Goal: Task Accomplishment & Management: Use online tool/utility

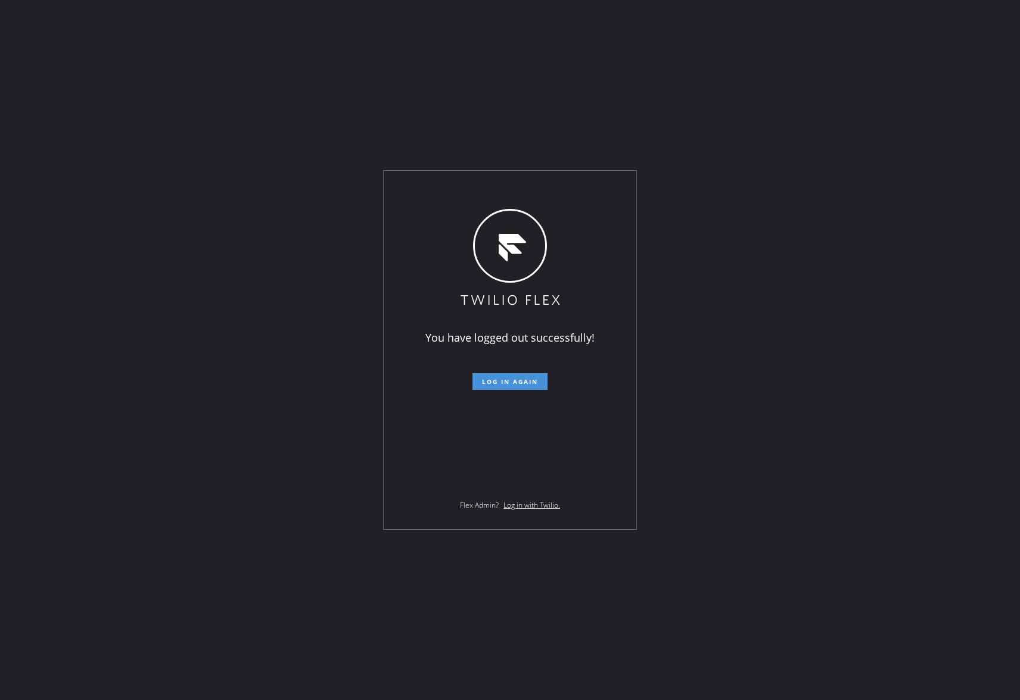
click at [516, 381] on span "Log in again" at bounding box center [510, 382] width 56 height 8
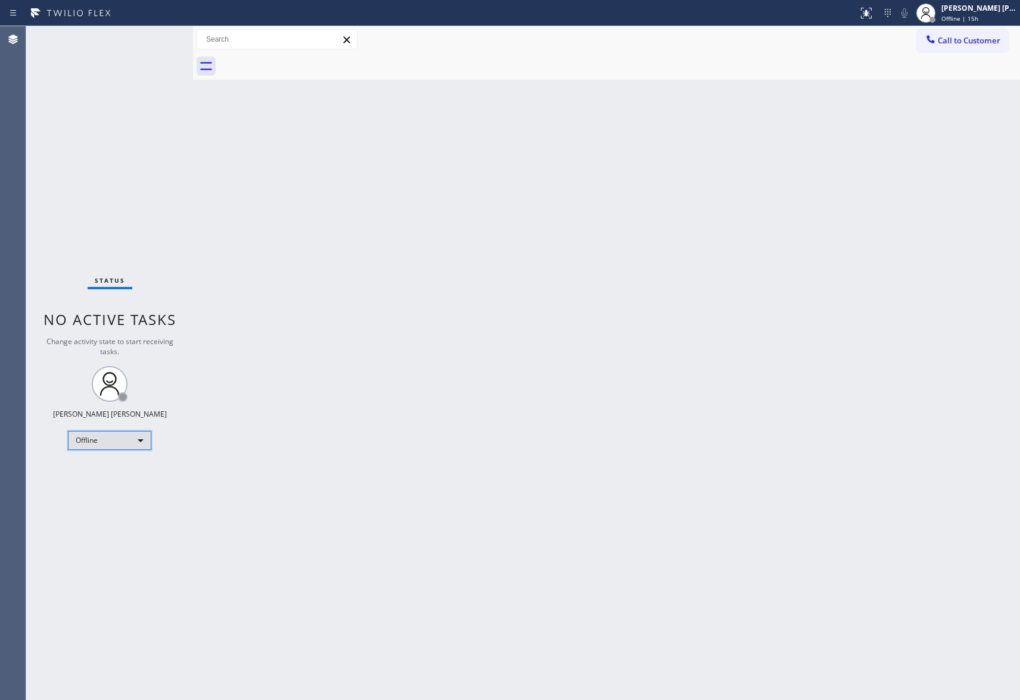
click at [132, 441] on div "Offline" at bounding box center [109, 440] width 83 height 19
click at [119, 490] on li "Unavailable" at bounding box center [108, 487] width 80 height 14
click at [996, 35] on span "Call to Customer" at bounding box center [968, 40] width 63 height 11
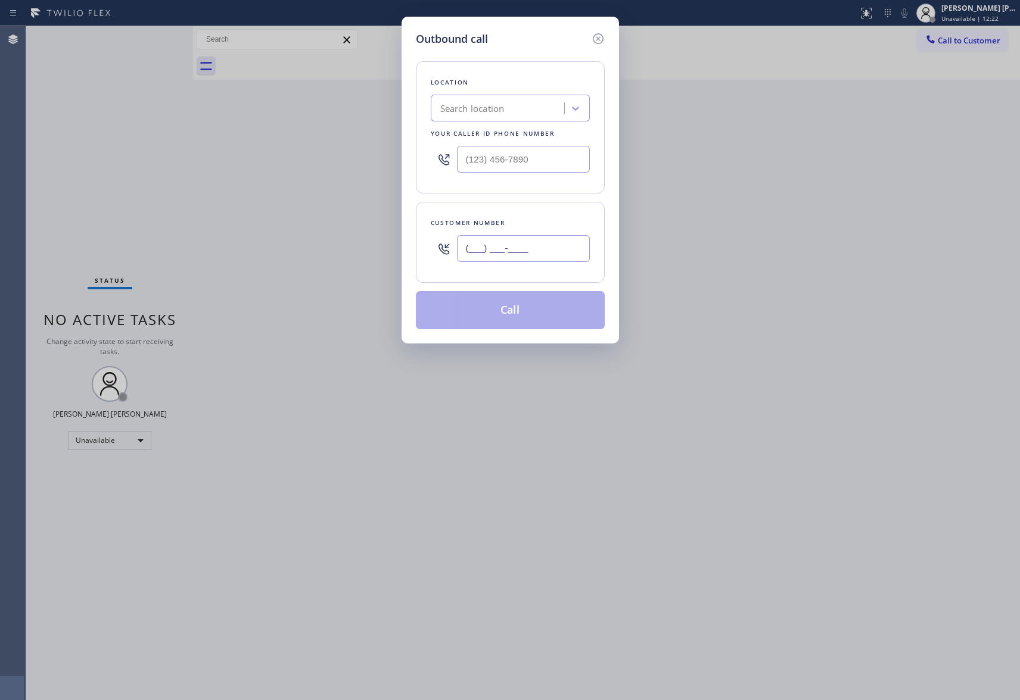
click at [541, 241] on input "(___) ___-____" at bounding box center [523, 248] width 133 height 27
paste input "310) 963-6029"
type input "[PHONE_NUMBER]"
click at [513, 101] on div "Search location" at bounding box center [499, 108] width 130 height 21
type input "hvac alliance expert"
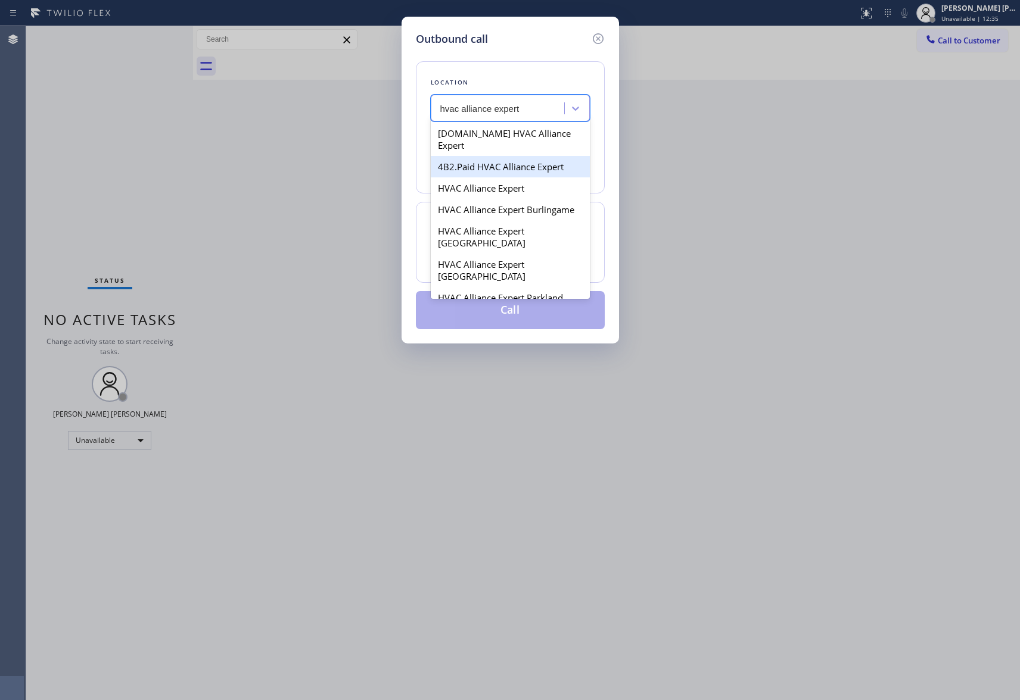
click at [508, 158] on div "4B2.Paid HVAC Alliance Expert" at bounding box center [510, 166] width 159 height 21
type input "[PHONE_NUMBER]"
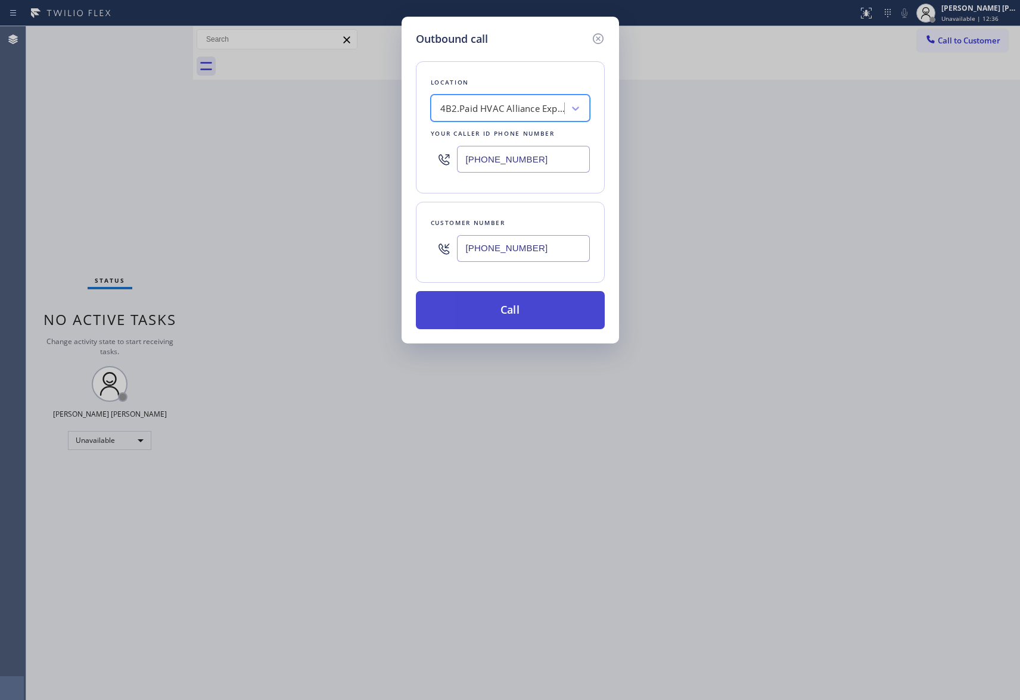
click at [547, 320] on button "Call" at bounding box center [510, 310] width 189 height 38
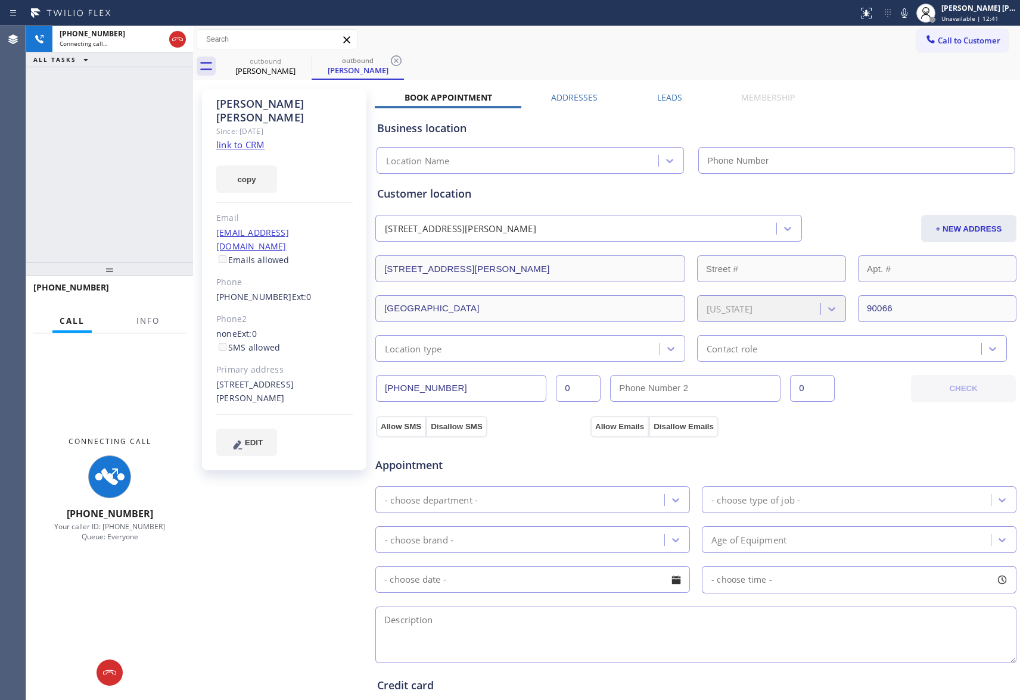
type input "[PHONE_NUMBER]"
click at [149, 317] on span "Info" at bounding box center [147, 321] width 23 height 11
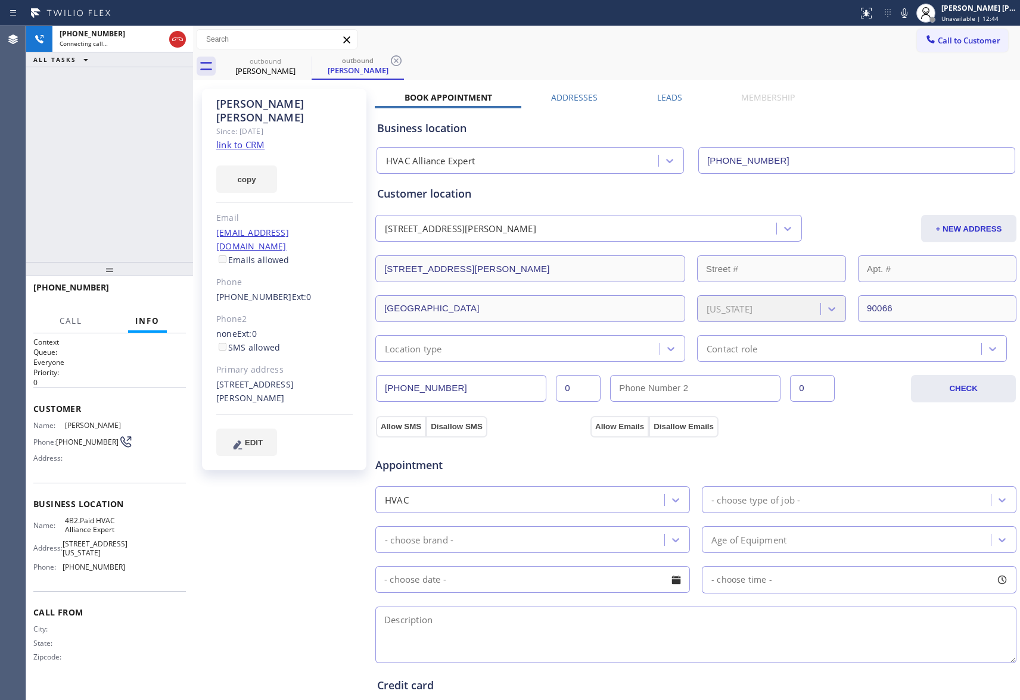
click at [673, 98] on label "Leads" at bounding box center [669, 97] width 25 height 11
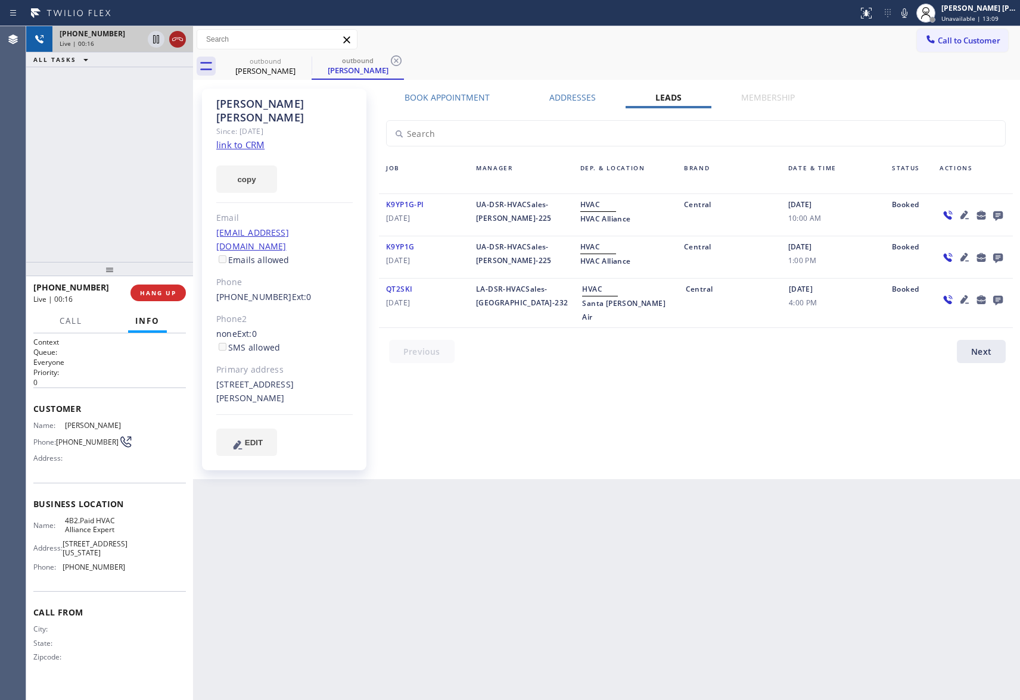
click at [175, 43] on icon at bounding box center [177, 39] width 14 height 14
click at [148, 291] on span "COMPLETE" at bounding box center [155, 293] width 41 height 8
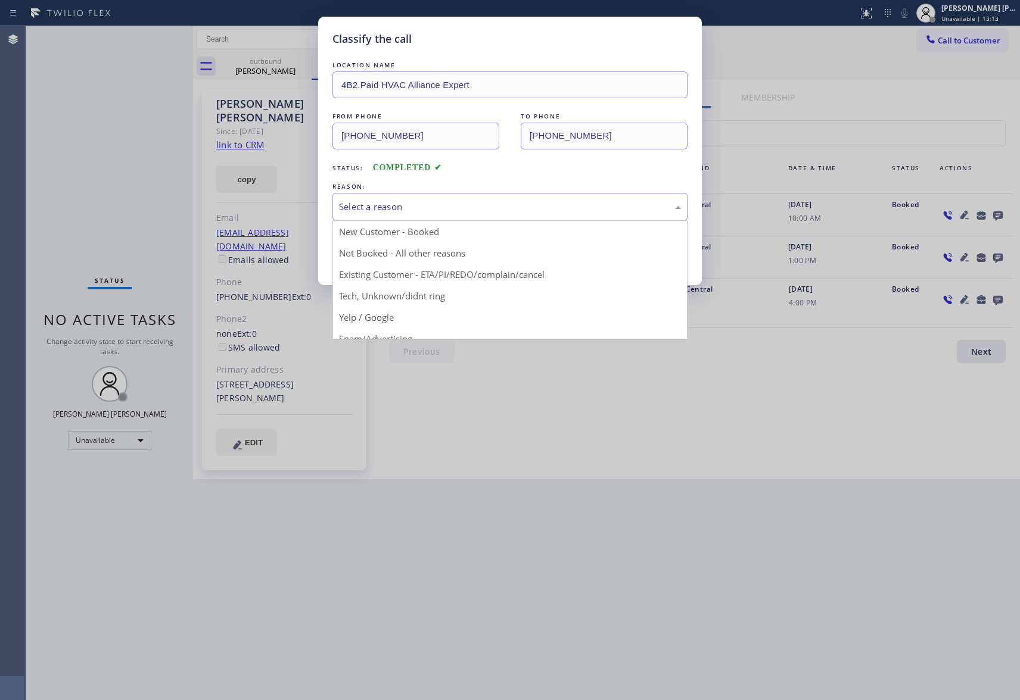
click at [535, 217] on div "Select a reason" at bounding box center [509, 207] width 355 height 28
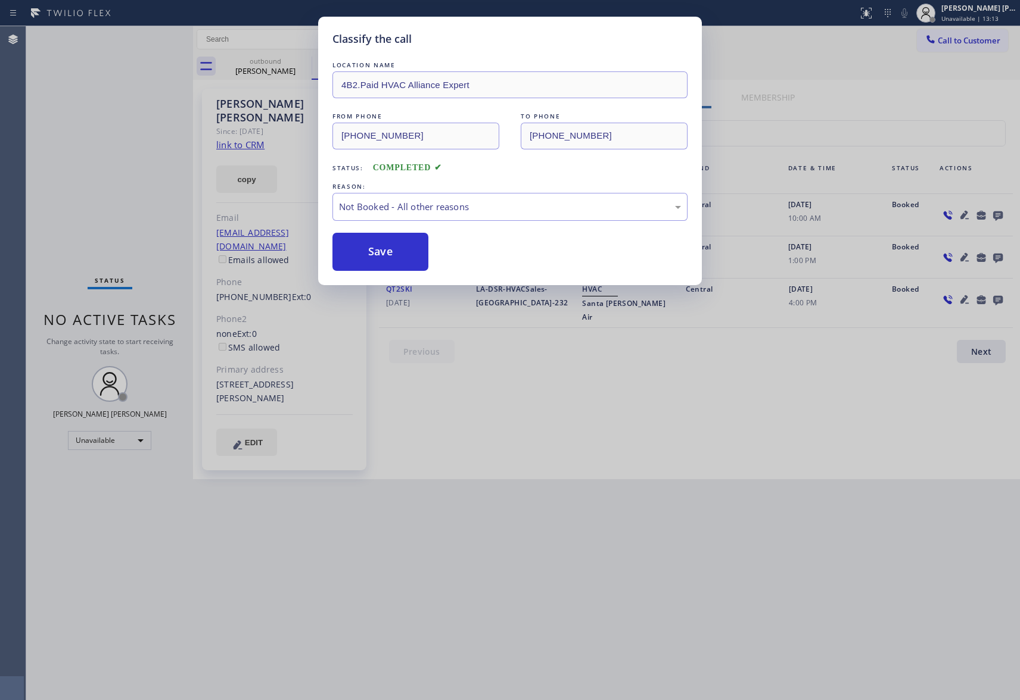
click at [370, 260] on button "Save" at bounding box center [380, 252] width 96 height 38
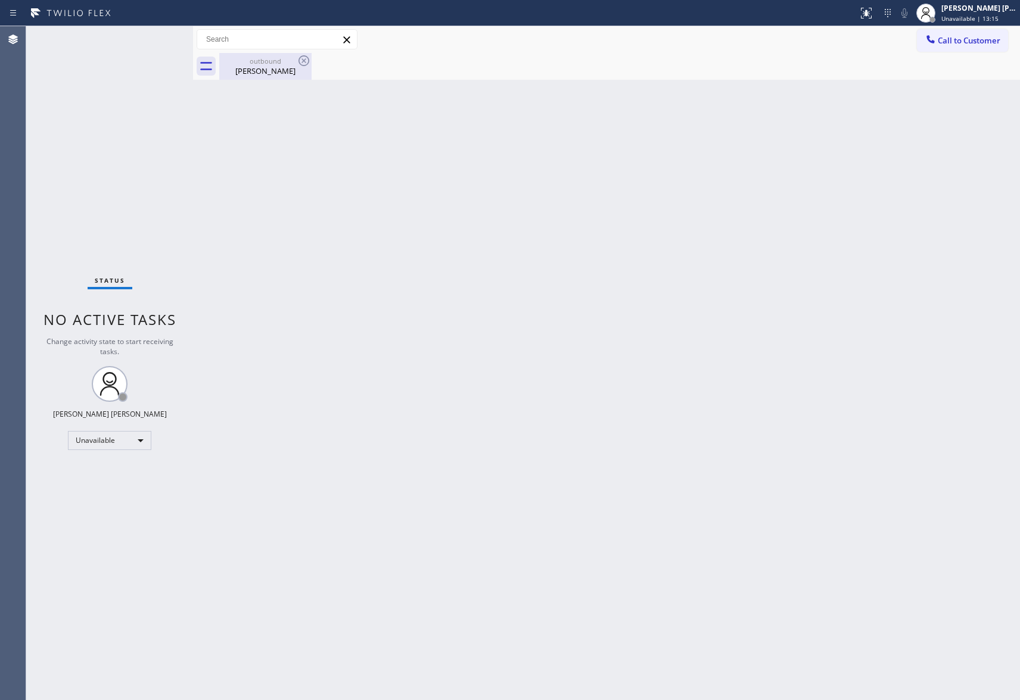
click at [267, 63] on div "outbound" at bounding box center [265, 61] width 90 height 9
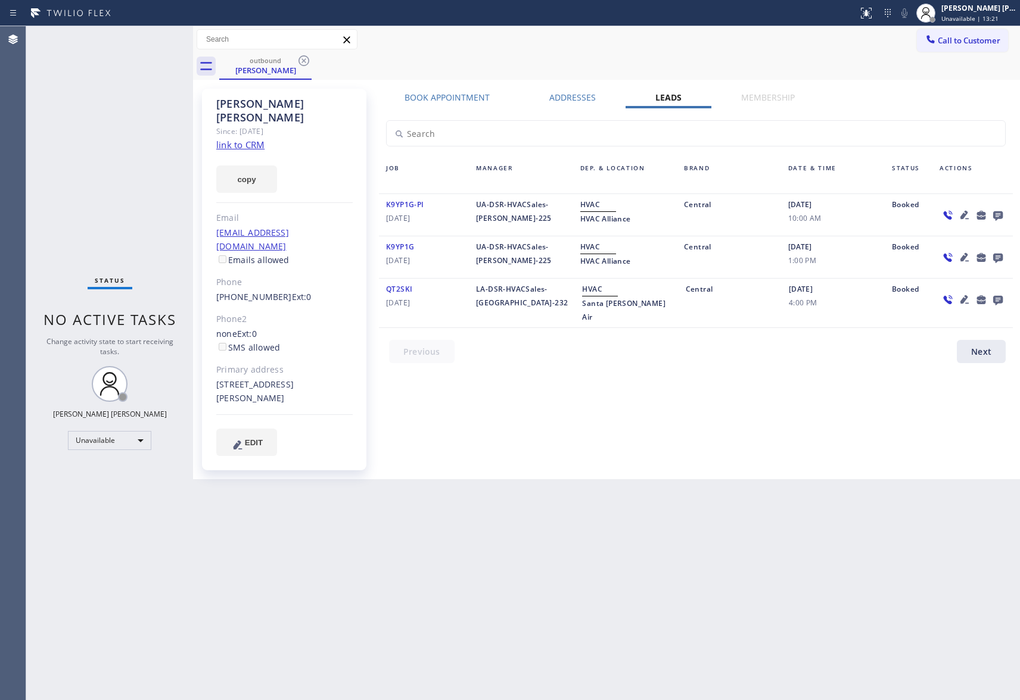
click at [996, 217] on icon at bounding box center [998, 216] width 10 height 10
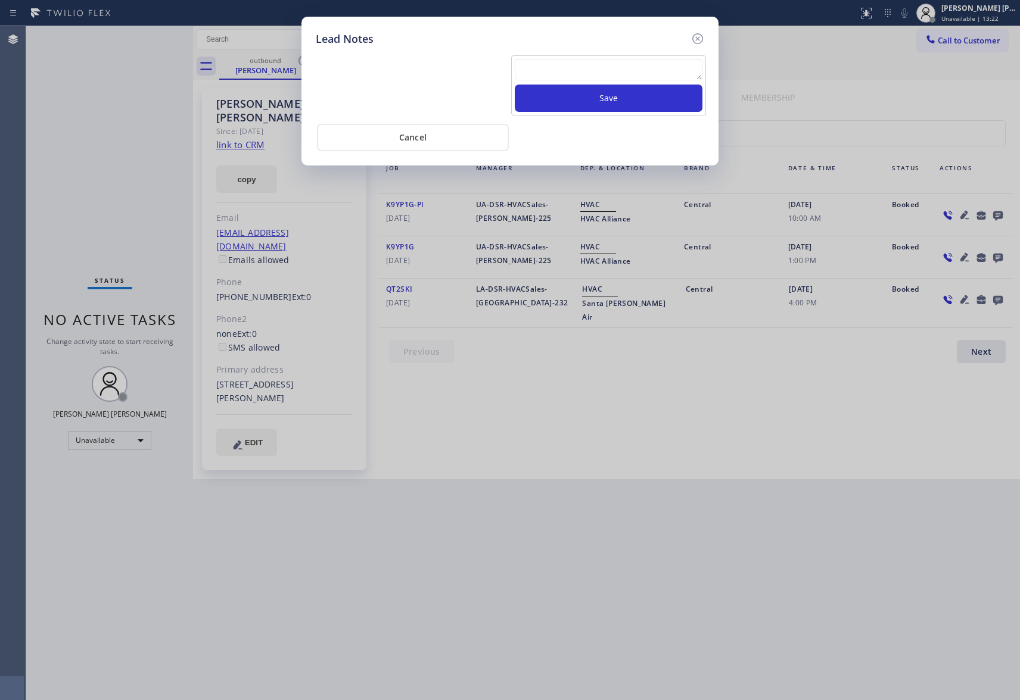
click at [530, 70] on textarea at bounding box center [609, 69] width 188 height 21
paste textarea "| please transfer if cx calls back"
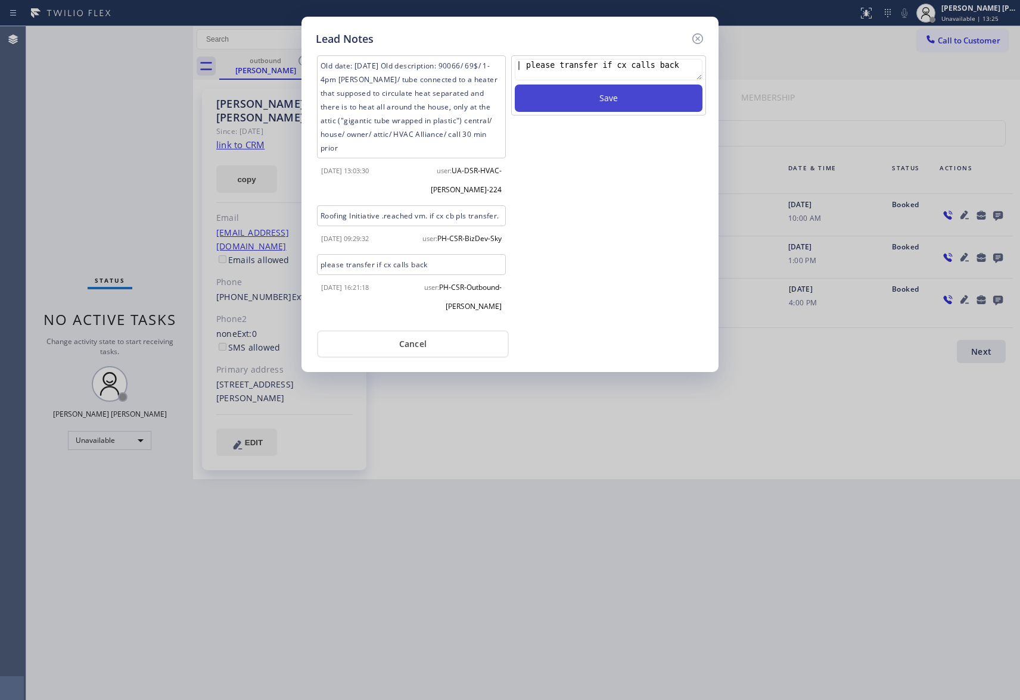
type textarea "| please transfer if cx calls back"
click at [634, 99] on button "Save" at bounding box center [609, 98] width 188 height 27
click at [703, 38] on icon at bounding box center [697, 38] width 11 height 11
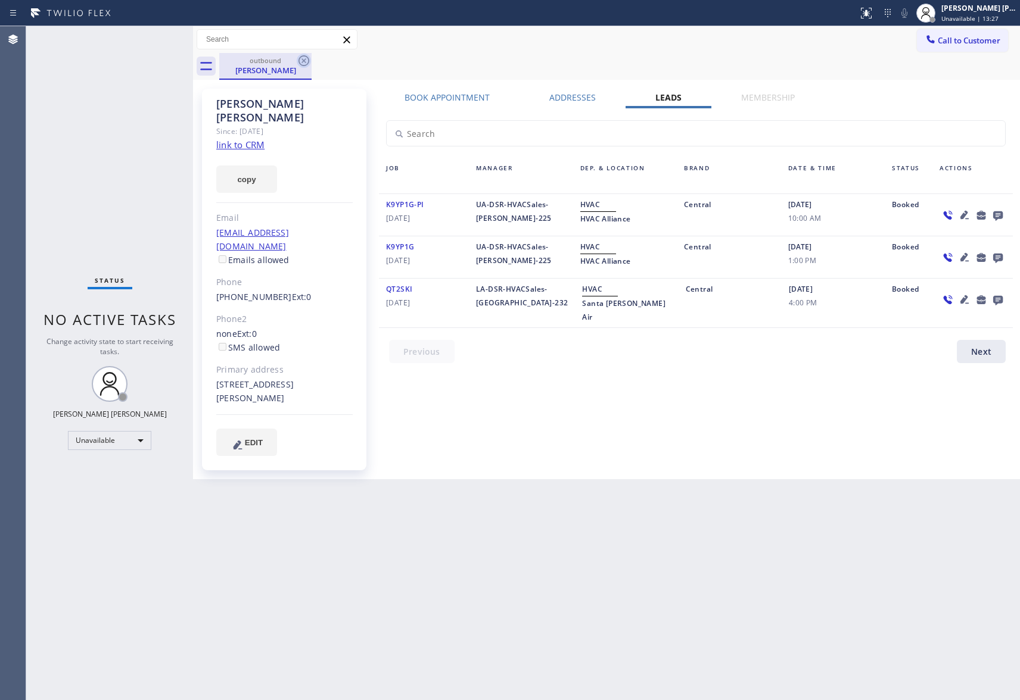
click at [300, 60] on icon at bounding box center [304, 61] width 14 height 14
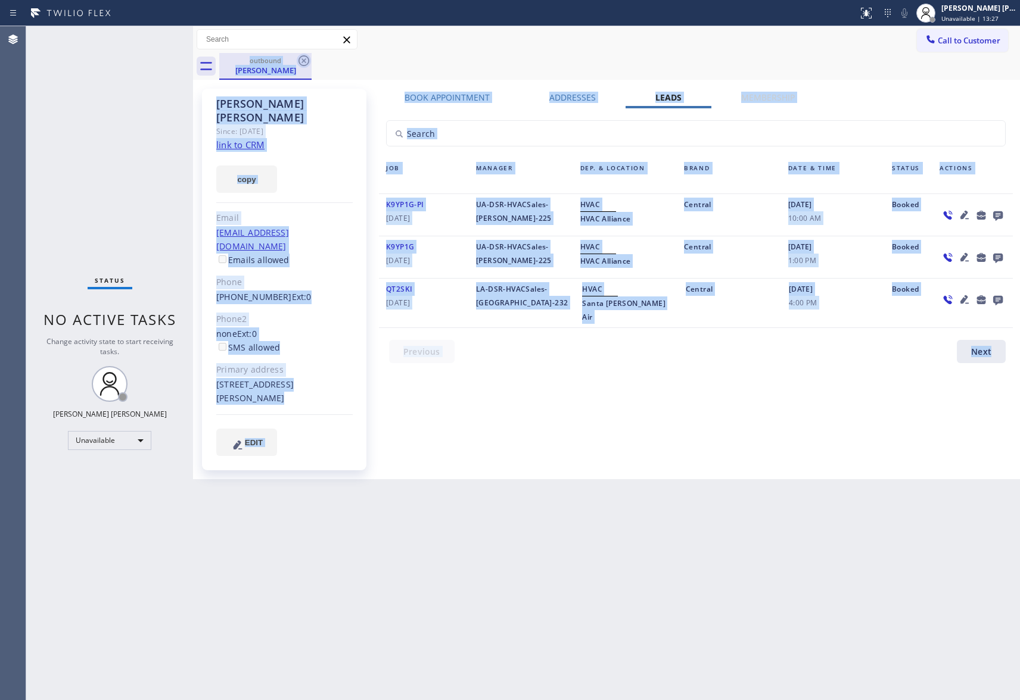
click at [300, 60] on div "outbound [PERSON_NAME]" at bounding box center [619, 66] width 801 height 27
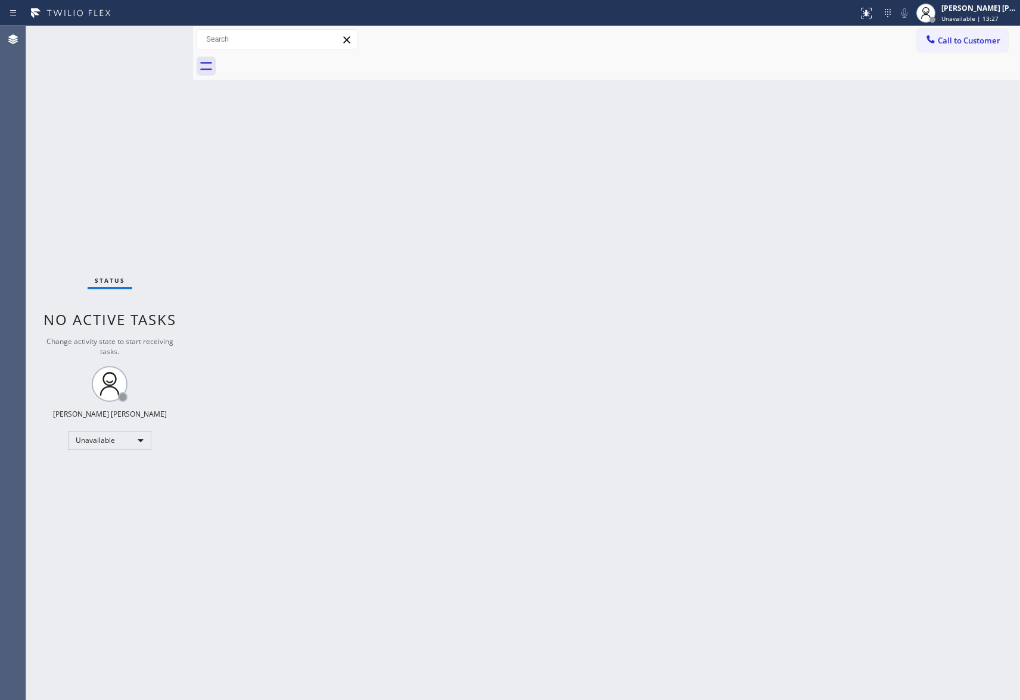
click at [300, 60] on div at bounding box center [619, 66] width 801 height 27
click at [971, 36] on span "Call to Customer" at bounding box center [968, 40] width 63 height 11
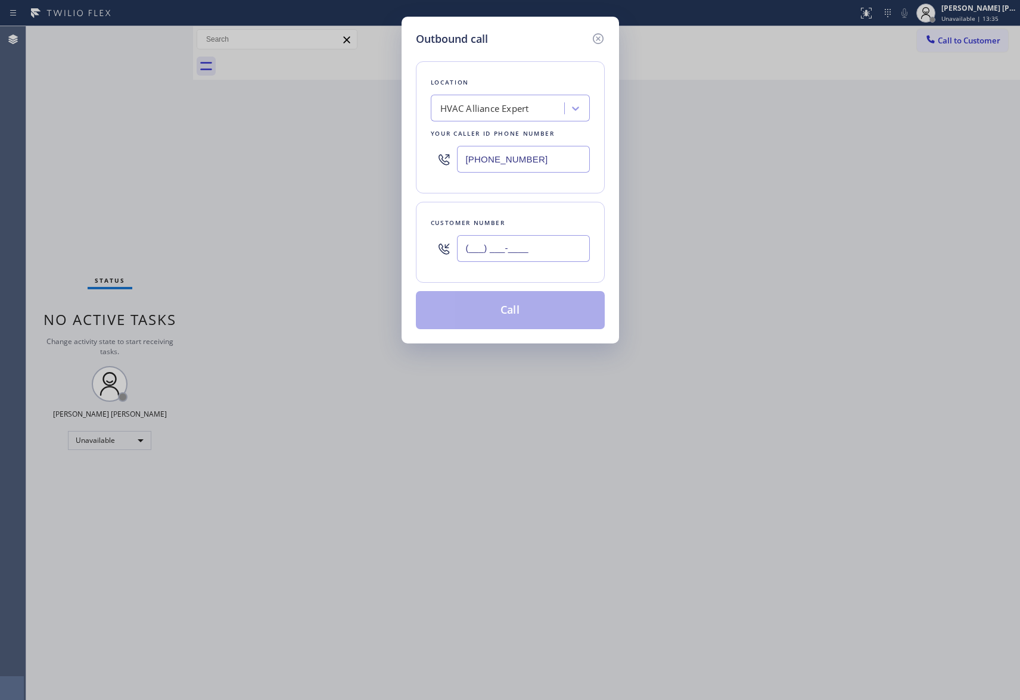
click at [510, 246] on input "(___) ___-____" at bounding box center [523, 248] width 133 height 27
paste input "610) 740"
drag, startPoint x: 552, startPoint y: 255, endPoint x: 268, endPoint y: 237, distance: 284.1
click at [268, 237] on div "Outbound call Location HVAC Alliance Expert Your caller id phone number [PHONE_…" at bounding box center [510, 350] width 1020 height 700
paste input "text"
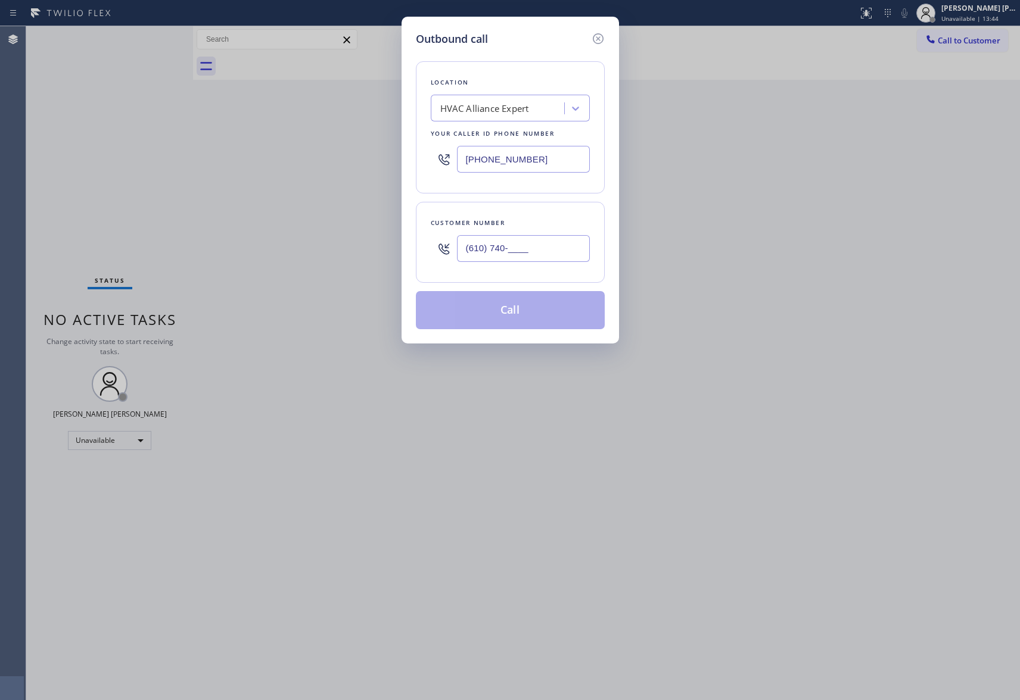
drag, startPoint x: 558, startPoint y: 246, endPoint x: 361, endPoint y: 235, distance: 197.5
click at [361, 235] on div "Outbound call Location HVAC Alliance Expert Your caller id phone number [PHONE_…" at bounding box center [510, 350] width 1020 height 700
paste input "26) 393-3633"
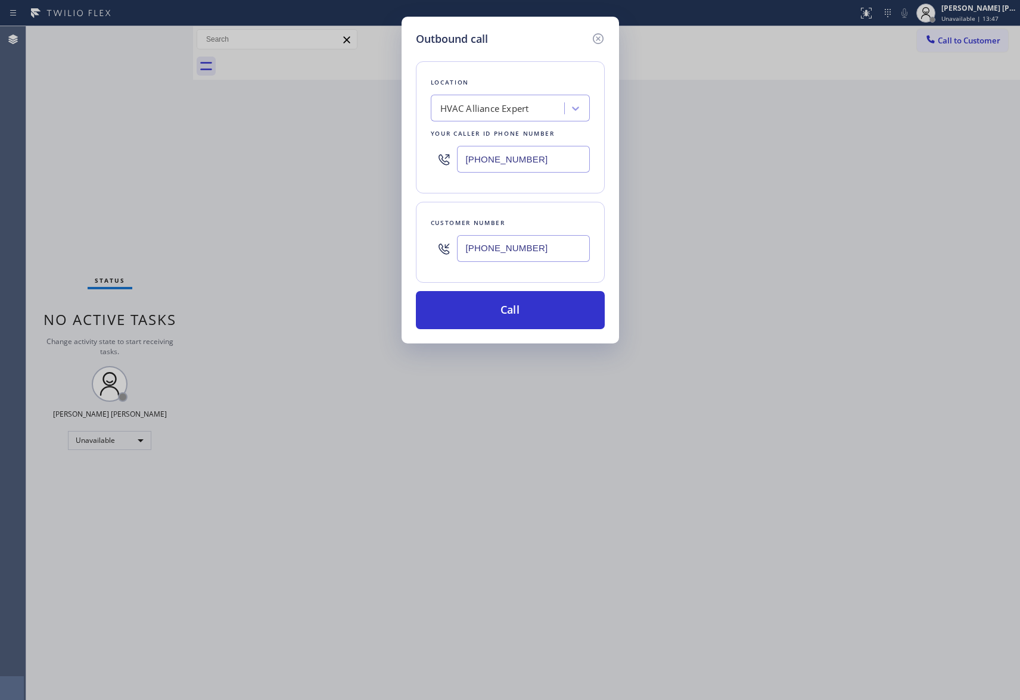
type input "[PHONE_NUMBER]"
drag, startPoint x: 550, startPoint y: 155, endPoint x: 424, endPoint y: 142, distance: 127.0
click at [425, 142] on div "Location HVAC Alliance Expert Your caller id phone number [PHONE_NUMBER]" at bounding box center [510, 127] width 189 height 132
paste input "731-4952"
type input "[PHONE_NUMBER]"
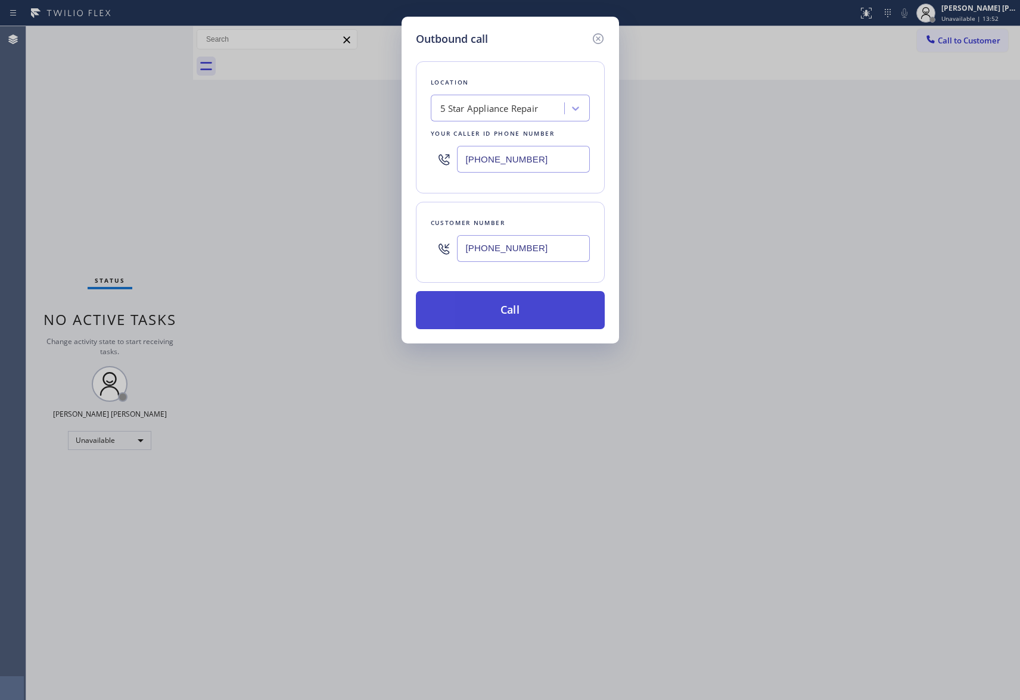
click at [570, 301] on button "Call" at bounding box center [510, 310] width 189 height 38
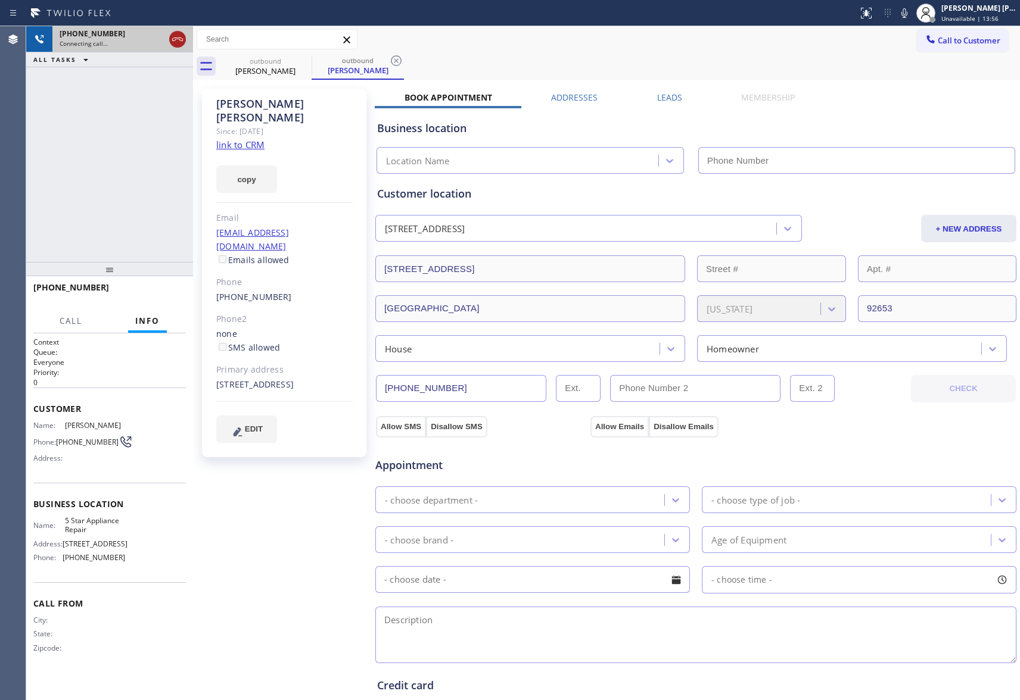
type input "[PHONE_NUMBER]"
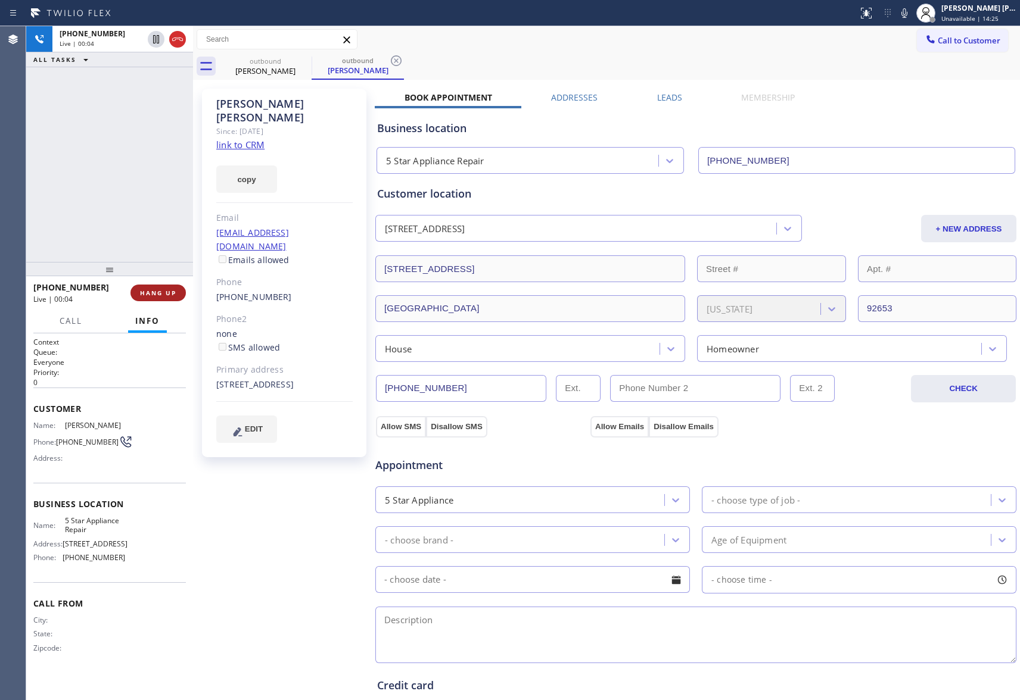
click at [160, 287] on button "HANG UP" at bounding box center [157, 293] width 55 height 17
click at [169, 294] on span "COMPLETE" at bounding box center [155, 293] width 41 height 8
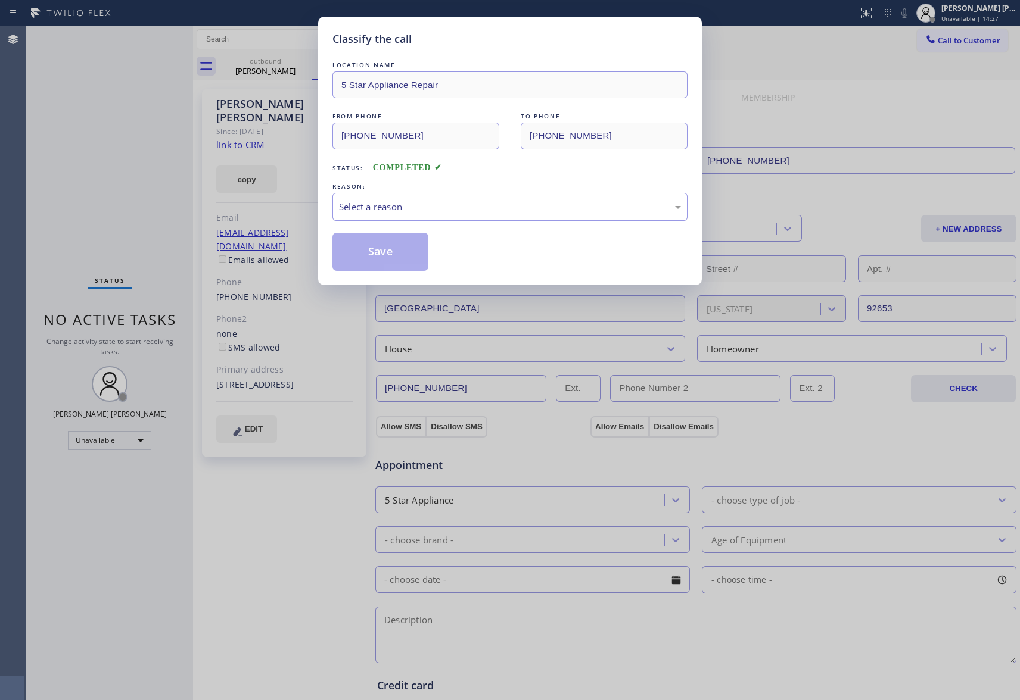
click at [507, 211] on div "Select a reason" at bounding box center [510, 207] width 342 height 14
click at [403, 256] on button "Save" at bounding box center [380, 252] width 96 height 38
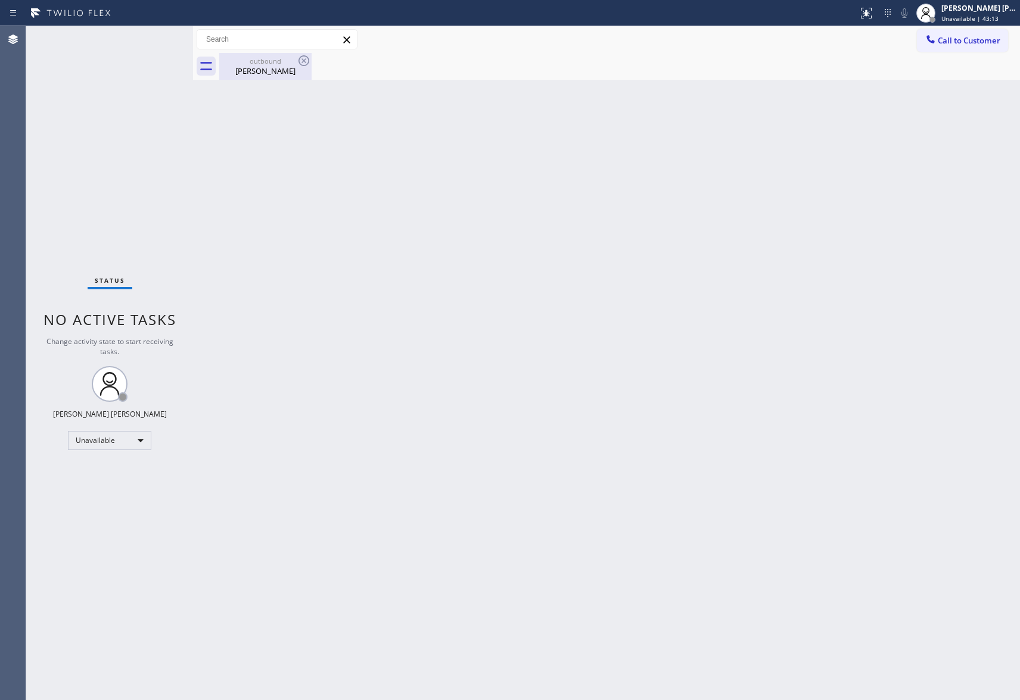
click at [291, 67] on div "[PERSON_NAME]" at bounding box center [265, 71] width 90 height 11
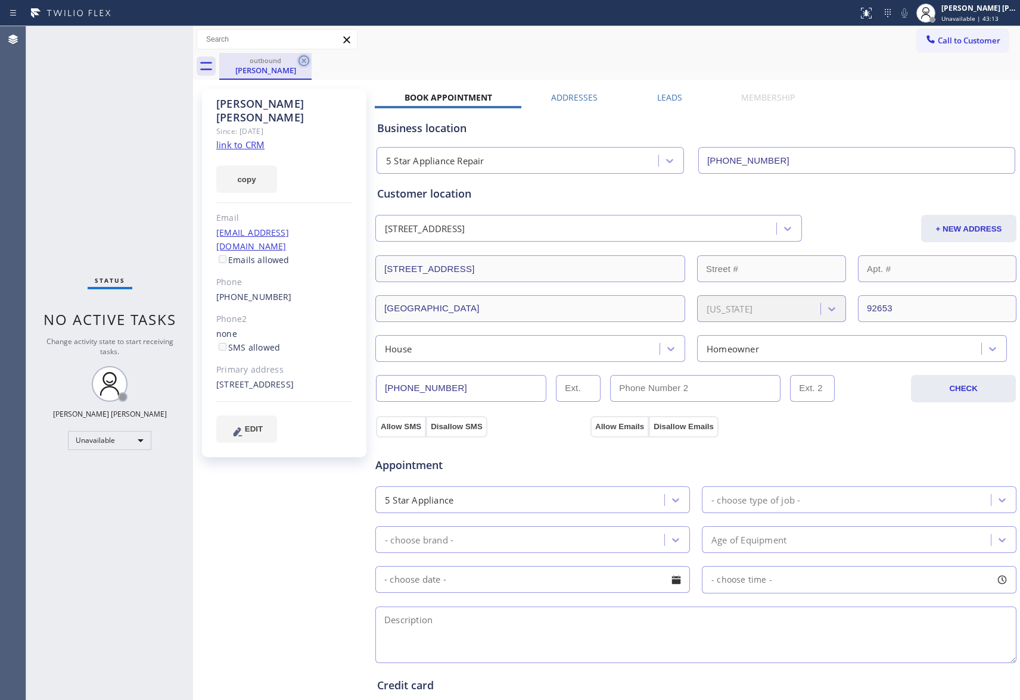
click at [300, 64] on icon at bounding box center [303, 60] width 11 height 11
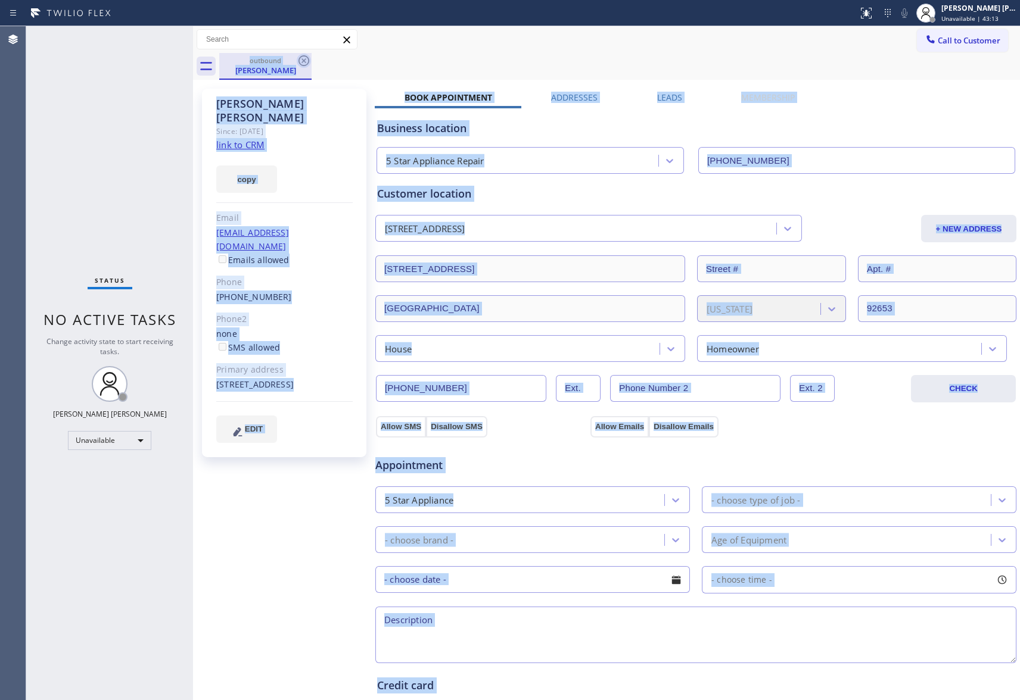
click at [300, 64] on div "outbound [PERSON_NAME]" at bounding box center [619, 66] width 801 height 27
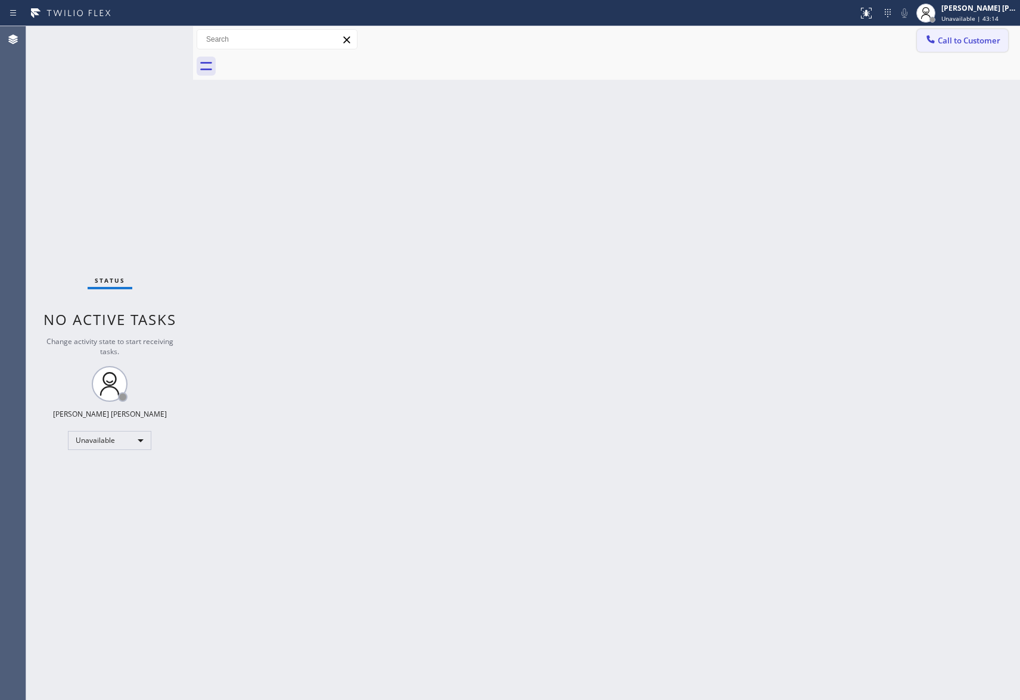
click at [985, 41] on span "Call to Customer" at bounding box center [968, 40] width 63 height 11
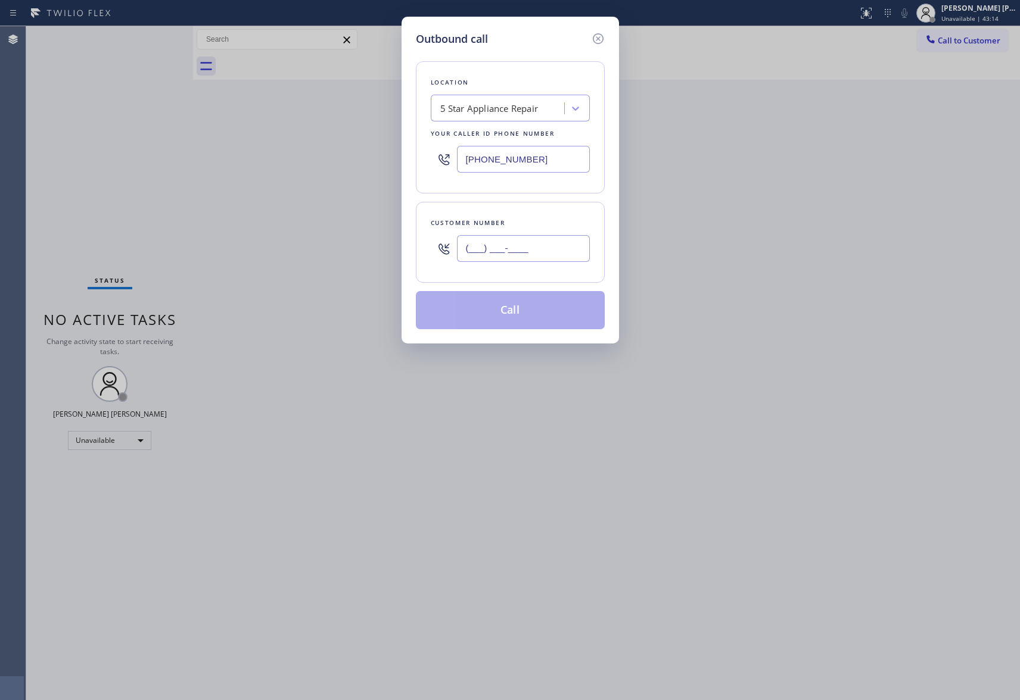
click at [537, 245] on input "(___) ___-____" at bounding box center [523, 248] width 133 height 27
paste input "310) 721-8071"
type input "[PHONE_NUMBER]"
click at [513, 105] on div "5 Star Appliance Repair" at bounding box center [489, 109] width 98 height 14
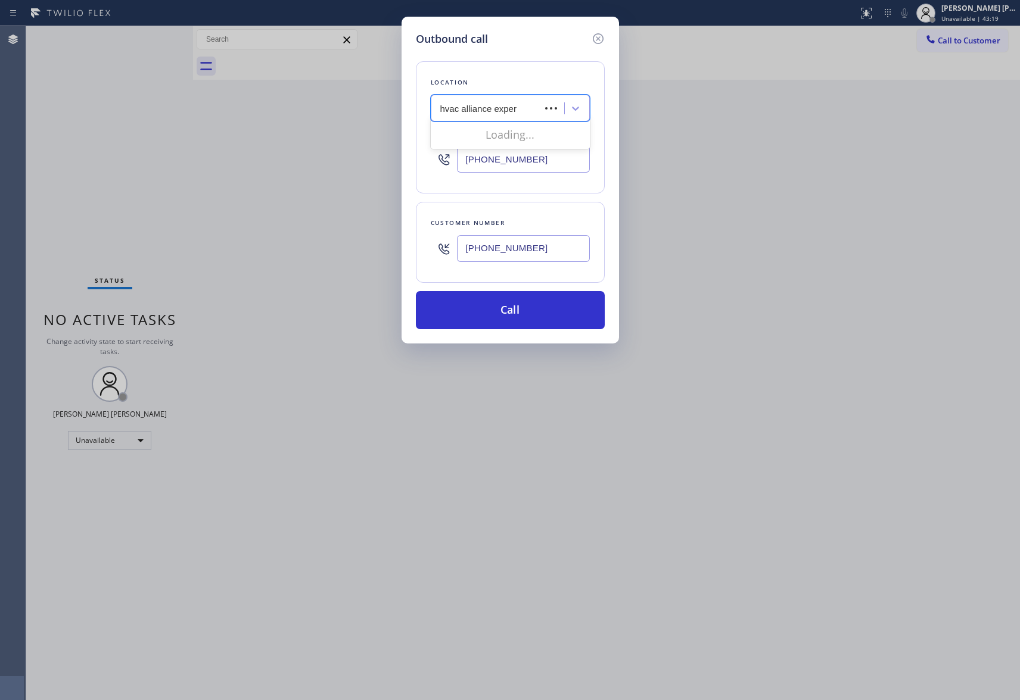
type input "hvac alliance expert"
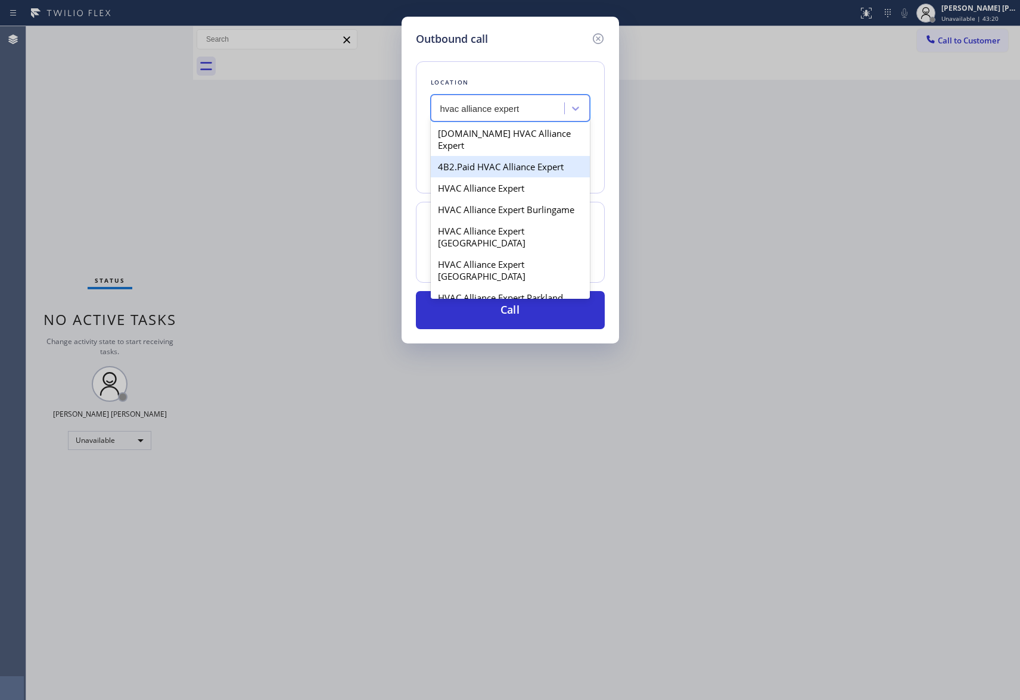
click at [518, 158] on div "4B2.Paid HVAC Alliance Expert" at bounding box center [510, 166] width 159 height 21
type input "[PHONE_NUMBER]"
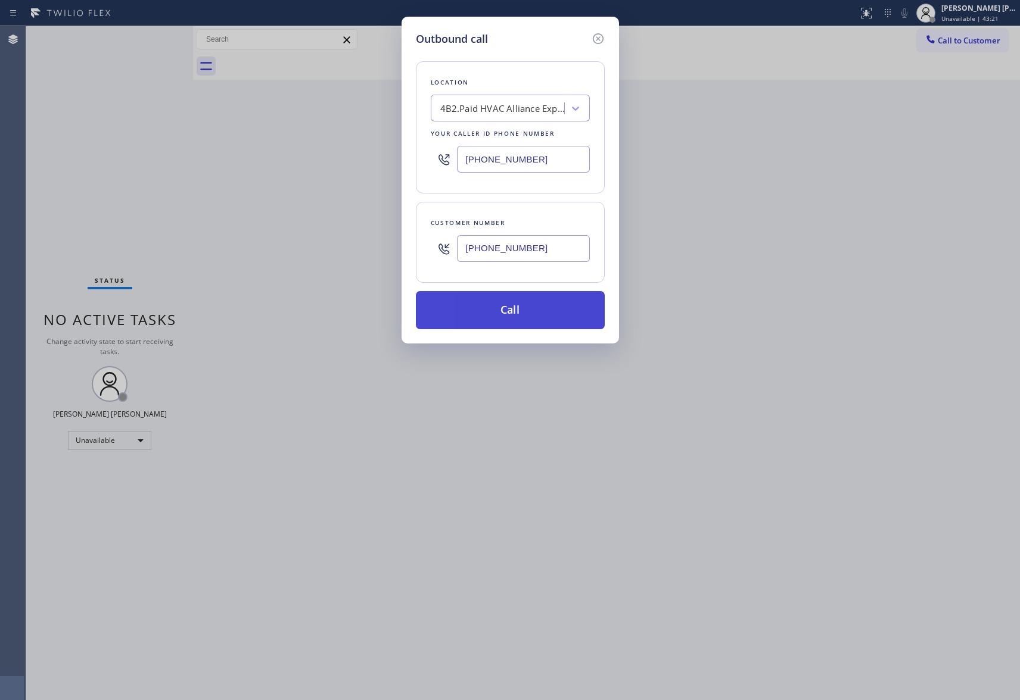
click at [539, 312] on button "Call" at bounding box center [510, 310] width 189 height 38
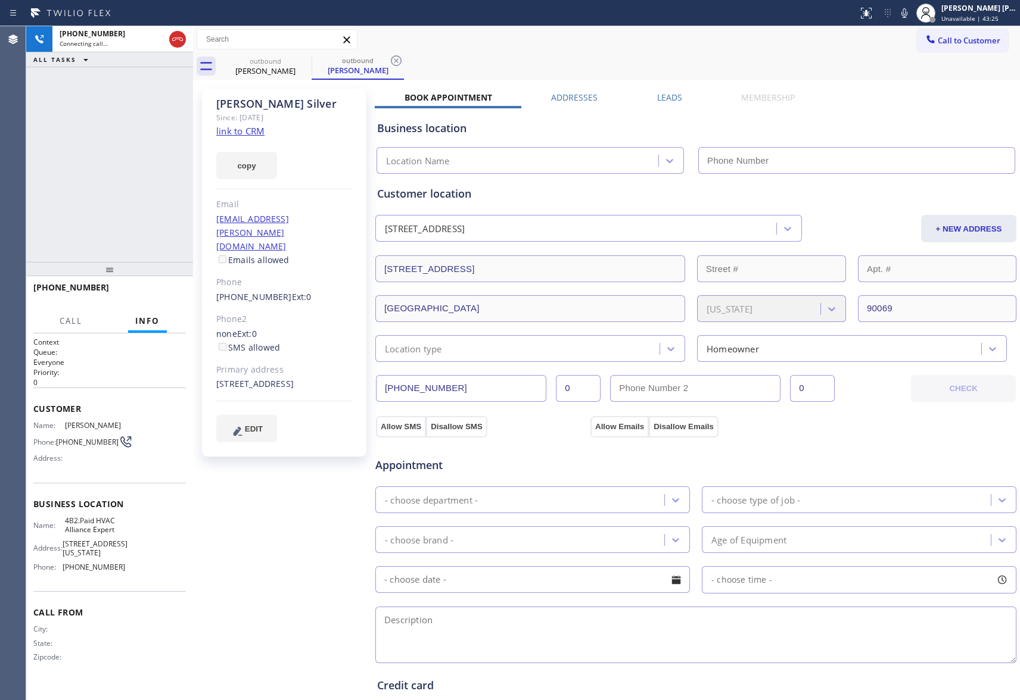
type input "[PHONE_NUMBER]"
click at [176, 43] on icon at bounding box center [177, 39] width 14 height 14
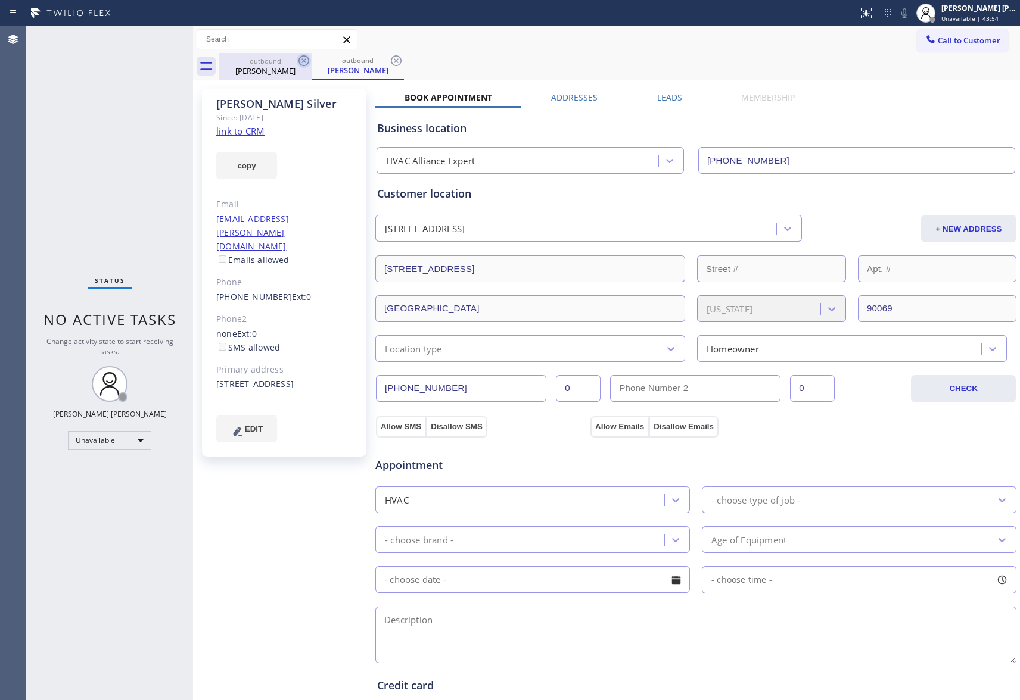
click at [300, 61] on icon at bounding box center [304, 61] width 14 height 14
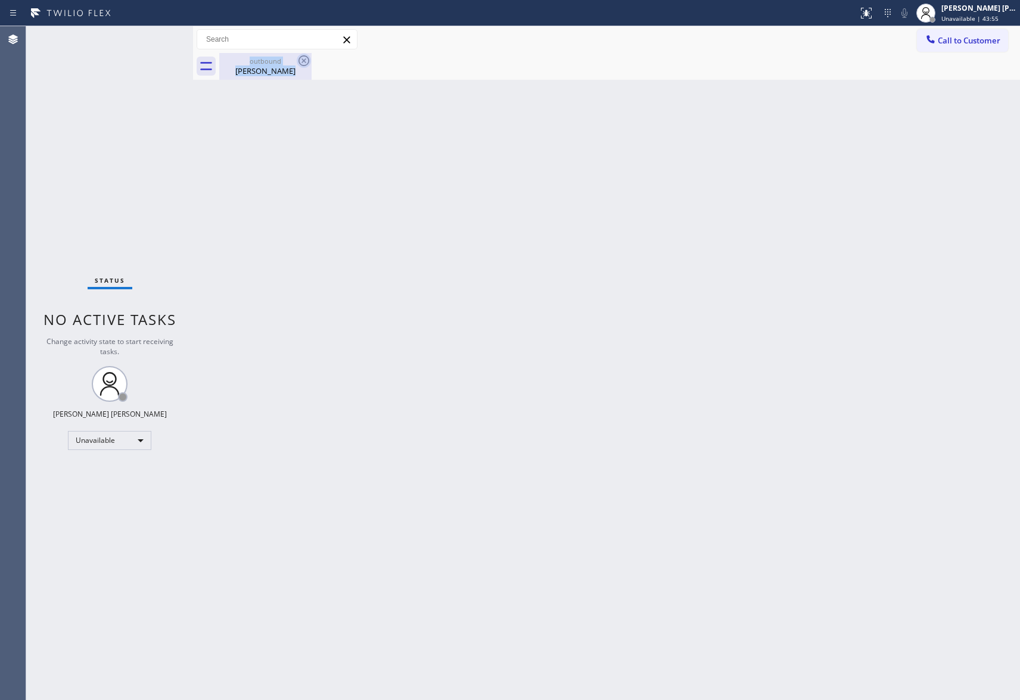
click at [300, 61] on div "outbound [PERSON_NAME]" at bounding box center [265, 66] width 92 height 27
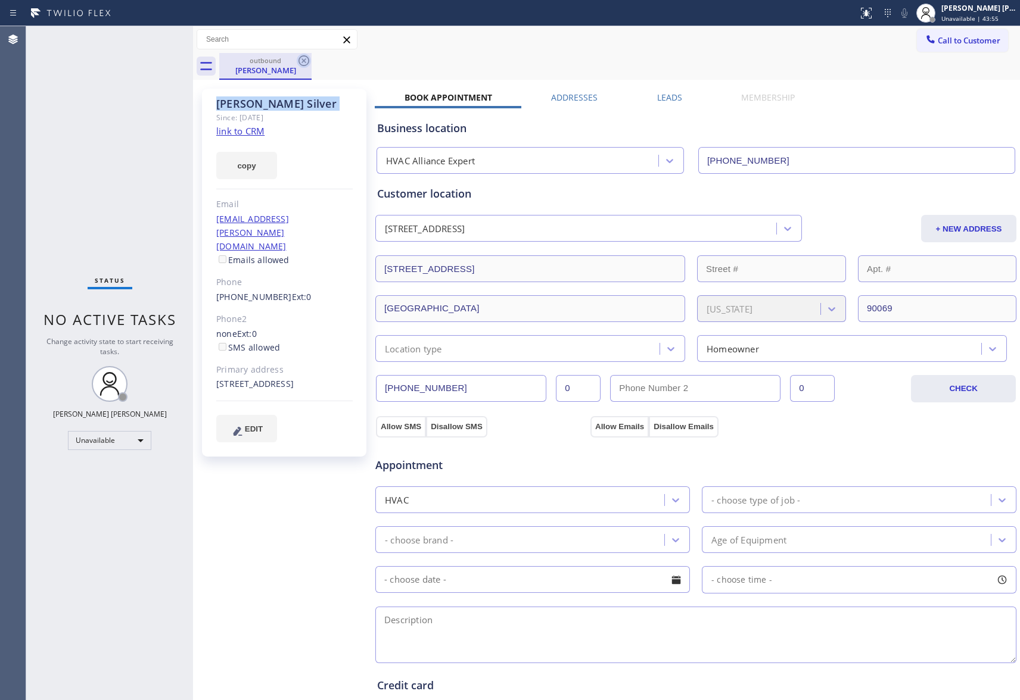
click at [300, 61] on icon at bounding box center [304, 61] width 14 height 14
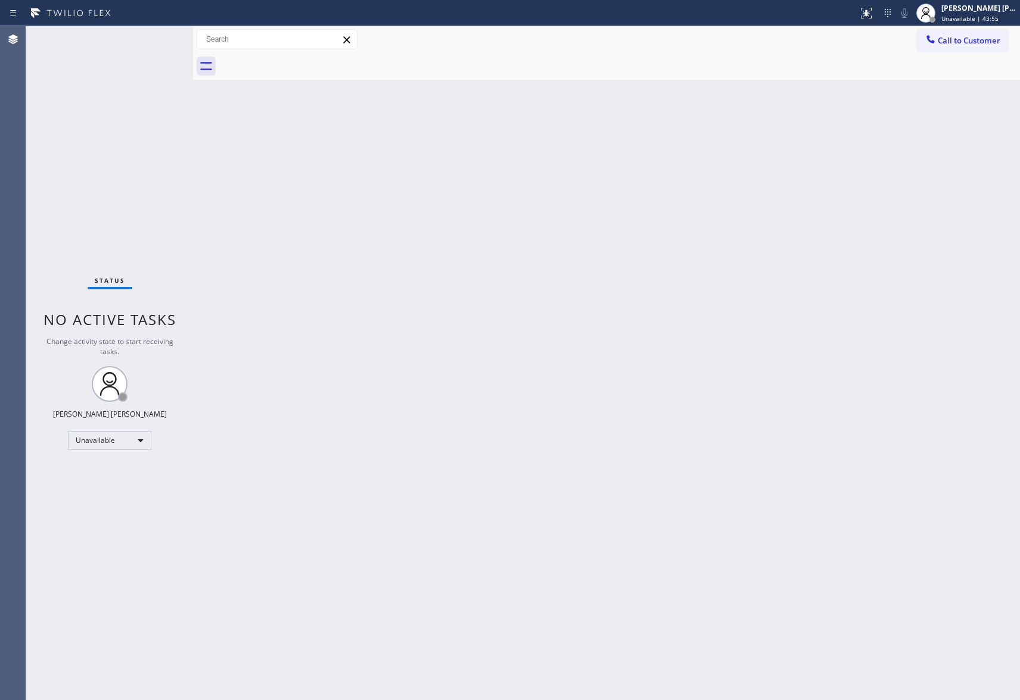
click at [300, 61] on div at bounding box center [619, 66] width 801 height 27
click at [996, 48] on button "Call to Customer" at bounding box center [962, 40] width 91 height 23
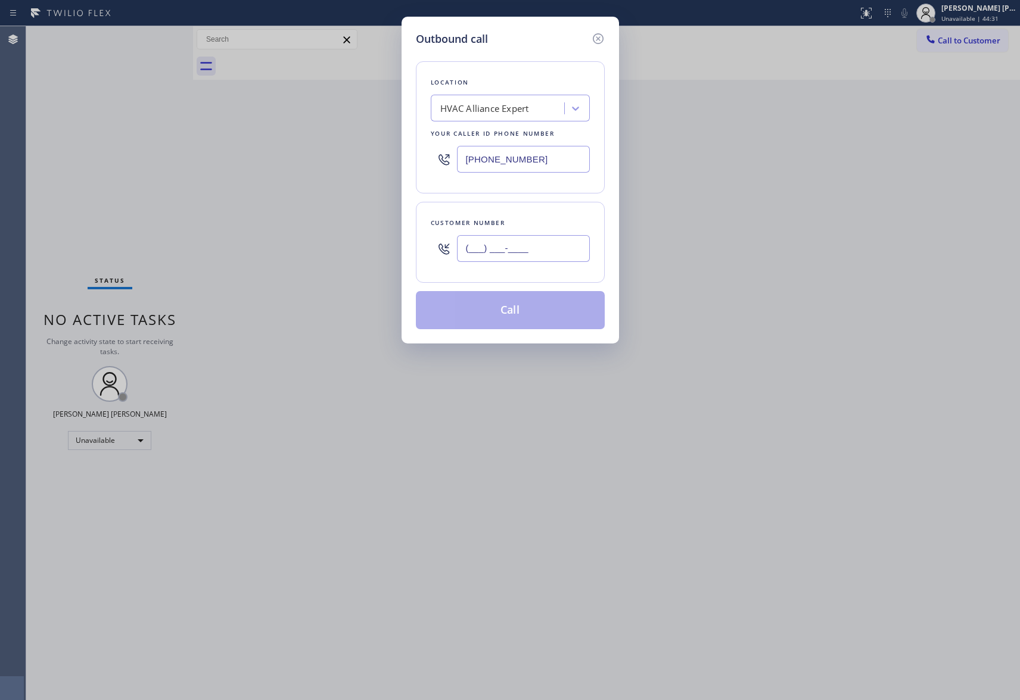
click at [549, 256] on input "(___) ___-____" at bounding box center [523, 248] width 133 height 27
paste input "310) 923-3714"
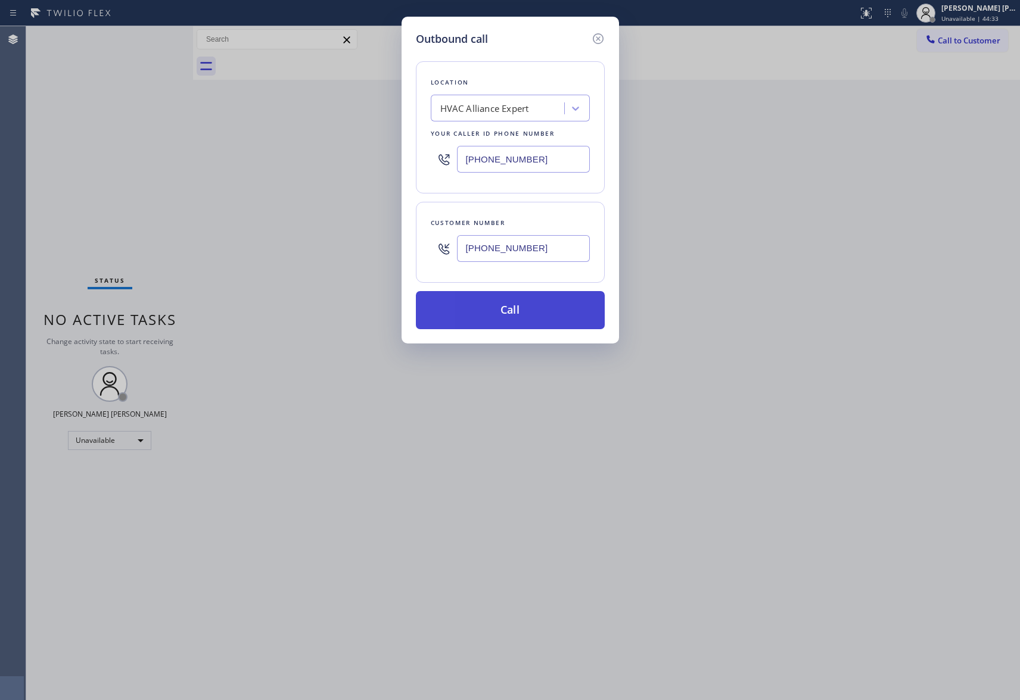
type input "[PHONE_NUMBER]"
click at [549, 313] on button "Call" at bounding box center [510, 310] width 189 height 38
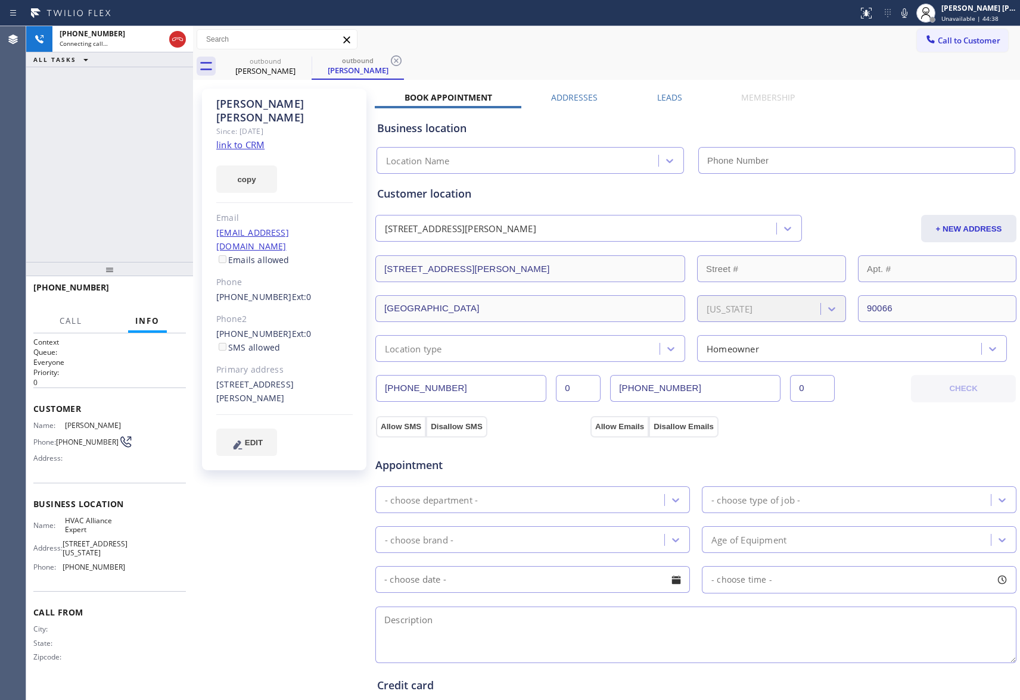
type input "[PHONE_NUMBER]"
click at [666, 96] on label "Leads" at bounding box center [669, 97] width 25 height 11
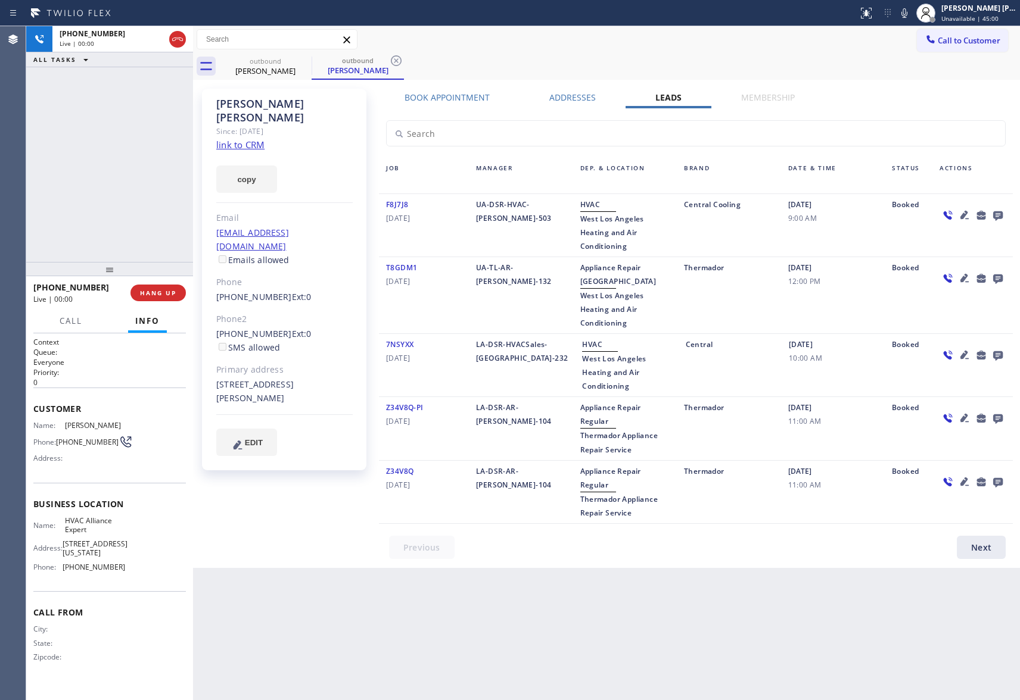
click at [994, 217] on icon at bounding box center [998, 216] width 10 height 10
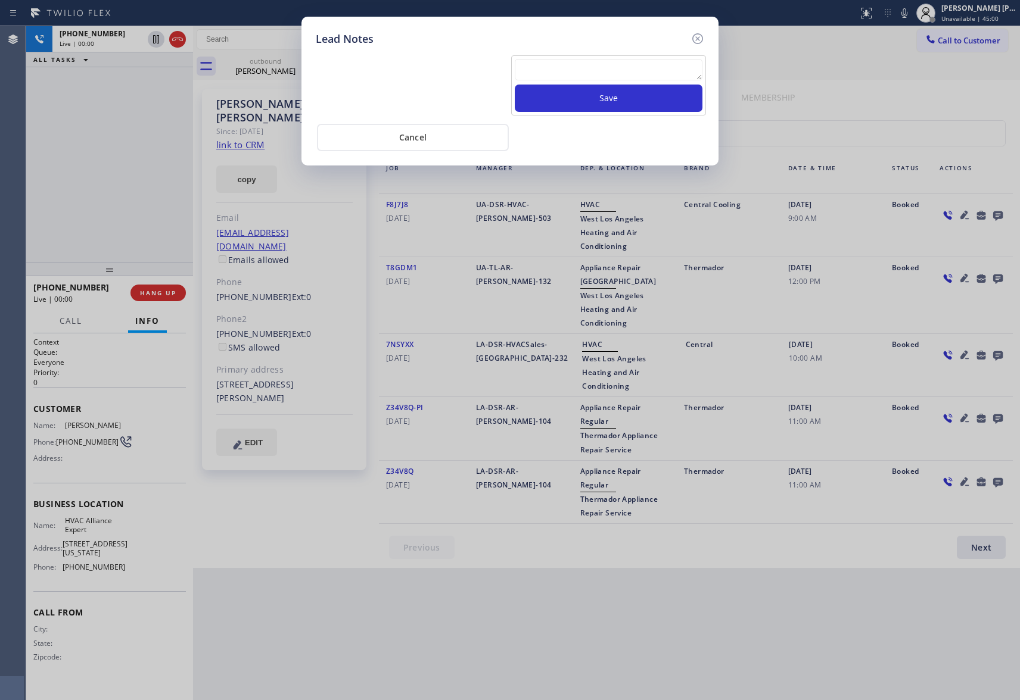
click at [593, 71] on textarea at bounding box center [609, 69] width 188 height 21
paste textarea "VM | please transfer if cx calls back"
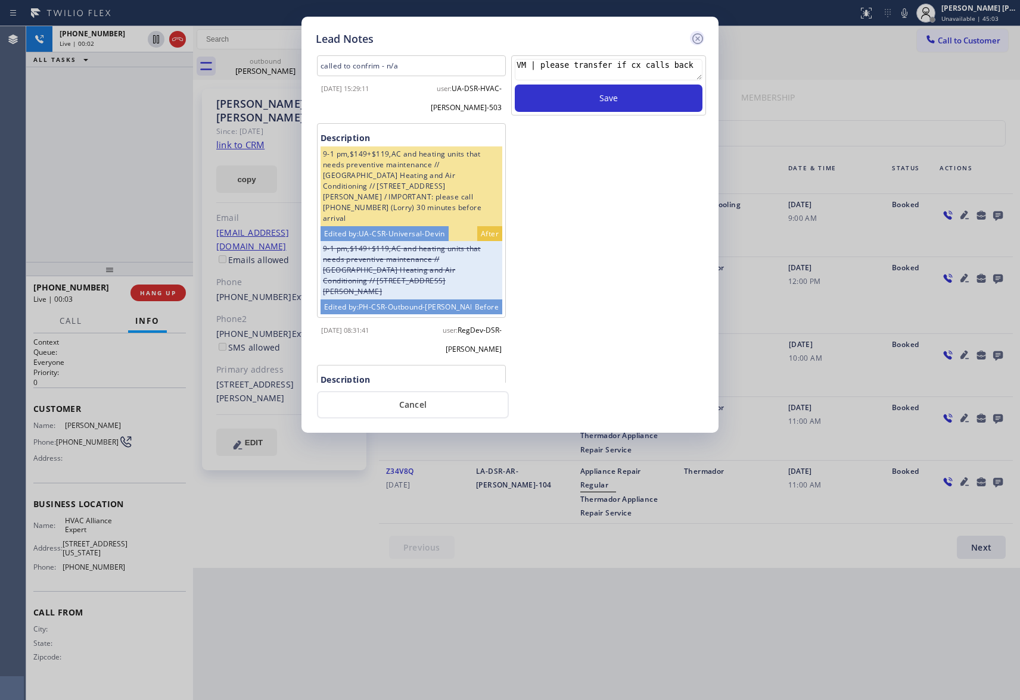
type textarea "VM | please transfer if cx calls back"
click at [703, 36] on icon at bounding box center [697, 39] width 14 height 14
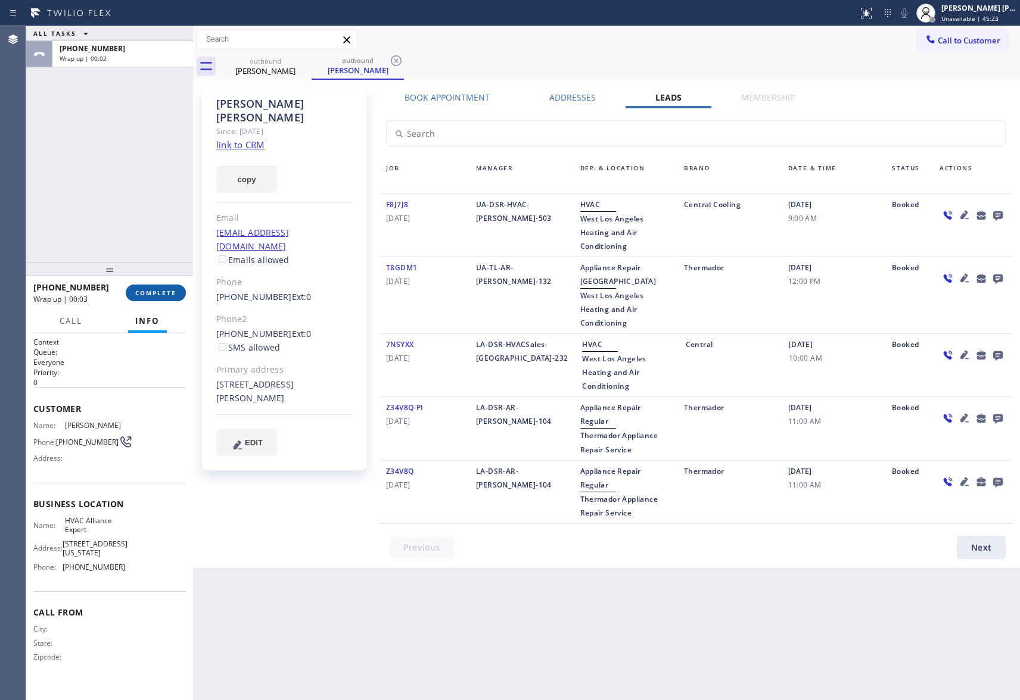
click at [150, 289] on span "COMPLETE" at bounding box center [155, 293] width 41 height 8
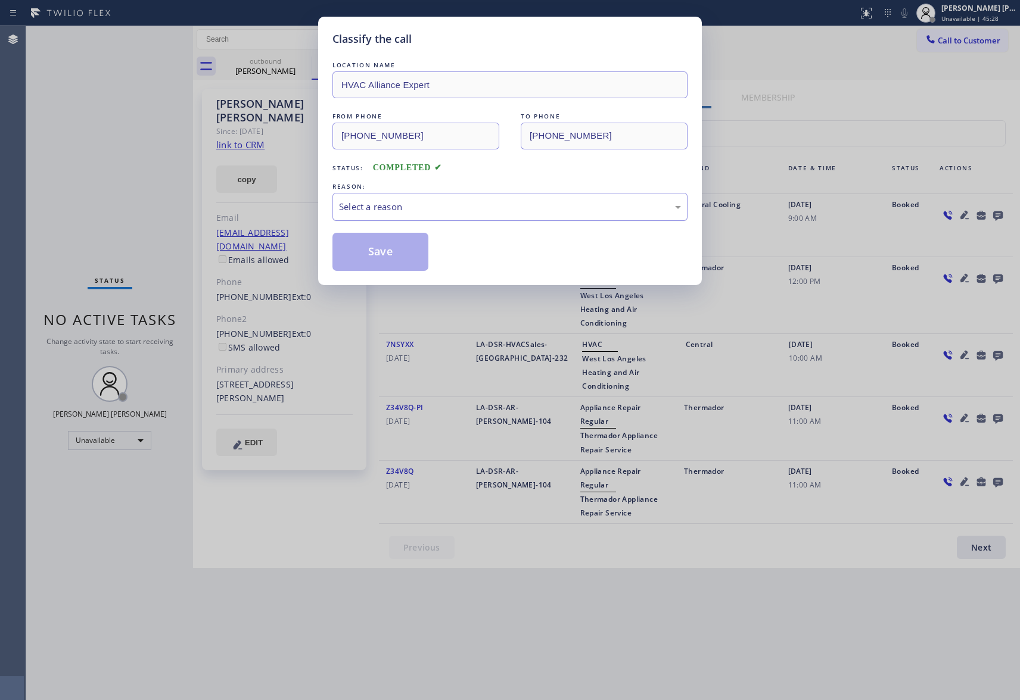
click at [425, 205] on div "Select a reason" at bounding box center [510, 207] width 342 height 14
click at [394, 253] on button "Save" at bounding box center [380, 252] width 96 height 38
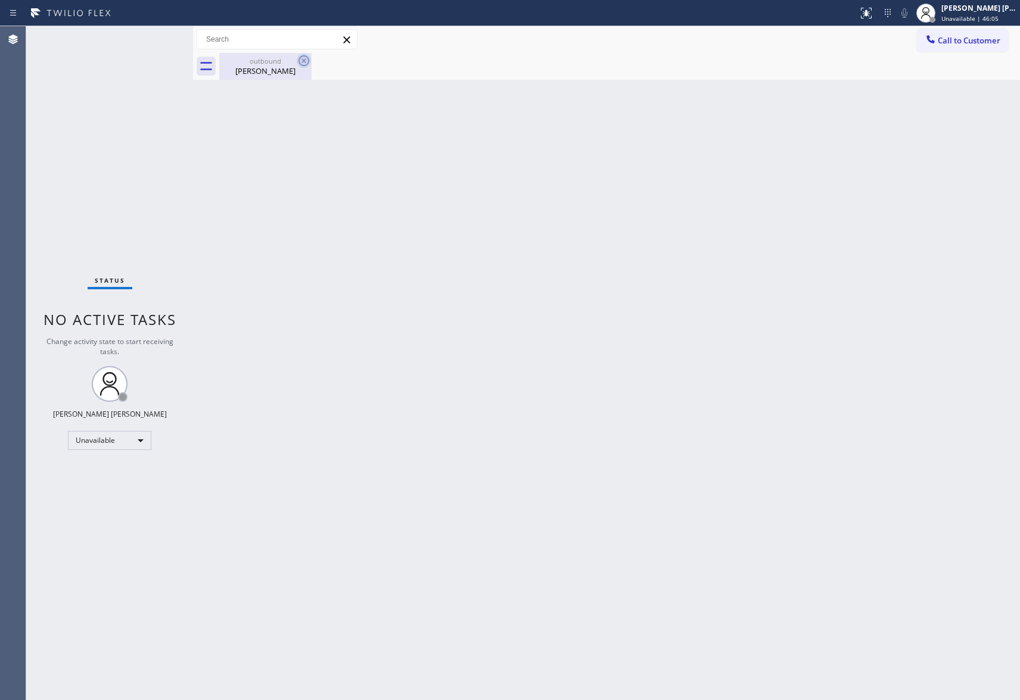
drag, startPoint x: 293, startPoint y: 79, endPoint x: 305, endPoint y: 58, distance: 24.0
click at [292, 79] on div "outbound [PERSON_NAME]" at bounding box center [265, 66] width 90 height 27
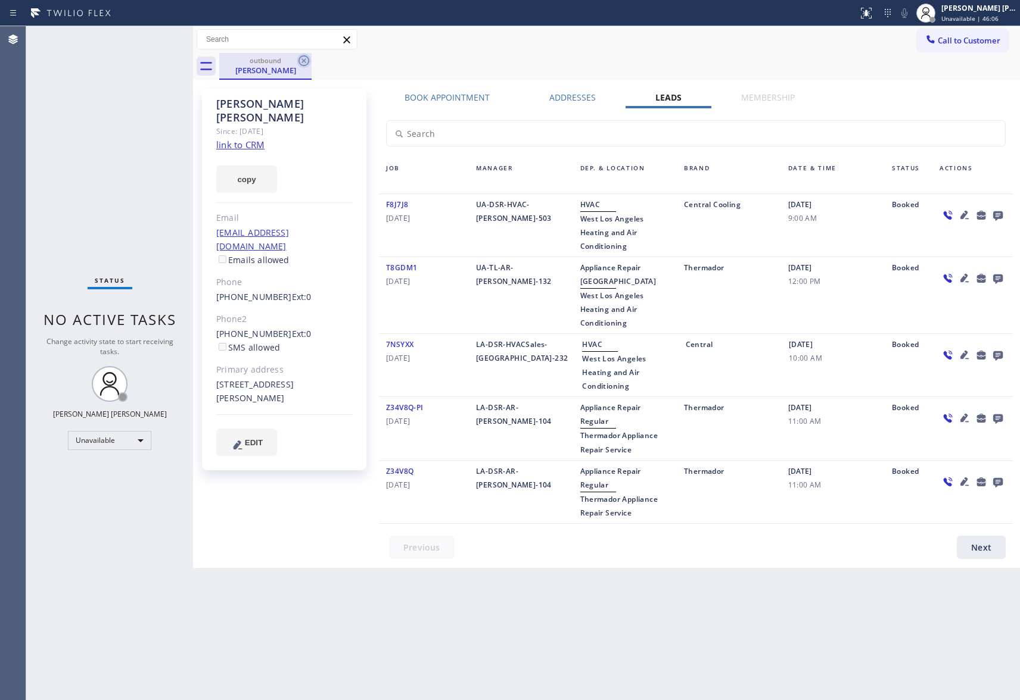
click at [305, 58] on icon at bounding box center [304, 61] width 14 height 14
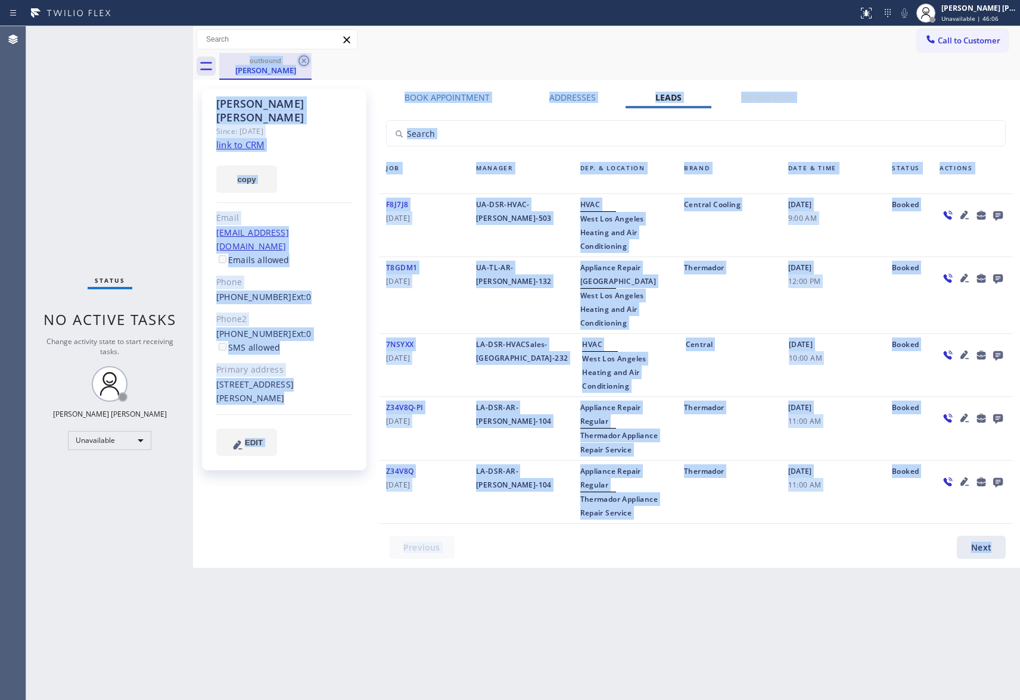
click at [305, 58] on div "outbound [PERSON_NAME]" at bounding box center [619, 66] width 801 height 27
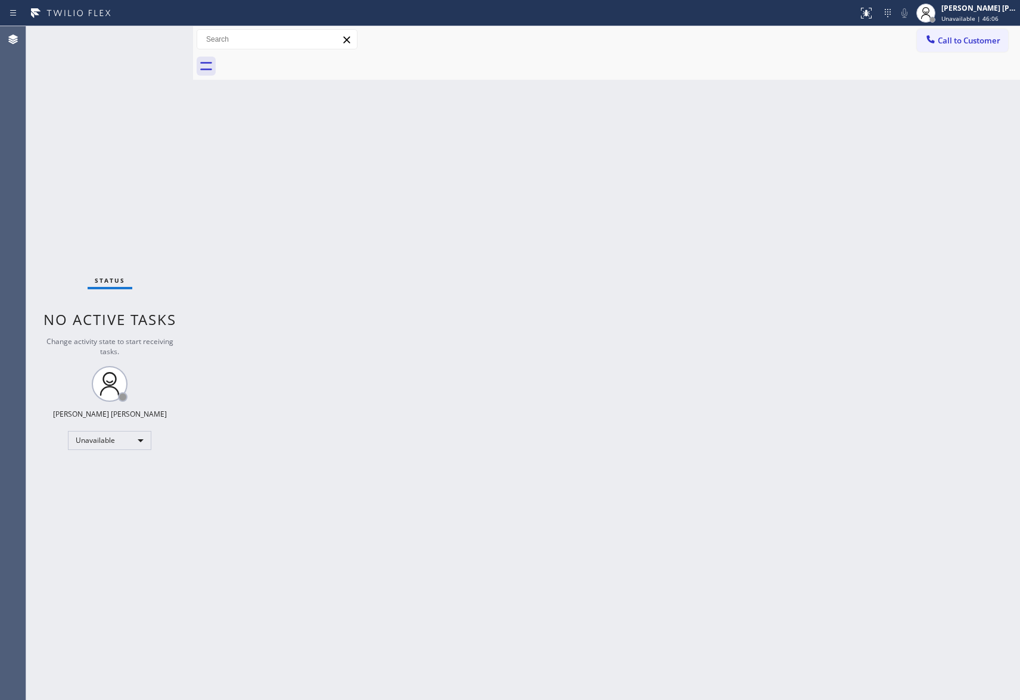
click at [967, 43] on span "Call to Customer" at bounding box center [968, 40] width 63 height 11
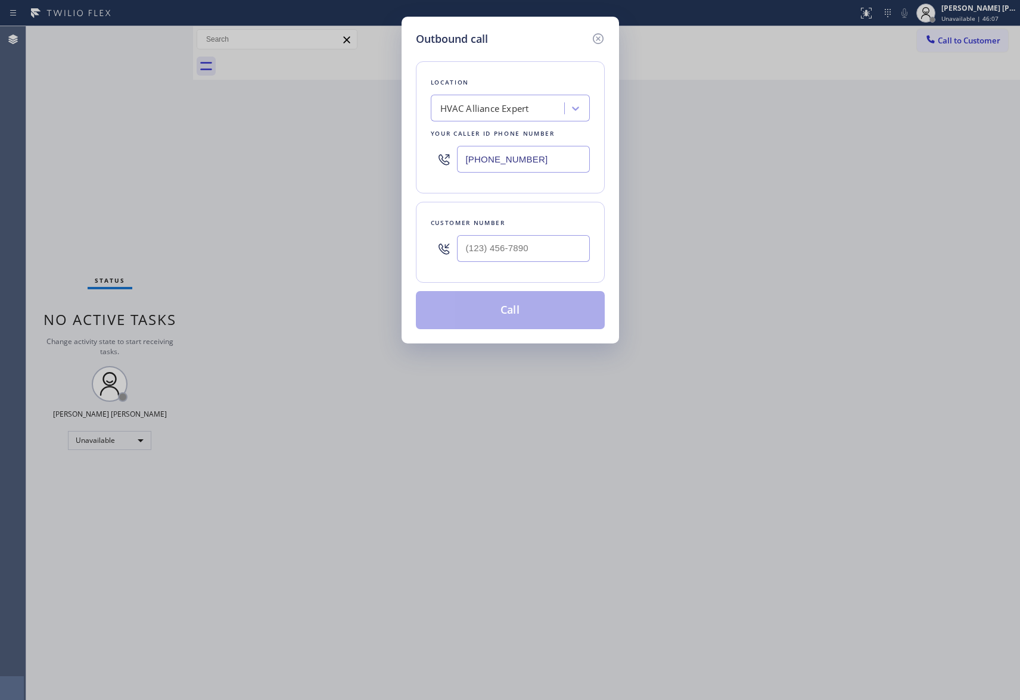
click at [520, 224] on div "Customer number" at bounding box center [510, 223] width 159 height 13
click at [520, 239] on input "(___) ___-____" at bounding box center [523, 248] width 133 height 27
paste input "626) 590-1945"
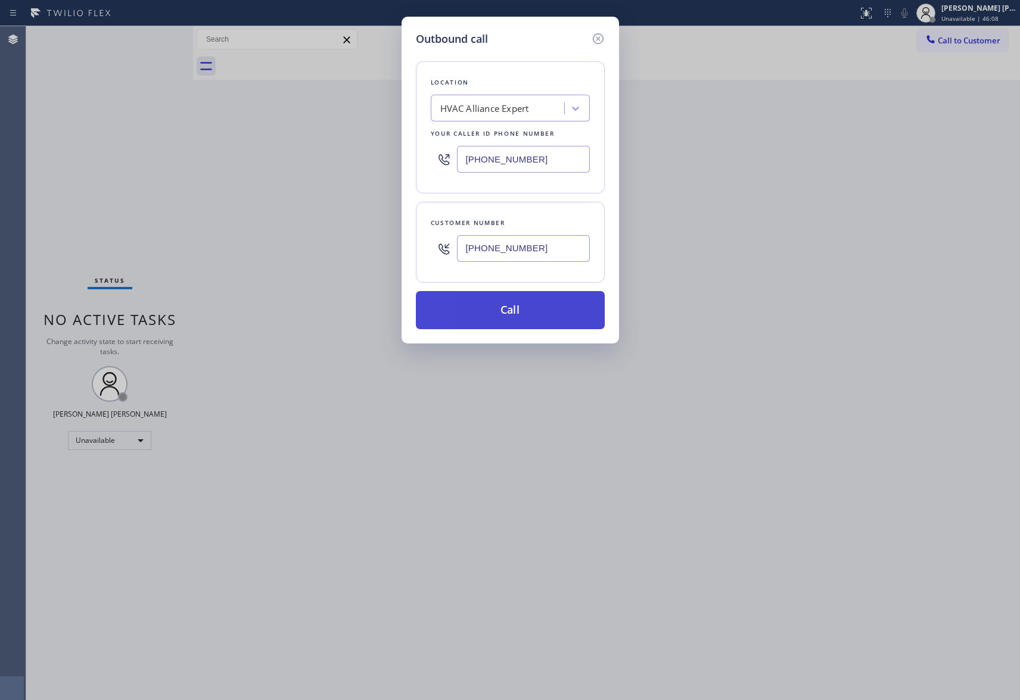
type input "[PHONE_NUMBER]"
click at [527, 313] on button "Call" at bounding box center [510, 310] width 189 height 38
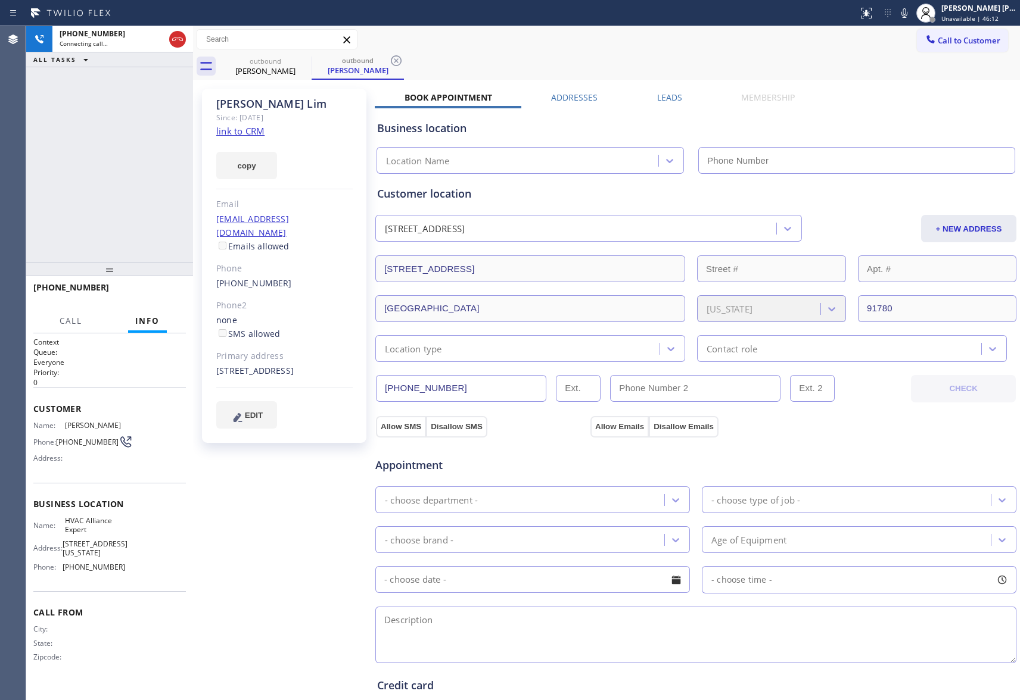
type input "[PHONE_NUMBER]"
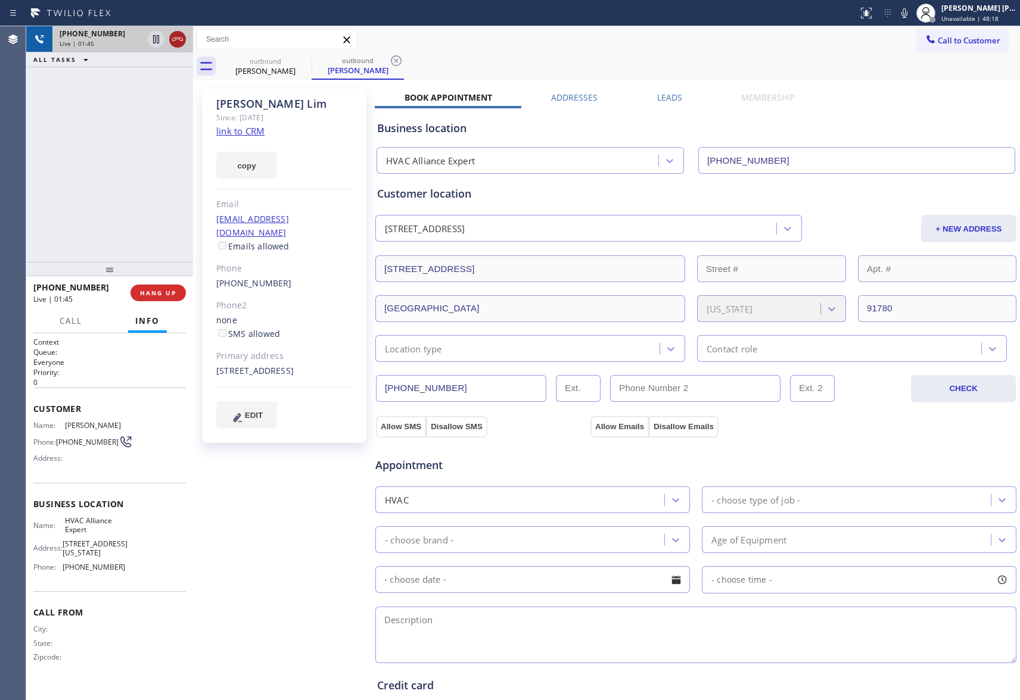
click at [172, 41] on icon at bounding box center [177, 39] width 14 height 14
click at [689, 101] on div "Leads" at bounding box center [669, 100] width 84 height 17
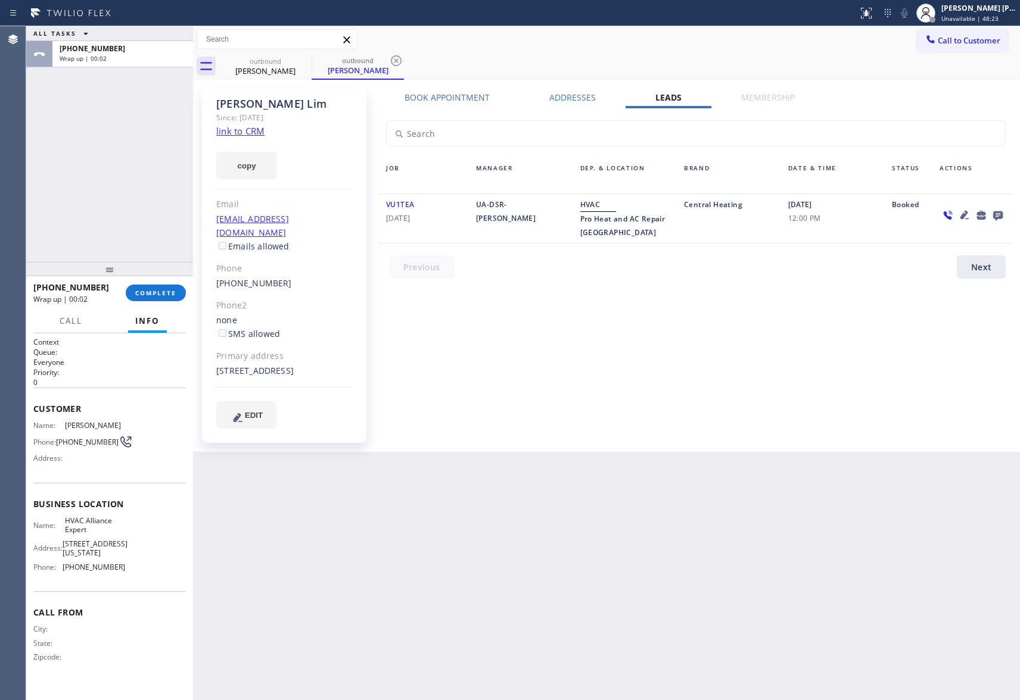
click at [997, 212] on icon at bounding box center [998, 216] width 10 height 10
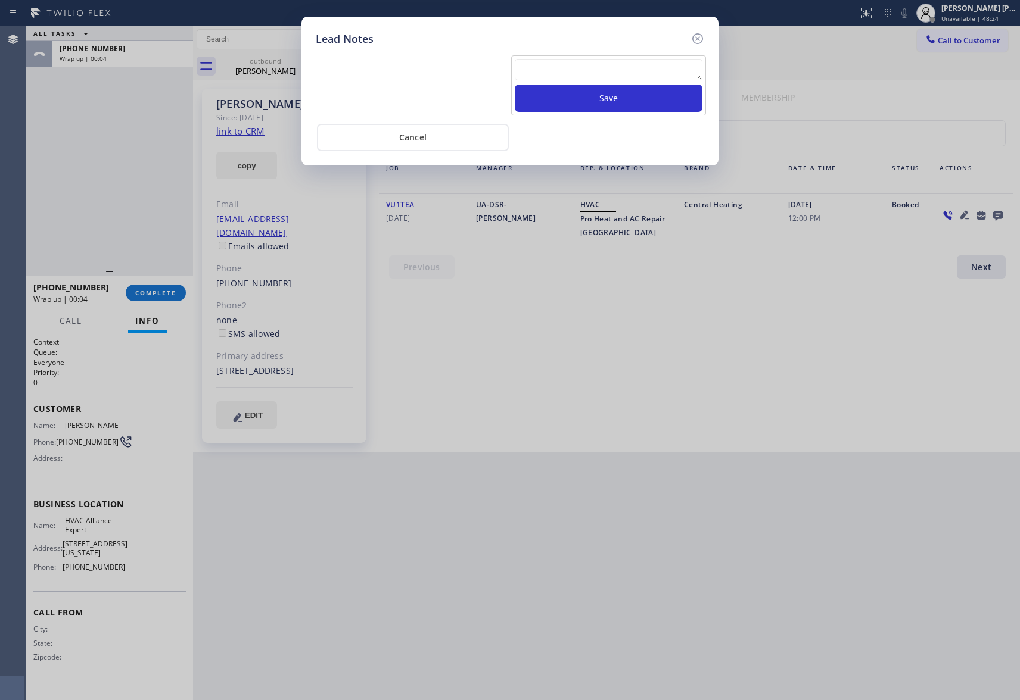
click at [541, 74] on textarea at bounding box center [609, 69] width 188 height 21
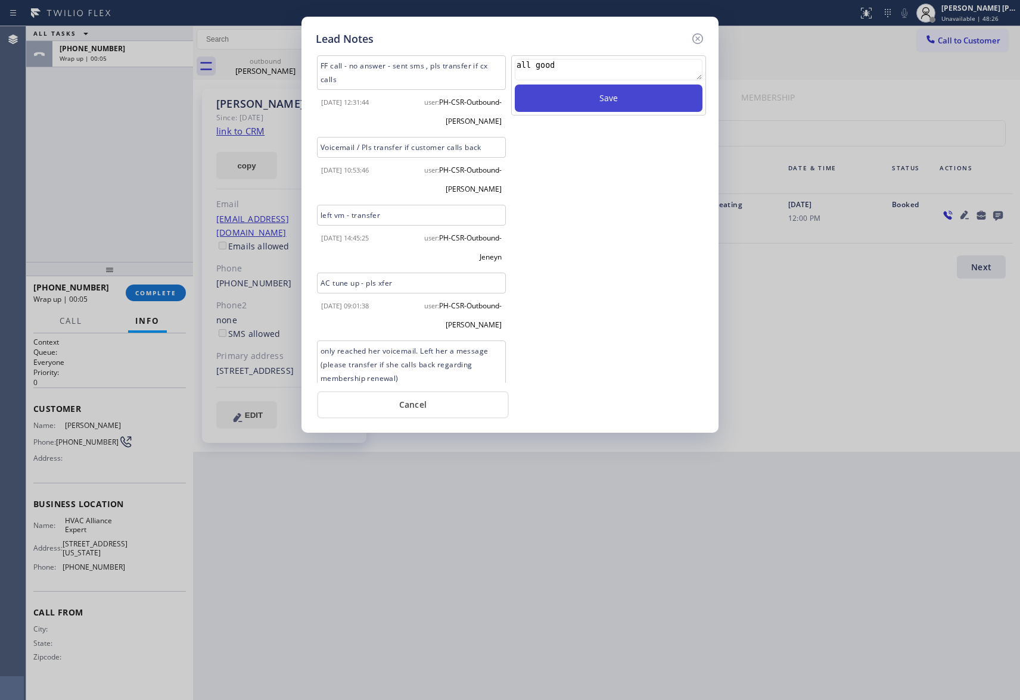
type textarea "all good"
click at [591, 98] on button "Save" at bounding box center [609, 98] width 188 height 27
click at [702, 36] on icon at bounding box center [697, 38] width 11 height 11
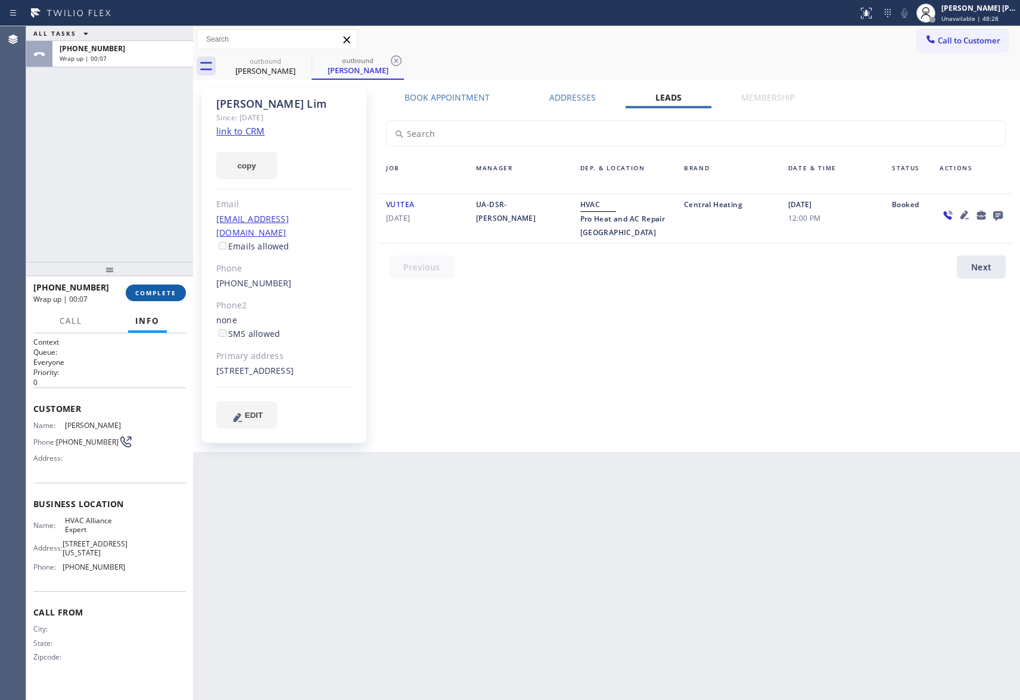
click at [174, 286] on button "COMPLETE" at bounding box center [156, 293] width 60 height 17
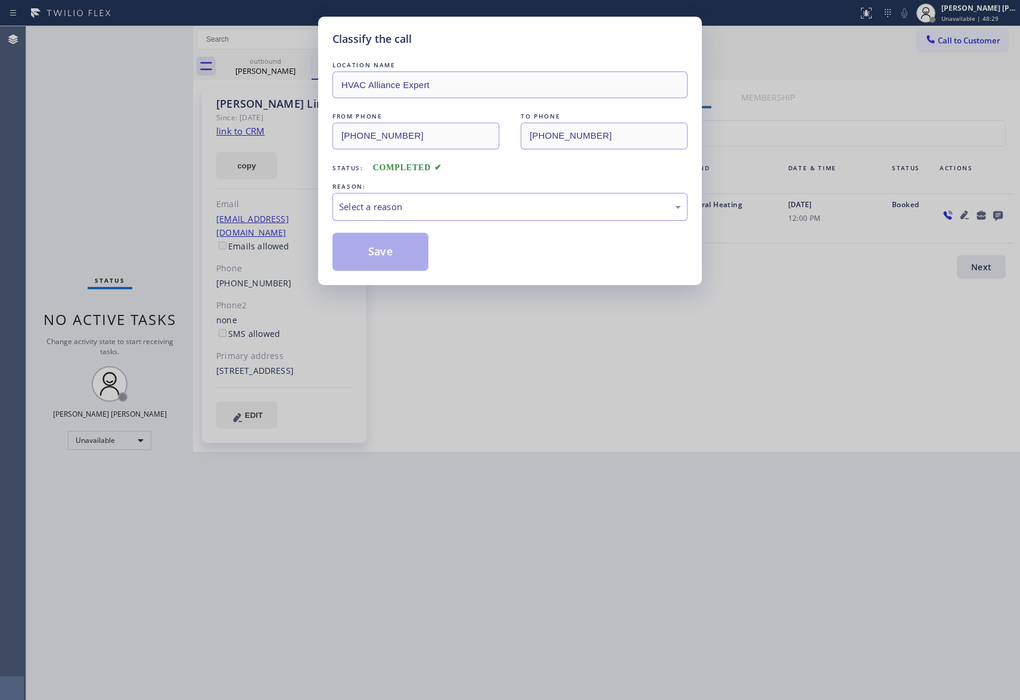
click at [385, 203] on div "Select a reason" at bounding box center [510, 207] width 342 height 14
click at [384, 248] on button "Save" at bounding box center [380, 252] width 96 height 38
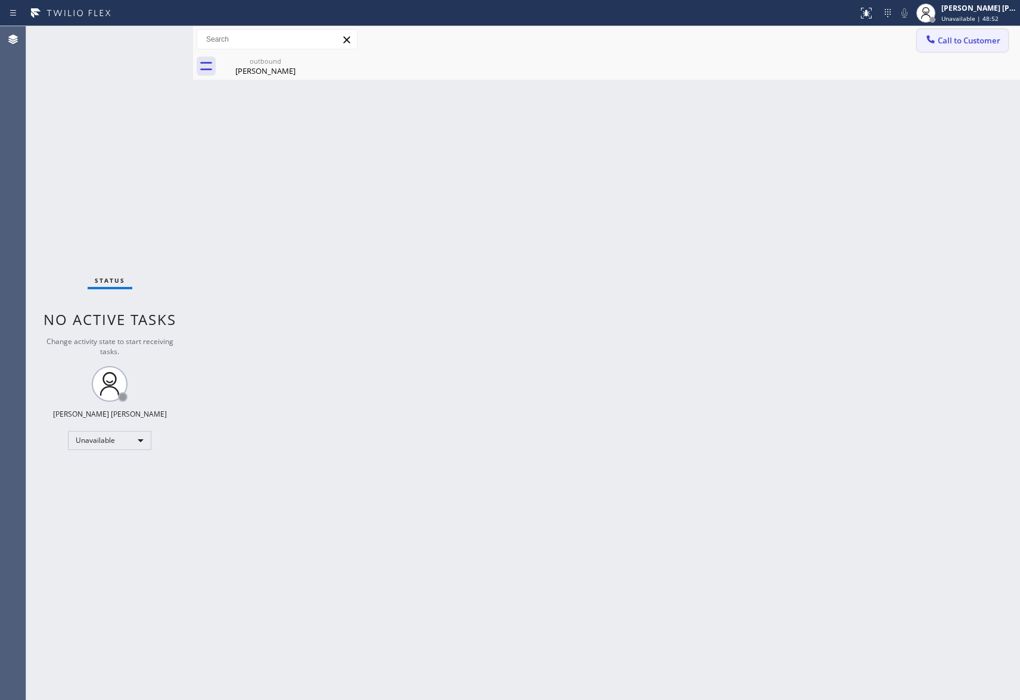
click at [975, 41] on span "Call to Customer" at bounding box center [968, 40] width 63 height 11
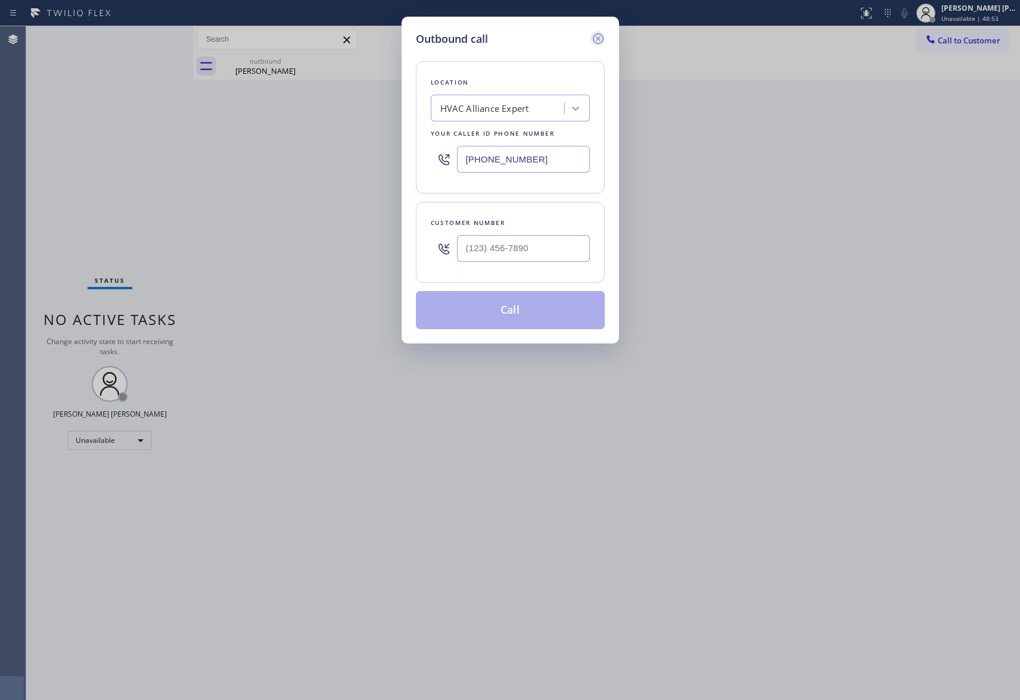
click at [596, 33] on icon at bounding box center [597, 38] width 11 height 11
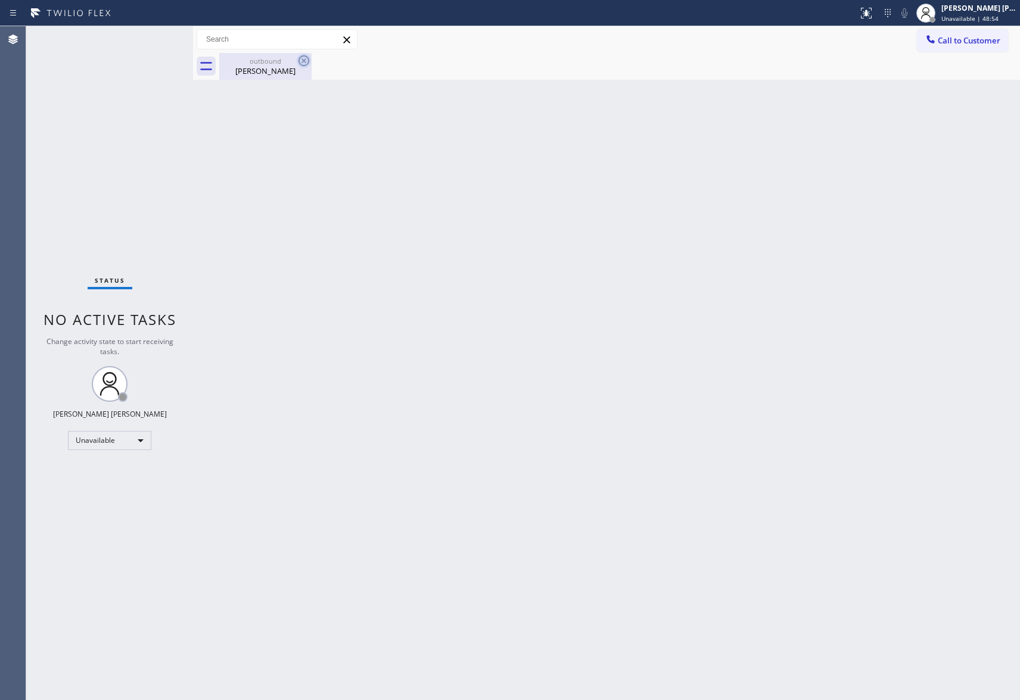
click at [297, 67] on icon at bounding box center [304, 61] width 14 height 14
click at [304, 63] on icon at bounding box center [304, 61] width 14 height 14
drag, startPoint x: 235, startPoint y: 63, endPoint x: 282, endPoint y: 63, distance: 47.1
click at [236, 63] on div "outbound" at bounding box center [265, 61] width 90 height 9
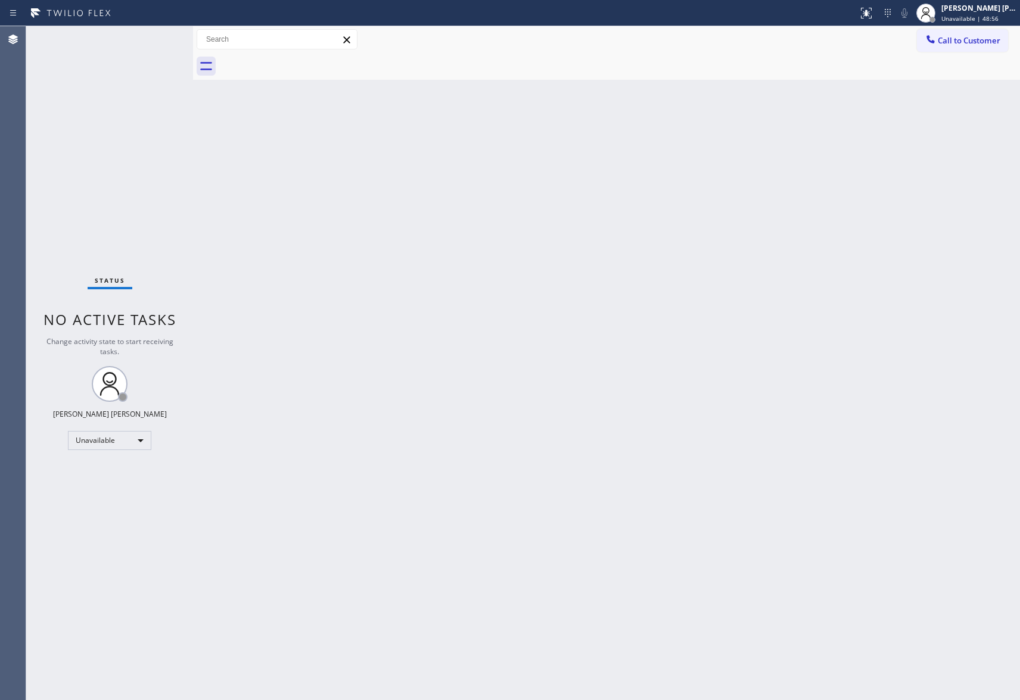
click at [282, 63] on div at bounding box center [619, 66] width 801 height 27
click at [977, 39] on span "Call to Customer" at bounding box center [968, 40] width 63 height 11
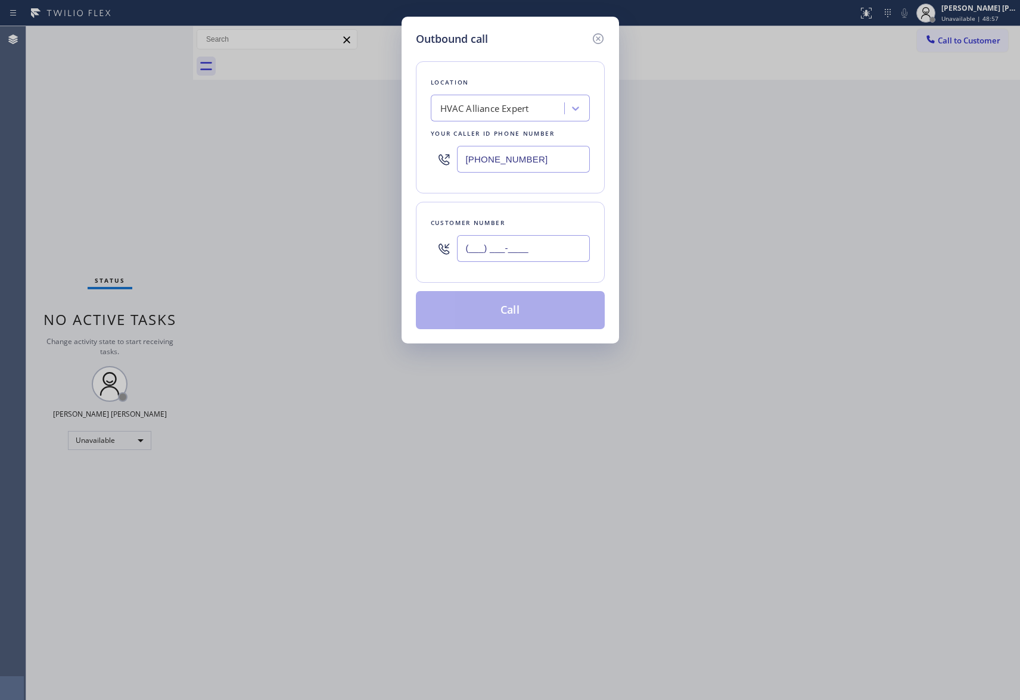
click at [549, 242] on input "(___) ___-____" at bounding box center [523, 248] width 133 height 27
paste input "310) 429-4261"
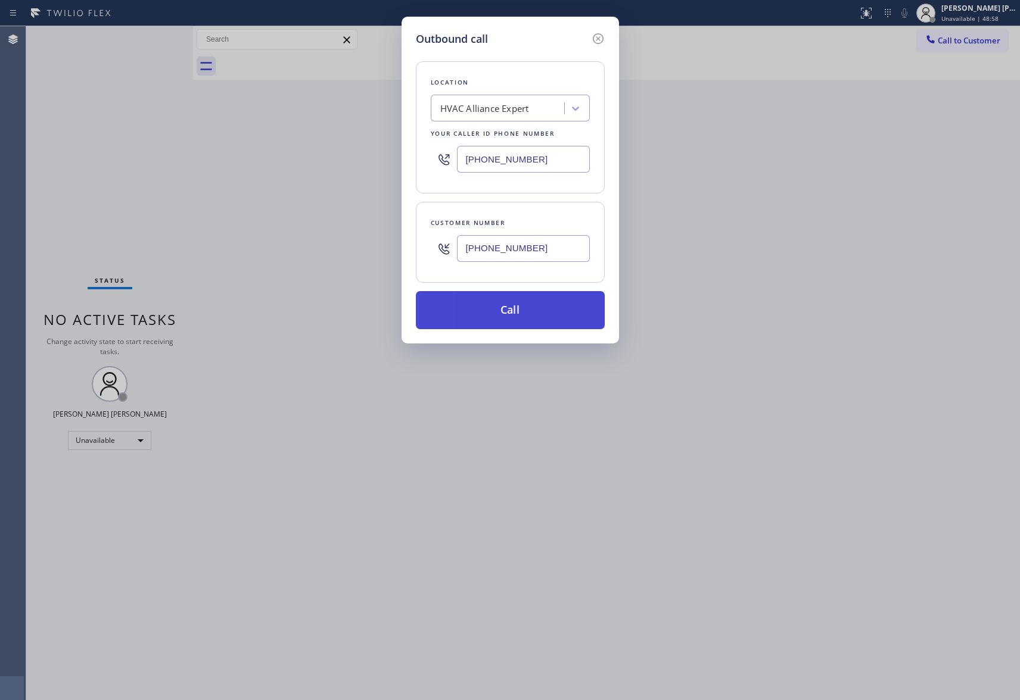
type input "[PHONE_NUMBER]"
click at [534, 313] on button "Call" at bounding box center [510, 310] width 189 height 38
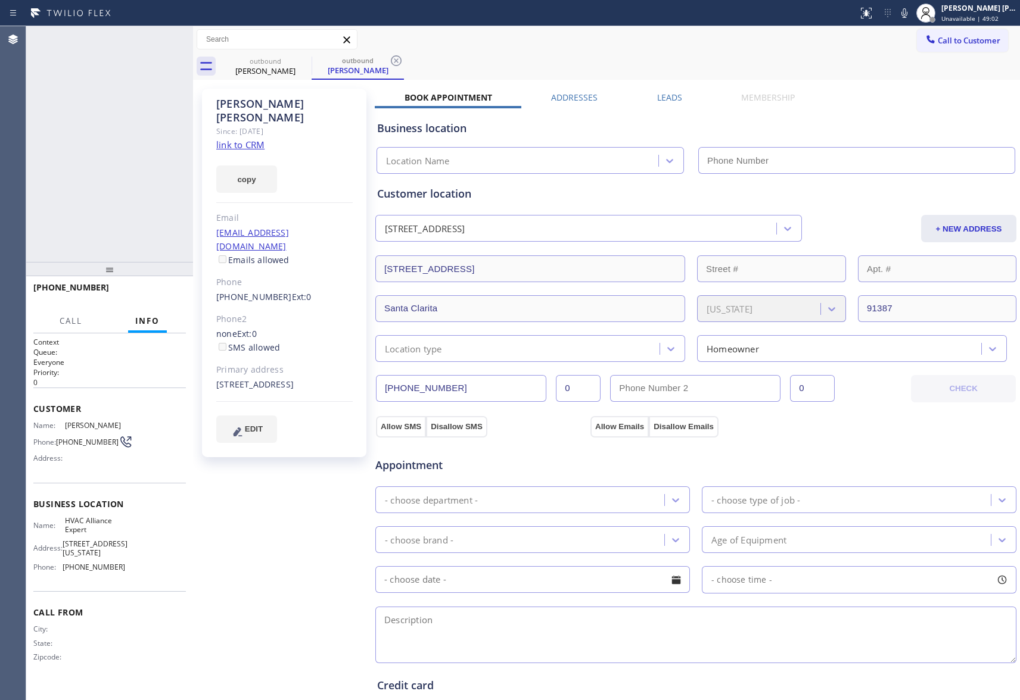
type input "[PHONE_NUMBER]"
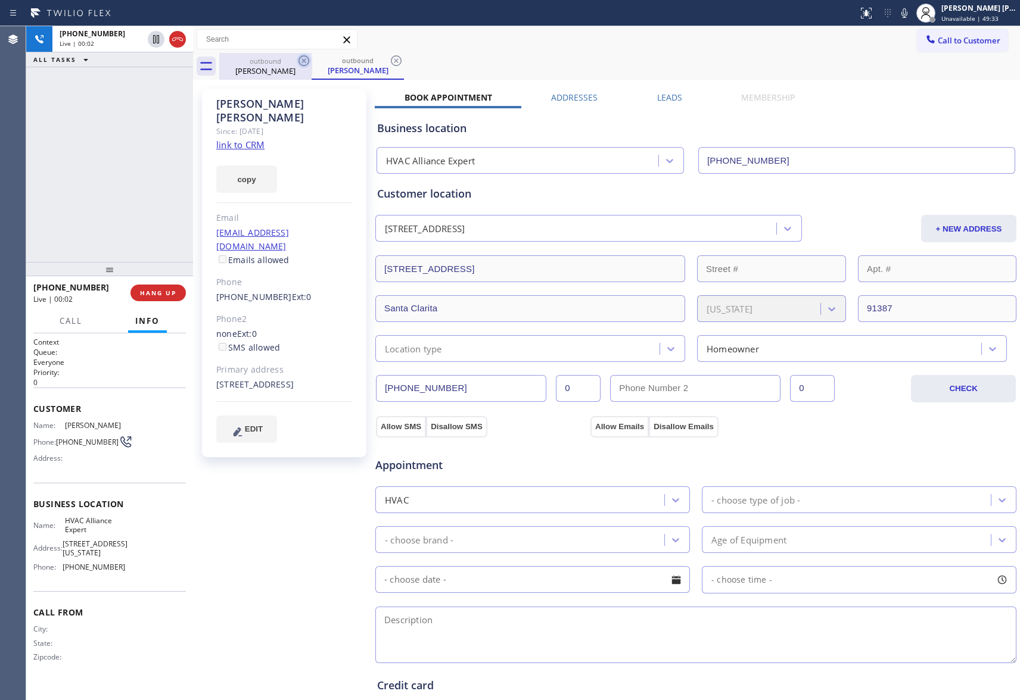
click at [306, 60] on icon at bounding box center [304, 61] width 14 height 14
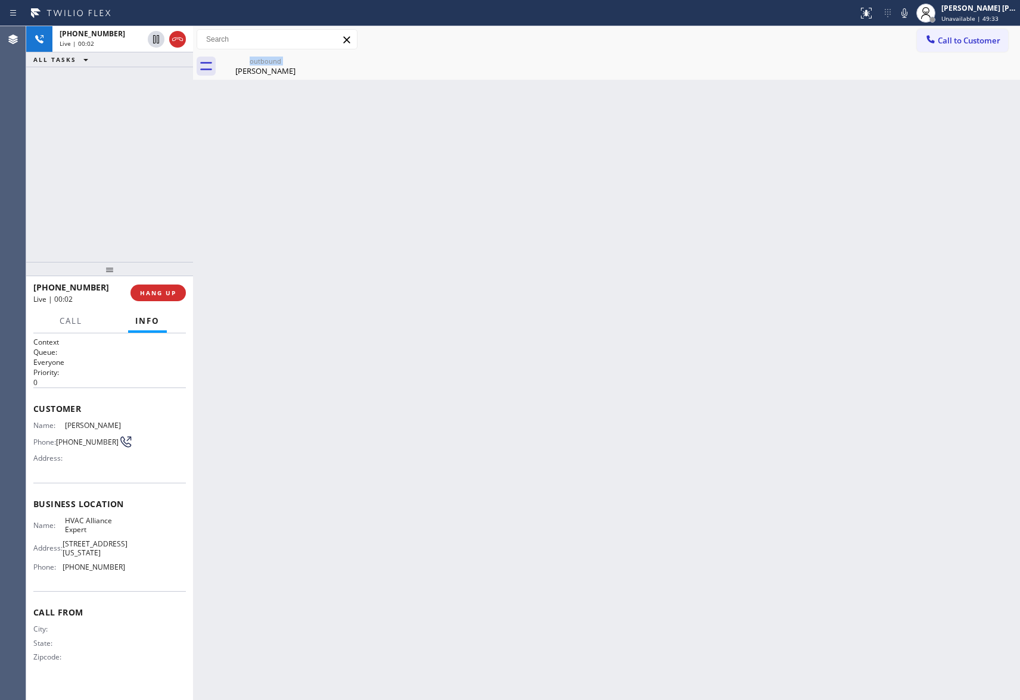
click at [306, 60] on div "outbound [PERSON_NAME]" at bounding box center [265, 66] width 92 height 27
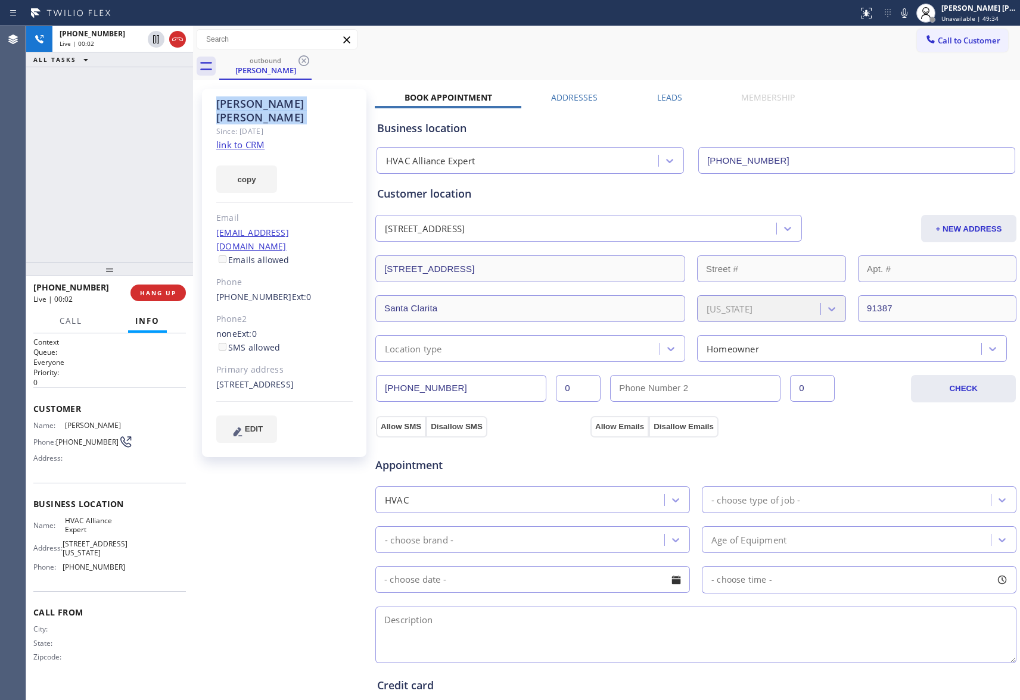
click at [306, 60] on icon at bounding box center [304, 61] width 14 height 14
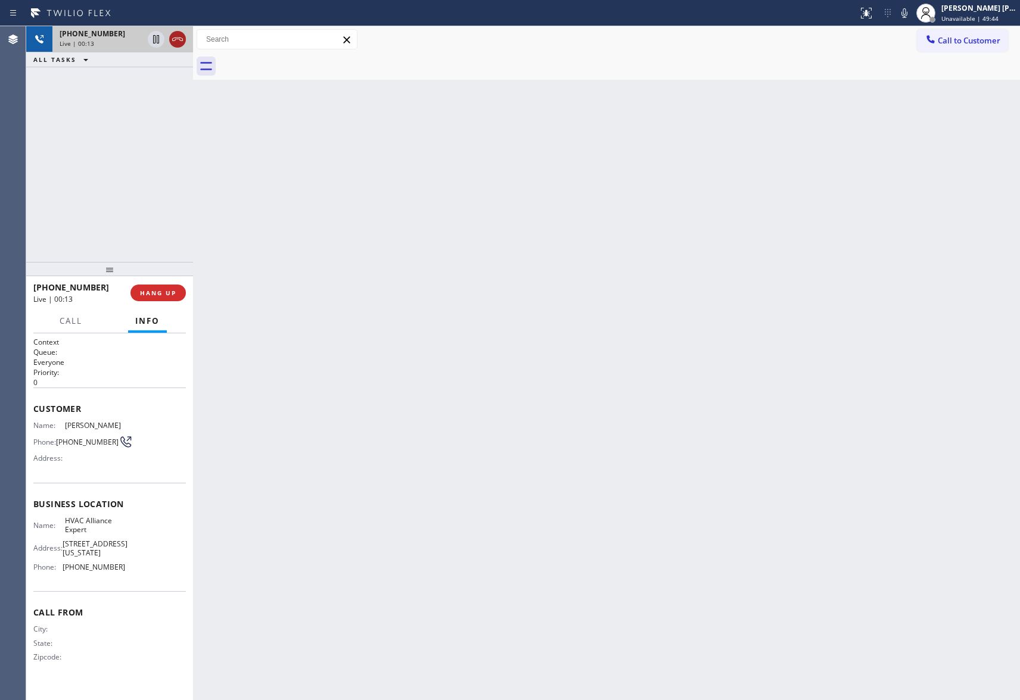
click at [180, 37] on icon at bounding box center [177, 39] width 14 height 14
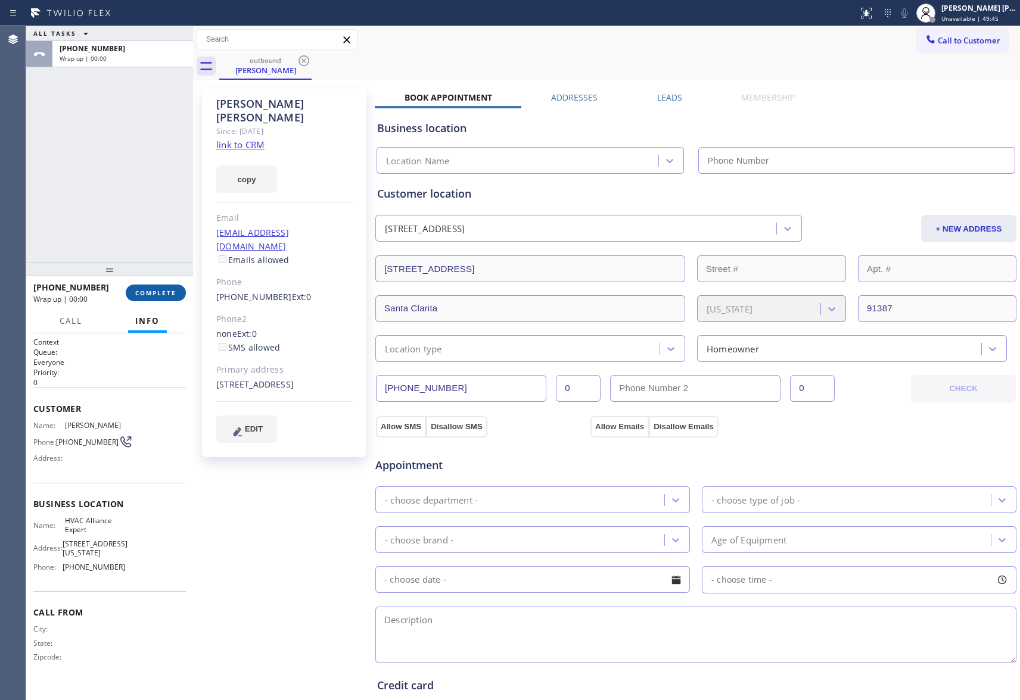
click at [155, 294] on span "COMPLETE" at bounding box center [155, 293] width 41 height 8
type input "[PHONE_NUMBER]"
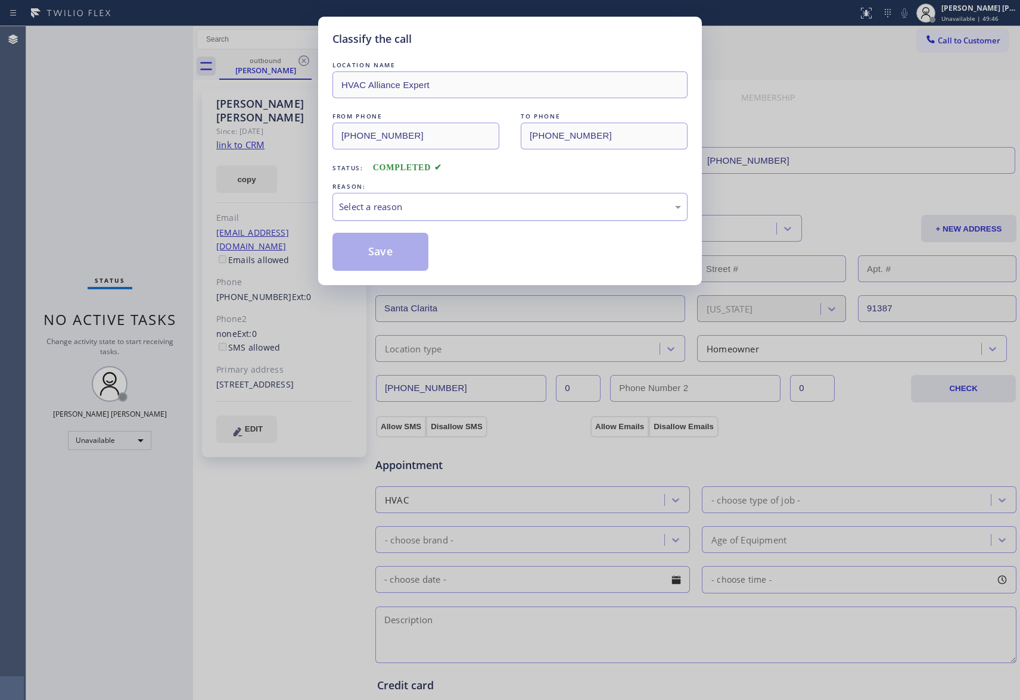
click at [415, 214] on div "Select a reason" at bounding box center [510, 207] width 342 height 14
click at [381, 256] on button "Save" at bounding box center [380, 252] width 96 height 38
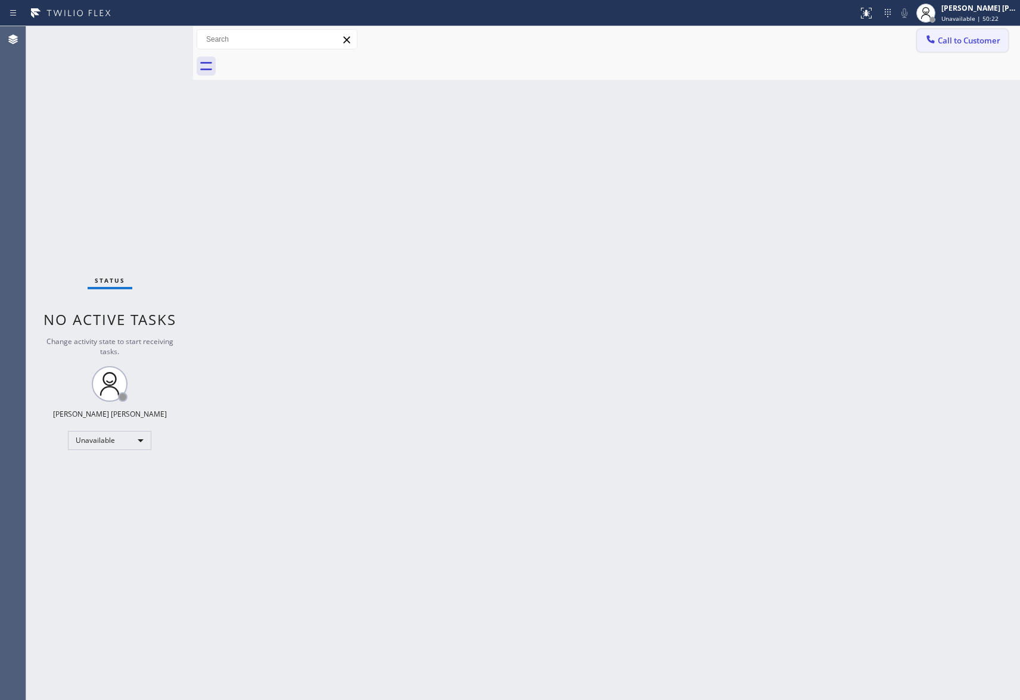
click at [985, 38] on span "Call to Customer" at bounding box center [968, 40] width 63 height 11
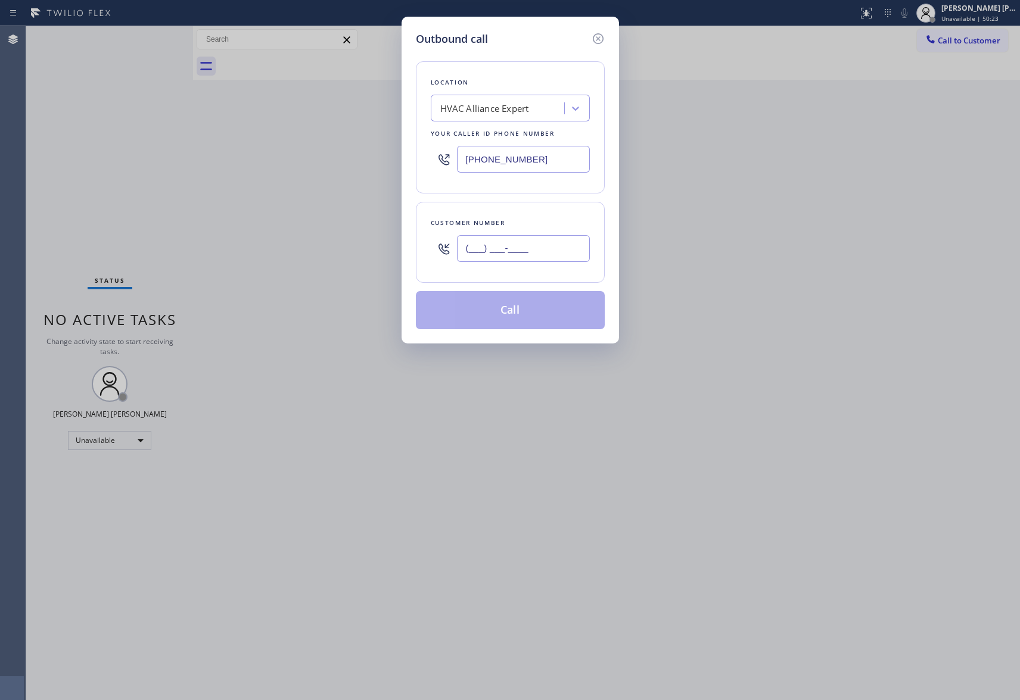
click at [530, 249] on input "(___) ___-____" at bounding box center [523, 248] width 133 height 27
paste input "562) 522-7973"
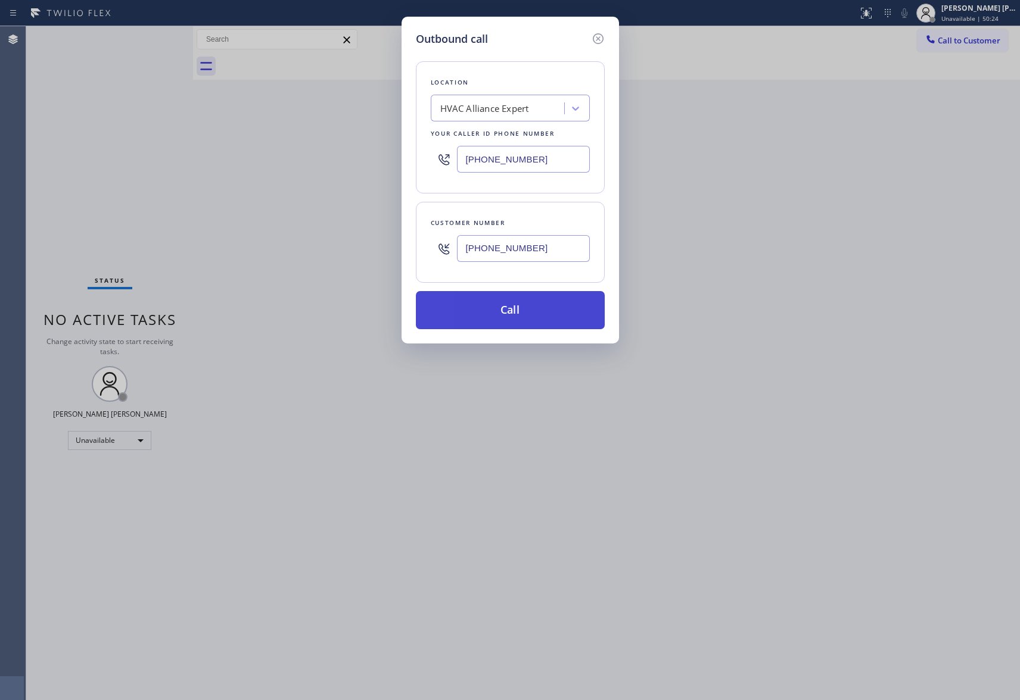
type input "[PHONE_NUMBER]"
click at [524, 317] on button "Call" at bounding box center [510, 310] width 189 height 38
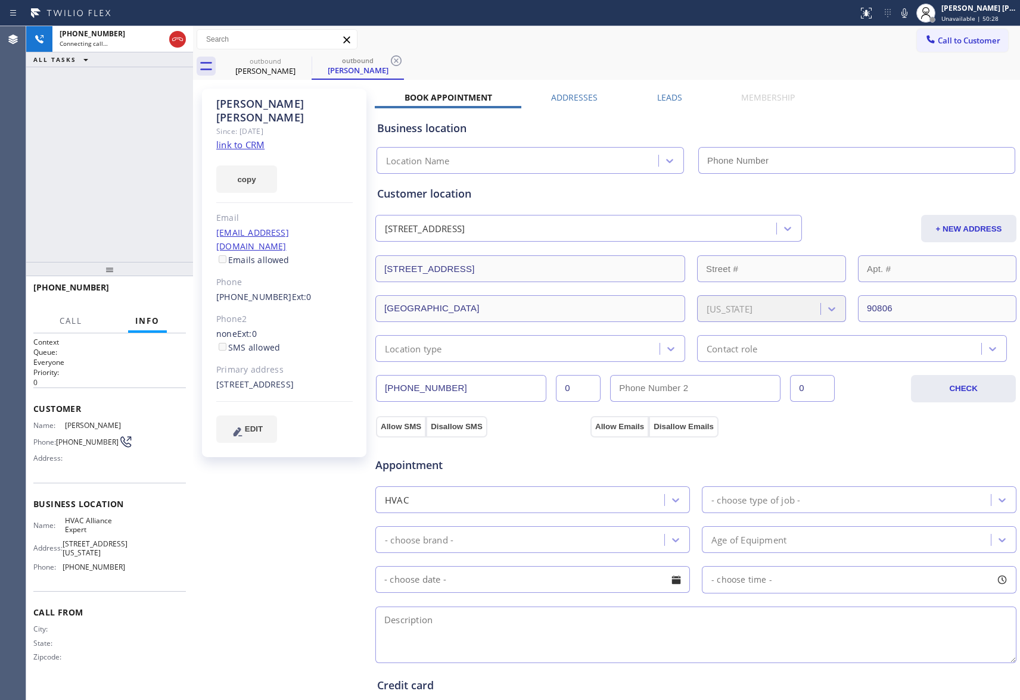
type input "[PHONE_NUMBER]"
click at [155, 39] on icon at bounding box center [156, 39] width 6 height 8
click at [682, 101] on div "Leads" at bounding box center [669, 100] width 84 height 17
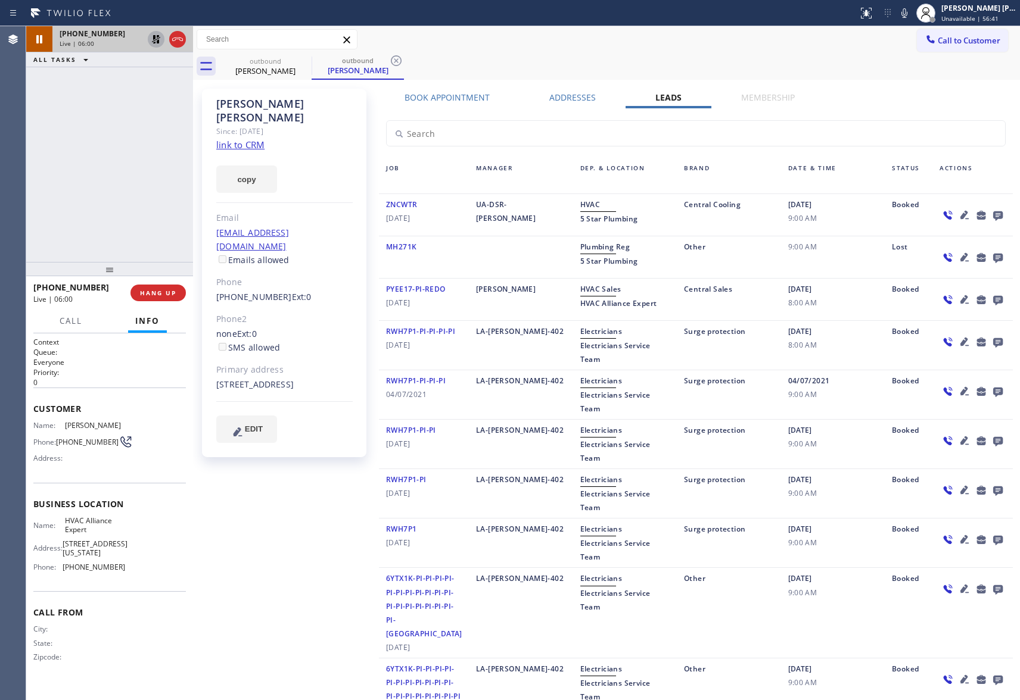
click at [156, 42] on icon at bounding box center [156, 39] width 14 height 14
click at [155, 39] on icon at bounding box center [156, 39] width 6 height 8
click at [153, 41] on icon at bounding box center [156, 39] width 14 height 14
click at [163, 294] on span "HANG UP" at bounding box center [158, 293] width 36 height 8
click at [160, 299] on button "COMPLETE" at bounding box center [156, 293] width 60 height 17
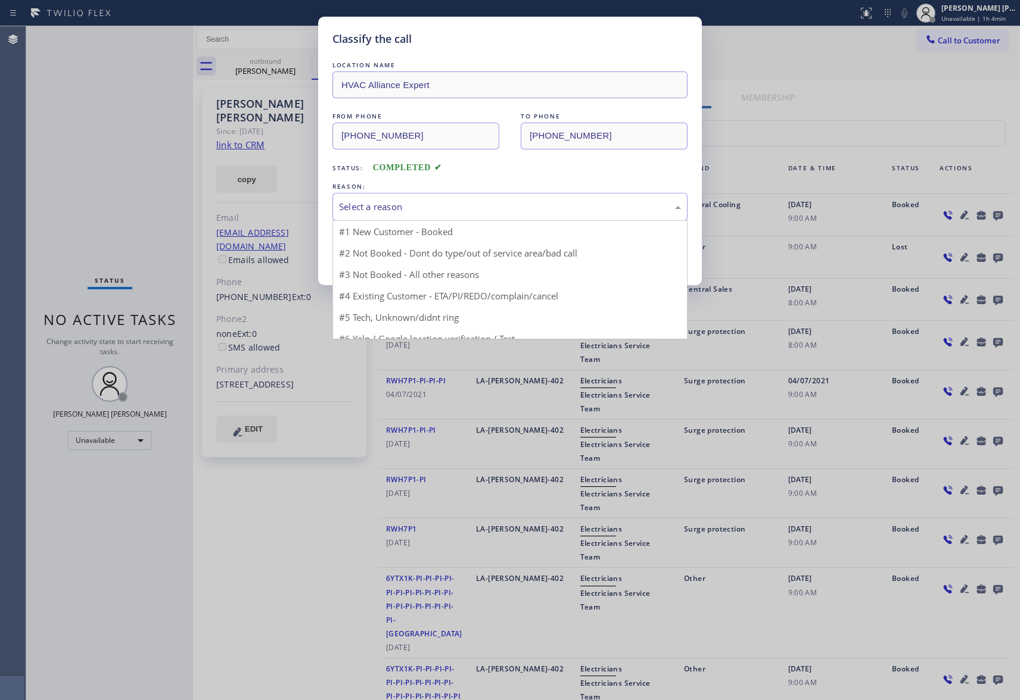
click at [422, 203] on div "Select a reason" at bounding box center [510, 207] width 342 height 14
click at [425, 208] on div "Select a reason" at bounding box center [510, 207] width 342 height 14
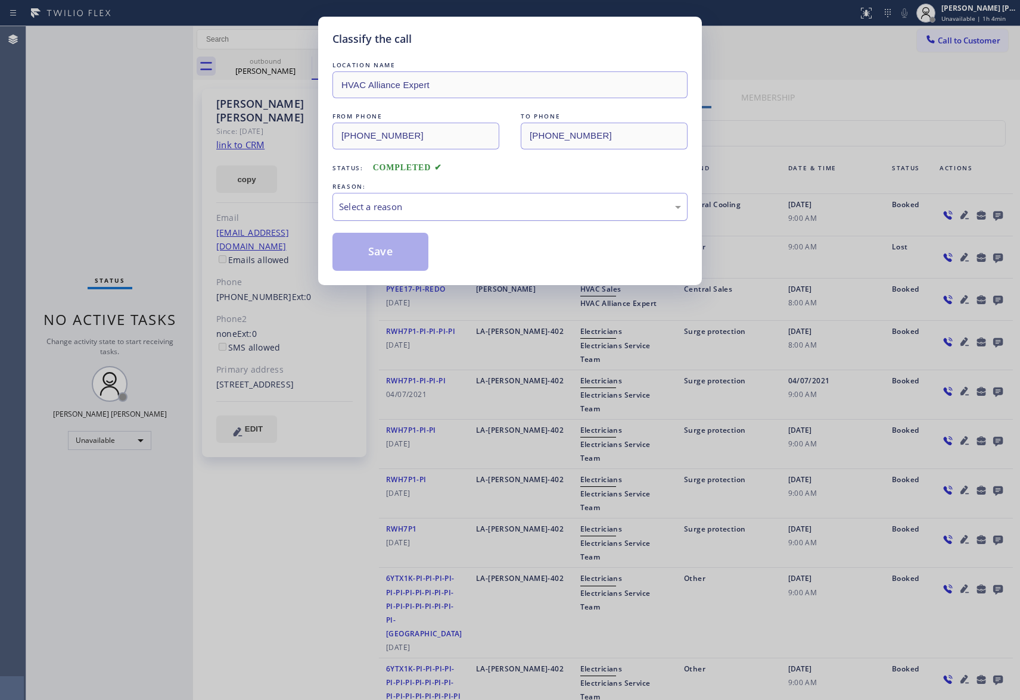
click at [425, 208] on div "Select a reason" at bounding box center [510, 207] width 342 height 14
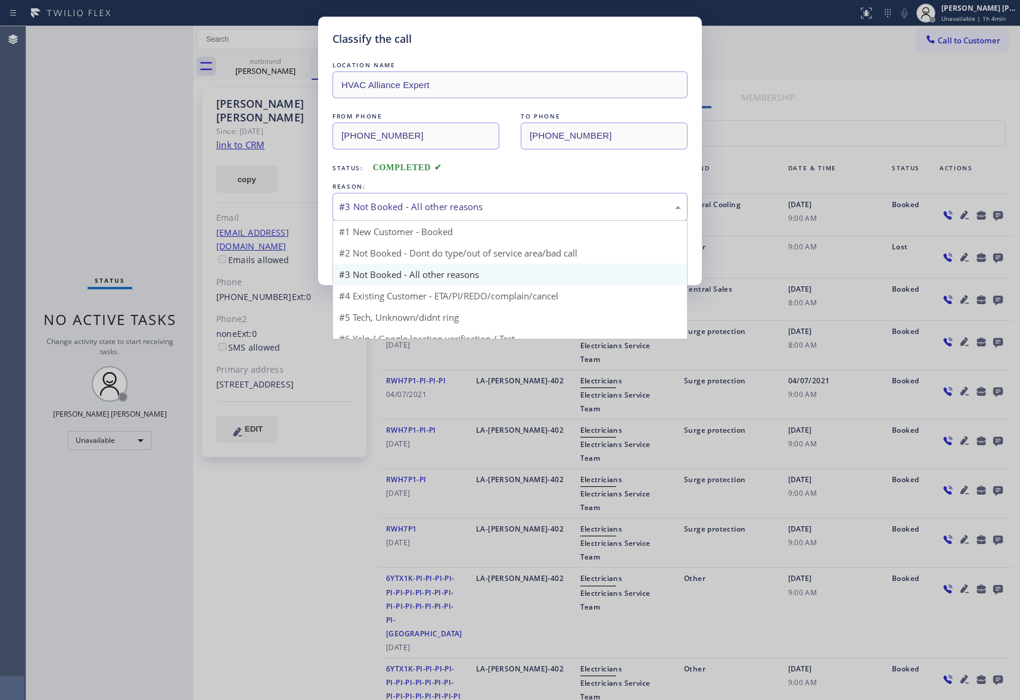
click at [439, 215] on div "#3 Not Booked - All other reasons" at bounding box center [509, 207] width 355 height 28
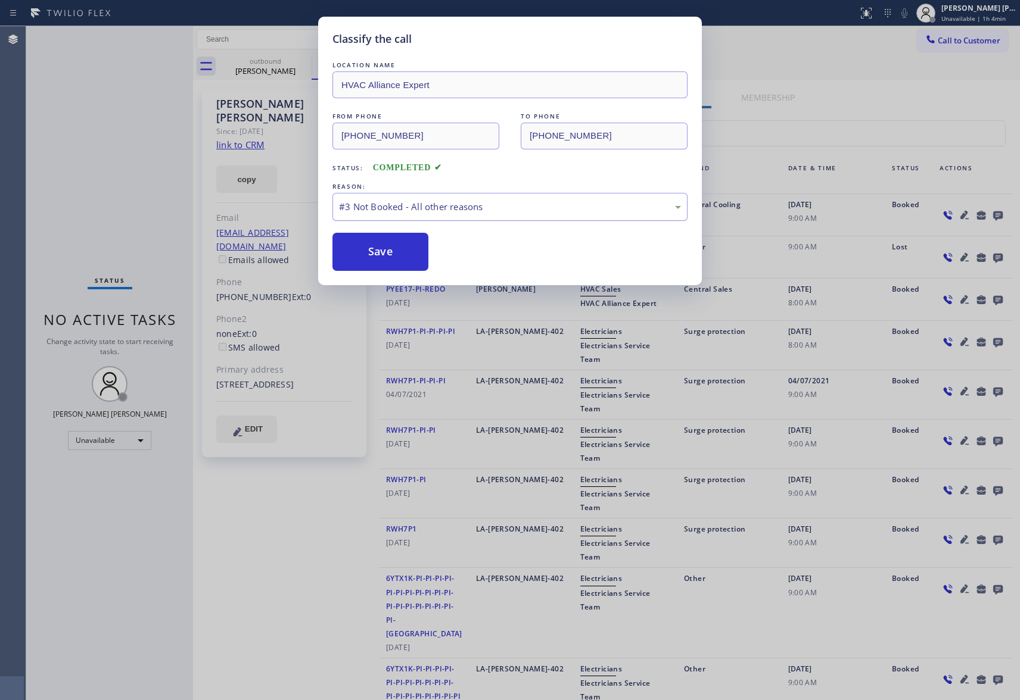
click at [544, 195] on div "#3 Not Booked - All other reasons" at bounding box center [509, 207] width 355 height 28
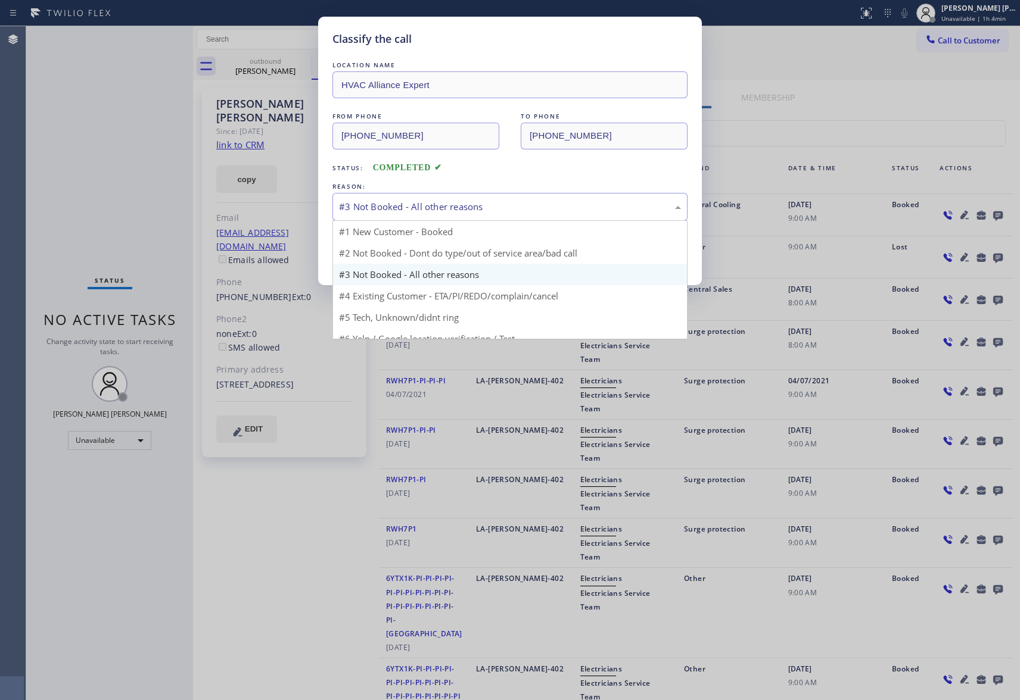
click at [423, 214] on div "#3 Not Booked - All other reasons" at bounding box center [510, 207] width 342 height 14
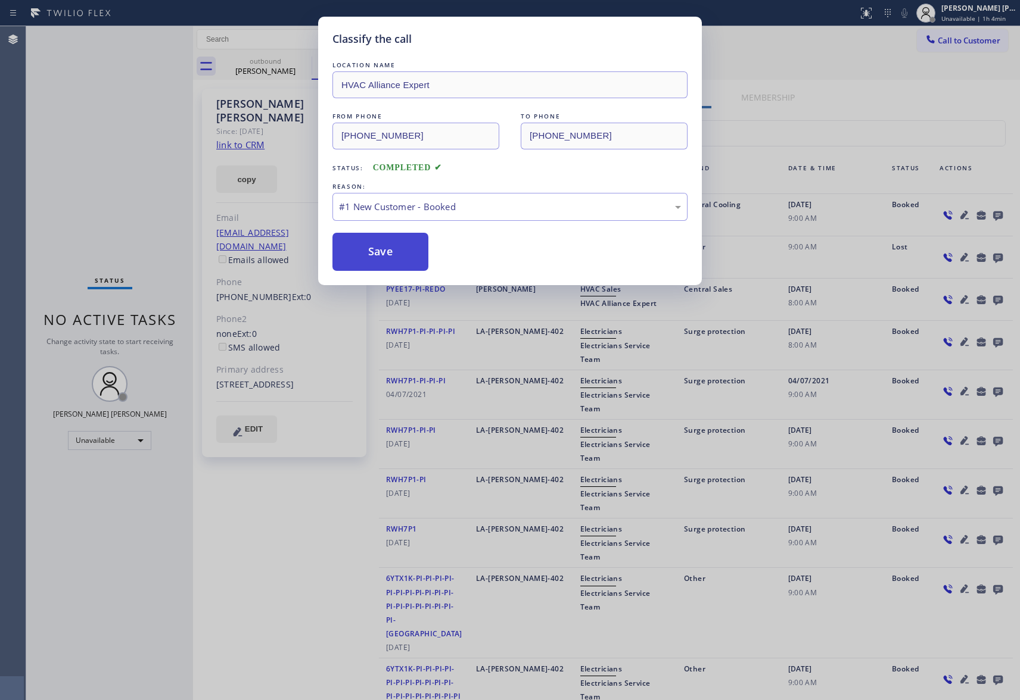
click at [401, 237] on button "Save" at bounding box center [380, 252] width 96 height 38
click at [401, 243] on button "Save" at bounding box center [380, 252] width 96 height 38
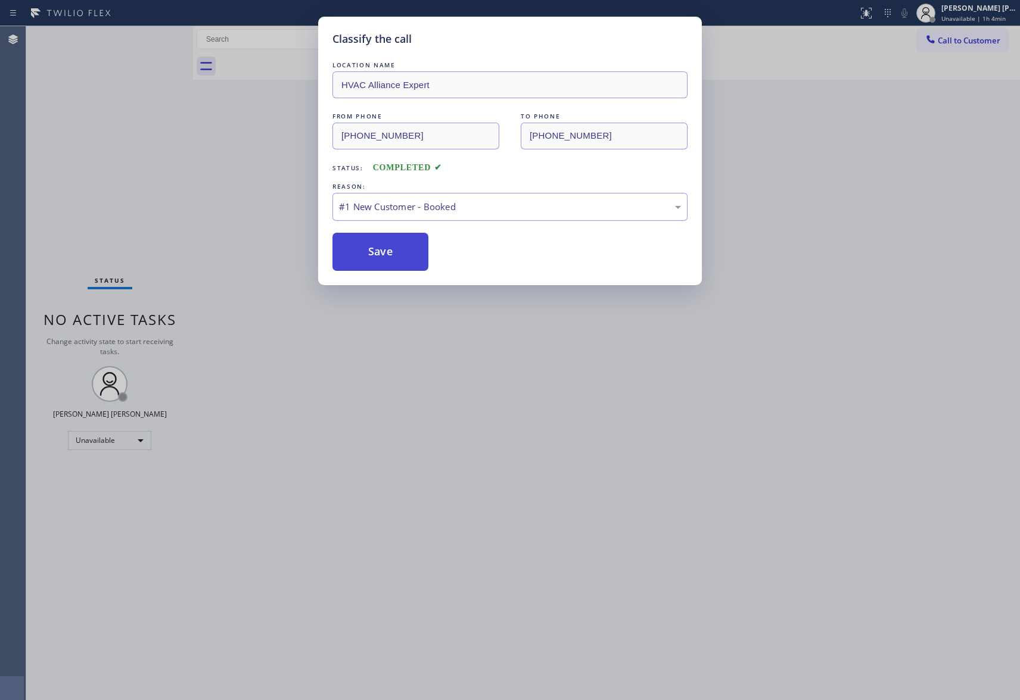
click at [401, 244] on button "Save" at bounding box center [380, 252] width 96 height 38
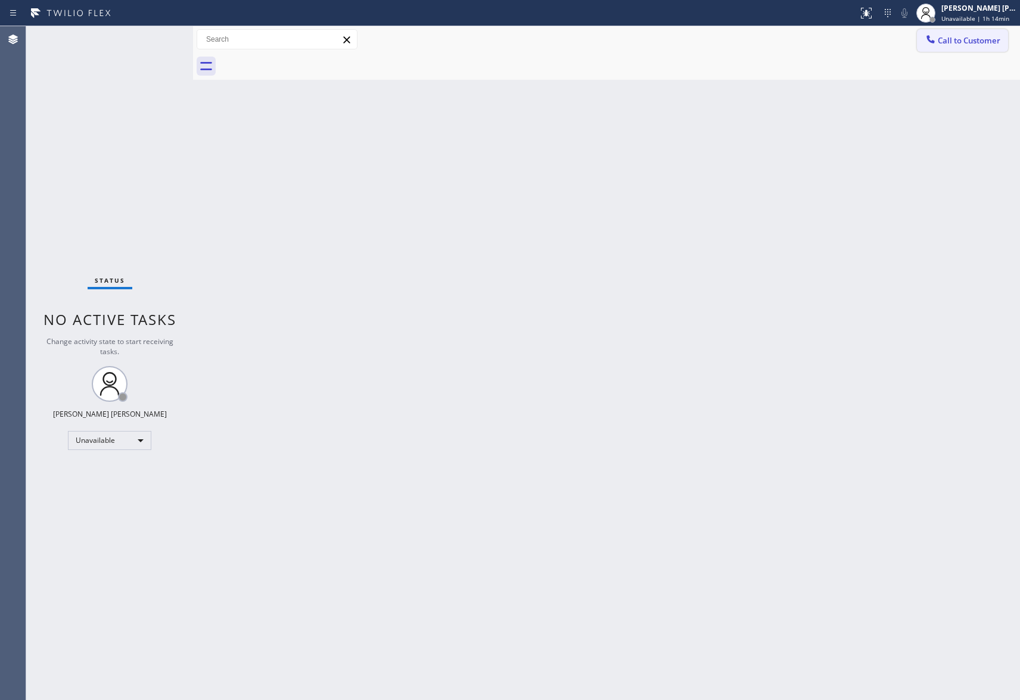
click at [994, 38] on span "Call to Customer" at bounding box center [968, 40] width 63 height 11
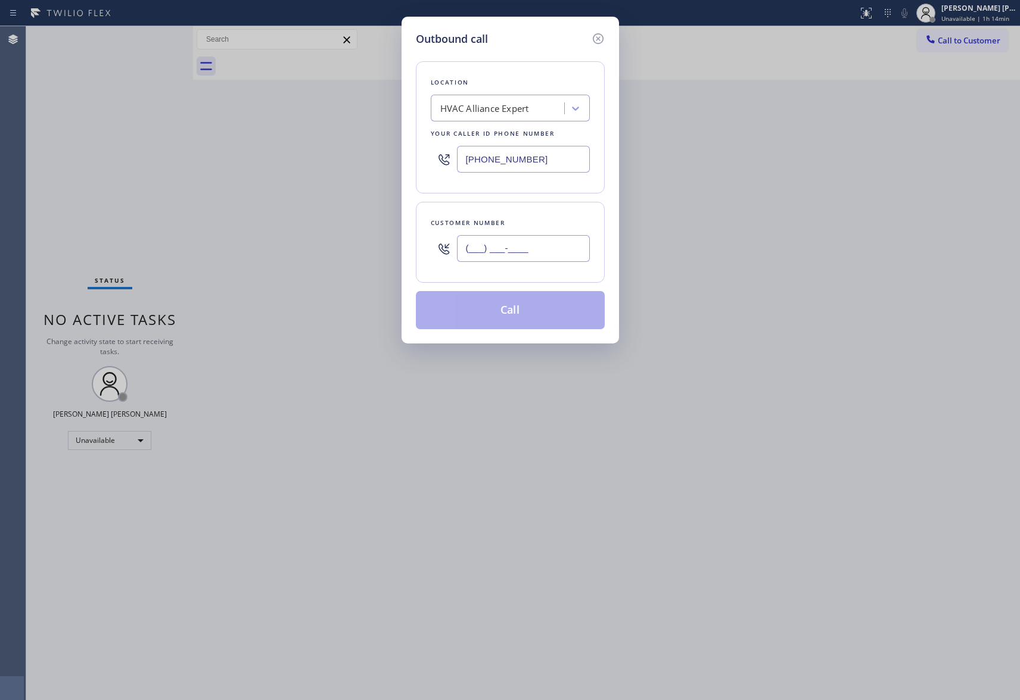
click at [549, 246] on input "(___) ___-____" at bounding box center [523, 248] width 133 height 27
paste input "209) 534-6425"
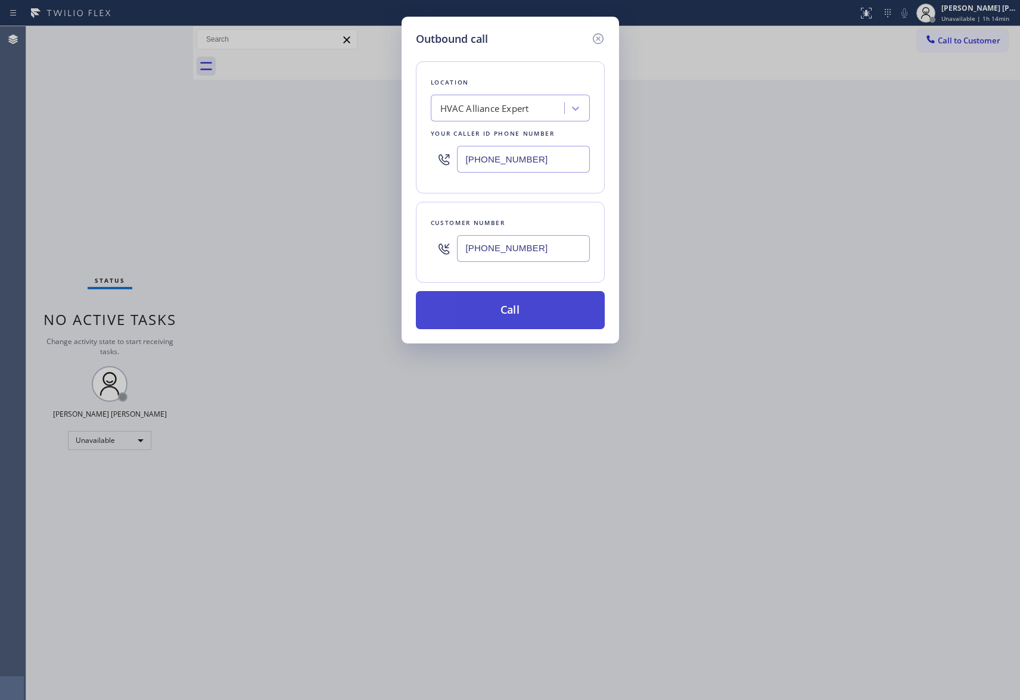
type input "[PHONE_NUMBER]"
click at [522, 313] on button "Call" at bounding box center [510, 310] width 189 height 38
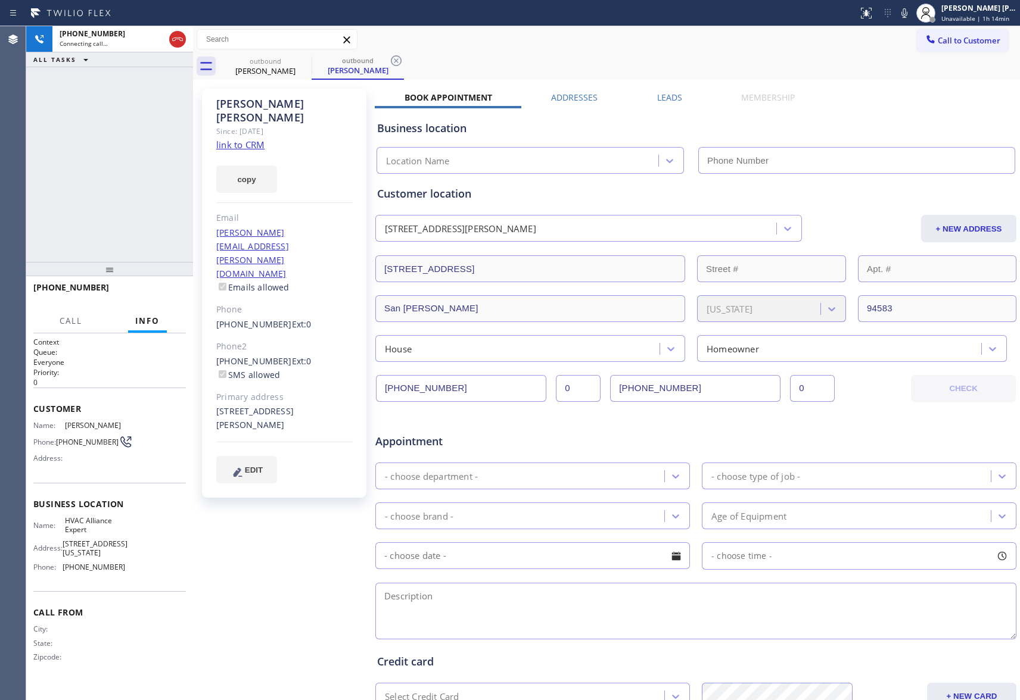
type input "[PHONE_NUMBER]"
click at [299, 57] on icon at bounding box center [304, 61] width 14 height 14
click at [309, 60] on icon at bounding box center [303, 60] width 11 height 11
click at [312, 60] on div "outbound [PERSON_NAME]" at bounding box center [358, 66] width 92 height 27
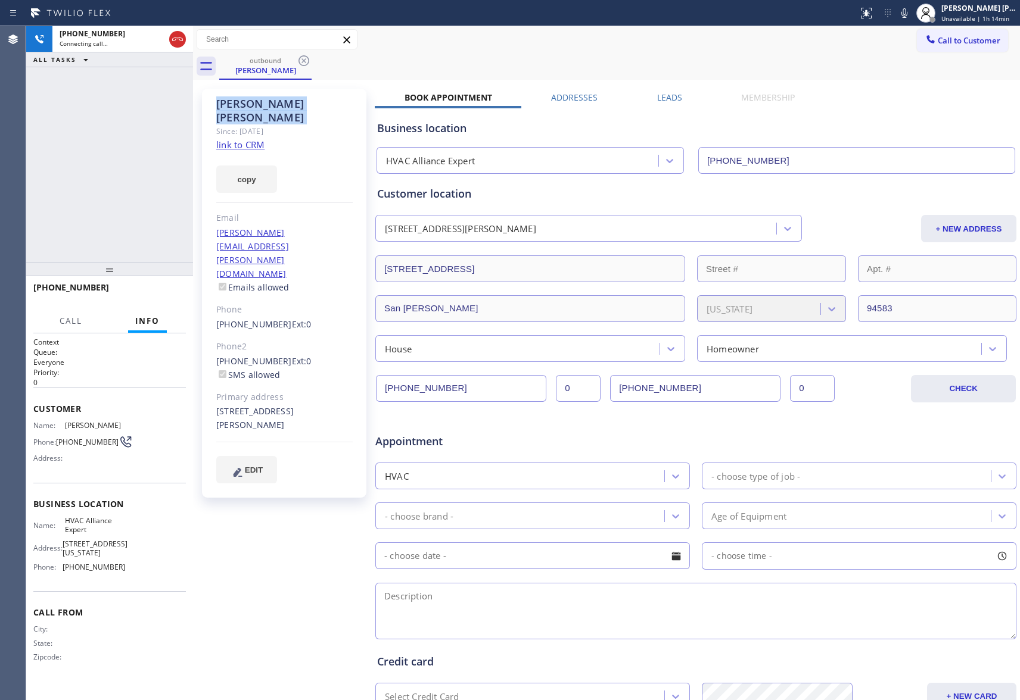
click at [309, 60] on icon at bounding box center [303, 60] width 11 height 11
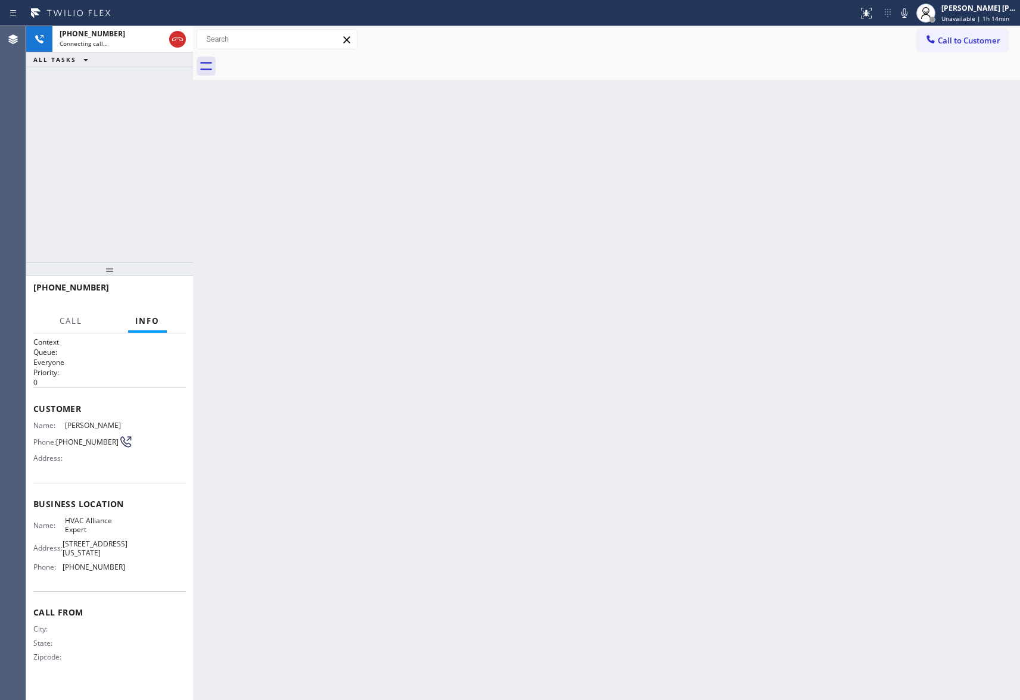
click at [309, 60] on div at bounding box center [619, 66] width 801 height 27
click at [179, 37] on icon at bounding box center [177, 39] width 14 height 14
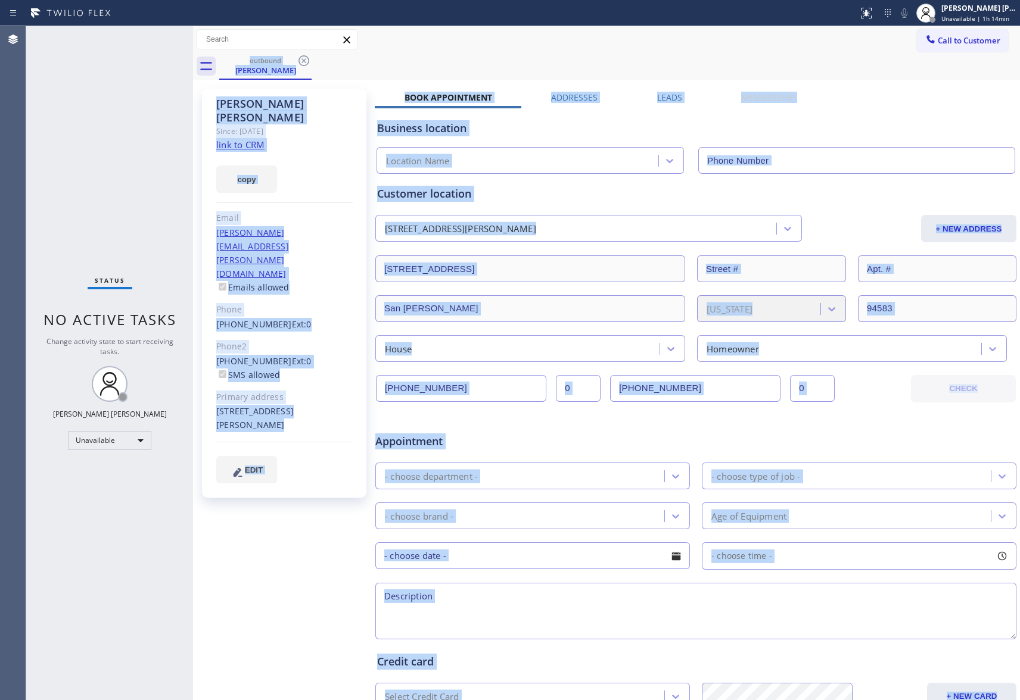
type input "[PHONE_NUMBER]"
click at [304, 62] on icon at bounding box center [304, 61] width 14 height 14
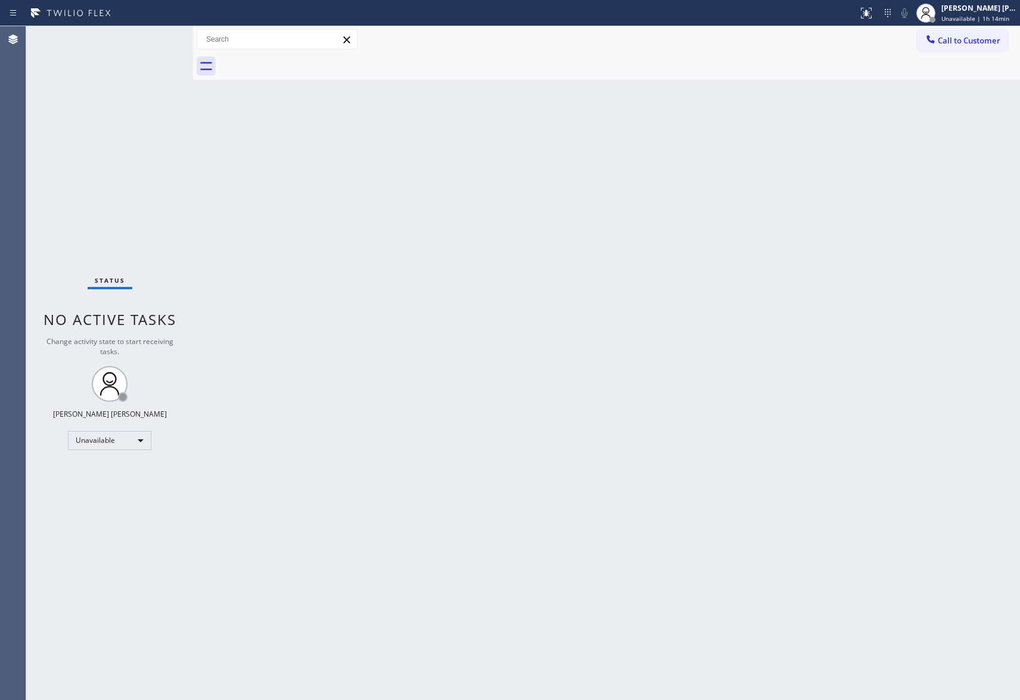
click at [304, 62] on div at bounding box center [619, 66] width 801 height 27
click at [971, 38] on span "Call to Customer" at bounding box center [968, 40] width 63 height 11
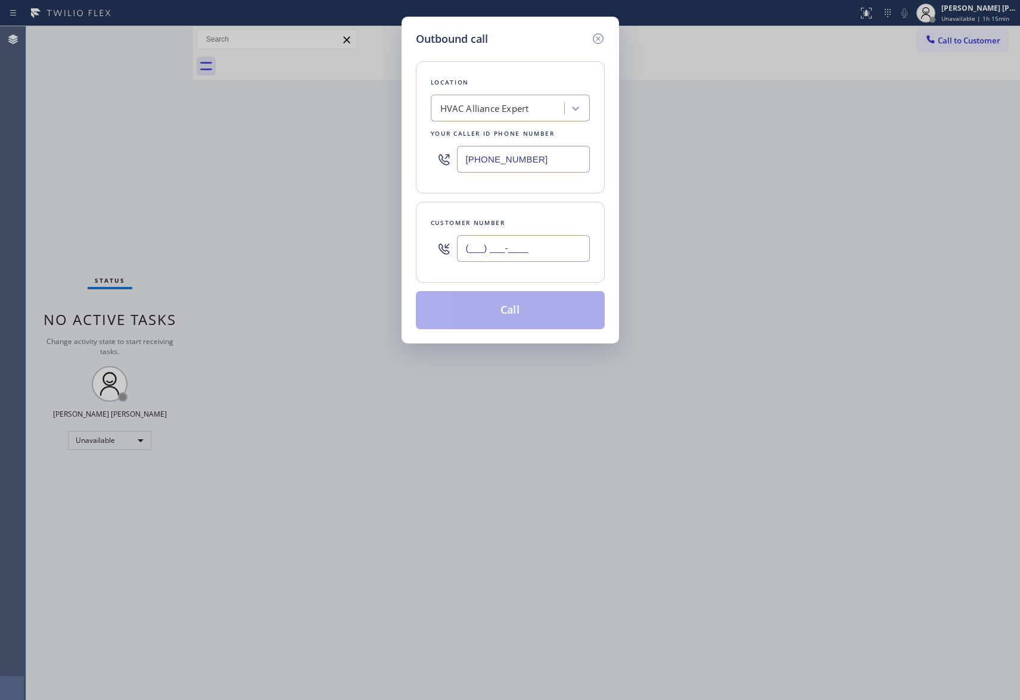
click at [516, 251] on input "(___) ___-____" at bounding box center [523, 248] width 133 height 27
paste input "831) 750-5152"
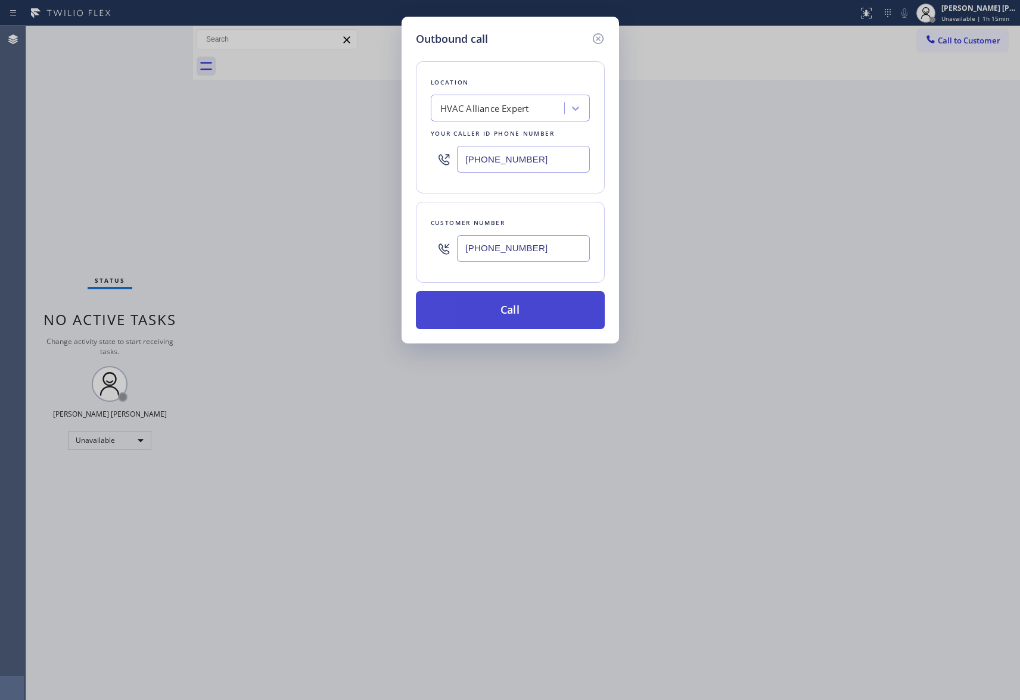
type input "[PHONE_NUMBER]"
click at [522, 312] on button "Call" at bounding box center [510, 310] width 189 height 38
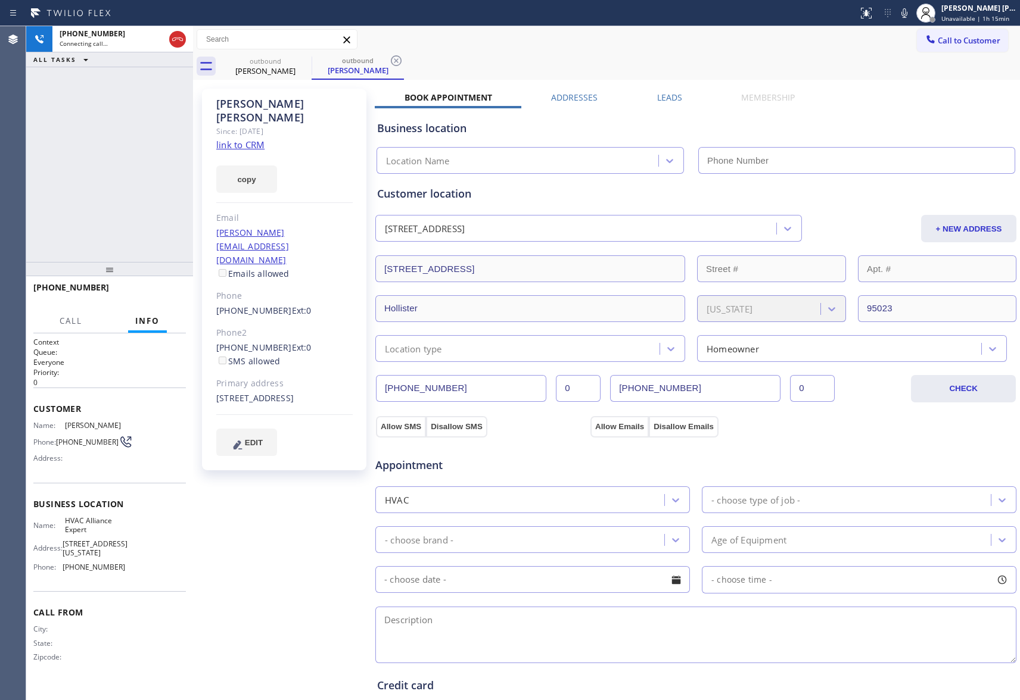
type input "[PHONE_NUMBER]"
click at [175, 38] on icon at bounding box center [177, 39] width 14 height 14
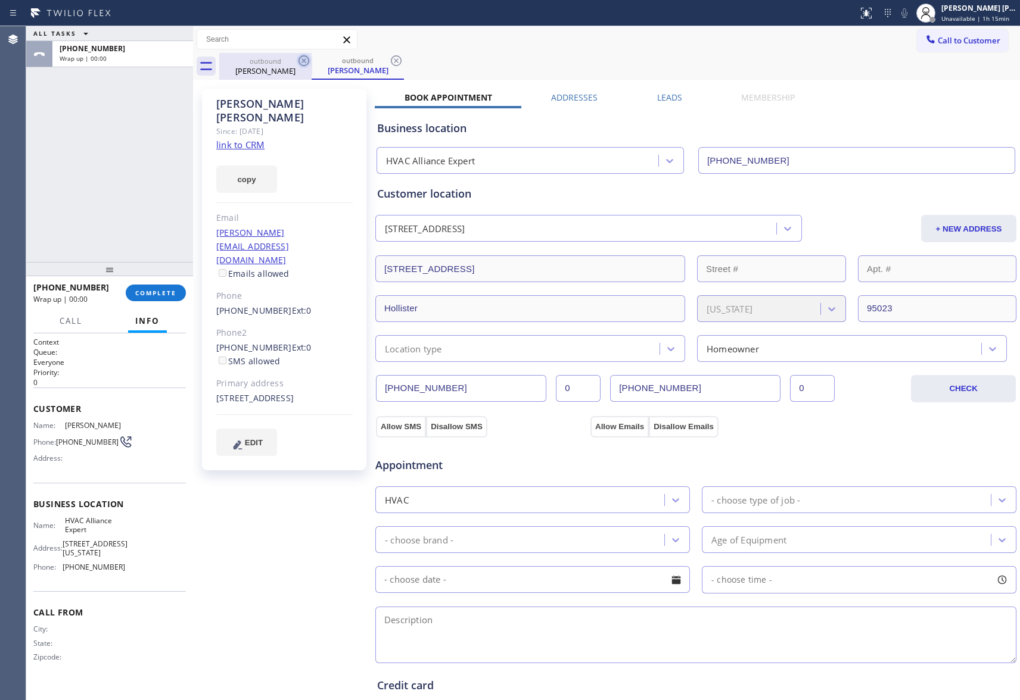
click at [306, 60] on icon at bounding box center [304, 61] width 14 height 14
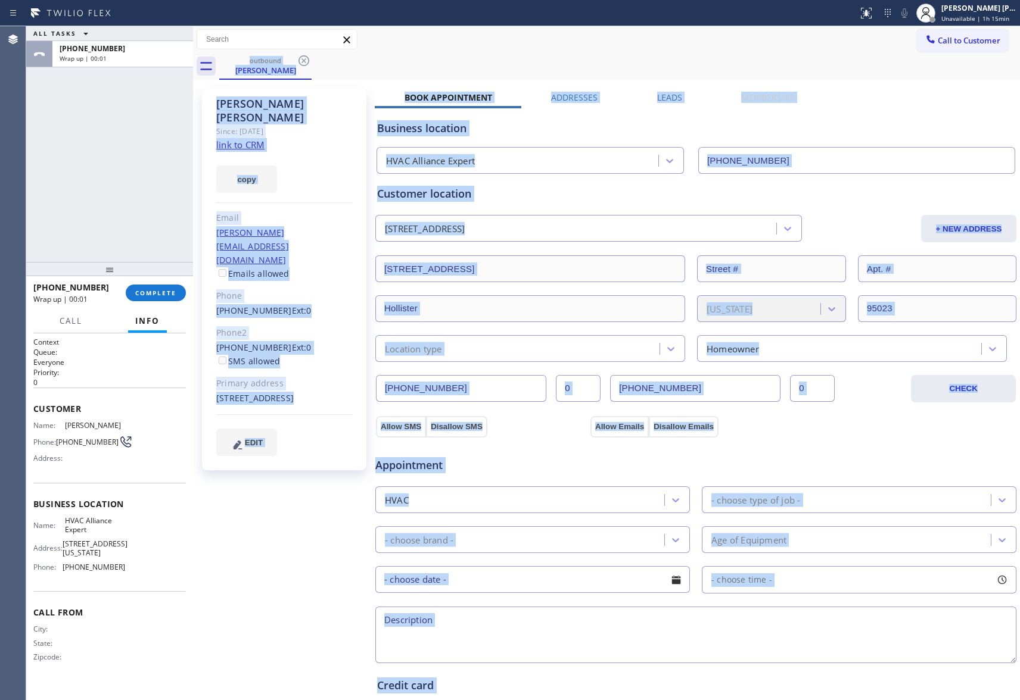
click at [306, 60] on div "outbound [PERSON_NAME]" at bounding box center [619, 66] width 801 height 27
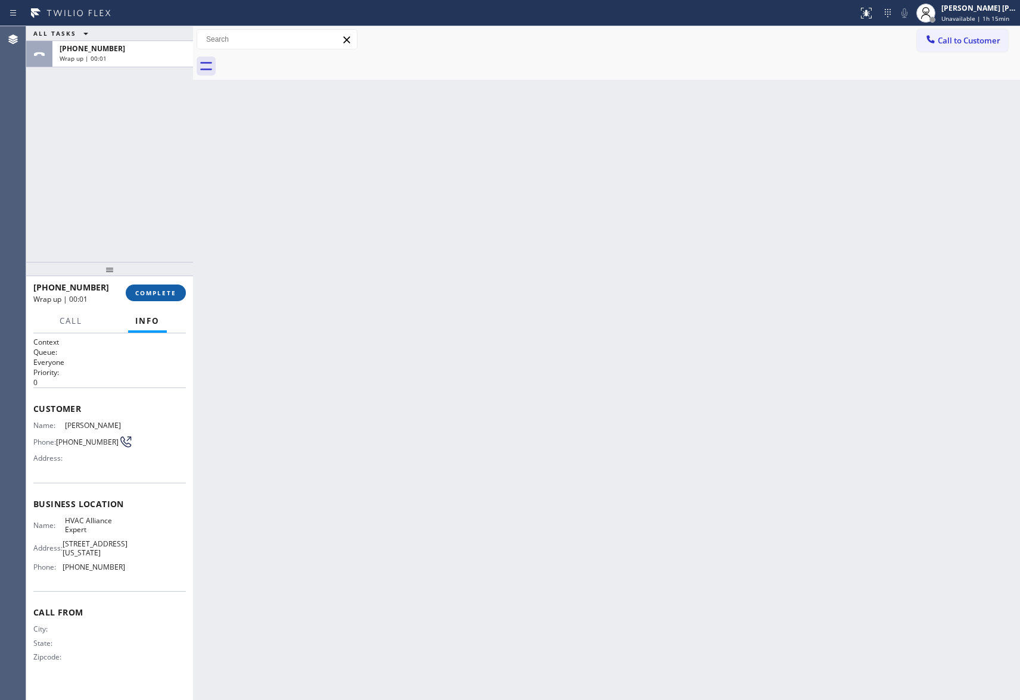
click at [170, 294] on span "COMPLETE" at bounding box center [155, 293] width 41 height 8
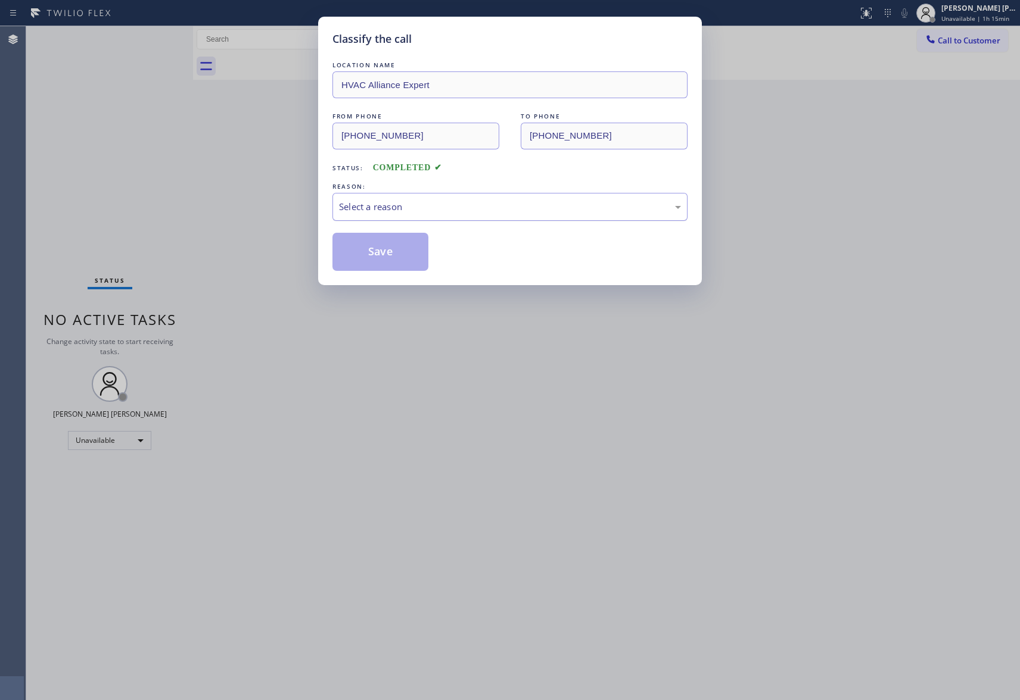
click at [459, 205] on div "Select a reason" at bounding box center [510, 207] width 342 height 14
click at [373, 249] on button "Save" at bounding box center [380, 252] width 96 height 38
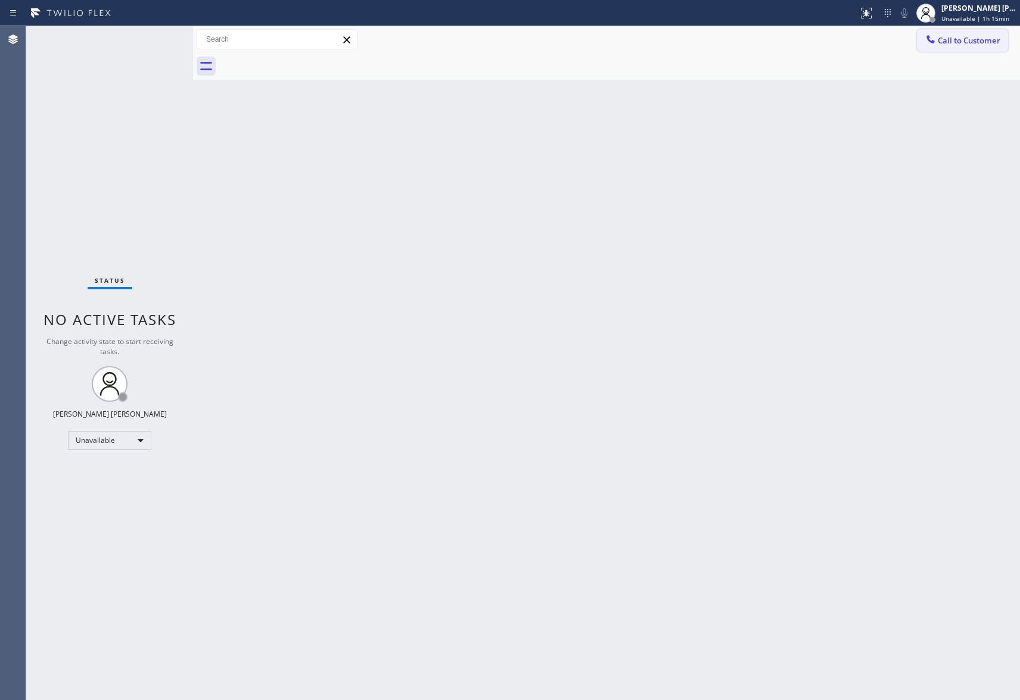
click at [999, 46] on button "Call to Customer" at bounding box center [962, 40] width 91 height 23
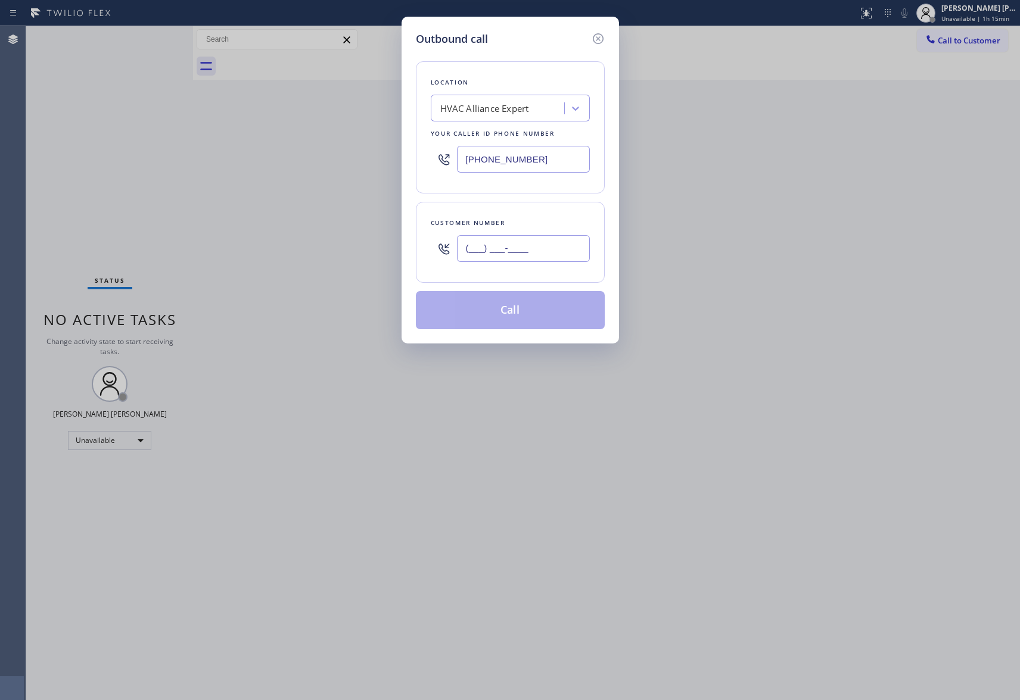
click at [521, 253] on input "(___) ___-____" at bounding box center [523, 248] width 133 height 27
paste input "415) 595-0172"
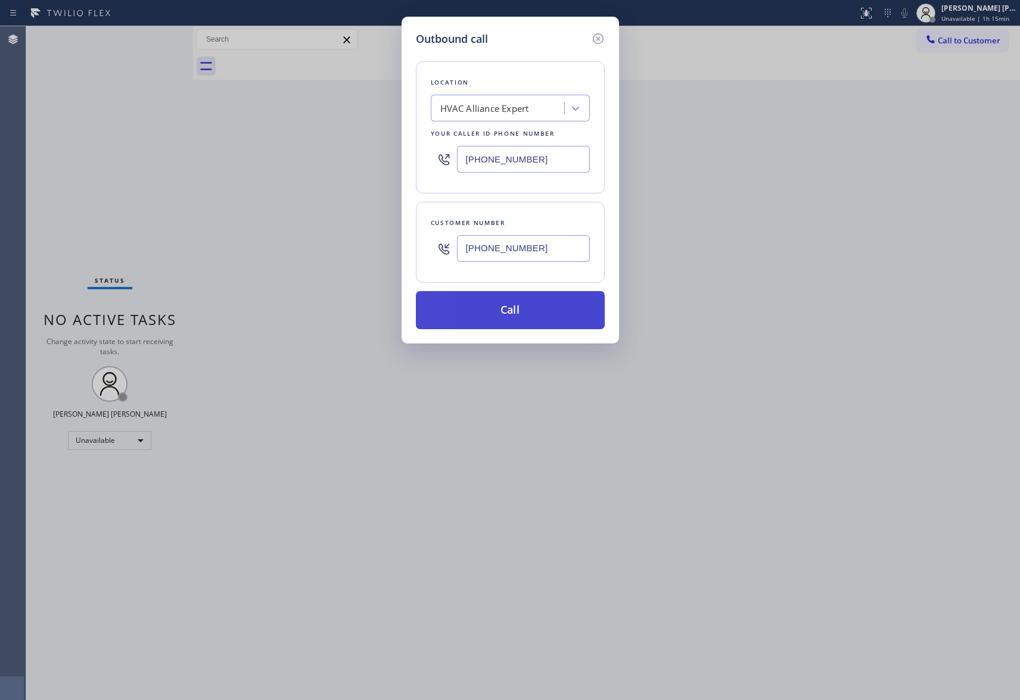
type input "[PHONE_NUMBER]"
click at [520, 313] on button "Call" at bounding box center [510, 310] width 189 height 38
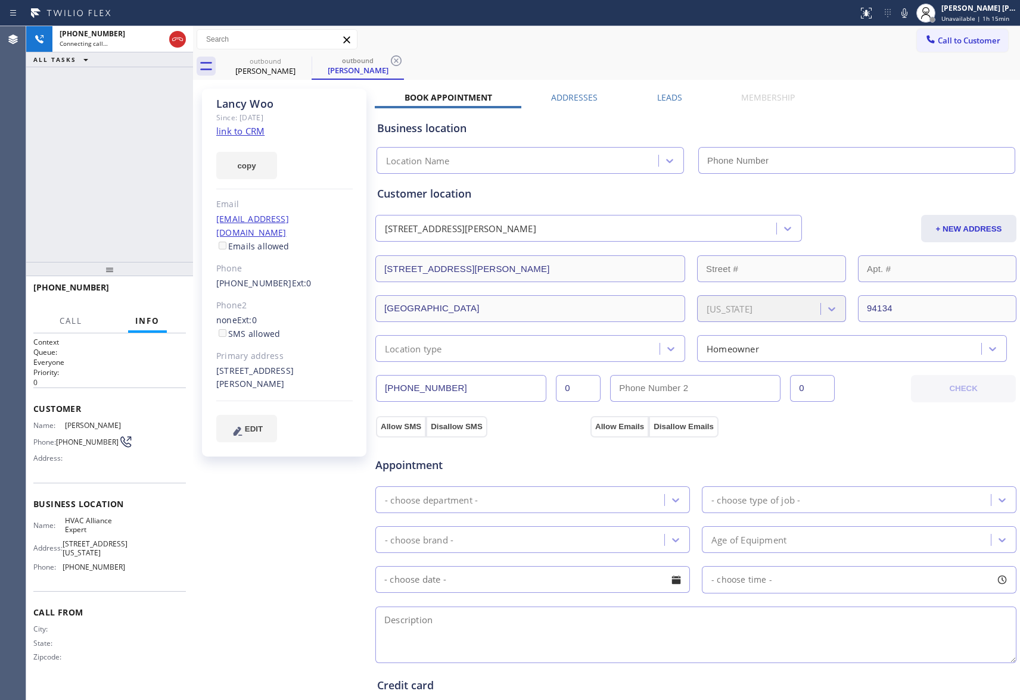
type input "[PHONE_NUMBER]"
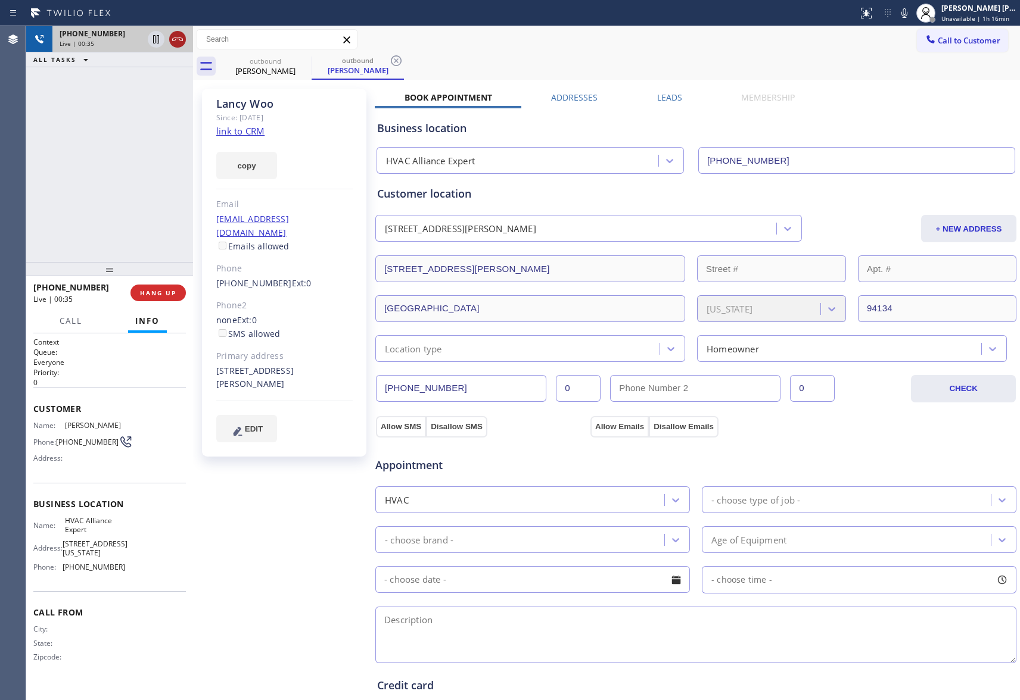
click at [175, 41] on icon at bounding box center [177, 39] width 14 height 14
click at [134, 286] on button "COMPLETE" at bounding box center [156, 293] width 60 height 17
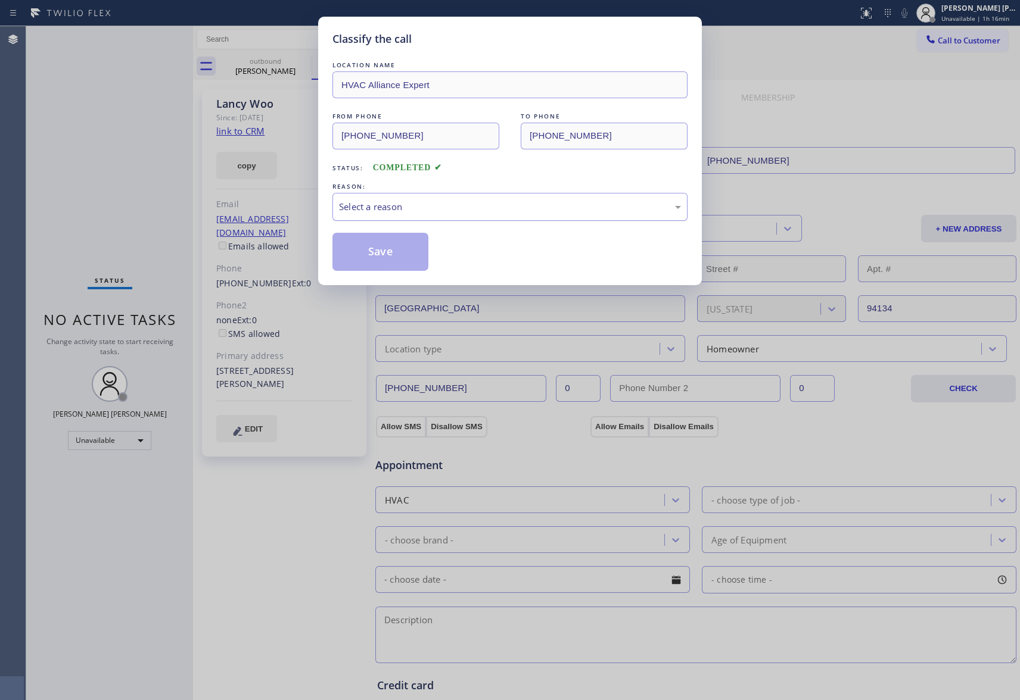
click at [479, 203] on div "Select a reason" at bounding box center [510, 207] width 342 height 14
drag, startPoint x: 370, startPoint y: 258, endPoint x: 272, endPoint y: 41, distance: 238.0
click at [370, 255] on button "Save" at bounding box center [380, 252] width 96 height 38
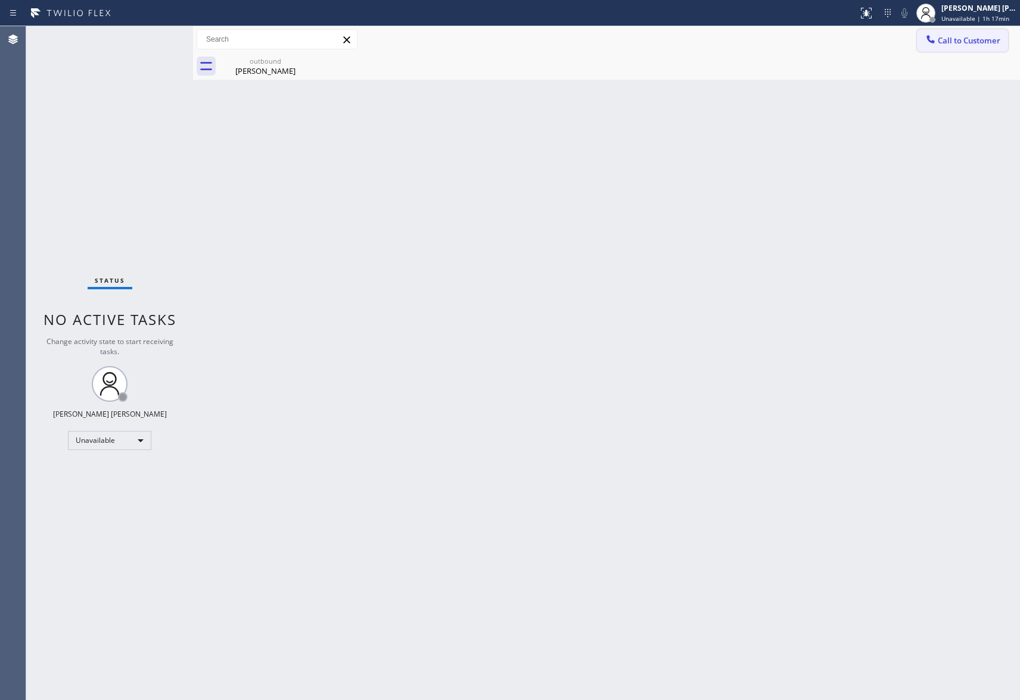
click at [985, 41] on span "Call to Customer" at bounding box center [968, 40] width 63 height 11
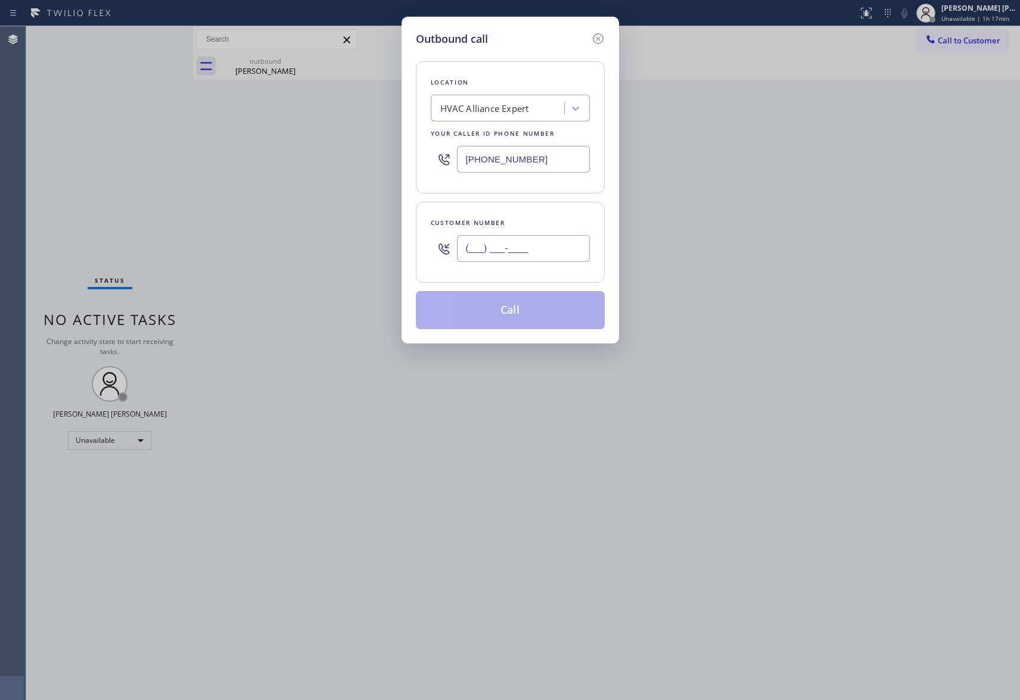
click at [557, 249] on input "(___) ___-____" at bounding box center [523, 248] width 133 height 27
paste input "415) 810-9296"
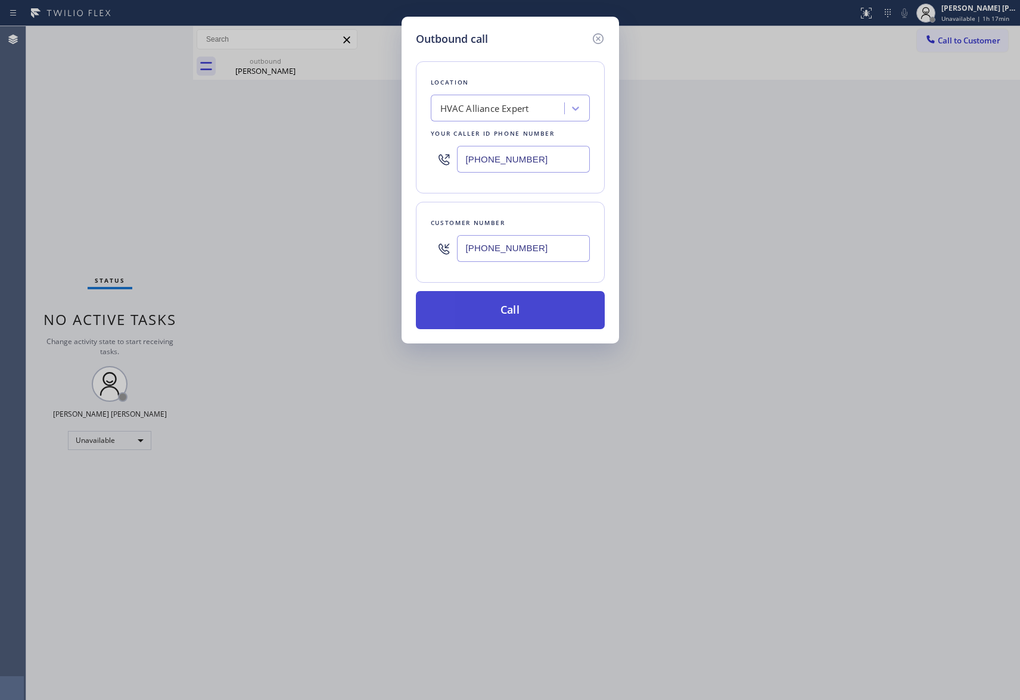
type input "[PHONE_NUMBER]"
click at [515, 320] on button "Call" at bounding box center [510, 310] width 189 height 38
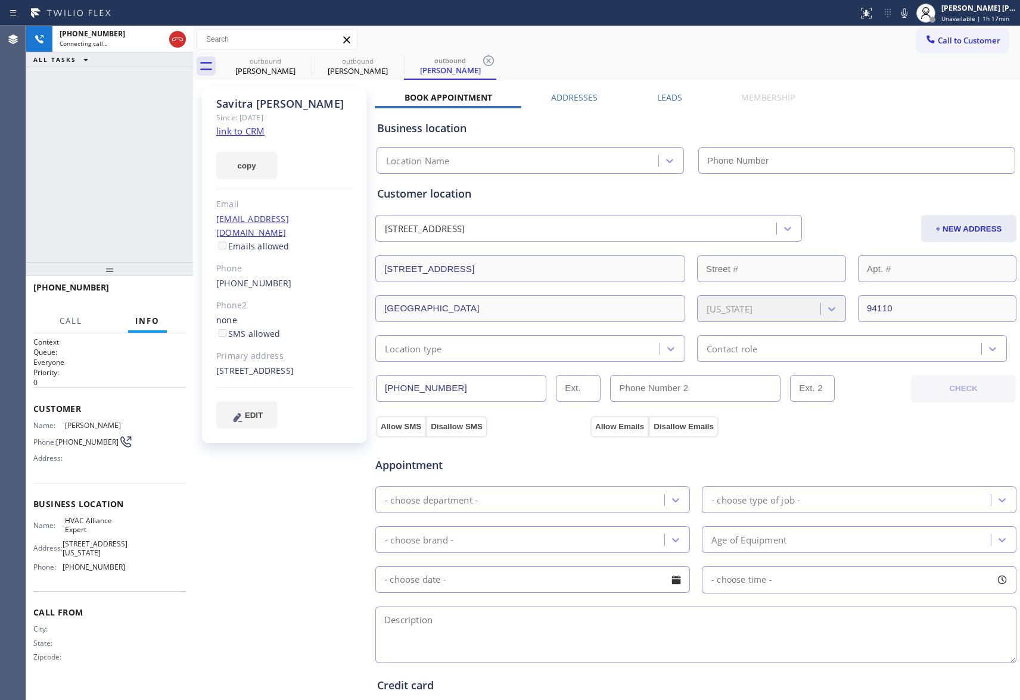
type input "[PHONE_NUMBER]"
click at [179, 295] on button "HANG UP" at bounding box center [157, 293] width 55 height 17
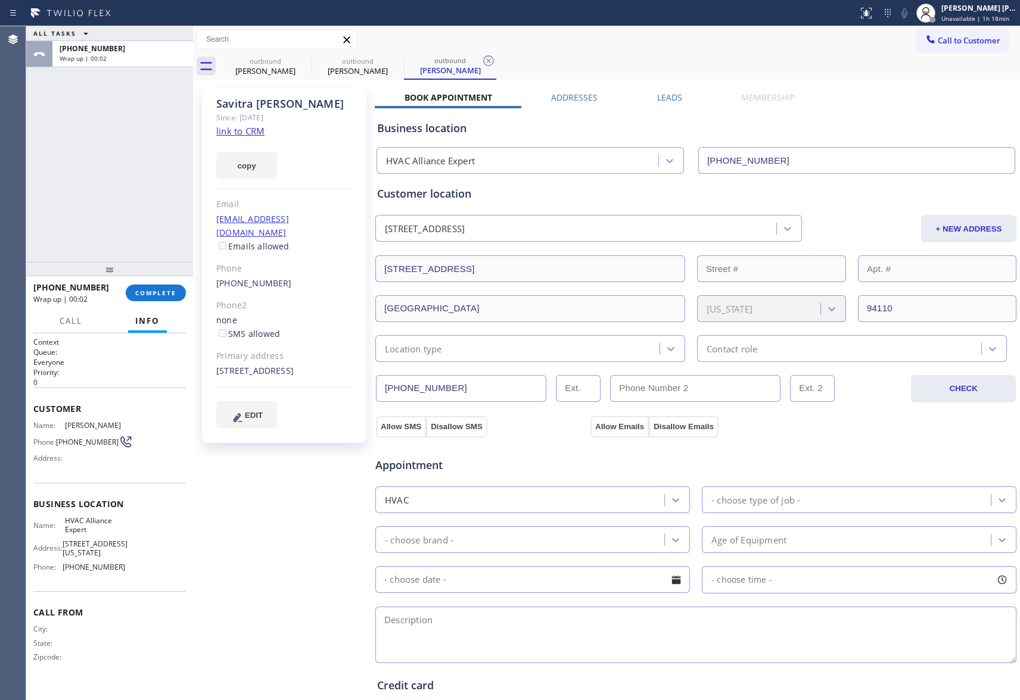
click at [668, 94] on label "Leads" at bounding box center [669, 97] width 25 height 11
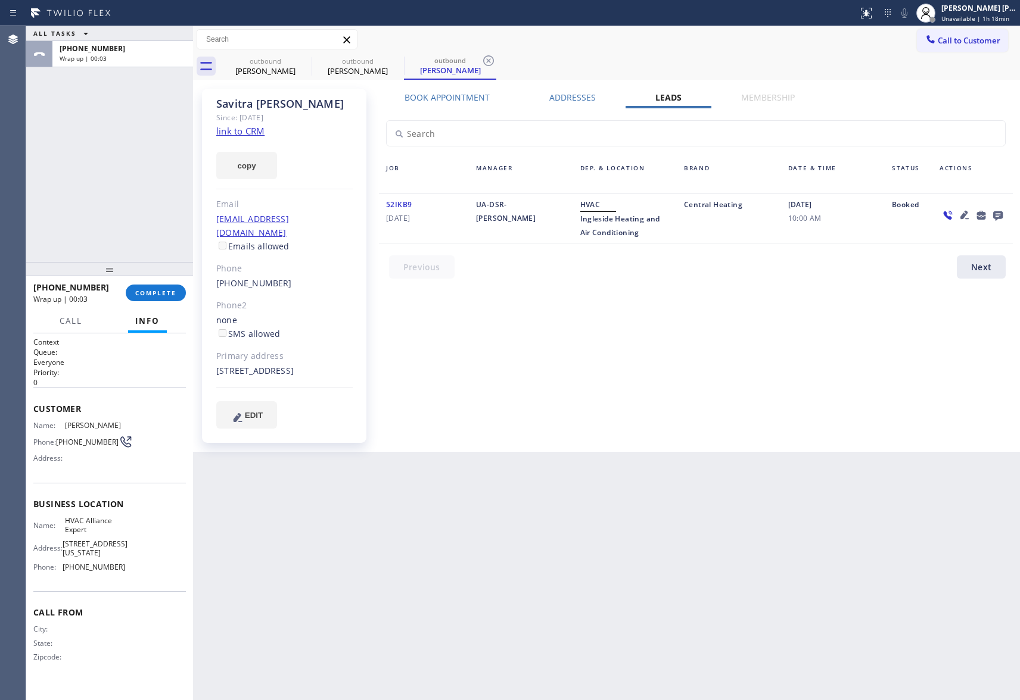
click at [996, 213] on icon at bounding box center [998, 216] width 10 height 10
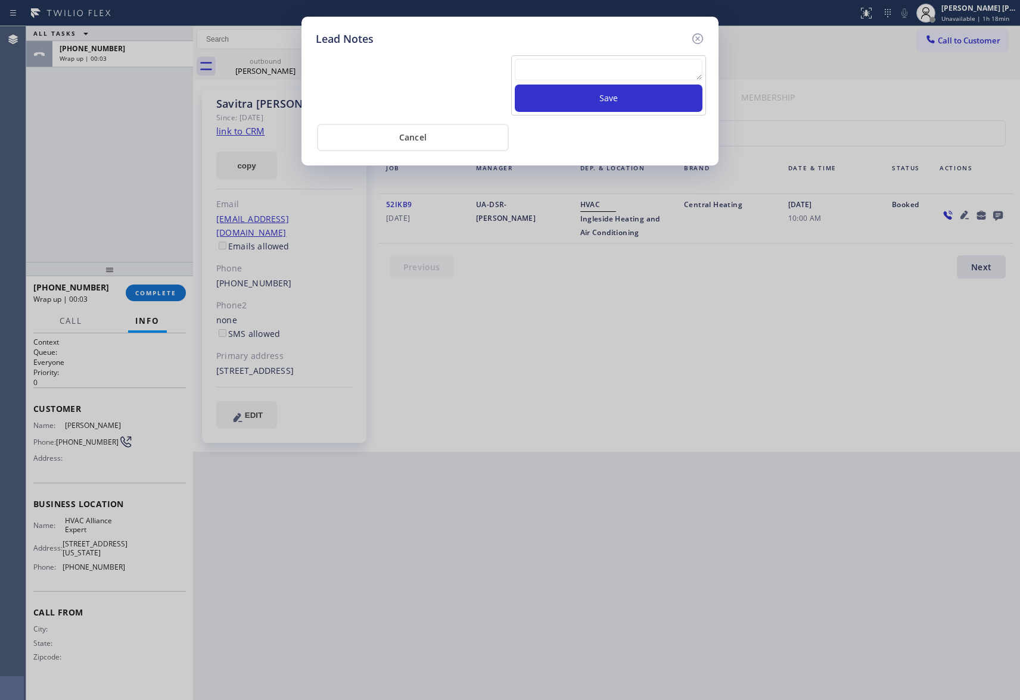
click at [568, 74] on textarea at bounding box center [609, 69] width 188 height 21
paste textarea "please transfer if cx calls back"
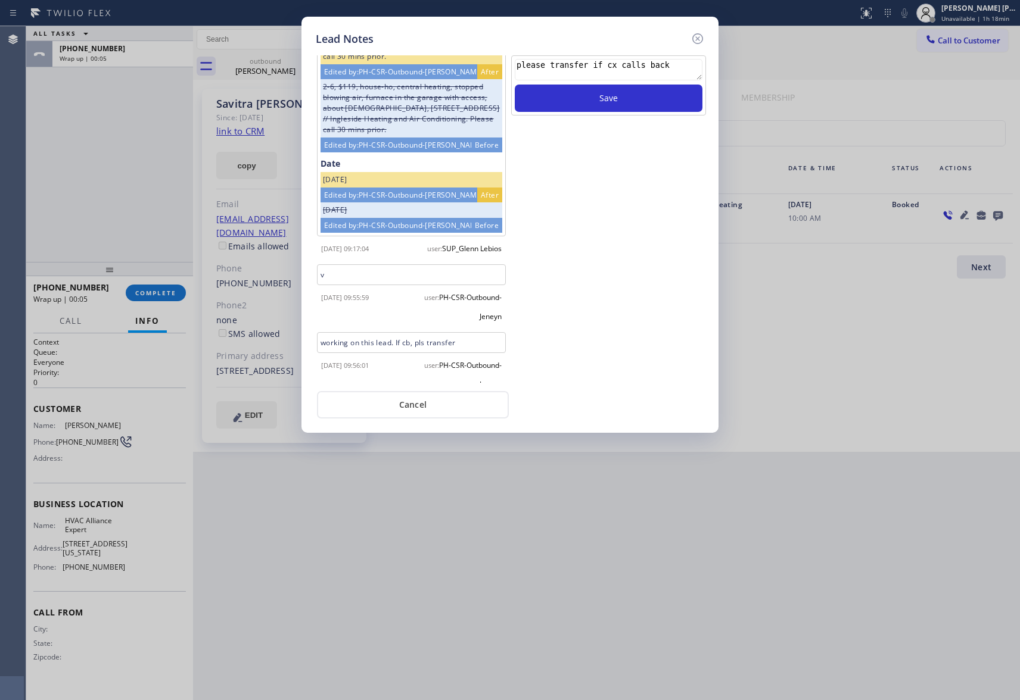
scroll to position [233, 0]
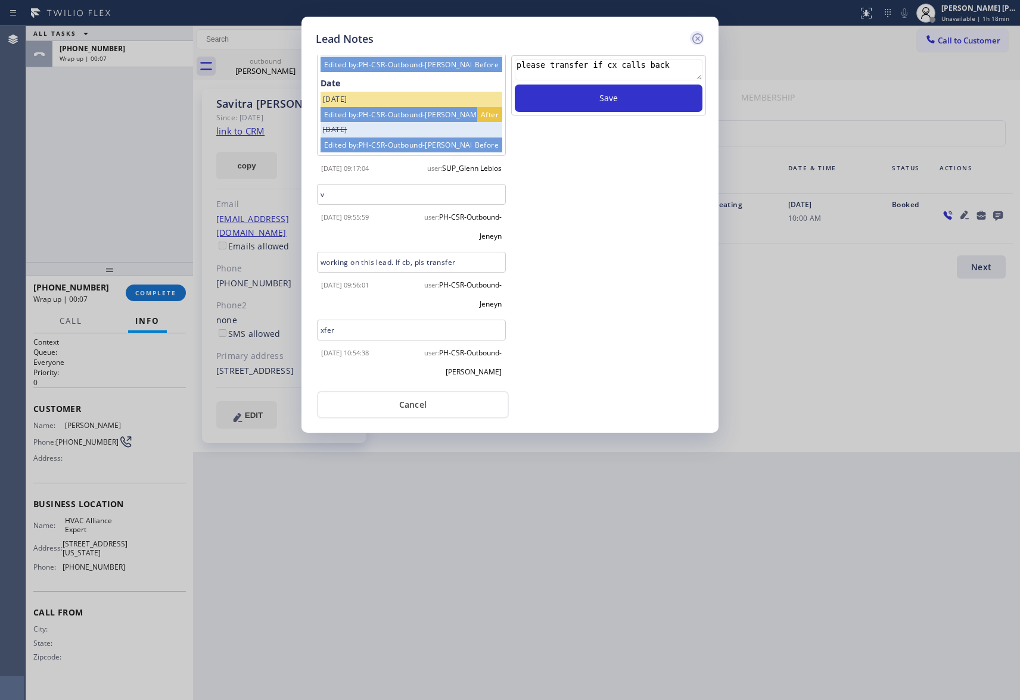
type textarea "please transfer if cx calls back"
click at [697, 39] on icon at bounding box center [697, 38] width 11 height 11
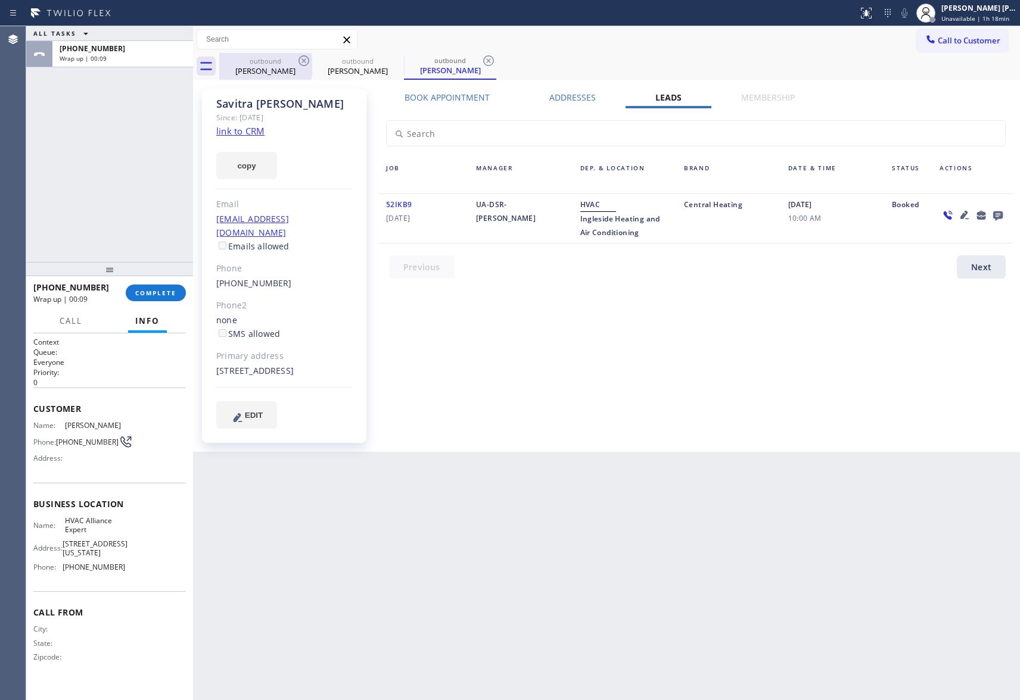
click at [295, 66] on div "[PERSON_NAME]" at bounding box center [265, 71] width 90 height 11
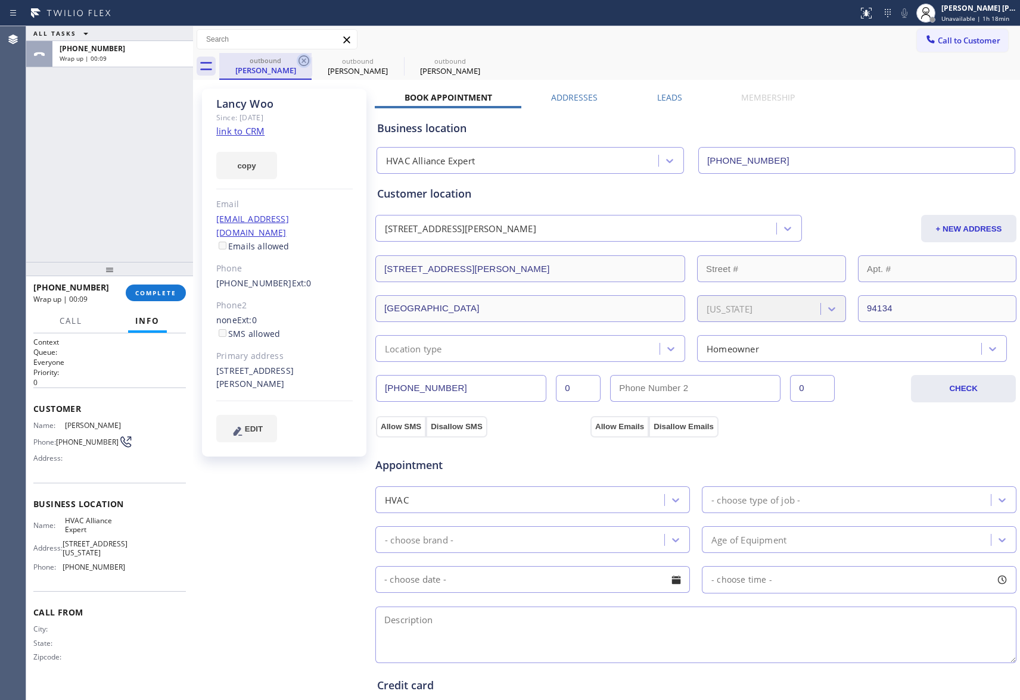
click at [309, 62] on icon at bounding box center [303, 60] width 11 height 11
click at [405, 57] on div "outbound" at bounding box center [450, 61] width 90 height 9
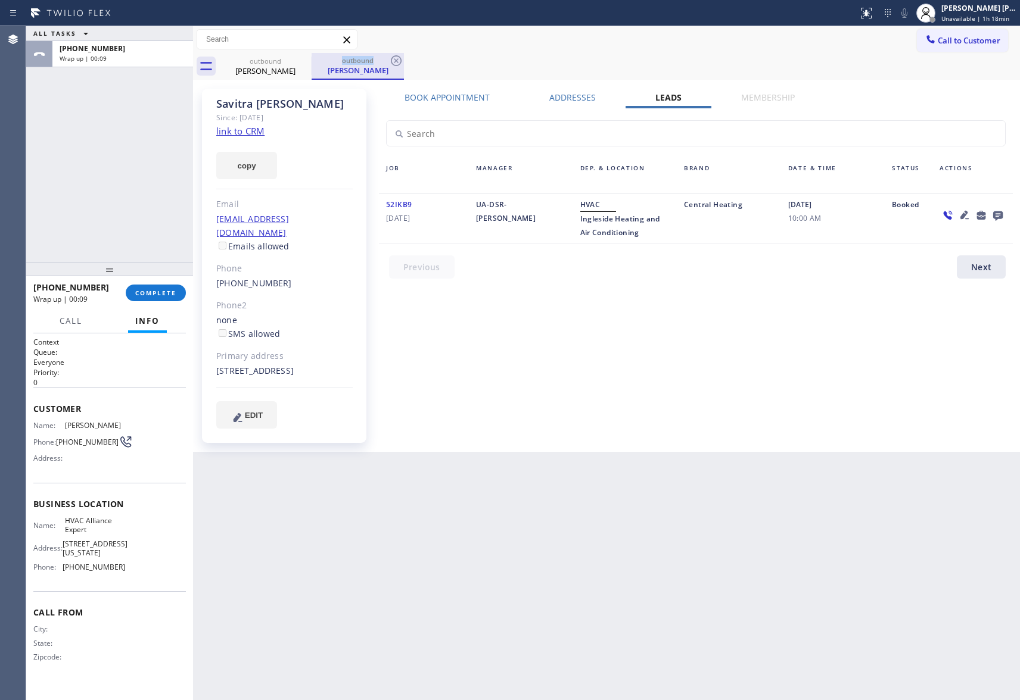
click at [313, 56] on div "outbound" at bounding box center [358, 60] width 90 height 9
click at [308, 57] on icon at bounding box center [304, 61] width 14 height 14
click at [306, 58] on icon at bounding box center [304, 61] width 14 height 14
click at [312, 58] on div "outbound [PERSON_NAME]" at bounding box center [358, 66] width 92 height 27
click at [306, 58] on icon at bounding box center [304, 61] width 14 height 14
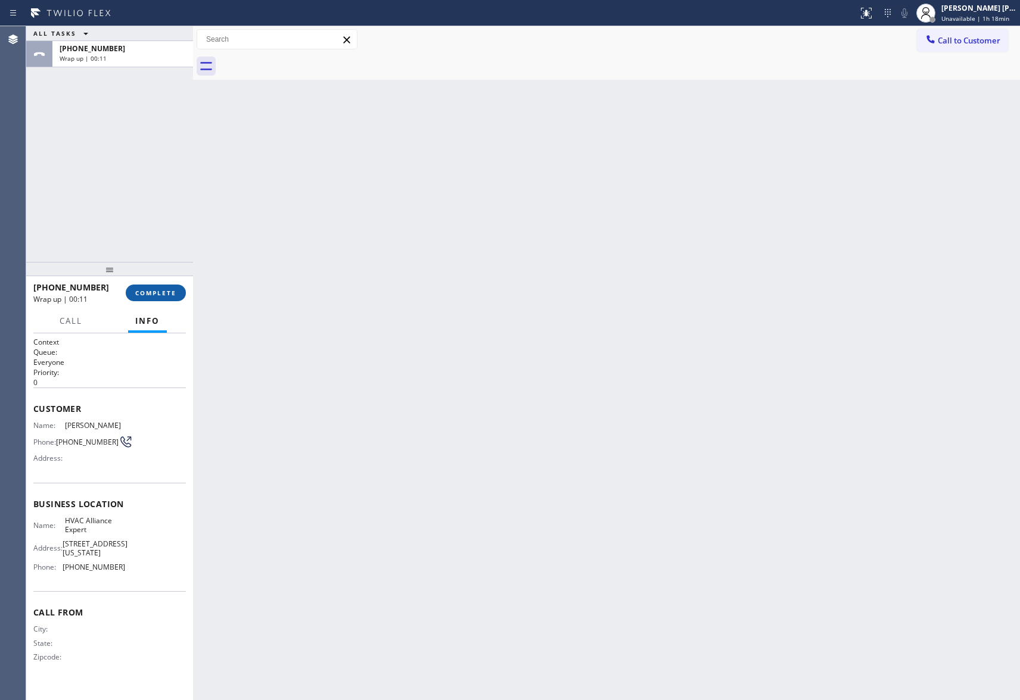
click at [158, 291] on span "COMPLETE" at bounding box center [155, 293] width 41 height 8
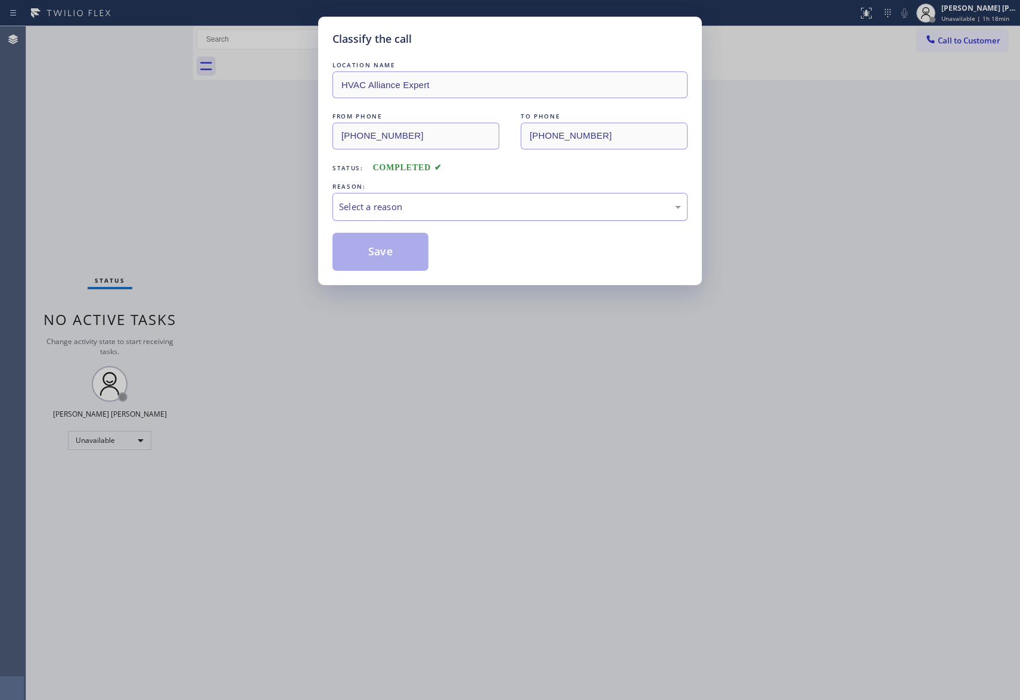
click at [436, 207] on div "Select a reason" at bounding box center [510, 207] width 342 height 14
click at [380, 251] on button "Save" at bounding box center [380, 252] width 96 height 38
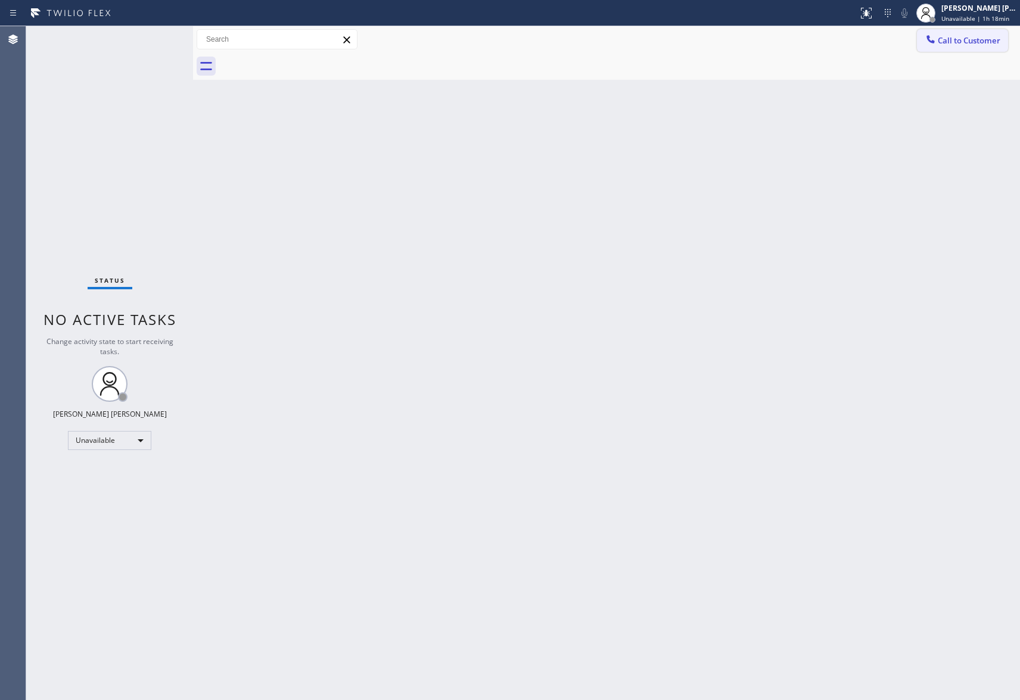
click at [985, 38] on span "Call to Customer" at bounding box center [968, 40] width 63 height 11
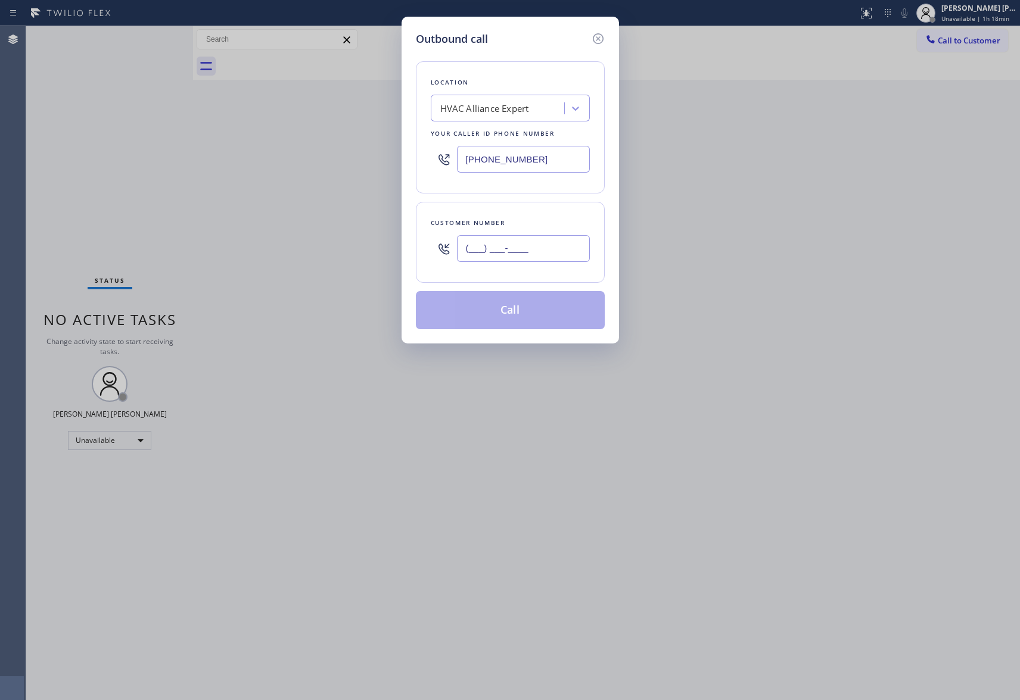
click at [544, 253] on input "(___) ___-____" at bounding box center [523, 248] width 133 height 27
paste input "213) 220-9466"
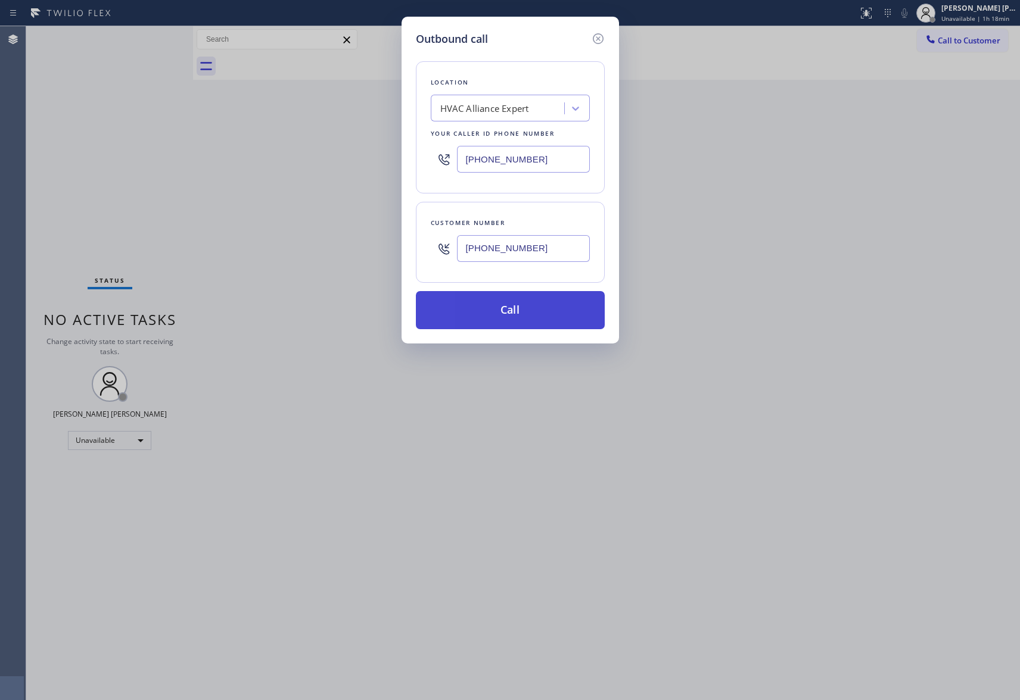
type input "[PHONE_NUMBER]"
click at [534, 310] on button "Call" at bounding box center [510, 310] width 189 height 38
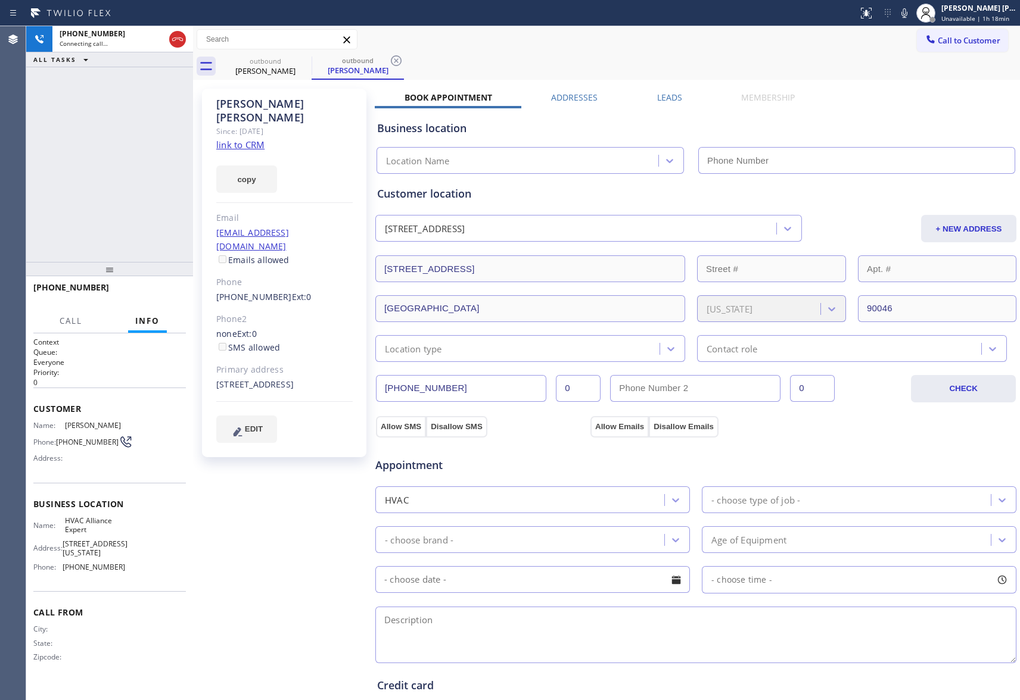
type input "[PHONE_NUMBER]"
click at [306, 68] on div at bounding box center [304, 61] width 14 height 14
click at [306, 63] on icon at bounding box center [303, 60] width 11 height 11
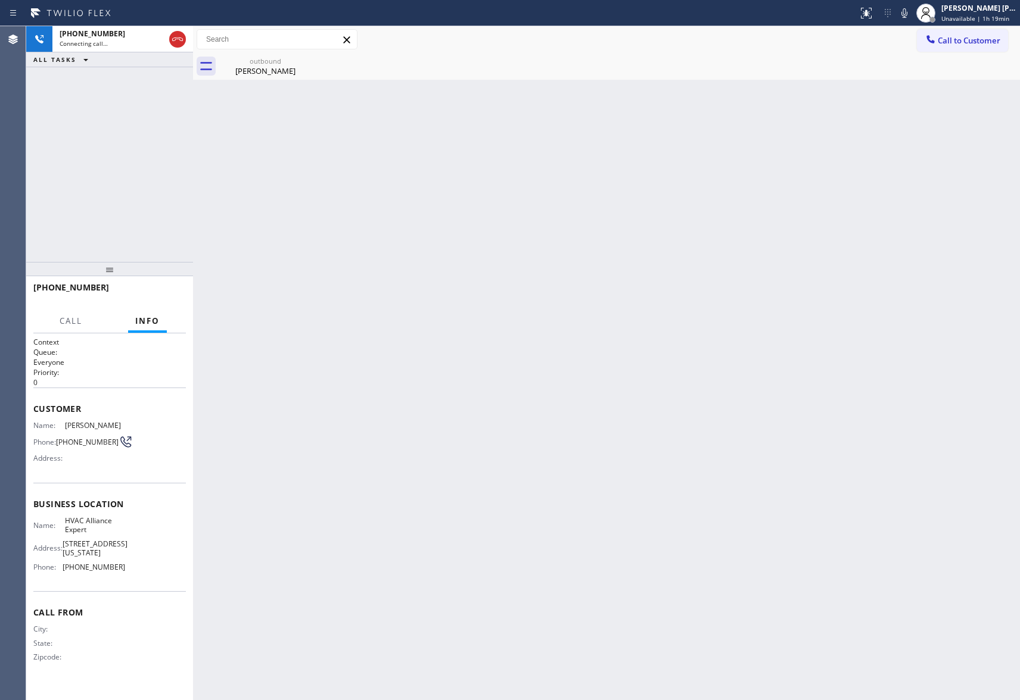
click at [306, 63] on div "outbound [PERSON_NAME]" at bounding box center [265, 66] width 92 height 27
click at [0, 0] on icon at bounding box center [0, 0] width 0 height 0
click at [306, 63] on div at bounding box center [619, 66] width 801 height 27
click at [181, 38] on icon at bounding box center [177, 40] width 11 height 4
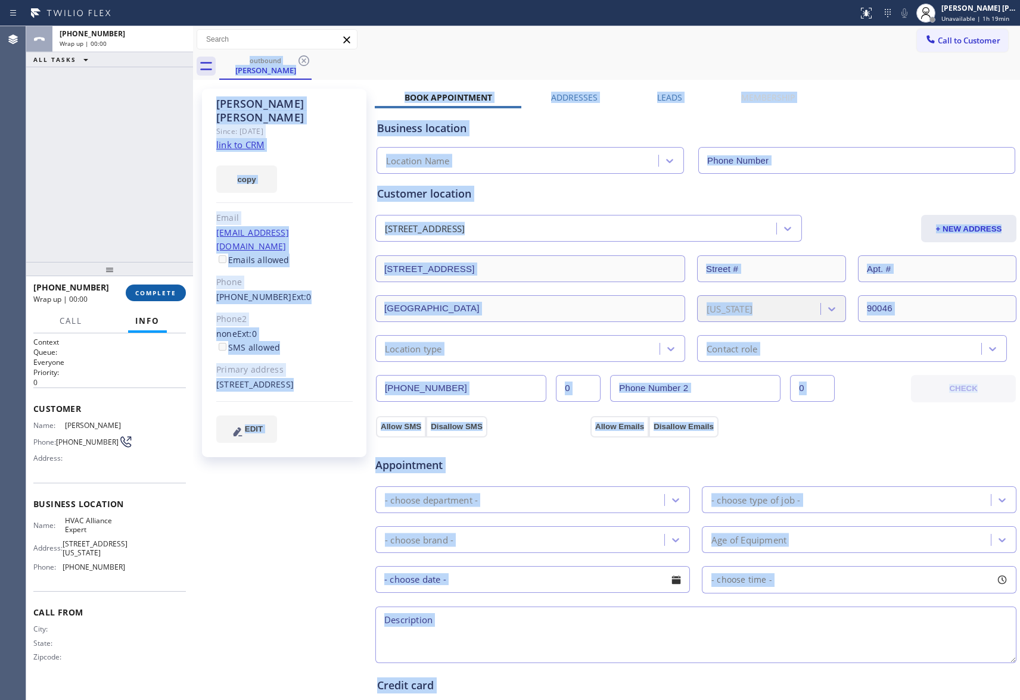
click at [168, 289] on span "COMPLETE" at bounding box center [155, 293] width 41 height 8
type input "[PHONE_NUMBER]"
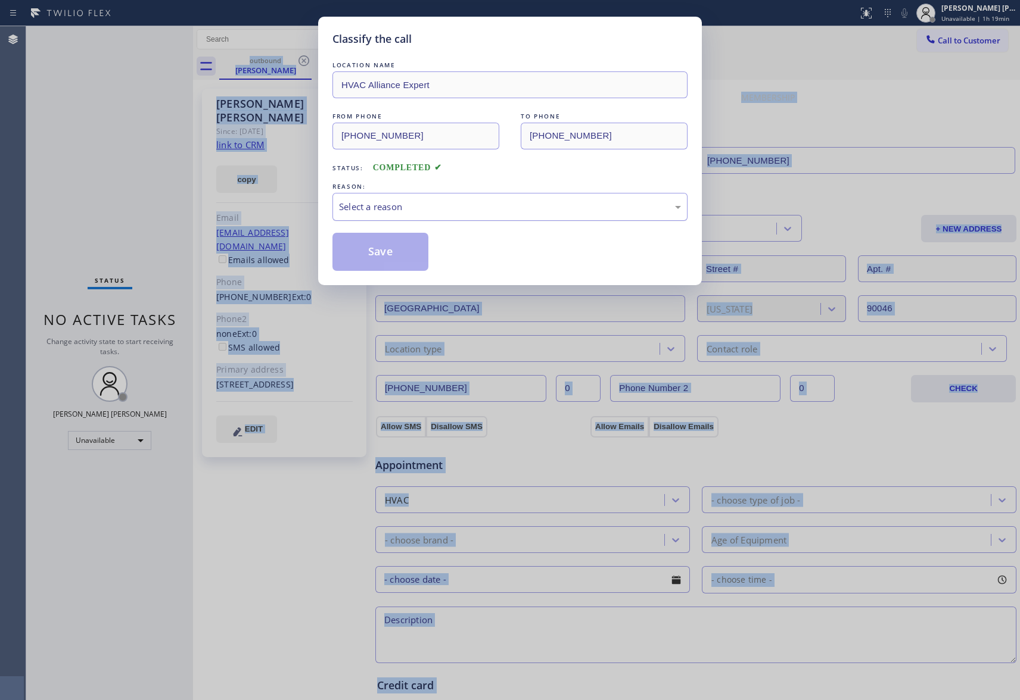
click at [428, 208] on div "Select a reason" at bounding box center [510, 207] width 342 height 14
click at [391, 254] on button "Save" at bounding box center [380, 252] width 96 height 38
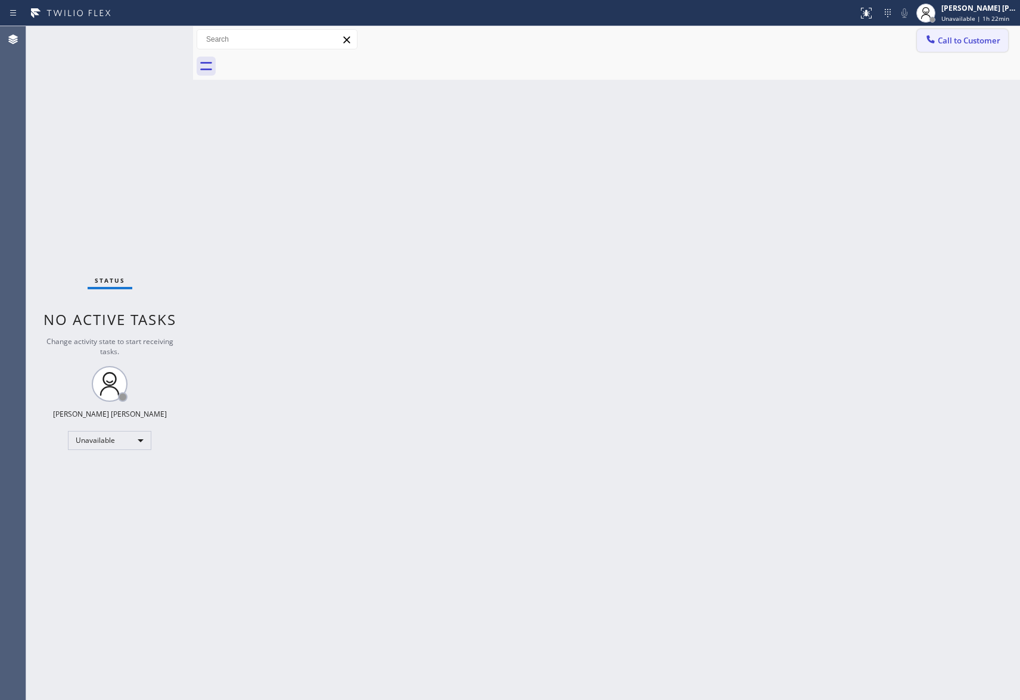
click at [1000, 43] on span "Call to Customer" at bounding box center [968, 40] width 63 height 11
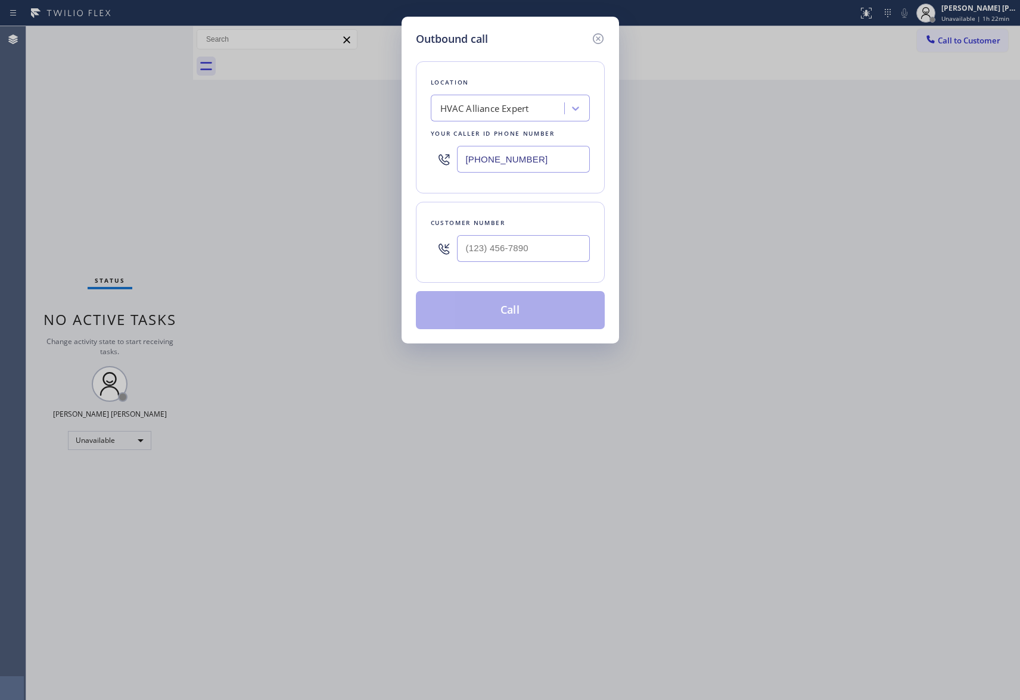
drag, startPoint x: 541, startPoint y: 270, endPoint x: 541, endPoint y: 257, distance: 13.1
click at [541, 269] on div "Customer number" at bounding box center [510, 242] width 189 height 81
click at [541, 257] on input "(___) ___-____" at bounding box center [523, 248] width 133 height 27
paste input "626) 893-3442"
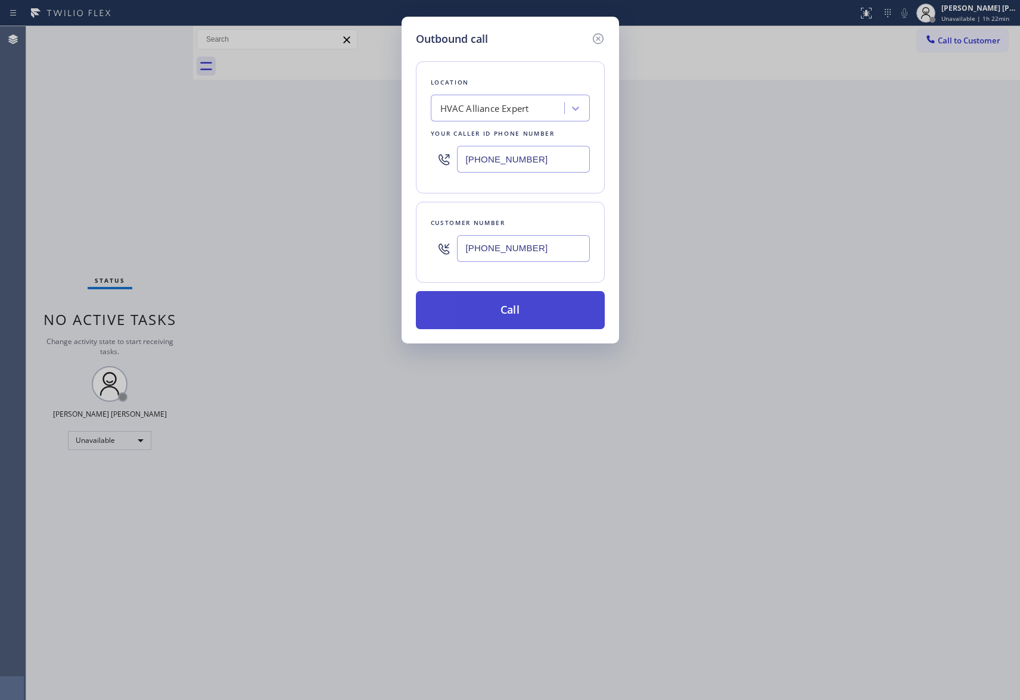
type input "[PHONE_NUMBER]"
click at [537, 314] on button "Call" at bounding box center [510, 310] width 189 height 38
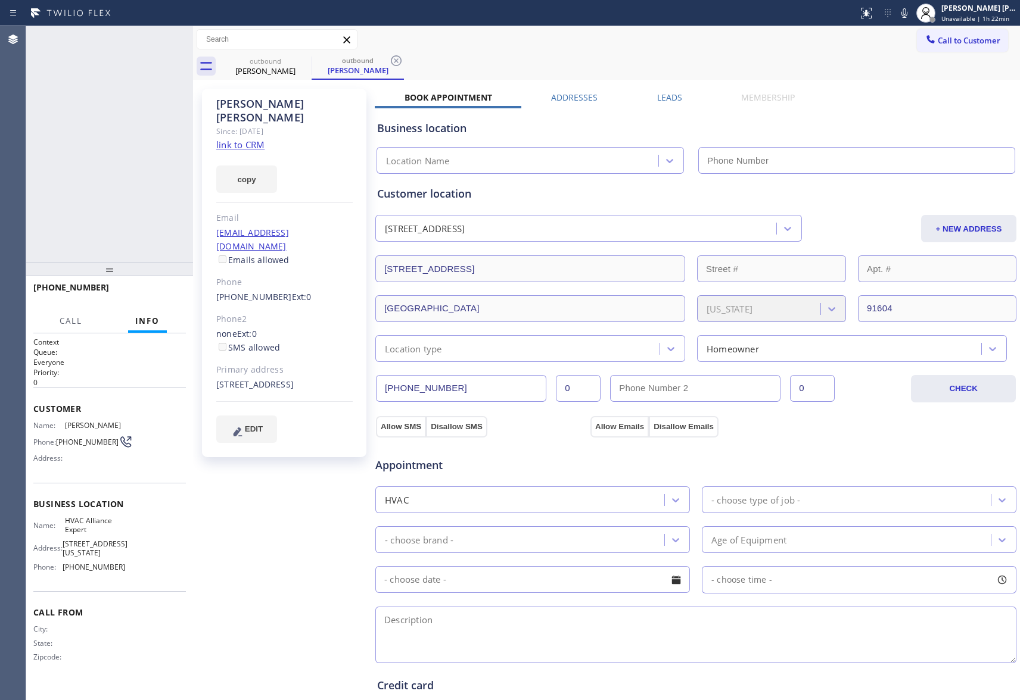
type input "[PHONE_NUMBER]"
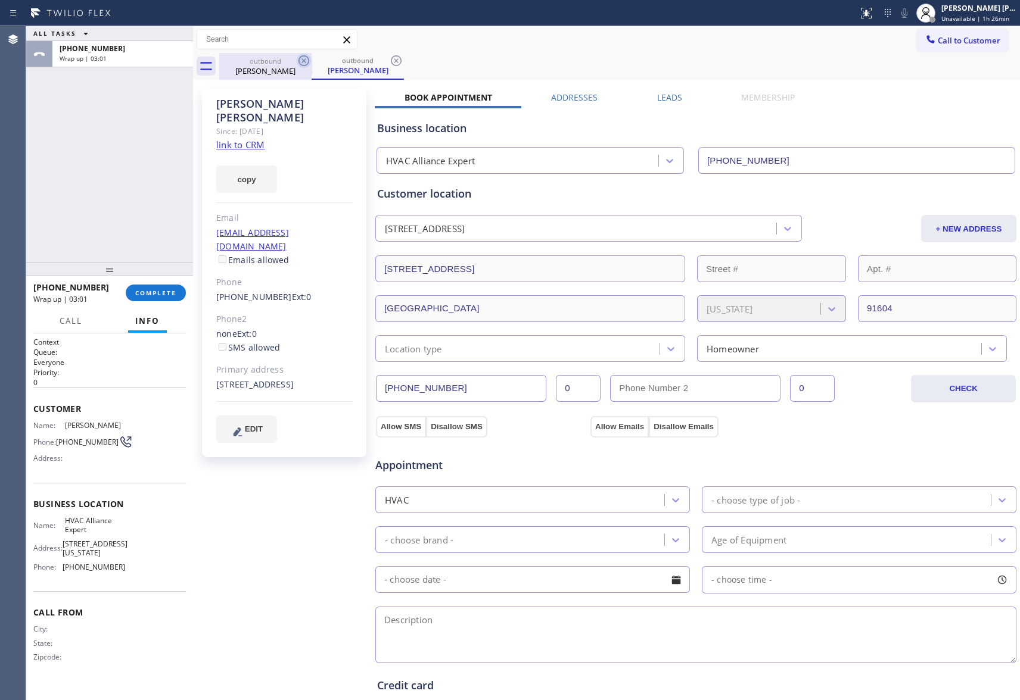
drag, startPoint x: 264, startPoint y: 56, endPoint x: 310, endPoint y: 63, distance: 45.8
click at [269, 57] on div "outbound" at bounding box center [265, 61] width 90 height 9
click at [310, 63] on icon at bounding box center [304, 61] width 14 height 14
click at [308, 63] on icon at bounding box center [303, 60] width 11 height 11
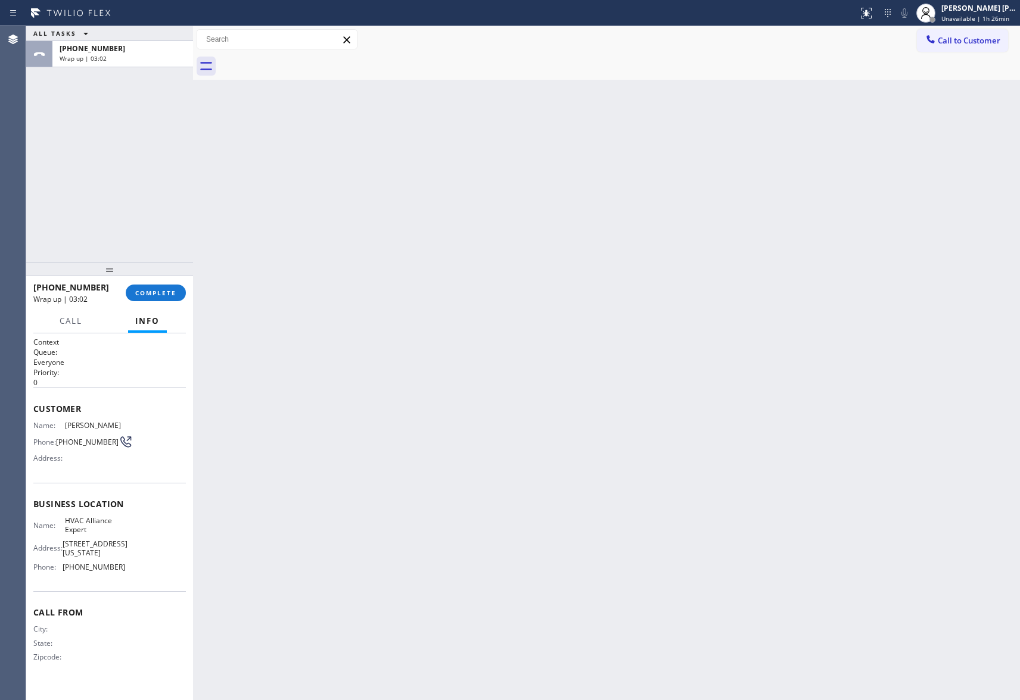
click at [308, 63] on div at bounding box center [619, 66] width 801 height 27
click at [155, 285] on button "COMPLETE" at bounding box center [156, 293] width 60 height 17
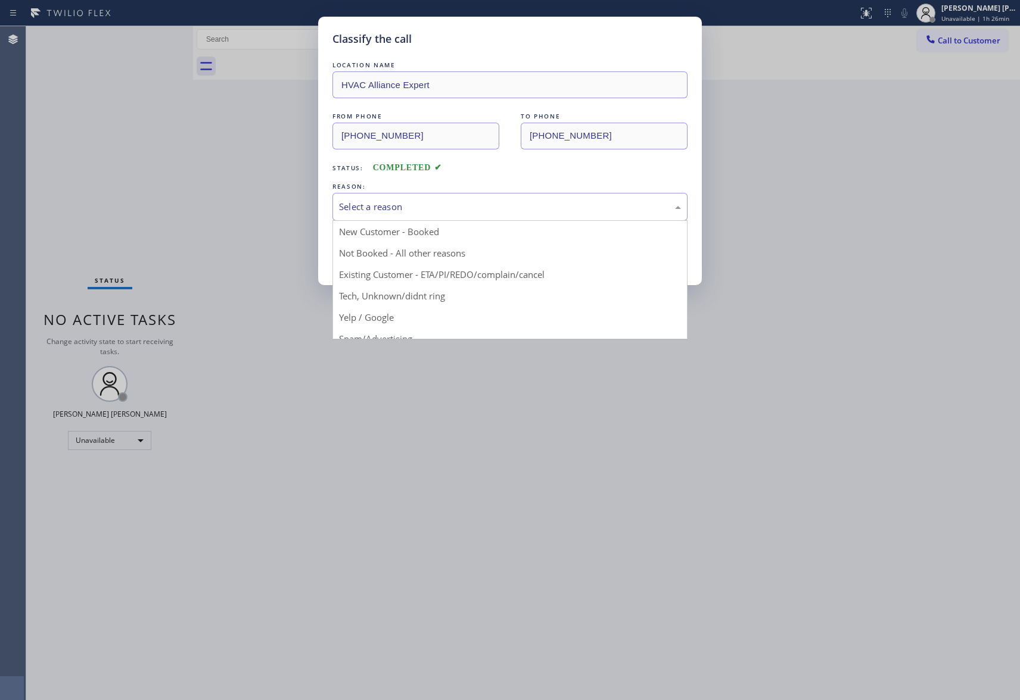
click at [499, 203] on div "Select a reason" at bounding box center [510, 207] width 342 height 14
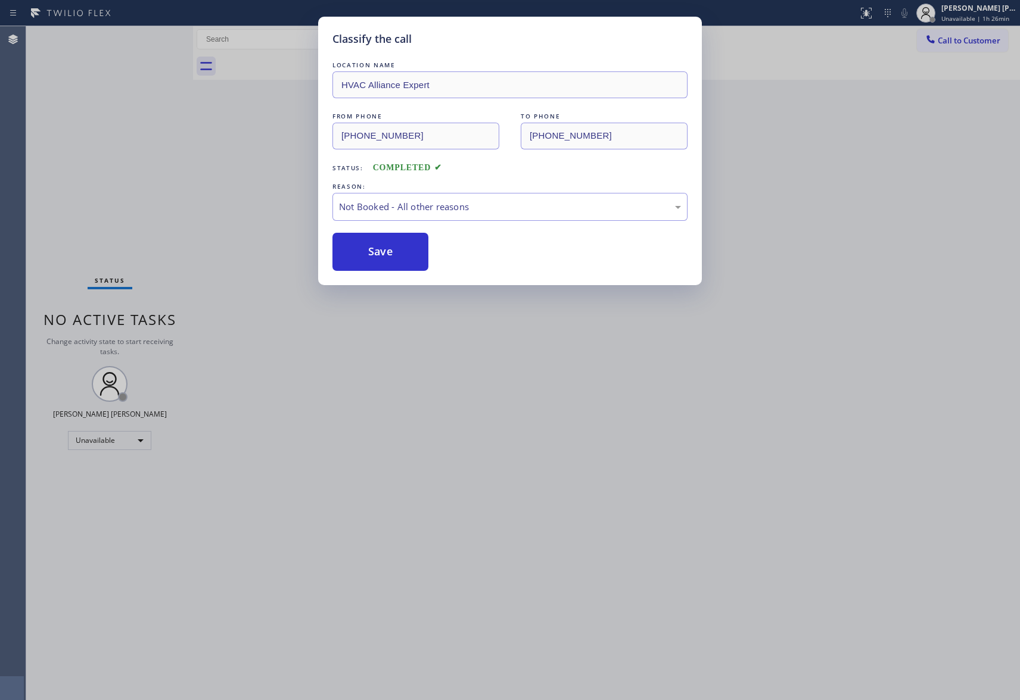
click at [376, 249] on button "Save" at bounding box center [380, 252] width 96 height 38
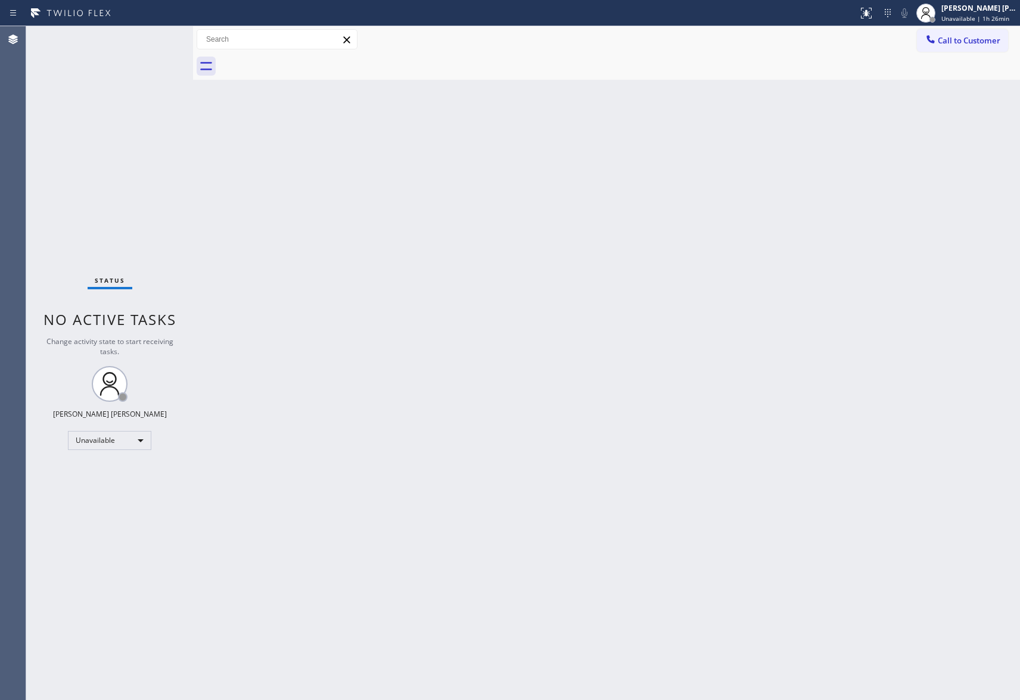
click at [985, 41] on span "Call to Customer" at bounding box center [968, 40] width 63 height 11
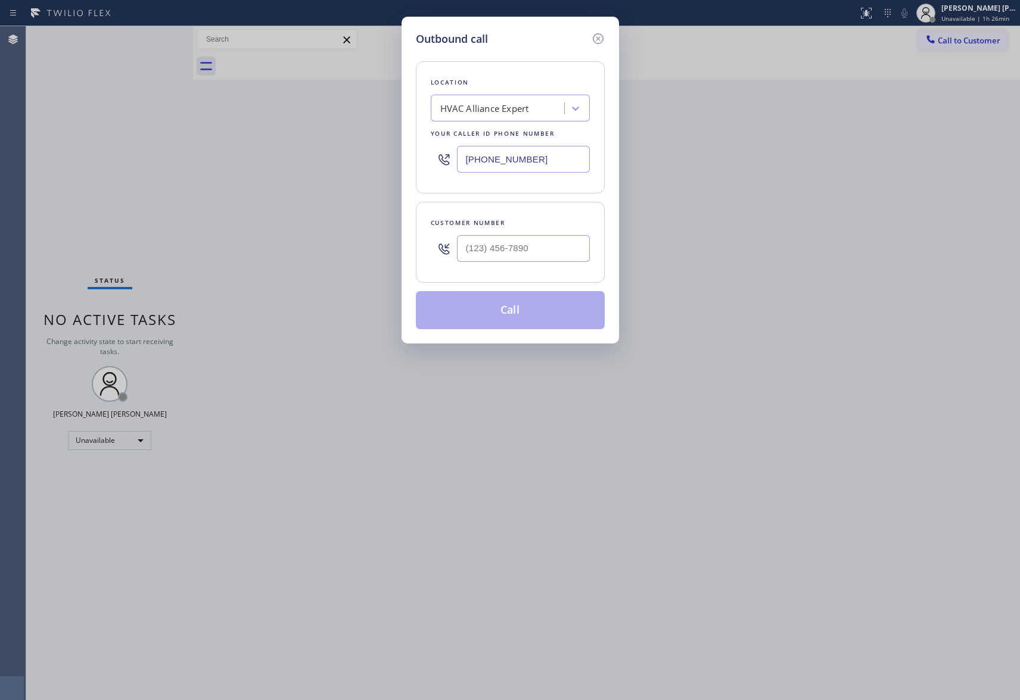
click at [562, 231] on div at bounding box center [523, 248] width 133 height 39
click at [556, 254] on input "(___) ___-____" at bounding box center [523, 248] width 133 height 27
paste input "318) 664-2803"
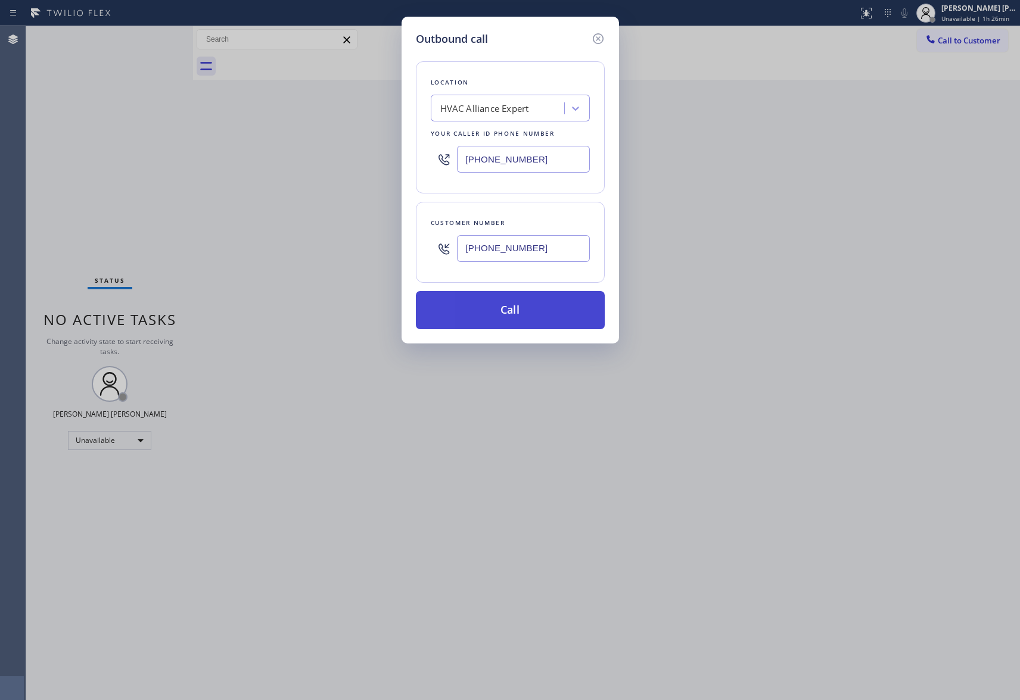
type input "[PHONE_NUMBER]"
click at [524, 320] on button "Call" at bounding box center [510, 310] width 189 height 38
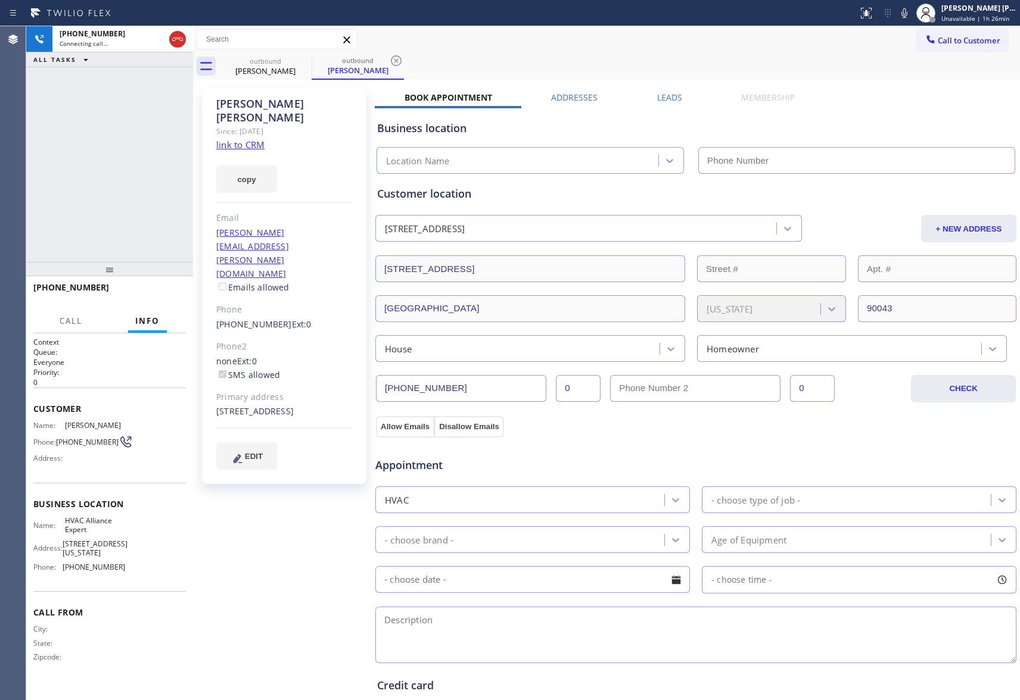
type input "[PHONE_NUMBER]"
click at [148, 286] on button "HANG UP" at bounding box center [157, 293] width 55 height 17
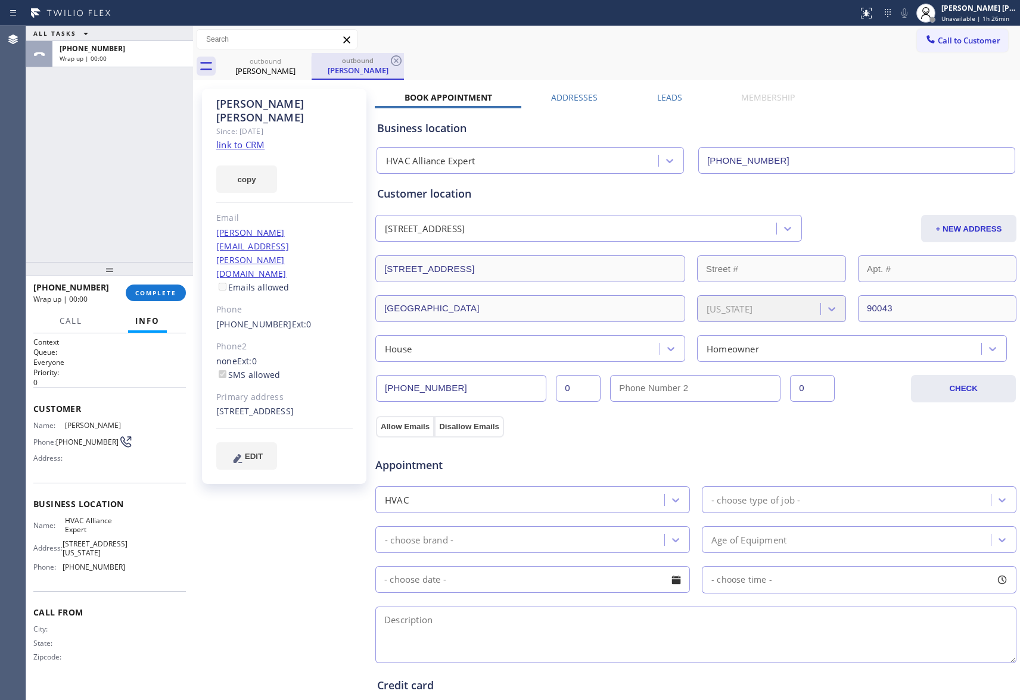
drag, startPoint x: 300, startPoint y: 71, endPoint x: 313, endPoint y: 61, distance: 16.5
click at [301, 69] on div "[PERSON_NAME]" at bounding box center [265, 71] width 90 height 11
click at [313, 61] on div "outbound" at bounding box center [358, 61] width 90 height 9
click at [303, 60] on icon at bounding box center [304, 61] width 14 height 14
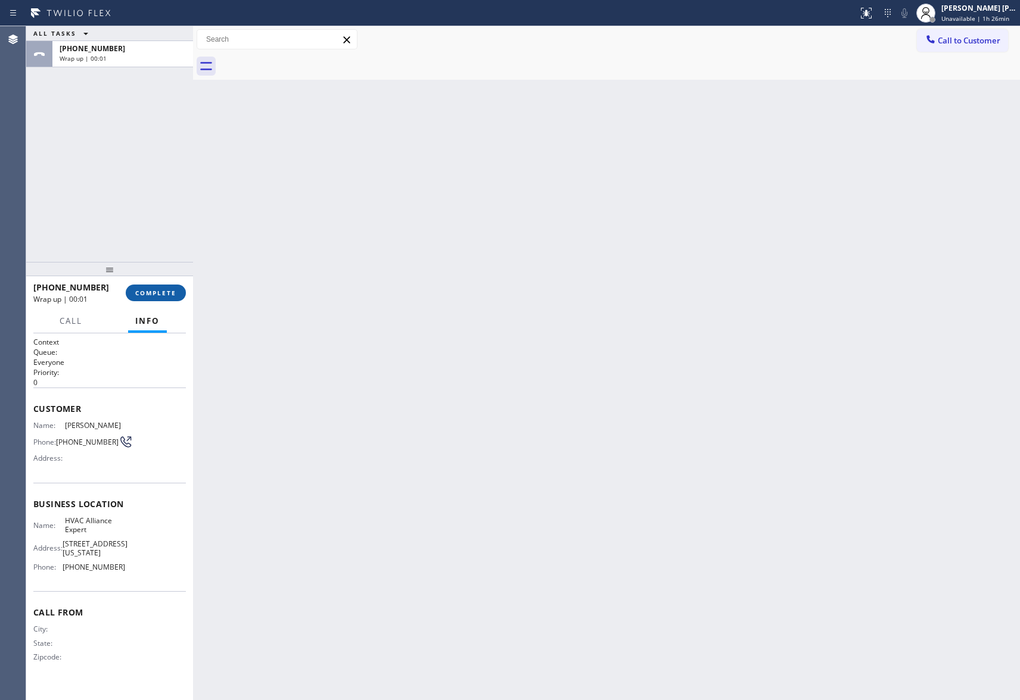
click at [139, 288] on button "COMPLETE" at bounding box center [156, 293] width 60 height 17
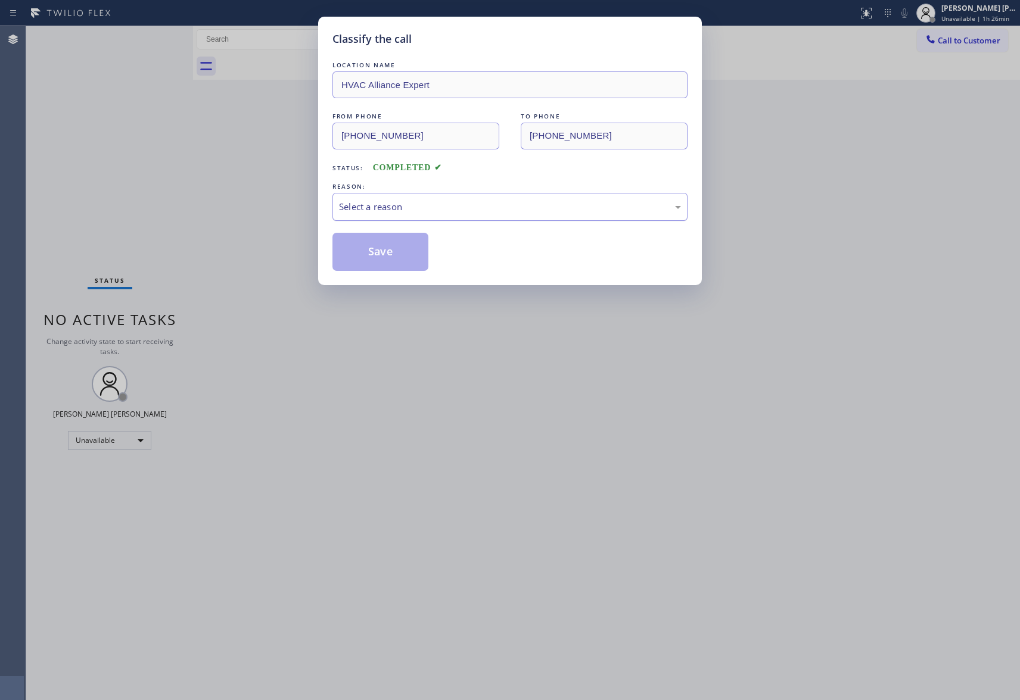
click at [496, 208] on div "Select a reason" at bounding box center [510, 207] width 342 height 14
click at [391, 248] on button "Save" at bounding box center [380, 252] width 96 height 38
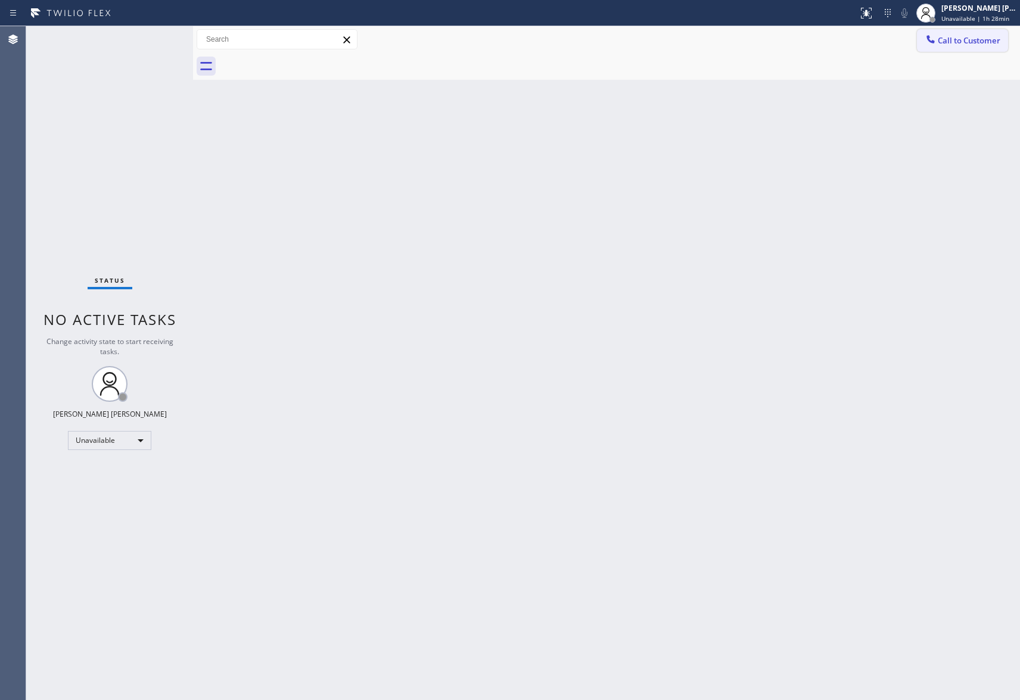
click at [955, 43] on span "Call to Customer" at bounding box center [968, 40] width 63 height 11
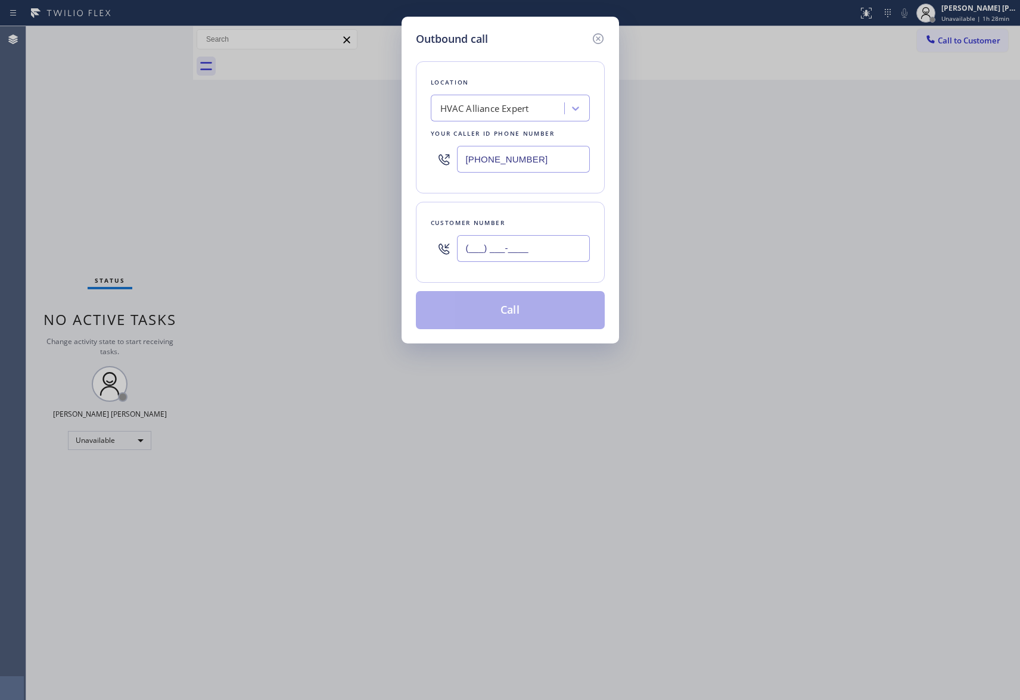
click at [567, 257] on input "(___) ___-____" at bounding box center [523, 248] width 133 height 27
paste input "562) 522-4261"
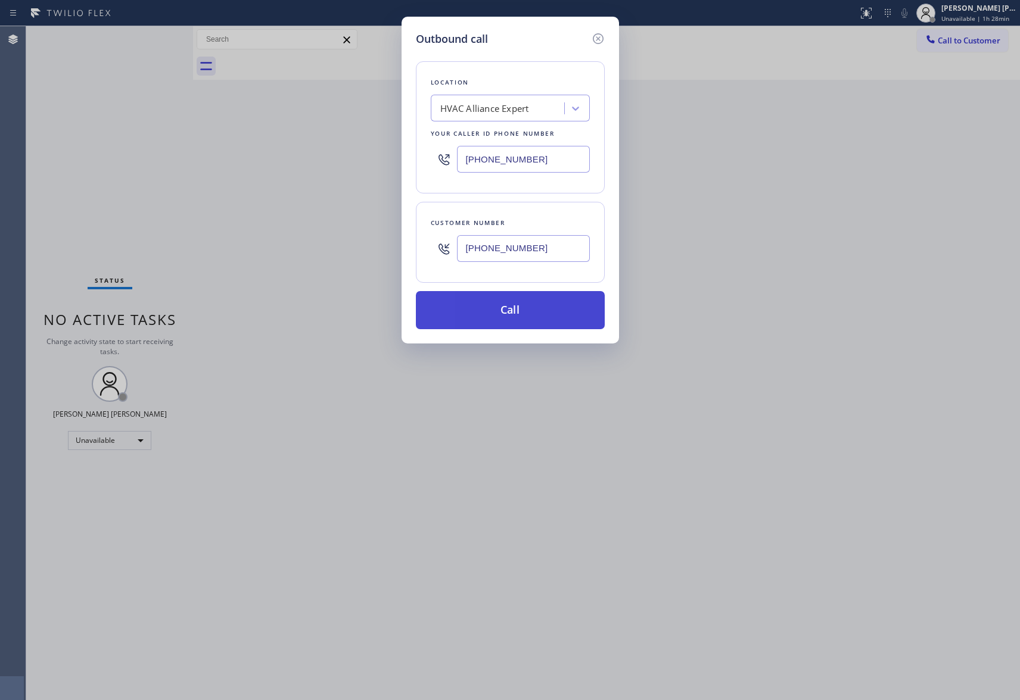
type input "[PHONE_NUMBER]"
click at [532, 316] on button "Call" at bounding box center [510, 310] width 189 height 38
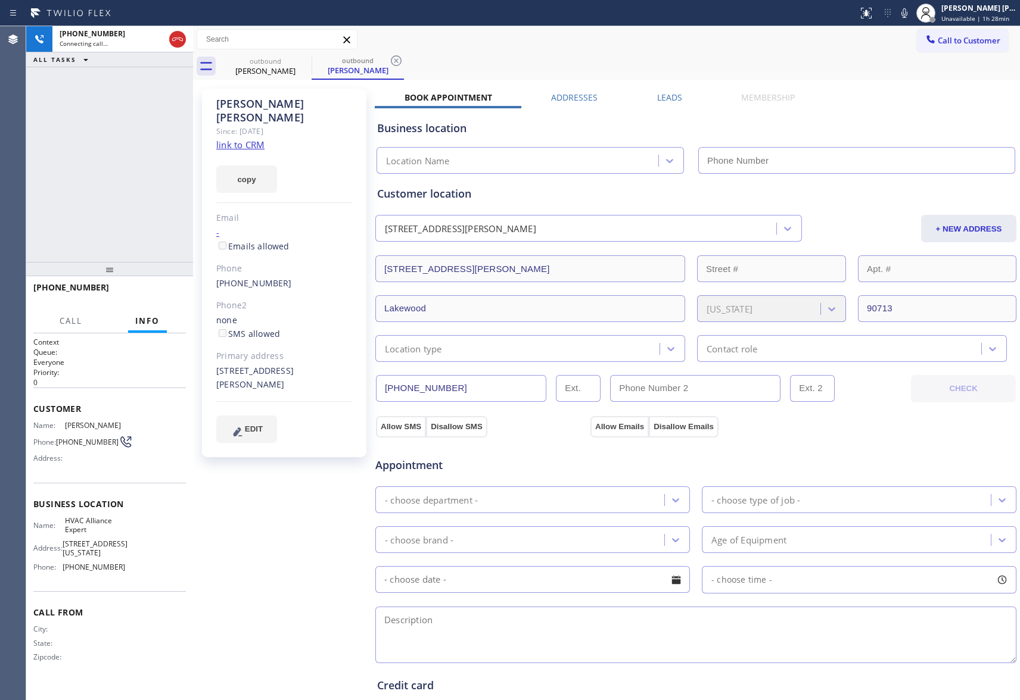
type input "[PHONE_NUMBER]"
click at [165, 285] on button "HANG UP" at bounding box center [157, 293] width 55 height 17
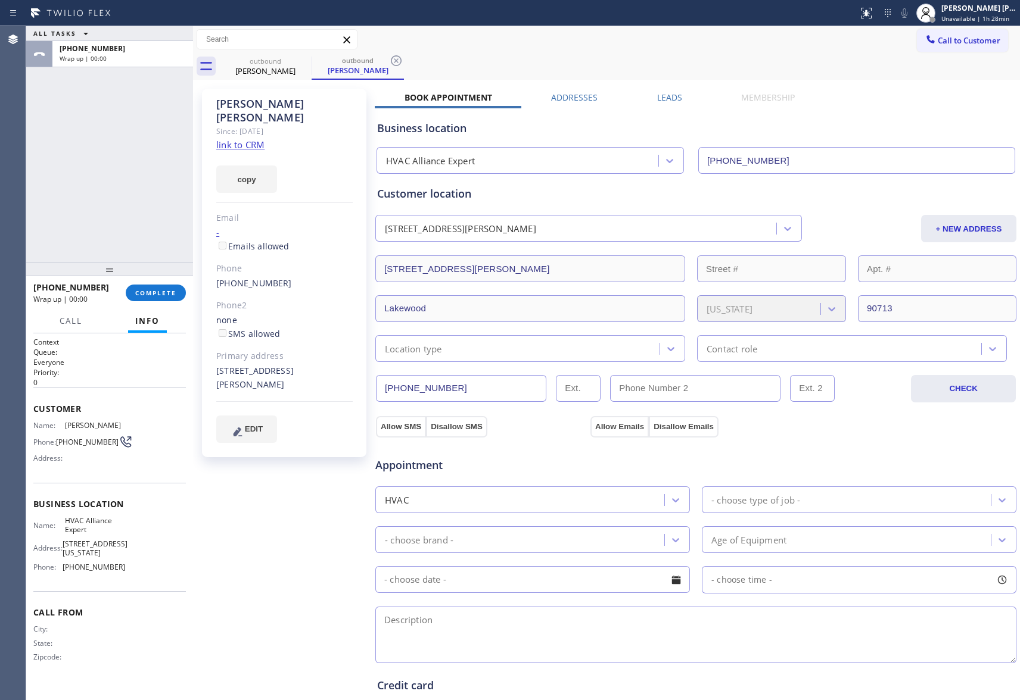
click at [664, 94] on label "Leads" at bounding box center [669, 97] width 25 height 11
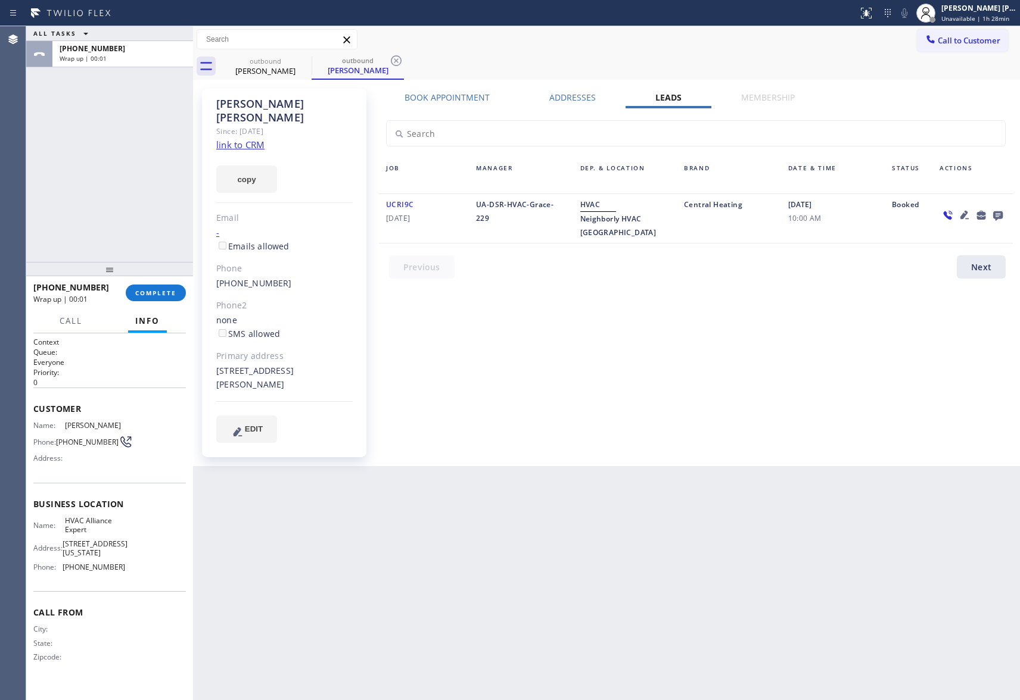
click at [996, 216] on icon at bounding box center [998, 216] width 10 height 10
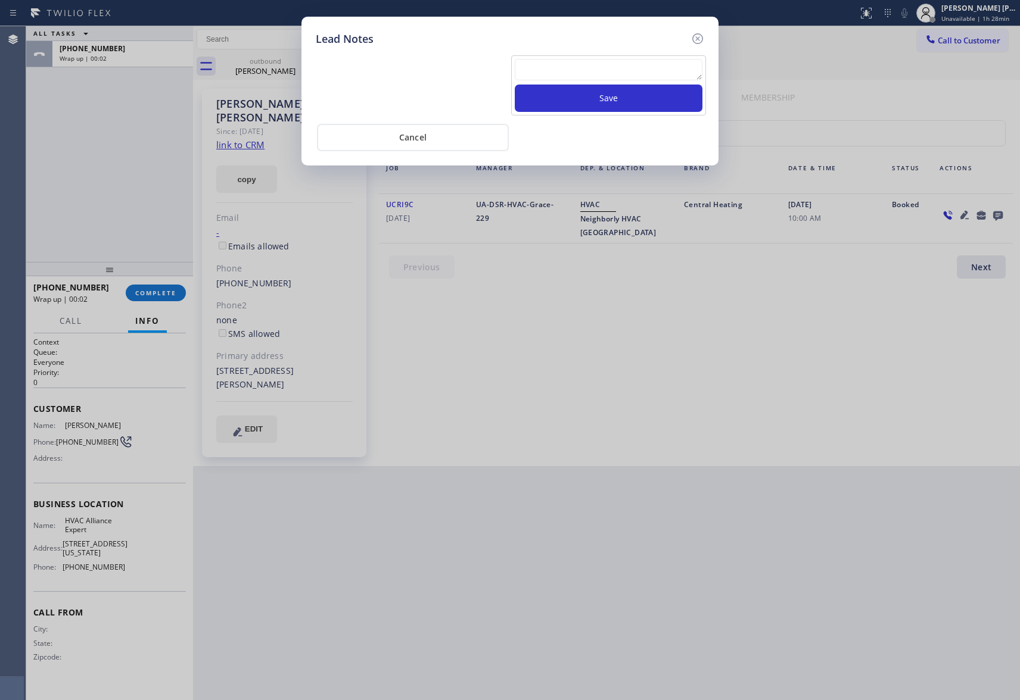
click at [609, 74] on textarea at bounding box center [609, 69] width 188 height 21
paste textarea "VM | please transfer if cx calls back"
type textarea "VM | please transfer if cx calls back"
click at [618, 98] on button "Save" at bounding box center [609, 98] width 188 height 27
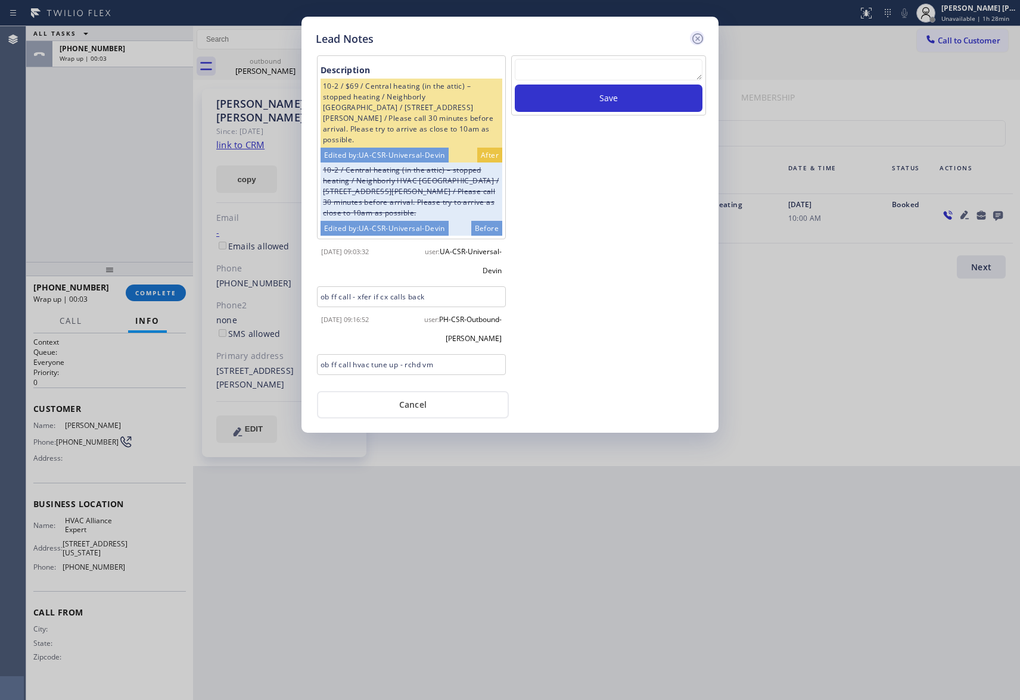
click at [693, 36] on icon at bounding box center [697, 38] width 11 height 11
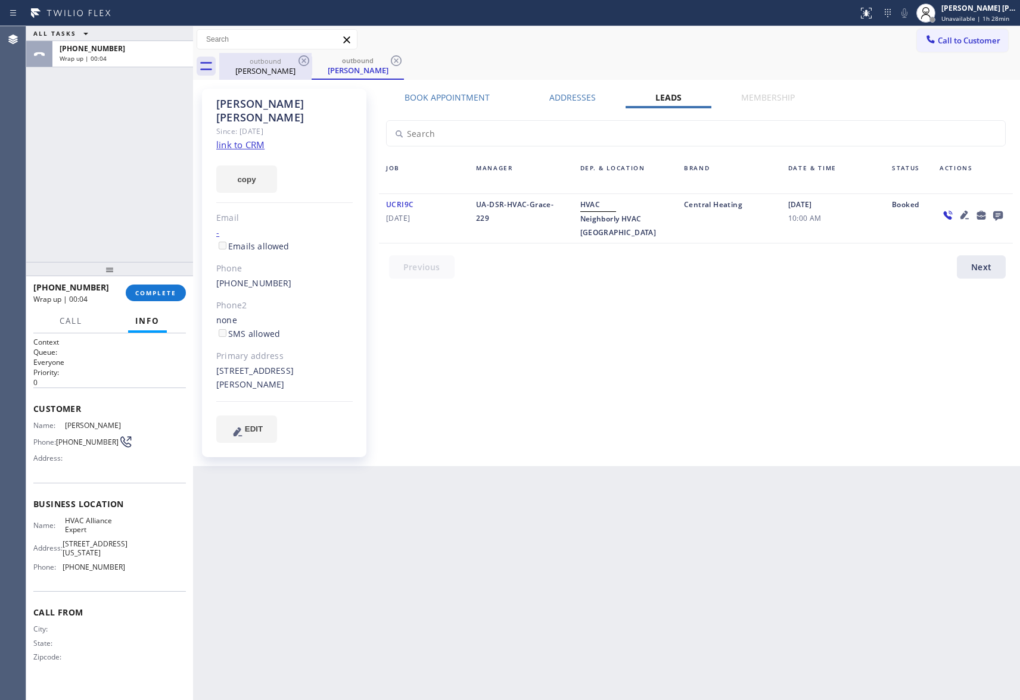
click at [267, 68] on div "[PERSON_NAME]" at bounding box center [265, 71] width 90 height 11
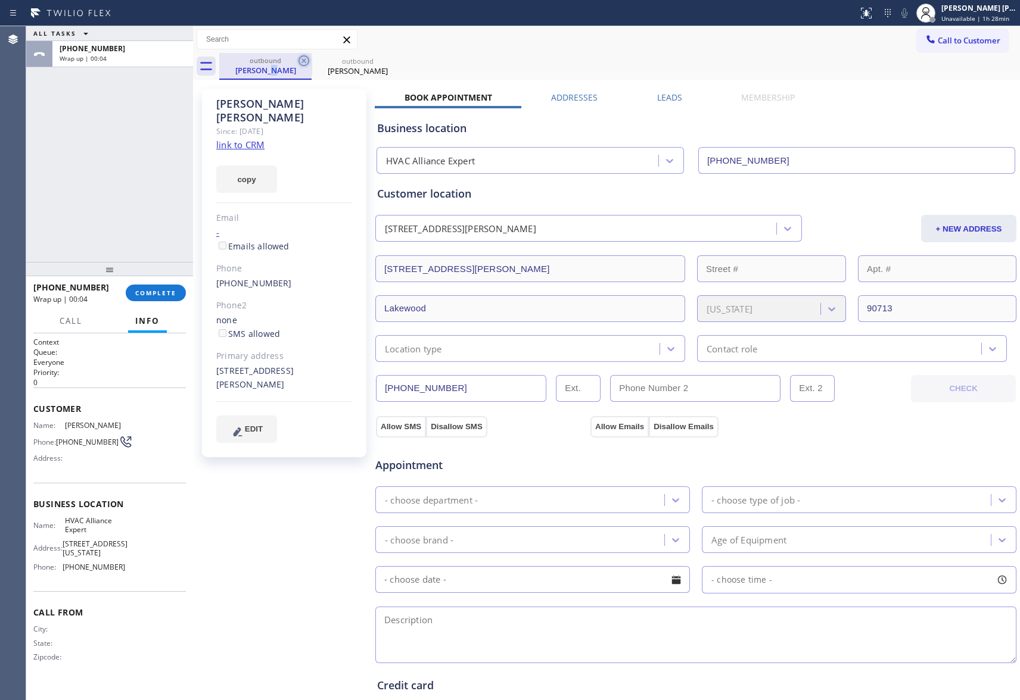
drag, startPoint x: 279, startPoint y: 65, endPoint x: 299, endPoint y: 58, distance: 20.7
click at [285, 64] on div "outbound [PERSON_NAME]" at bounding box center [265, 66] width 90 height 26
click at [300, 58] on icon at bounding box center [304, 61] width 14 height 14
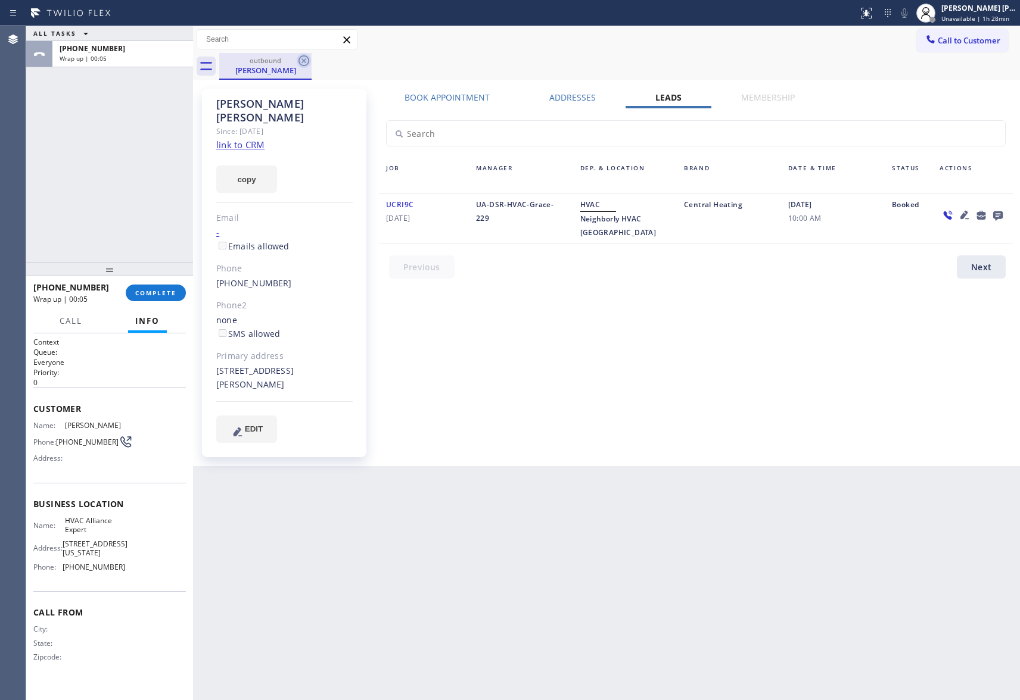
click at [304, 57] on icon at bounding box center [304, 61] width 14 height 14
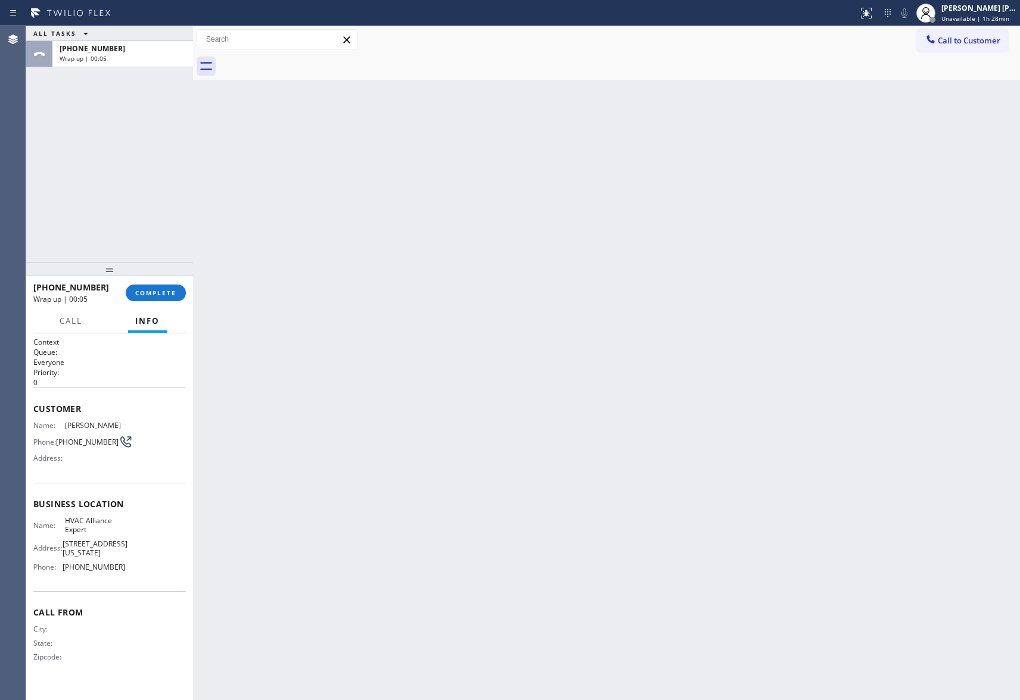
click at [304, 57] on div at bounding box center [619, 66] width 801 height 27
click at [160, 294] on span "COMPLETE" at bounding box center [155, 293] width 41 height 8
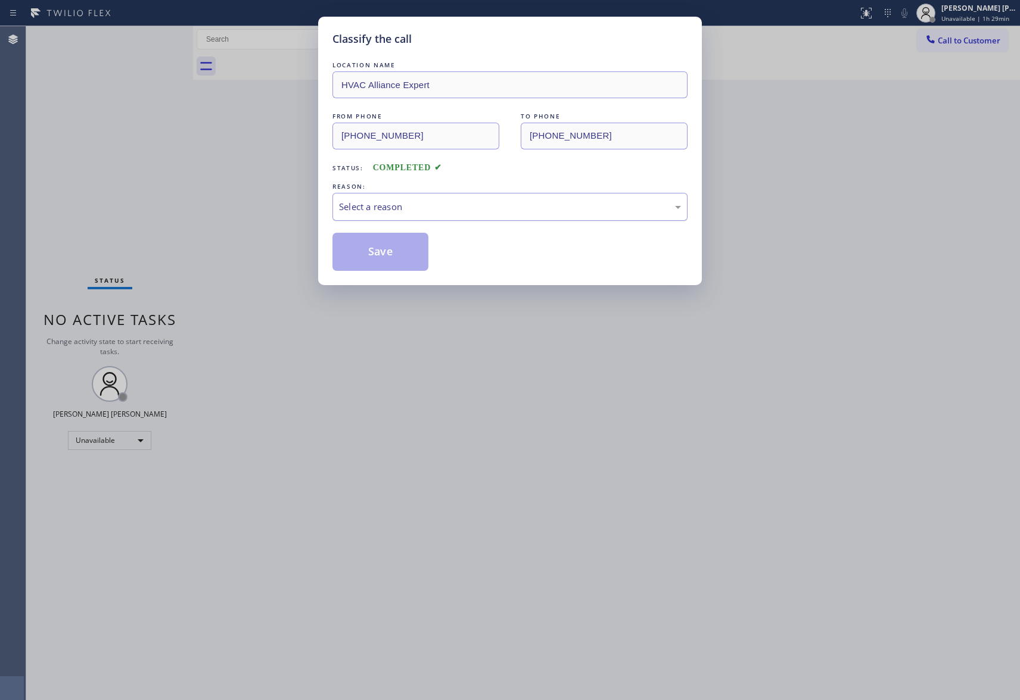
click at [429, 205] on div "Select a reason" at bounding box center [510, 207] width 342 height 14
click at [361, 255] on button "Save" at bounding box center [380, 252] width 96 height 38
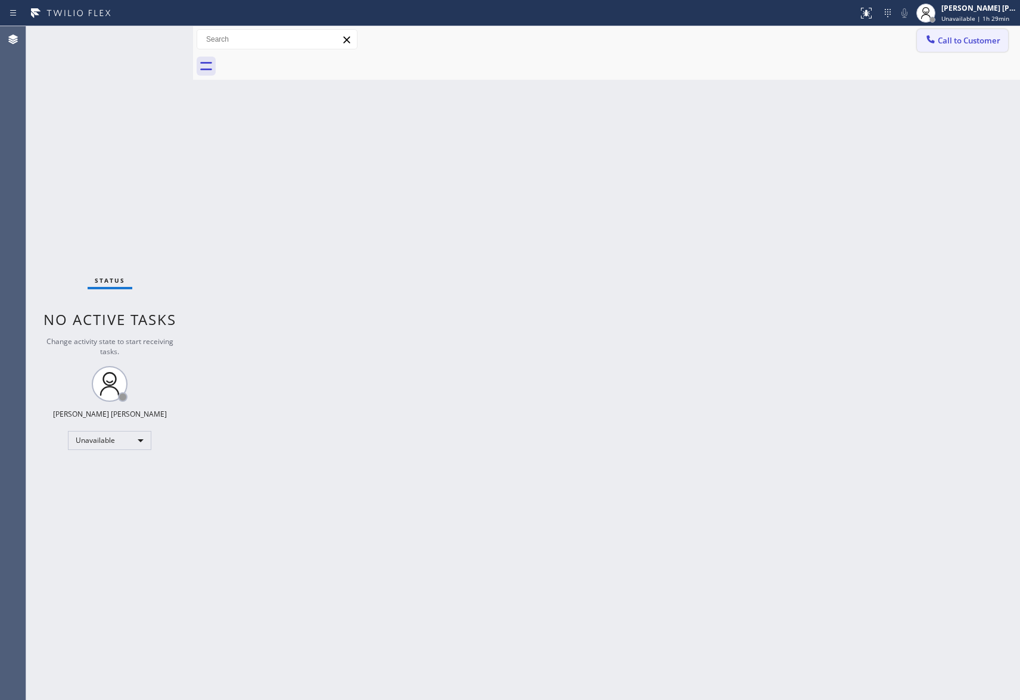
click at [993, 37] on span "Call to Customer" at bounding box center [968, 40] width 63 height 11
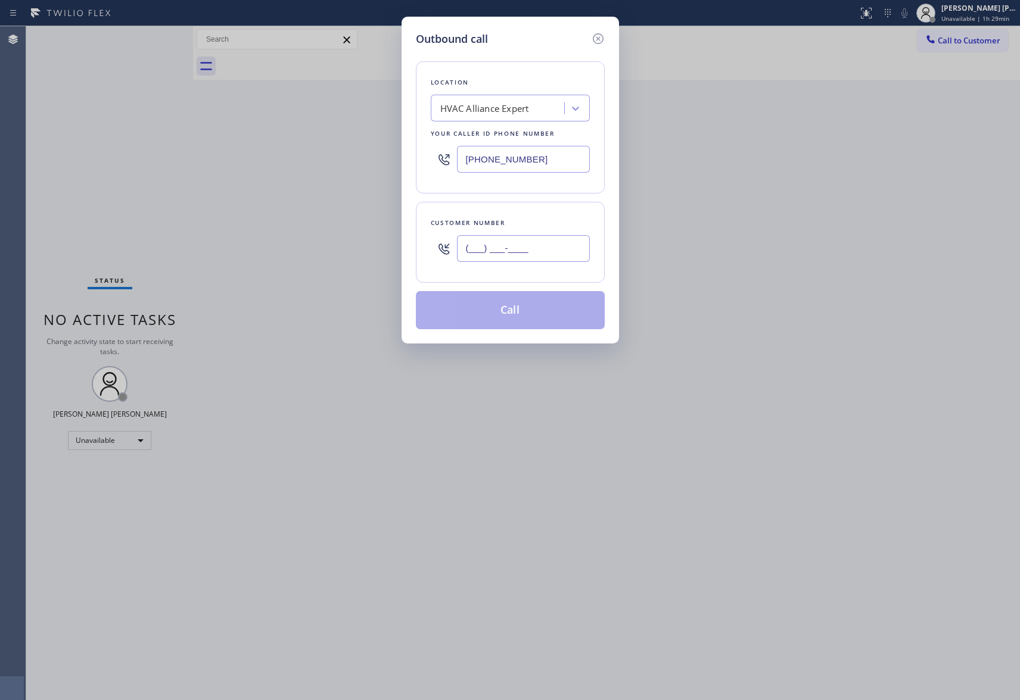
click at [537, 251] on input "(___) ___-____" at bounding box center [523, 248] width 133 height 27
paste input "323) 461-7600"
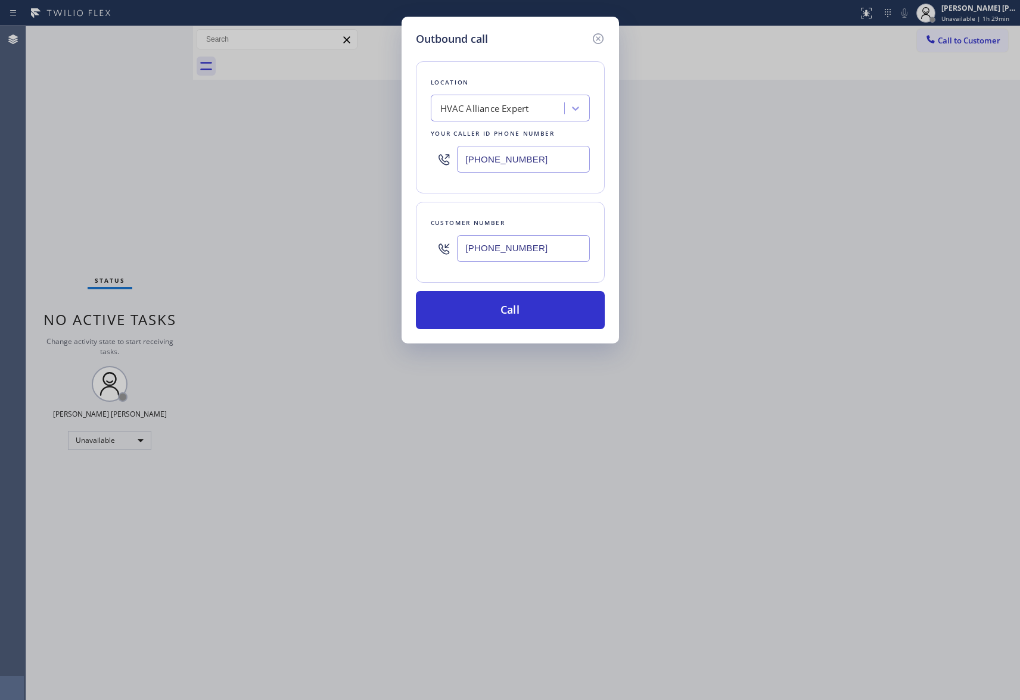
type input "[PHONE_NUMBER]"
click at [544, 317] on button "Call" at bounding box center [510, 310] width 189 height 38
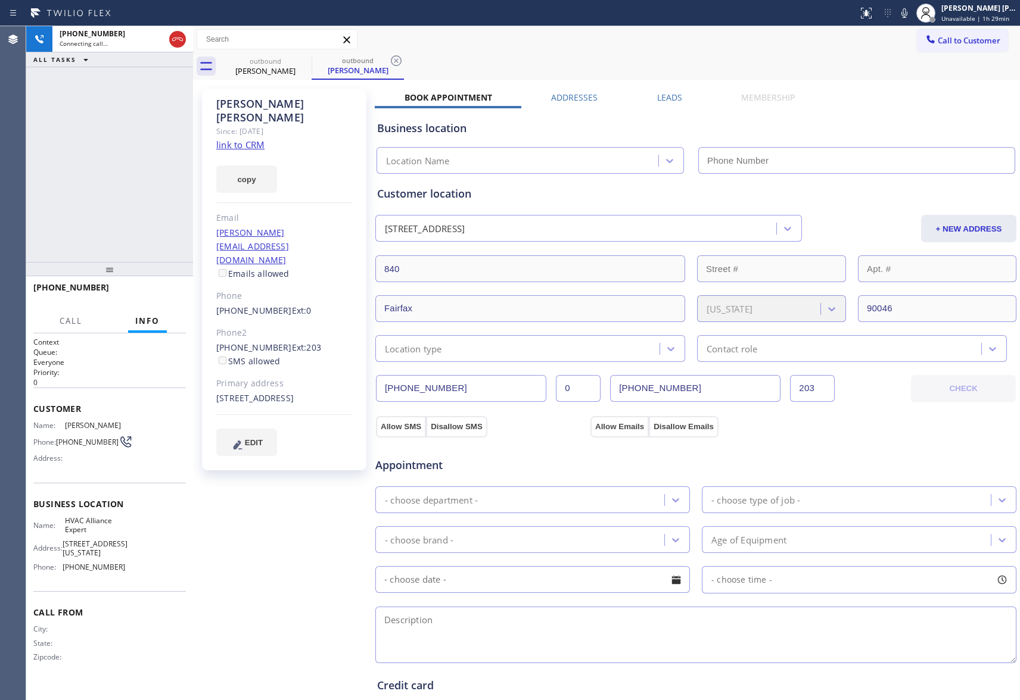
type input "[PHONE_NUMBER]"
click at [669, 96] on label "Leads" at bounding box center [669, 97] width 25 height 11
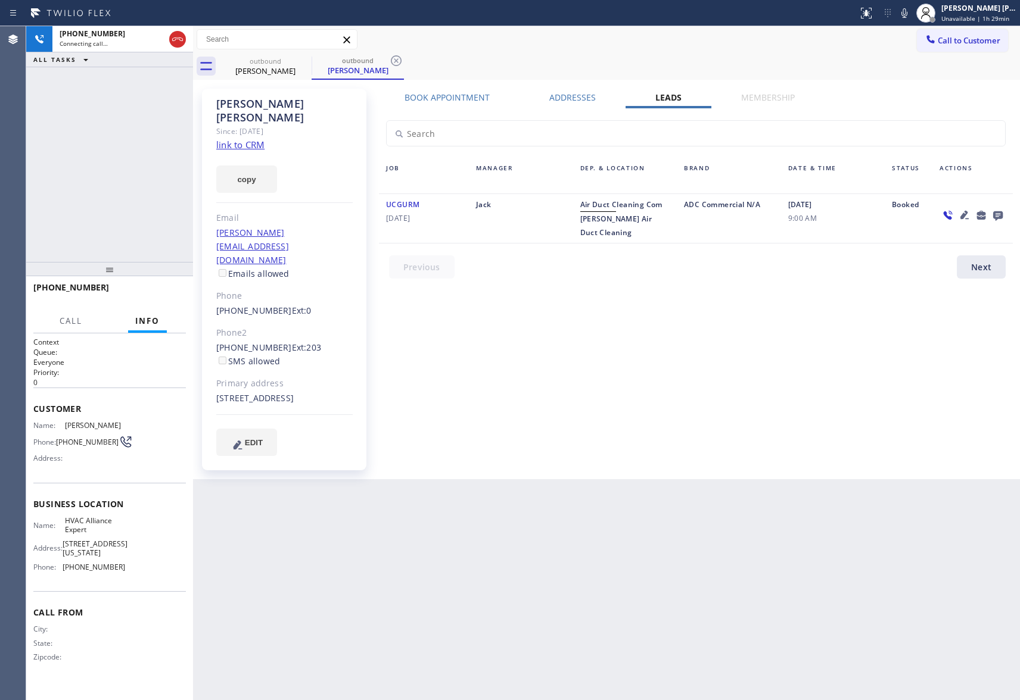
click at [998, 214] on icon at bounding box center [998, 216] width 10 height 10
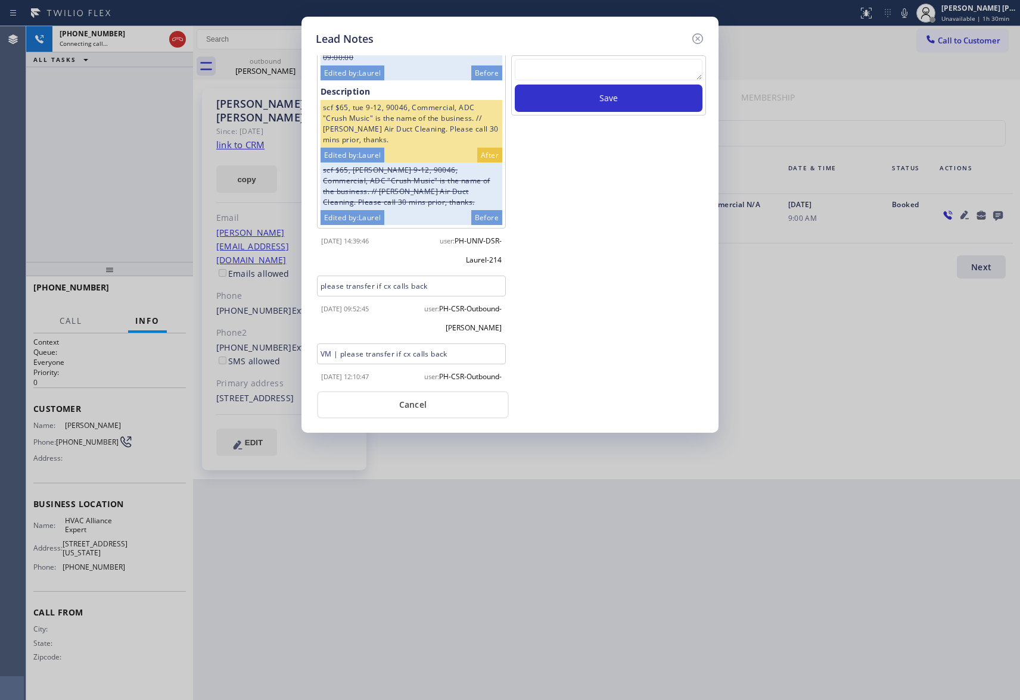
scroll to position [904, 0]
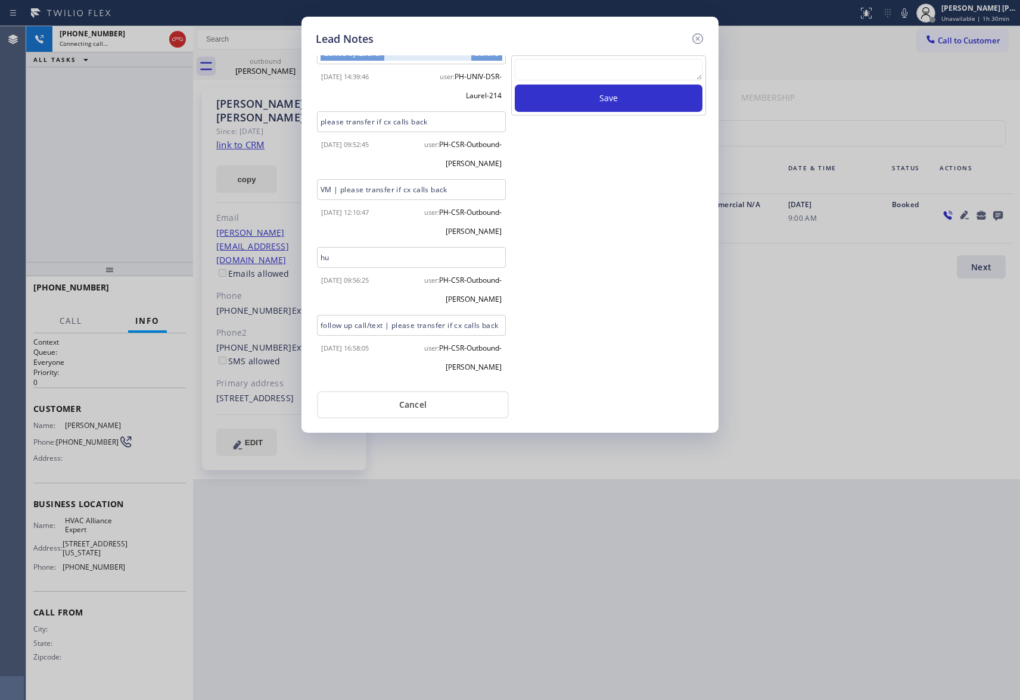
click at [606, 66] on textarea at bounding box center [609, 69] width 188 height 21
paste textarea "VM | please transfer if cx calls back"
type textarea "VM | please transfer if cx calls back"
click at [637, 101] on button "Save" at bounding box center [609, 98] width 188 height 27
click at [702, 32] on icon at bounding box center [697, 39] width 14 height 14
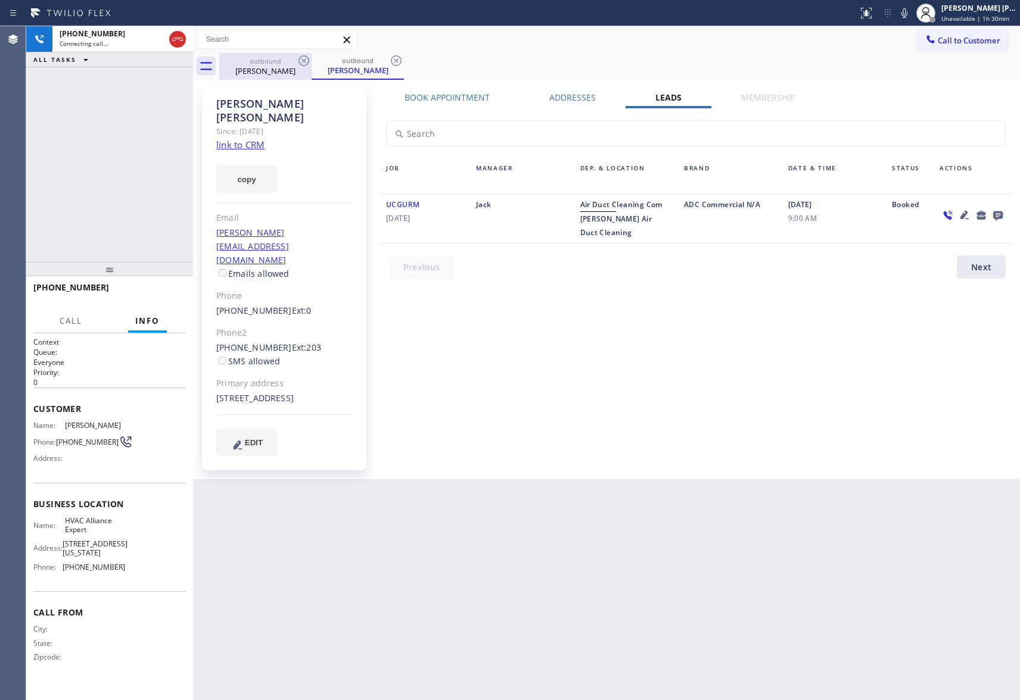
click at [294, 70] on div "[PERSON_NAME]" at bounding box center [265, 71] width 90 height 11
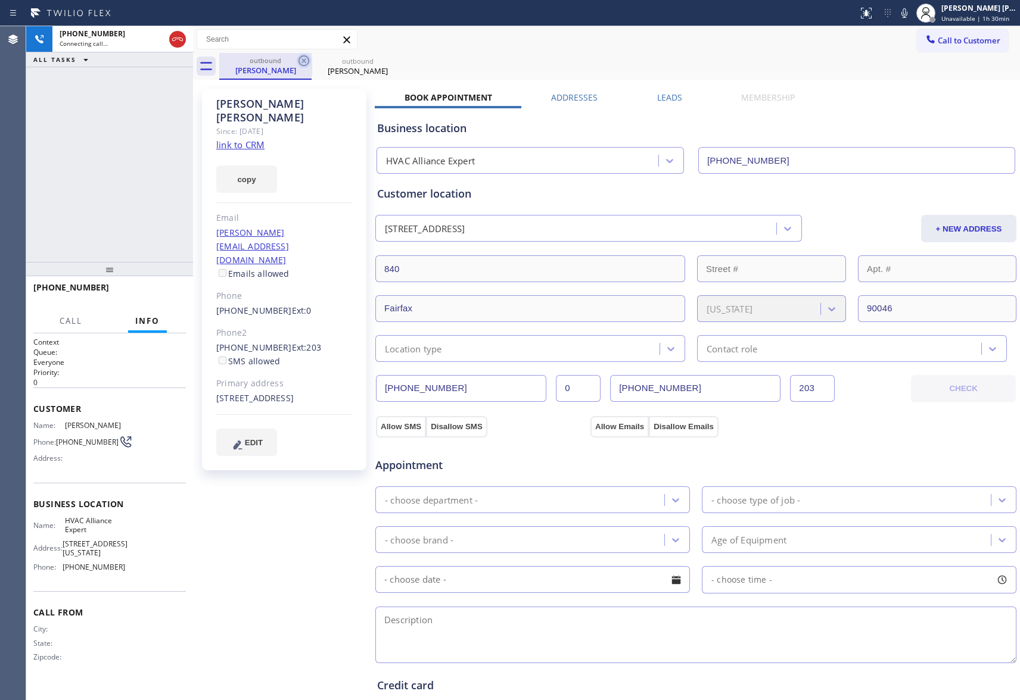
click at [306, 60] on icon at bounding box center [304, 61] width 14 height 14
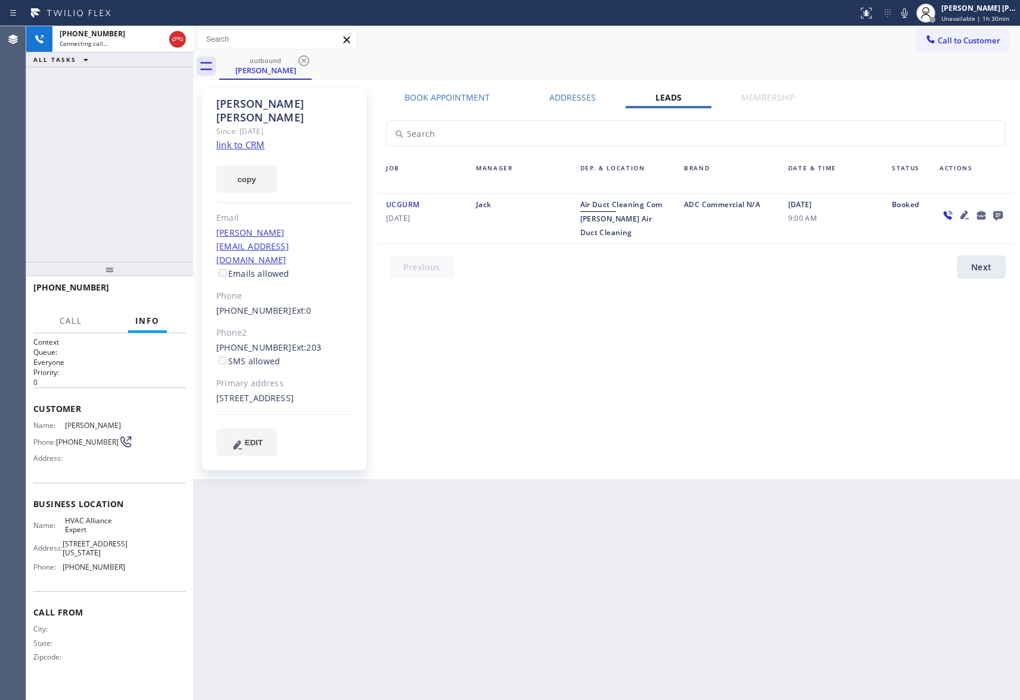
click at [306, 60] on icon at bounding box center [304, 61] width 14 height 14
click at [306, 60] on div "outbound [PERSON_NAME]" at bounding box center [619, 66] width 801 height 27
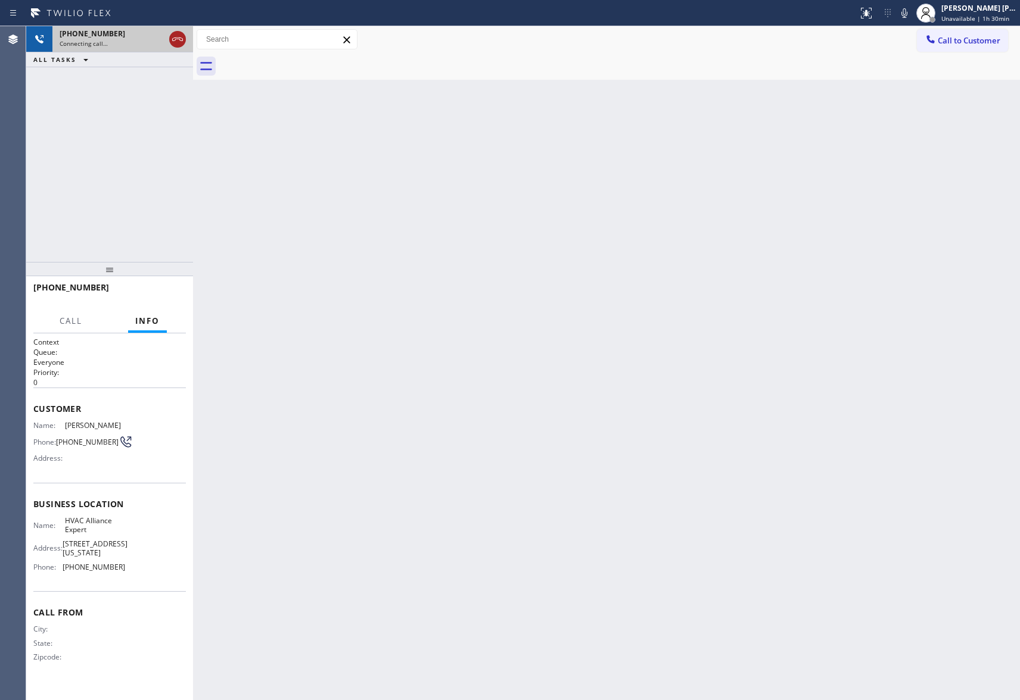
click at [173, 39] on icon at bounding box center [177, 39] width 14 height 14
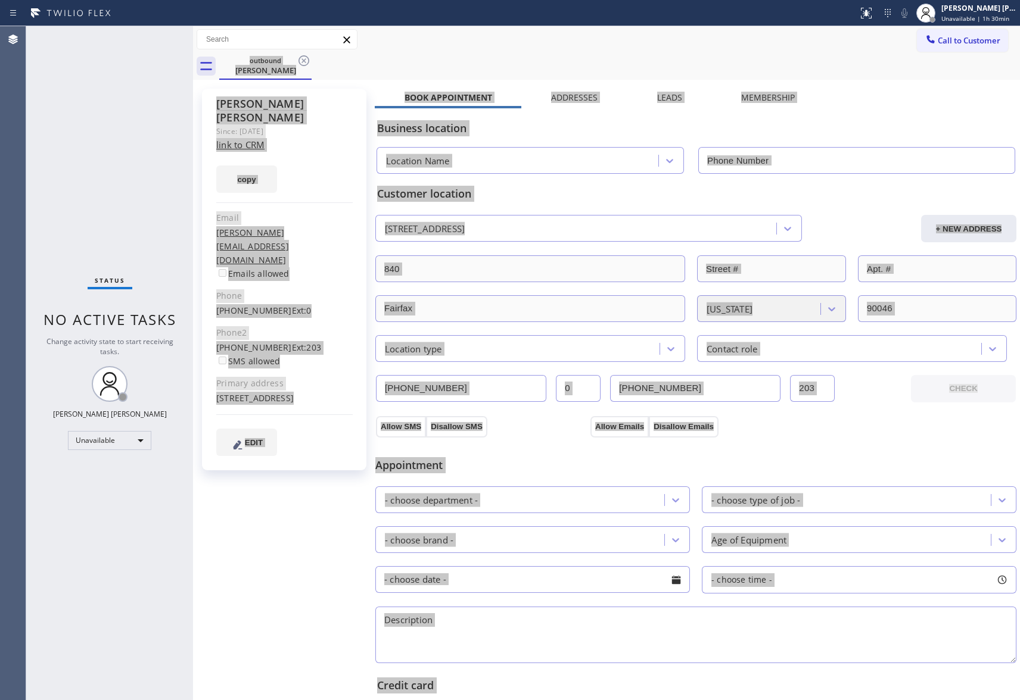
type input "[PHONE_NUMBER]"
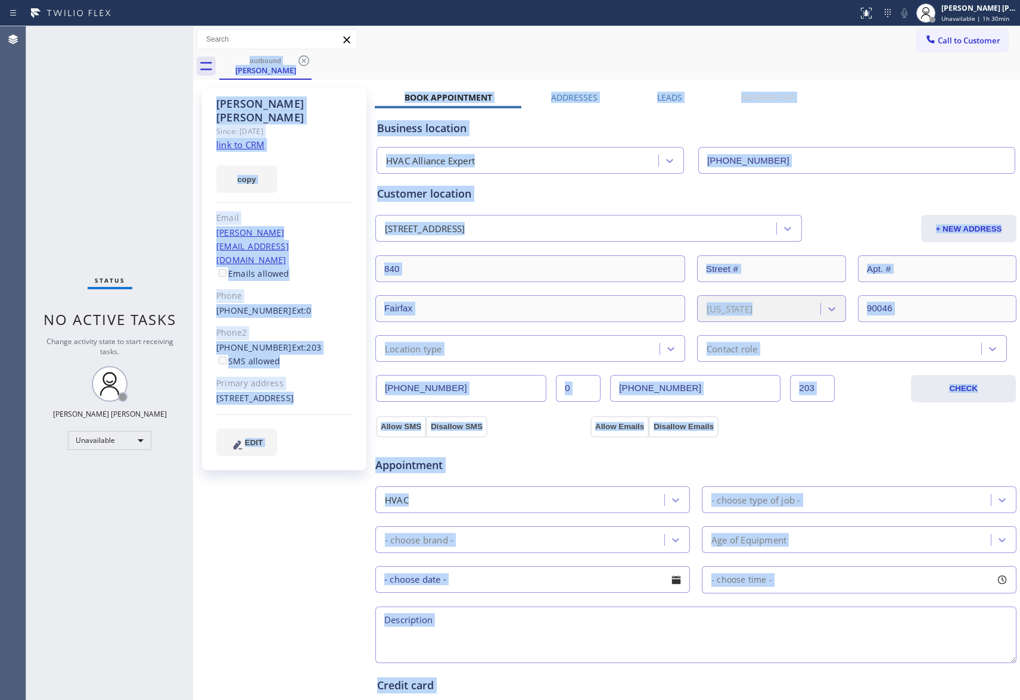
click at [491, 61] on div "outbound [PERSON_NAME]" at bounding box center [619, 66] width 801 height 27
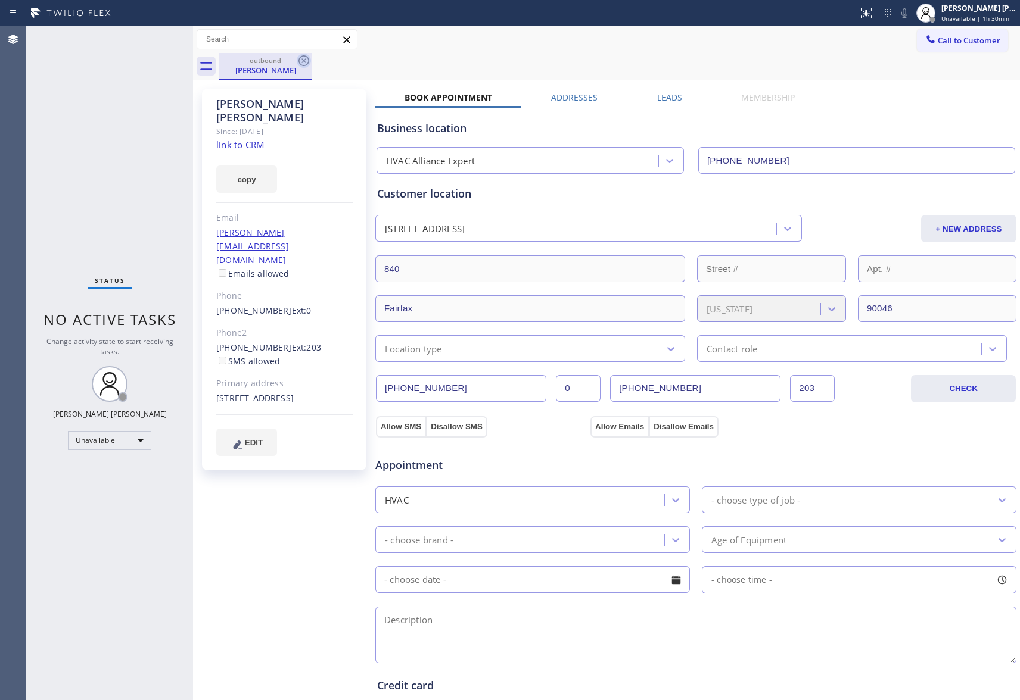
click at [301, 60] on icon at bounding box center [304, 61] width 14 height 14
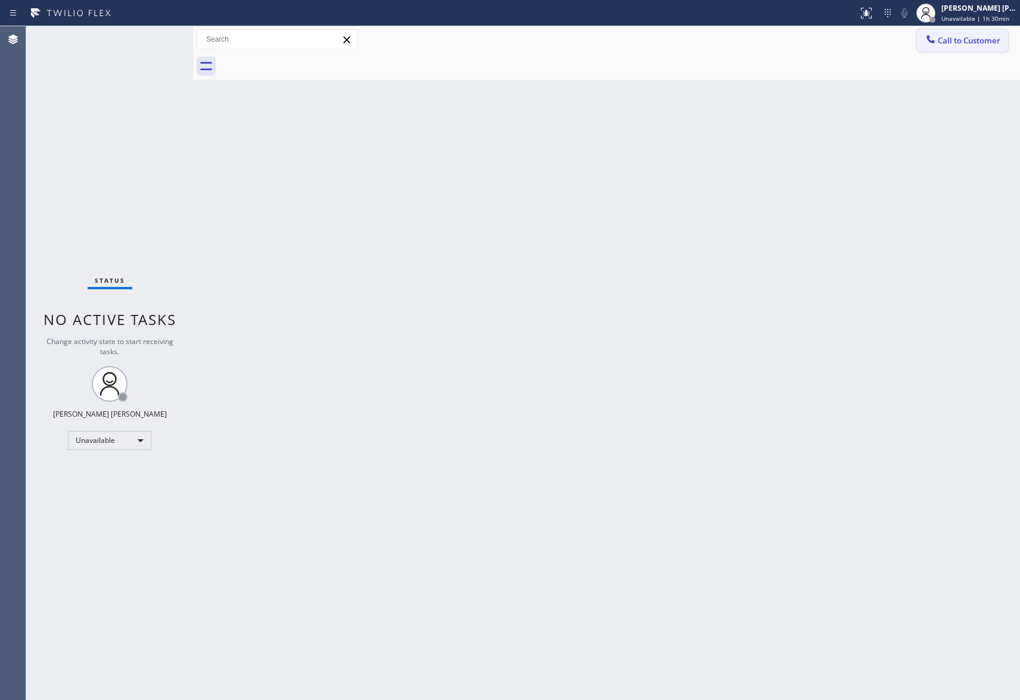
click at [975, 49] on button "Call to Customer" at bounding box center [962, 40] width 91 height 23
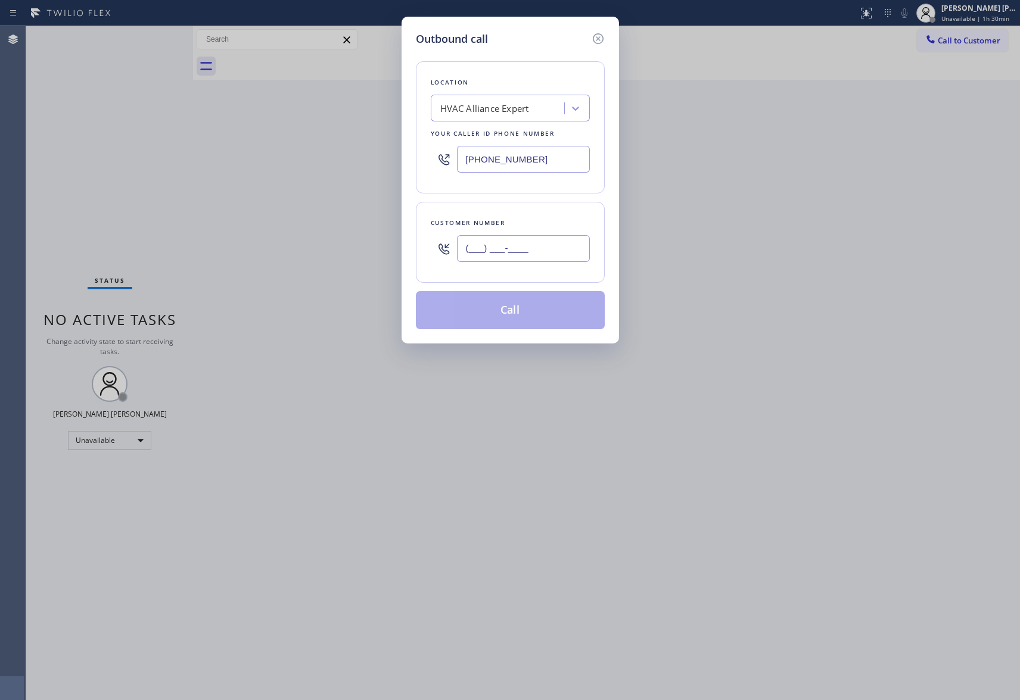
click at [568, 246] on input "(___) ___-____" at bounding box center [523, 248] width 133 height 27
paste input "310) 619-0078"
type input "[PHONE_NUMBER]"
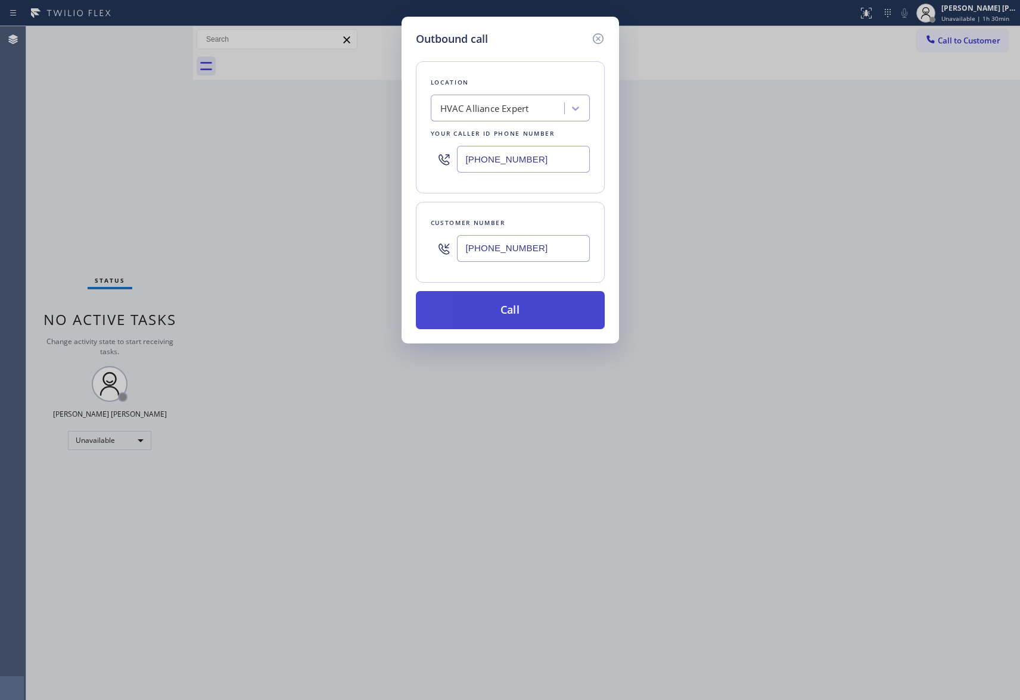
click at [525, 313] on button "Call" at bounding box center [510, 310] width 189 height 38
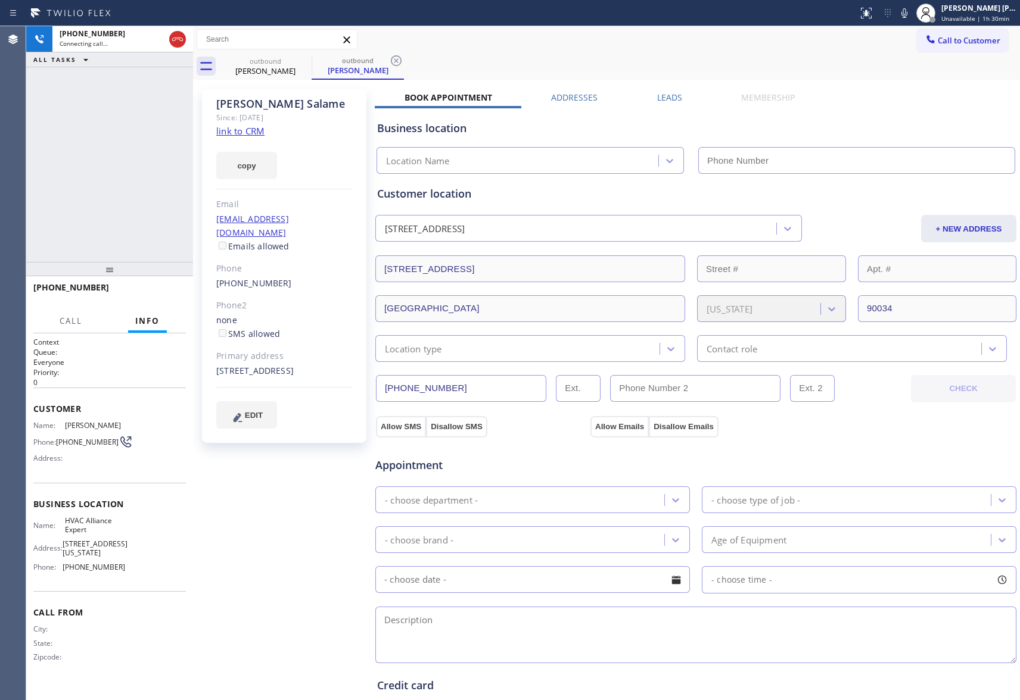
type input "[PHONE_NUMBER]"
click at [666, 101] on label "Leads" at bounding box center [669, 97] width 25 height 11
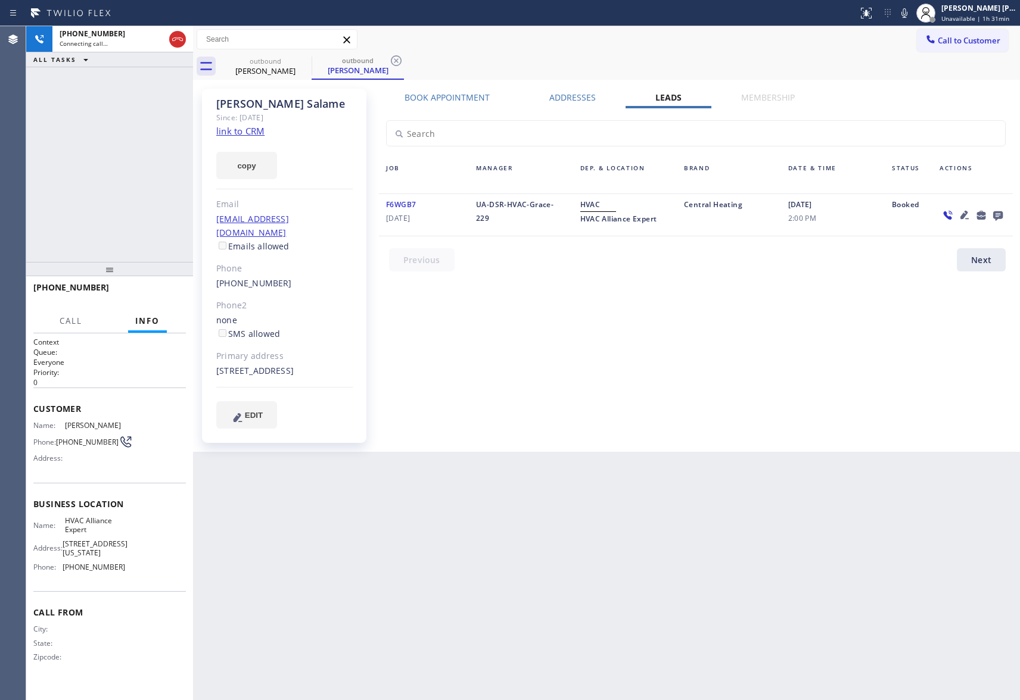
click at [996, 208] on icon at bounding box center [998, 215] width 14 height 15
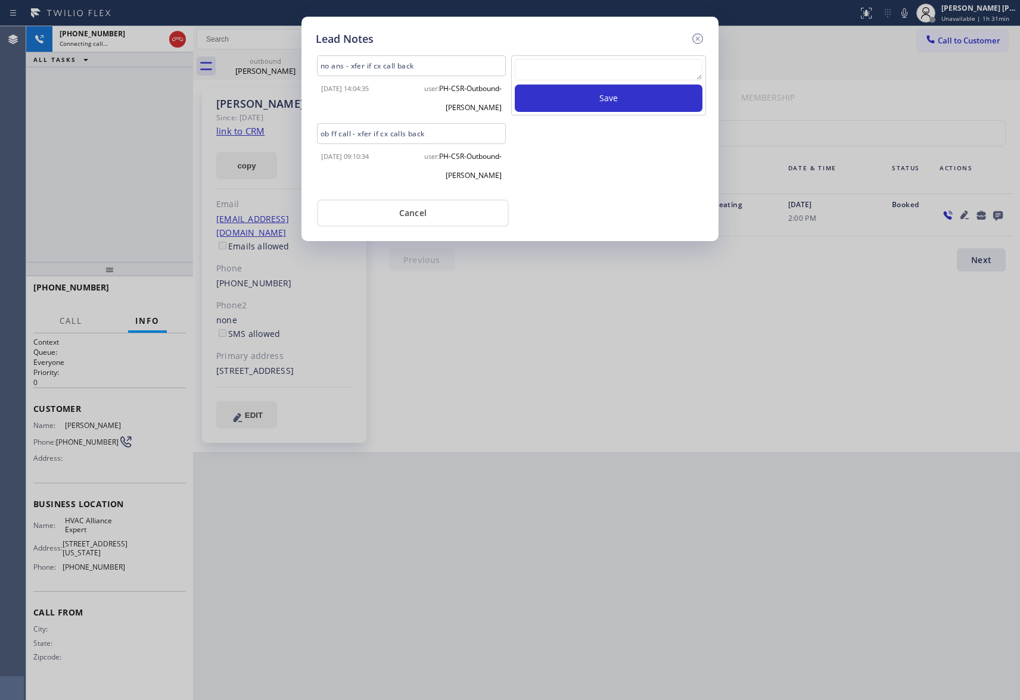
click at [572, 71] on textarea at bounding box center [609, 69] width 188 height 21
paste textarea "VM | please transfer if cx calls back"
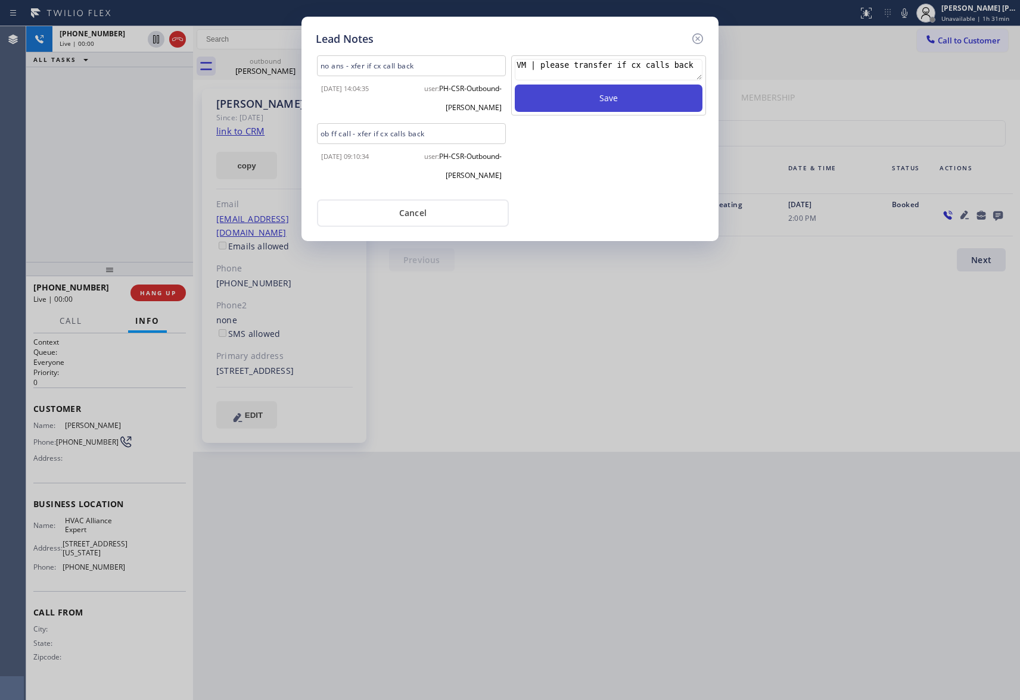
type textarea "VM | please transfer if cx calls back"
click at [602, 101] on button "Save" at bounding box center [609, 98] width 188 height 27
click at [698, 35] on icon at bounding box center [697, 39] width 14 height 14
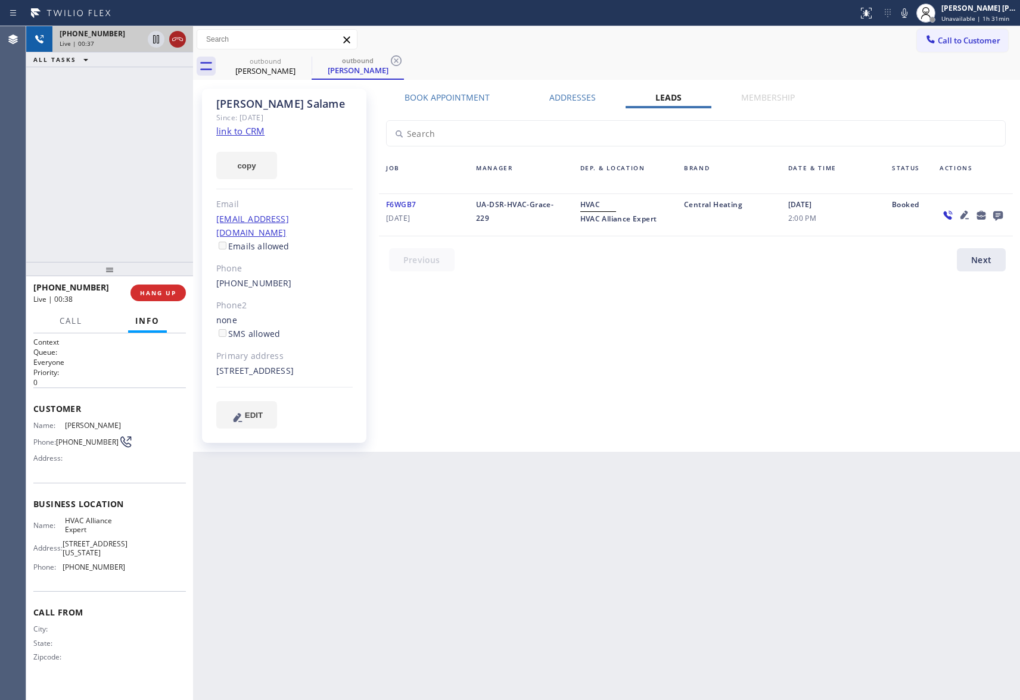
click at [180, 41] on icon at bounding box center [177, 39] width 14 height 14
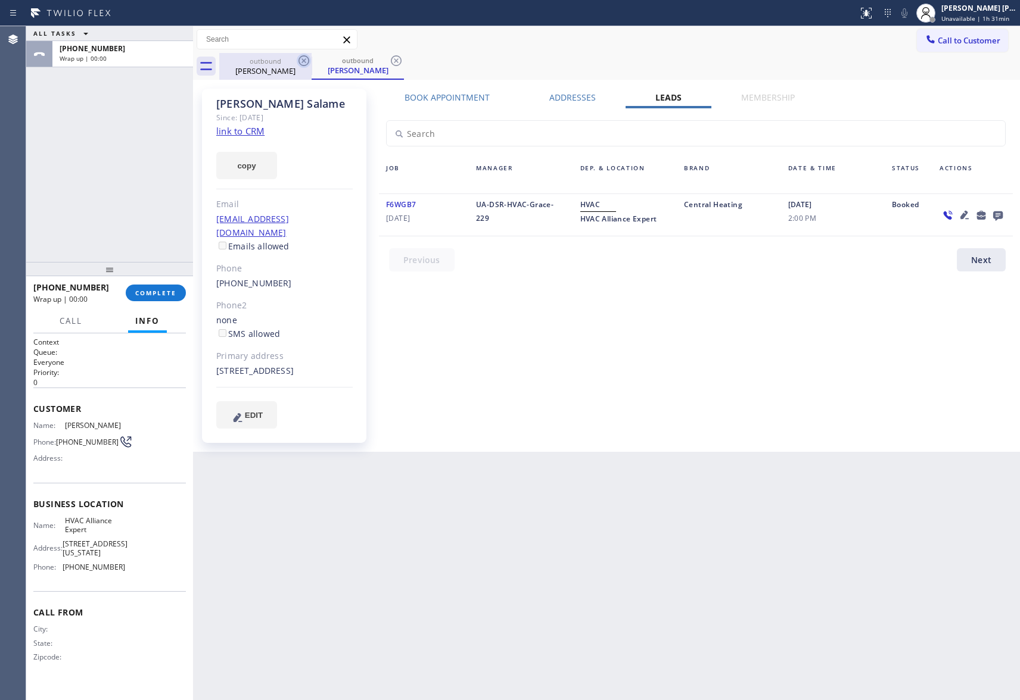
click at [299, 61] on icon at bounding box center [303, 60] width 11 height 11
click at [391, 57] on icon at bounding box center [396, 60] width 11 height 11
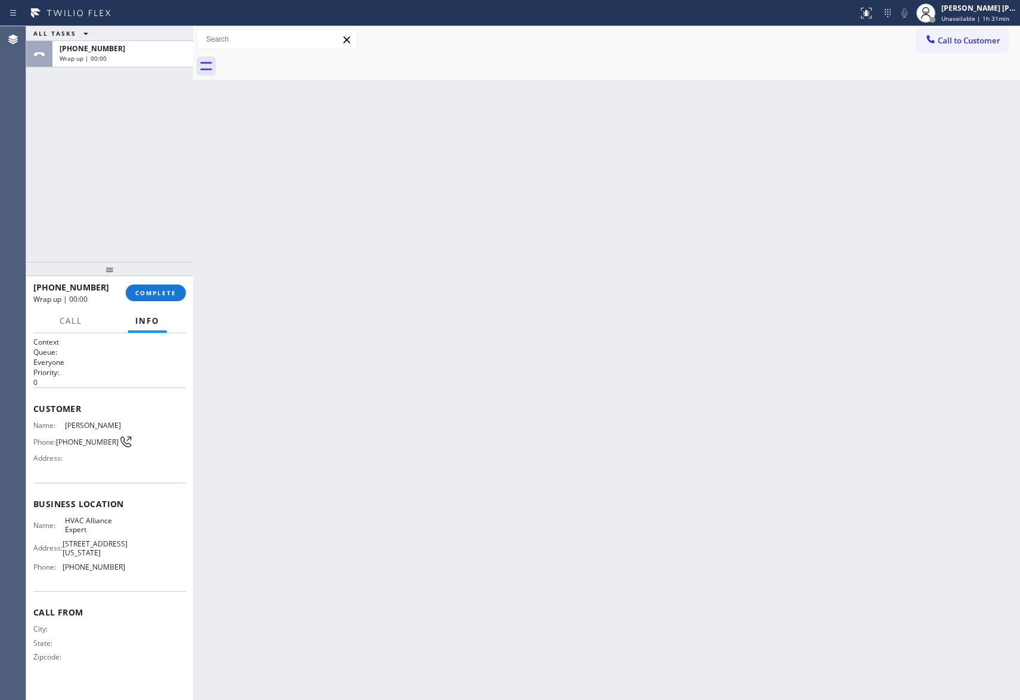
click at [301, 57] on div at bounding box center [619, 66] width 801 height 27
click at [154, 298] on button "COMPLETE" at bounding box center [156, 293] width 60 height 17
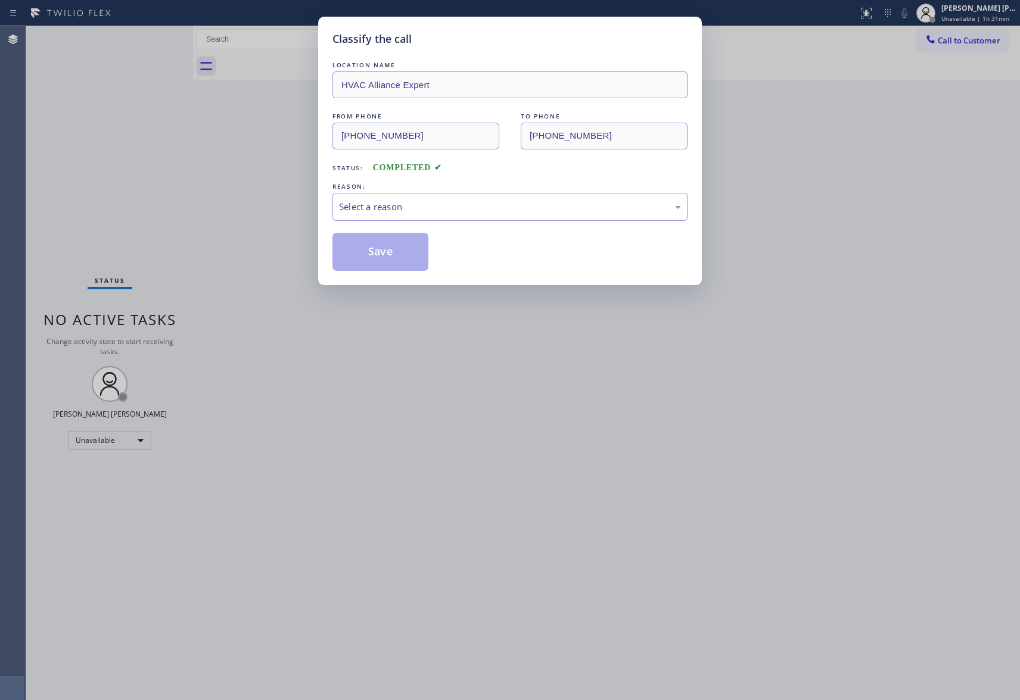
click at [559, 191] on div "REASON:" at bounding box center [509, 186] width 355 height 13
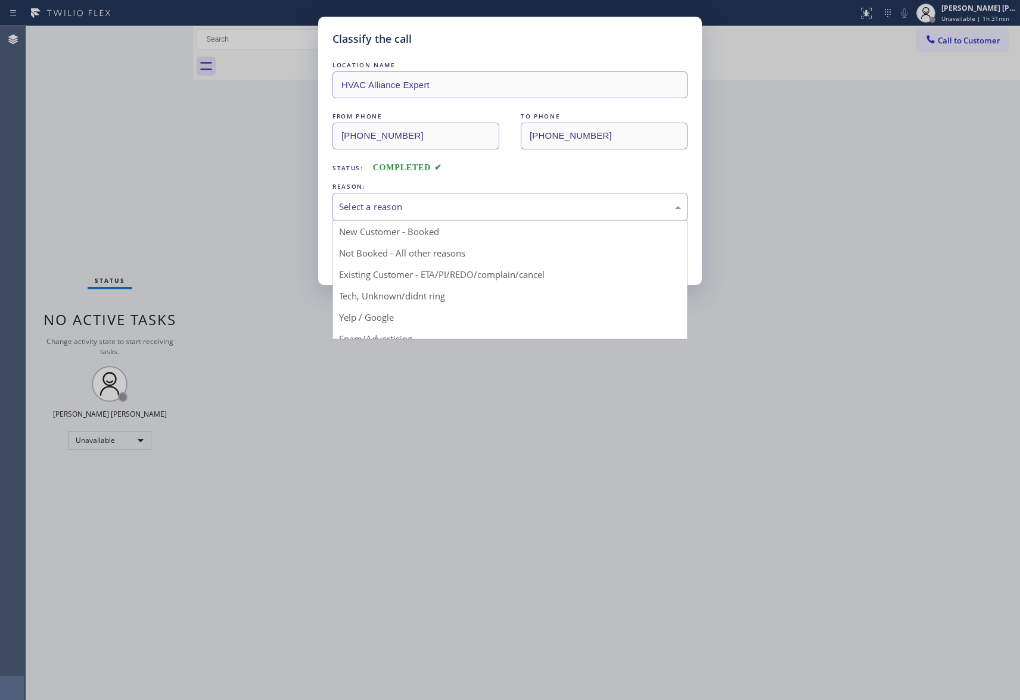
click at [546, 198] on div "Select a reason" at bounding box center [509, 207] width 355 height 28
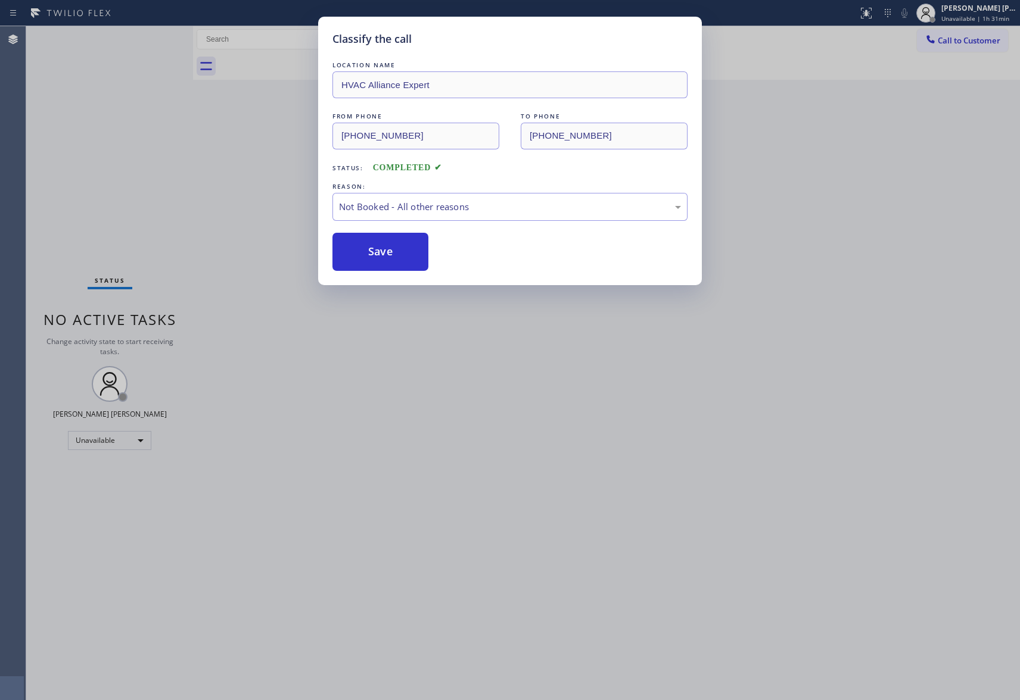
click at [376, 253] on button "Save" at bounding box center [380, 252] width 96 height 38
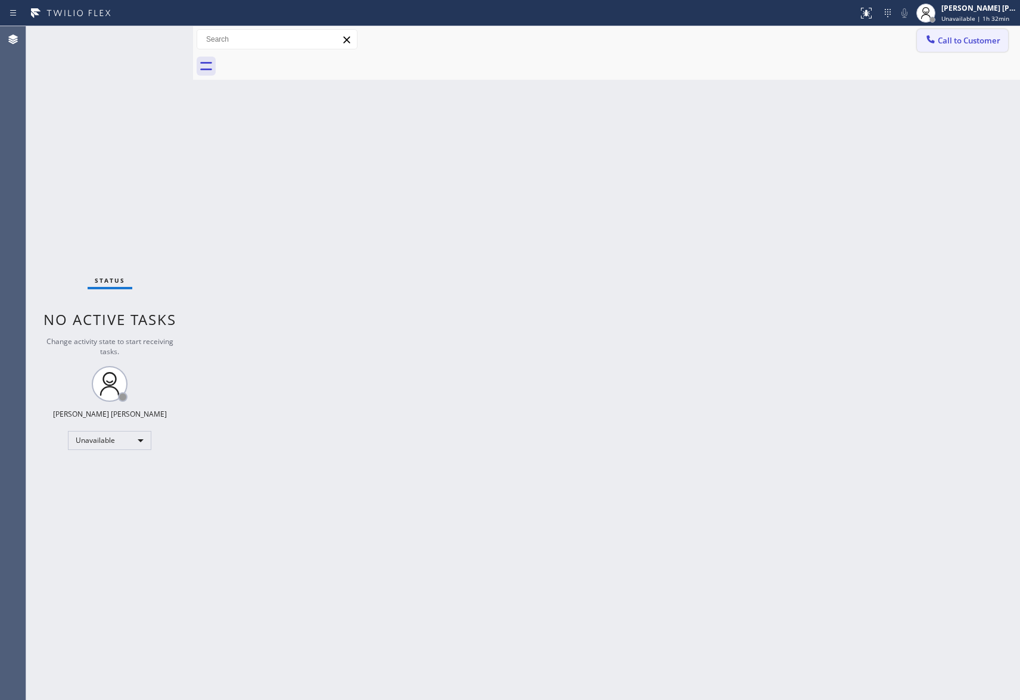
click at [987, 46] on button "Call to Customer" at bounding box center [962, 40] width 91 height 23
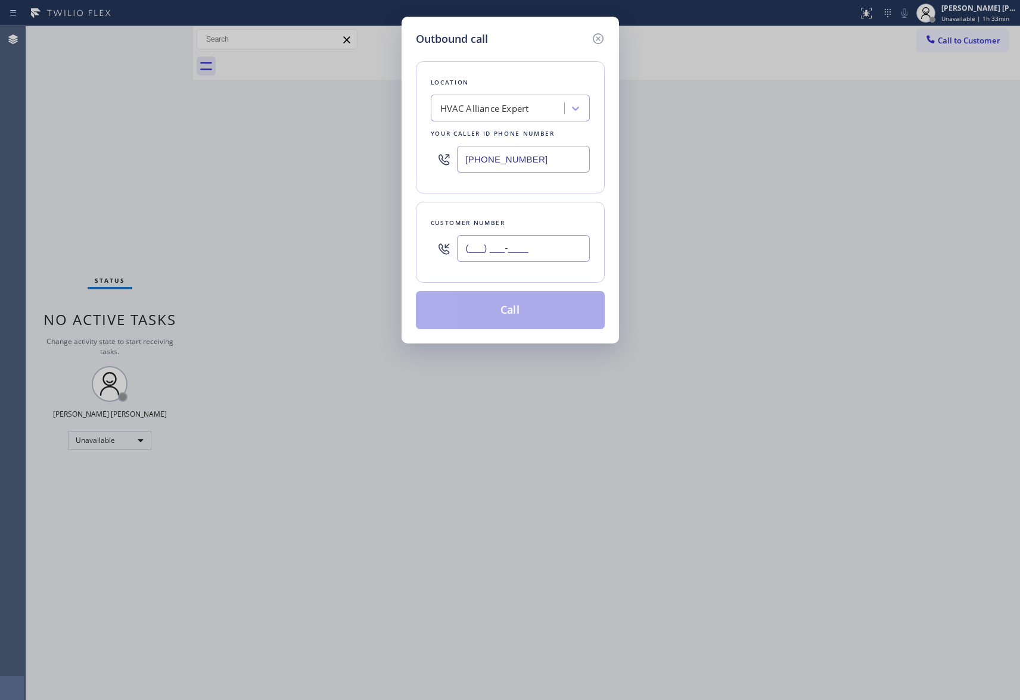
click at [527, 246] on input "(___) ___-____" at bounding box center [523, 248] width 133 height 27
paste input "949) 246-8373"
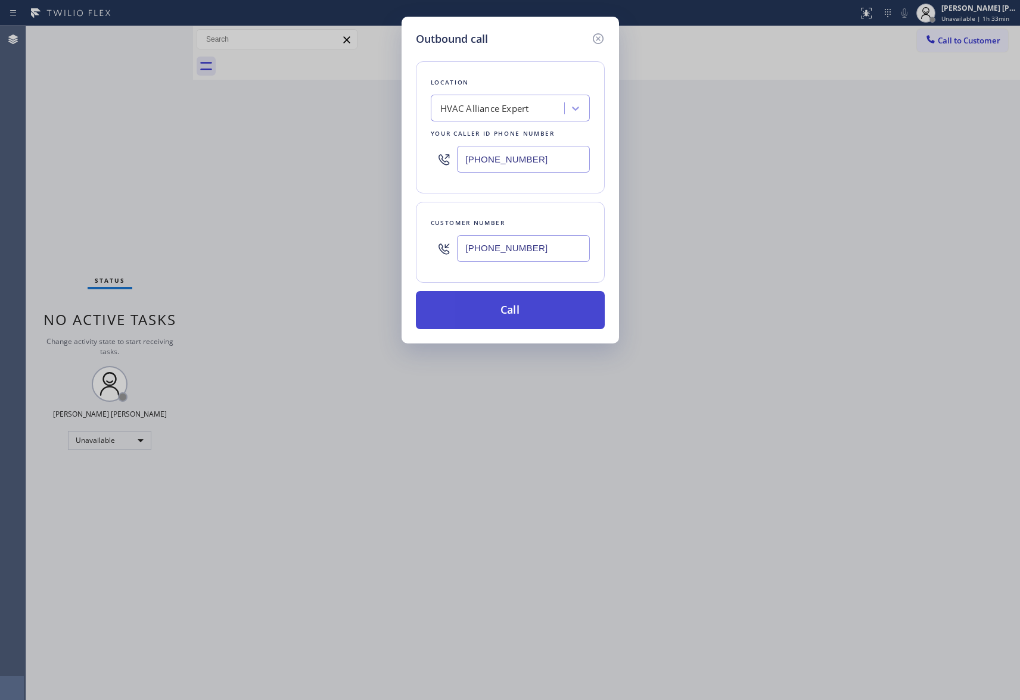
type input "[PHONE_NUMBER]"
click at [553, 317] on button "Call" at bounding box center [510, 310] width 189 height 38
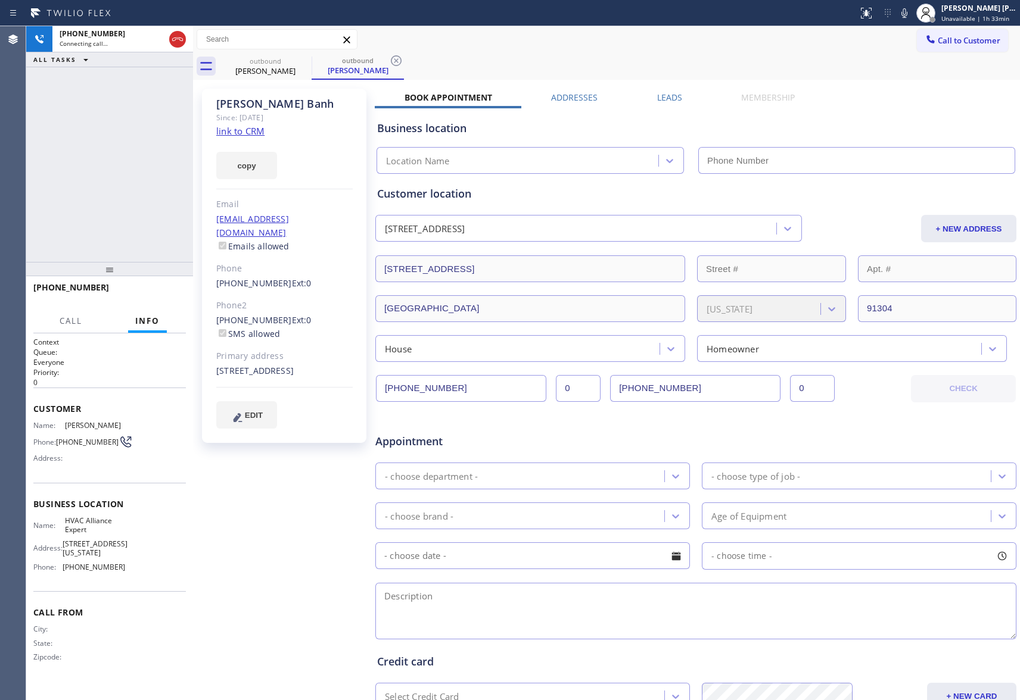
type input "[PHONE_NUMBER]"
click at [160, 287] on button "HANG UP" at bounding box center [157, 293] width 55 height 17
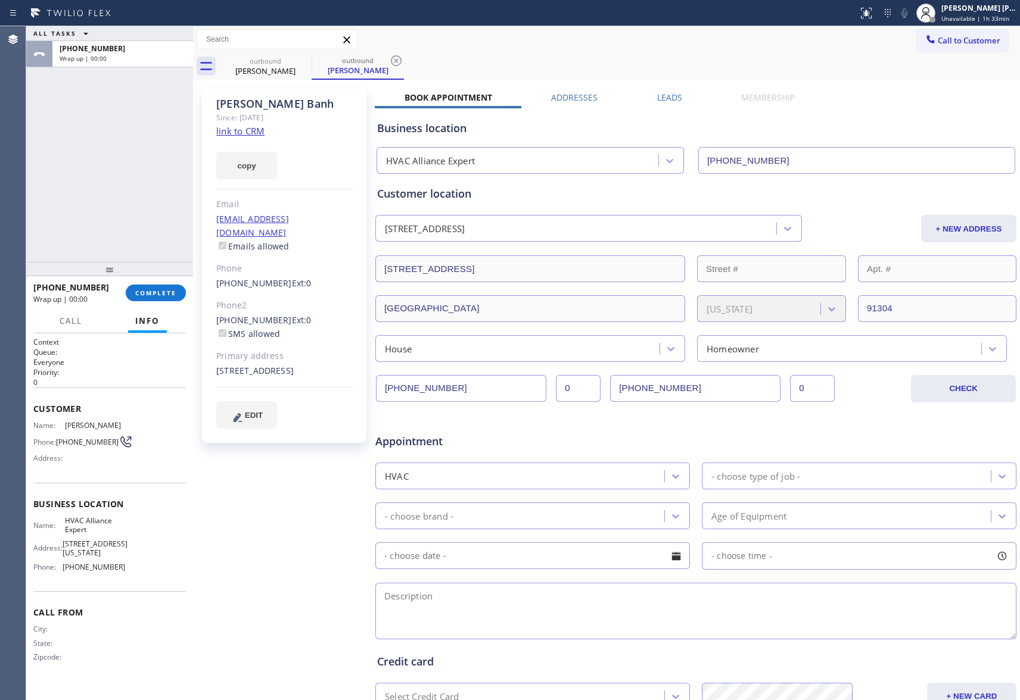
click at [680, 98] on div "Leads" at bounding box center [669, 100] width 84 height 17
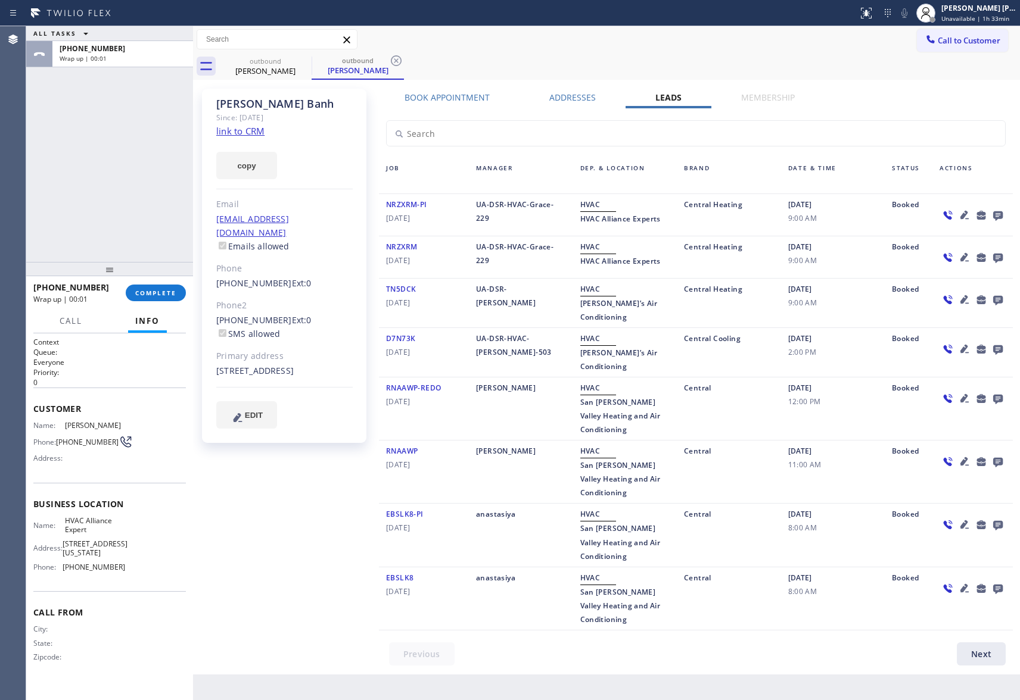
click at [997, 211] on icon at bounding box center [998, 216] width 10 height 10
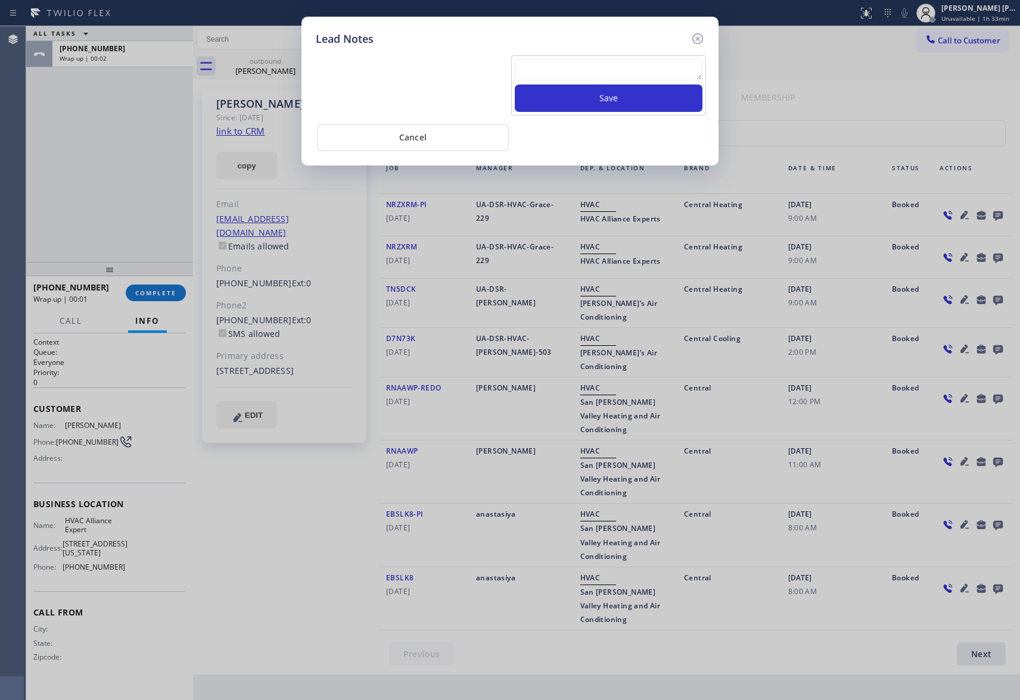
click at [613, 57] on div "Save" at bounding box center [608, 85] width 195 height 60
click at [608, 67] on textarea at bounding box center [609, 69] width 188 height 21
paste textarea "VM | please transfer if cx calls back"
type textarea "VM | please transfer if cx calls back"
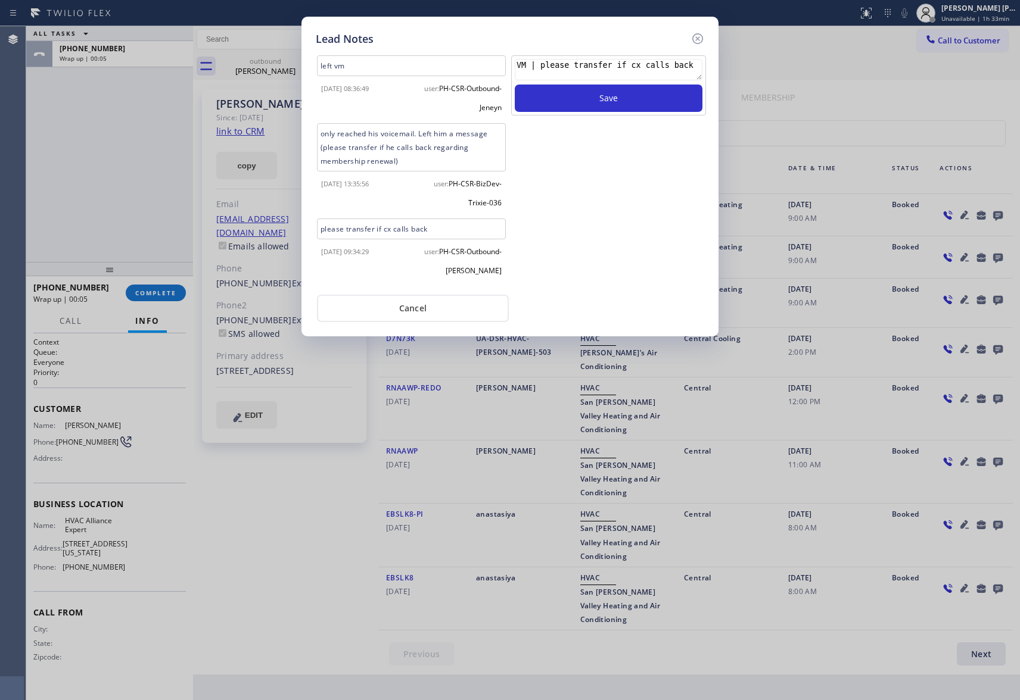
drag, startPoint x: 665, startPoint y: 67, endPoint x: 444, endPoint y: 65, distance: 221.0
click at [444, 65] on div "left vm [DATE] 08:36:49 user: PH-CSR-Outbound-[PERSON_NAME] only reached his vo…" at bounding box center [510, 169] width 394 height 233
click at [699, 34] on icon at bounding box center [697, 38] width 11 height 11
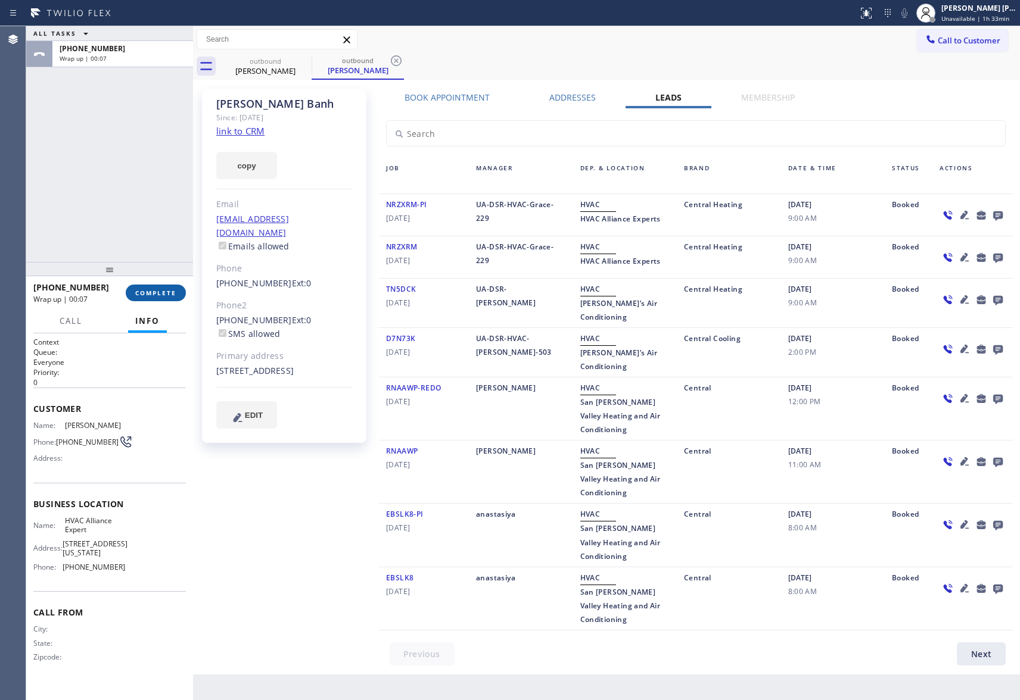
click at [166, 291] on span "COMPLETE" at bounding box center [155, 293] width 41 height 8
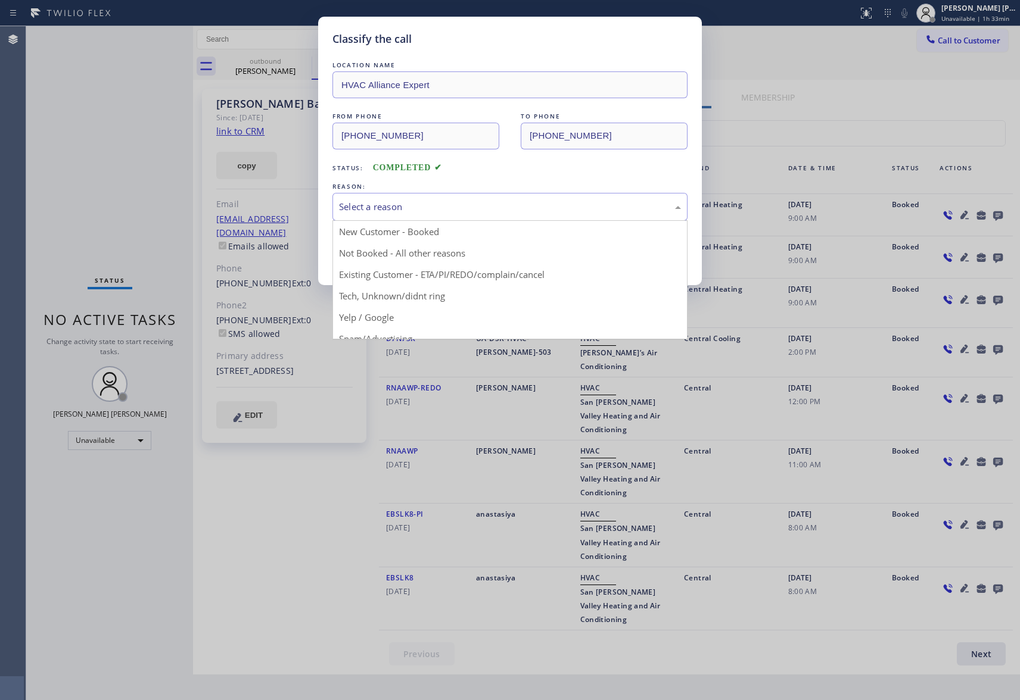
drag, startPoint x: 456, startPoint y: 207, endPoint x: 448, endPoint y: 210, distance: 7.5
click at [455, 207] on div "Select a reason" at bounding box center [510, 207] width 342 height 14
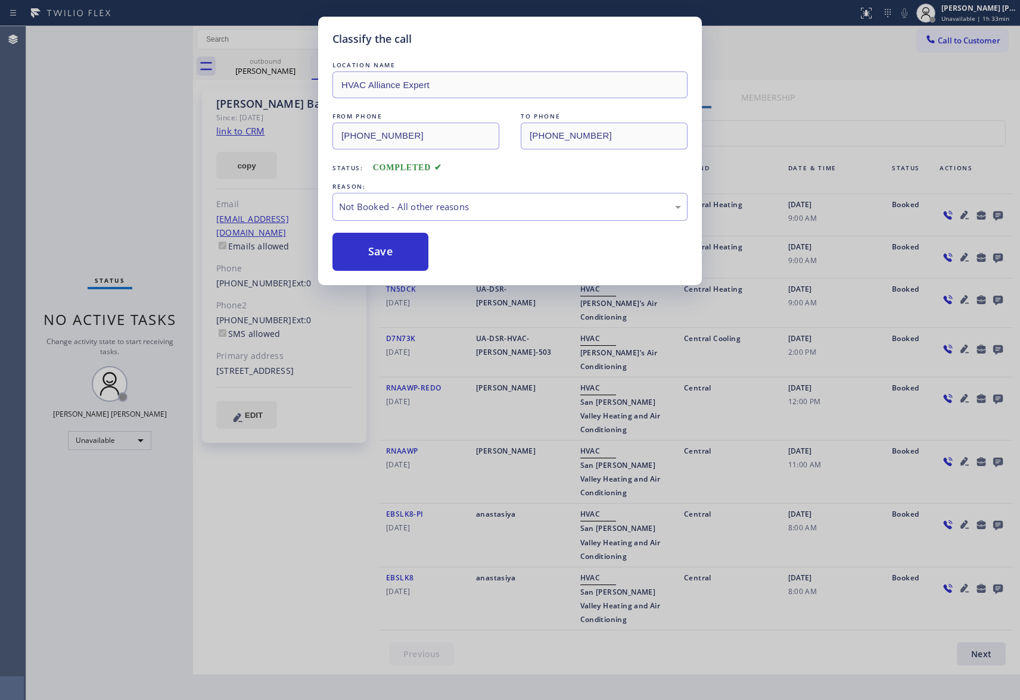
click at [370, 253] on button "Save" at bounding box center [380, 252] width 96 height 38
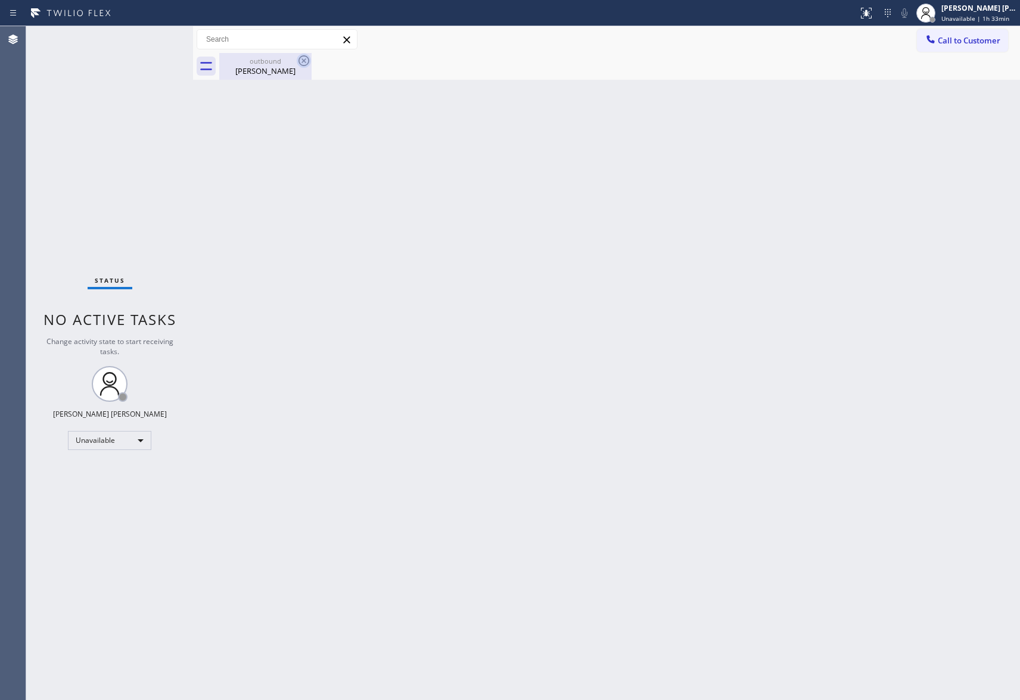
click at [297, 64] on icon at bounding box center [304, 61] width 14 height 14
click at [312, 61] on div "outbound [PERSON_NAME]" at bounding box center [619, 66] width 801 height 27
drag, startPoint x: 312, startPoint y: 60, endPoint x: 295, endPoint y: 63, distance: 16.9
click at [303, 61] on div "outbound [PERSON_NAME]" at bounding box center [619, 66] width 801 height 27
click at [295, 63] on div "outbound" at bounding box center [265, 61] width 90 height 9
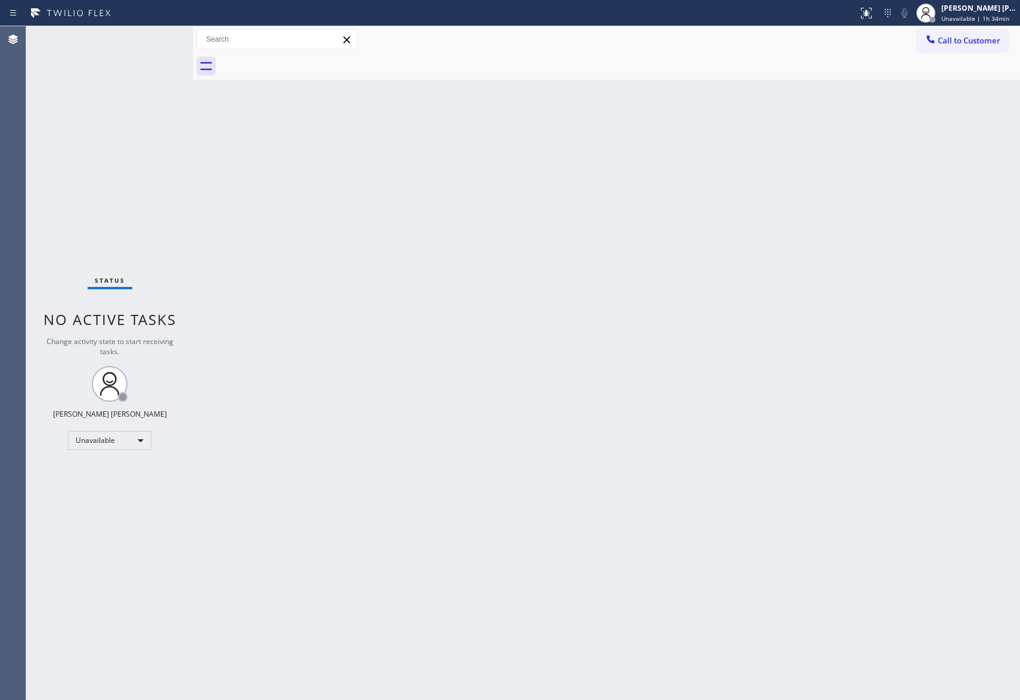
click at [1008, 53] on div at bounding box center [619, 66] width 801 height 27
click at [996, 41] on span "Call to Customer" at bounding box center [968, 40] width 63 height 11
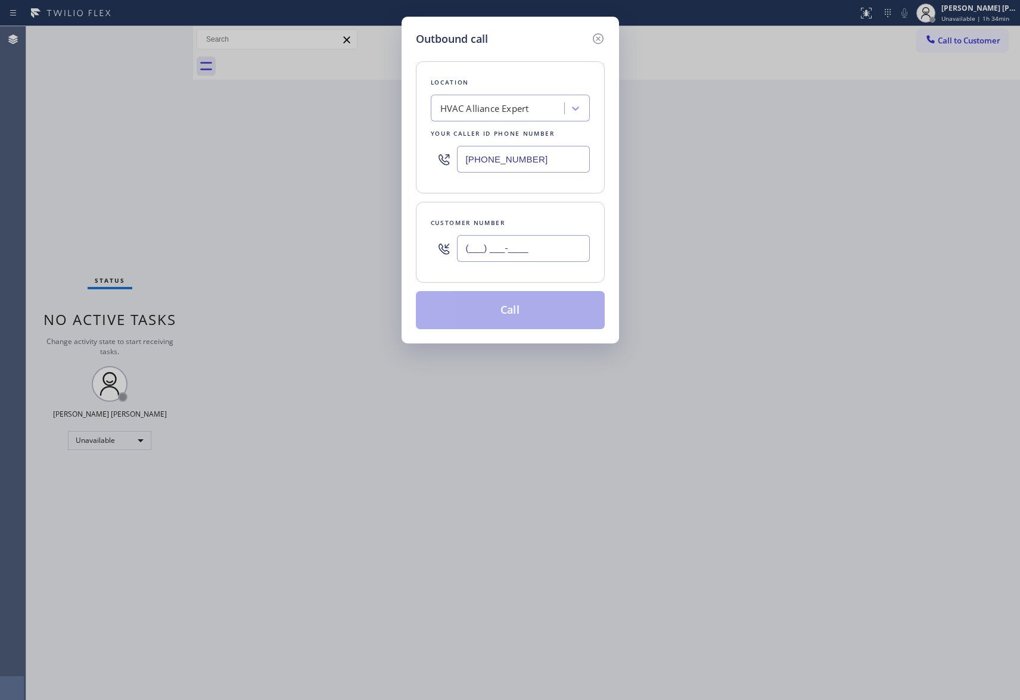
click at [550, 257] on input "(___) ___-____" at bounding box center [523, 248] width 133 height 27
paste input "510) 612-0328"
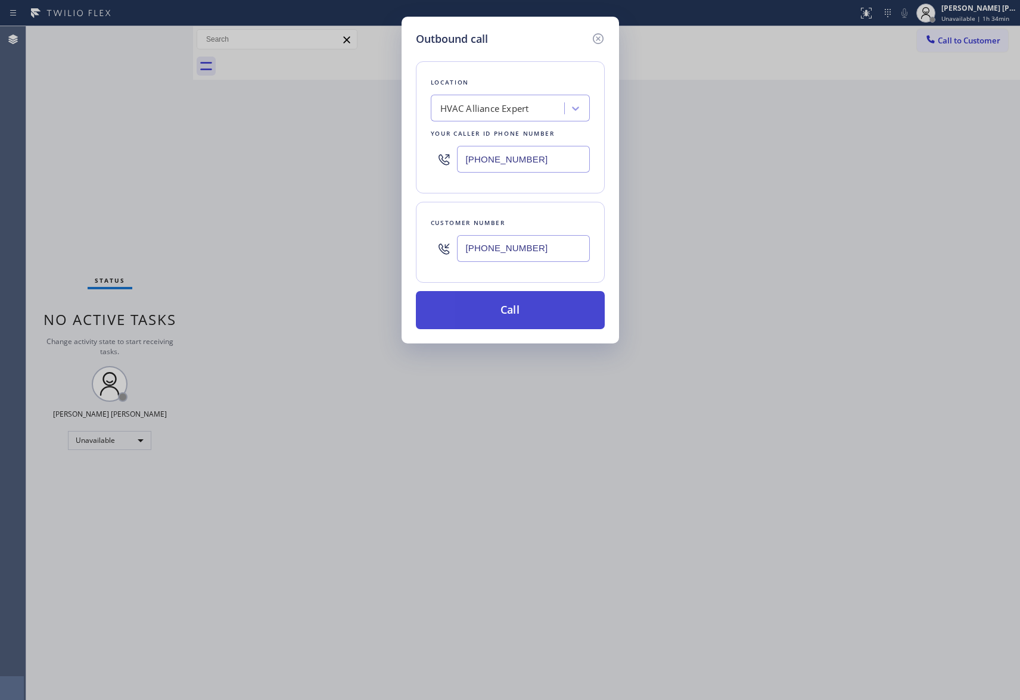
type input "[PHONE_NUMBER]"
click at [534, 309] on button "Call" at bounding box center [510, 310] width 189 height 38
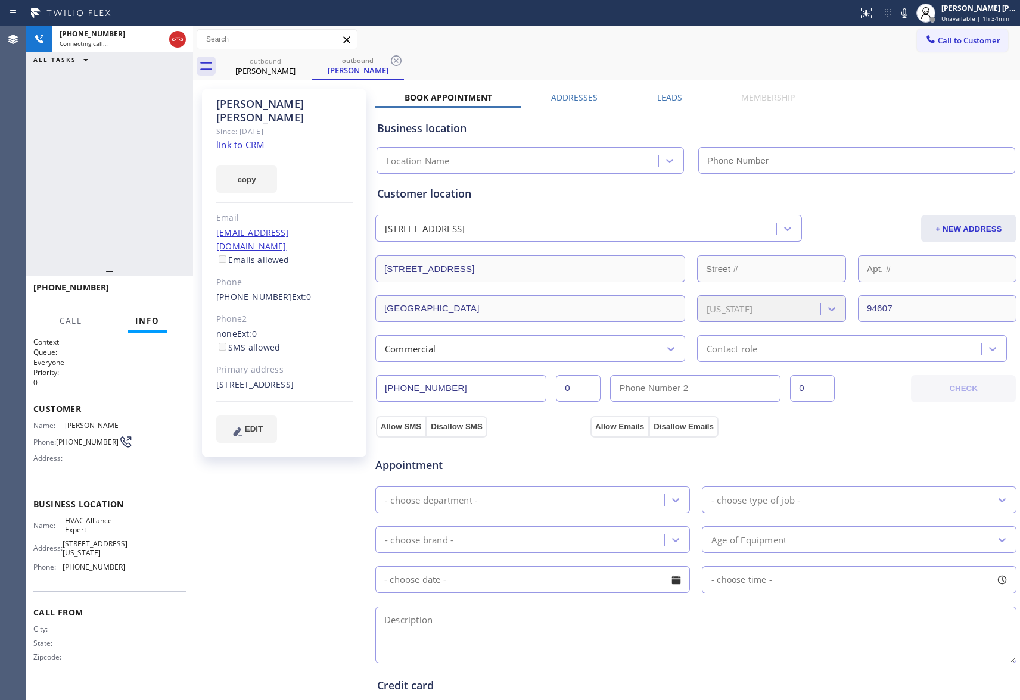
type input "[PHONE_NUMBER]"
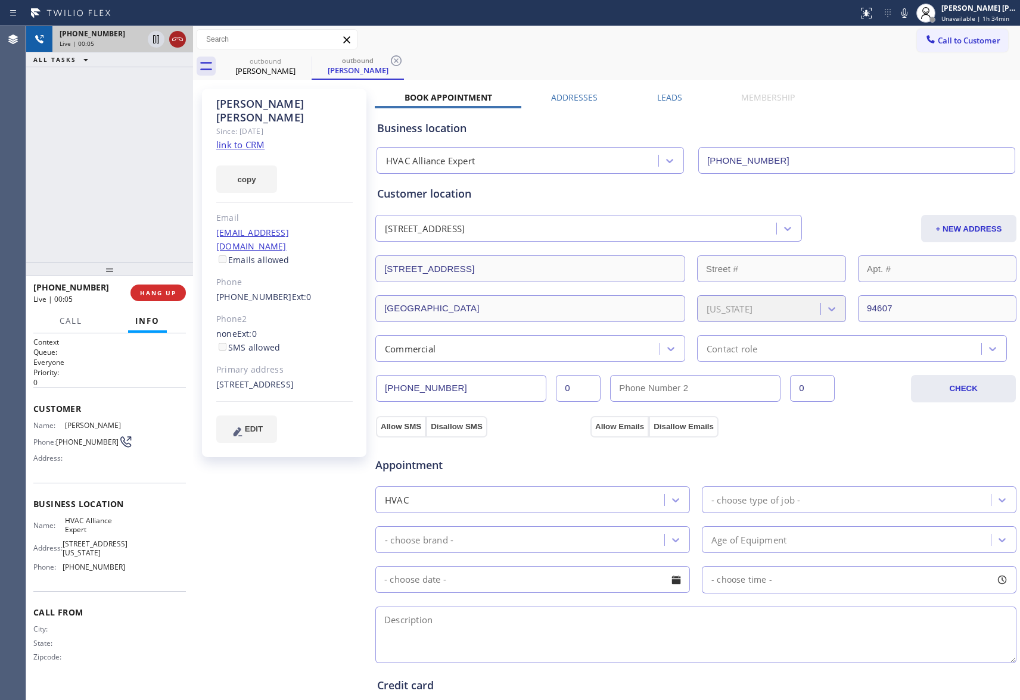
click at [179, 39] on icon at bounding box center [177, 39] width 14 height 14
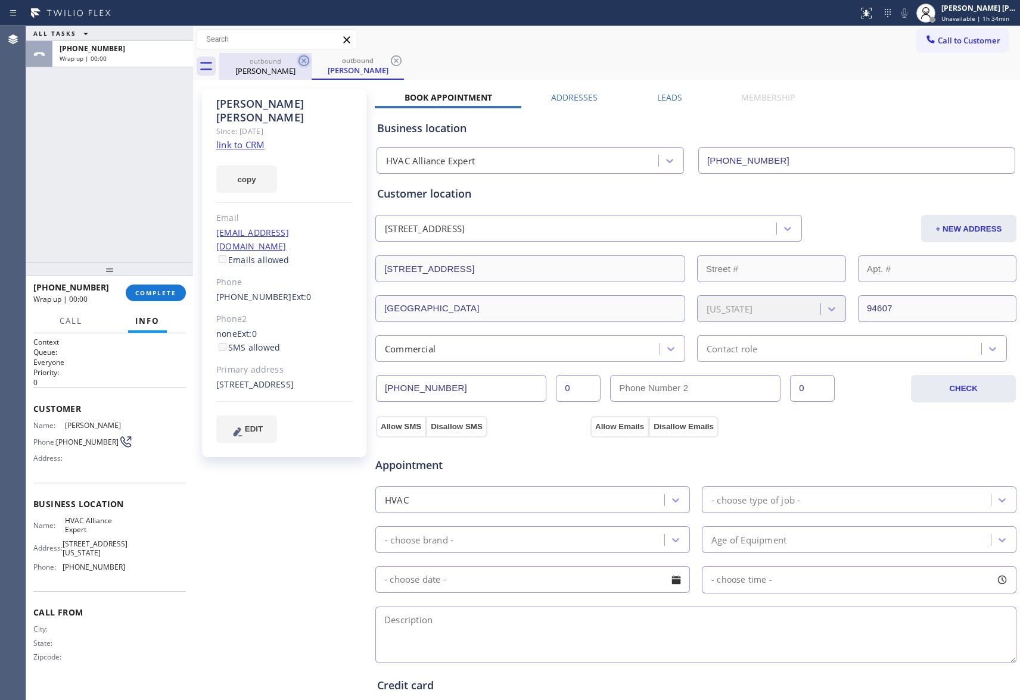
click at [310, 60] on icon at bounding box center [304, 61] width 14 height 14
click at [389, 60] on icon at bounding box center [396, 61] width 14 height 14
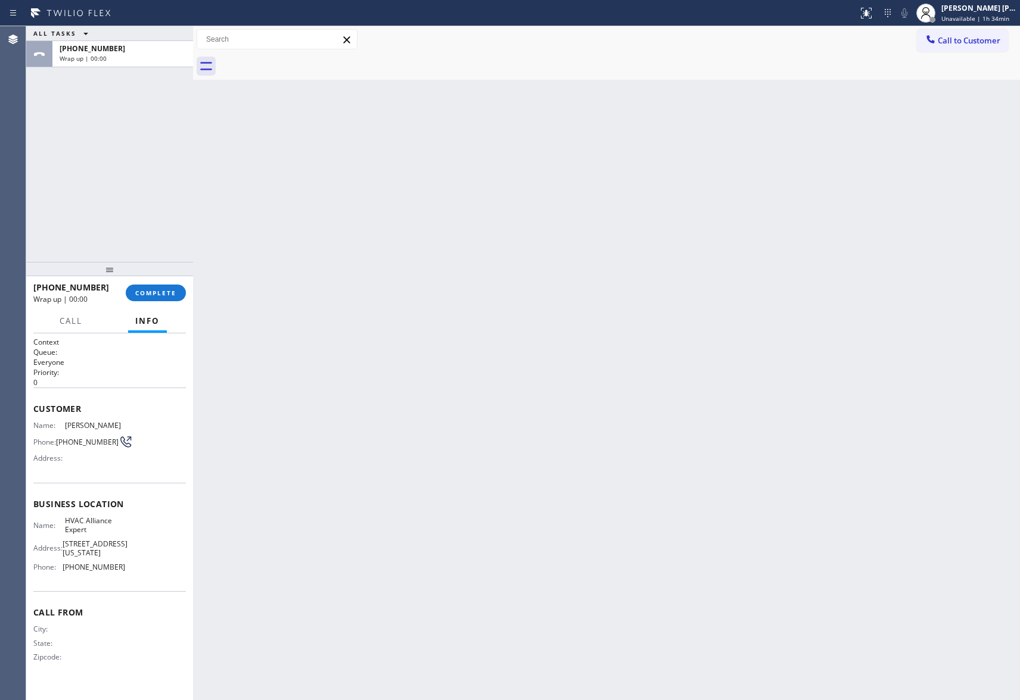
click at [310, 60] on div at bounding box center [619, 66] width 801 height 27
click at [154, 296] on span "COMPLETE" at bounding box center [155, 293] width 41 height 8
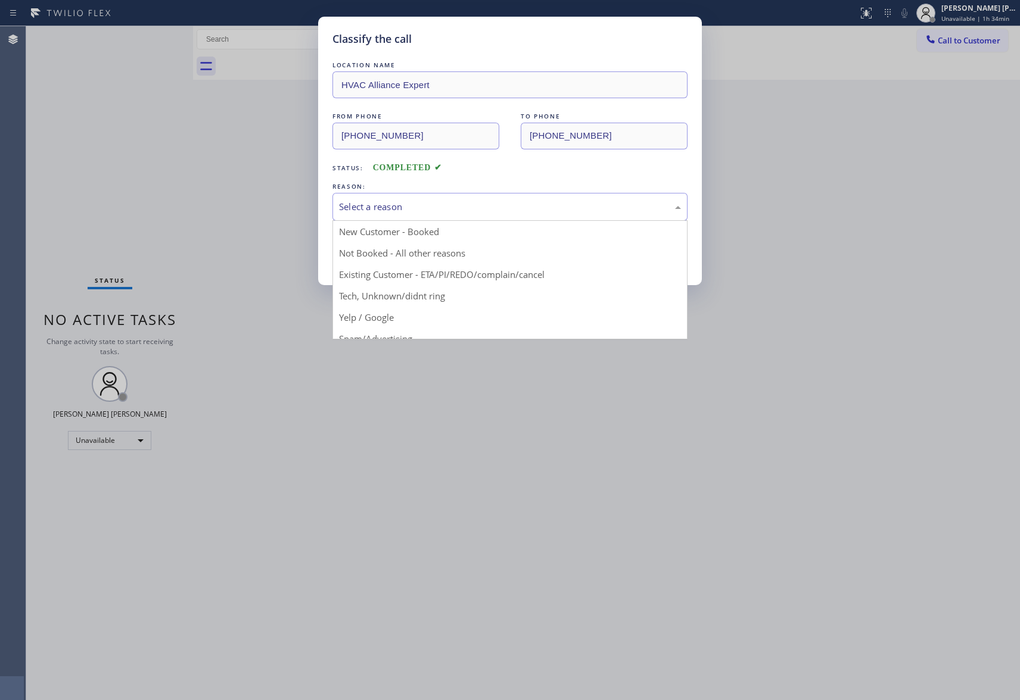
click at [418, 206] on div "Select a reason" at bounding box center [510, 207] width 342 height 14
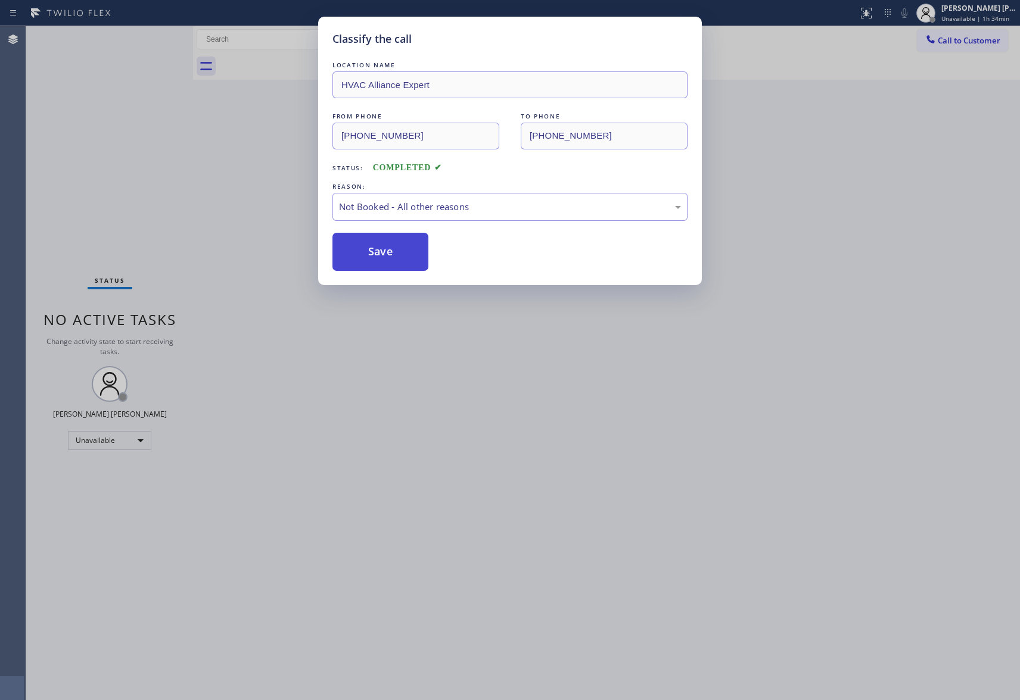
click at [375, 256] on button "Save" at bounding box center [380, 252] width 96 height 38
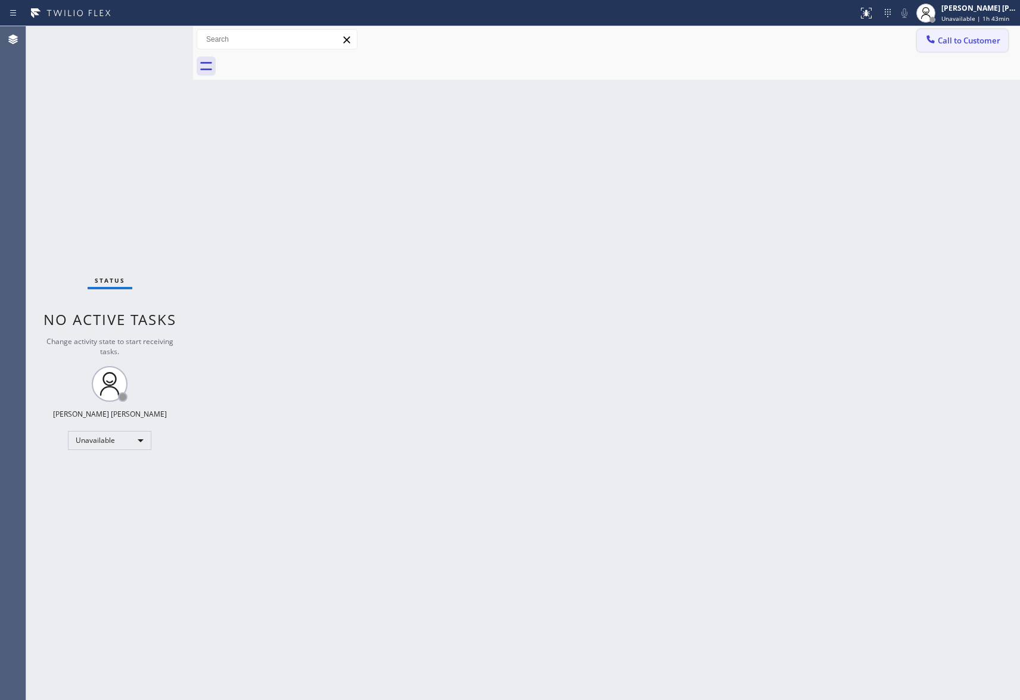
click at [960, 45] on span "Call to Customer" at bounding box center [968, 40] width 63 height 11
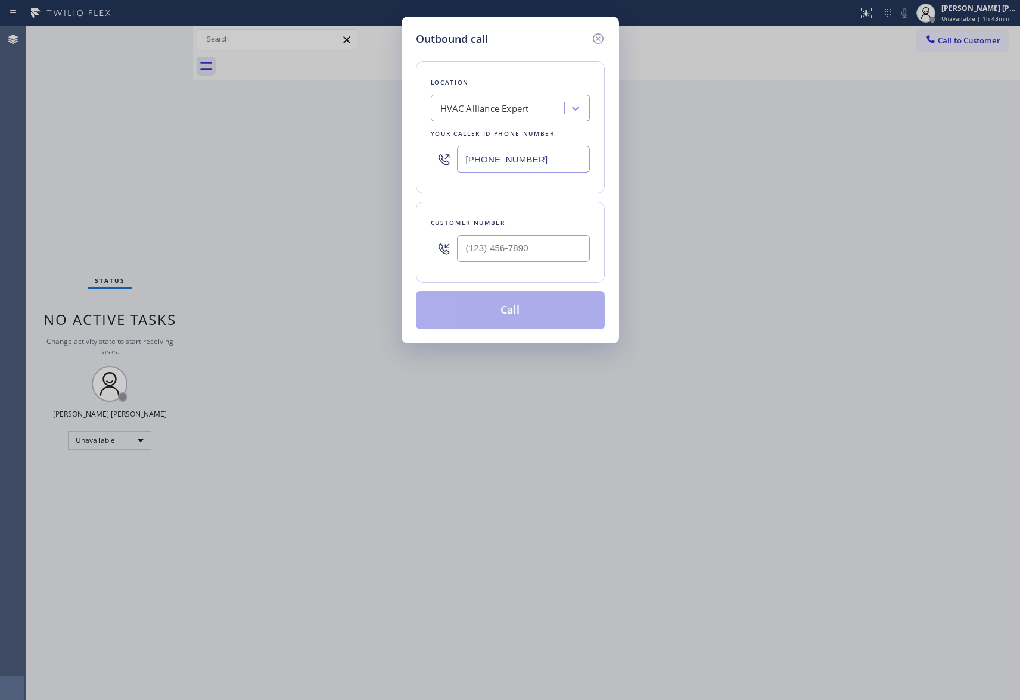
click at [527, 241] on input "text" at bounding box center [523, 248] width 133 height 27
paste input "949) 973-2470"
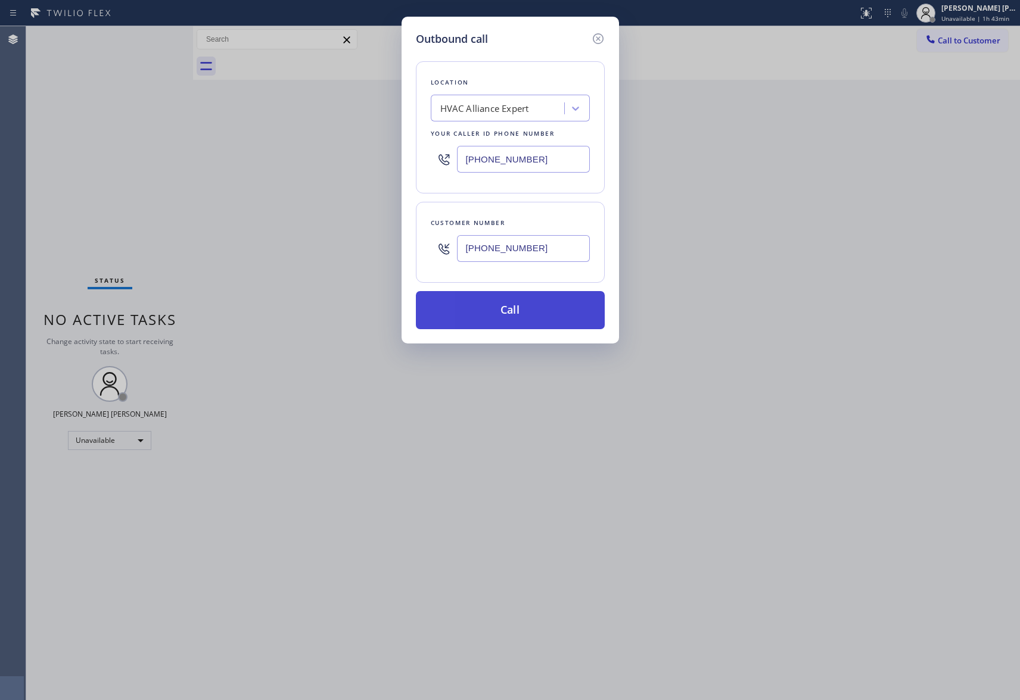
type input "[PHONE_NUMBER]"
click at [534, 310] on button "Call" at bounding box center [510, 310] width 189 height 38
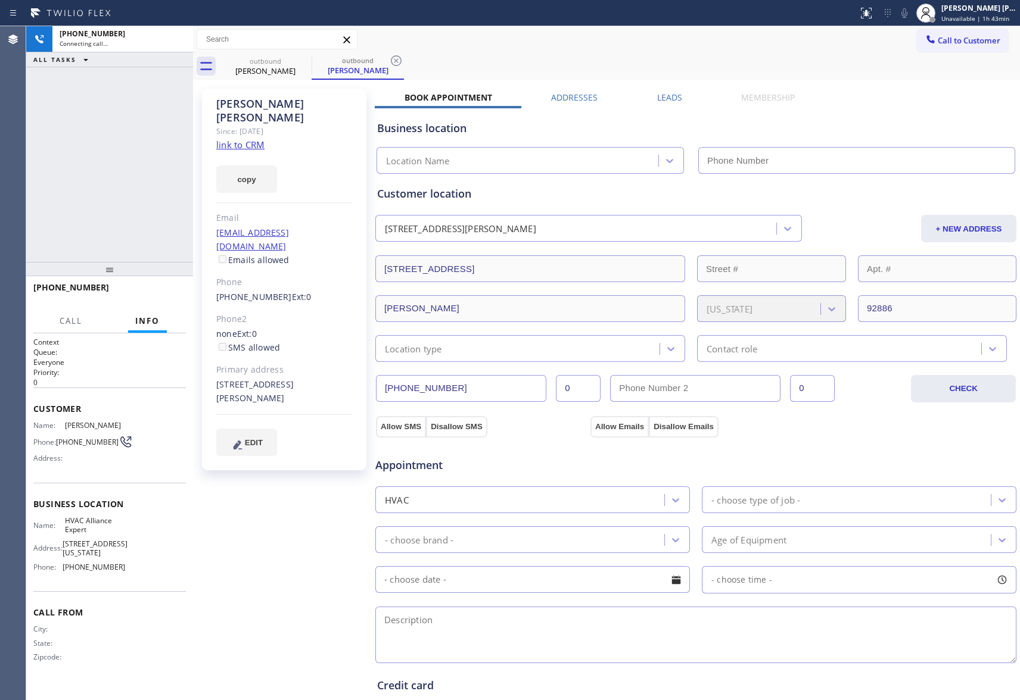
type input "[PHONE_NUMBER]"
click at [649, 98] on div "Leads" at bounding box center [669, 100] width 84 height 17
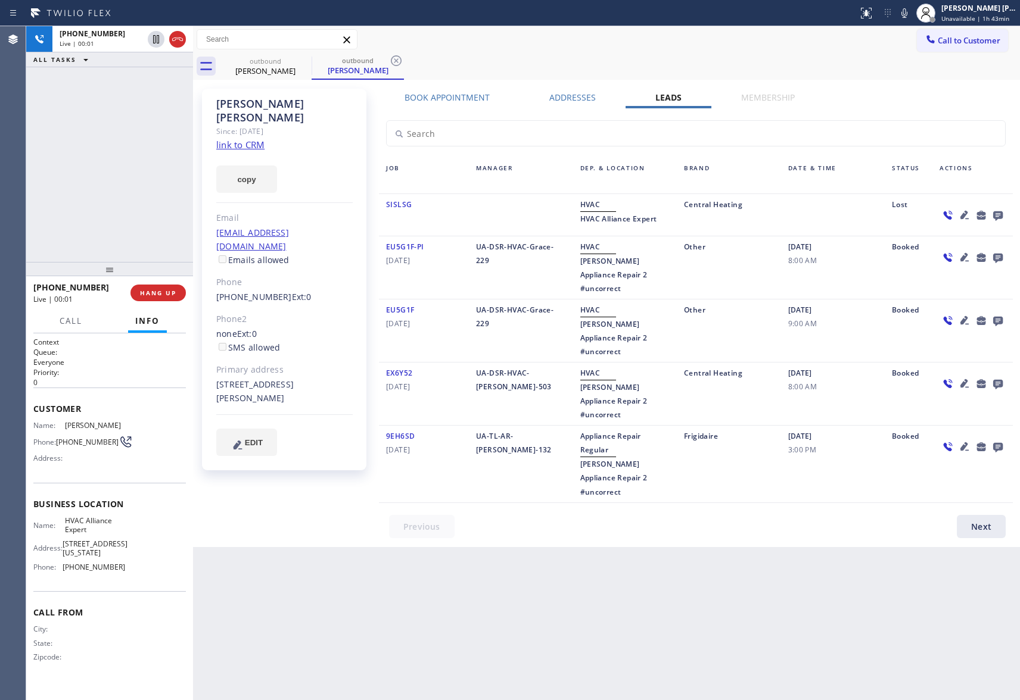
click at [996, 210] on icon at bounding box center [998, 215] width 14 height 15
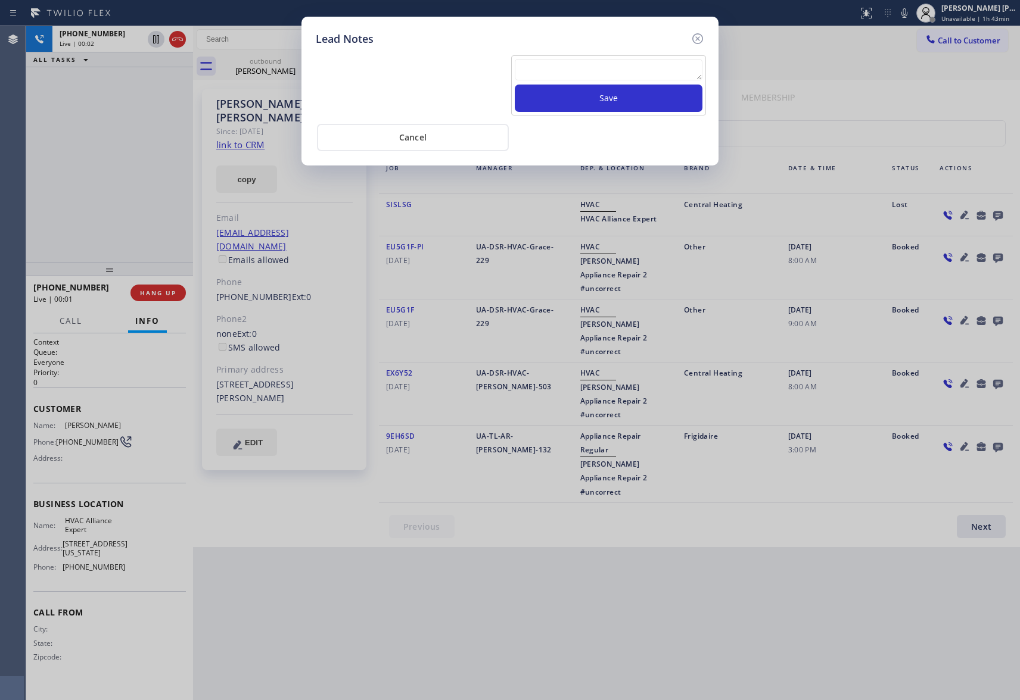
click at [596, 77] on textarea at bounding box center [609, 69] width 188 height 21
paste textarea "please transfer if cx calls back"
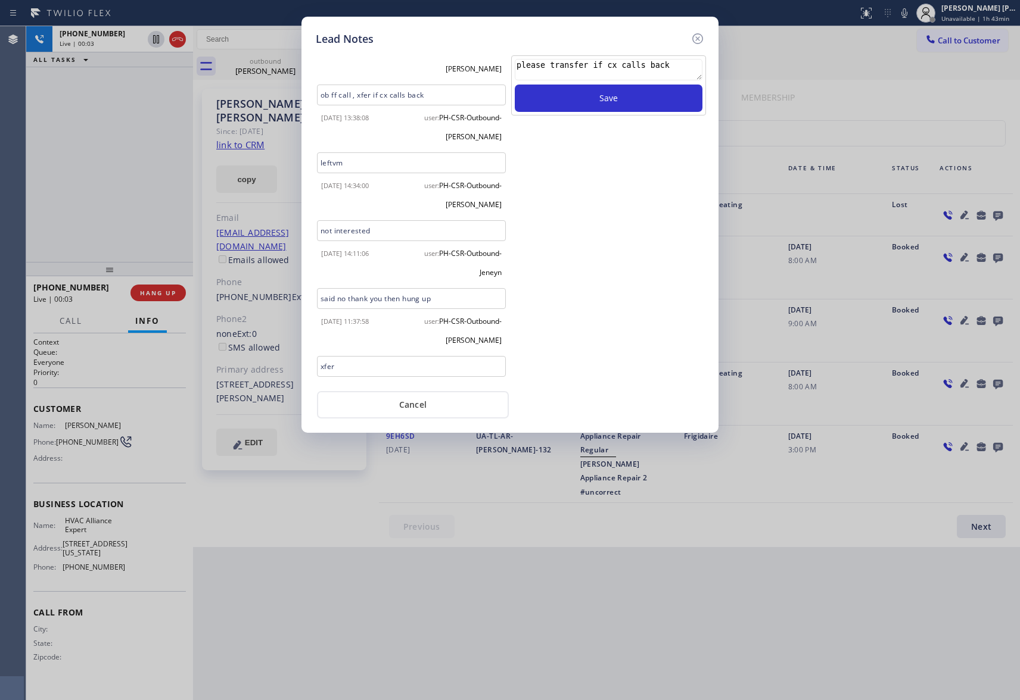
scroll to position [72, 0]
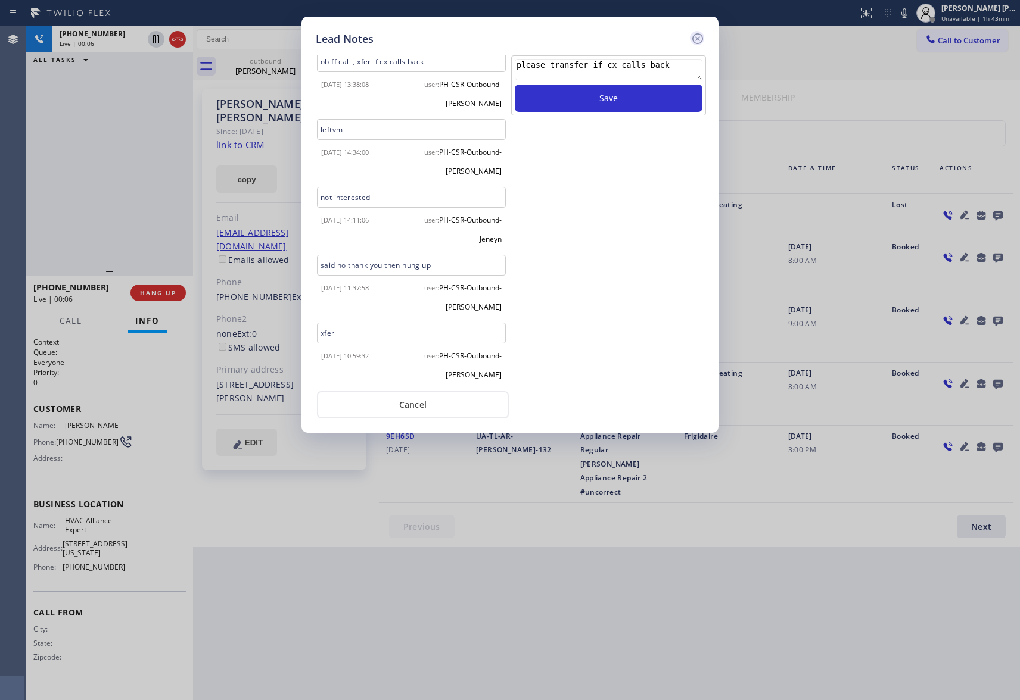
type textarea "please transfer if cx calls back"
click at [700, 38] on icon at bounding box center [697, 39] width 14 height 14
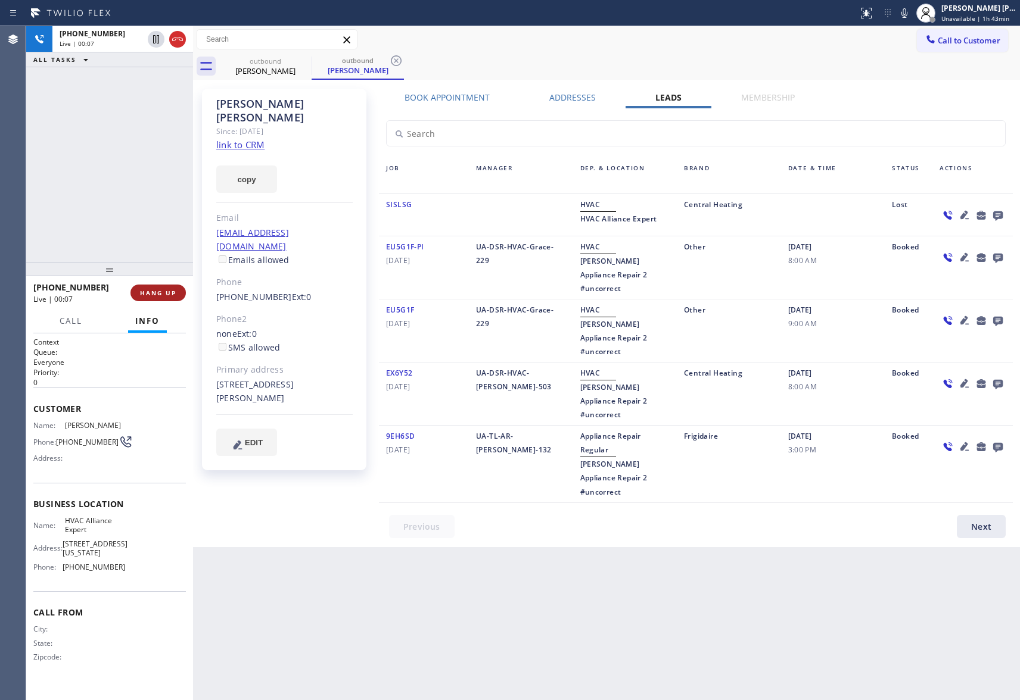
click at [165, 291] on span "HANG UP" at bounding box center [158, 293] width 36 height 8
click at [142, 288] on button "COMPLETE" at bounding box center [156, 293] width 60 height 17
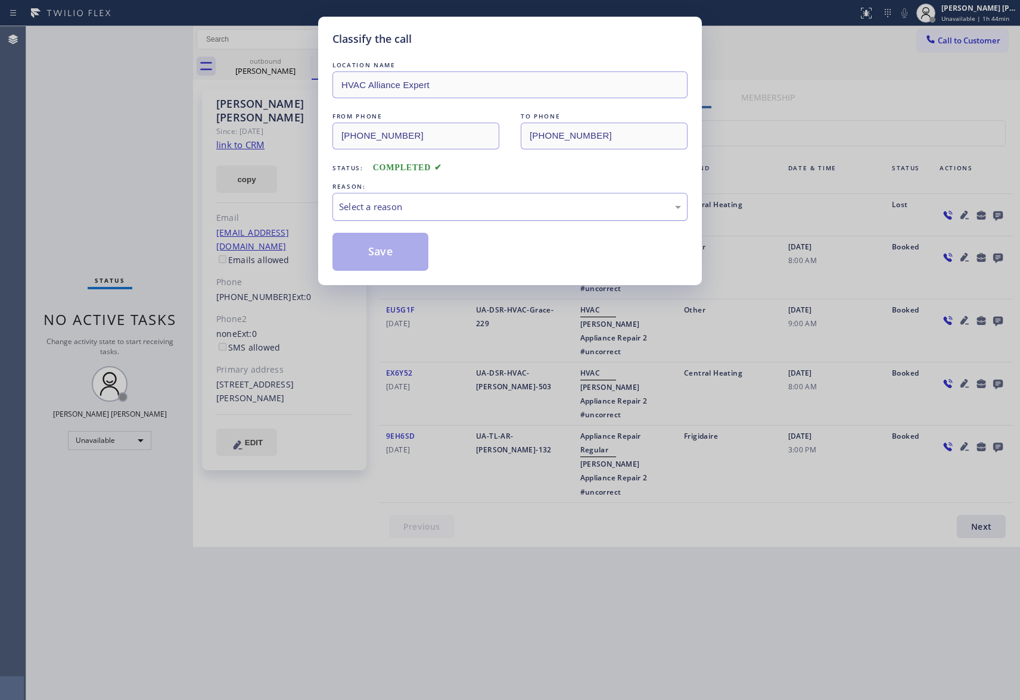
click at [399, 208] on div "Select a reason" at bounding box center [510, 207] width 342 height 14
click at [373, 256] on button "Save" at bounding box center [380, 252] width 96 height 38
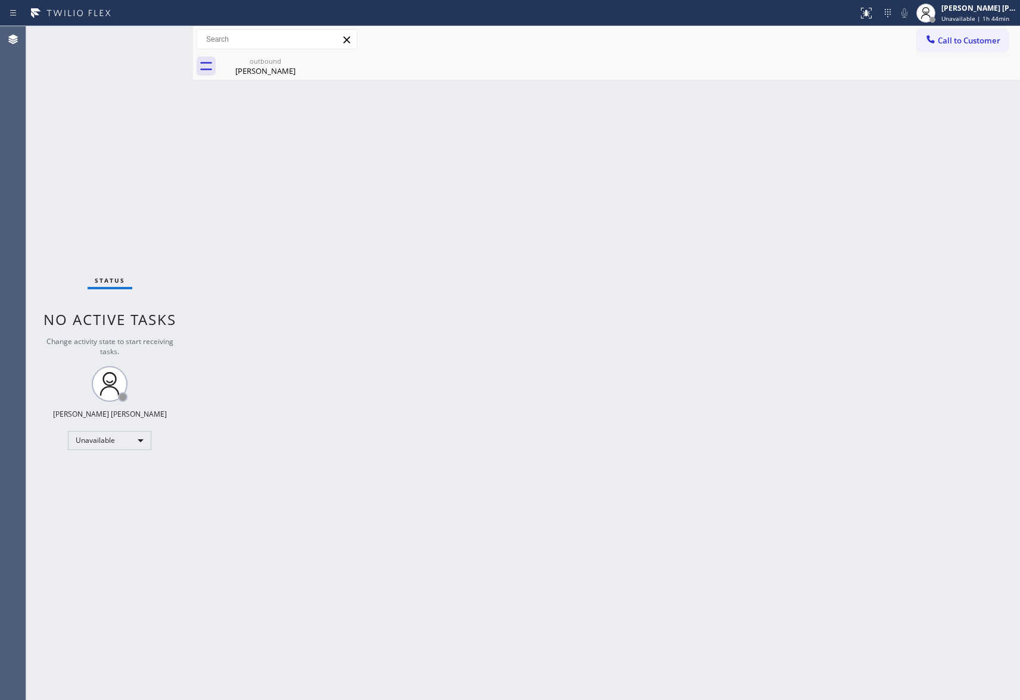
click at [287, 63] on div "outbound" at bounding box center [265, 61] width 90 height 9
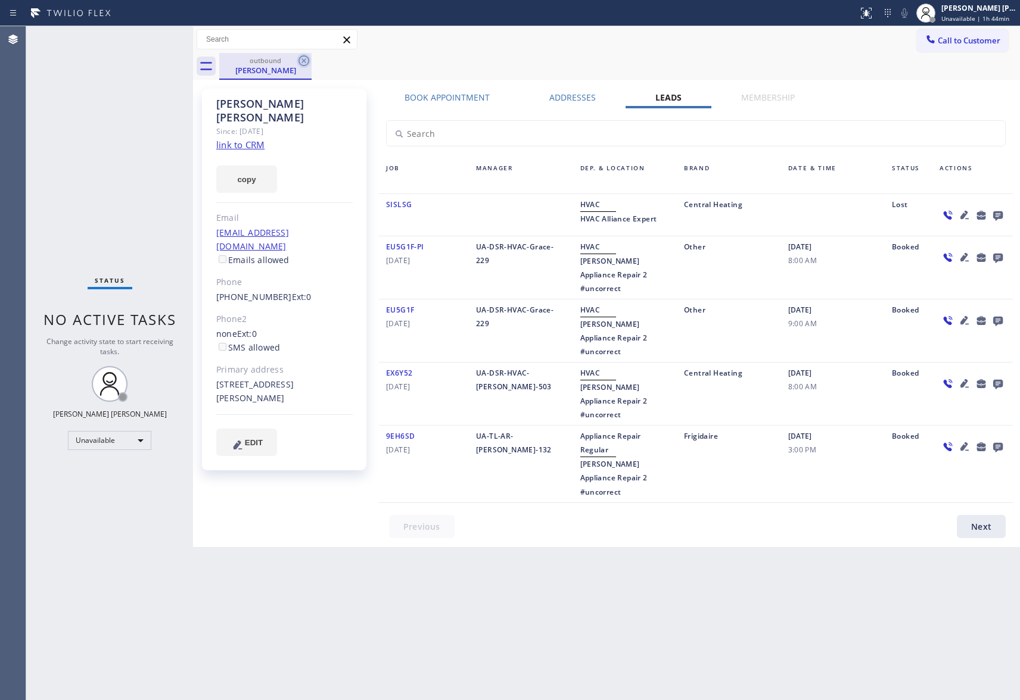
click at [301, 60] on icon at bounding box center [304, 61] width 14 height 14
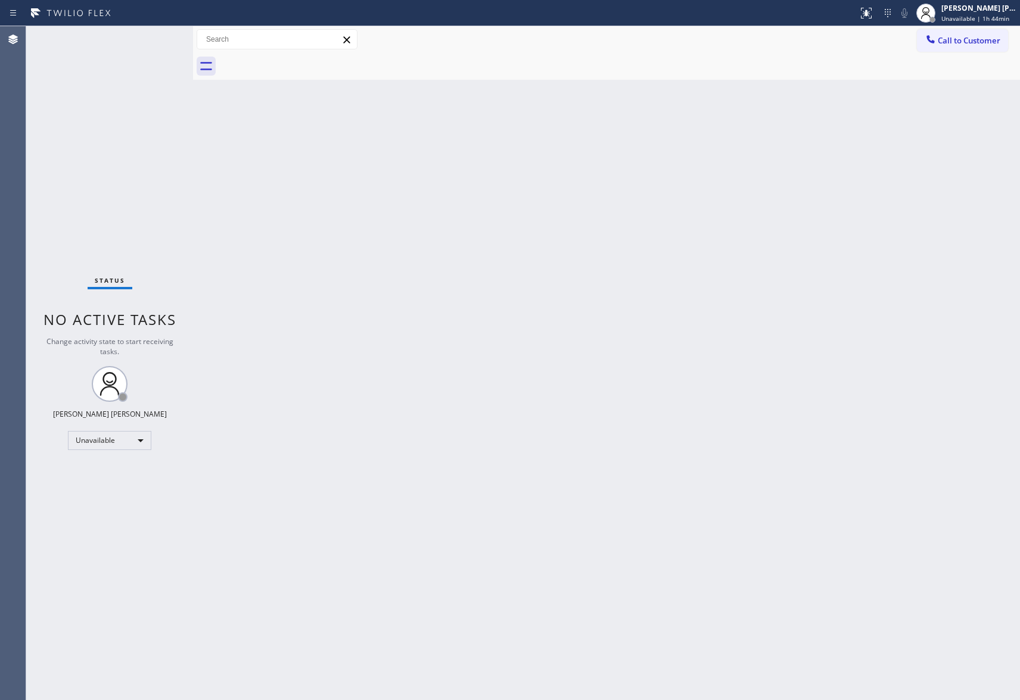
click at [301, 60] on div at bounding box center [619, 66] width 801 height 27
click at [993, 37] on span "Call to Customer" at bounding box center [968, 40] width 63 height 11
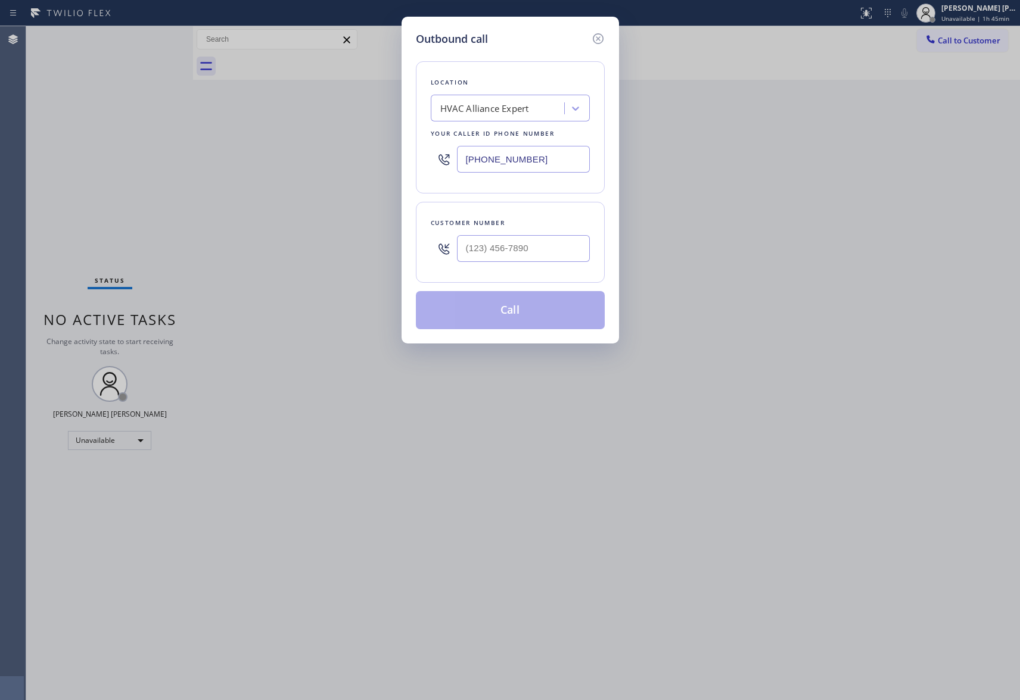
click at [539, 264] on div at bounding box center [523, 248] width 133 height 39
click at [539, 253] on input "(___) ___-____" at bounding box center [523, 248] width 133 height 27
paste input "310) 625-8983"
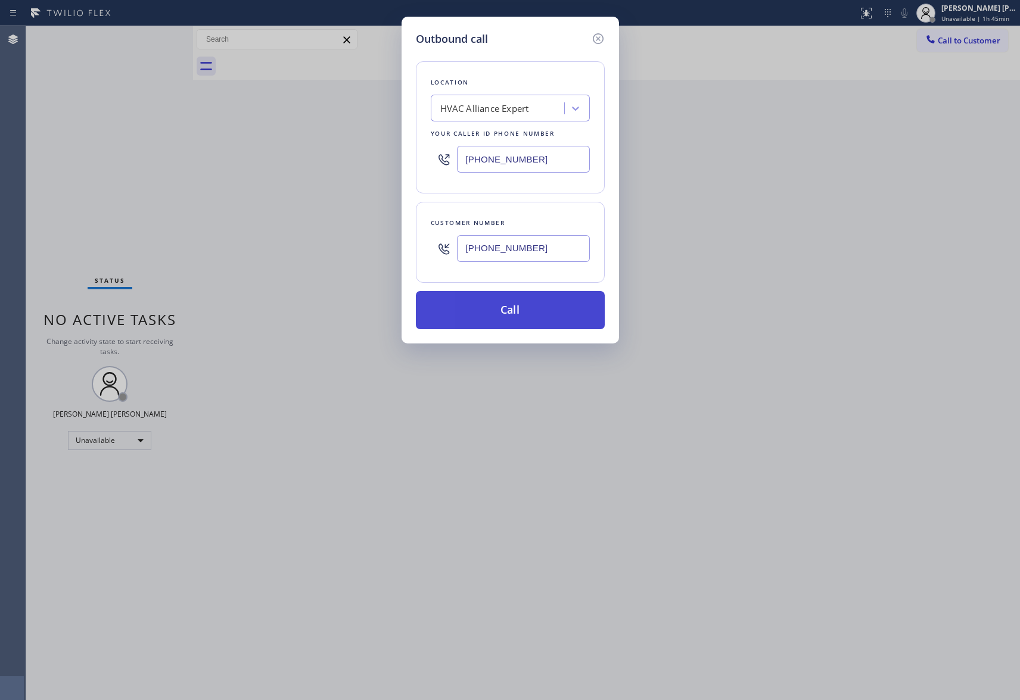
type input "[PHONE_NUMBER]"
click at [529, 304] on button "Call" at bounding box center [510, 310] width 189 height 38
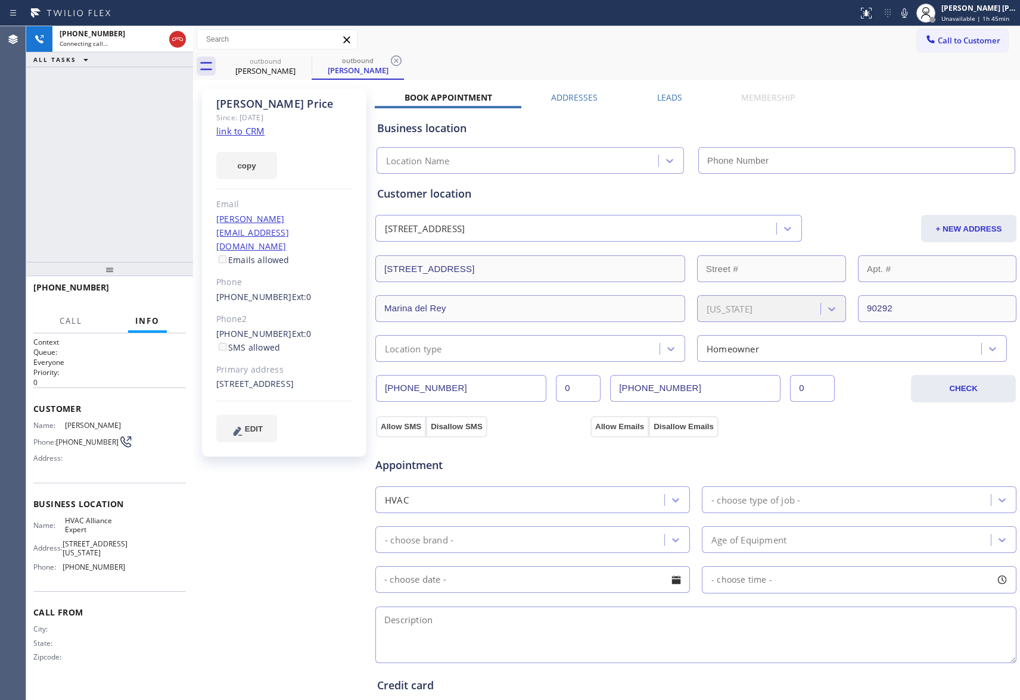
type input "[PHONE_NUMBER]"
click at [179, 41] on icon at bounding box center [177, 39] width 14 height 14
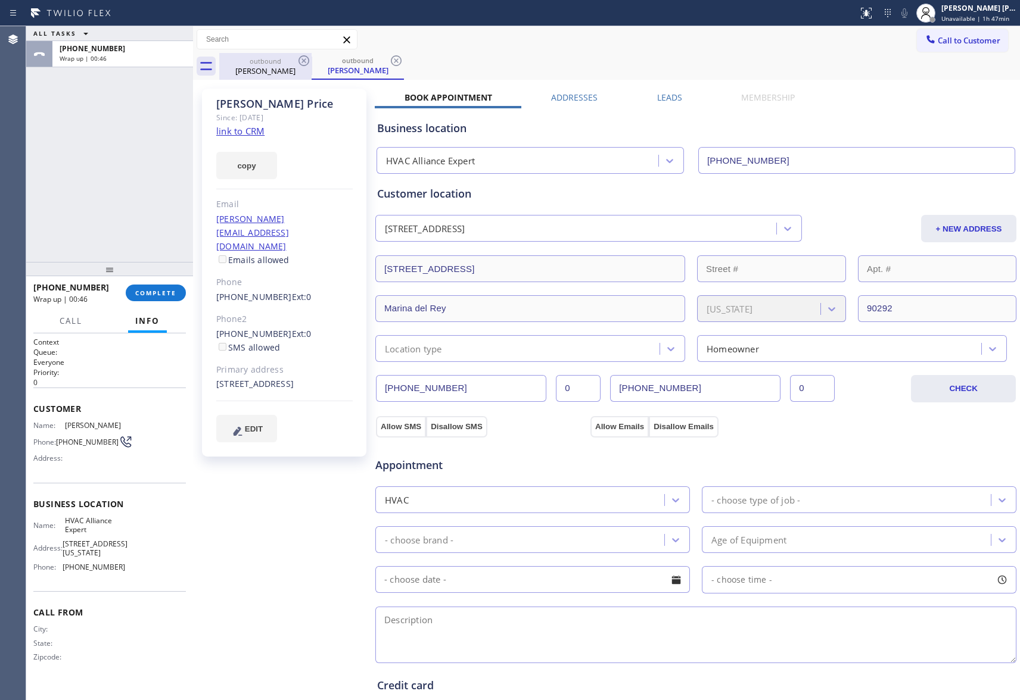
click at [286, 73] on div "[PERSON_NAME]" at bounding box center [265, 71] width 90 height 11
click at [299, 65] on icon at bounding box center [304, 61] width 14 height 14
click at [391, 63] on icon at bounding box center [396, 60] width 11 height 11
click at [300, 63] on div "outbound [PERSON_NAME] outbound [PERSON_NAME]" at bounding box center [619, 66] width 801 height 27
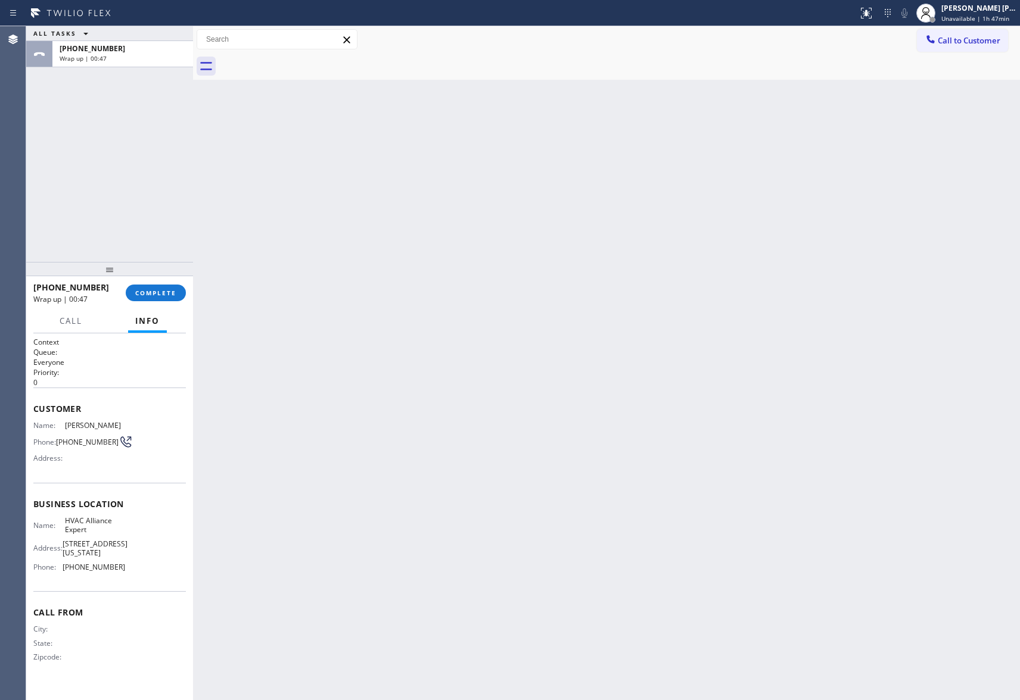
click at [300, 63] on div at bounding box center [619, 66] width 801 height 27
click at [162, 294] on span "COMPLETE" at bounding box center [155, 293] width 41 height 8
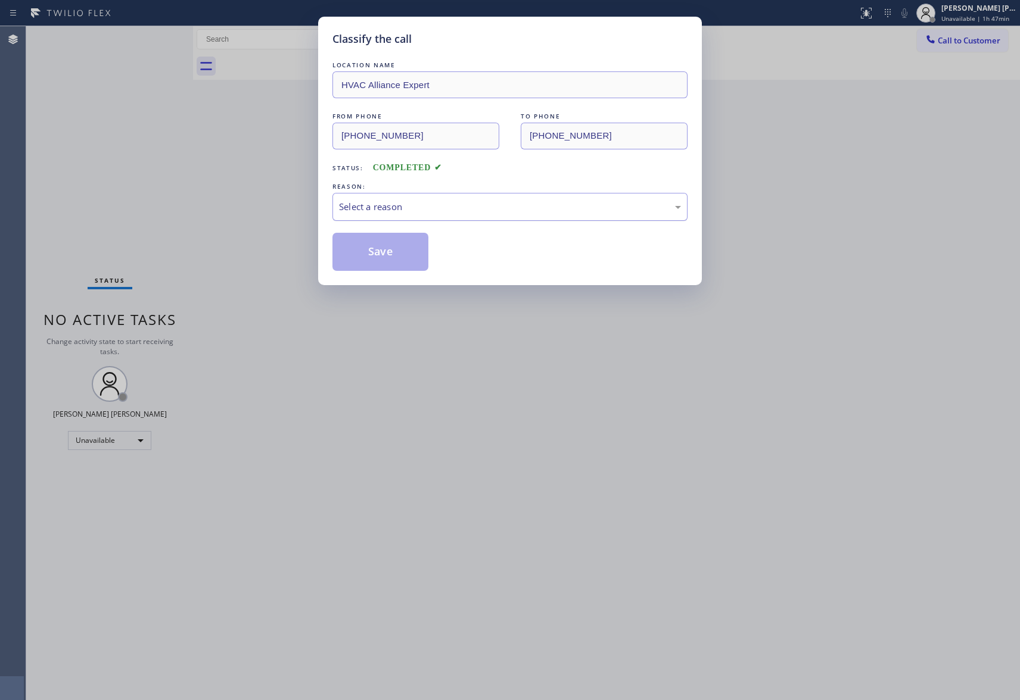
click at [469, 205] on div "Select a reason" at bounding box center [510, 207] width 342 height 14
click at [404, 251] on button "Save" at bounding box center [380, 252] width 96 height 38
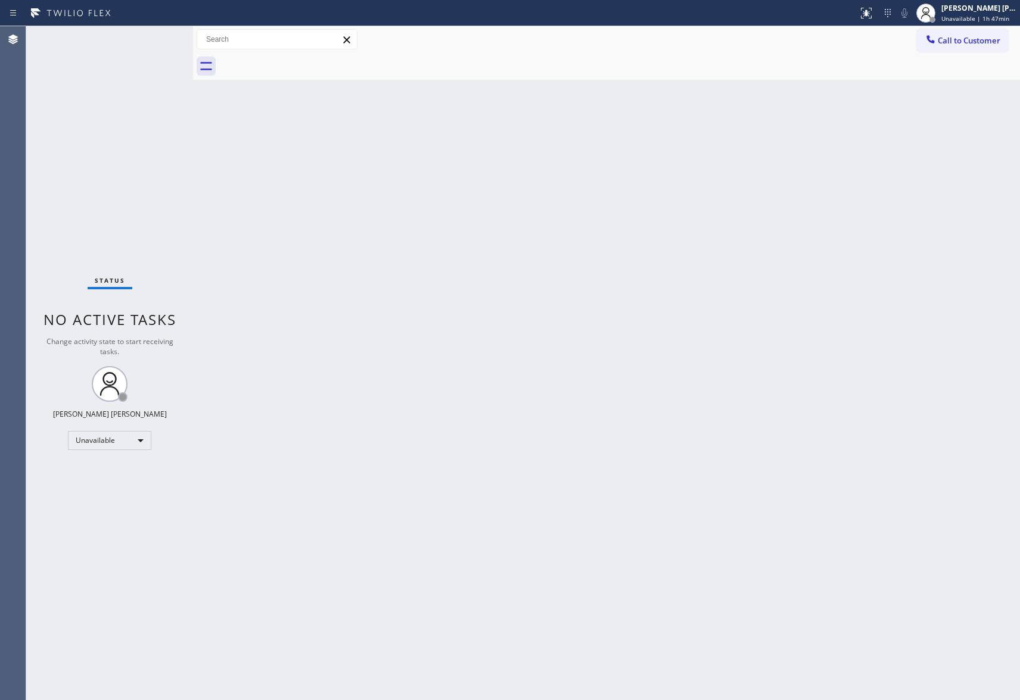
click at [989, 44] on span "Call to Customer" at bounding box center [968, 40] width 63 height 11
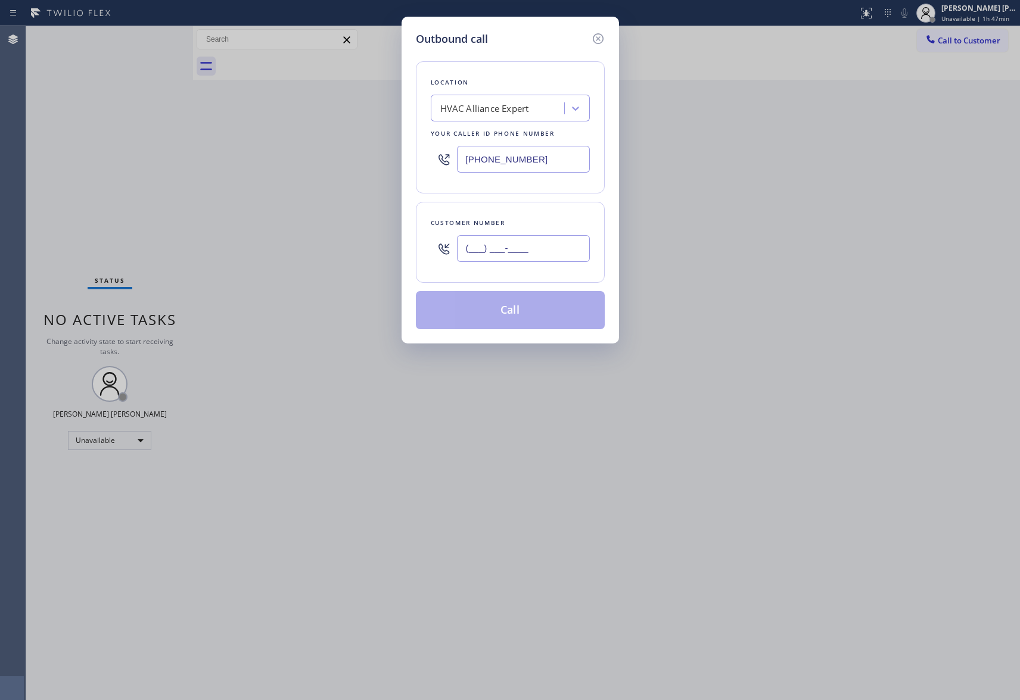
click at [557, 253] on input "(___) ___-____" at bounding box center [523, 248] width 133 height 27
paste input "626) 698-8000"
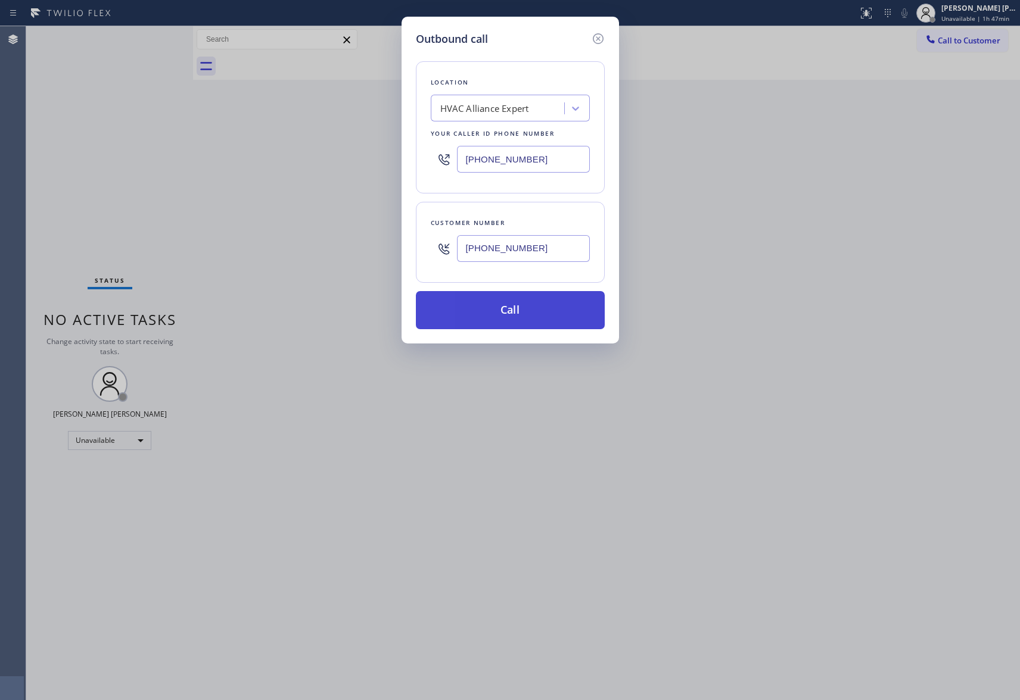
type input "[PHONE_NUMBER]"
click at [527, 310] on button "Call" at bounding box center [510, 310] width 189 height 38
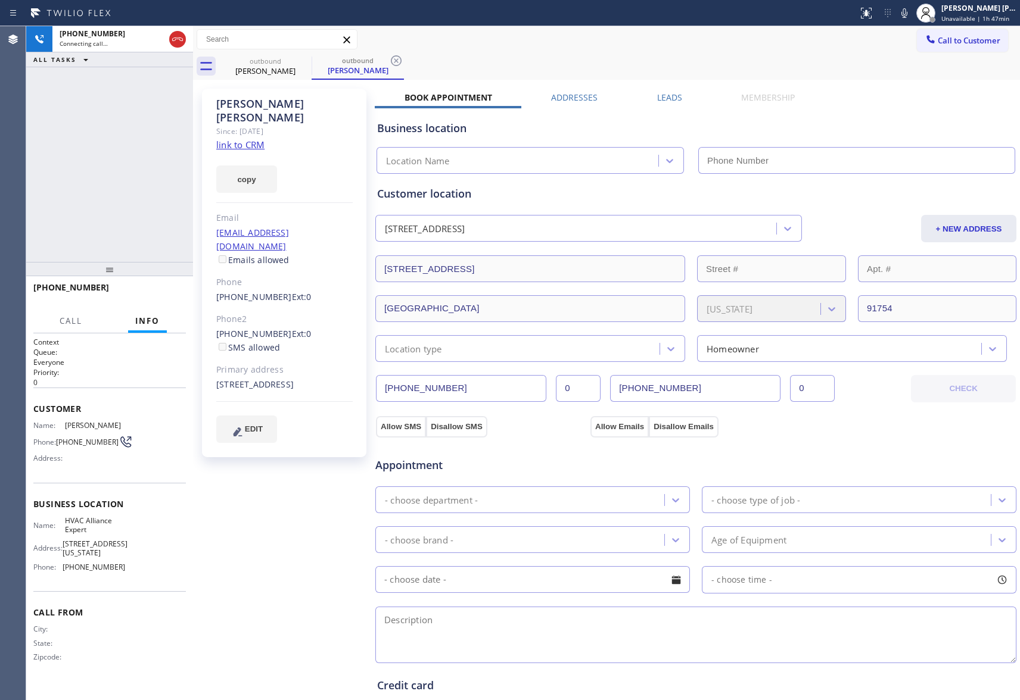
type input "[PHONE_NUMBER]"
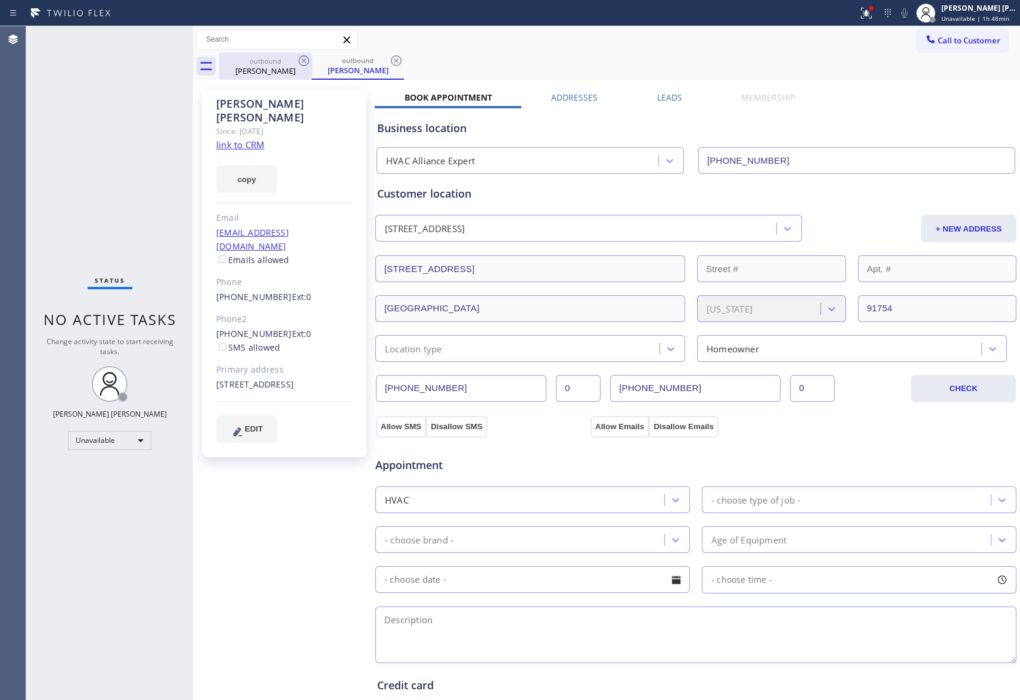
click at [278, 66] on div "[PERSON_NAME]" at bounding box center [265, 71] width 90 height 11
click at [304, 63] on icon at bounding box center [304, 61] width 14 height 14
click at [0, 0] on icon at bounding box center [0, 0] width 0 height 0
click at [304, 63] on div "outbound [PERSON_NAME] outbound [PERSON_NAME]" at bounding box center [619, 66] width 801 height 27
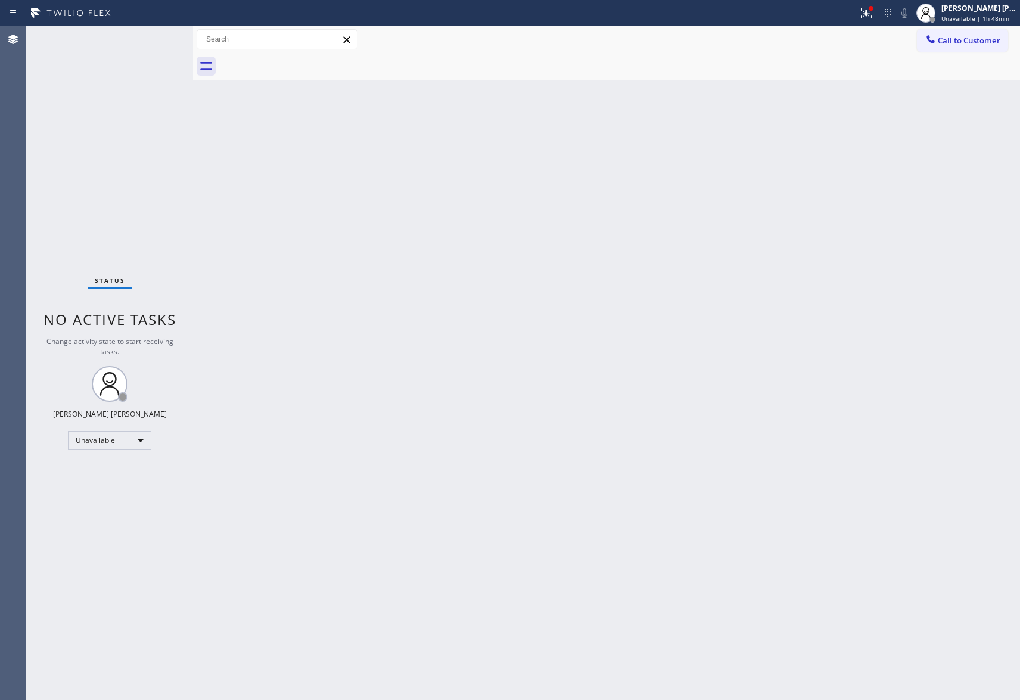
click at [304, 63] on div at bounding box center [619, 66] width 801 height 27
click at [980, 39] on span "Call to Customer" at bounding box center [968, 40] width 63 height 11
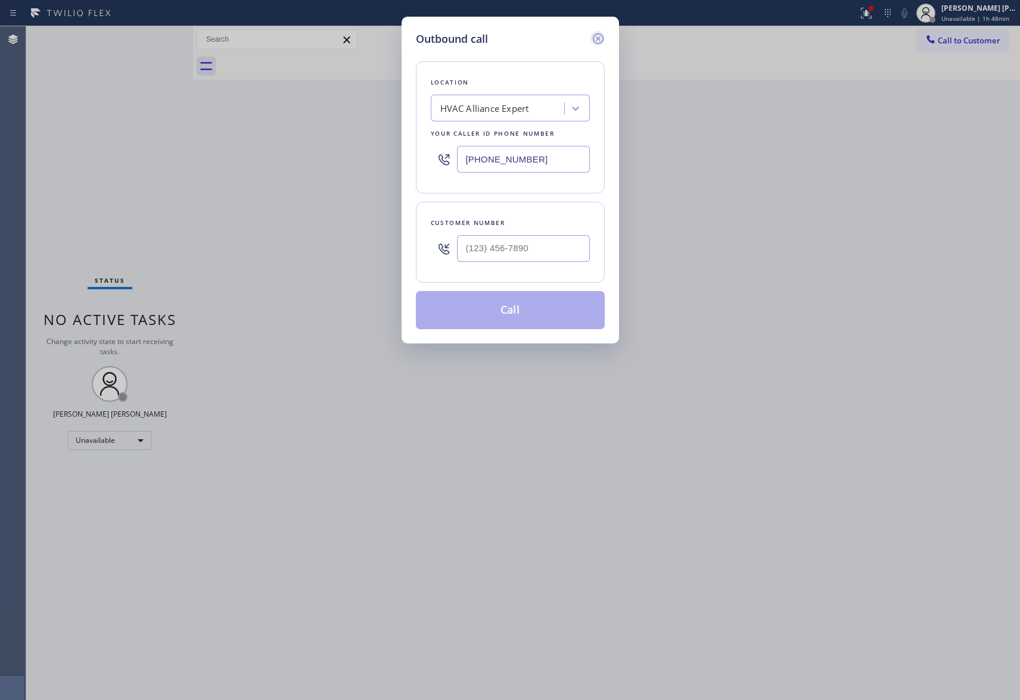
click at [603, 38] on icon at bounding box center [597, 38] width 11 height 11
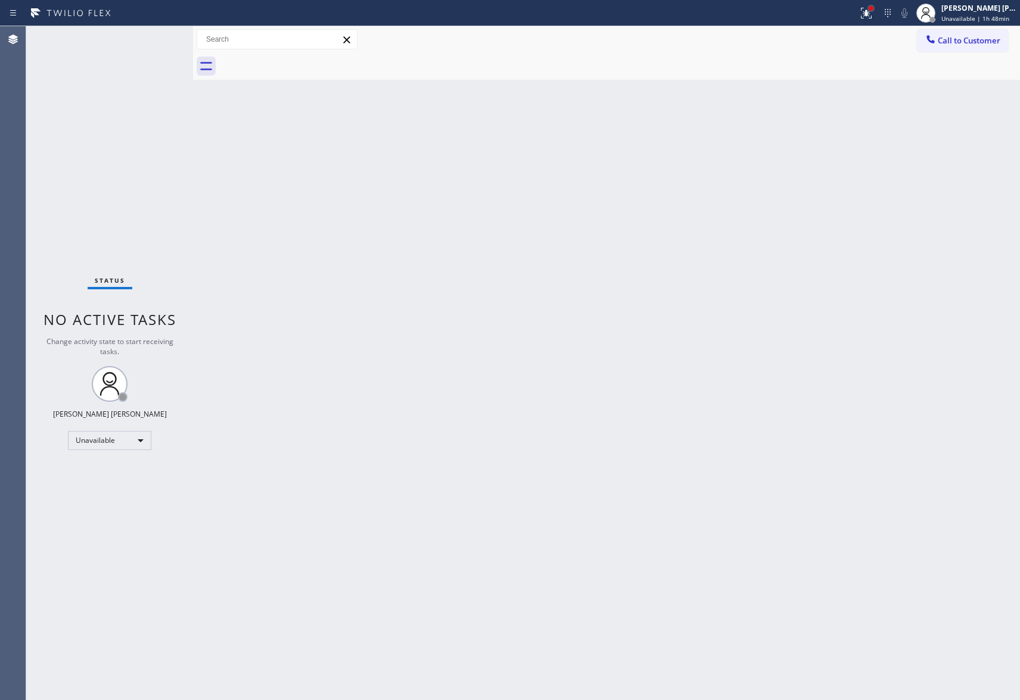
type input "[PHONE_NUMBER]"
click at [870, 6] on div at bounding box center [870, 8] width 5 height 5
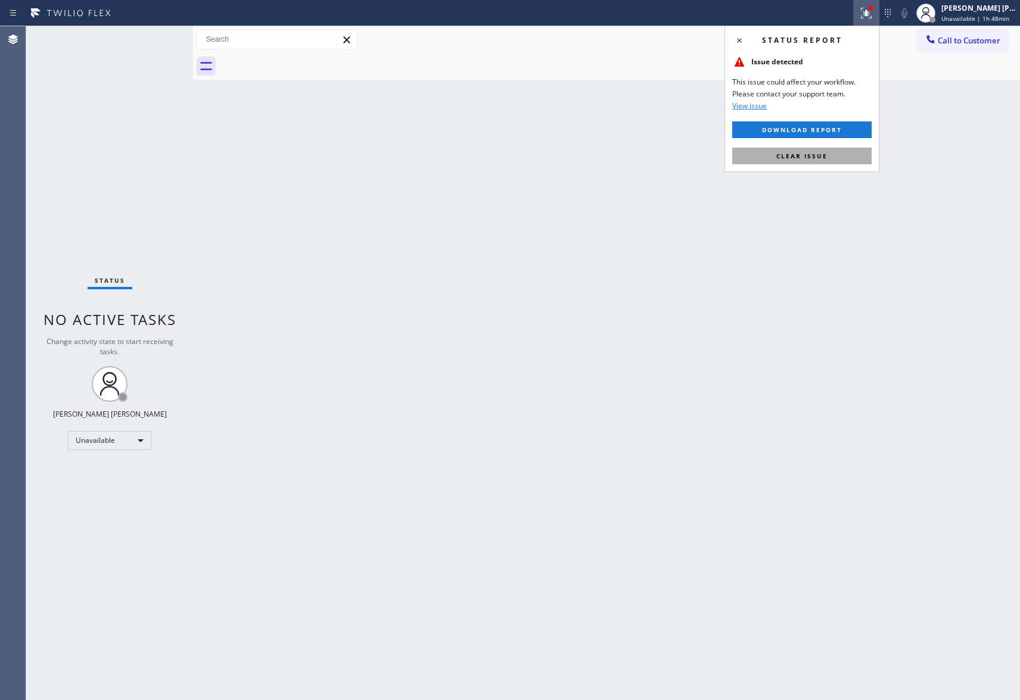
click at [796, 158] on span "Clear issue" at bounding box center [801, 156] width 51 height 8
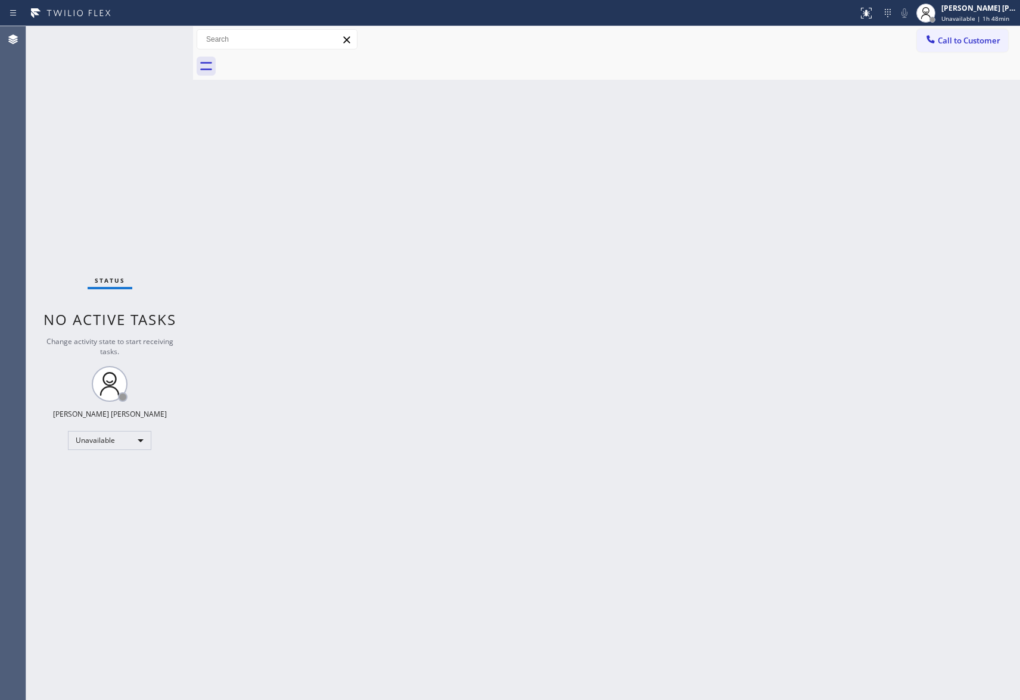
drag, startPoint x: 960, startPoint y: 43, endPoint x: 867, endPoint y: 58, distance: 94.1
click at [957, 42] on span "Call to Customer" at bounding box center [968, 40] width 63 height 11
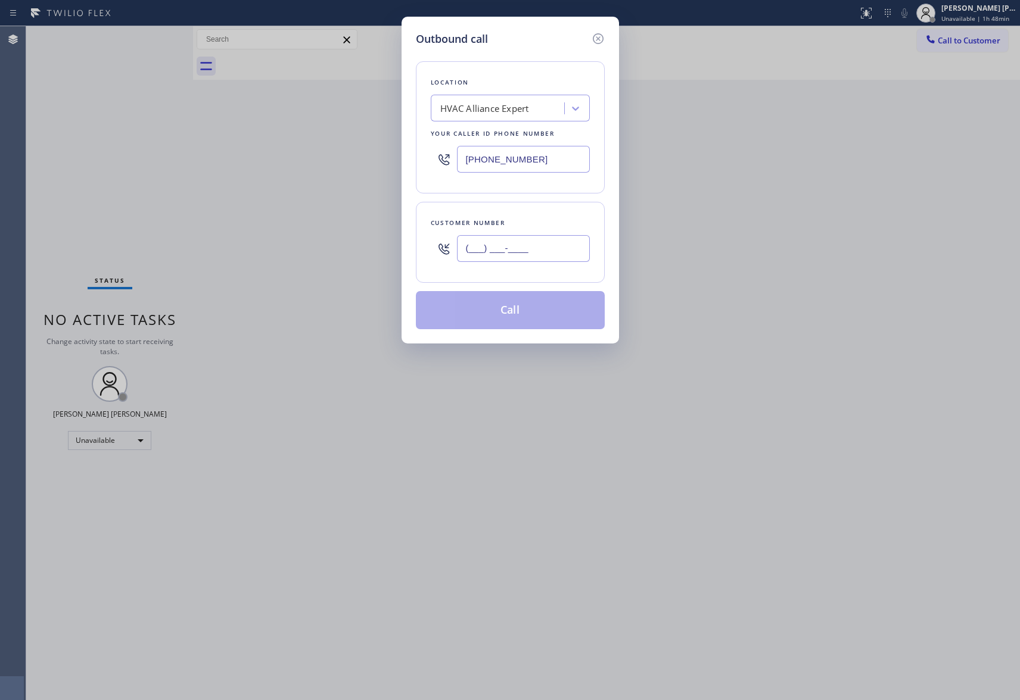
click at [527, 250] on input "(___) ___-____" at bounding box center [523, 248] width 133 height 27
paste input "323) 310-1856"
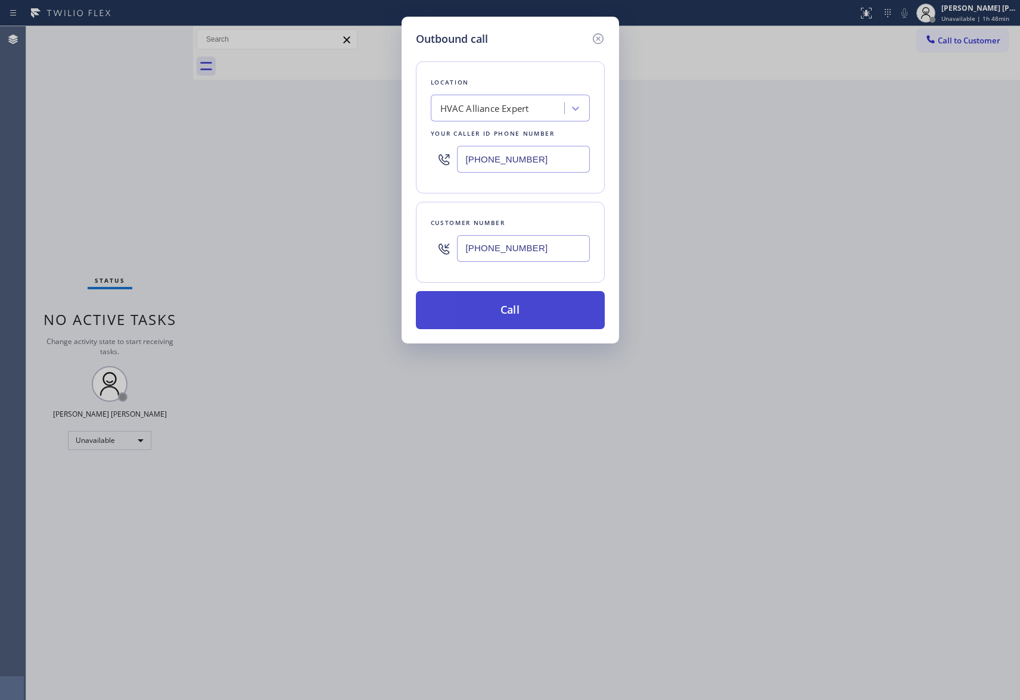
type input "[PHONE_NUMBER]"
click at [518, 317] on button "Call" at bounding box center [510, 310] width 189 height 38
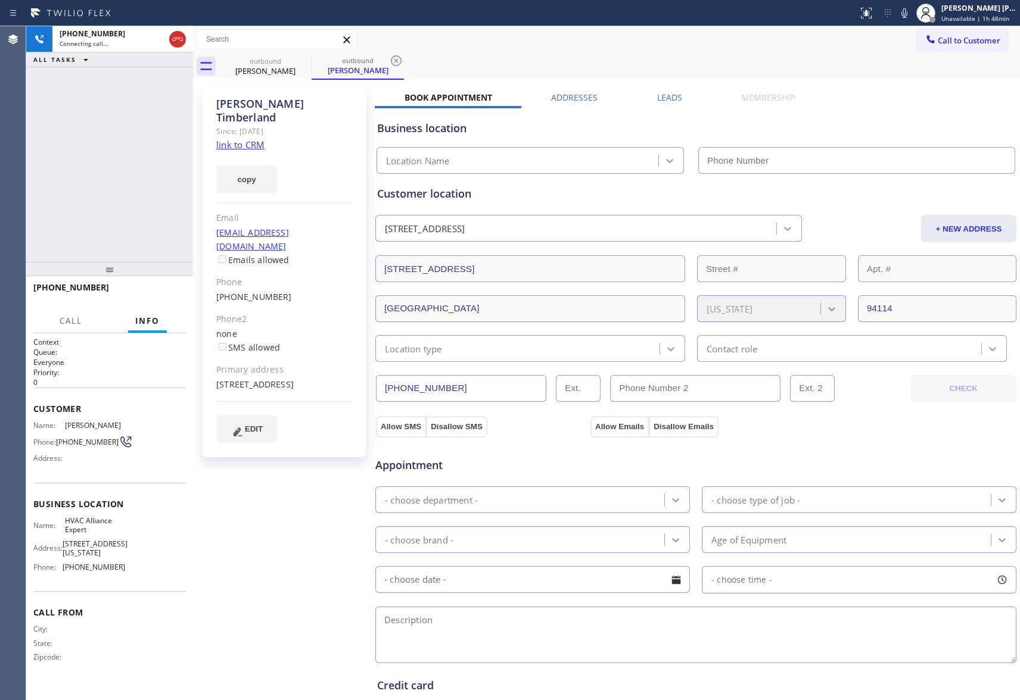
type input "[PHONE_NUMBER]"
click at [156, 289] on button "HANG UP" at bounding box center [157, 293] width 55 height 17
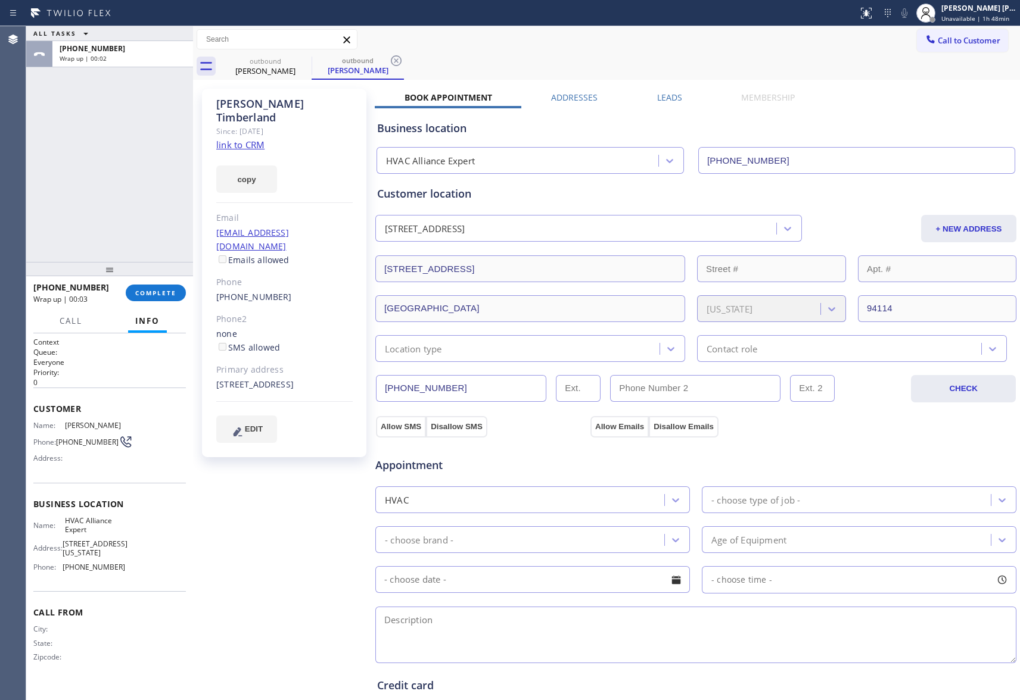
click at [664, 99] on label "Leads" at bounding box center [669, 97] width 25 height 11
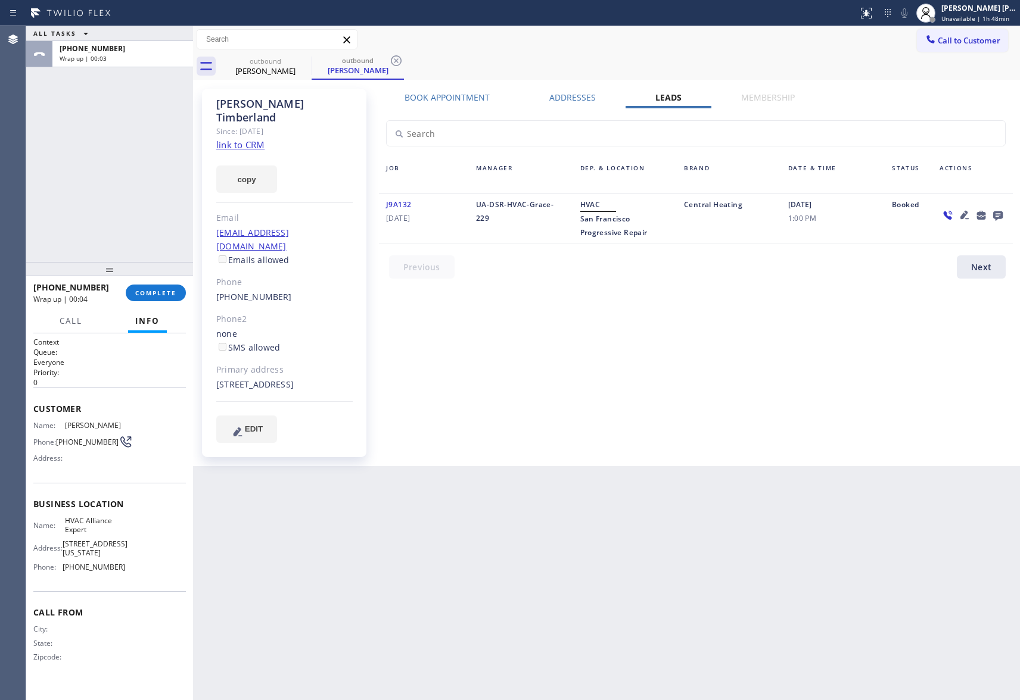
click at [997, 213] on icon at bounding box center [998, 215] width 14 height 15
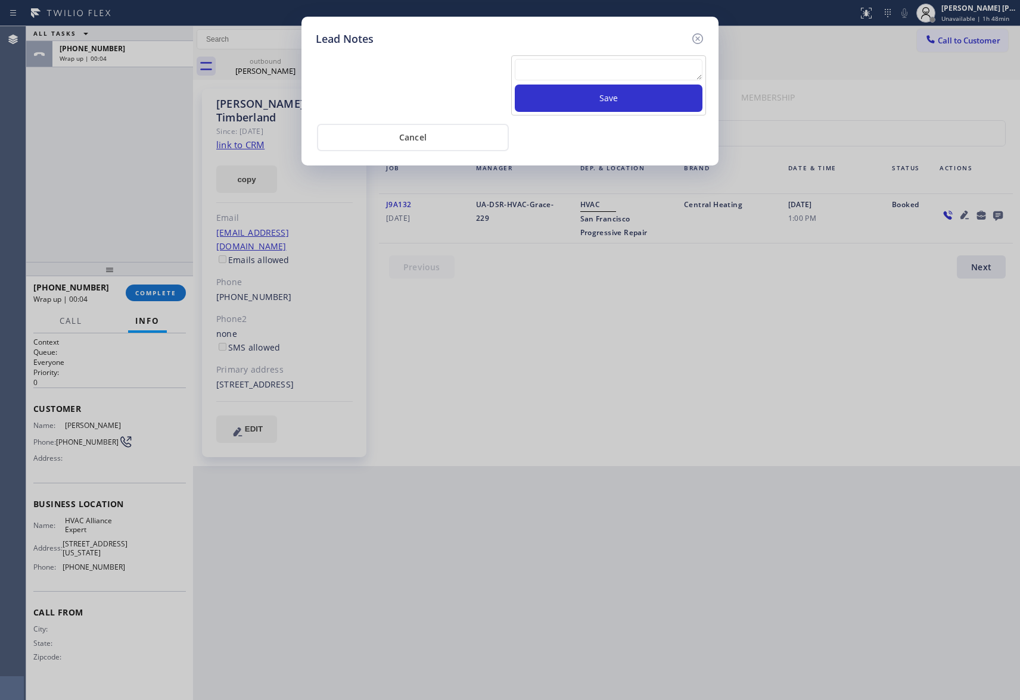
click at [598, 72] on textarea at bounding box center [609, 69] width 188 height 21
paste textarea "VM | please transfer if cx calls back"
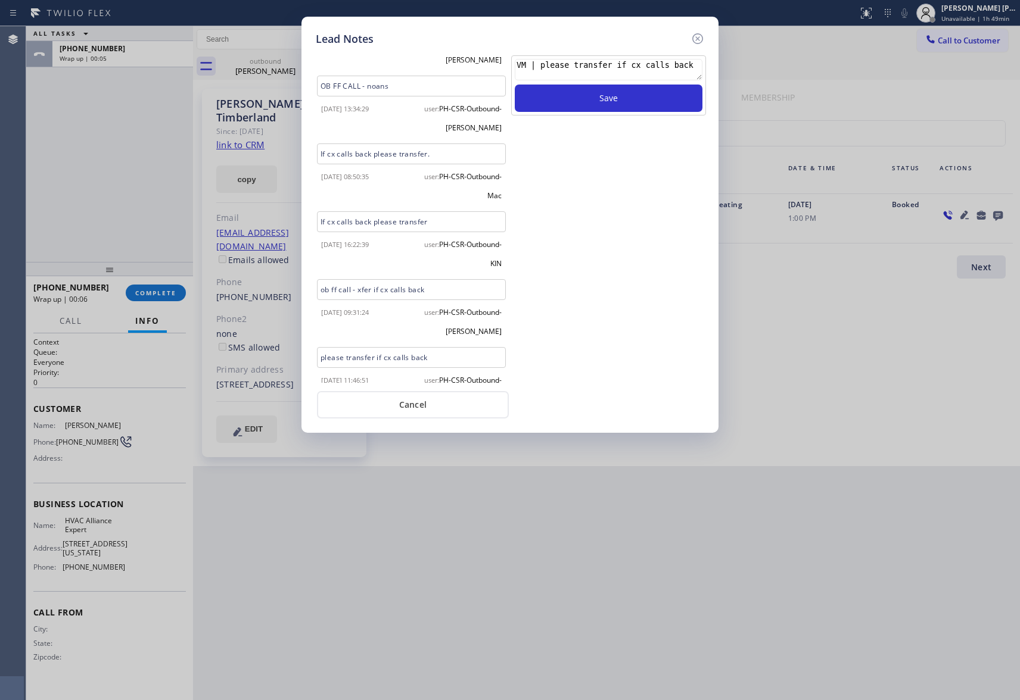
scroll to position [72, 0]
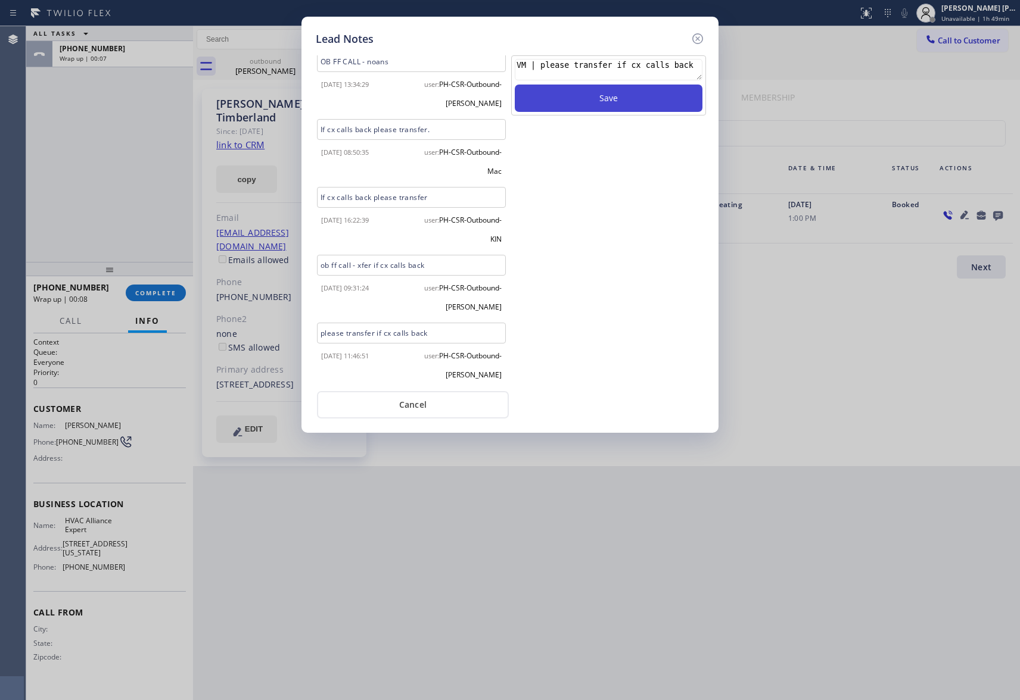
type textarea "VM | please transfer if cx calls back"
click at [600, 98] on button "Save" at bounding box center [609, 98] width 188 height 27
click at [700, 37] on icon at bounding box center [697, 39] width 14 height 14
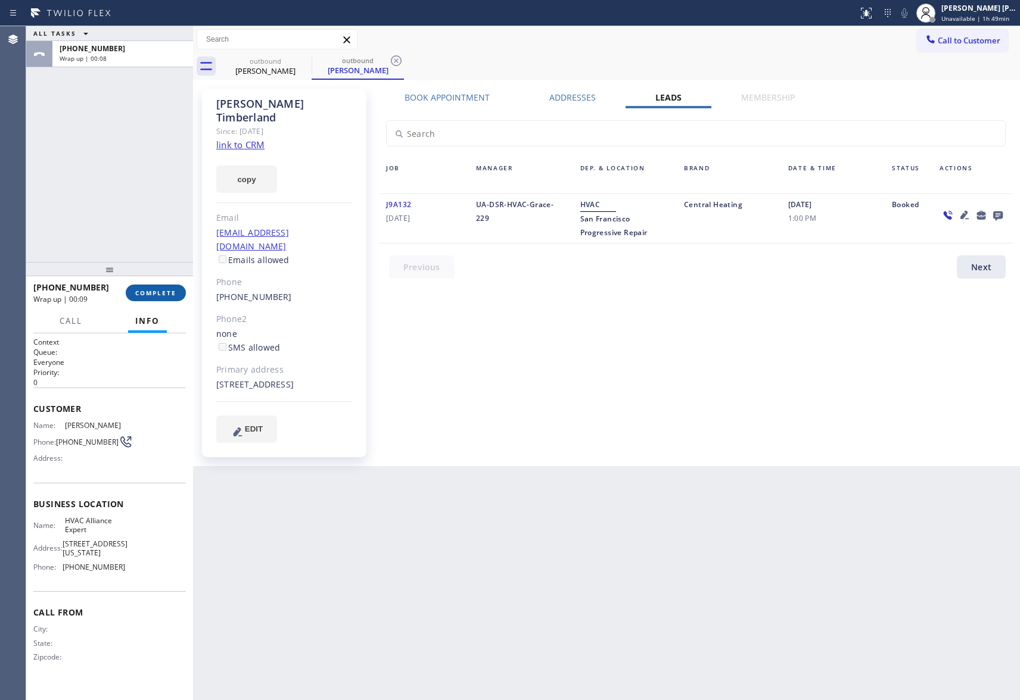
click at [158, 293] on span "COMPLETE" at bounding box center [155, 293] width 41 height 8
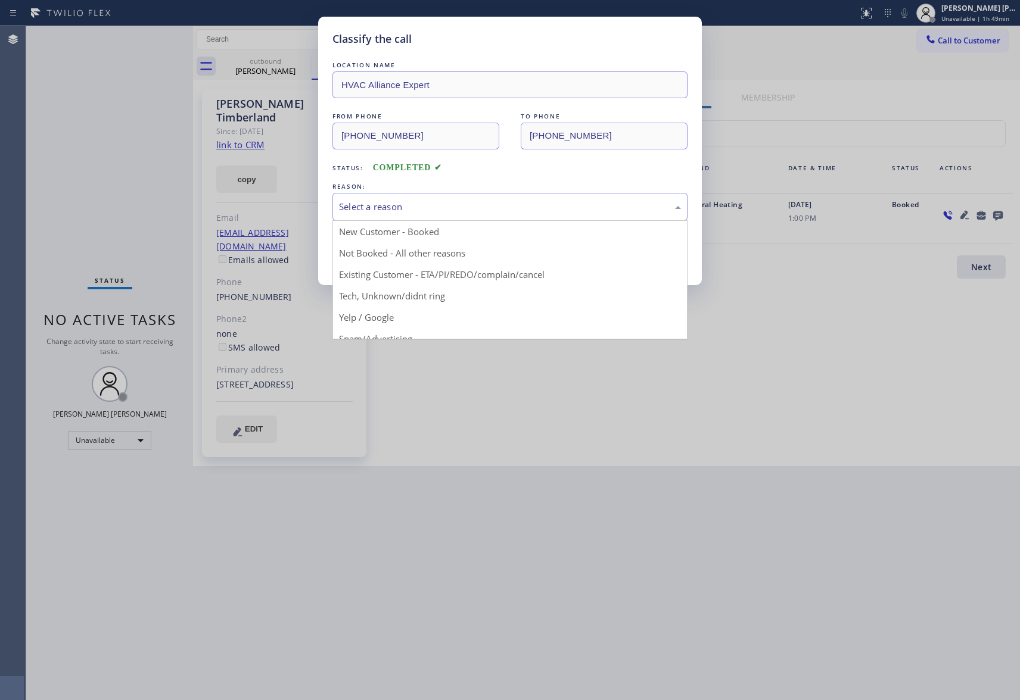
click at [446, 205] on div "Select a reason" at bounding box center [510, 207] width 342 height 14
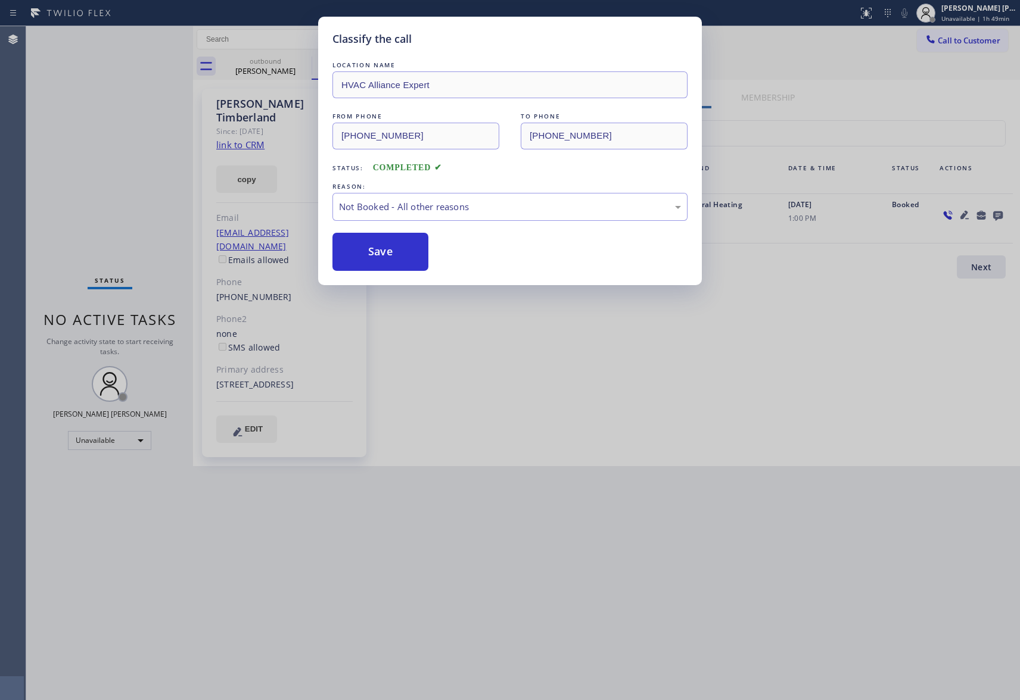
click at [390, 257] on button "Save" at bounding box center [380, 252] width 96 height 38
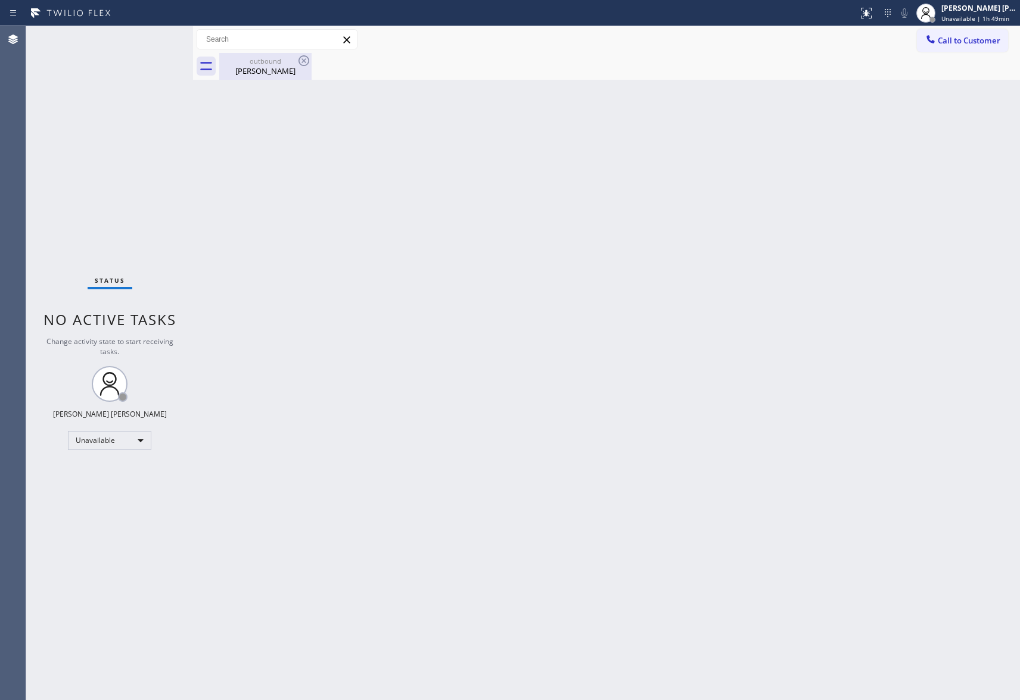
click at [275, 63] on div "outbound" at bounding box center [265, 61] width 90 height 9
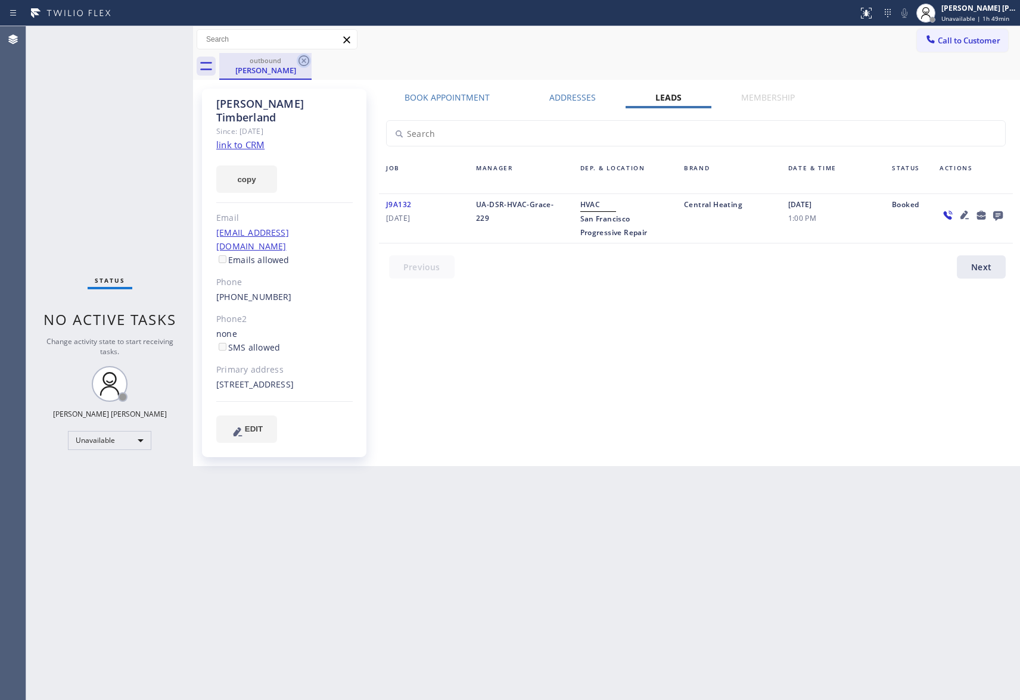
click at [303, 61] on icon at bounding box center [304, 61] width 14 height 14
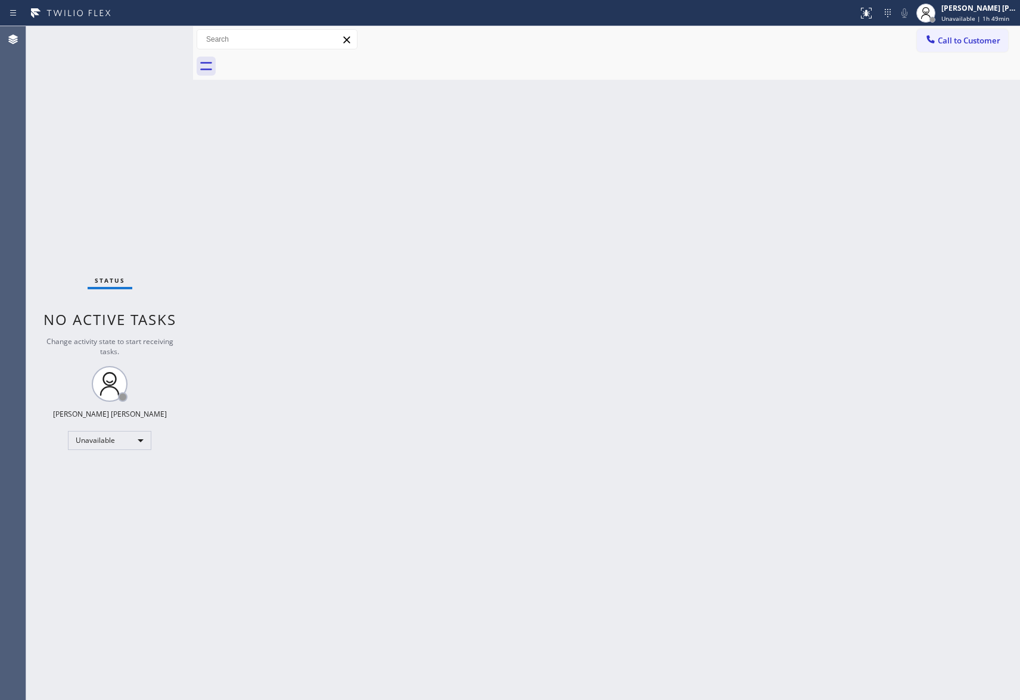
click at [303, 61] on div at bounding box center [619, 66] width 801 height 27
click at [957, 36] on span "Call to Customer" at bounding box center [968, 40] width 63 height 11
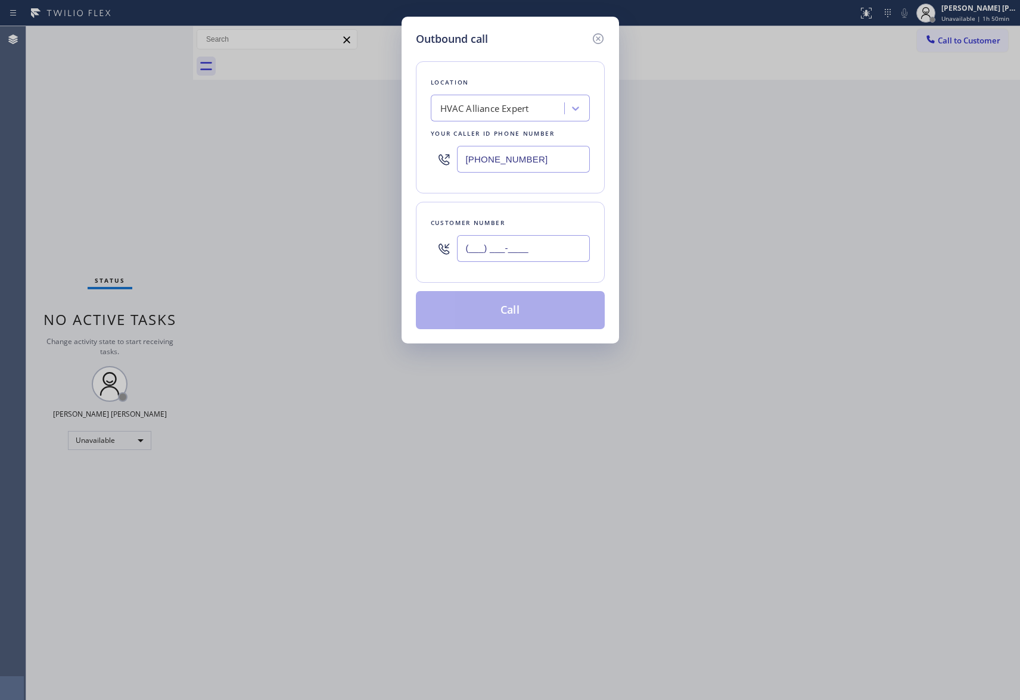
click at [536, 253] on input "(___) ___-____" at bounding box center [523, 248] width 133 height 27
paste input "818) 929-1528"
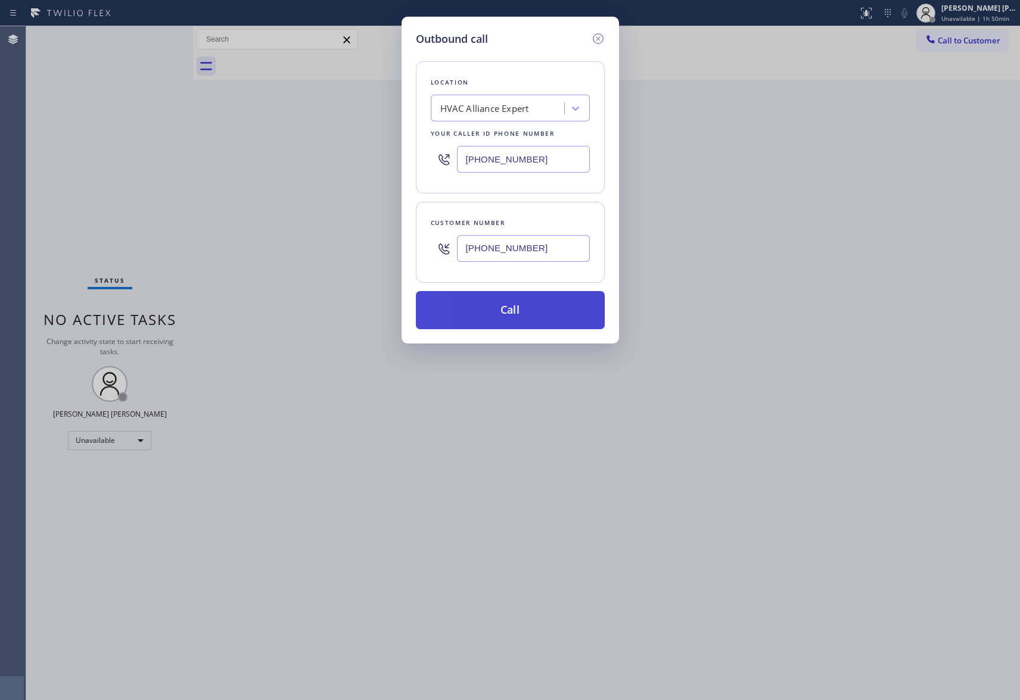
type input "[PHONE_NUMBER]"
click at [527, 314] on button "Call" at bounding box center [510, 310] width 189 height 38
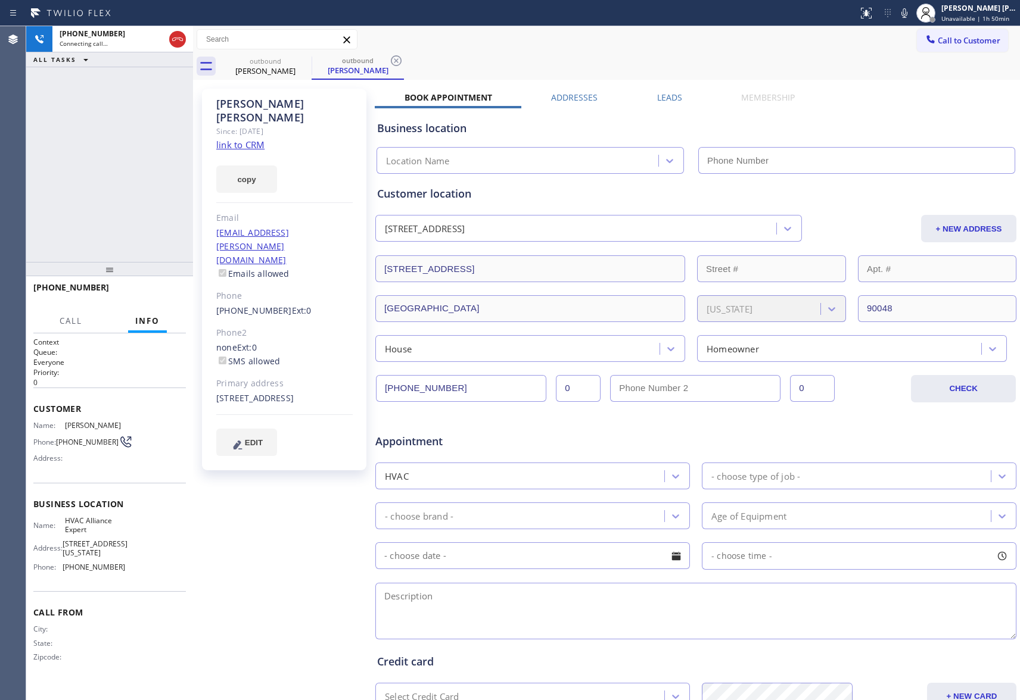
type input "[PHONE_NUMBER]"
click at [177, 36] on icon at bounding box center [177, 39] width 14 height 14
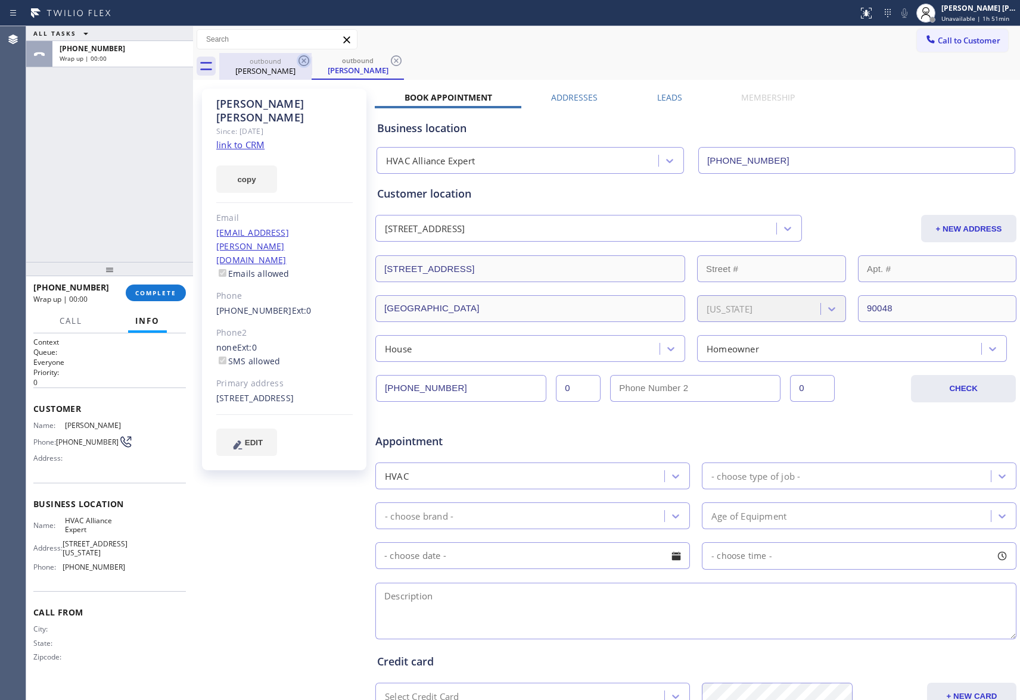
drag, startPoint x: 298, startPoint y: 69, endPoint x: 308, endPoint y: 60, distance: 13.9
click at [301, 64] on div "outbound [PERSON_NAME]" at bounding box center [265, 66] width 92 height 27
click at [308, 60] on icon at bounding box center [303, 60] width 11 height 11
click at [0, 0] on icon at bounding box center [0, 0] width 0 height 0
click at [308, 60] on div "outbound [PERSON_NAME] outbound [PERSON_NAME]" at bounding box center [619, 66] width 801 height 27
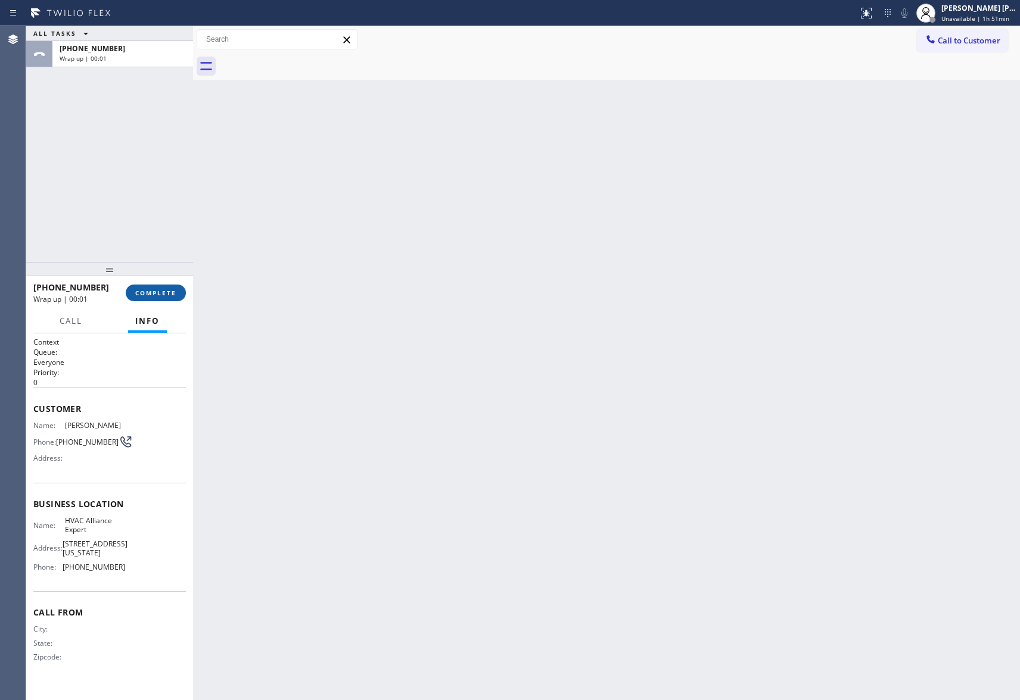
click at [160, 294] on span "COMPLETE" at bounding box center [155, 293] width 41 height 8
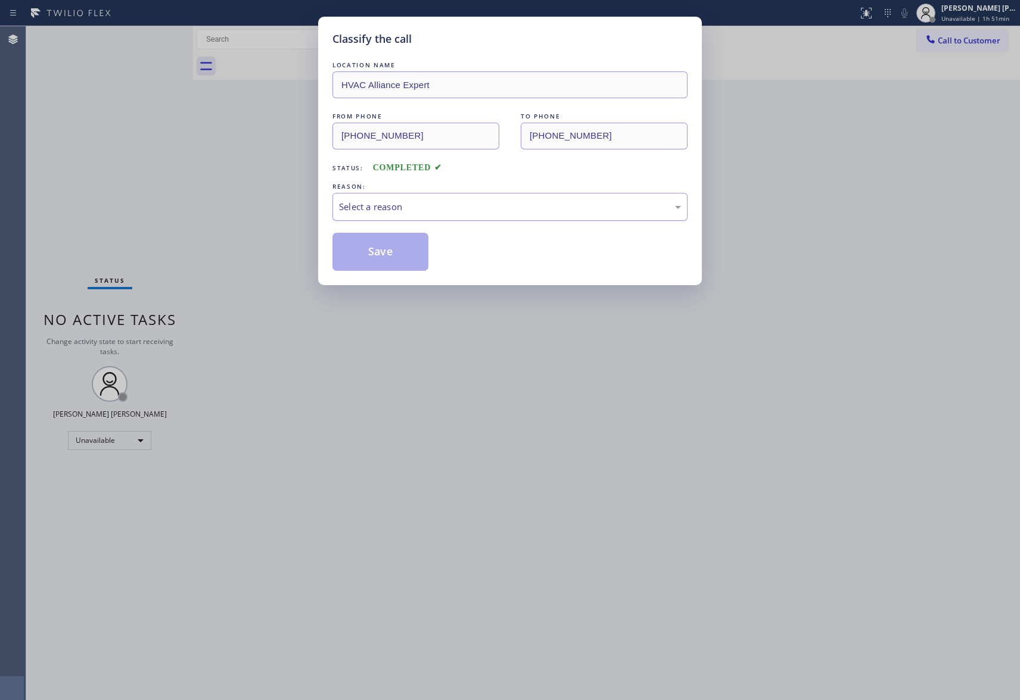
click at [448, 211] on div "Select a reason" at bounding box center [510, 207] width 342 height 14
click at [377, 260] on button "Save" at bounding box center [380, 252] width 96 height 38
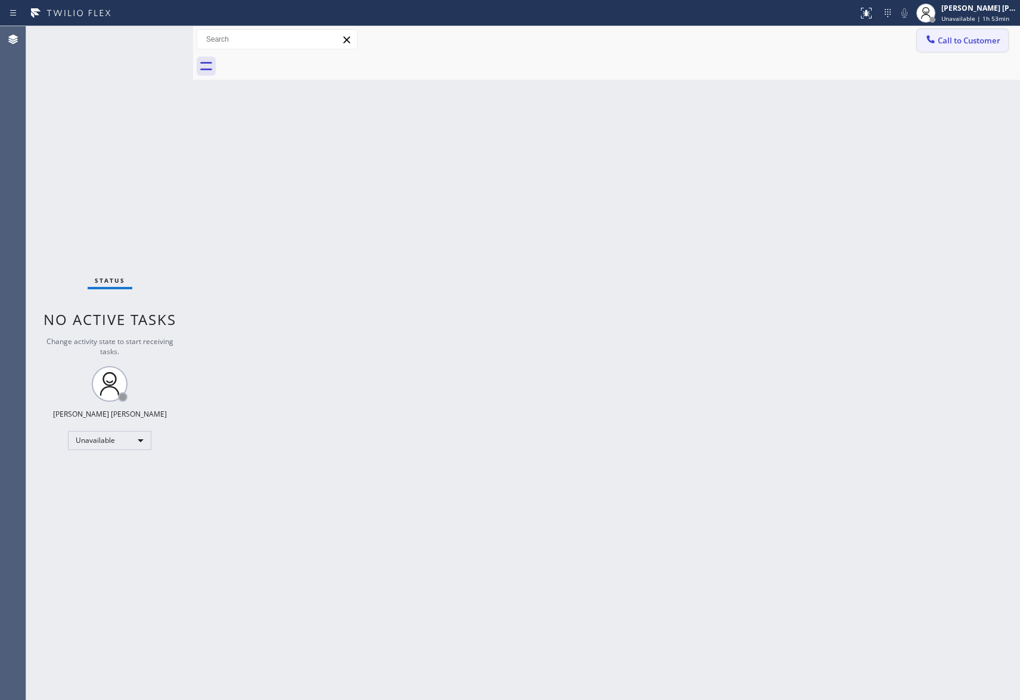
click at [987, 48] on button "Call to Customer" at bounding box center [962, 40] width 91 height 23
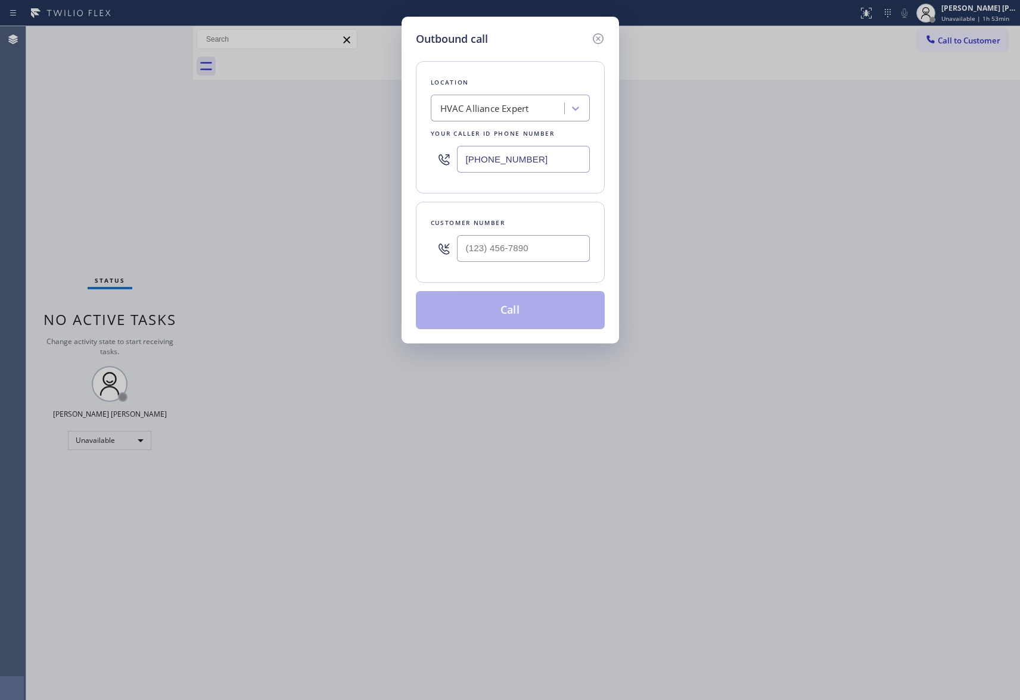
click at [546, 266] on div at bounding box center [523, 248] width 133 height 39
click at [546, 251] on input "(___) ___-____" at bounding box center [523, 248] width 133 height 27
paste input "510) 384-1281"
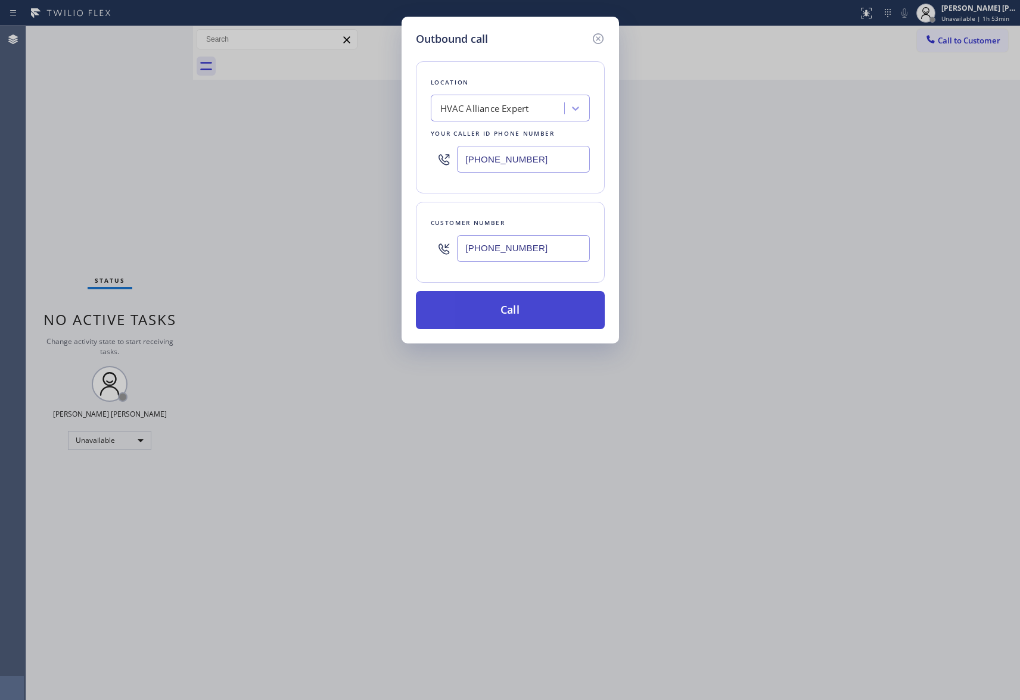
type input "[PHONE_NUMBER]"
click at [528, 317] on button "Call" at bounding box center [510, 310] width 189 height 38
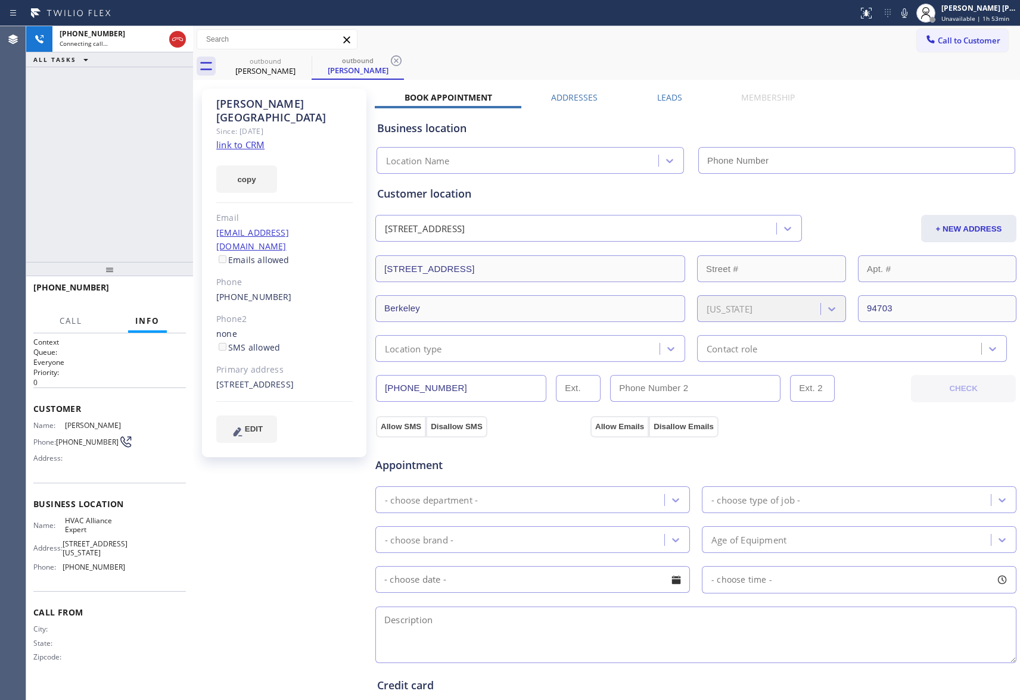
type input "[PHONE_NUMBER]"
click at [163, 294] on span "HANG UP" at bounding box center [158, 293] width 36 height 8
click at [669, 95] on label "Leads" at bounding box center [669, 97] width 25 height 11
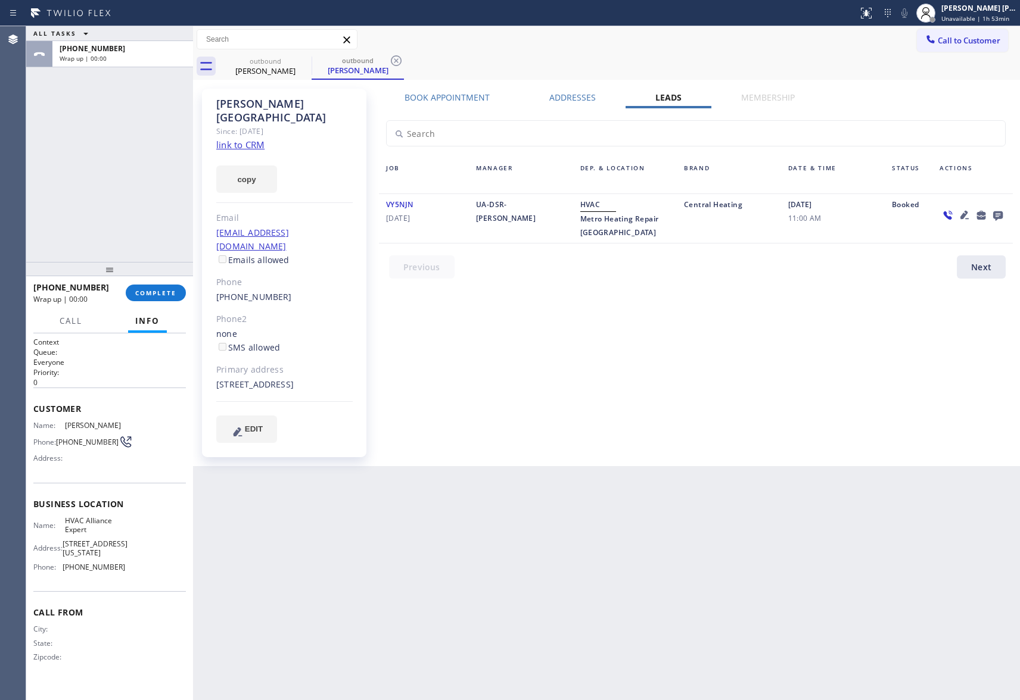
click at [996, 212] on icon at bounding box center [998, 216] width 10 height 10
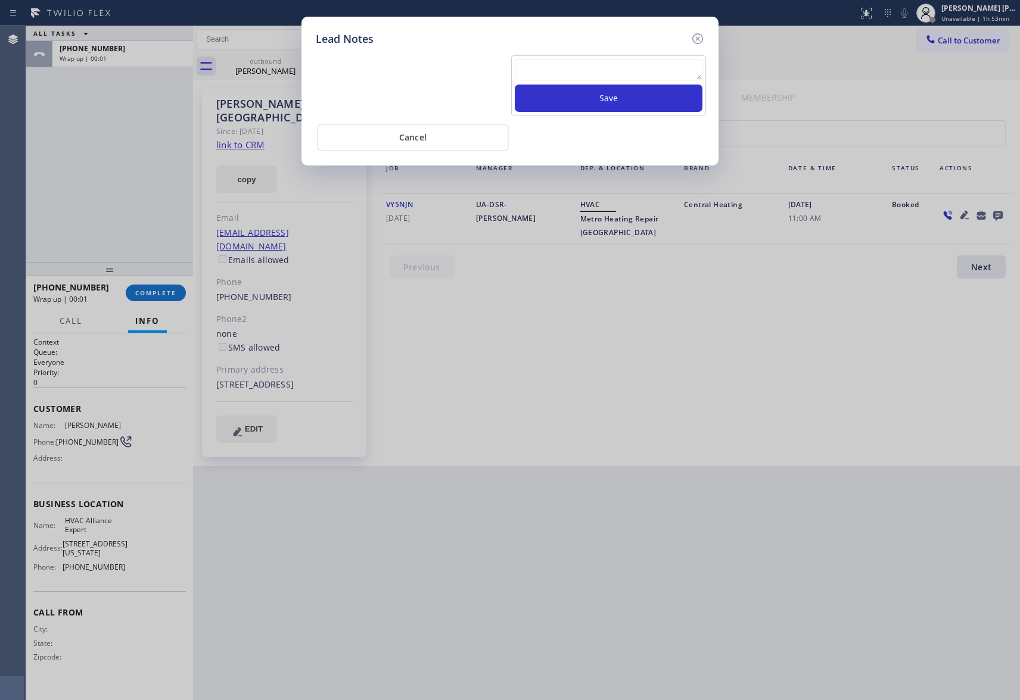
click at [560, 77] on textarea at bounding box center [609, 69] width 188 height 21
paste textarea "VM | please transfer if cx calls back"
type textarea "VM | please transfer if cx calls back"
click at [591, 96] on button "Save" at bounding box center [609, 98] width 188 height 27
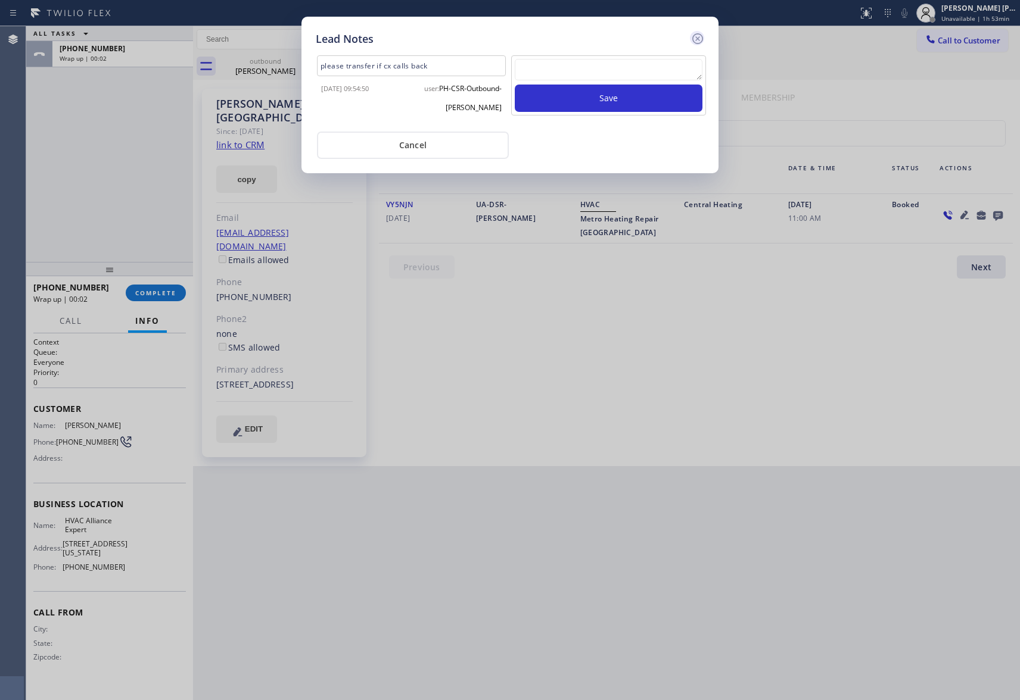
click at [694, 34] on icon at bounding box center [697, 38] width 11 height 11
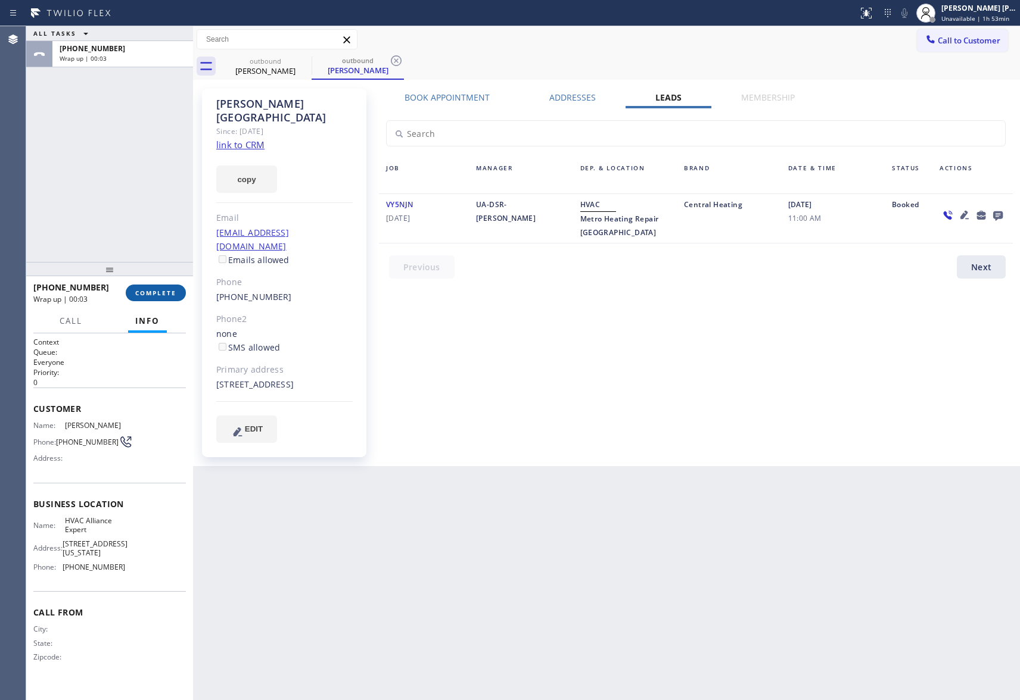
click at [158, 294] on span "COMPLETE" at bounding box center [155, 293] width 41 height 8
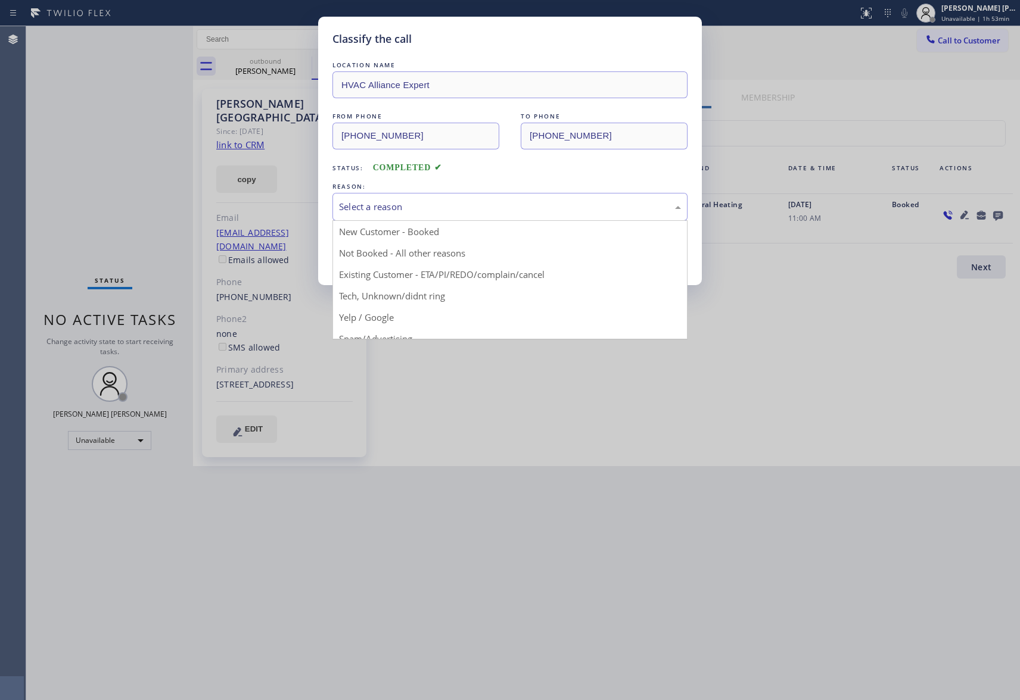
click at [473, 208] on div "Select a reason" at bounding box center [510, 207] width 342 height 14
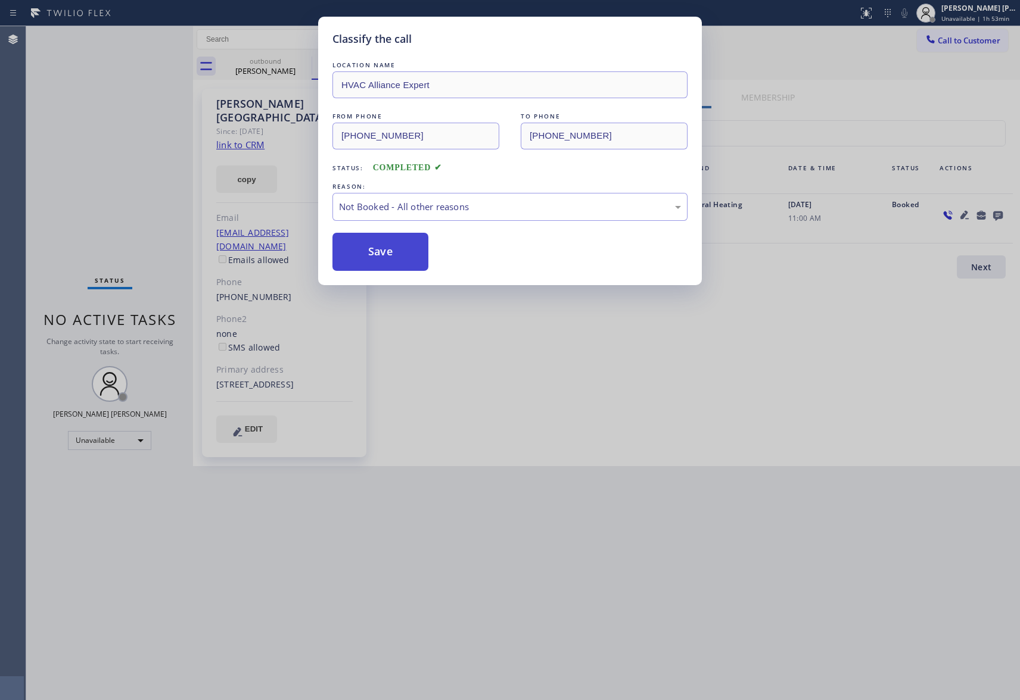
click at [387, 255] on button "Save" at bounding box center [380, 252] width 96 height 38
click at [274, 60] on div "Classify the call LOCATION NAME HVAC Alliance Expert FROM PHONE [PHONE_NUMBER] …" at bounding box center [510, 350] width 1020 height 700
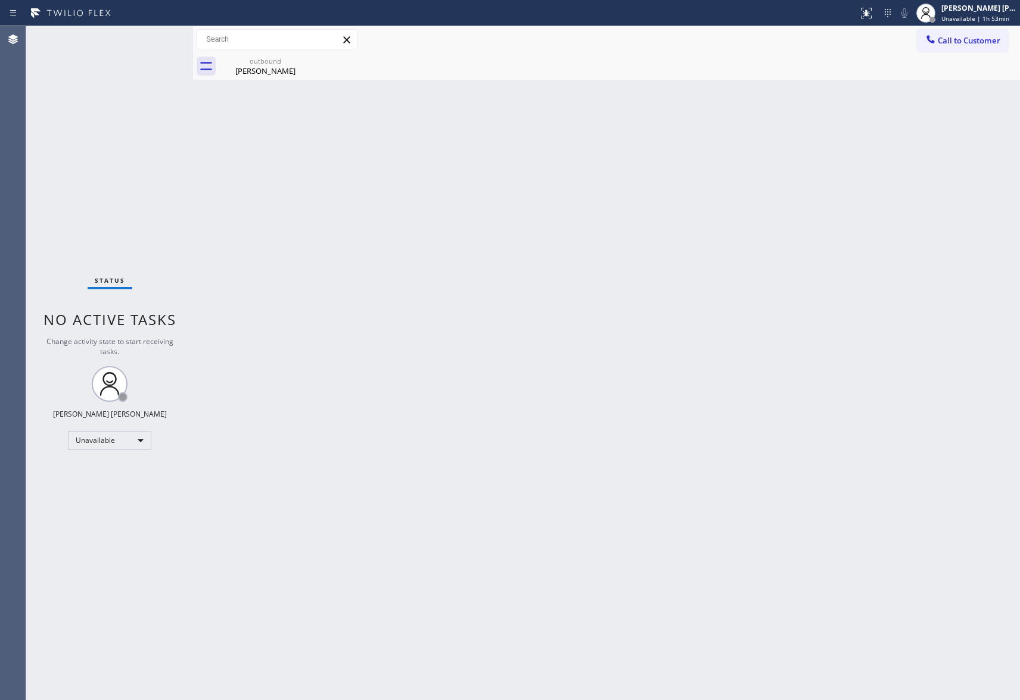
click at [282, 66] on div "[PERSON_NAME]" at bounding box center [265, 71] width 90 height 11
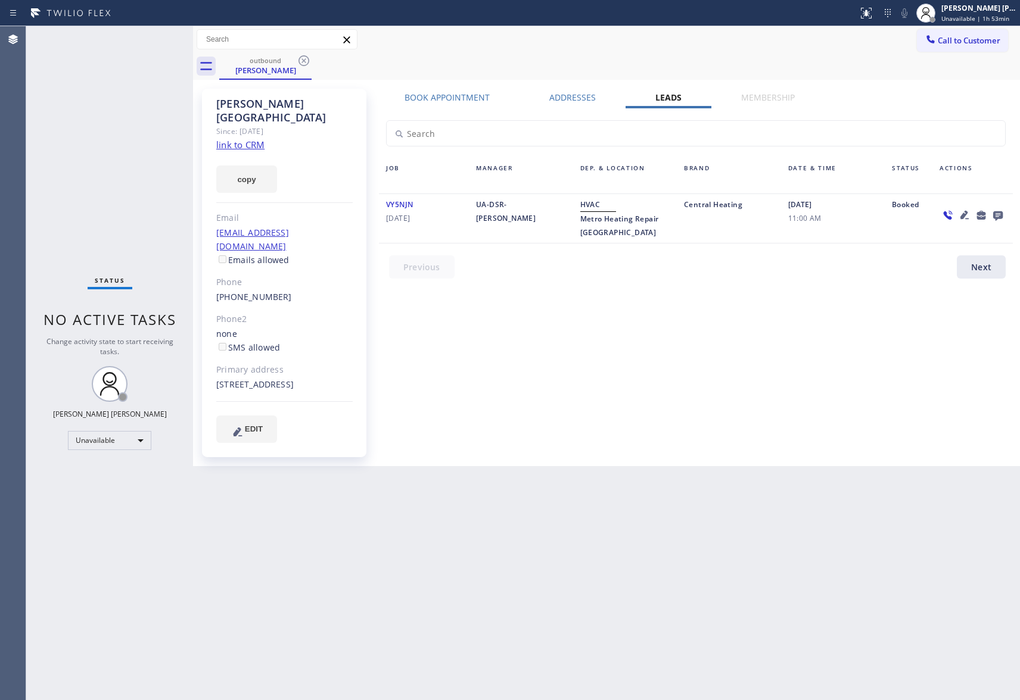
click at [282, 65] on div "[PERSON_NAME]" at bounding box center [265, 70] width 90 height 11
click at [313, 63] on div "outbound [PERSON_NAME]" at bounding box center [619, 66] width 801 height 27
click at [306, 63] on icon at bounding box center [303, 60] width 11 height 11
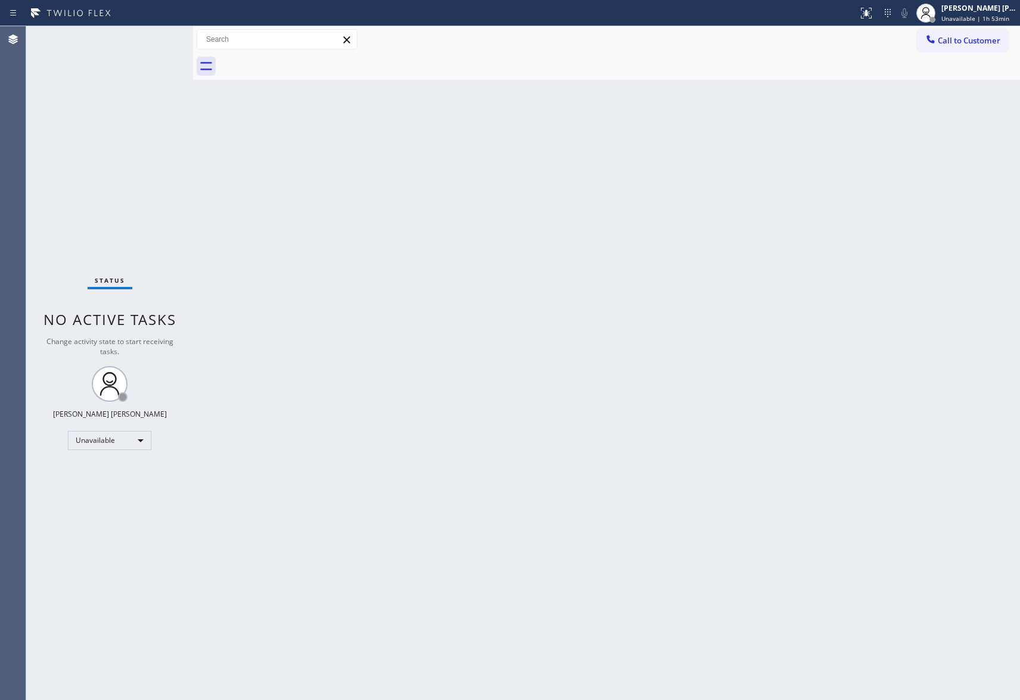
click at [306, 63] on div at bounding box center [619, 66] width 801 height 27
click at [978, 42] on span "Call to Customer" at bounding box center [968, 40] width 63 height 11
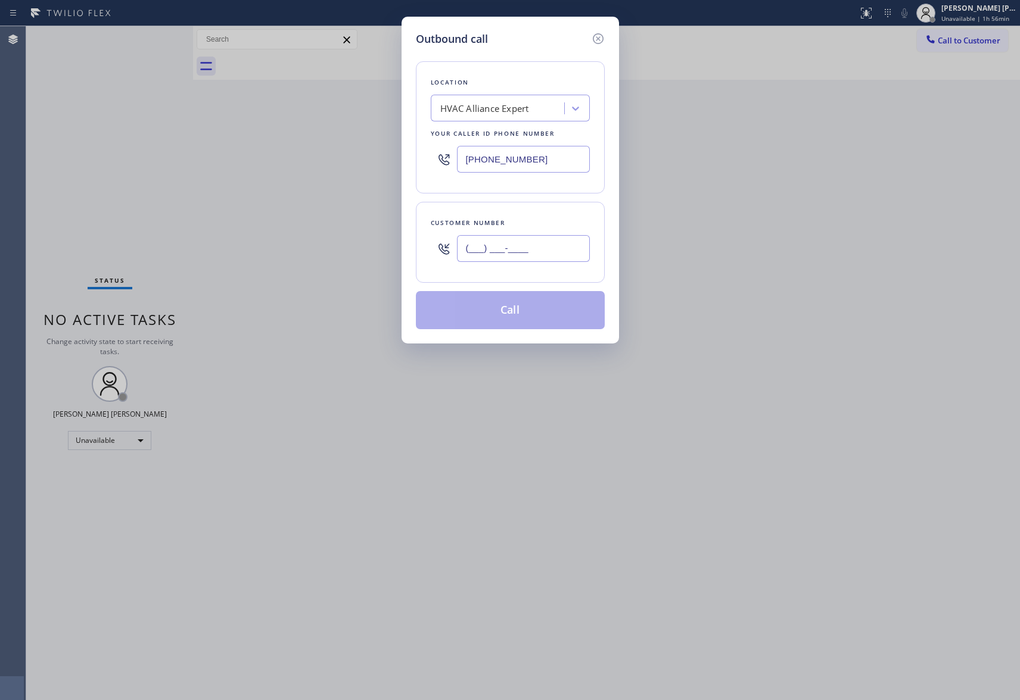
click at [539, 249] on input "(___) ___-____" at bounding box center [523, 248] width 133 height 27
paste input "562) 794-4959"
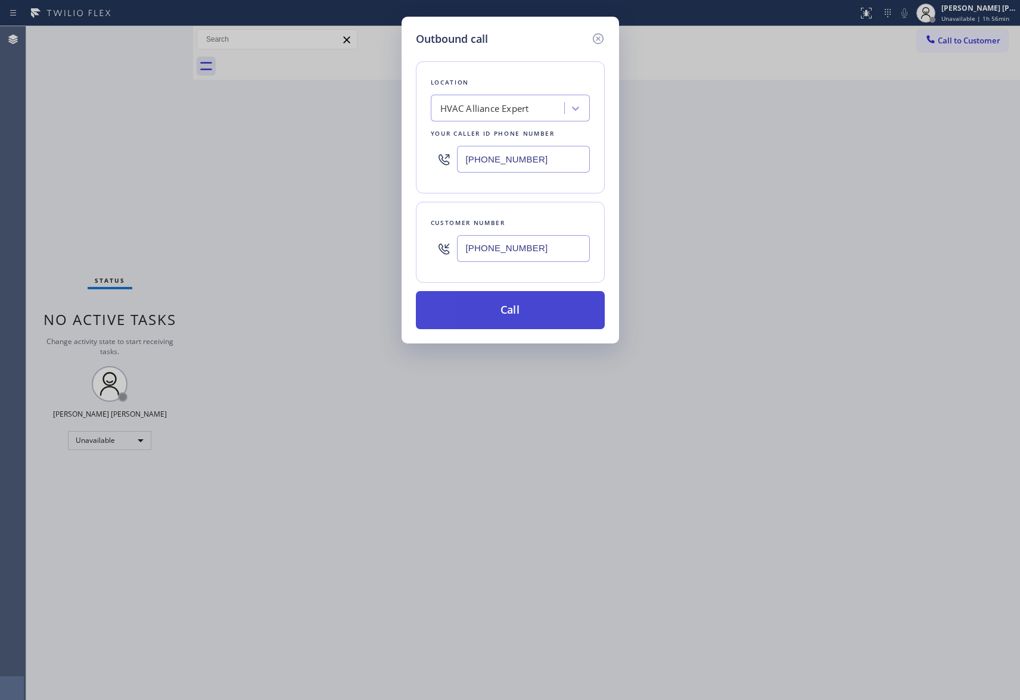
type input "[PHONE_NUMBER]"
click at [536, 312] on button "Call" at bounding box center [510, 310] width 189 height 38
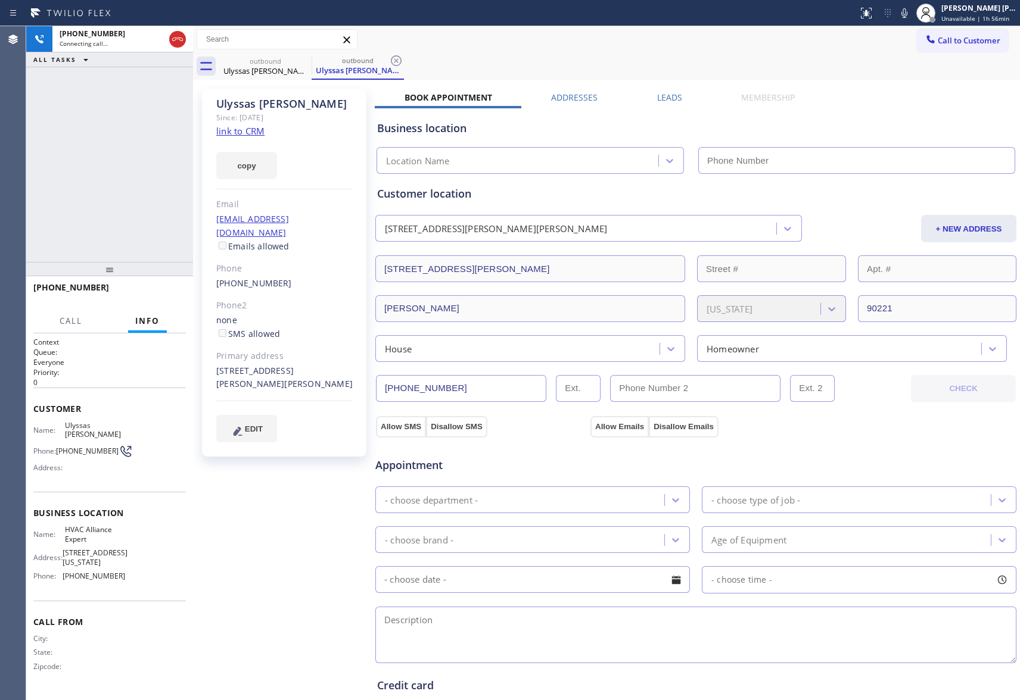
type input "[PHONE_NUMBER]"
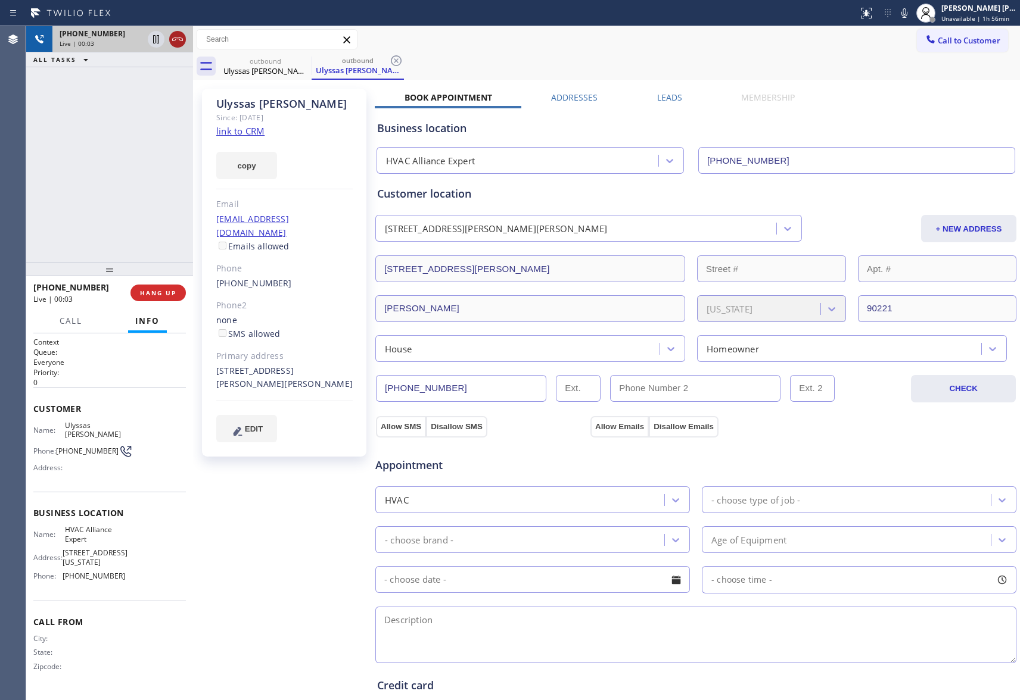
click at [173, 33] on icon at bounding box center [177, 39] width 14 height 14
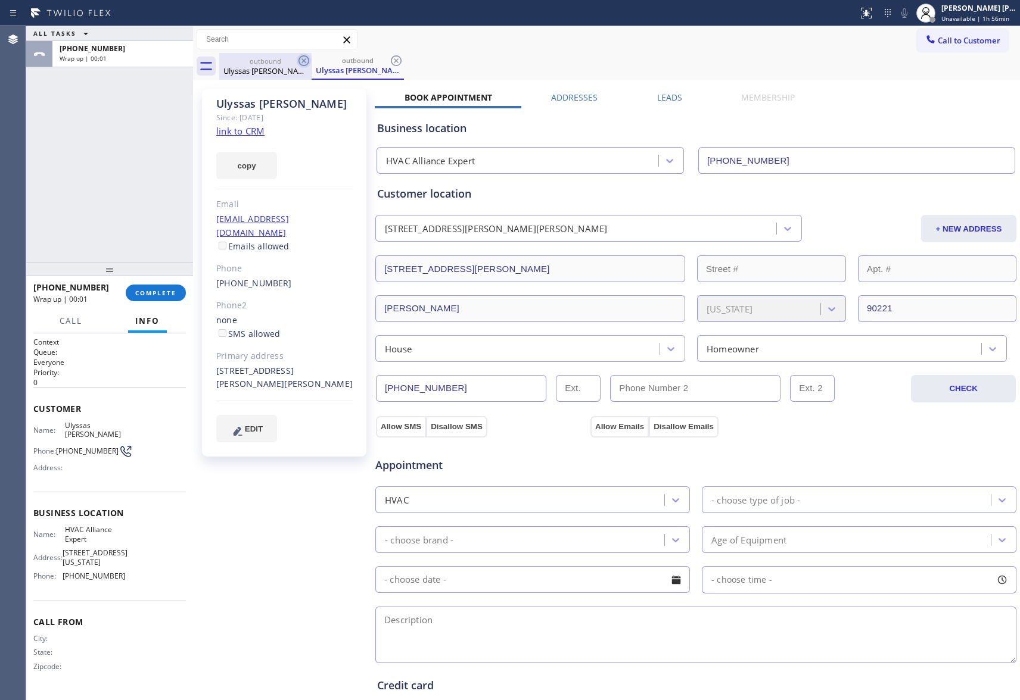
click at [298, 60] on icon at bounding box center [303, 60] width 11 height 11
click at [312, 60] on div "outbound Ulyssas [PERSON_NAME]" at bounding box center [358, 66] width 92 height 27
click at [298, 60] on icon at bounding box center [303, 60] width 11 height 11
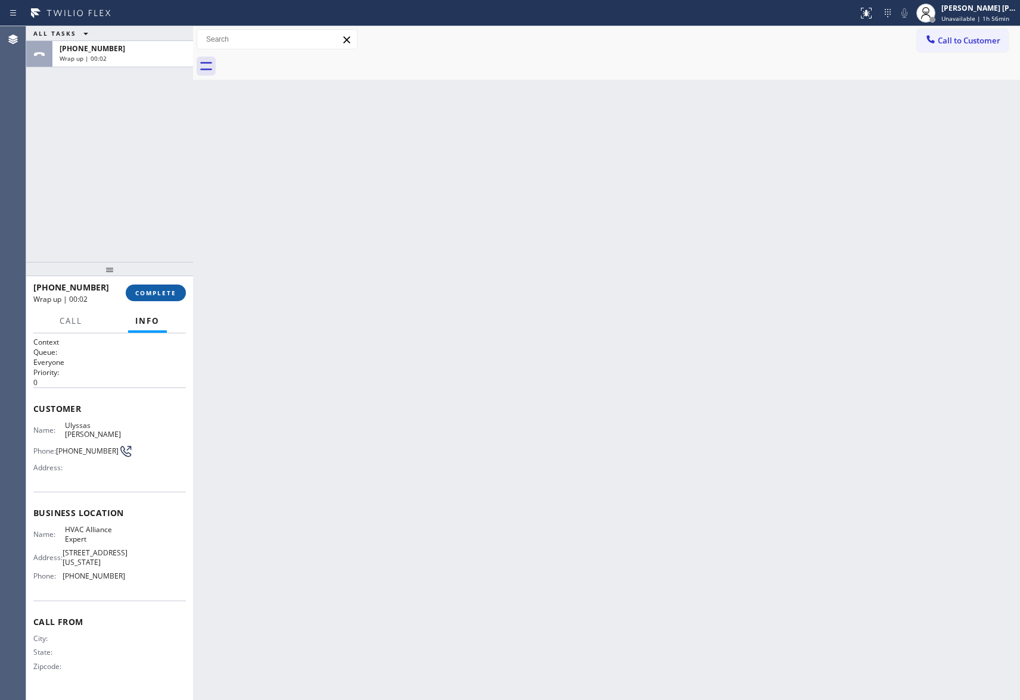
click at [157, 291] on span "COMPLETE" at bounding box center [155, 293] width 41 height 8
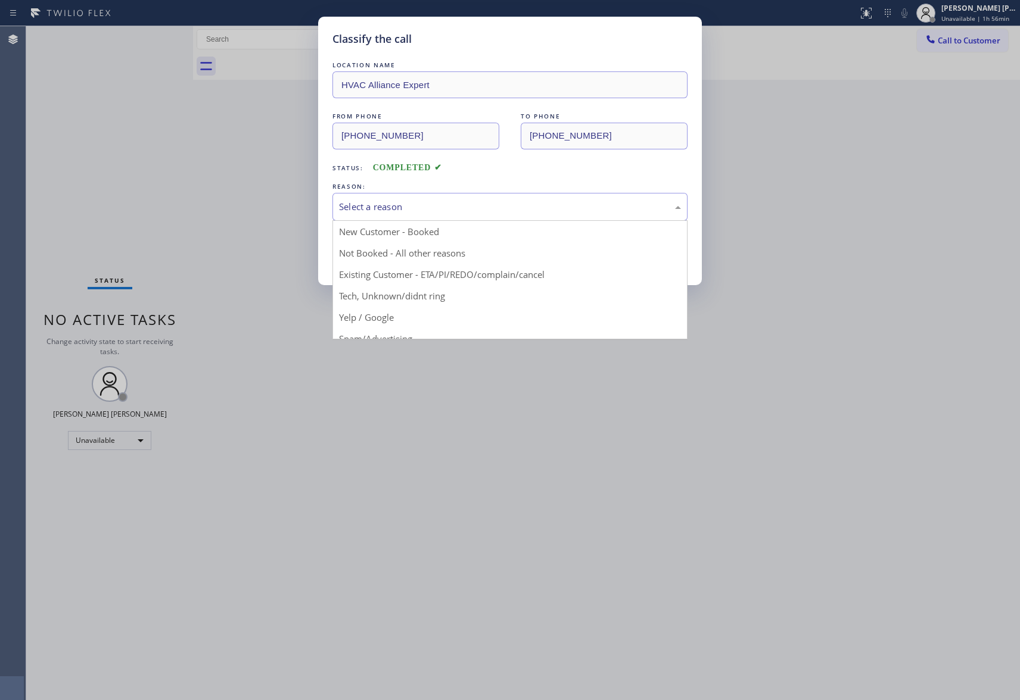
click at [448, 208] on div "Select a reason" at bounding box center [510, 207] width 342 height 14
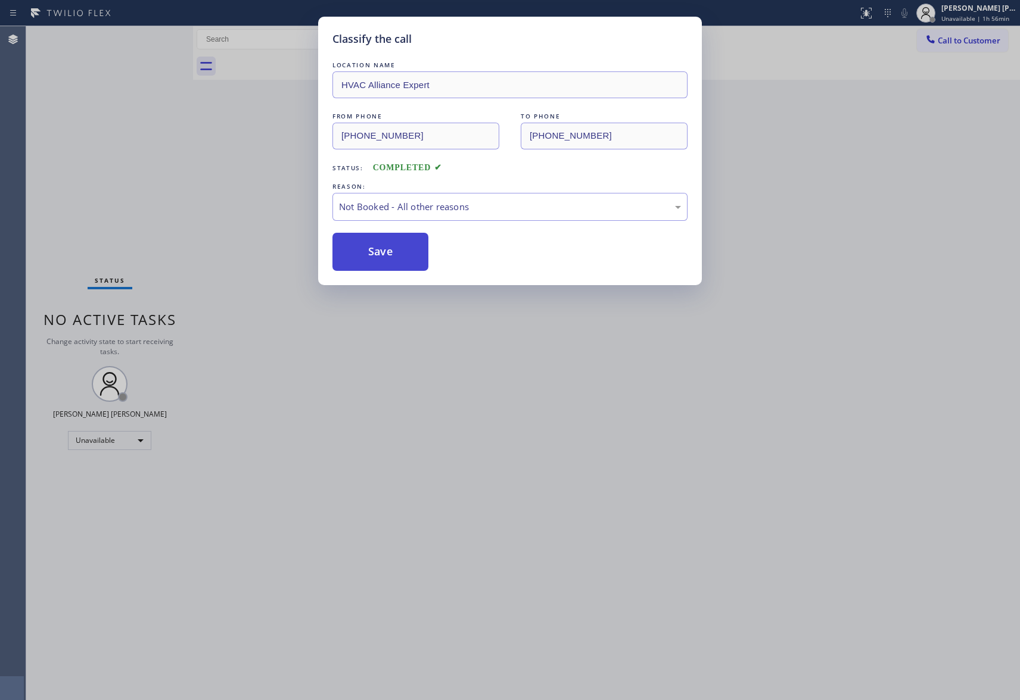
click at [382, 258] on button "Save" at bounding box center [380, 252] width 96 height 38
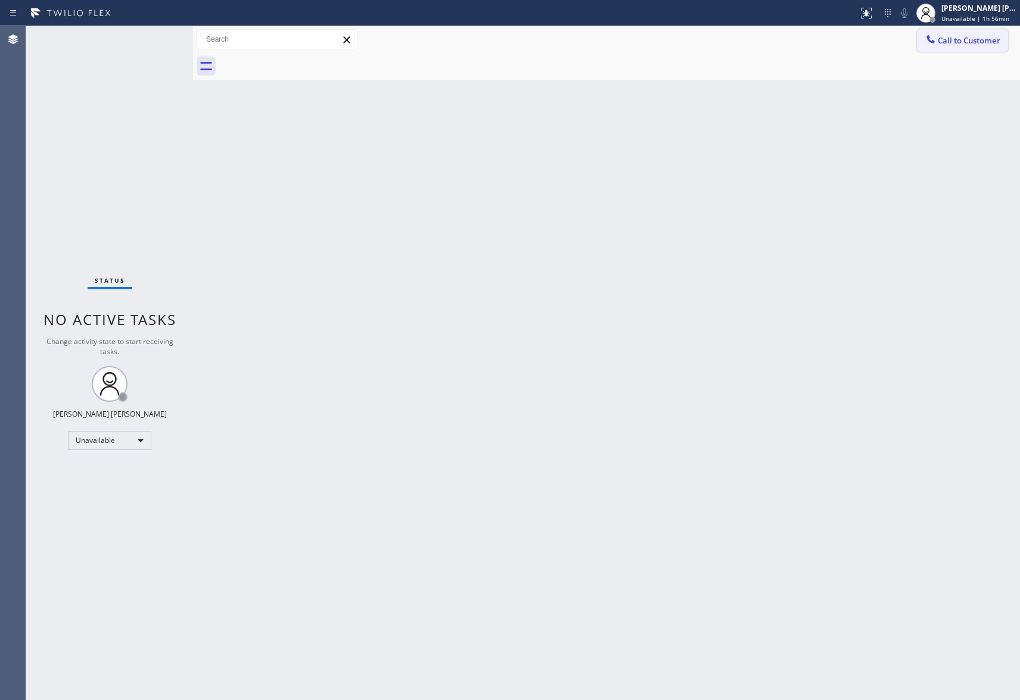
click at [961, 41] on span "Call to Customer" at bounding box center [968, 40] width 63 height 11
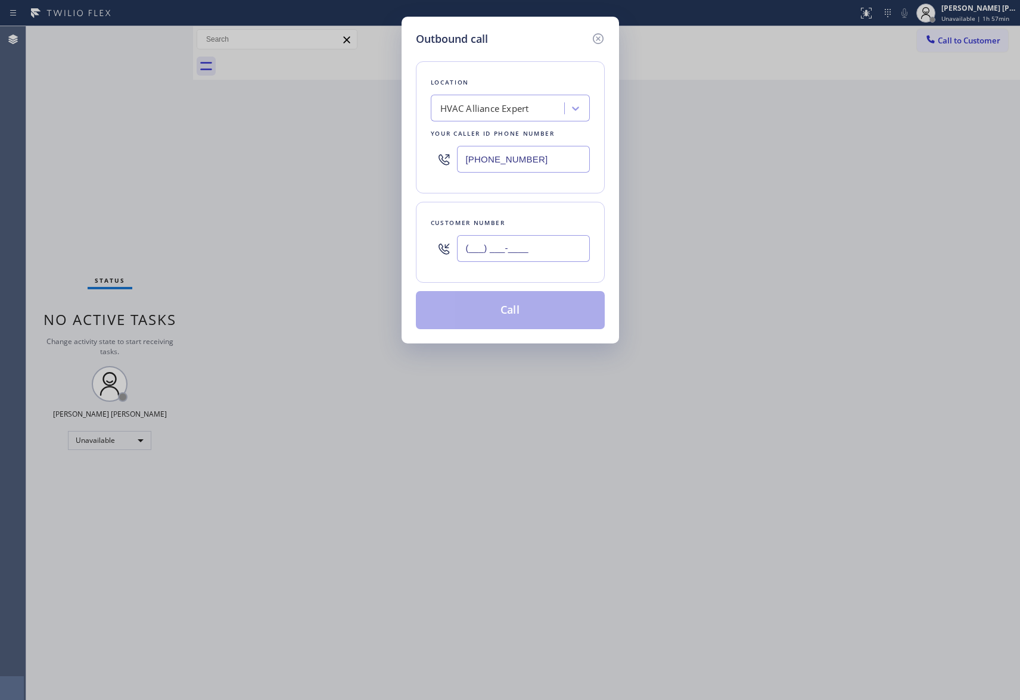
click at [557, 255] on input "(___) ___-____" at bounding box center [523, 248] width 133 height 27
paste input "310) 403-3260"
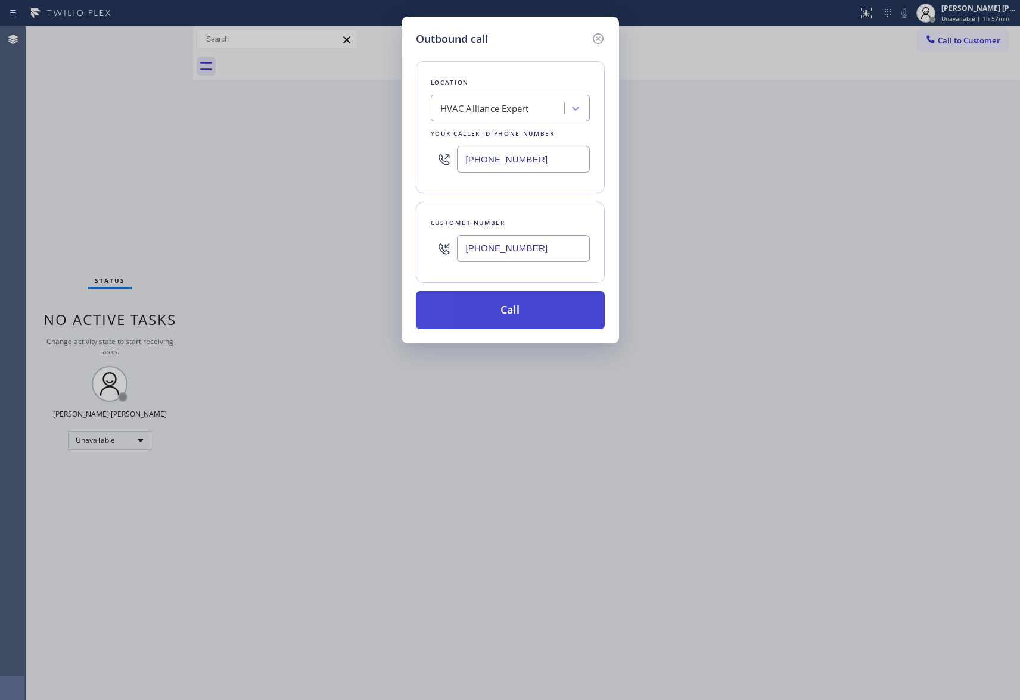
type input "[PHONE_NUMBER]"
click at [529, 317] on button "Call" at bounding box center [510, 310] width 189 height 38
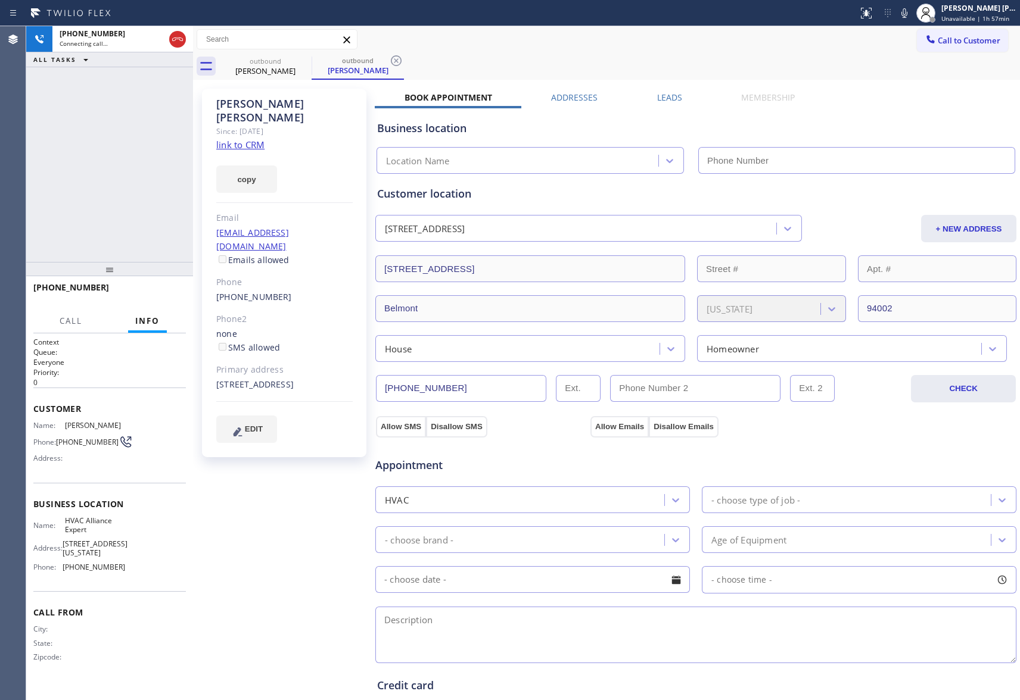
type input "[PHONE_NUMBER]"
click at [976, 41] on span "Call to Customer" at bounding box center [968, 40] width 63 height 11
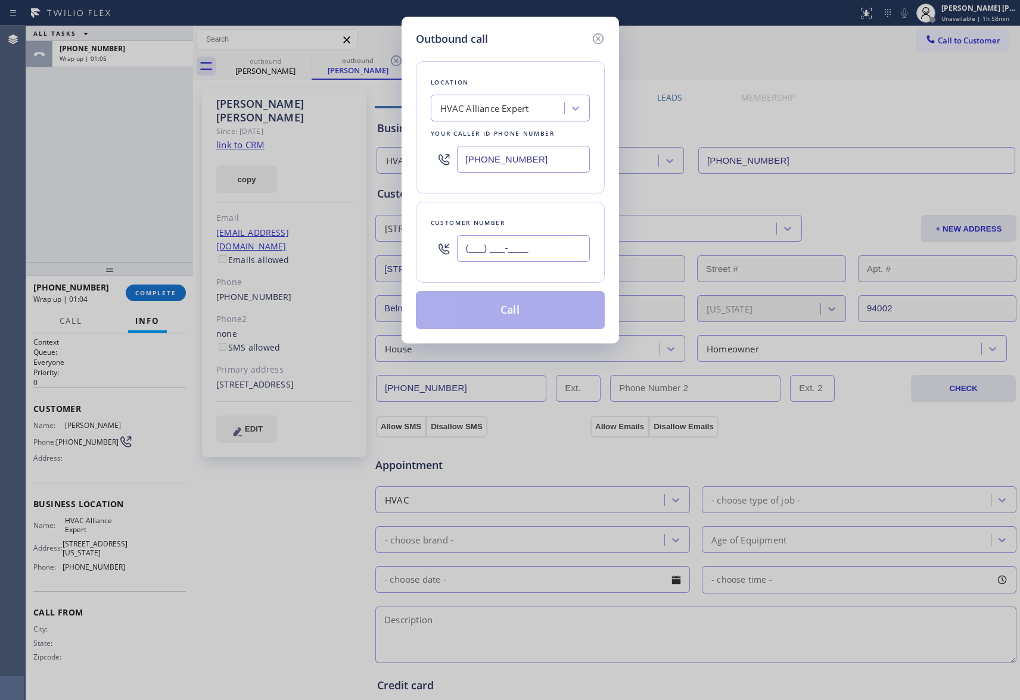
click at [578, 251] on input "(___) ___-____" at bounding box center [523, 248] width 133 height 27
paste input "949) 306-7200"
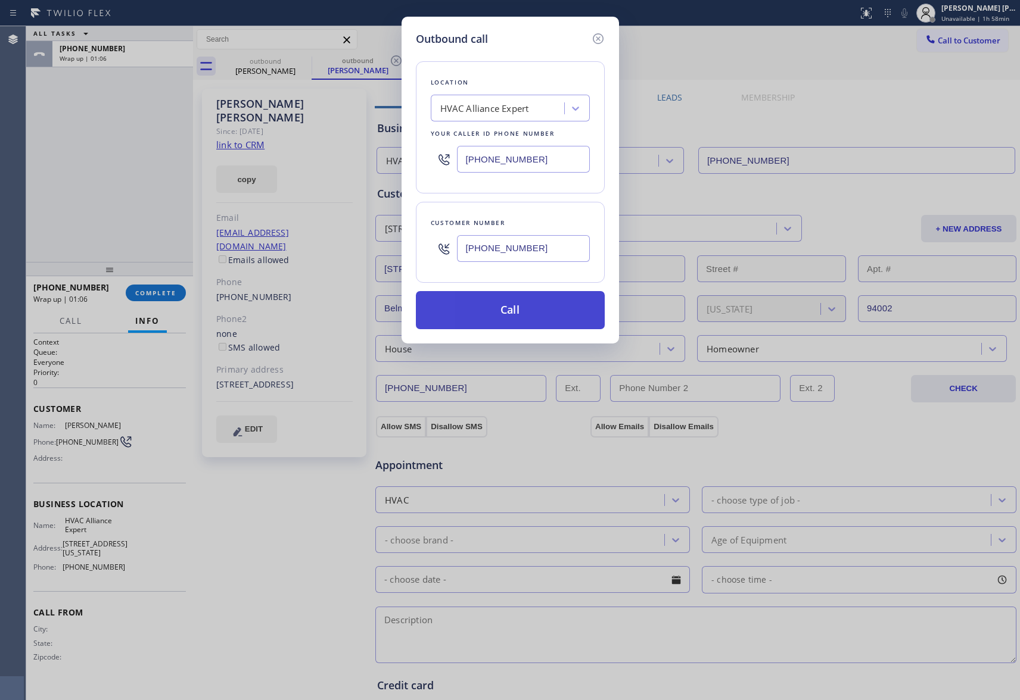
type input "[PHONE_NUMBER]"
click at [519, 317] on button "Call" at bounding box center [510, 310] width 189 height 38
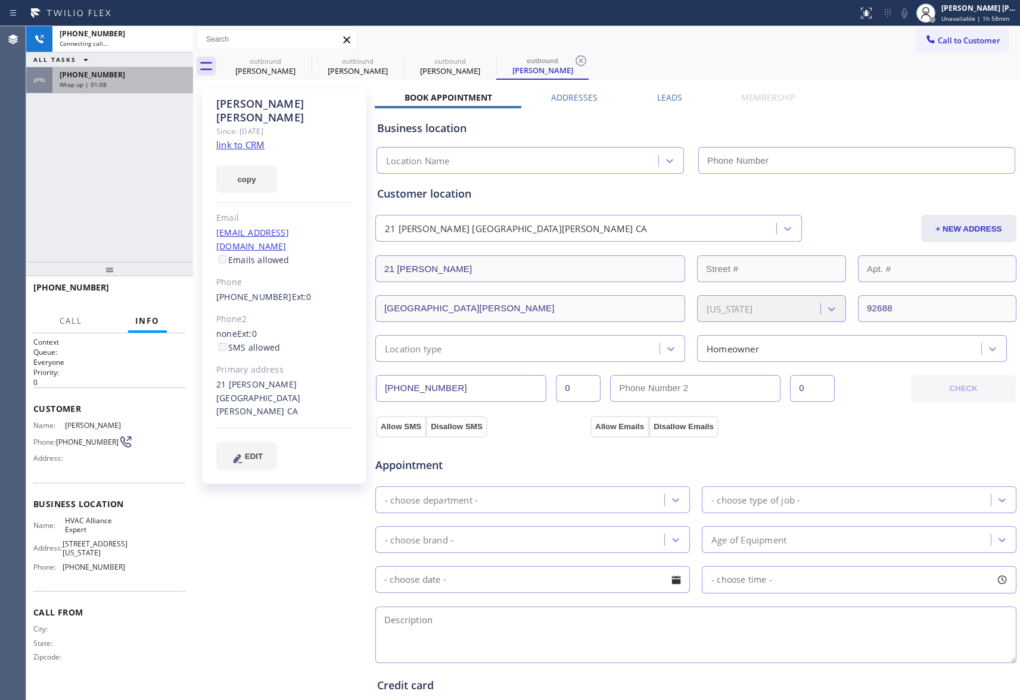
click at [141, 84] on div "Wrap up | 01:08" at bounding box center [123, 84] width 126 height 8
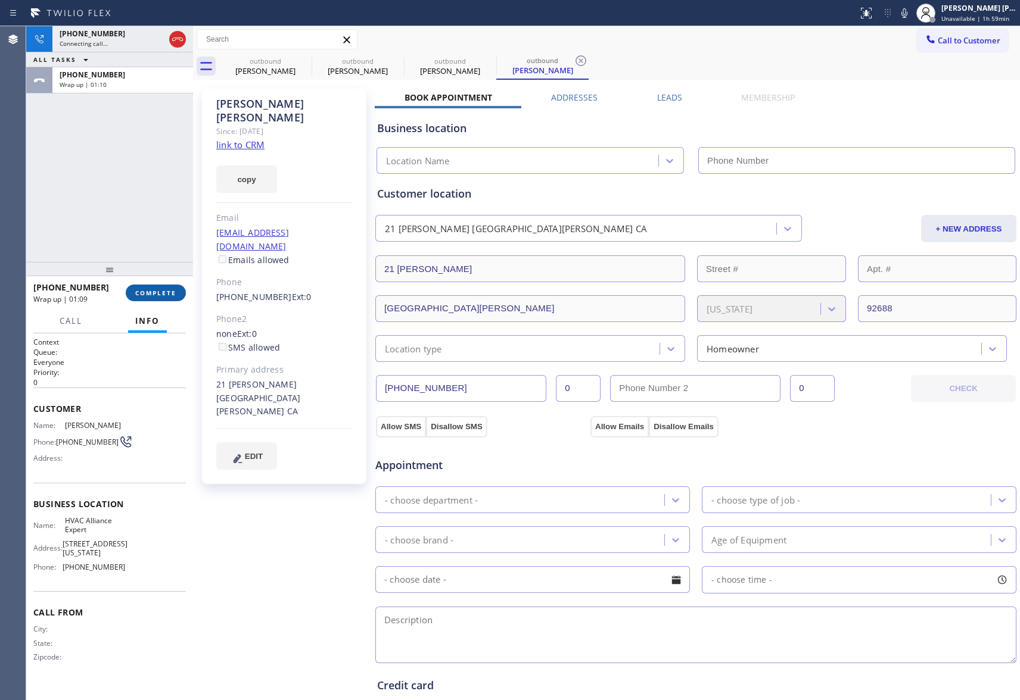
click at [160, 289] on span "COMPLETE" at bounding box center [155, 293] width 41 height 8
type input "[PHONE_NUMBER]"
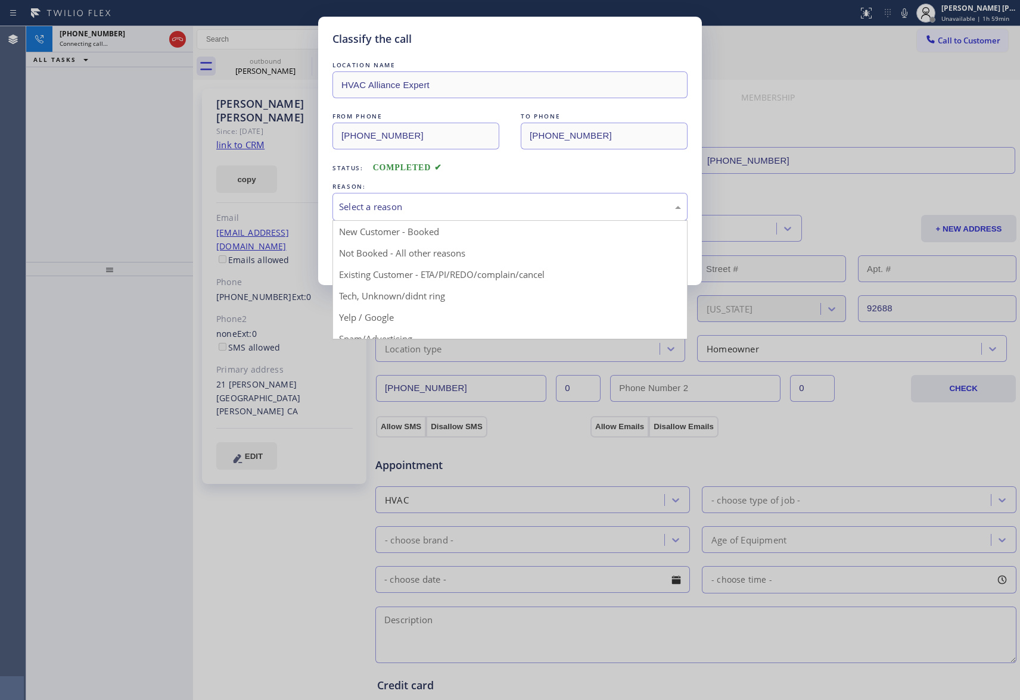
click at [436, 199] on div "Select a reason" at bounding box center [509, 207] width 355 height 28
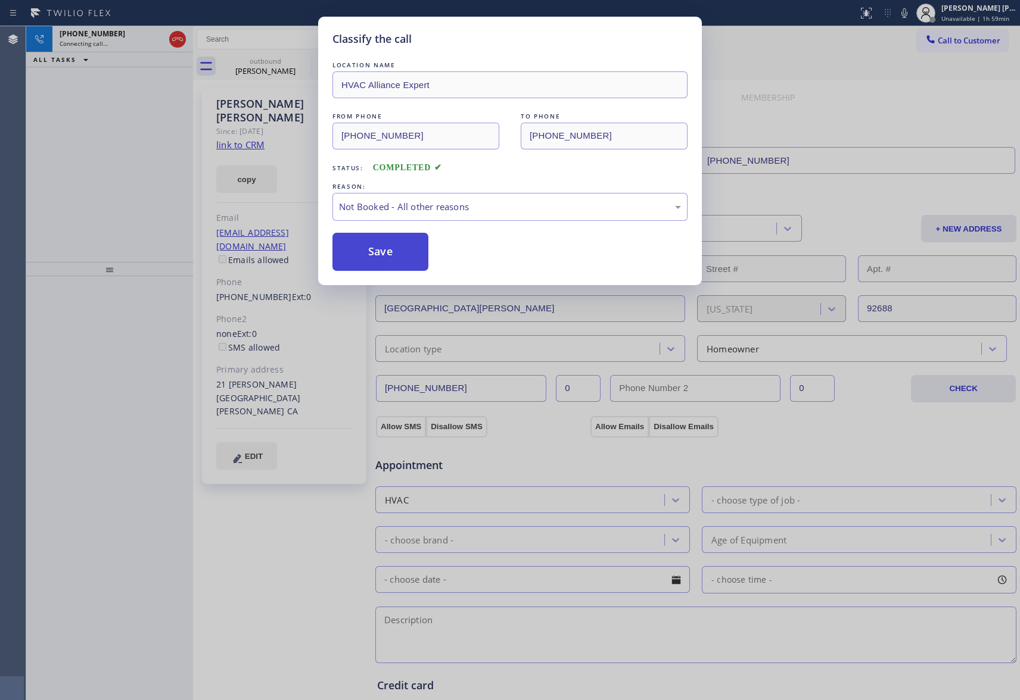
click at [367, 256] on button "Save" at bounding box center [380, 252] width 96 height 38
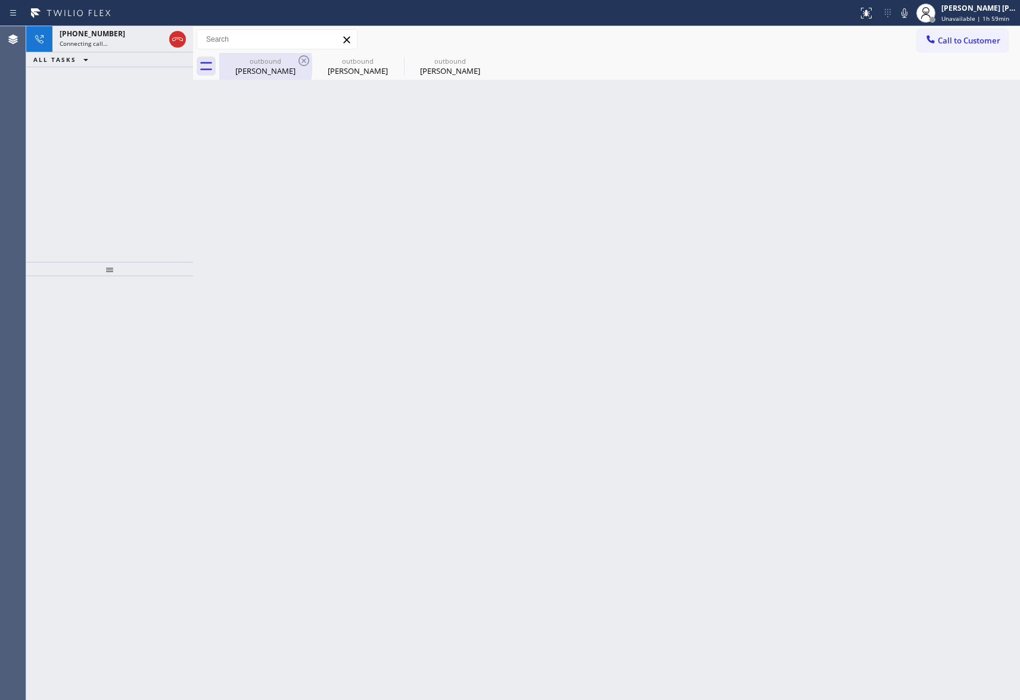
click at [284, 74] on div "[PERSON_NAME]" at bounding box center [265, 71] width 90 height 11
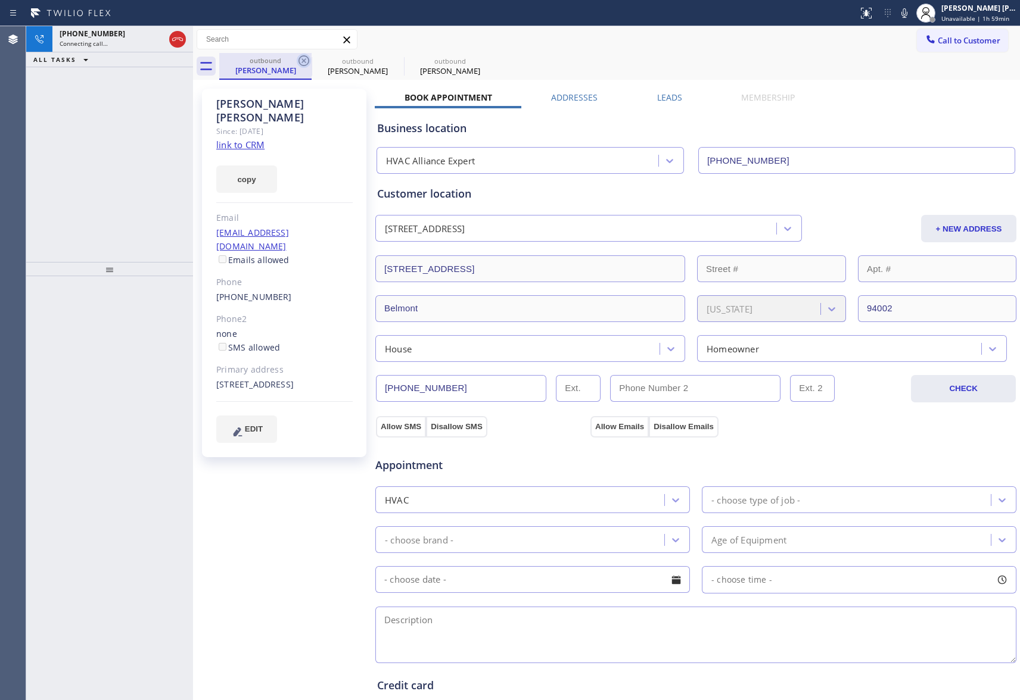
click at [299, 62] on icon at bounding box center [303, 60] width 11 height 11
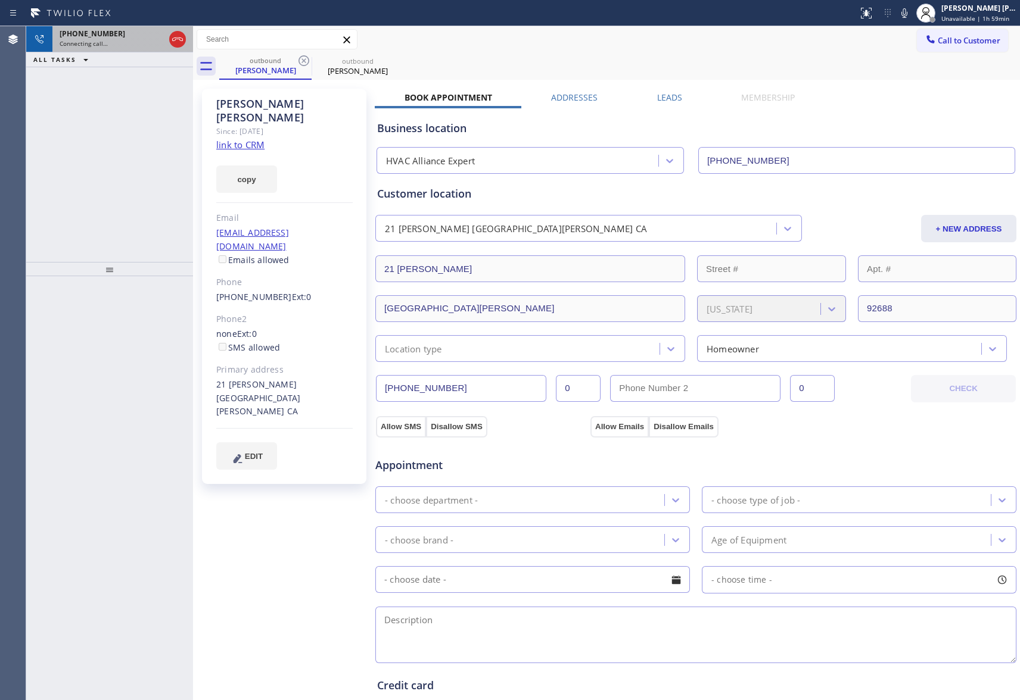
click at [142, 41] on div "Connecting call…" at bounding box center [112, 43] width 105 height 8
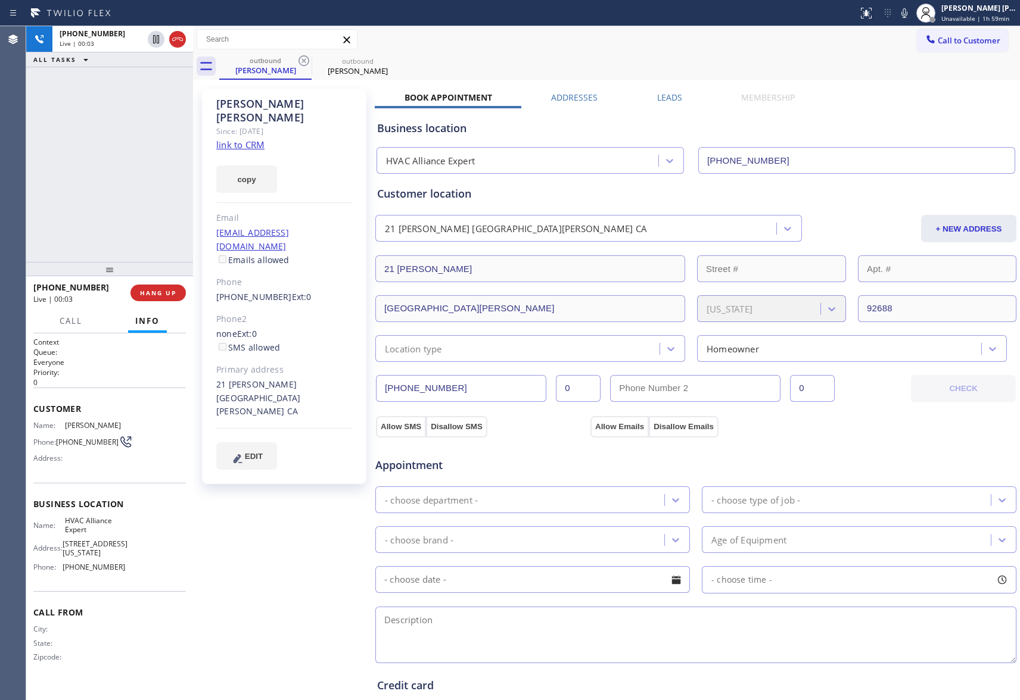
click at [672, 98] on label "Leads" at bounding box center [669, 97] width 25 height 11
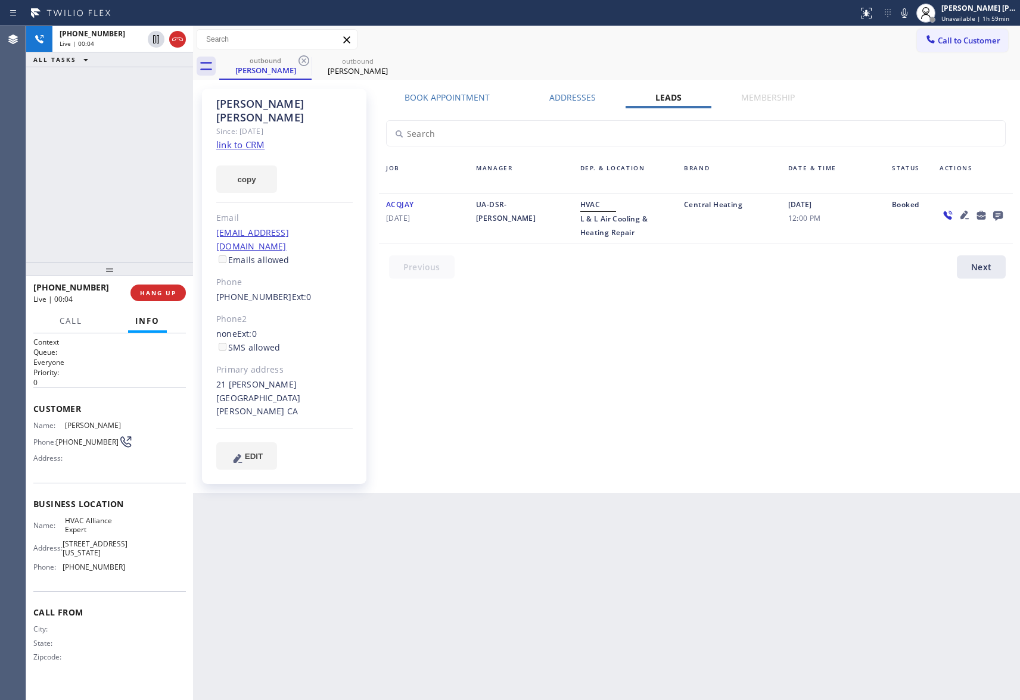
click at [995, 211] on icon at bounding box center [998, 216] width 10 height 10
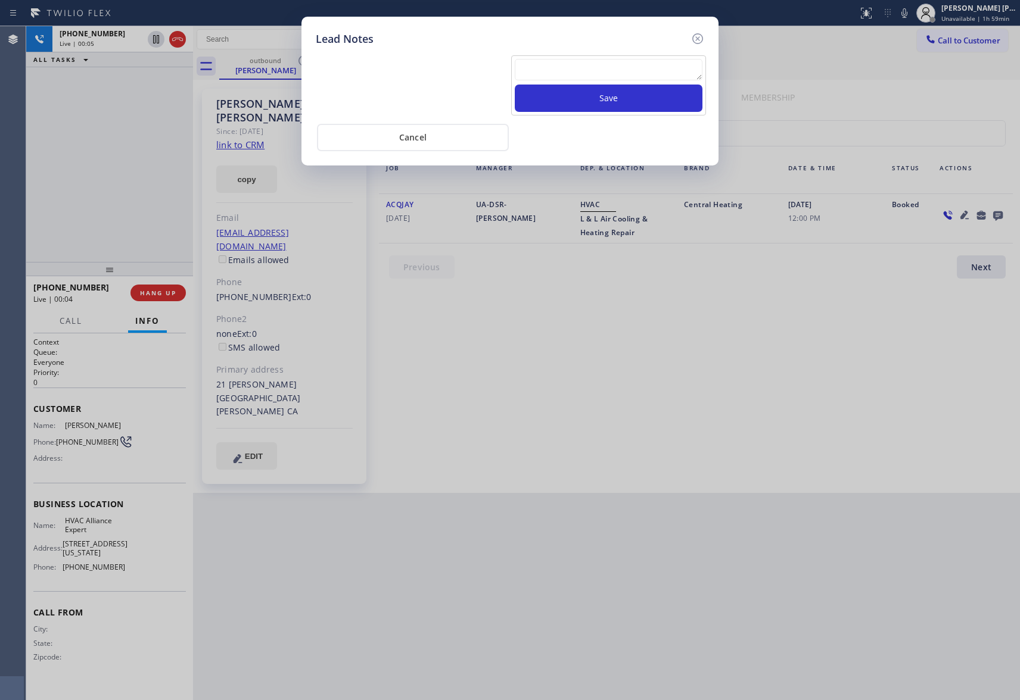
click at [546, 71] on textarea at bounding box center [609, 69] width 188 height 21
paste textarea "VM | please transfer if cx calls back"
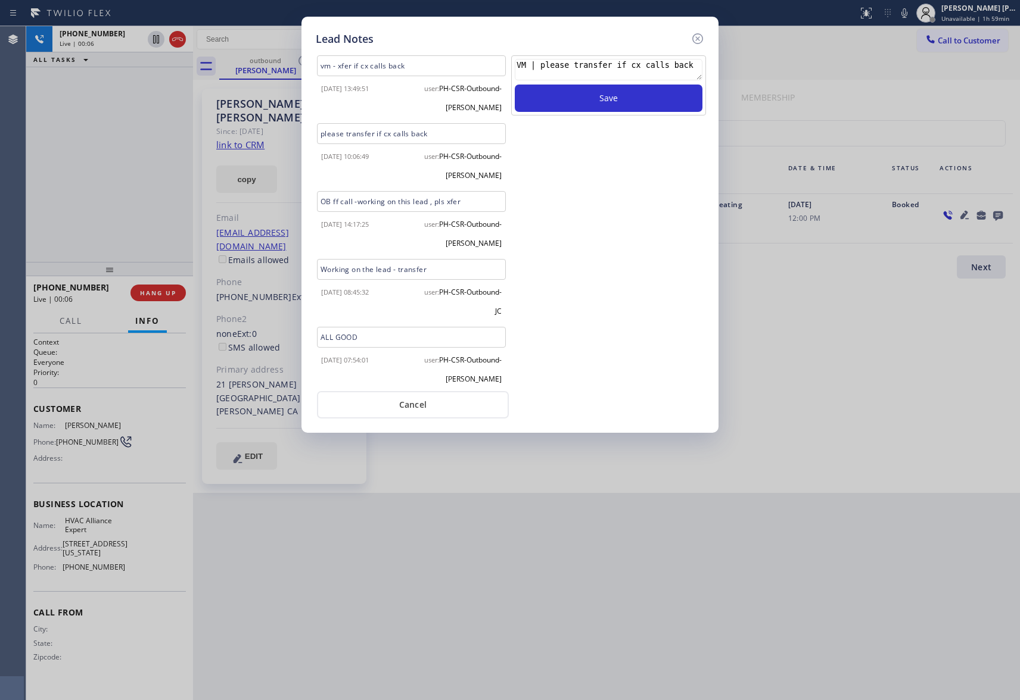
scroll to position [5, 0]
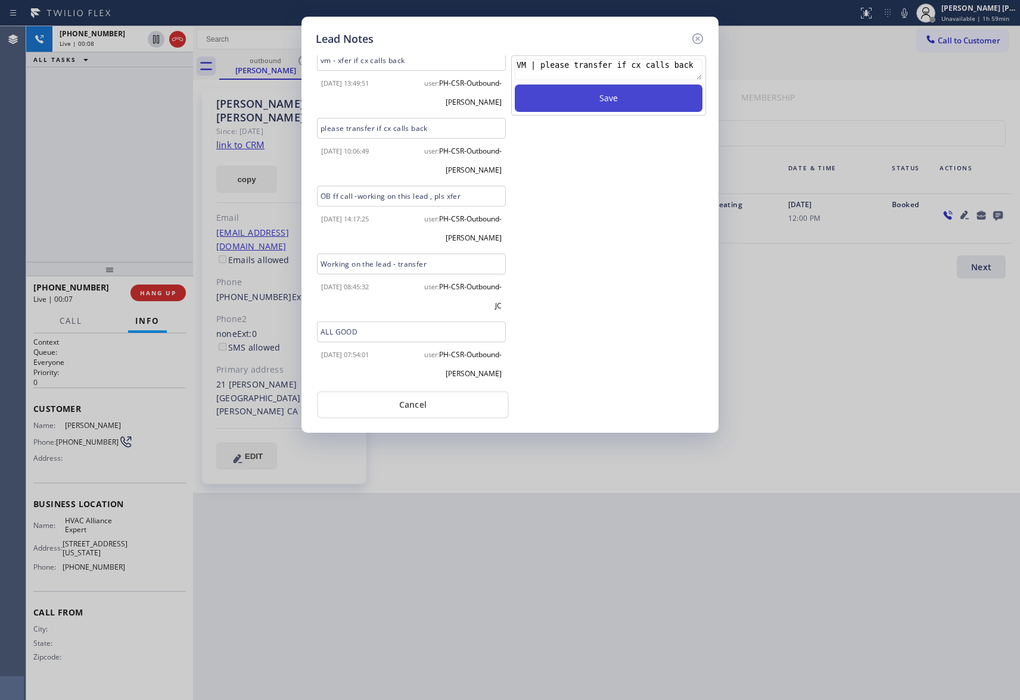
type textarea "VM | please transfer if cx calls back"
click at [637, 102] on button "Save" at bounding box center [609, 98] width 188 height 27
click at [697, 39] on icon at bounding box center [697, 38] width 11 height 11
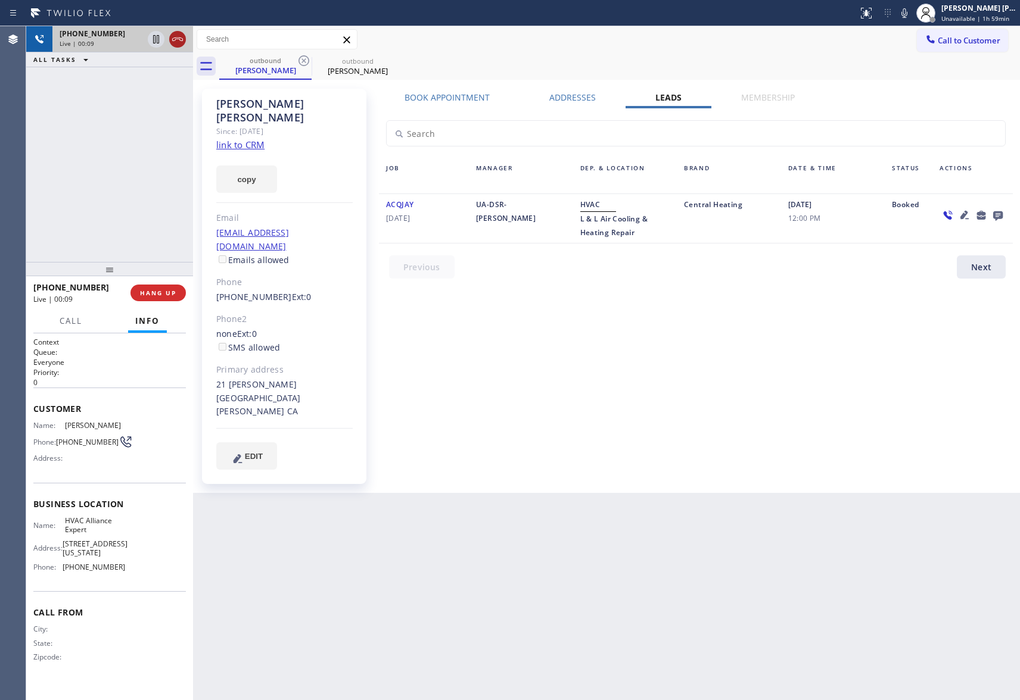
click at [176, 39] on icon at bounding box center [177, 39] width 14 height 14
click at [309, 61] on icon at bounding box center [303, 60] width 11 height 11
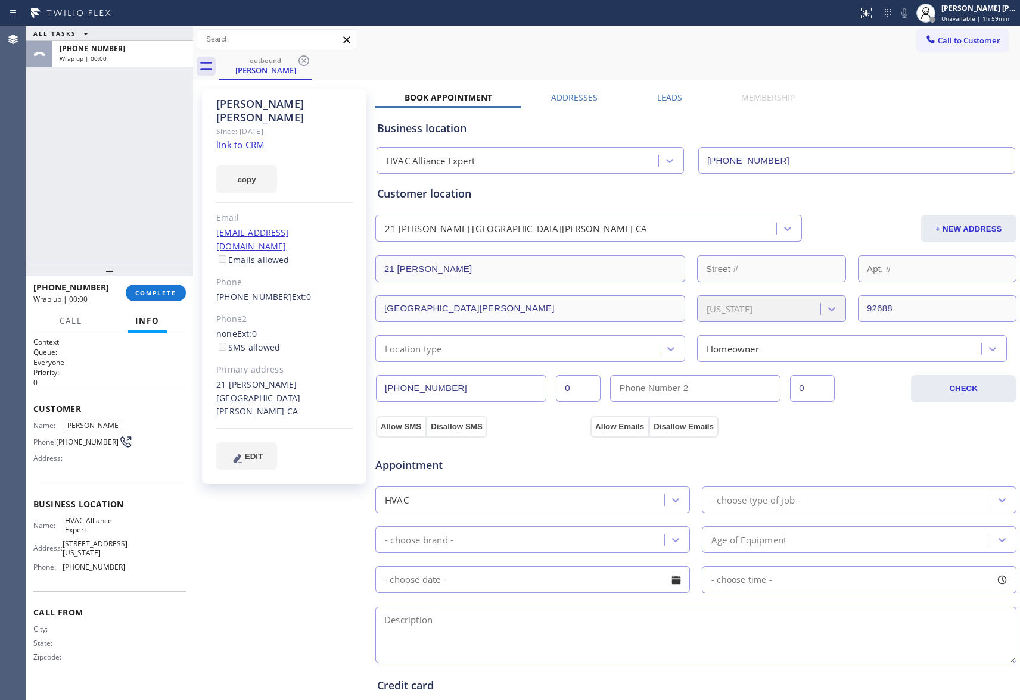
click at [309, 61] on icon at bounding box center [303, 60] width 11 height 11
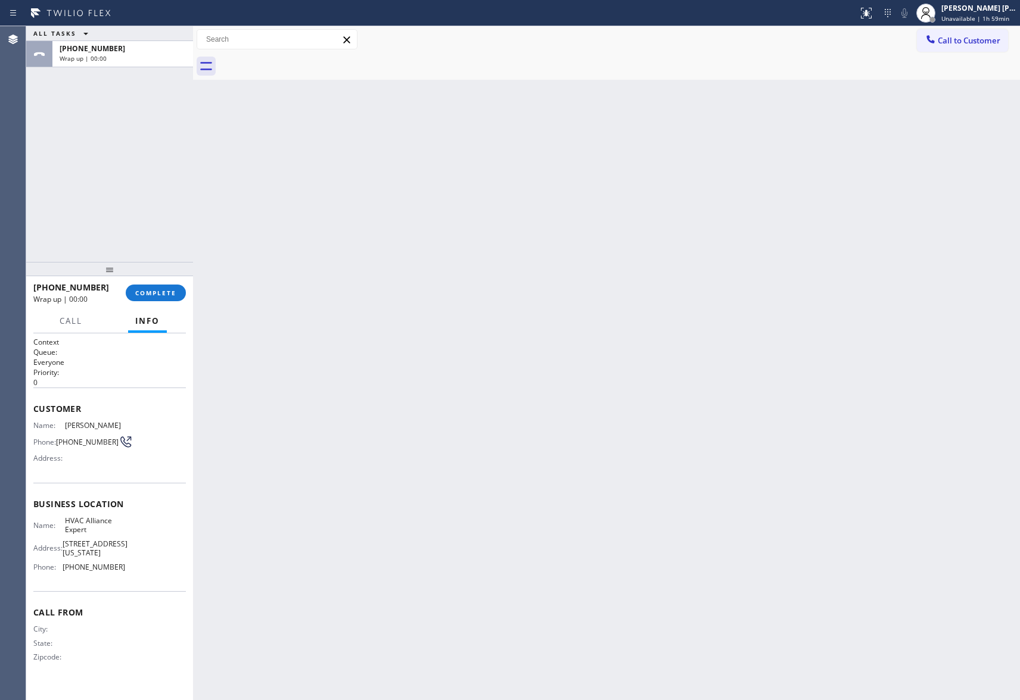
click at [309, 61] on div at bounding box center [619, 66] width 801 height 27
click at [157, 294] on span "COMPLETE" at bounding box center [155, 293] width 41 height 8
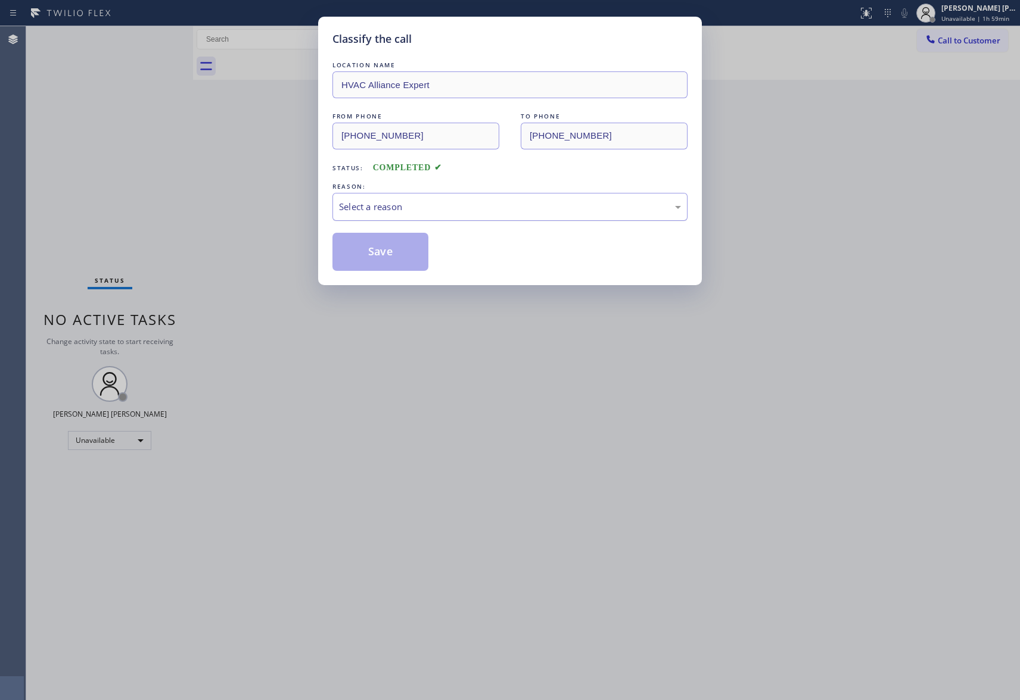
click at [422, 213] on div "Select a reason" at bounding box center [510, 207] width 342 height 14
click at [373, 253] on button "Save" at bounding box center [380, 252] width 96 height 38
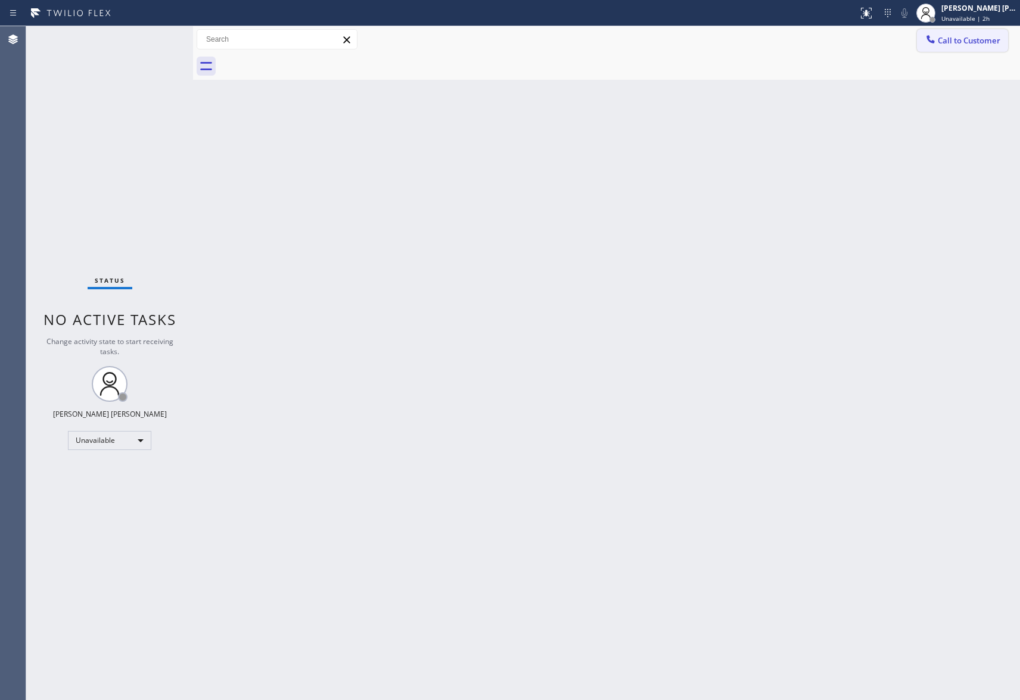
click at [996, 43] on span "Call to Customer" at bounding box center [968, 40] width 63 height 11
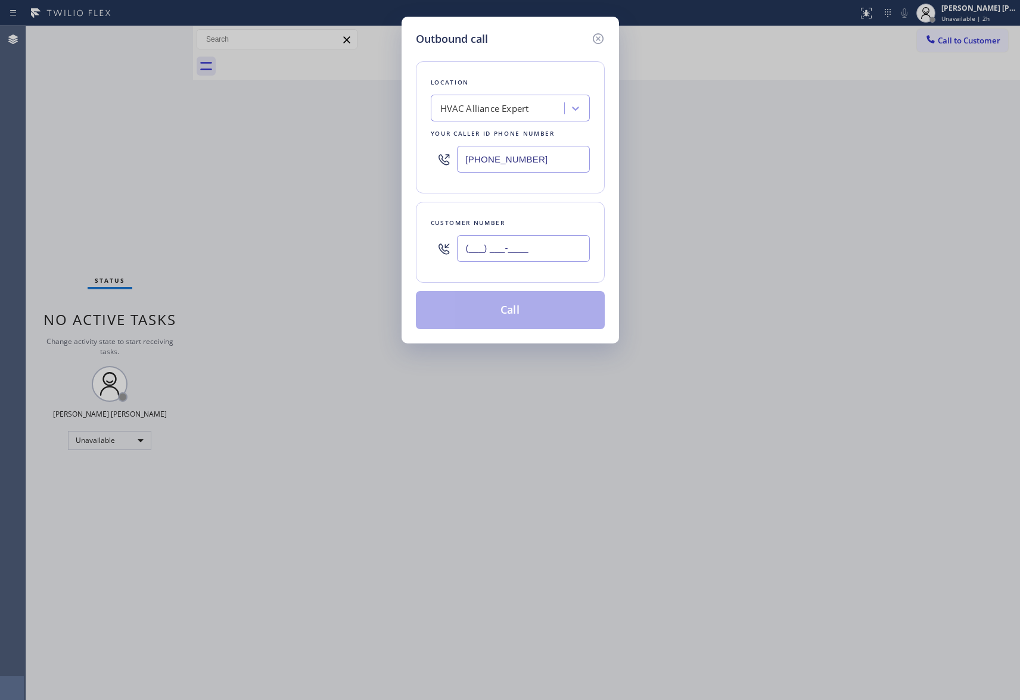
click at [535, 245] on input "(___) ___-____" at bounding box center [523, 248] width 133 height 27
paste input "562) 201-8766"
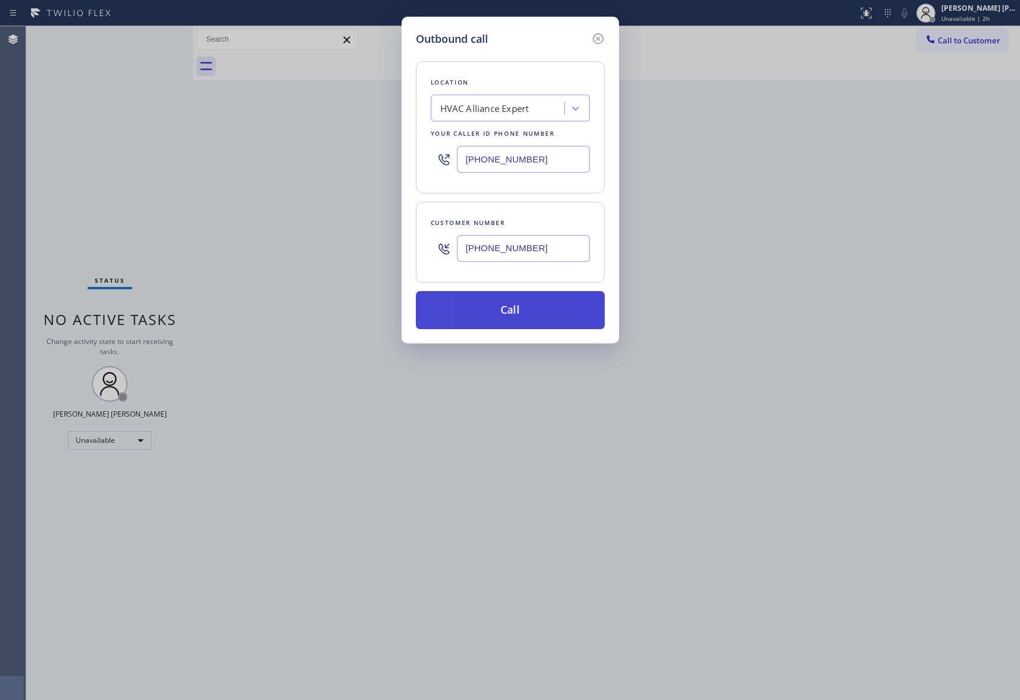
type input "[PHONE_NUMBER]"
click at [552, 318] on button "Call" at bounding box center [510, 310] width 189 height 38
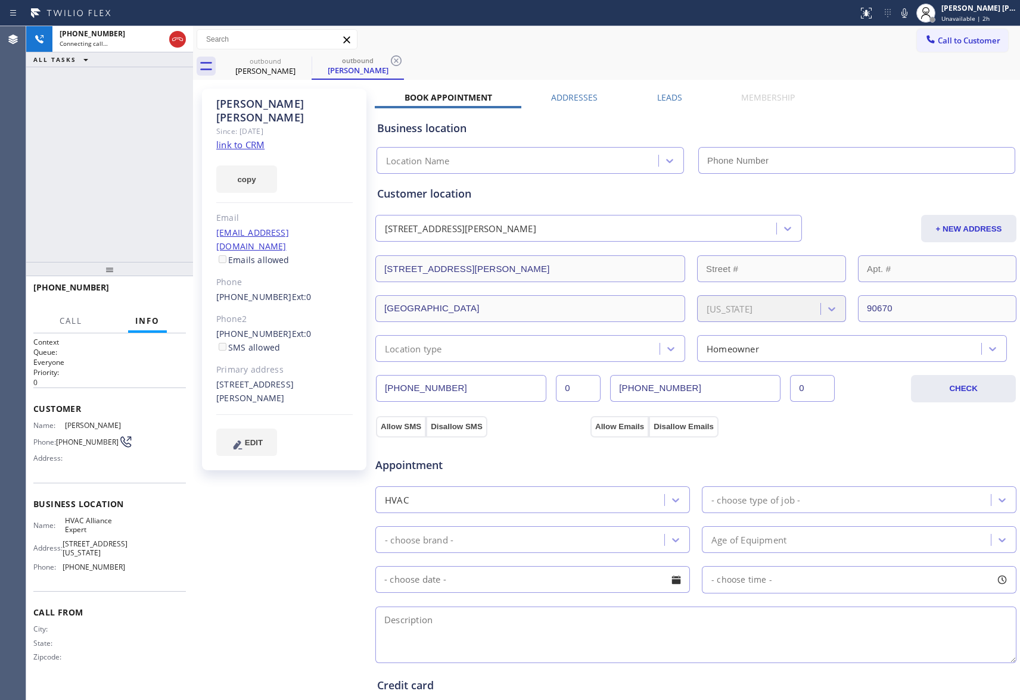
type input "[PHONE_NUMBER]"
click at [181, 39] on icon at bounding box center [177, 39] width 14 height 14
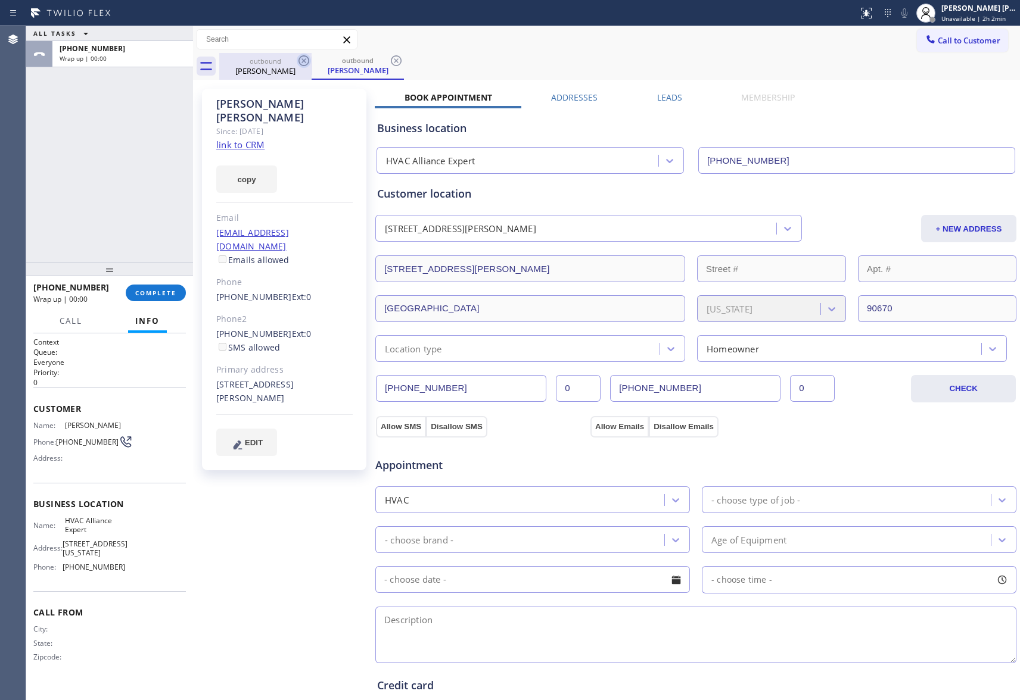
click at [299, 64] on icon at bounding box center [304, 61] width 14 height 14
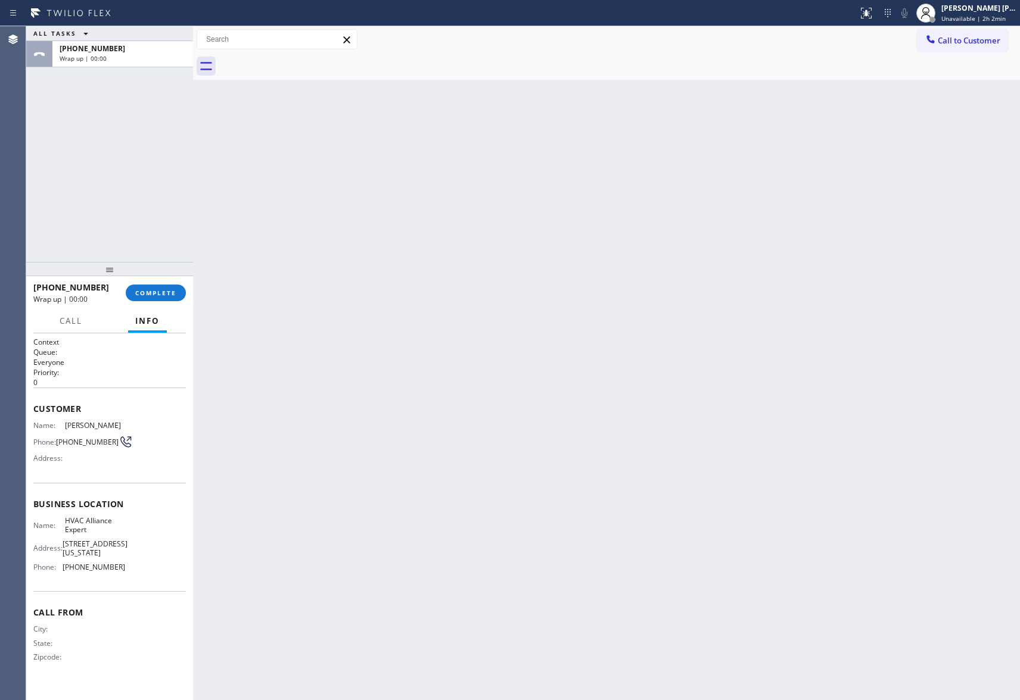
click at [299, 64] on div at bounding box center [619, 66] width 801 height 27
click at [164, 291] on span "COMPLETE" at bounding box center [155, 293] width 41 height 8
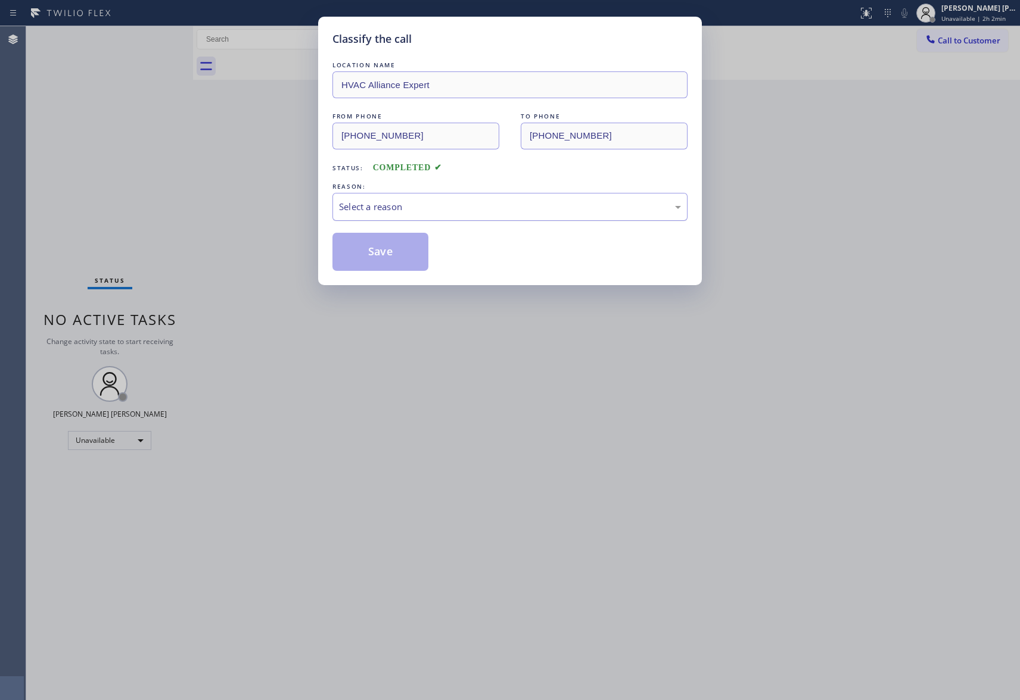
click at [492, 205] on div "Select a reason" at bounding box center [510, 207] width 342 height 14
click at [380, 254] on button "Save" at bounding box center [380, 252] width 96 height 38
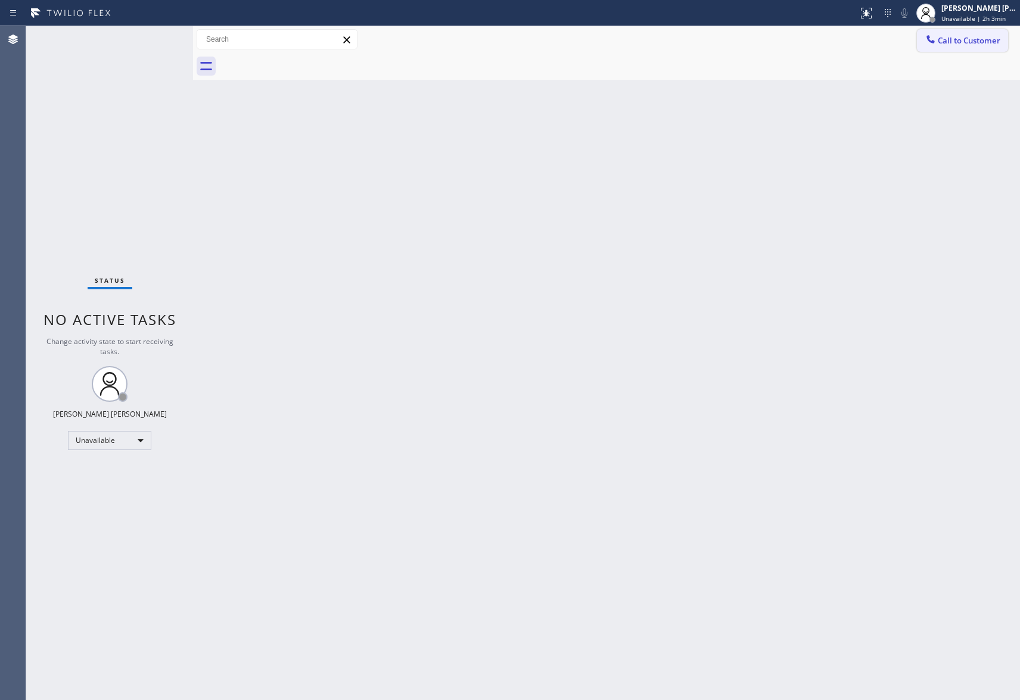
click at [958, 29] on button "Call to Customer" at bounding box center [962, 40] width 91 height 23
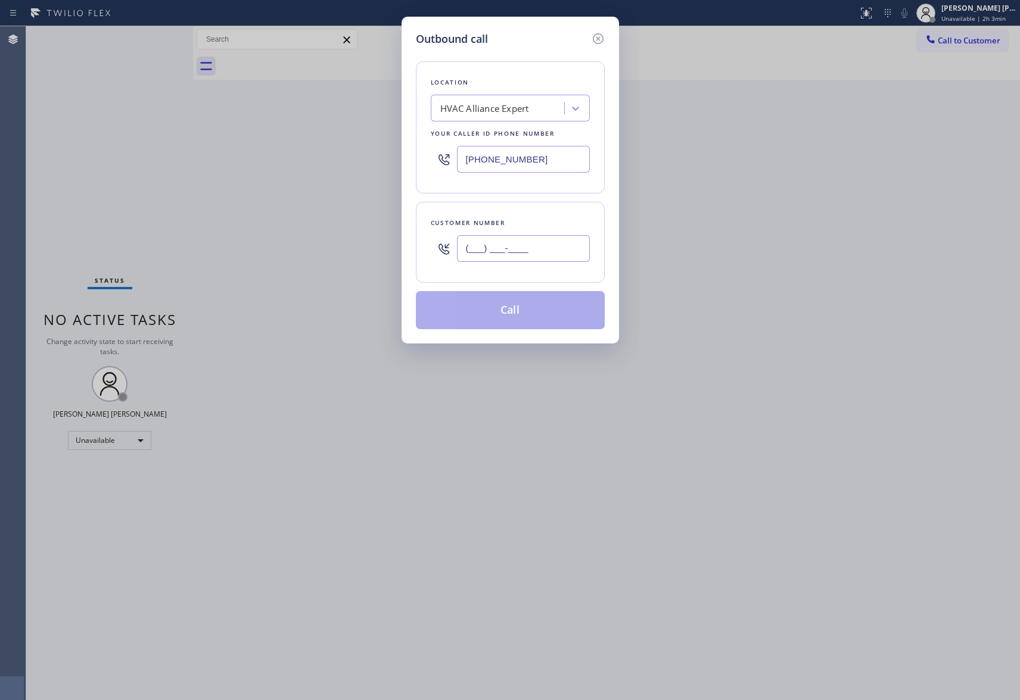
click at [535, 242] on input "(___) ___-____" at bounding box center [523, 248] width 133 height 27
paste input "415) 860-6760"
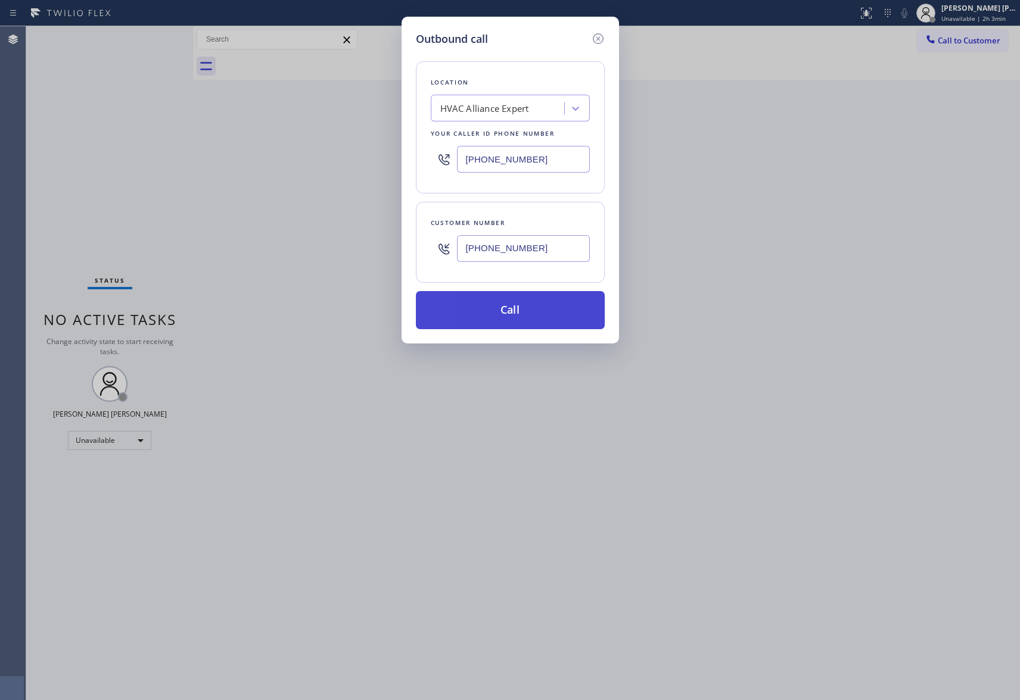
type input "[PHONE_NUMBER]"
click at [544, 313] on button "Call" at bounding box center [510, 310] width 189 height 38
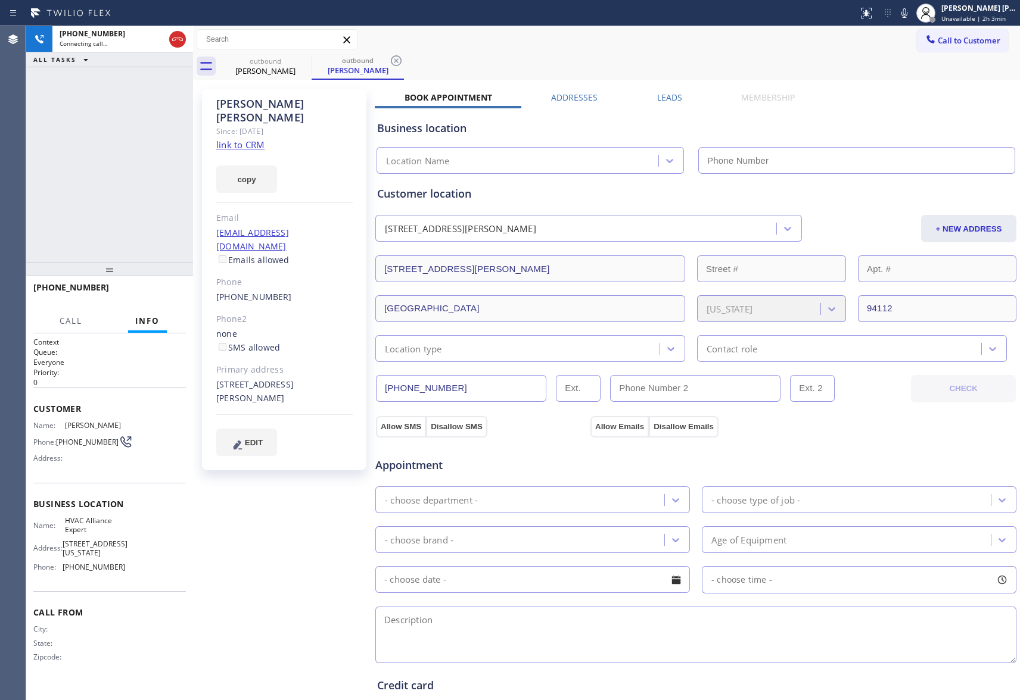
type input "[PHONE_NUMBER]"
click at [170, 294] on span "HANG UP" at bounding box center [158, 293] width 36 height 8
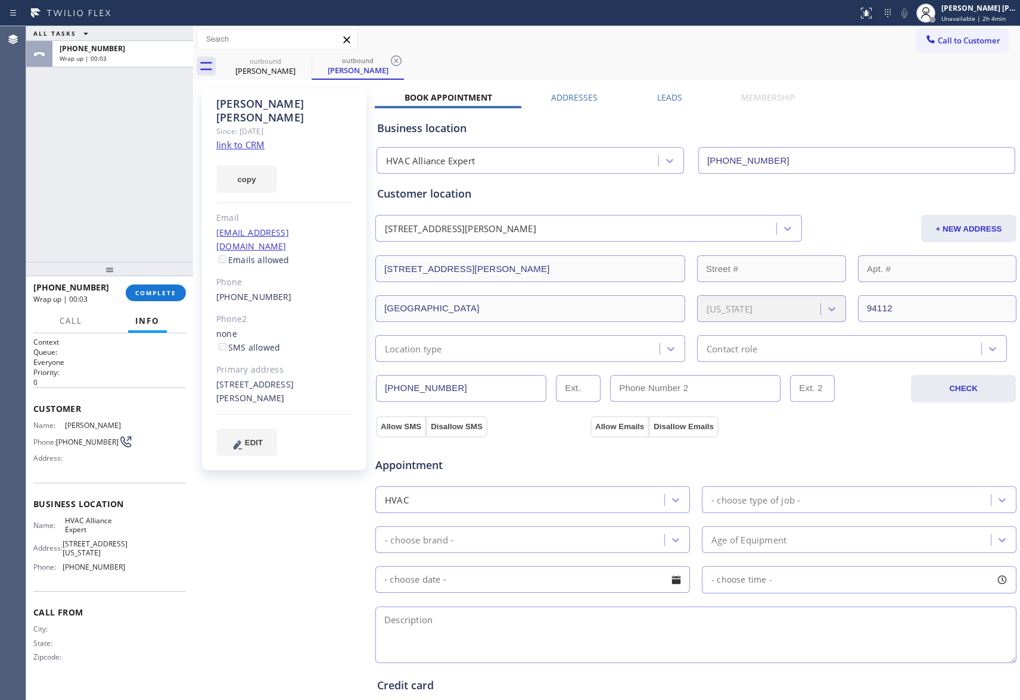
click at [665, 96] on label "Leads" at bounding box center [669, 97] width 25 height 11
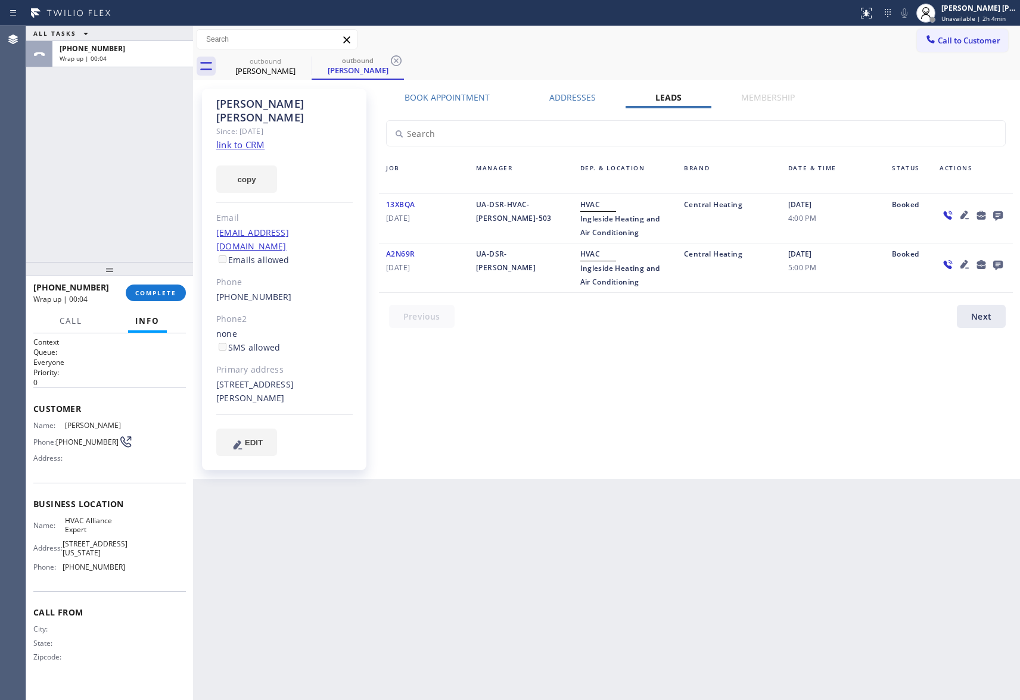
click at [999, 219] on icon at bounding box center [998, 215] width 14 height 15
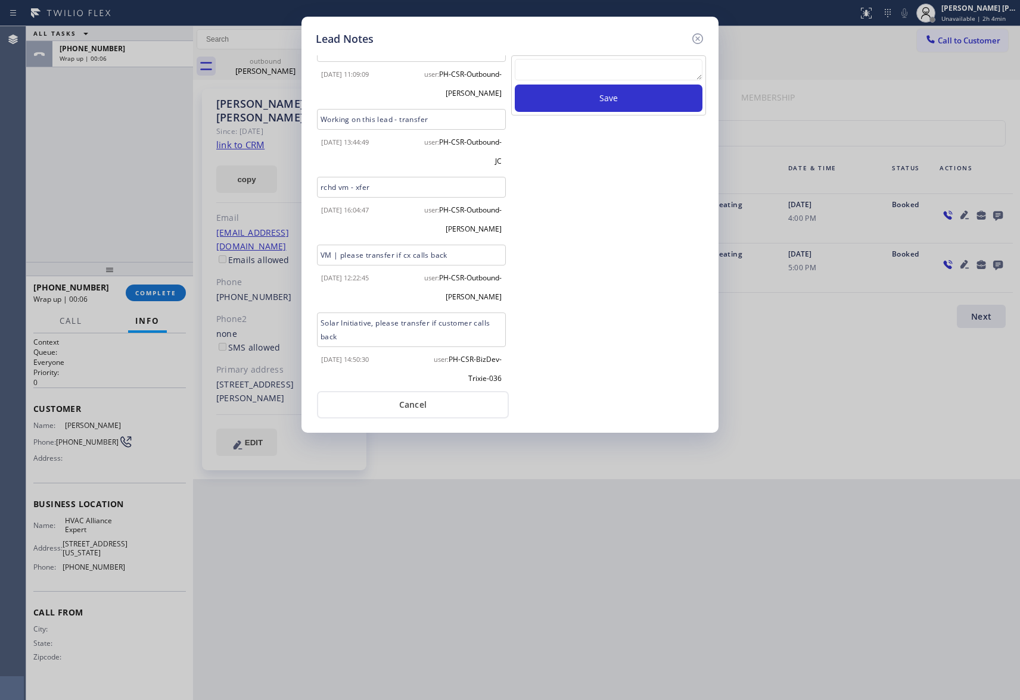
scroll to position [86, 0]
click at [598, 71] on textarea at bounding box center [609, 69] width 188 height 21
paste textarea "please transfer if cx calls back"
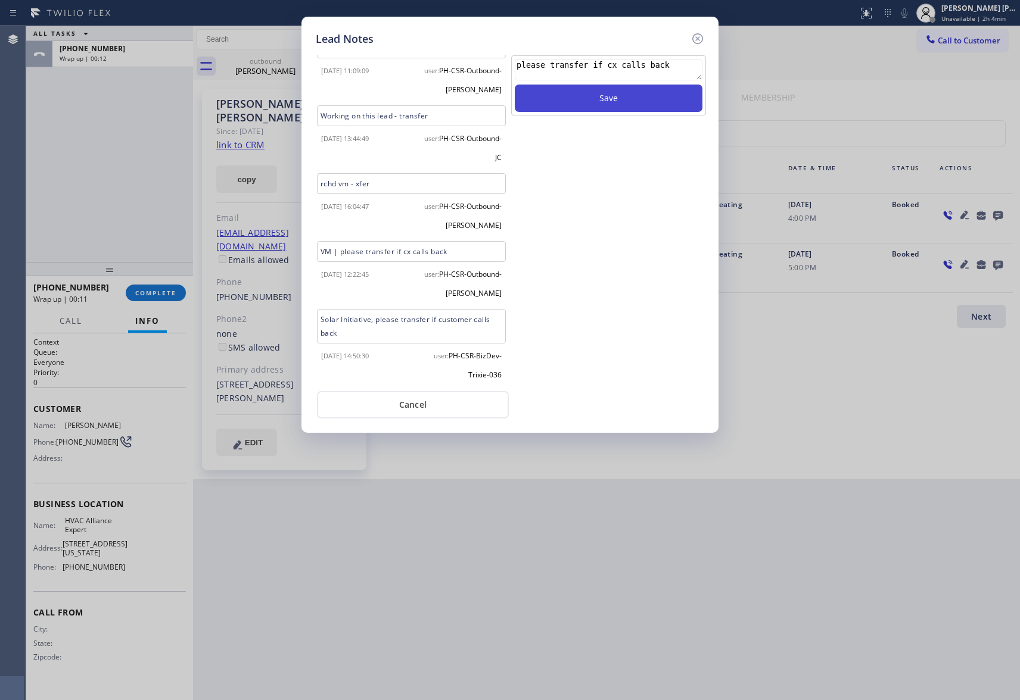
type textarea "please transfer if cx calls back"
click at [598, 101] on button "Save" at bounding box center [609, 98] width 188 height 27
click at [702, 41] on icon at bounding box center [697, 38] width 11 height 11
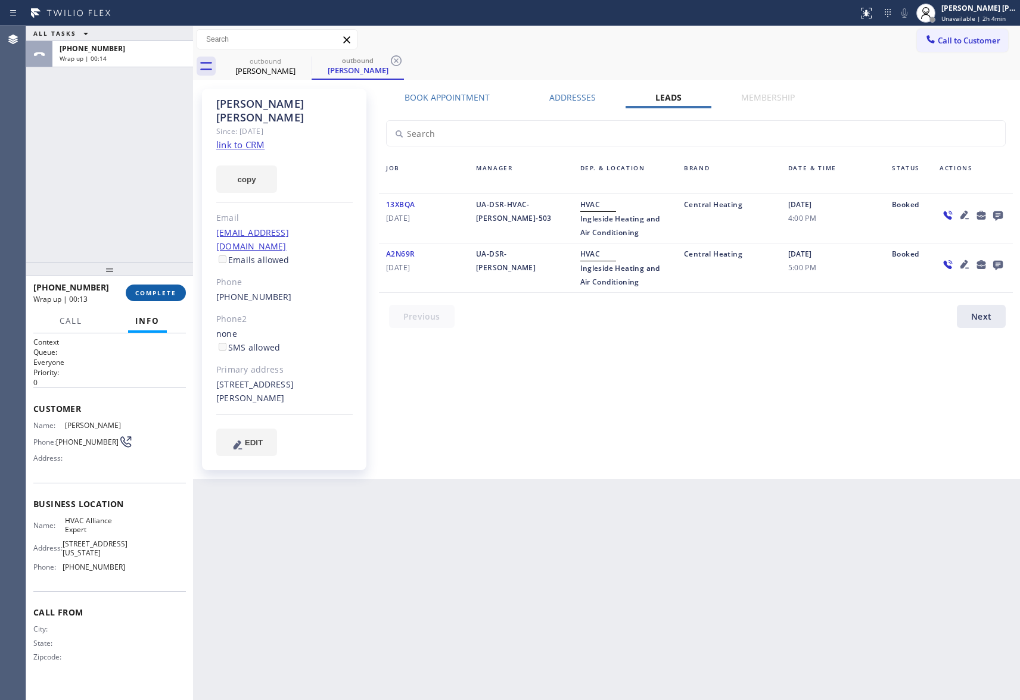
click at [155, 288] on button "COMPLETE" at bounding box center [156, 293] width 60 height 17
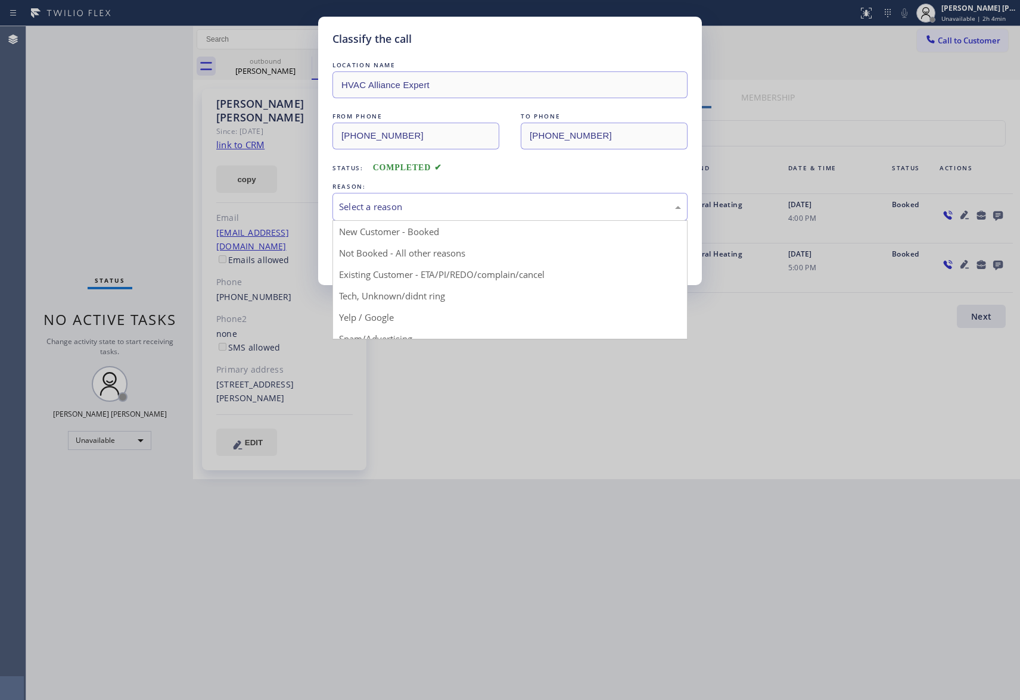
click at [398, 207] on div "Select a reason" at bounding box center [510, 207] width 342 height 14
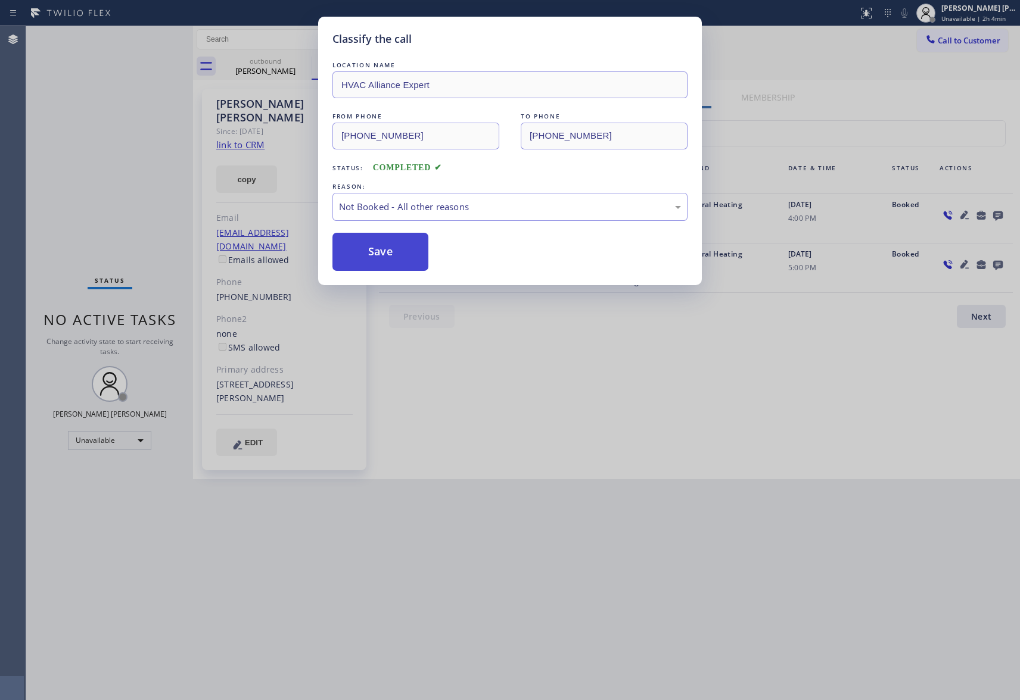
click at [369, 254] on button "Save" at bounding box center [380, 252] width 96 height 38
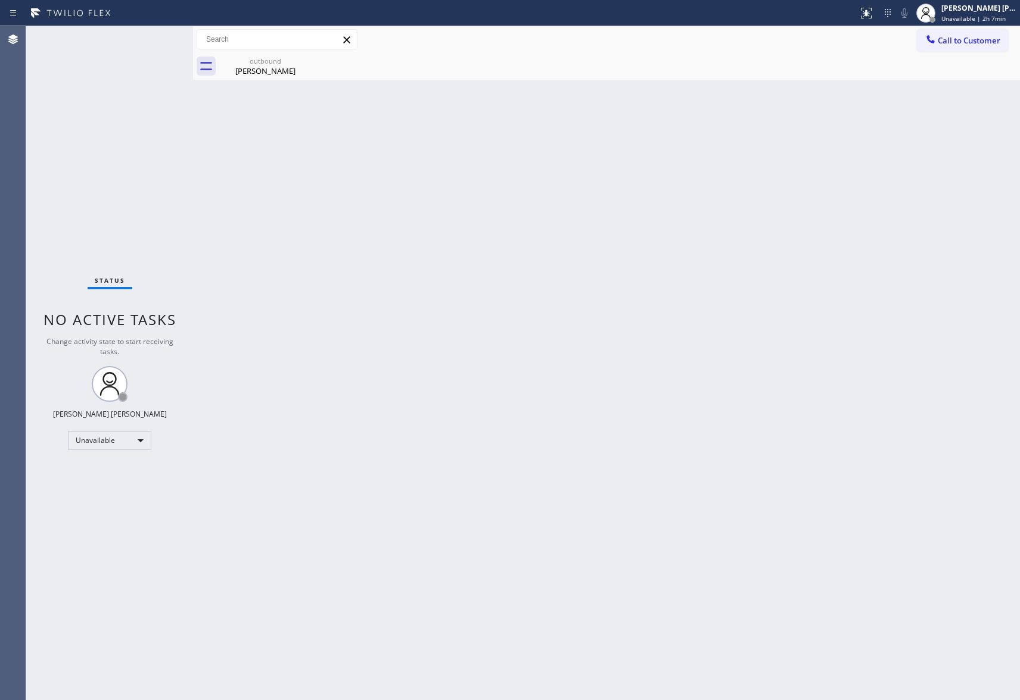
click at [964, 41] on span "Call to Customer" at bounding box center [968, 40] width 63 height 11
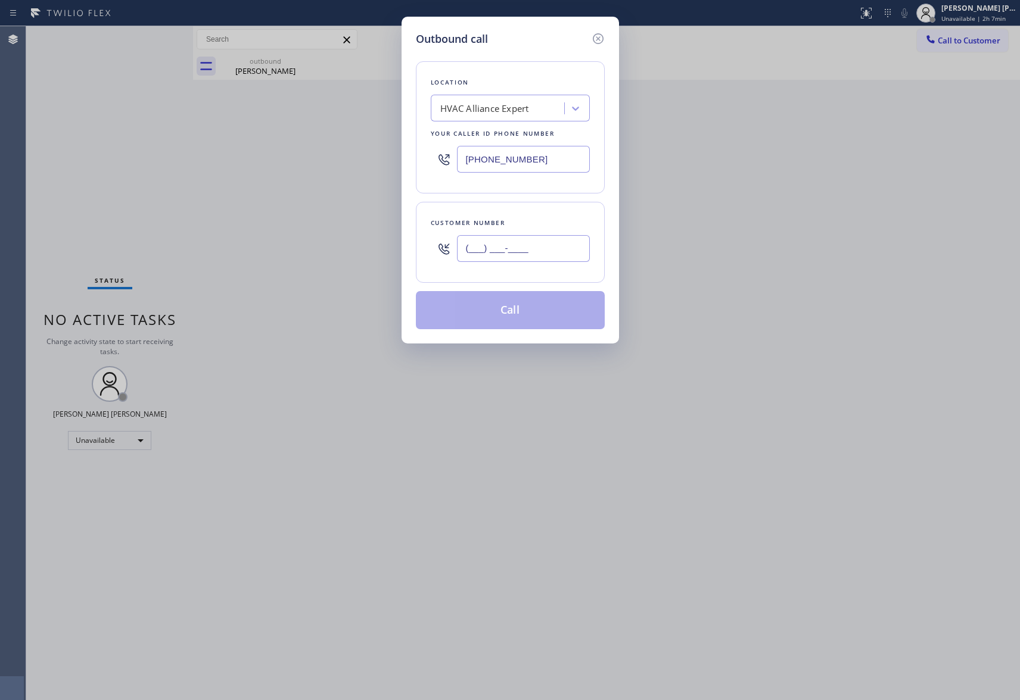
click at [528, 236] on input "(___) ___-____" at bounding box center [523, 248] width 133 height 27
paste input "360) 620-5740"
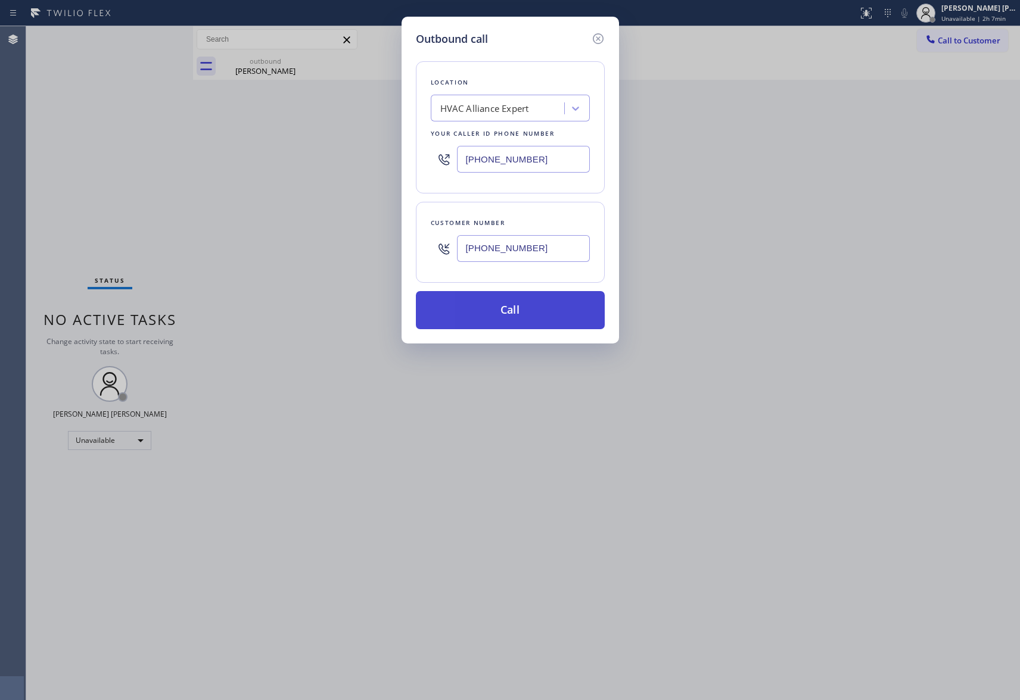
type input "[PHONE_NUMBER]"
click at [535, 313] on button "Call" at bounding box center [510, 310] width 189 height 38
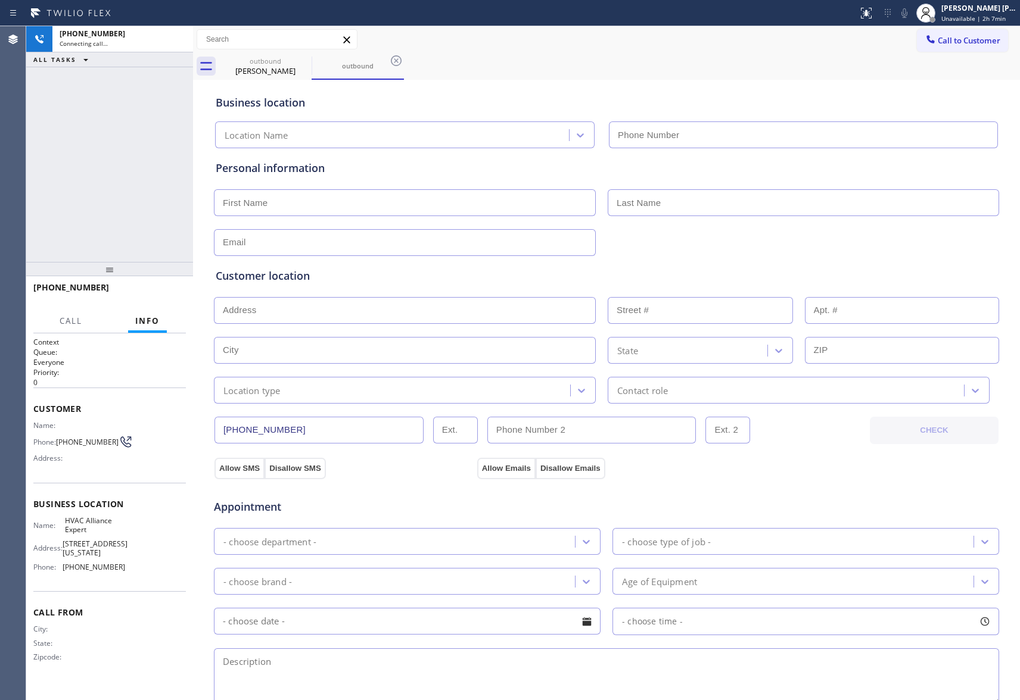
type input "[PHONE_NUMBER]"
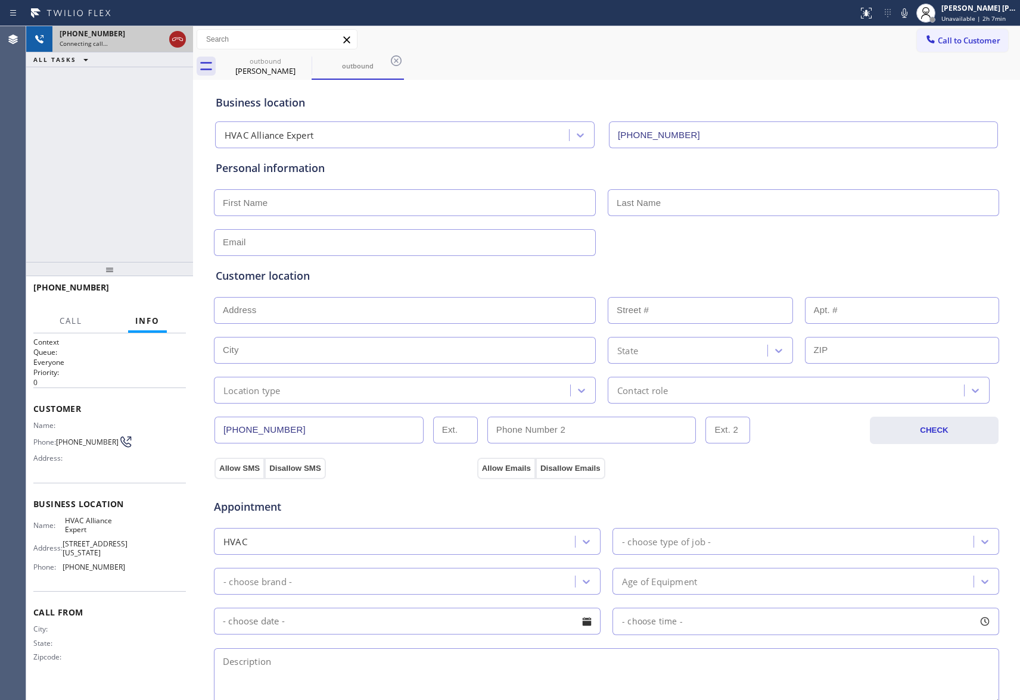
click at [177, 43] on icon at bounding box center [177, 39] width 14 height 14
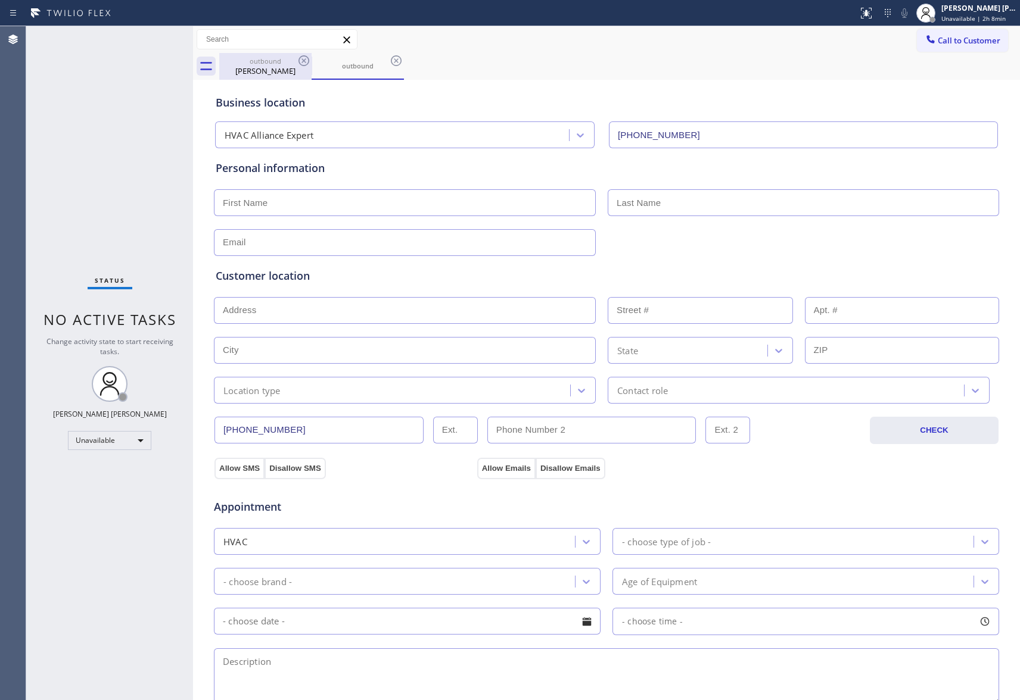
click at [294, 67] on div "[PERSON_NAME]" at bounding box center [265, 71] width 90 height 11
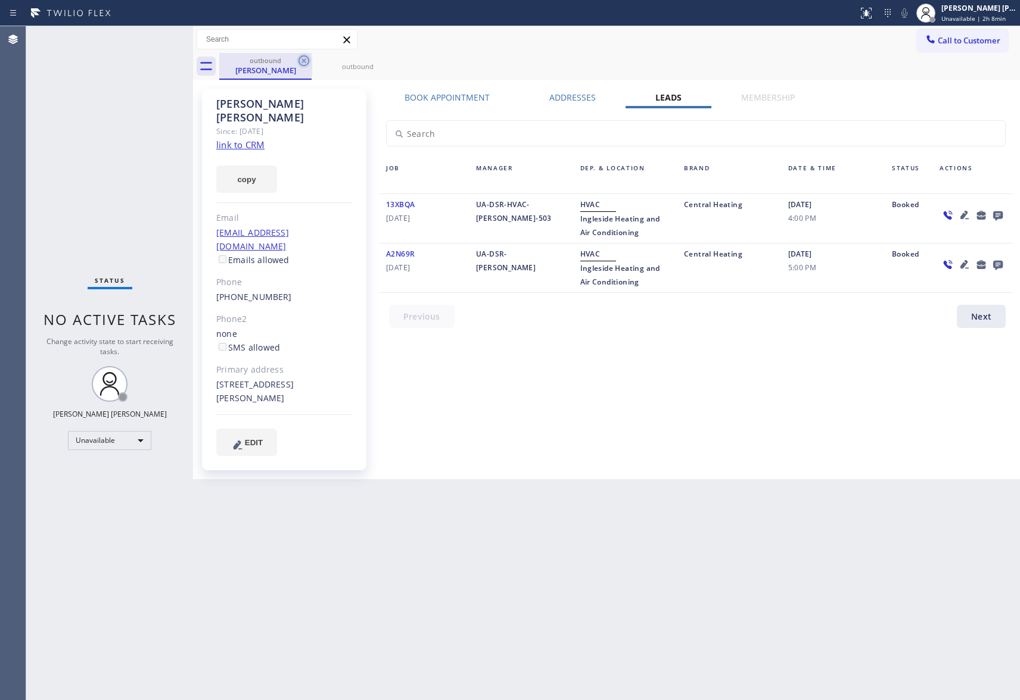
click at [309, 57] on icon at bounding box center [304, 61] width 14 height 14
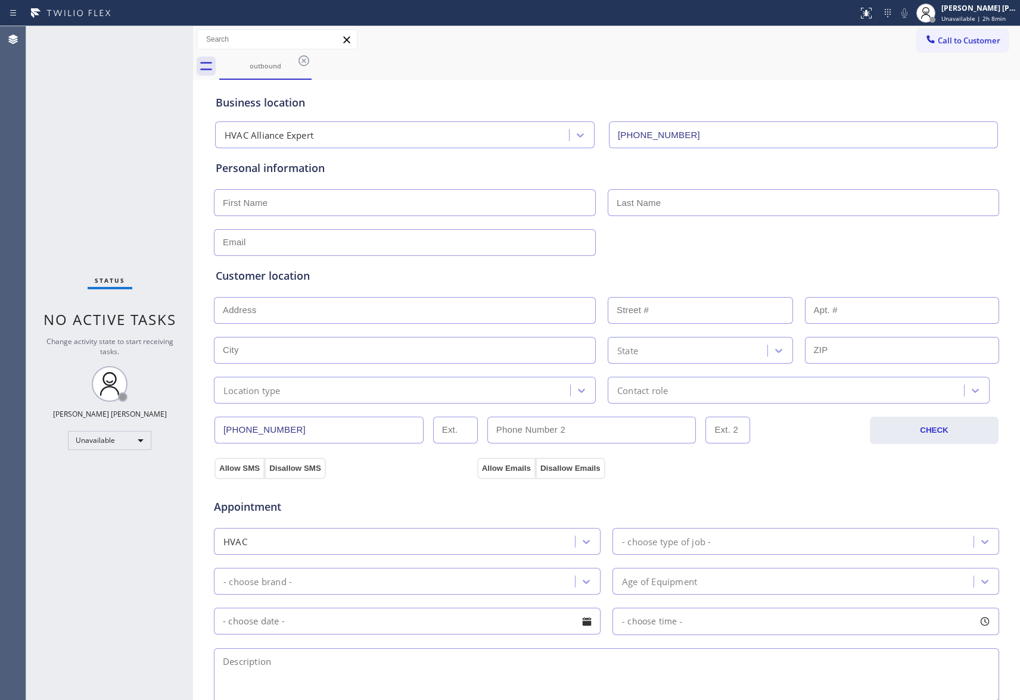
click at [309, 57] on icon at bounding box center [304, 61] width 14 height 14
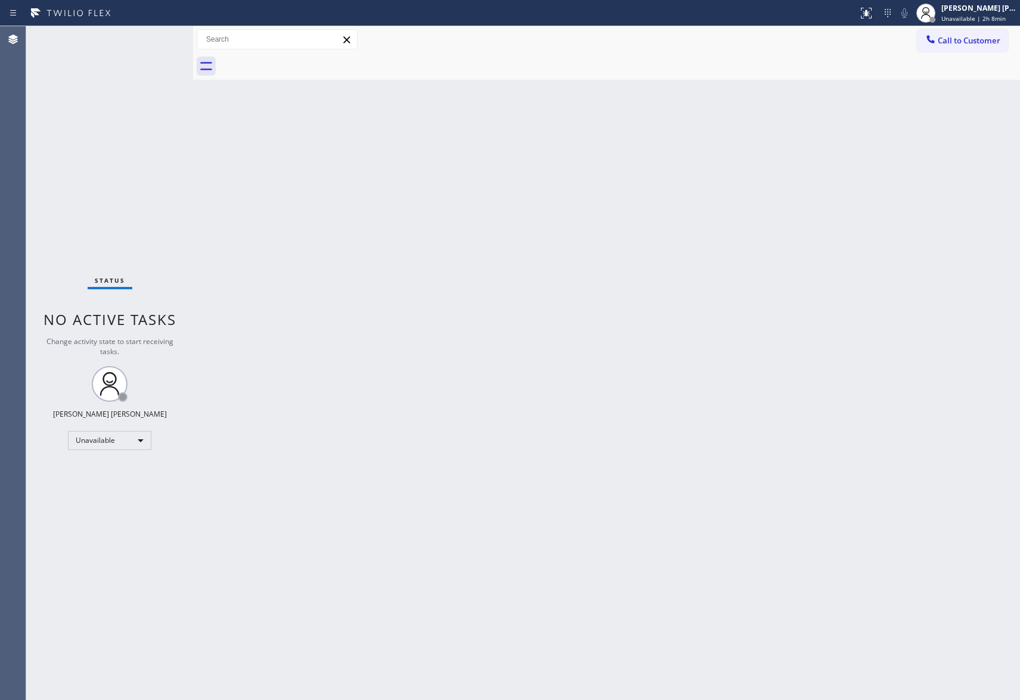
click at [309, 57] on div at bounding box center [619, 66] width 801 height 27
click at [989, 39] on span "Call to Customer" at bounding box center [968, 40] width 63 height 11
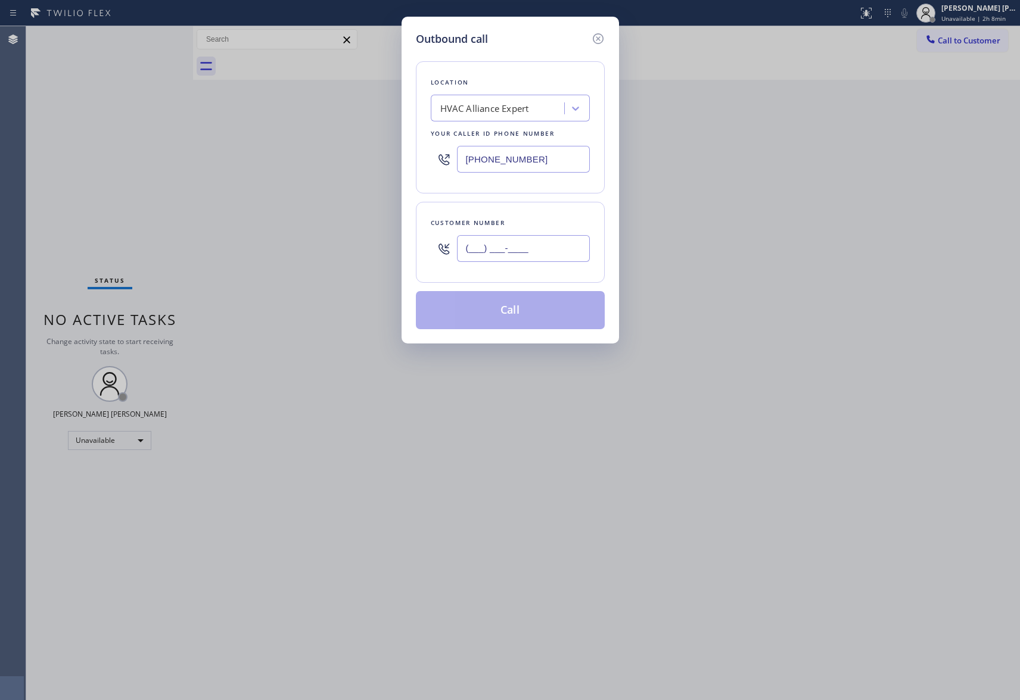
click at [507, 255] on input "(___) ___-____" at bounding box center [523, 248] width 133 height 27
paste input "360) 620-5740"
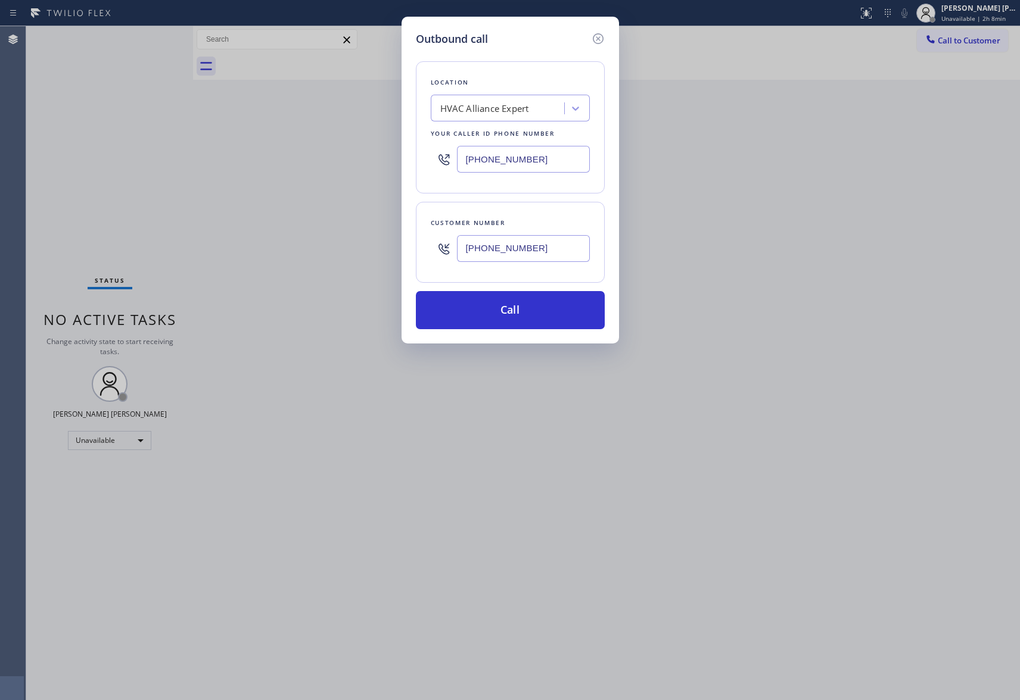
type input "[PHONE_NUMBER]"
drag, startPoint x: 559, startPoint y: 163, endPoint x: 342, endPoint y: 158, distance: 216.8
click at [342, 158] on div "Outbound call Location HVAC Alliance Expert Your caller id phone number [PHONE_…" at bounding box center [510, 350] width 1020 height 700
paste input "253) 364-5534"
type input "[PHONE_NUMBER]"
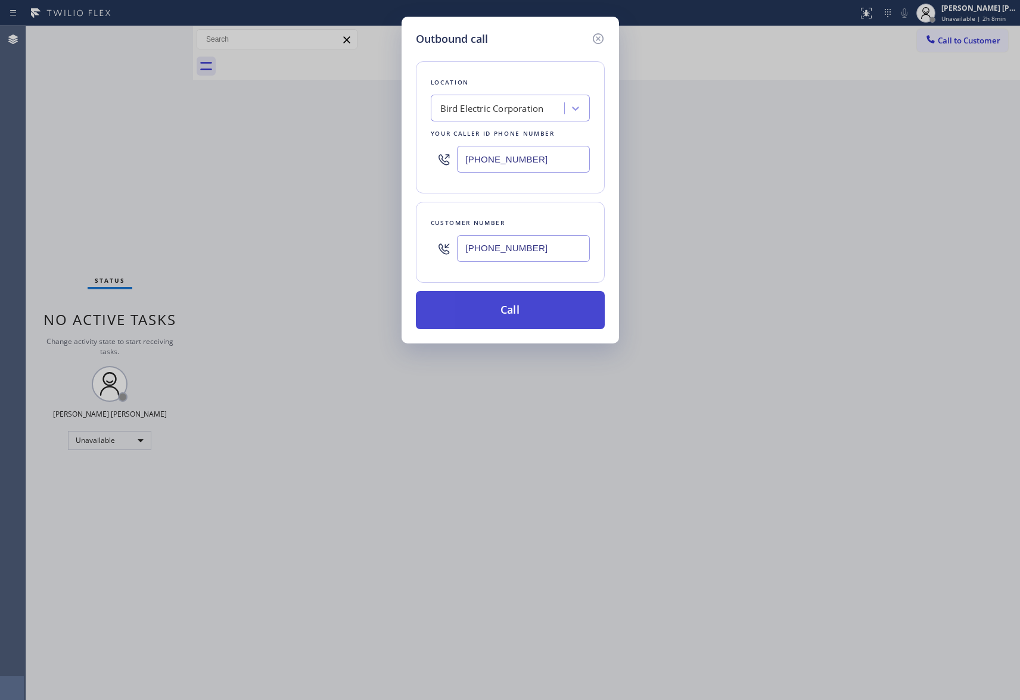
click at [499, 313] on button "Call" at bounding box center [510, 310] width 189 height 38
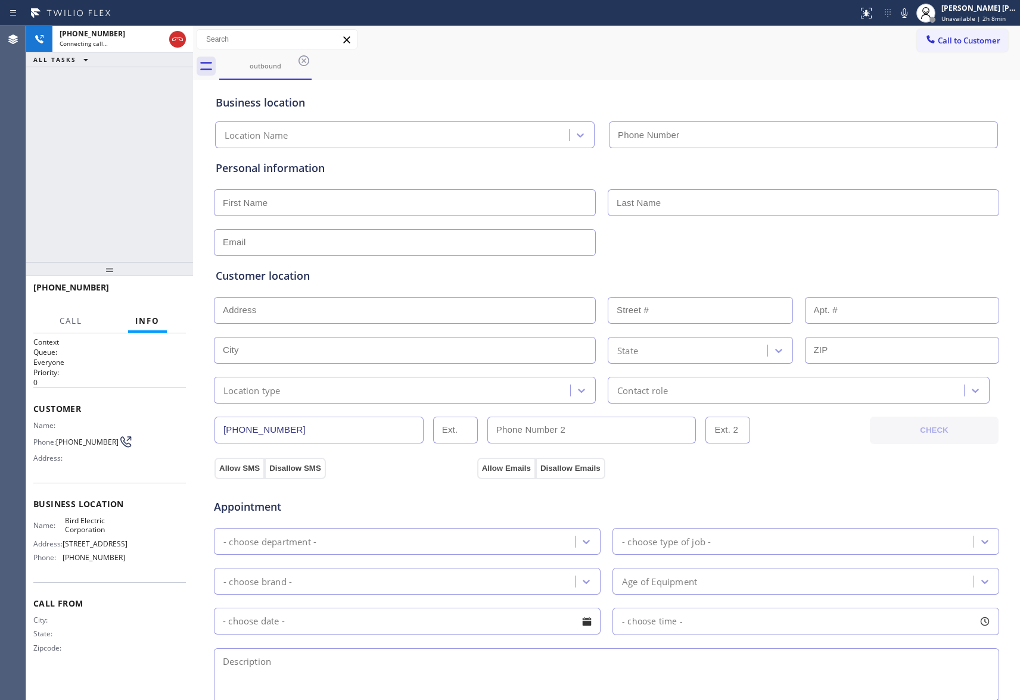
type input "[PHONE_NUMBER]"
click at [151, 294] on span "HANG UP" at bounding box center [158, 293] width 36 height 8
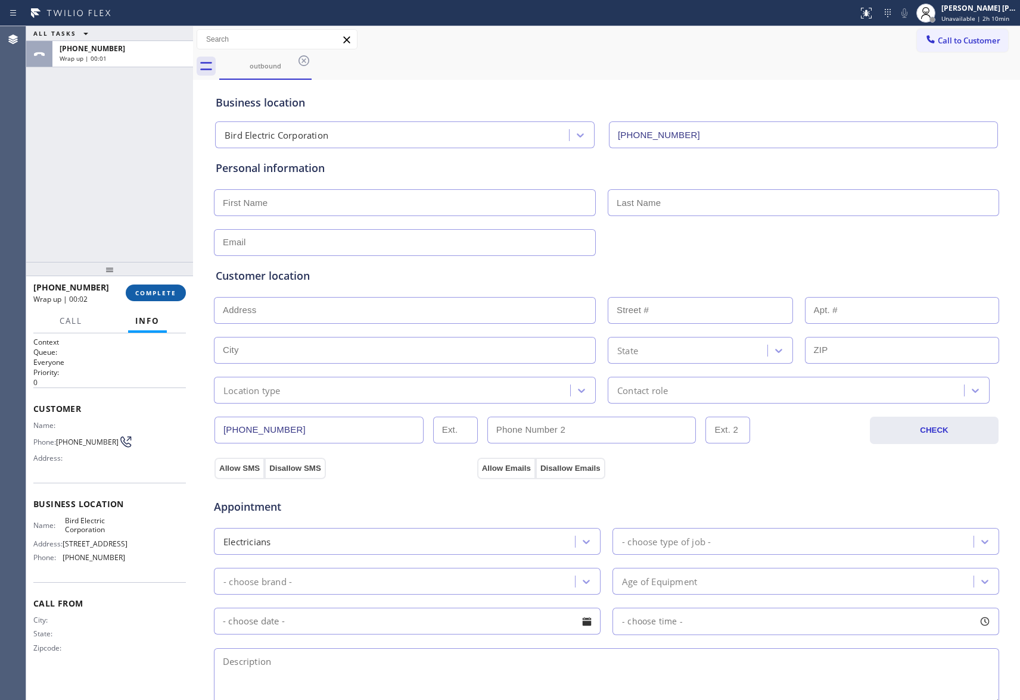
click at [168, 294] on span "COMPLETE" at bounding box center [155, 293] width 41 height 8
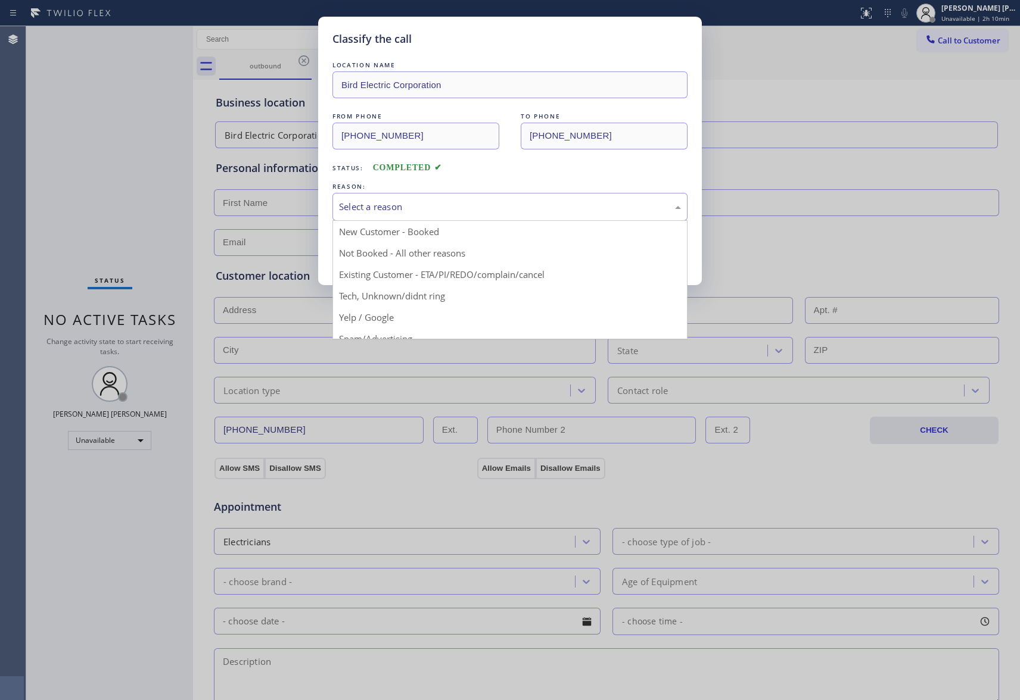
click at [428, 205] on div "Select a reason" at bounding box center [510, 207] width 342 height 14
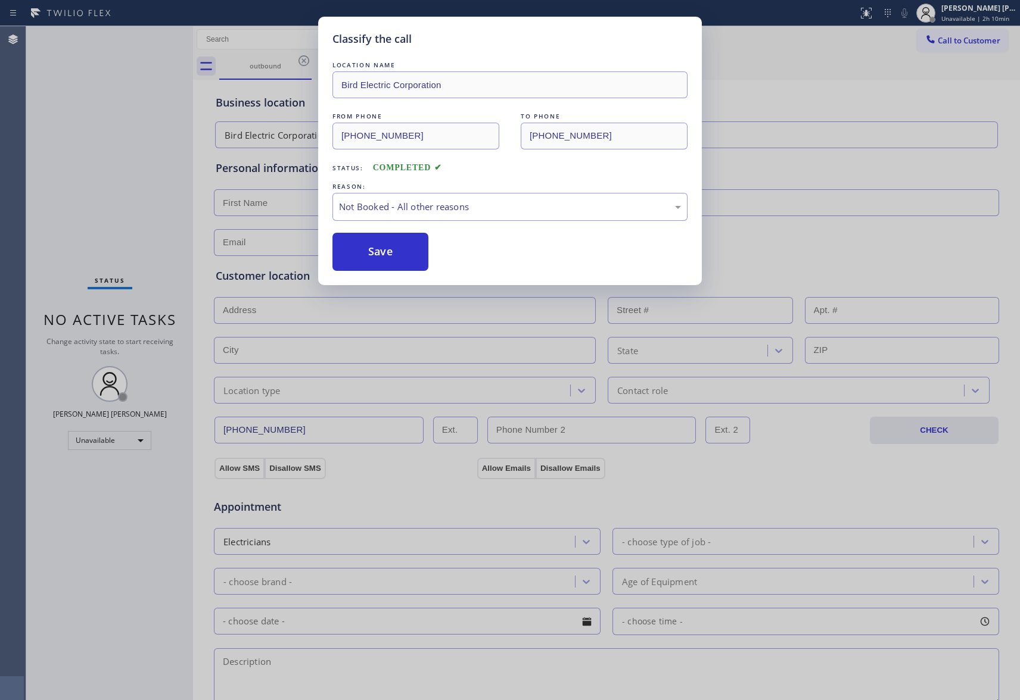
click at [379, 257] on button "Save" at bounding box center [380, 252] width 96 height 38
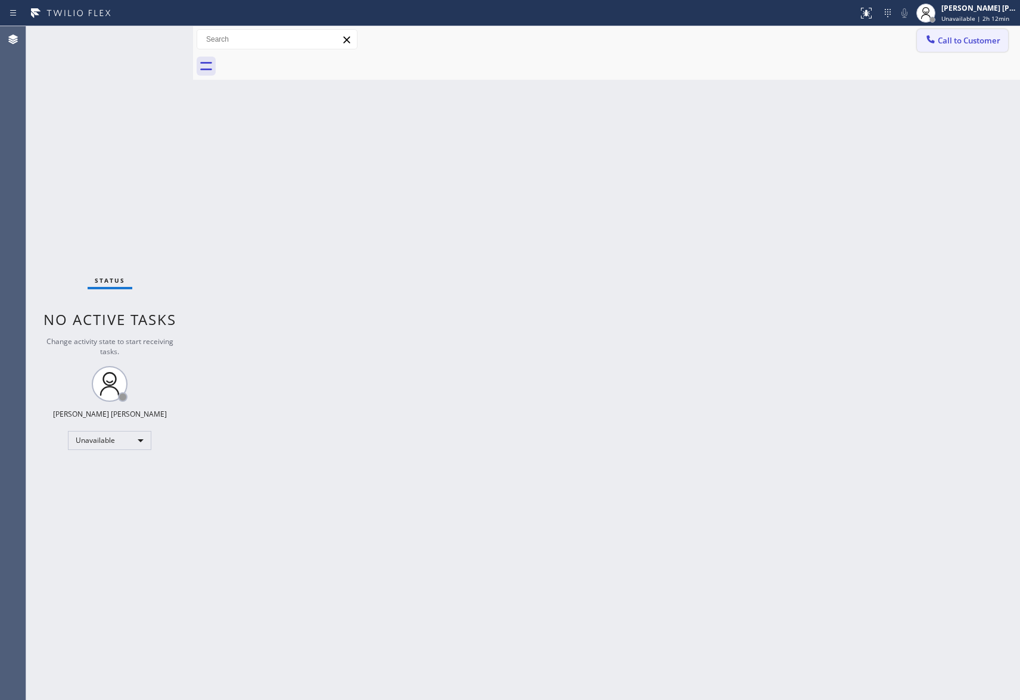
click at [961, 41] on span "Call to Customer" at bounding box center [968, 40] width 63 height 11
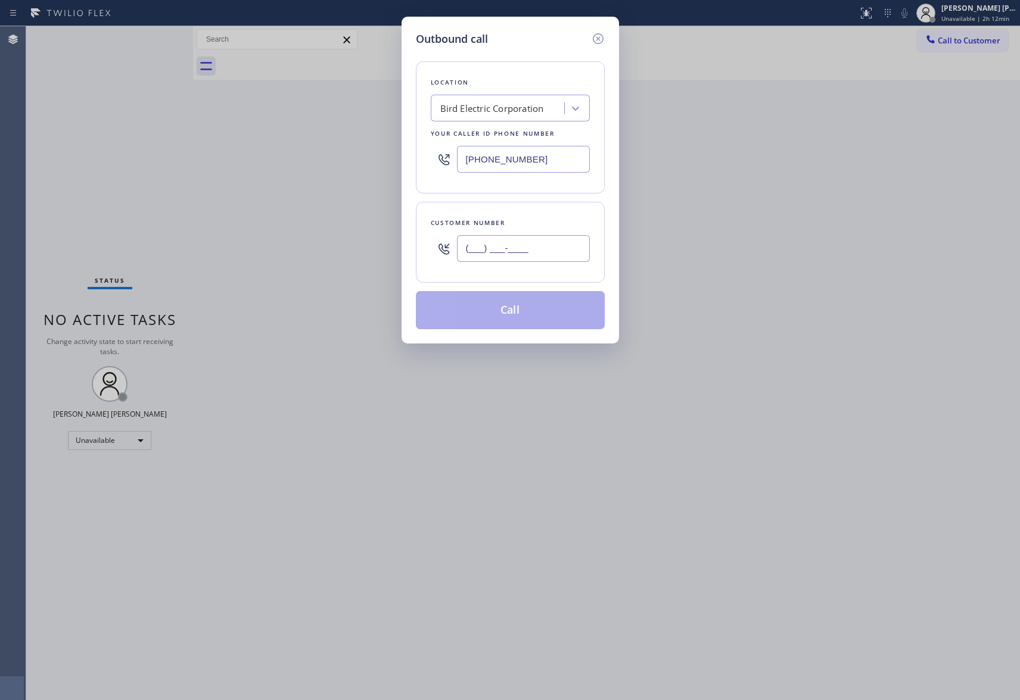
click at [522, 257] on input "(___) ___-____" at bounding box center [523, 248] width 133 height 27
paste input "626) 826-2282"
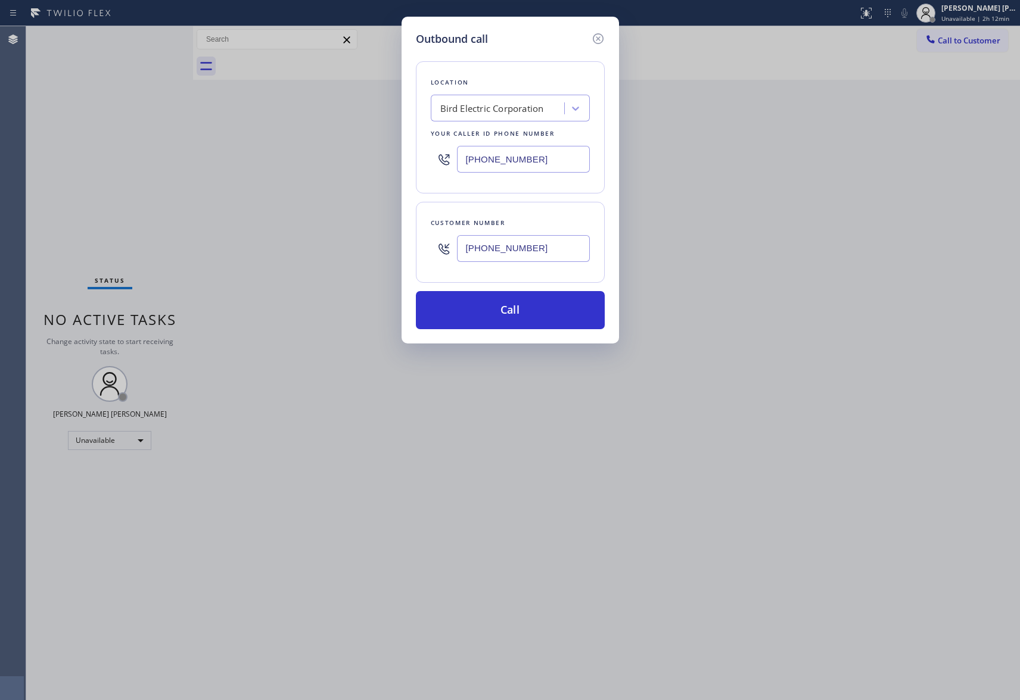
type input "[PHONE_NUMBER]"
click at [503, 105] on div "Bird Electric Corporation" at bounding box center [492, 109] width 104 height 14
type input "hvac alliance expert"
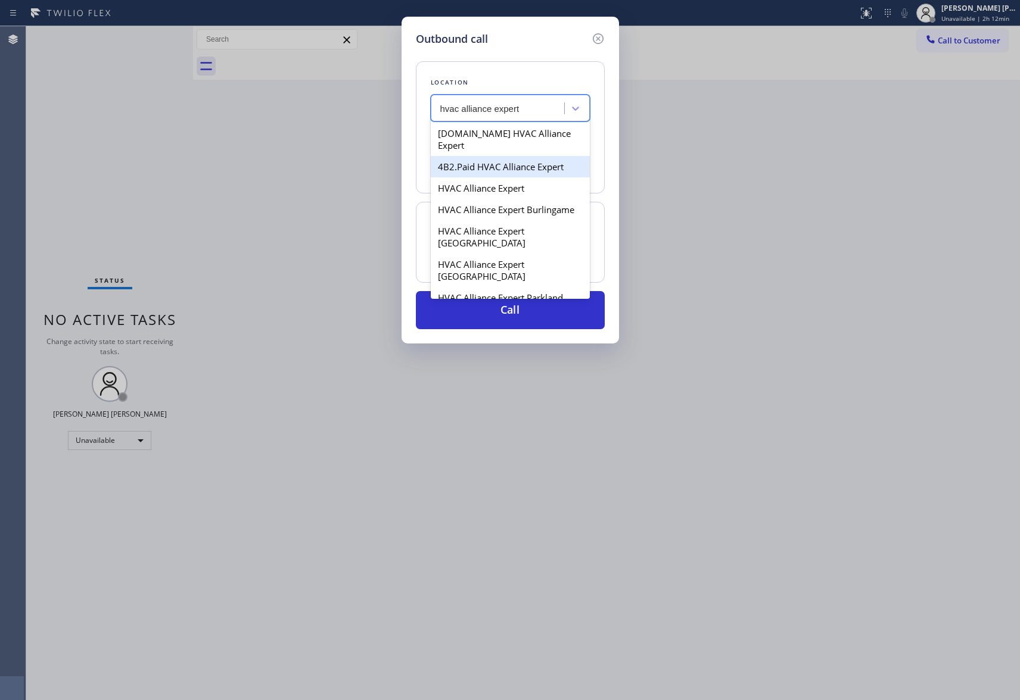
click at [509, 156] on div "4B2.Paid HVAC Alliance Expert" at bounding box center [510, 166] width 159 height 21
type input "[PHONE_NUMBER]"
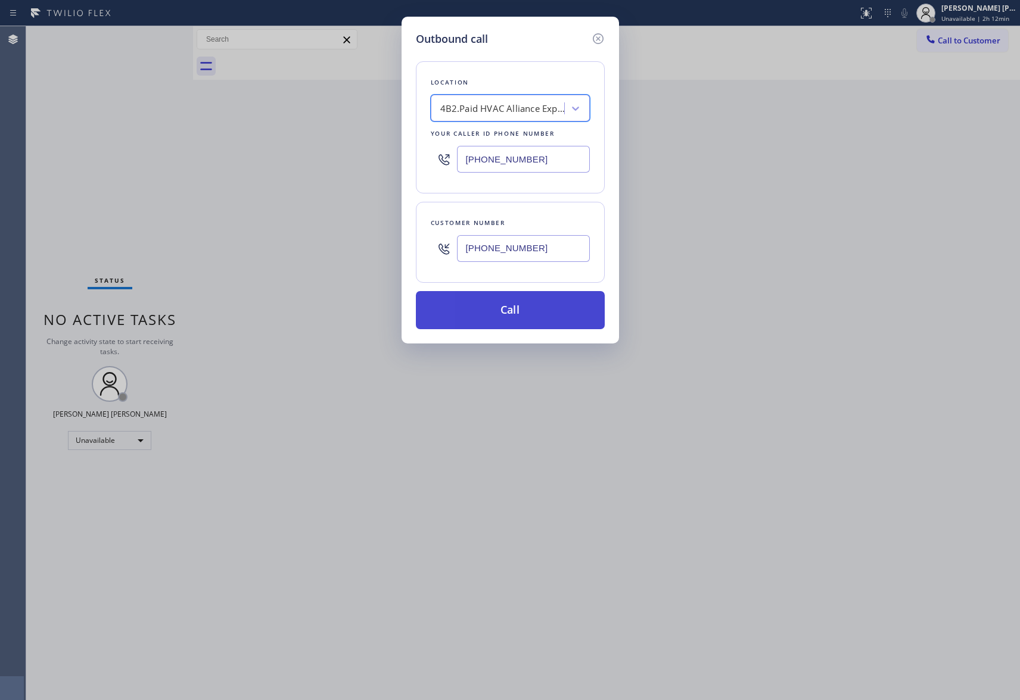
click at [509, 309] on button "Call" at bounding box center [510, 310] width 189 height 38
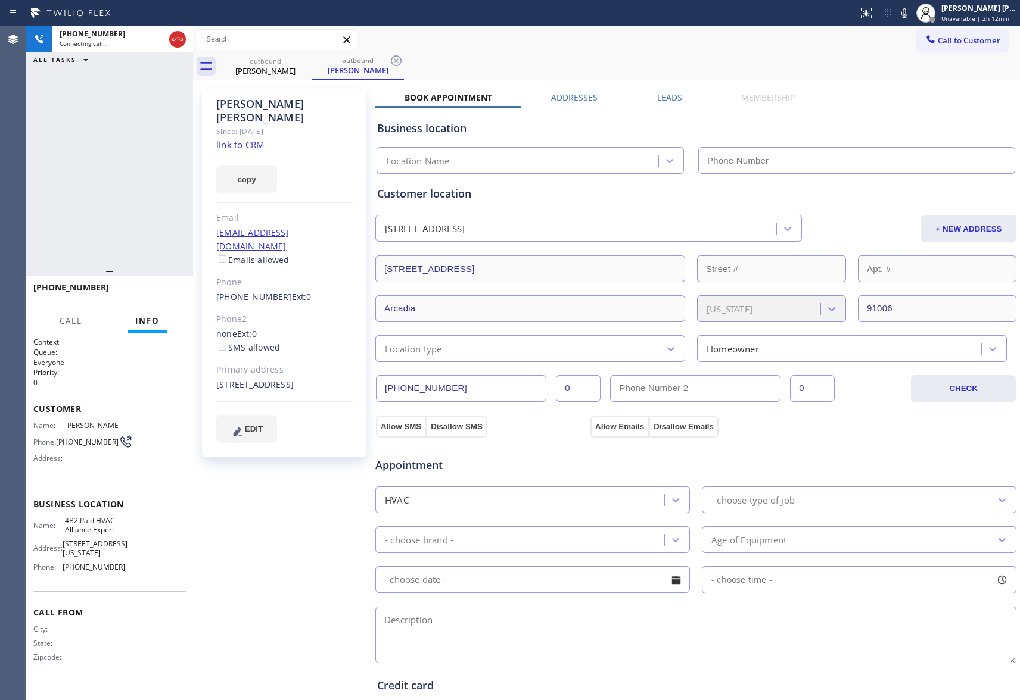
type input "[PHONE_NUMBER]"
click at [148, 293] on span "HANG UP" at bounding box center [158, 293] width 36 height 8
click at [668, 98] on label "Leads" at bounding box center [669, 97] width 25 height 11
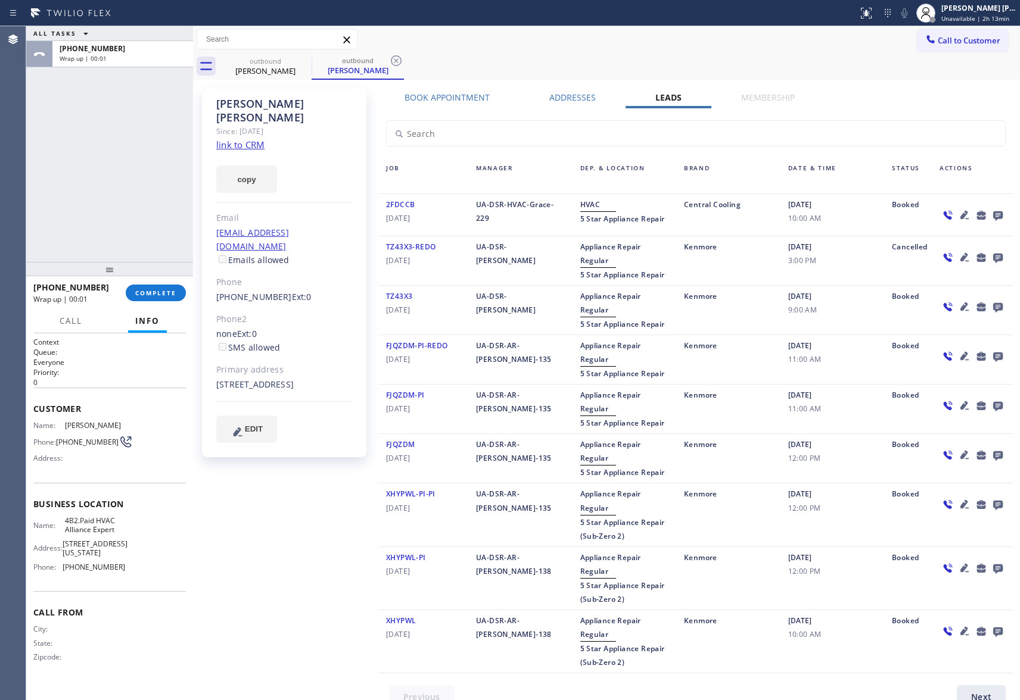
click at [993, 213] on icon at bounding box center [998, 216] width 10 height 10
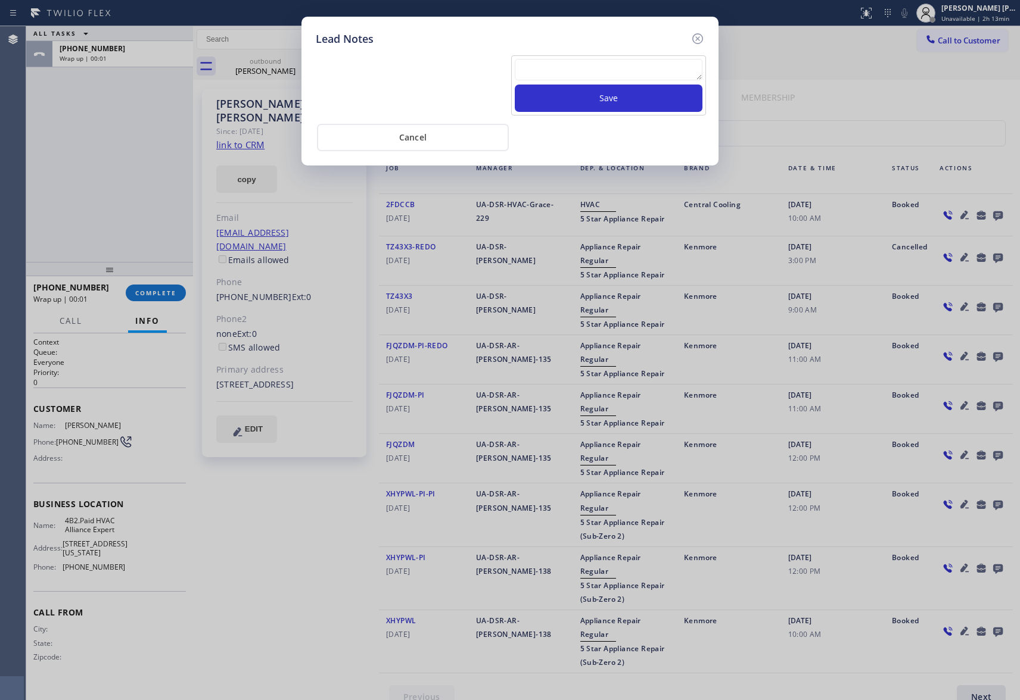
click at [528, 69] on textarea at bounding box center [609, 69] width 188 height 21
paste textarea "VM | please transfer if cx calls back"
type textarea "VM | please transfer if cx calls back"
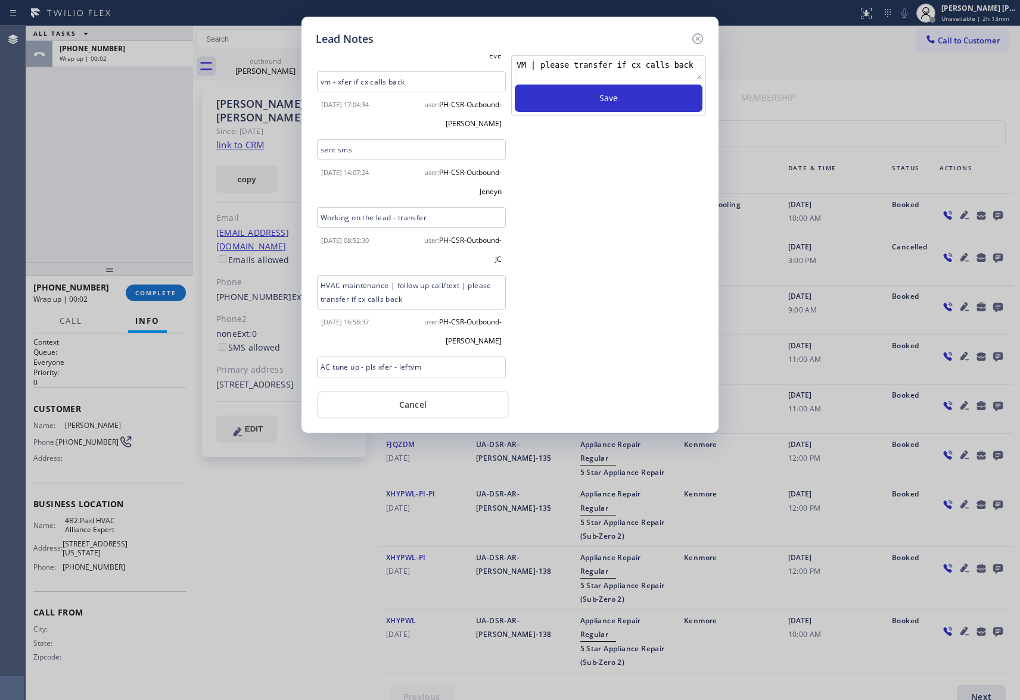
scroll to position [762, 0]
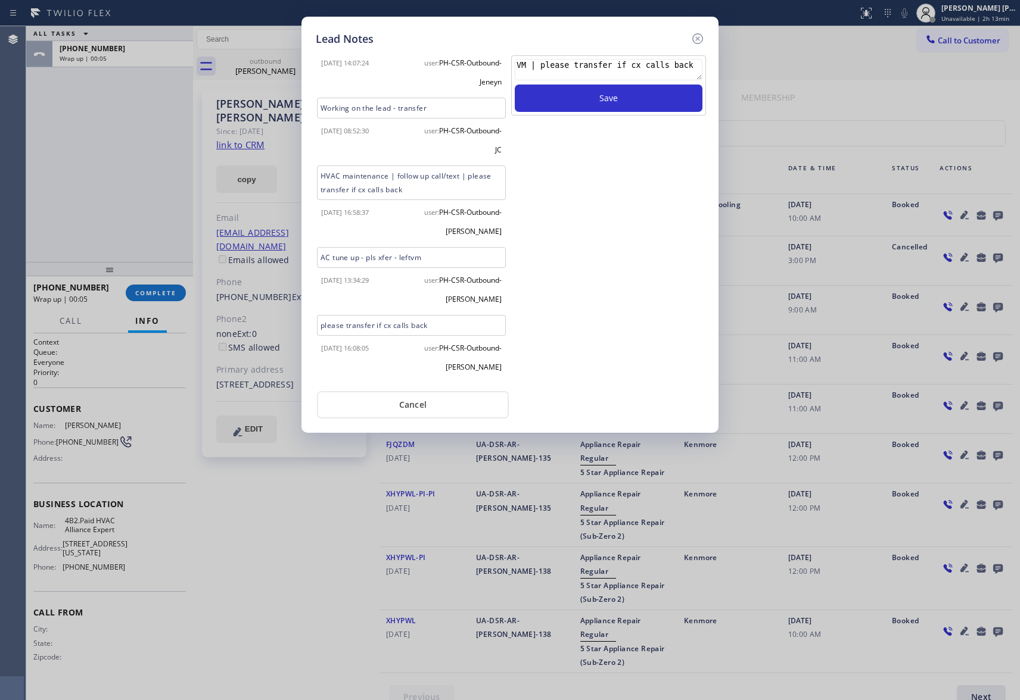
drag, startPoint x: 681, startPoint y: 67, endPoint x: 484, endPoint y: 67, distance: 197.1
click at [484, 67] on div "Description 10-2 | $149+$119 house-HO HVAC Maintenance | I would like to mainta…" at bounding box center [510, 218] width 394 height 330
click at [699, 37] on icon at bounding box center [697, 38] width 11 height 11
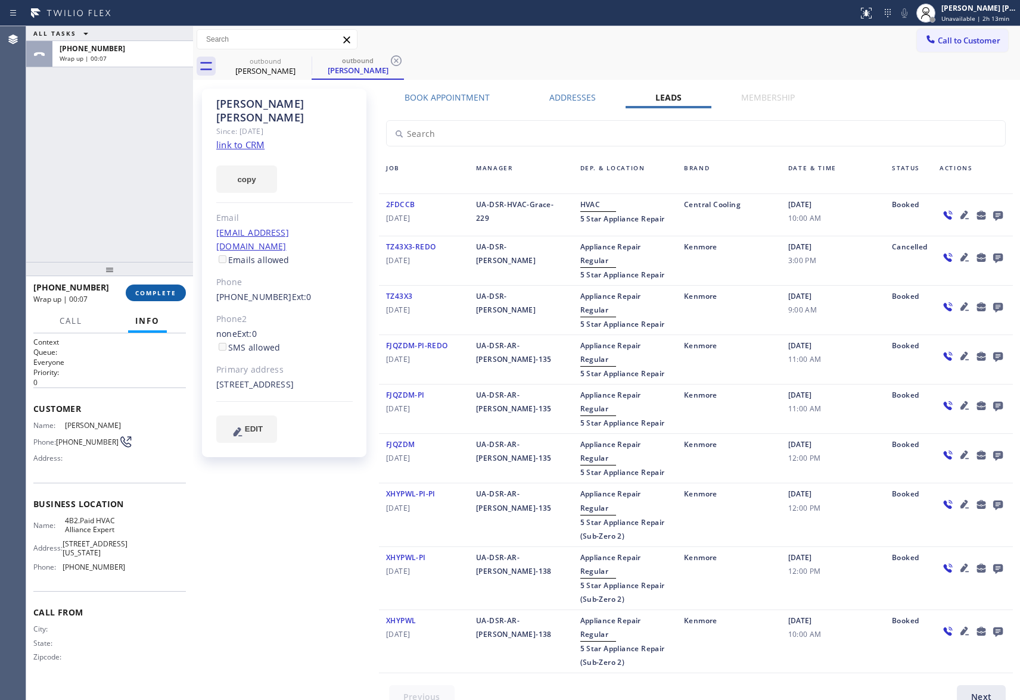
click at [150, 286] on button "COMPLETE" at bounding box center [156, 293] width 60 height 17
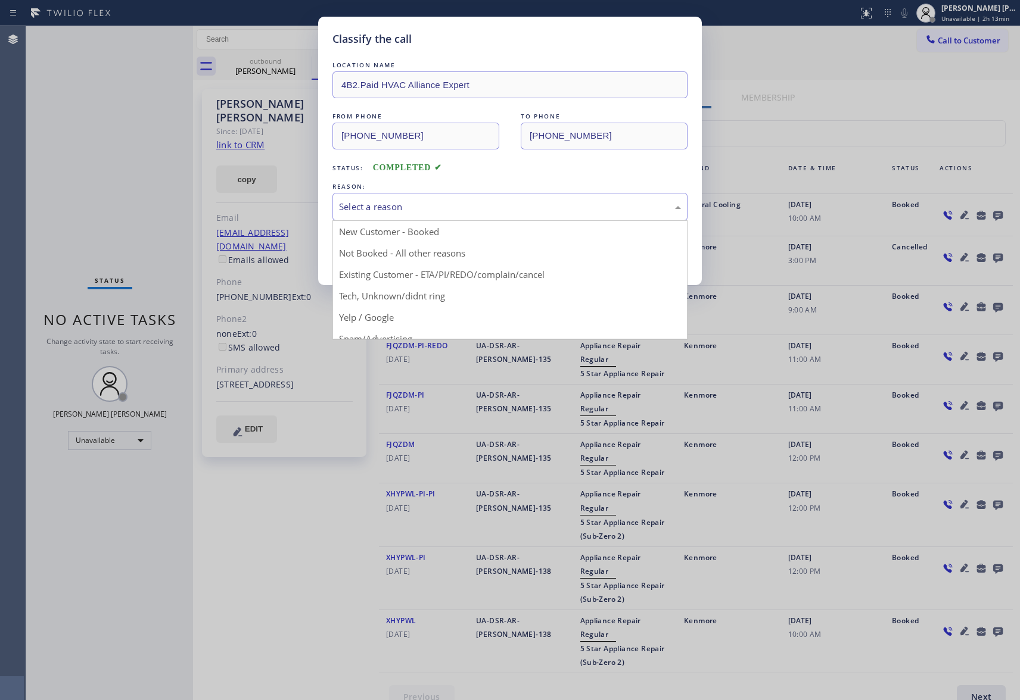
click at [404, 201] on div "Select a reason" at bounding box center [510, 207] width 342 height 14
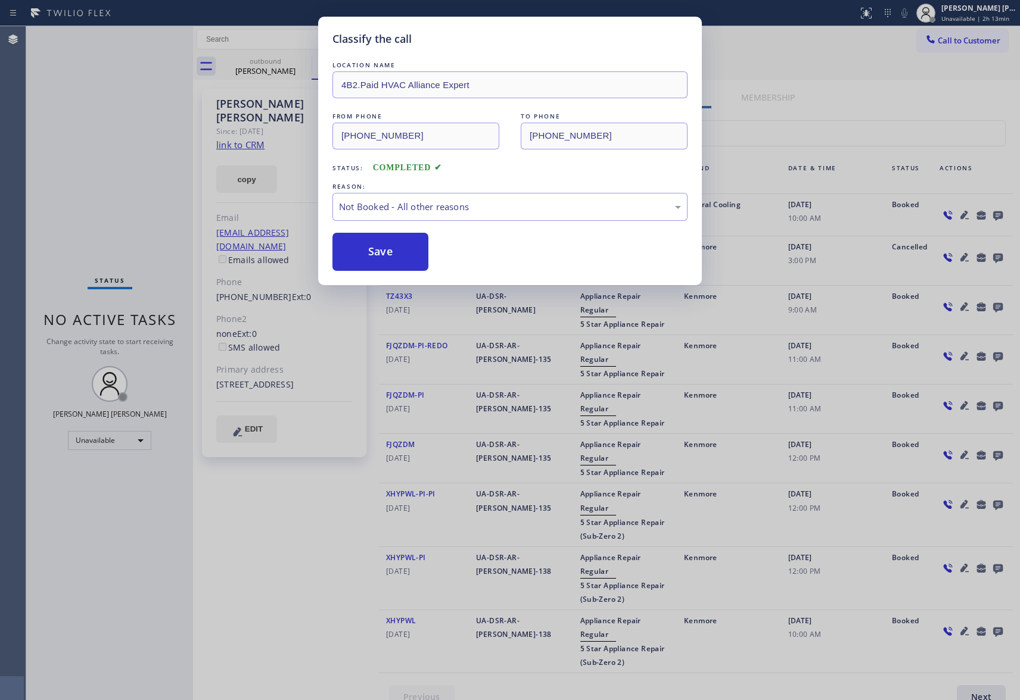
click at [365, 250] on button "Save" at bounding box center [380, 252] width 96 height 38
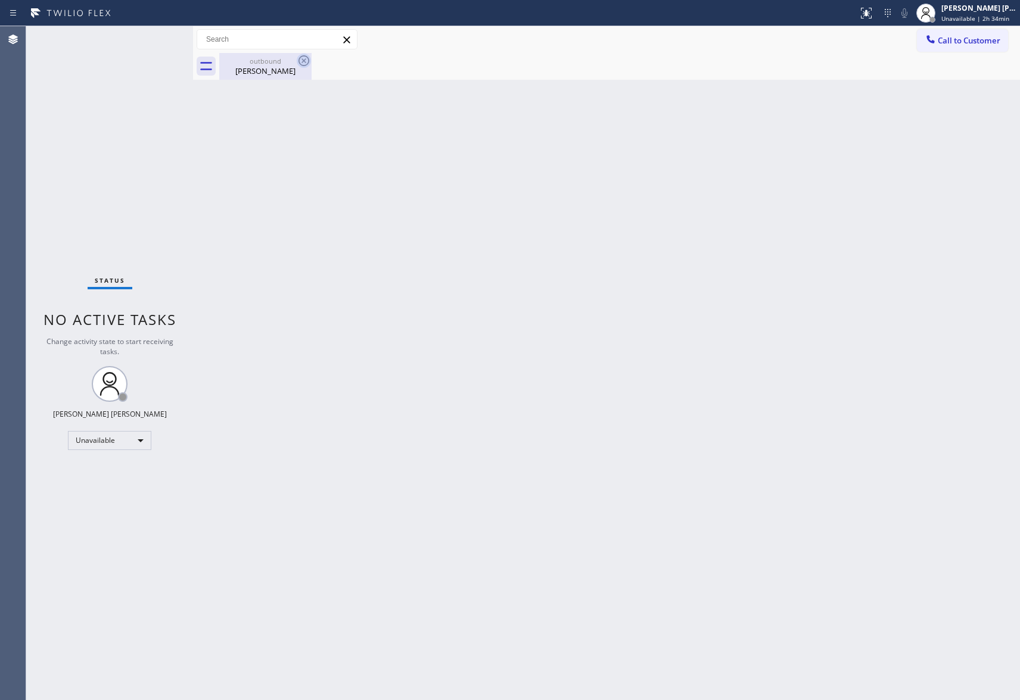
drag, startPoint x: 273, startPoint y: 74, endPoint x: 305, endPoint y: 58, distance: 35.7
click at [274, 74] on div "[PERSON_NAME]" at bounding box center [265, 71] width 90 height 11
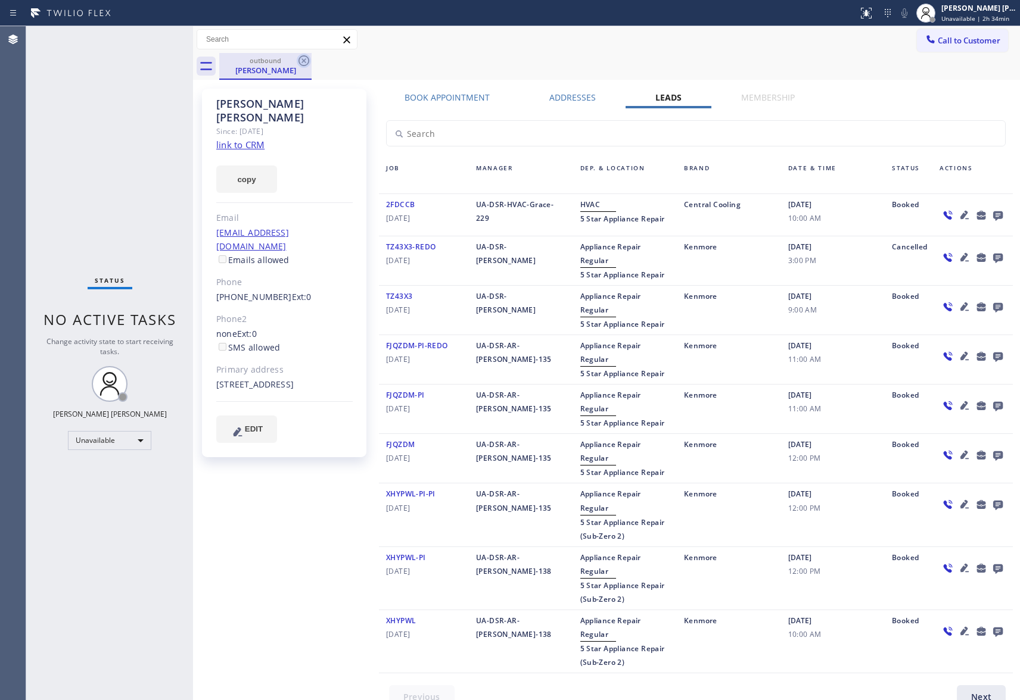
click at [306, 58] on icon at bounding box center [304, 61] width 14 height 14
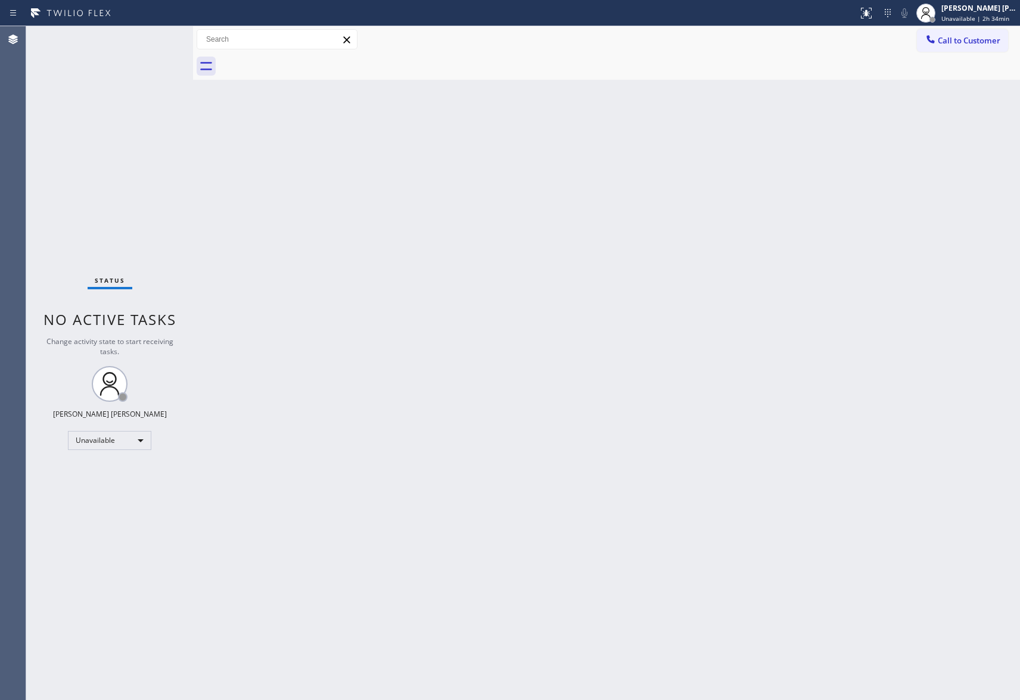
click at [306, 58] on div at bounding box center [619, 66] width 801 height 27
click at [974, 43] on span "Call to Customer" at bounding box center [968, 40] width 63 height 11
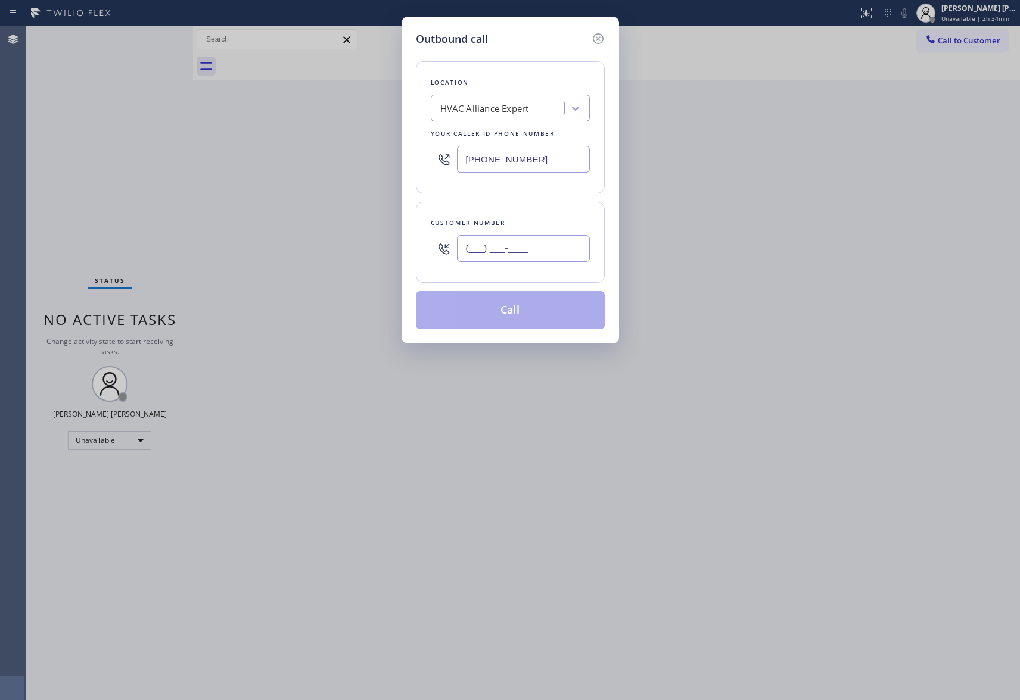
click at [543, 253] on input "(___) ___-____" at bounding box center [523, 248] width 133 height 27
paste input "510) 333-4024"
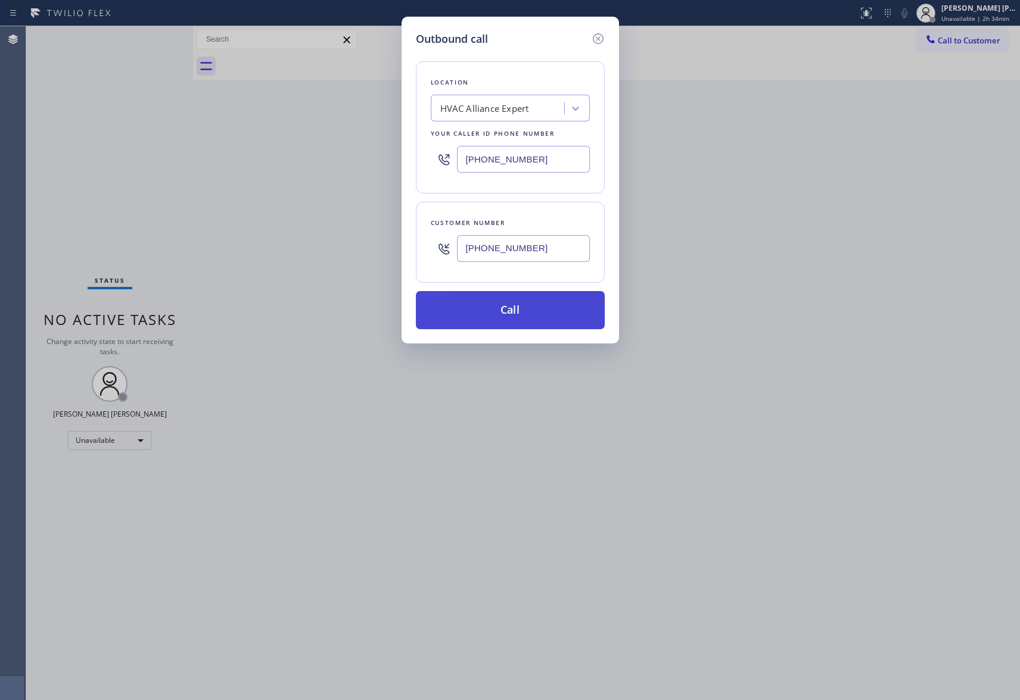
type input "[PHONE_NUMBER]"
click at [518, 311] on button "Call" at bounding box center [510, 310] width 189 height 38
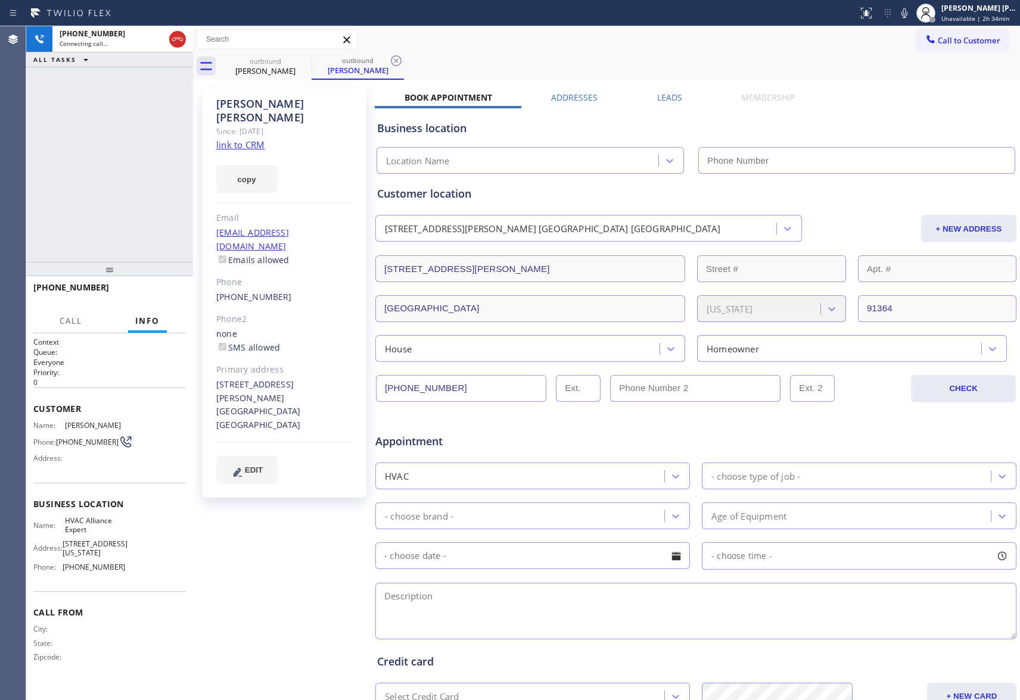
type input "[PHONE_NUMBER]"
click at [173, 297] on span "HANG UP" at bounding box center [158, 293] width 36 height 8
click at [160, 291] on span "HANG UP" at bounding box center [158, 293] width 36 height 8
click at [664, 101] on label "Leads" at bounding box center [669, 97] width 25 height 11
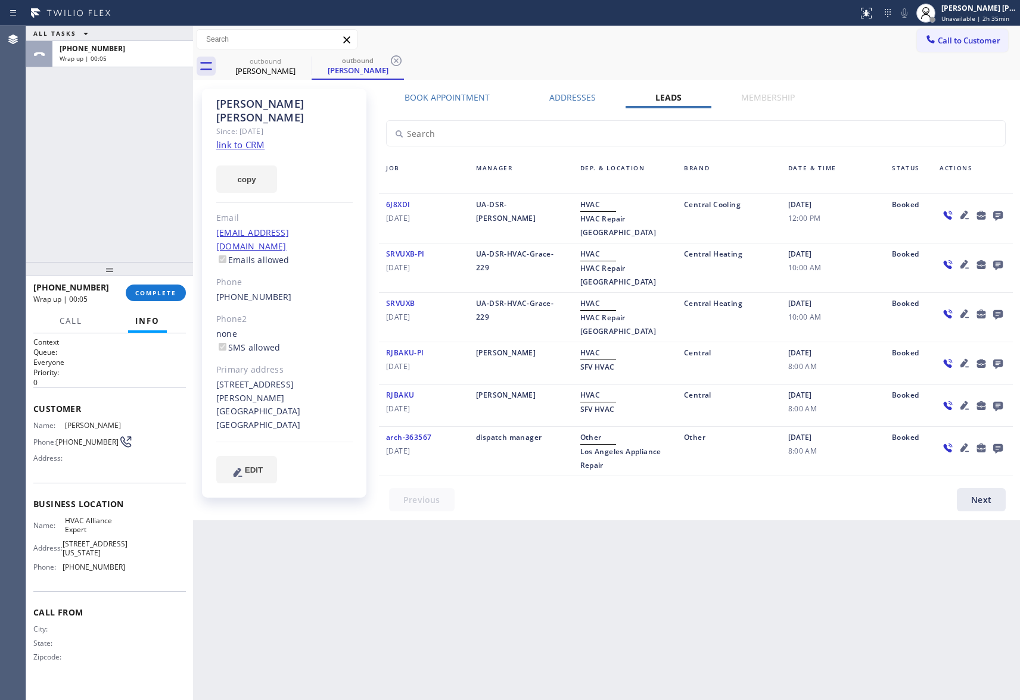
click at [998, 213] on icon at bounding box center [998, 216] width 10 height 10
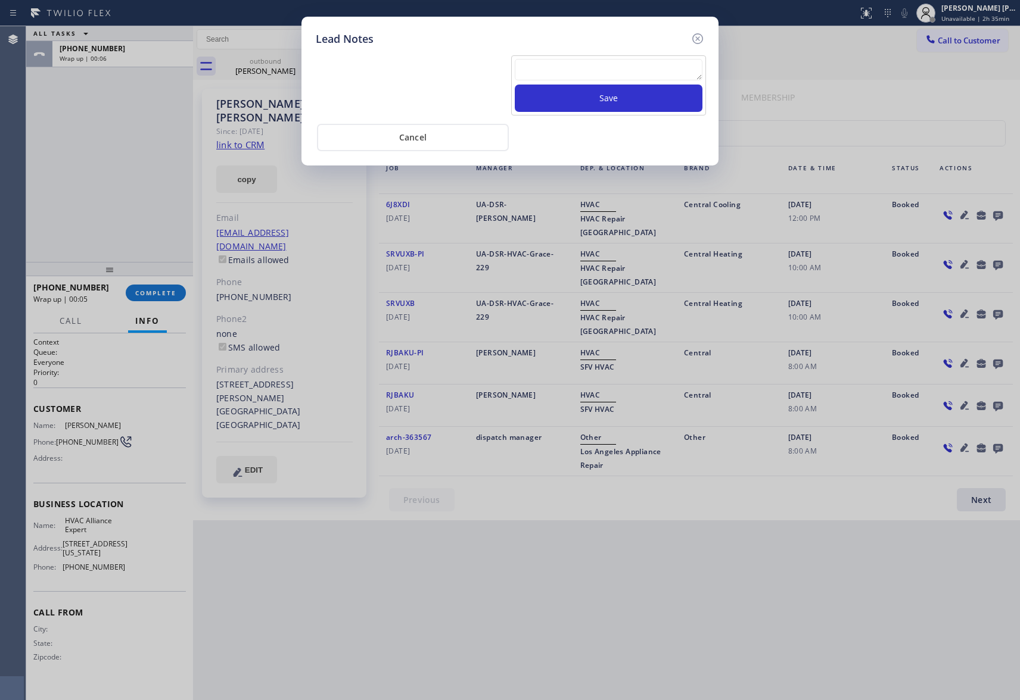
click at [601, 70] on textarea at bounding box center [609, 69] width 188 height 21
paste textarea "VM | please transfer if cx calls back"
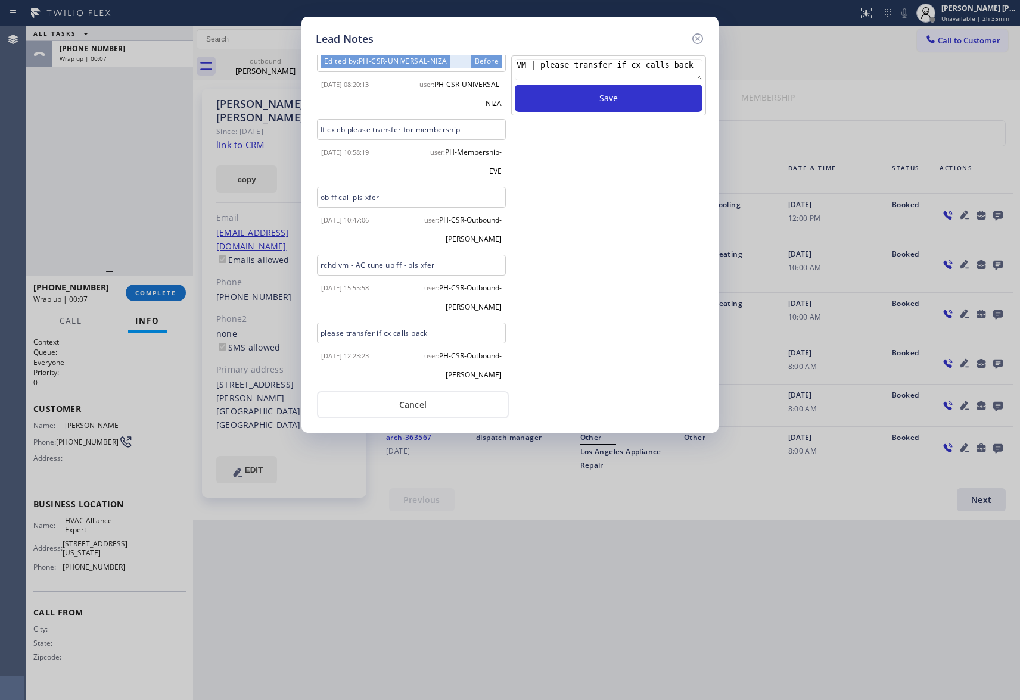
scroll to position [610, 0]
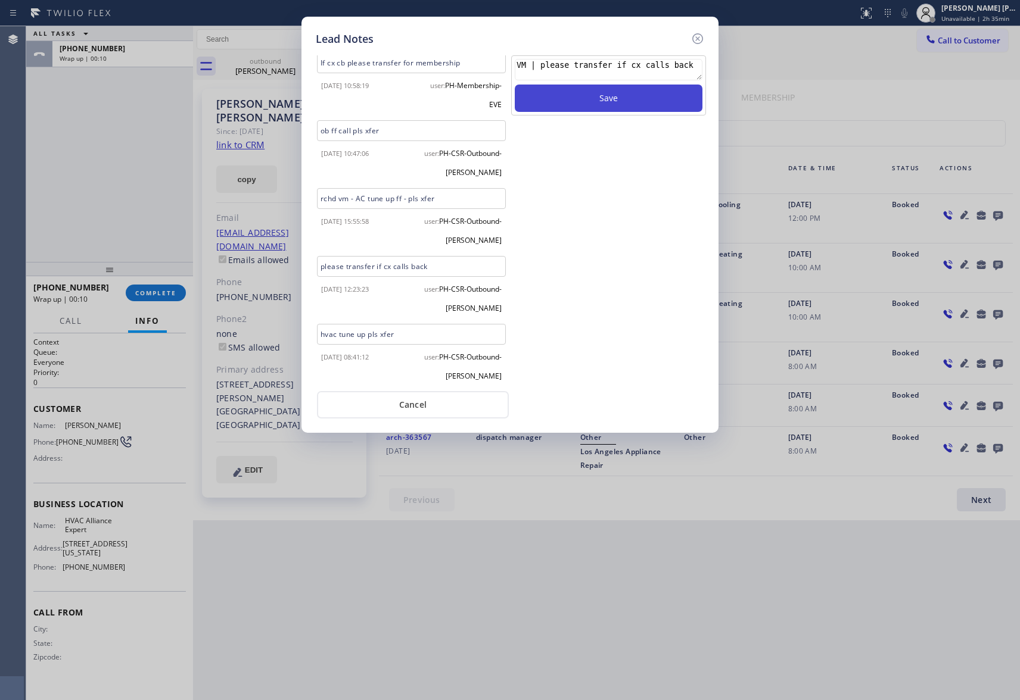
type textarea "VM | please transfer if cx calls back"
click at [625, 99] on button "Save" at bounding box center [609, 98] width 188 height 27
click at [703, 36] on icon at bounding box center [697, 39] width 14 height 14
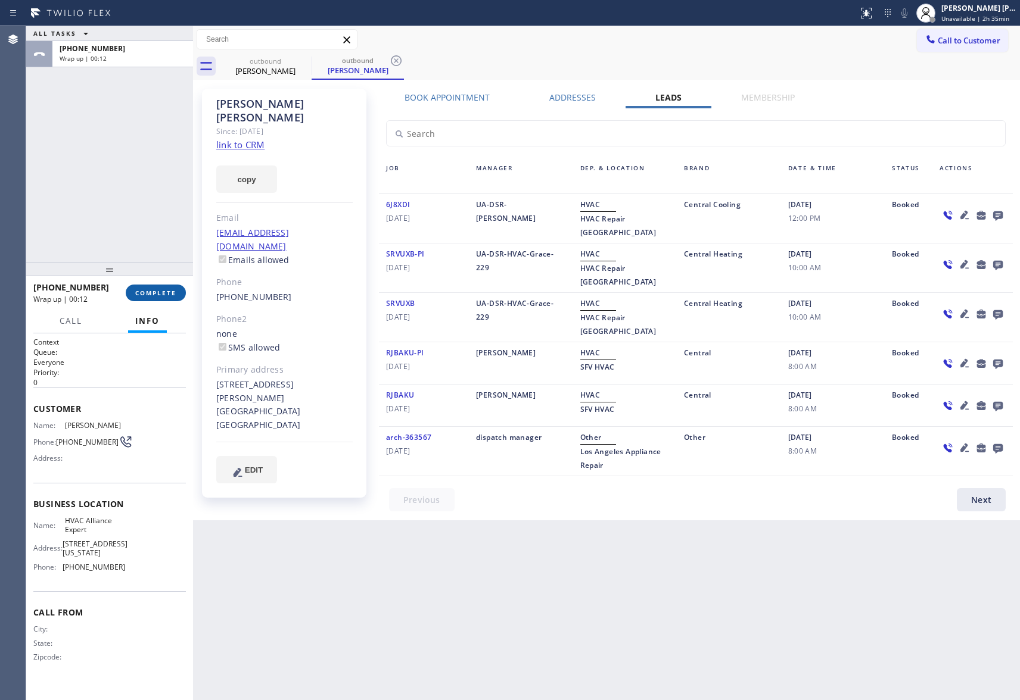
click at [162, 288] on button "COMPLETE" at bounding box center [156, 293] width 60 height 17
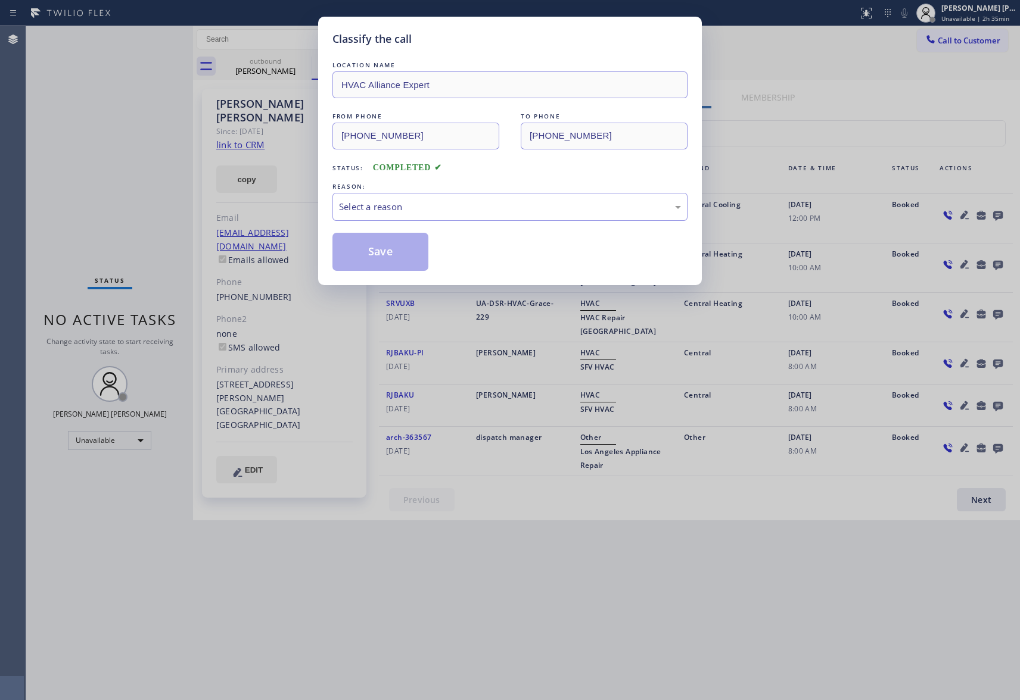
click at [289, 66] on div "Classify the call LOCATION NAME HVAC Alliance Expert FROM PHONE [PHONE_NUMBER] …" at bounding box center [510, 350] width 1020 height 700
click at [299, 60] on div "Classify the call LOCATION NAME HVAC Alliance Expert FROM PHONE [PHONE_NUMBER] …" at bounding box center [510, 350] width 1020 height 700
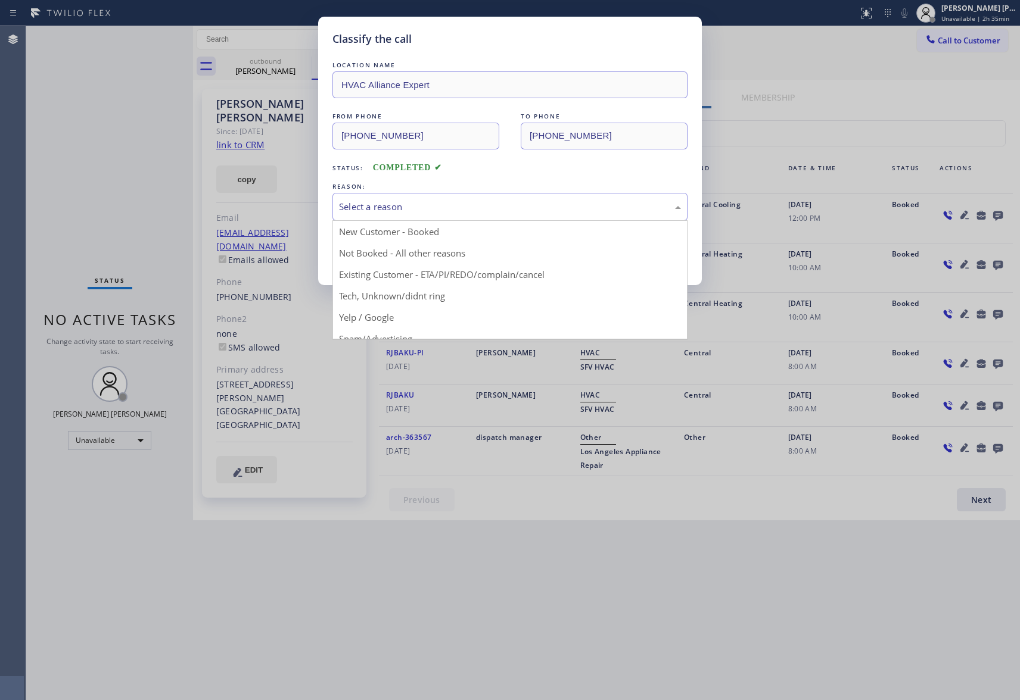
click at [406, 206] on div "Select a reason" at bounding box center [510, 207] width 342 height 14
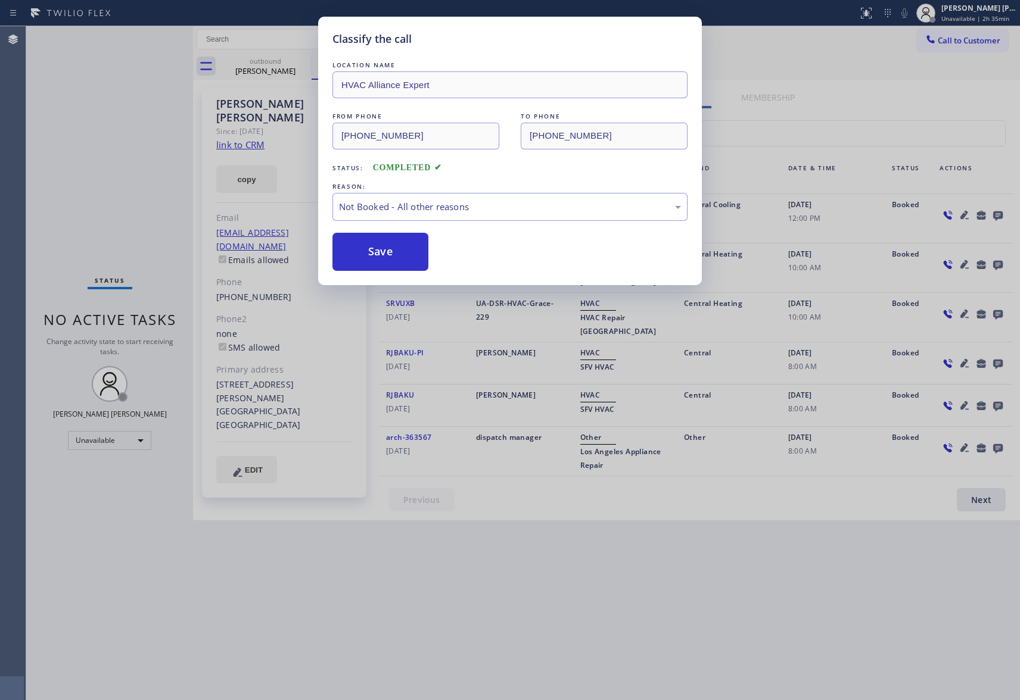
click at [376, 251] on button "Save" at bounding box center [380, 252] width 96 height 38
click at [289, 64] on div "Classify the call LOCATION NAME HVAC Alliance Expert FROM PHONE [PHONE_NUMBER] …" at bounding box center [510, 350] width 1020 height 700
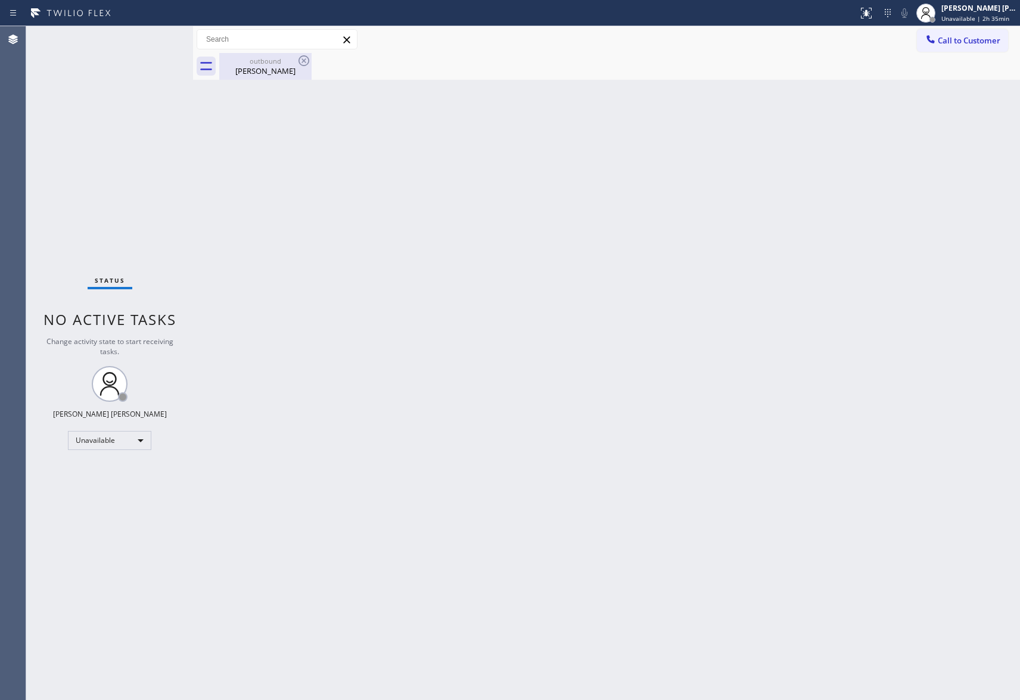
click at [306, 60] on icon at bounding box center [304, 61] width 14 height 14
click at [263, 61] on div "outbound" at bounding box center [265, 61] width 90 height 9
click at [983, 36] on span "Call to Customer" at bounding box center [968, 40] width 63 height 11
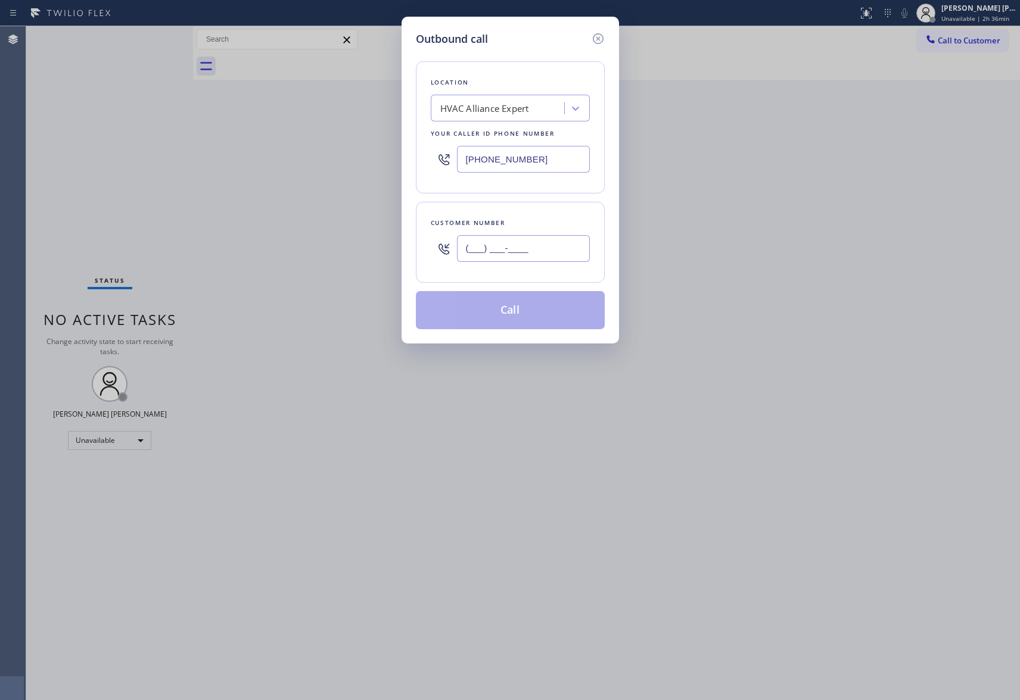
click at [546, 250] on input "(___) ___-____" at bounding box center [523, 248] width 133 height 27
paste input "650) 576-2206"
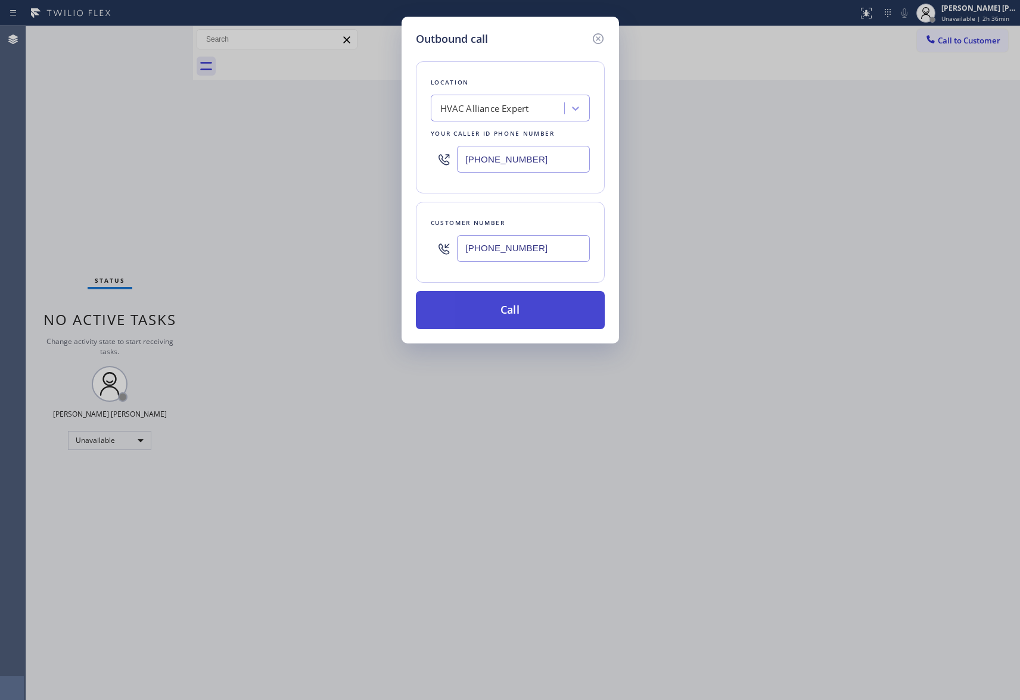
type input "[PHONE_NUMBER]"
click at [521, 313] on button "Call" at bounding box center [510, 310] width 189 height 38
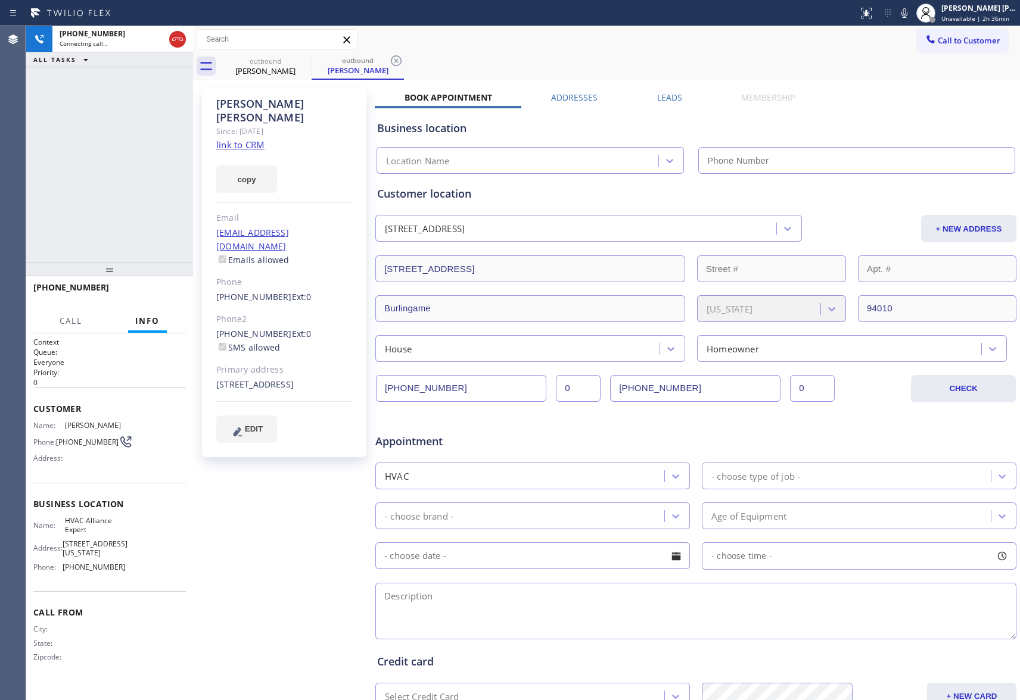
type input "[PHONE_NUMBER]"
click at [144, 288] on button "HANG UP" at bounding box center [157, 293] width 55 height 17
click at [671, 100] on label "Leads" at bounding box center [669, 97] width 25 height 11
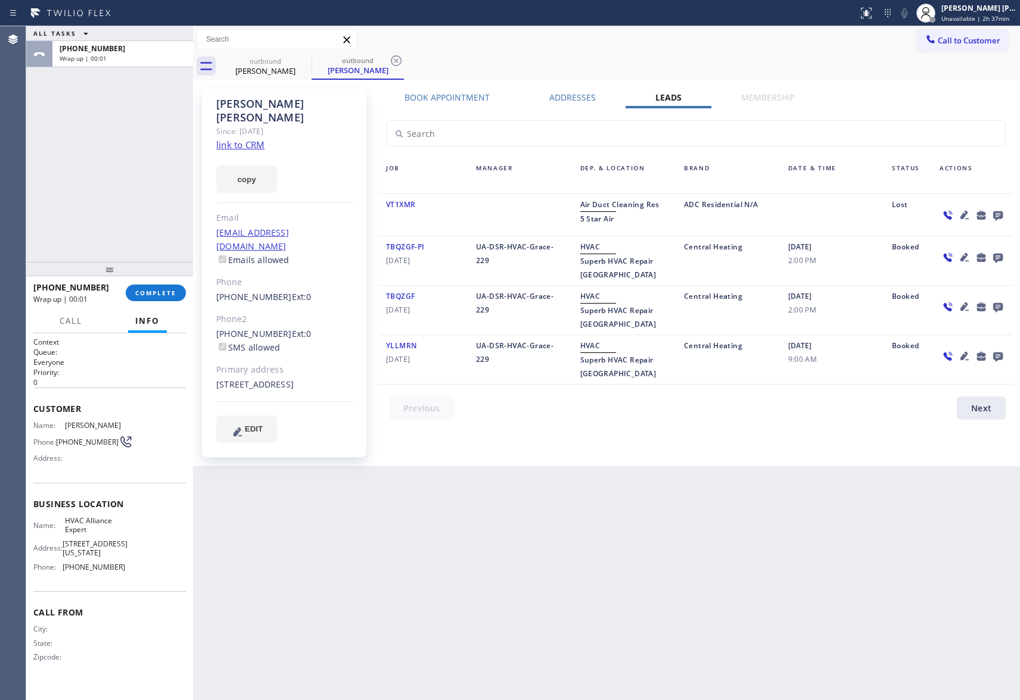
click at [996, 216] on icon at bounding box center [998, 216] width 10 height 10
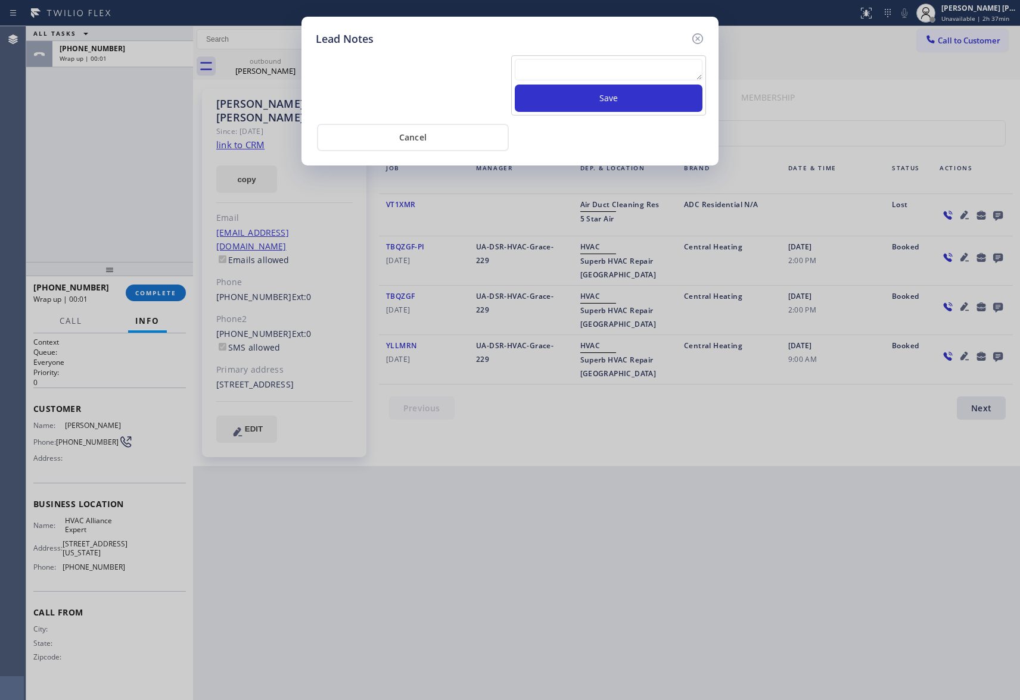
click at [599, 72] on textarea at bounding box center [609, 69] width 188 height 21
paste textarea "please transfer if cx calls back"
type textarea "please transfer if cx calls back"
click at [609, 96] on button "Save" at bounding box center [609, 98] width 188 height 27
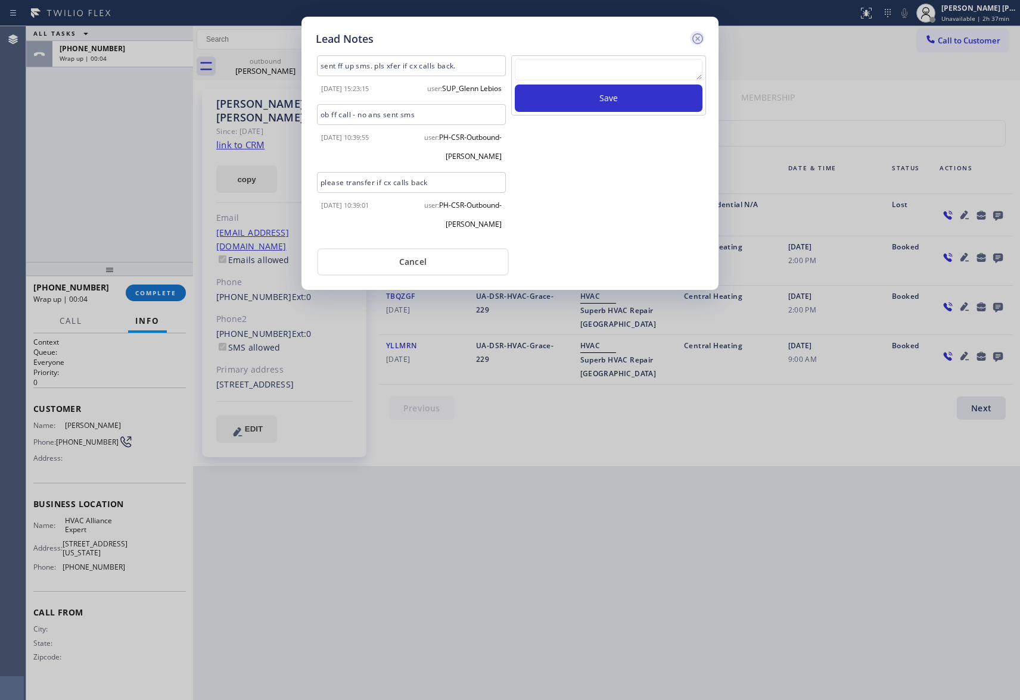
click at [696, 39] on icon at bounding box center [697, 39] width 14 height 14
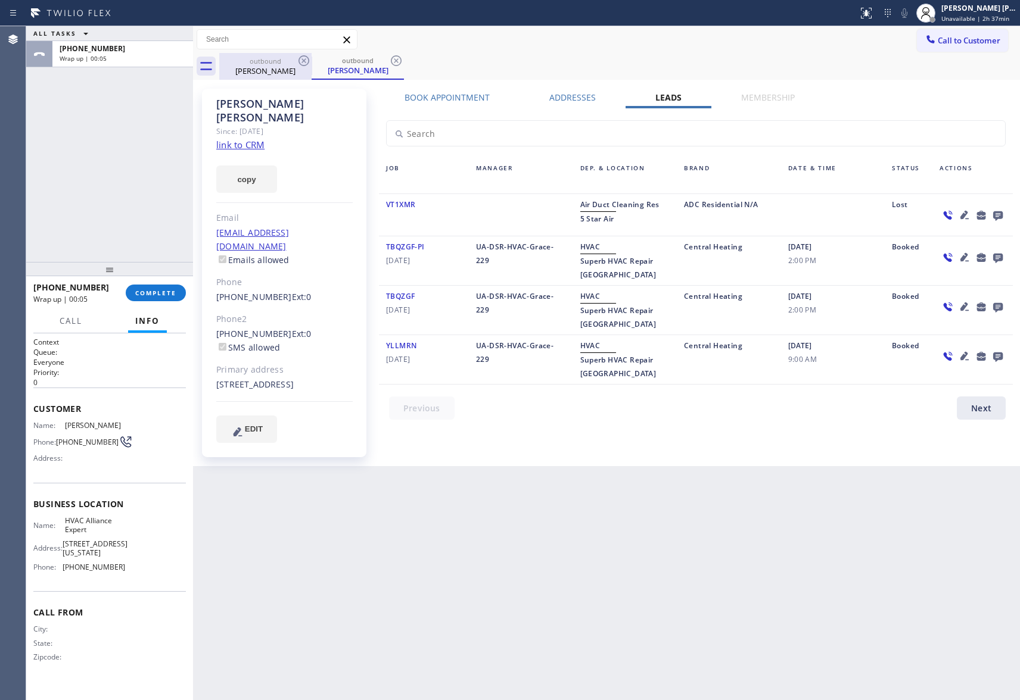
click at [282, 75] on div "[PERSON_NAME]" at bounding box center [265, 71] width 90 height 11
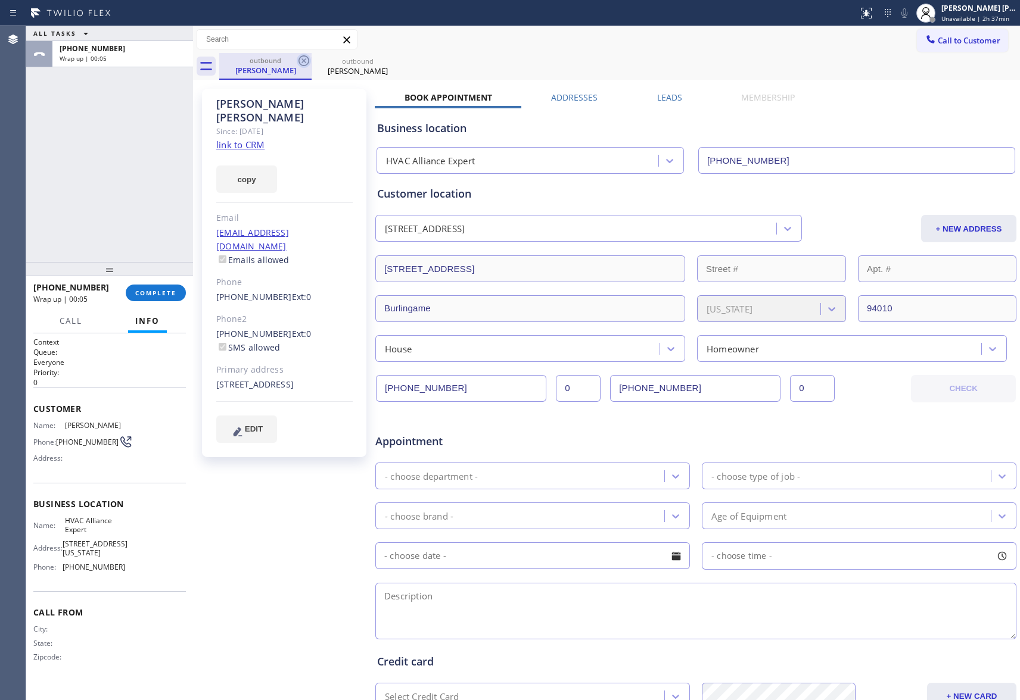
click at [303, 60] on icon at bounding box center [304, 61] width 14 height 14
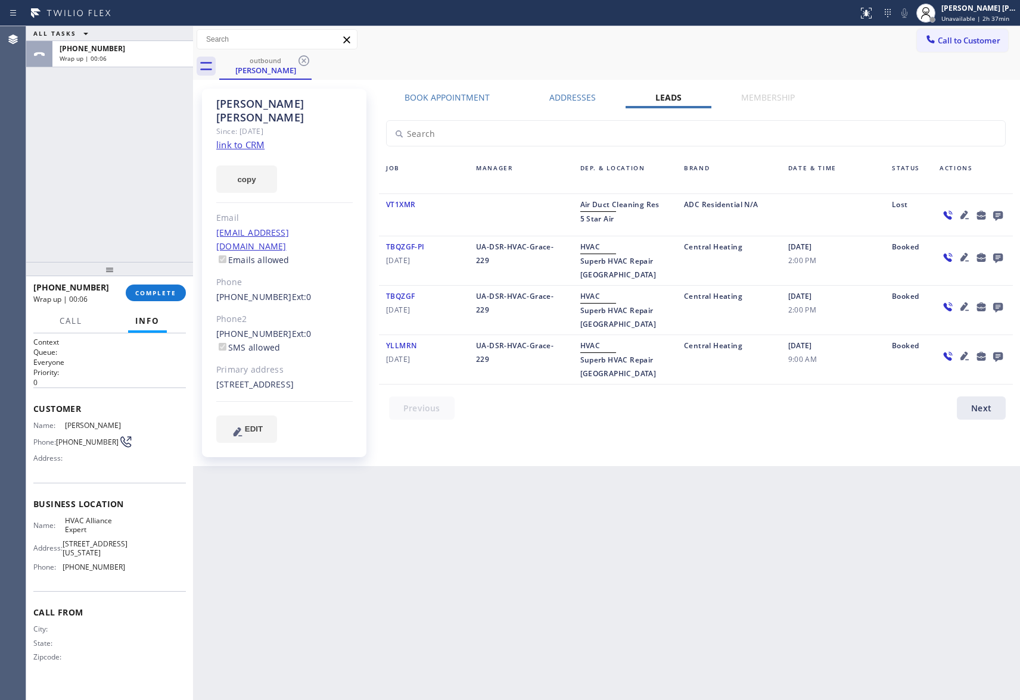
click at [303, 60] on icon at bounding box center [304, 61] width 14 height 14
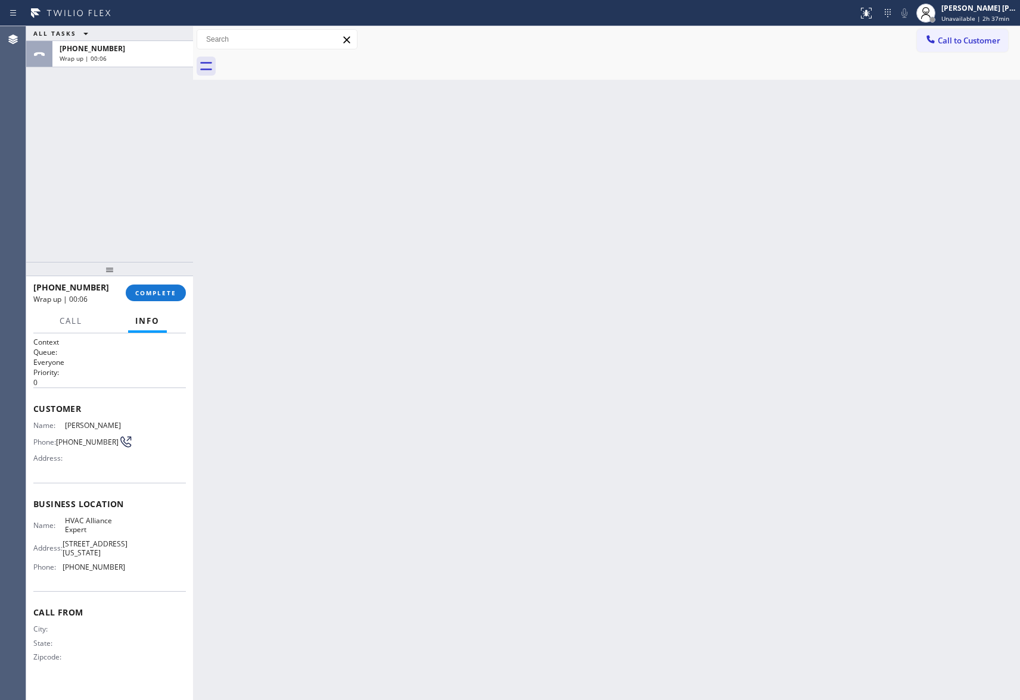
click at [303, 60] on div at bounding box center [619, 66] width 801 height 27
click at [164, 295] on span "COMPLETE" at bounding box center [155, 293] width 41 height 8
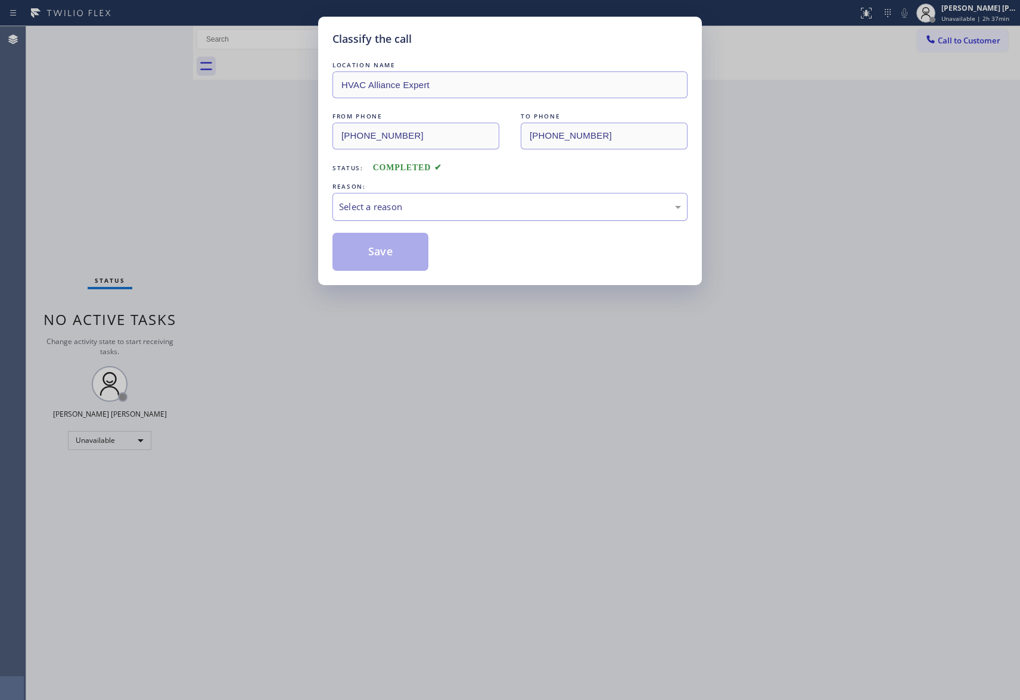
click at [400, 207] on div "Select a reason" at bounding box center [510, 207] width 342 height 14
drag, startPoint x: 380, startPoint y: 253, endPoint x: 48, endPoint y: 162, distance: 344.5
click at [380, 251] on button "Save" at bounding box center [380, 252] width 96 height 38
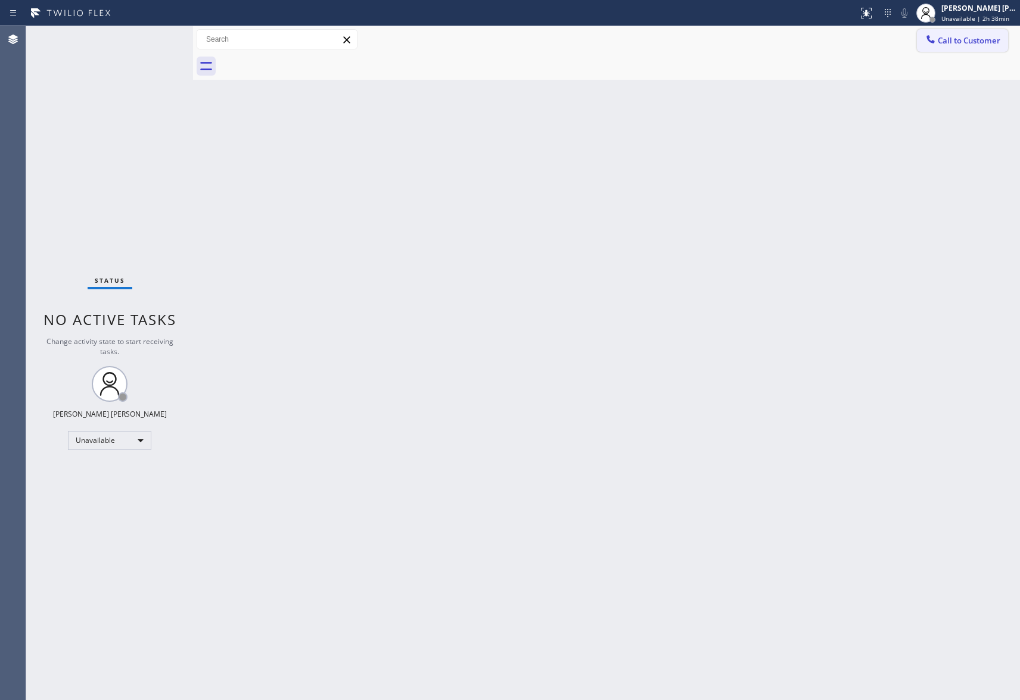
click at [982, 49] on button "Call to Customer" at bounding box center [962, 40] width 91 height 23
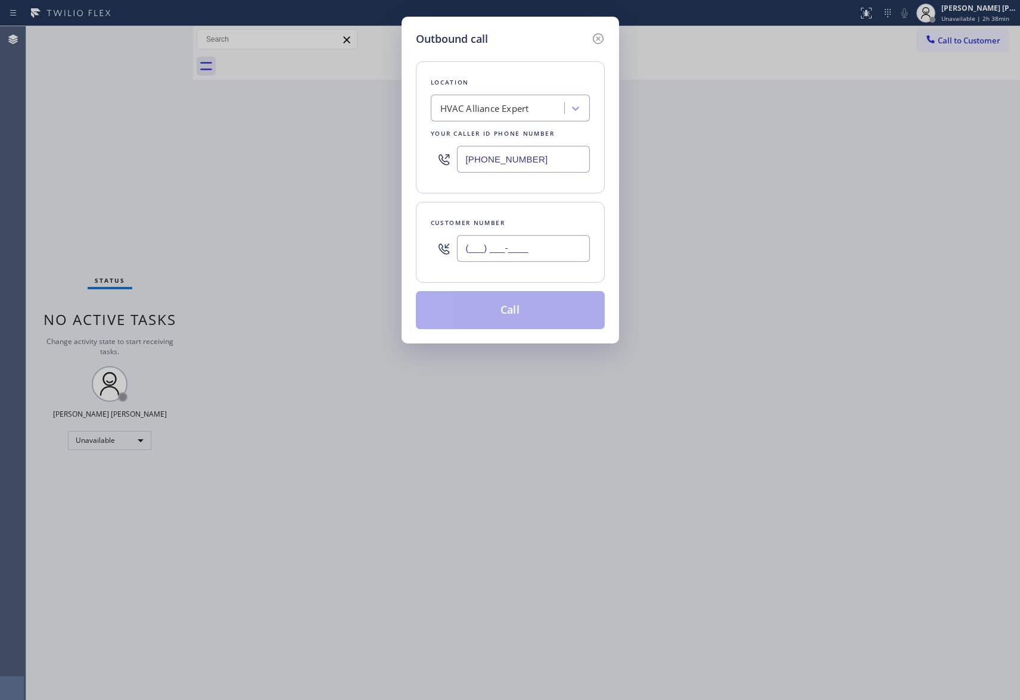
click at [527, 242] on input "(___) ___-____" at bounding box center [523, 248] width 133 height 27
paste input "310) 894-2894"
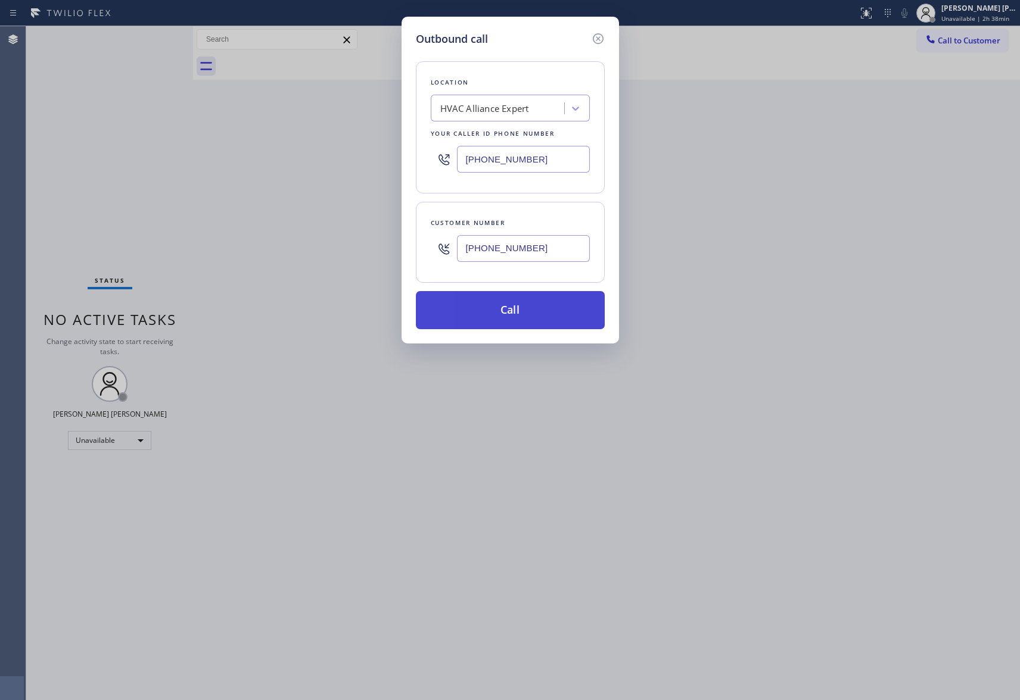
type input "[PHONE_NUMBER]"
click at [543, 313] on button "Call" at bounding box center [510, 310] width 189 height 38
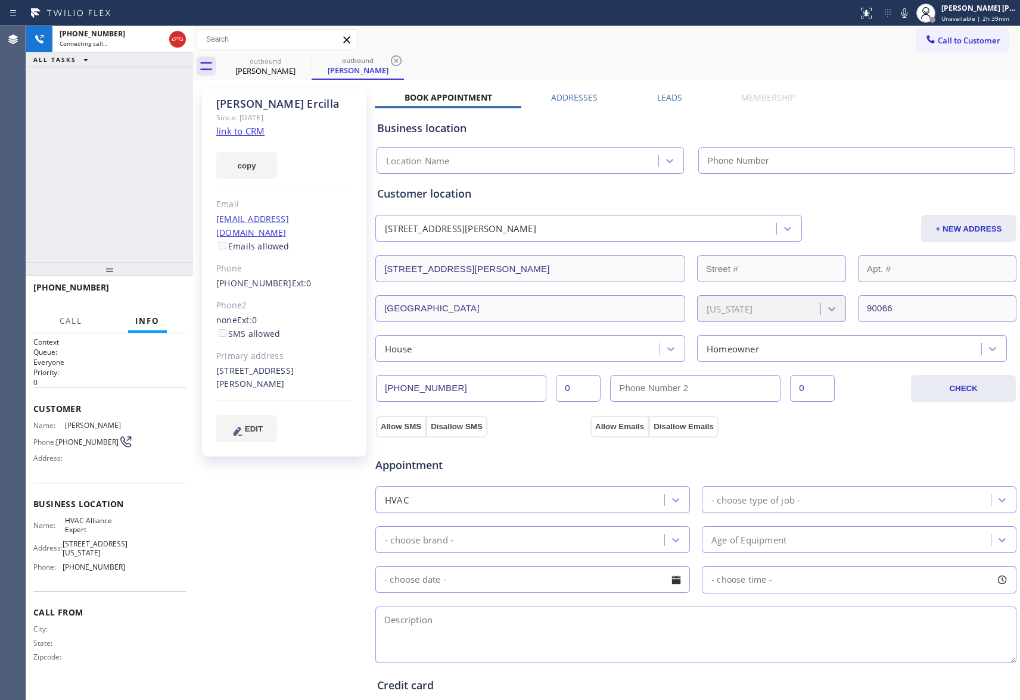
type input "[PHONE_NUMBER]"
click at [180, 45] on icon at bounding box center [177, 39] width 14 height 14
click at [661, 101] on label "Leads" at bounding box center [669, 97] width 25 height 11
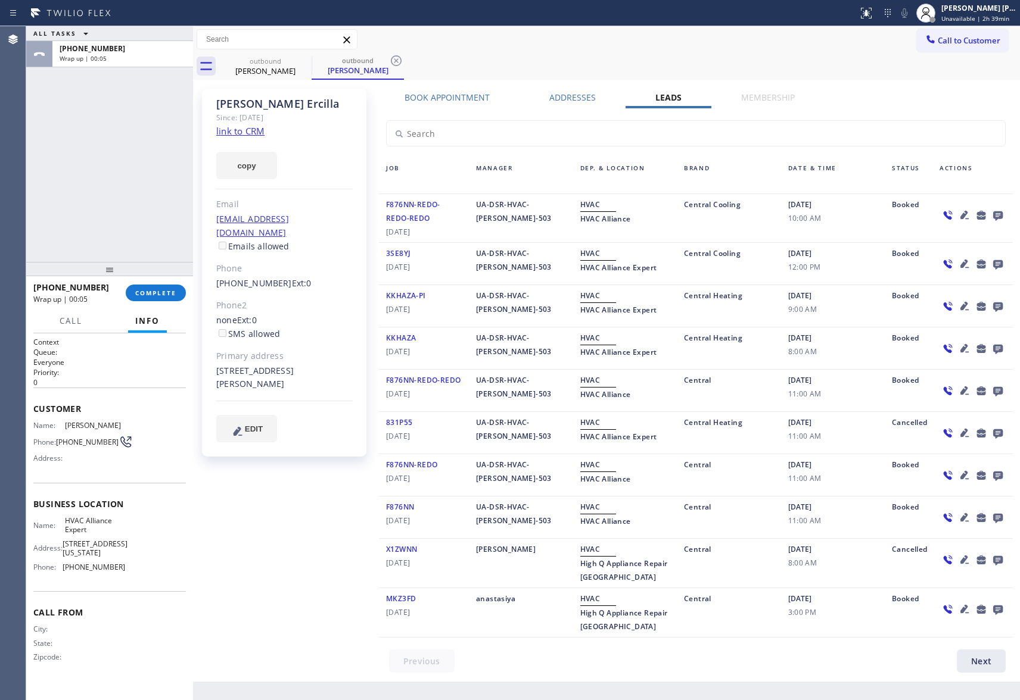
click at [995, 213] on icon at bounding box center [998, 216] width 10 height 10
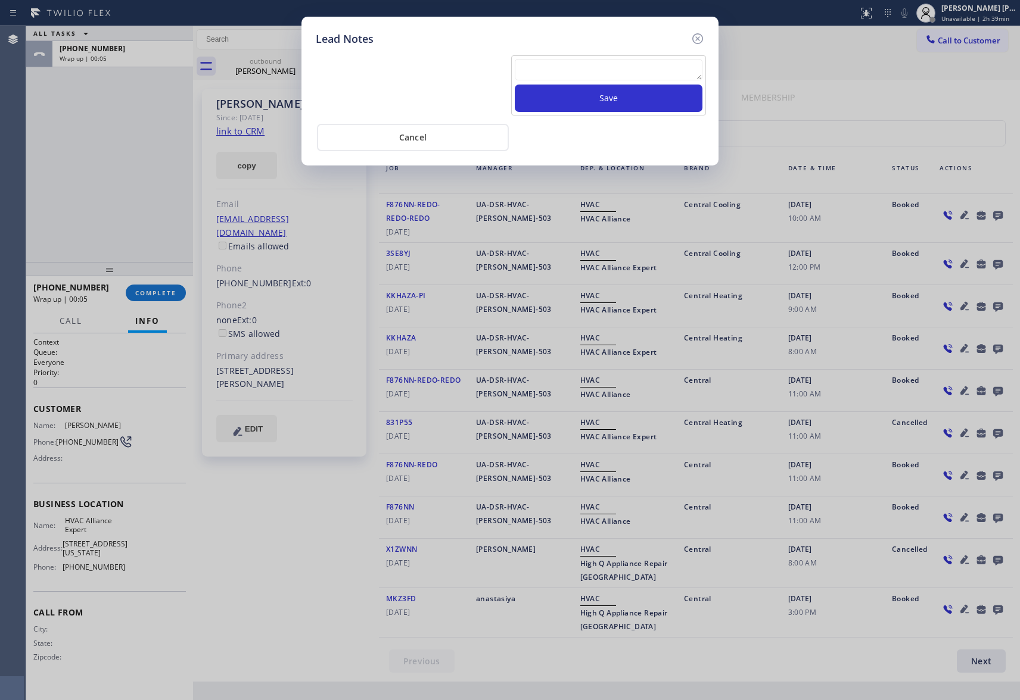
click at [547, 62] on textarea at bounding box center [609, 69] width 188 height 21
paste textarea "please transfer if cx calls back"
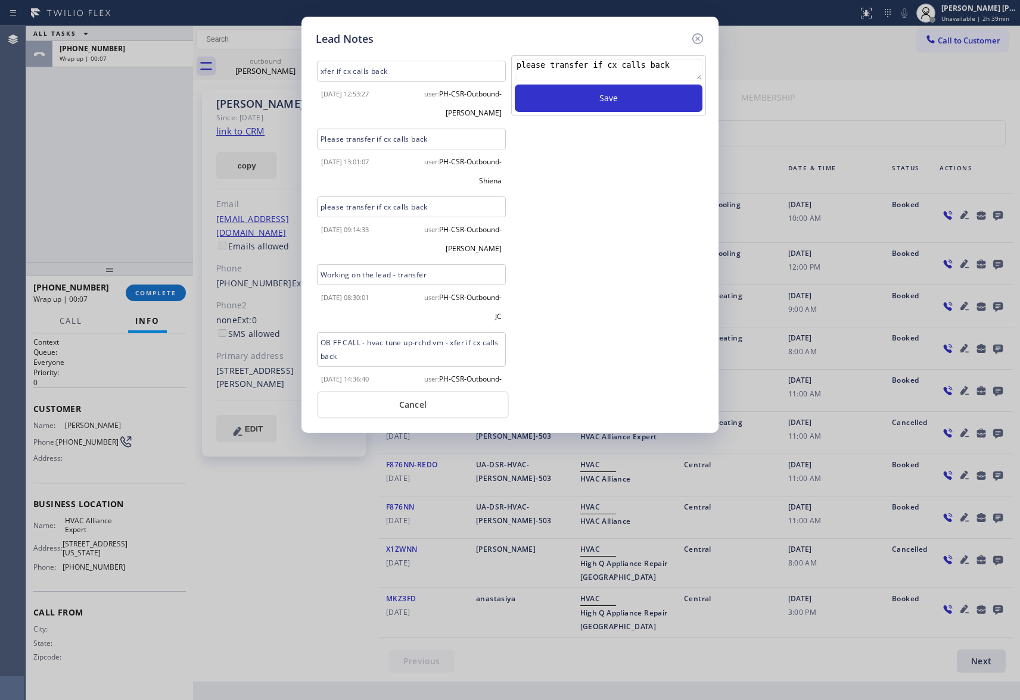
scroll to position [1175, 0]
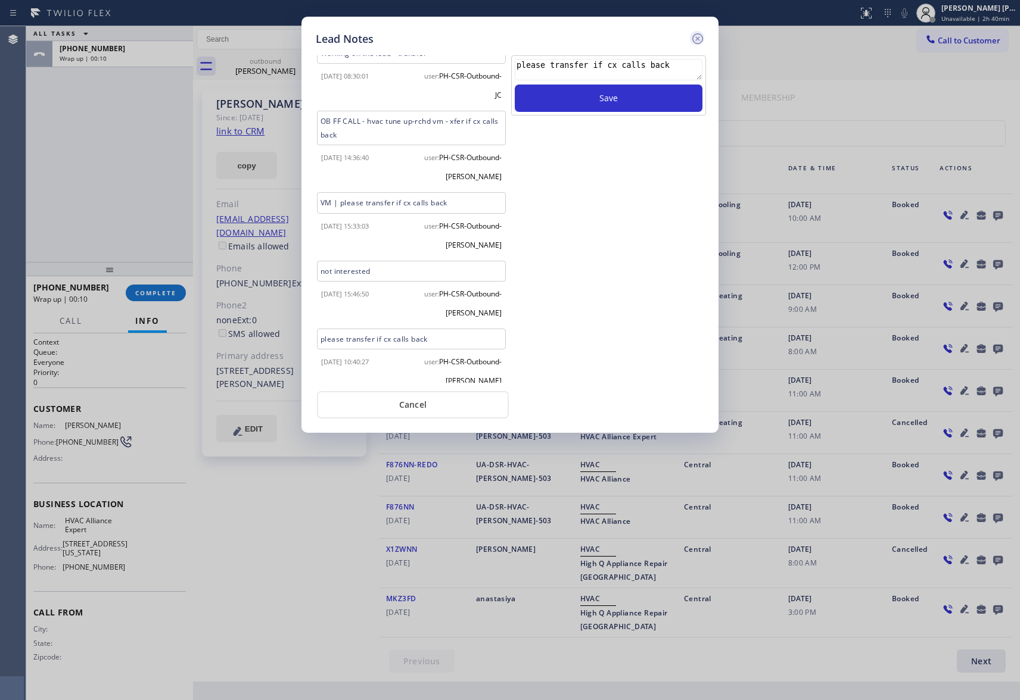
type textarea "please transfer if cx calls back"
drag, startPoint x: 702, startPoint y: 37, endPoint x: 263, endPoint y: 52, distance: 439.2
click at [699, 37] on icon at bounding box center [697, 38] width 11 height 11
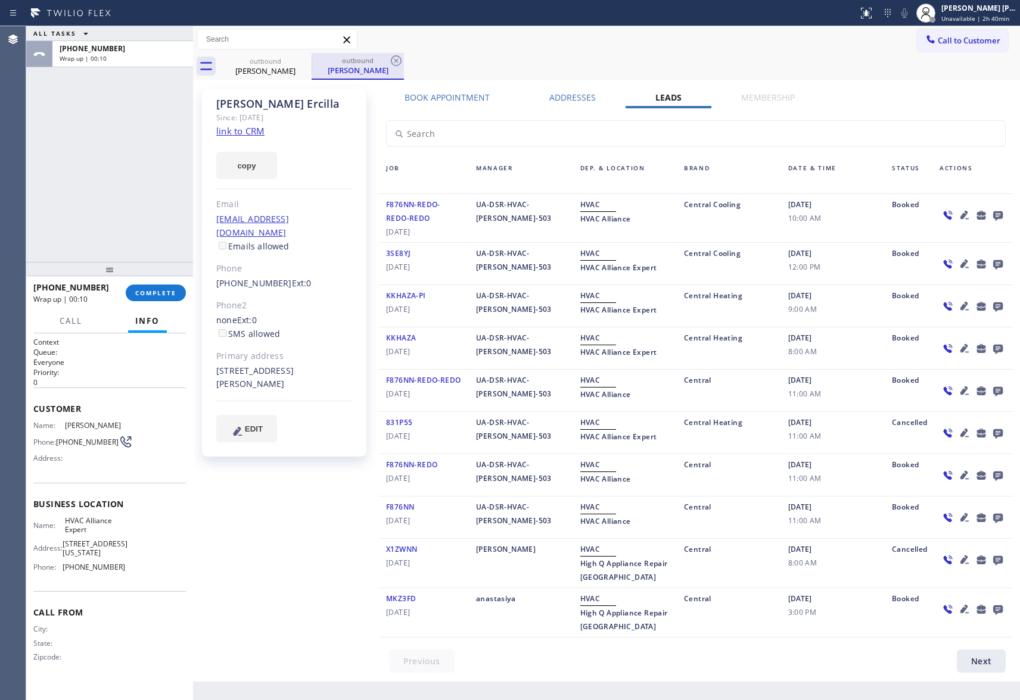
click at [313, 75] on div "[PERSON_NAME]" at bounding box center [358, 70] width 90 height 11
click at [308, 61] on icon at bounding box center [303, 60] width 11 height 11
click at [312, 61] on div "outbound [PERSON_NAME]" at bounding box center [358, 66] width 92 height 27
click at [391, 61] on icon at bounding box center [396, 60] width 11 height 11
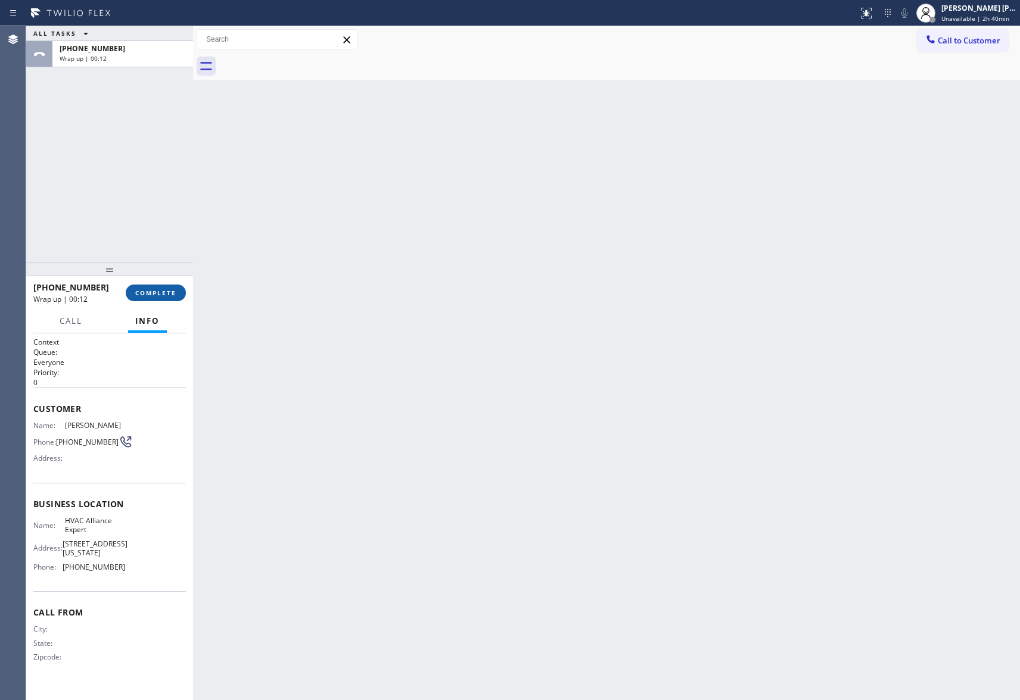
click at [151, 297] on span "COMPLETE" at bounding box center [155, 293] width 41 height 8
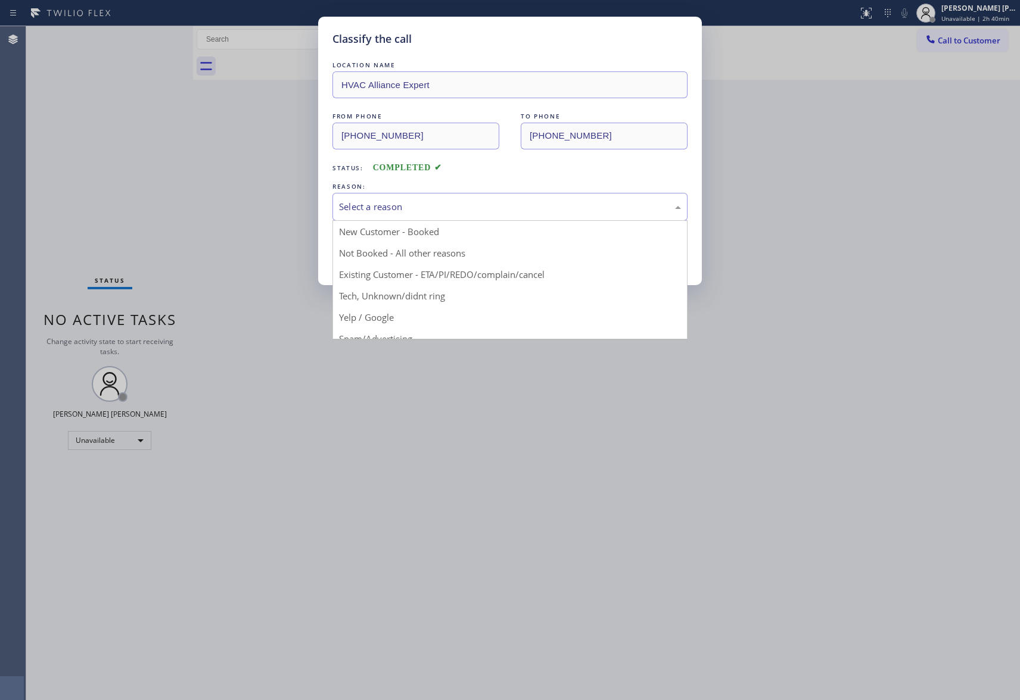
click at [429, 201] on div "Select a reason" at bounding box center [510, 207] width 342 height 14
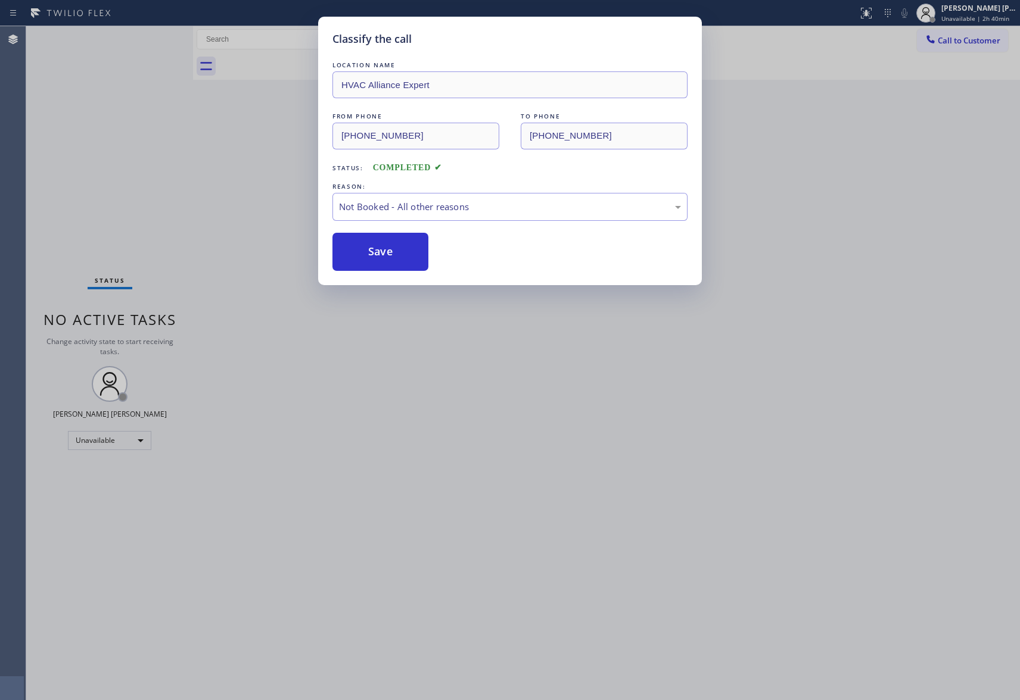
click at [385, 251] on button "Save" at bounding box center [380, 252] width 96 height 38
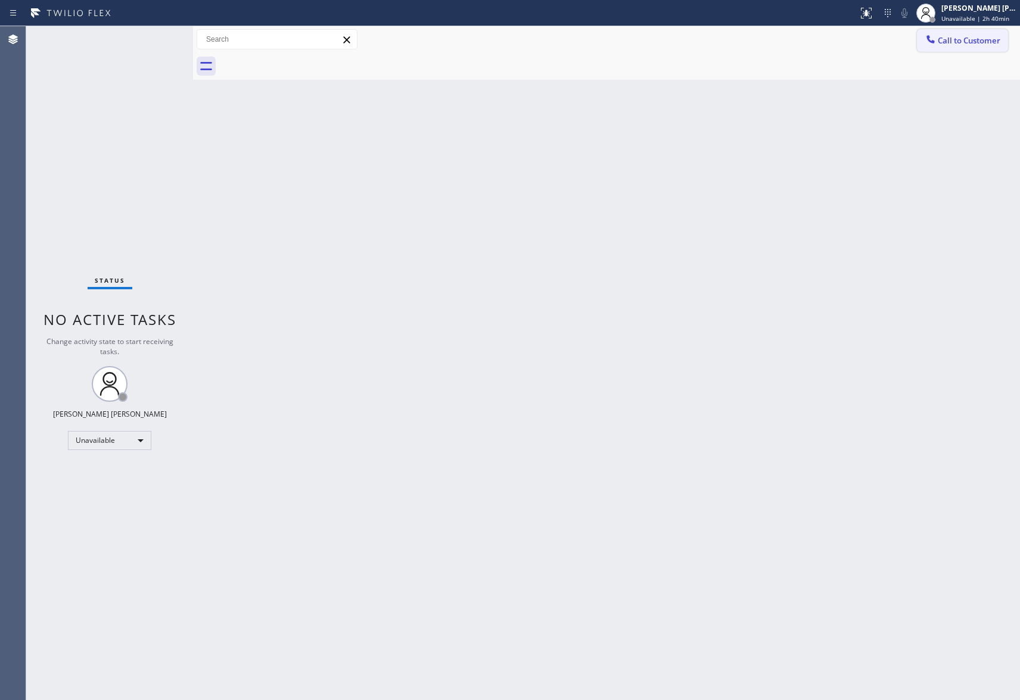
click at [961, 36] on span "Call to Customer" at bounding box center [968, 40] width 63 height 11
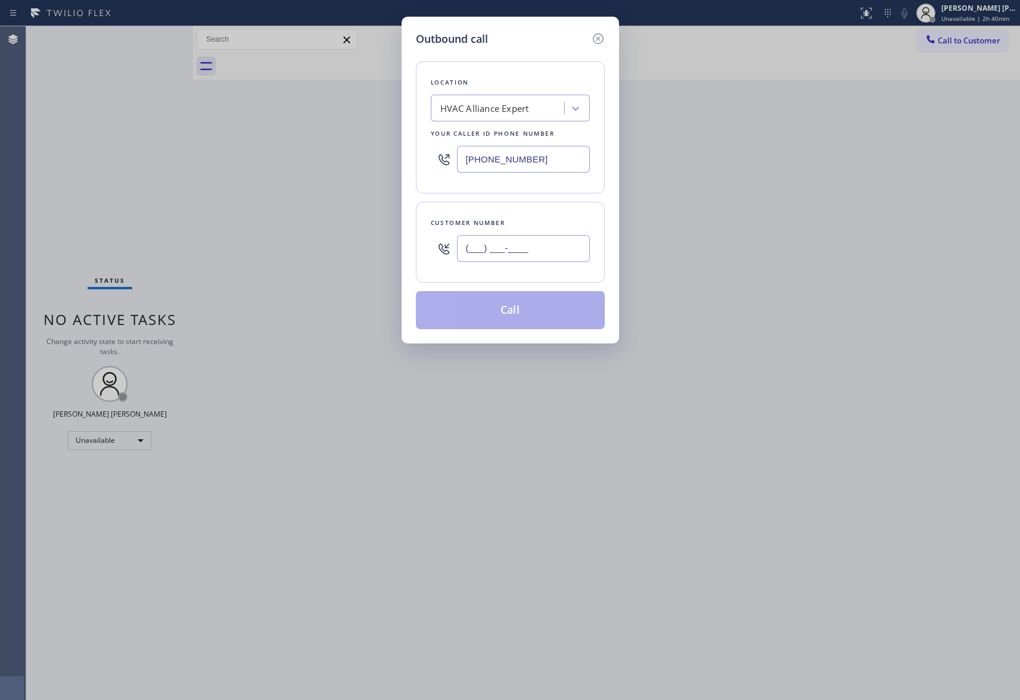
click at [560, 242] on input "(___) ___-____" at bounding box center [523, 248] width 133 height 27
paste input "925) 283-2734"
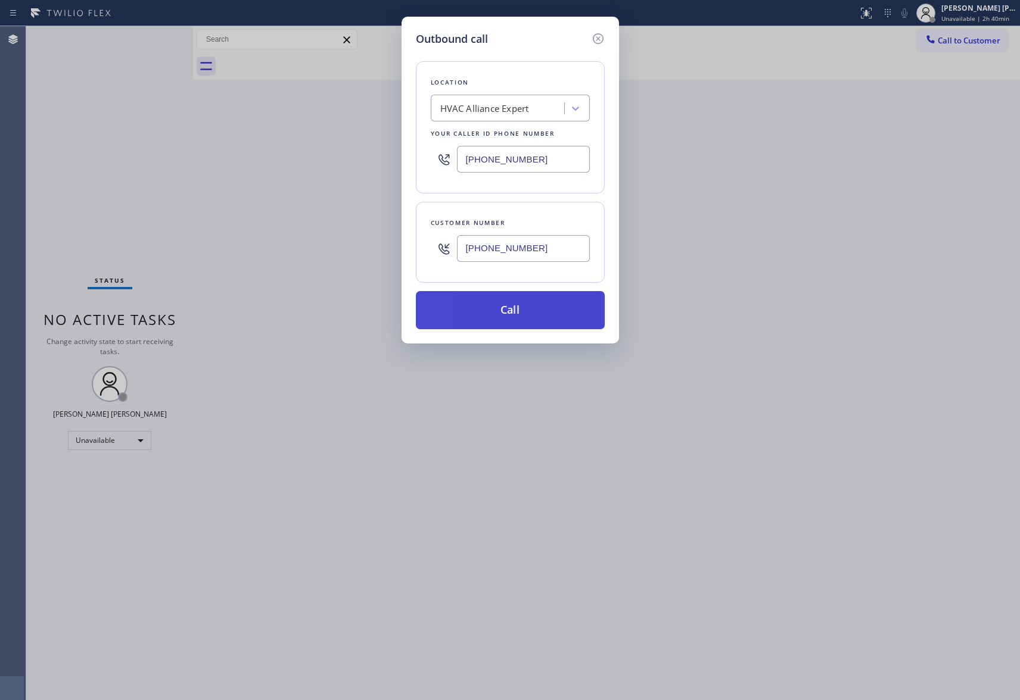
type input "[PHONE_NUMBER]"
click at [537, 317] on button "Call" at bounding box center [510, 310] width 189 height 38
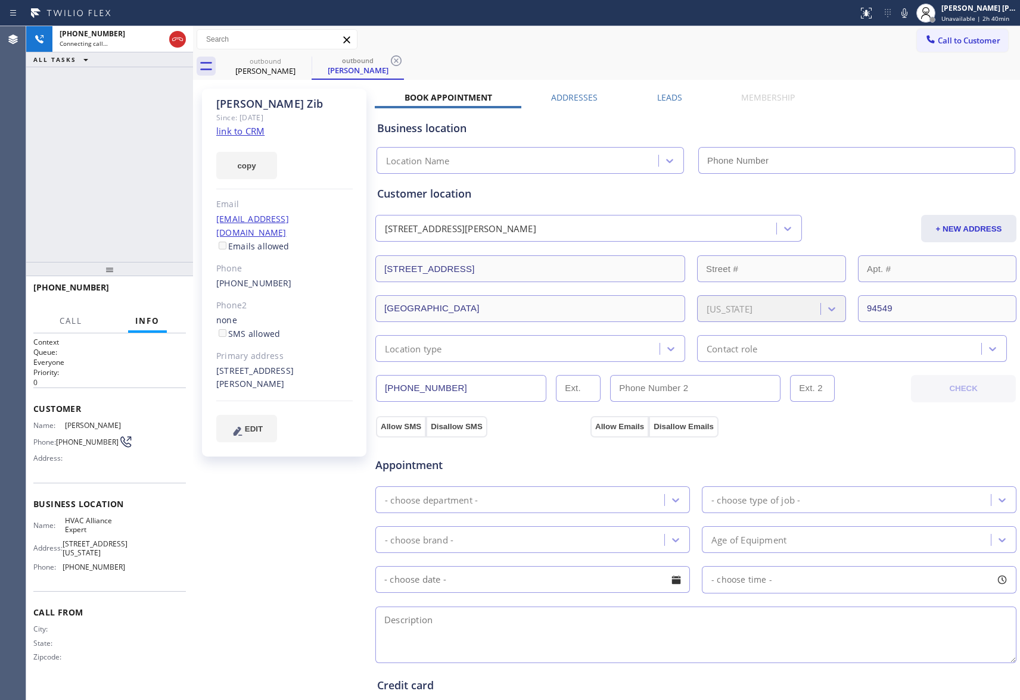
type input "[PHONE_NUMBER]"
click at [181, 39] on icon at bounding box center [177, 39] width 14 height 14
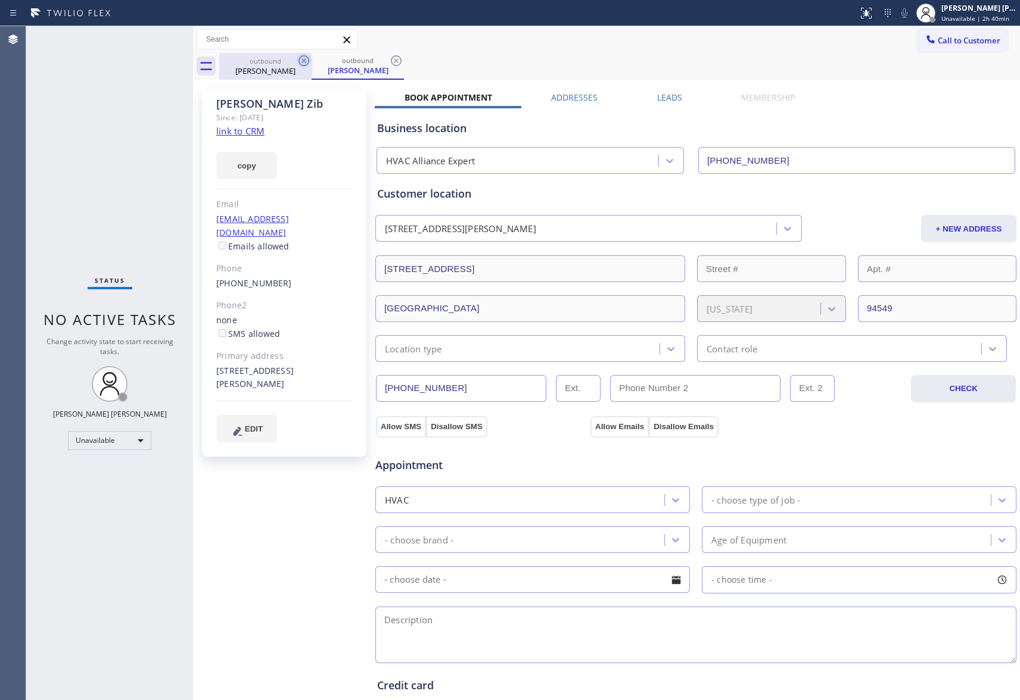
click at [297, 63] on icon at bounding box center [304, 61] width 14 height 14
click at [303, 58] on icon at bounding box center [304, 61] width 14 height 14
click at [312, 58] on div "outbound [PERSON_NAME]" at bounding box center [358, 66] width 92 height 27
click at [303, 58] on icon at bounding box center [304, 61] width 14 height 14
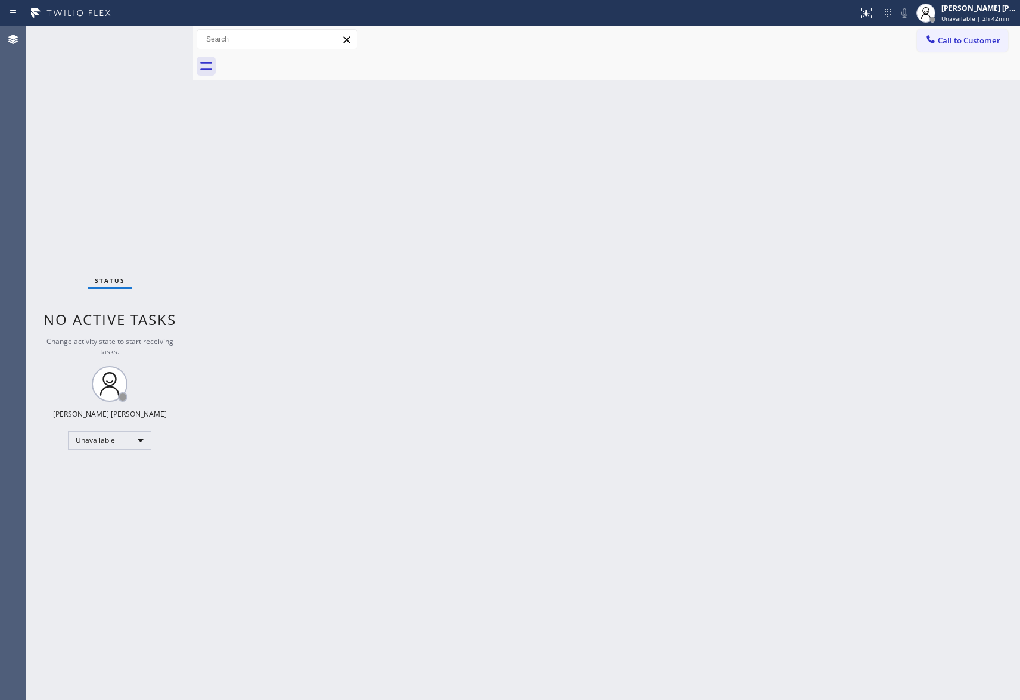
click at [994, 44] on span "Call to Customer" at bounding box center [968, 40] width 63 height 11
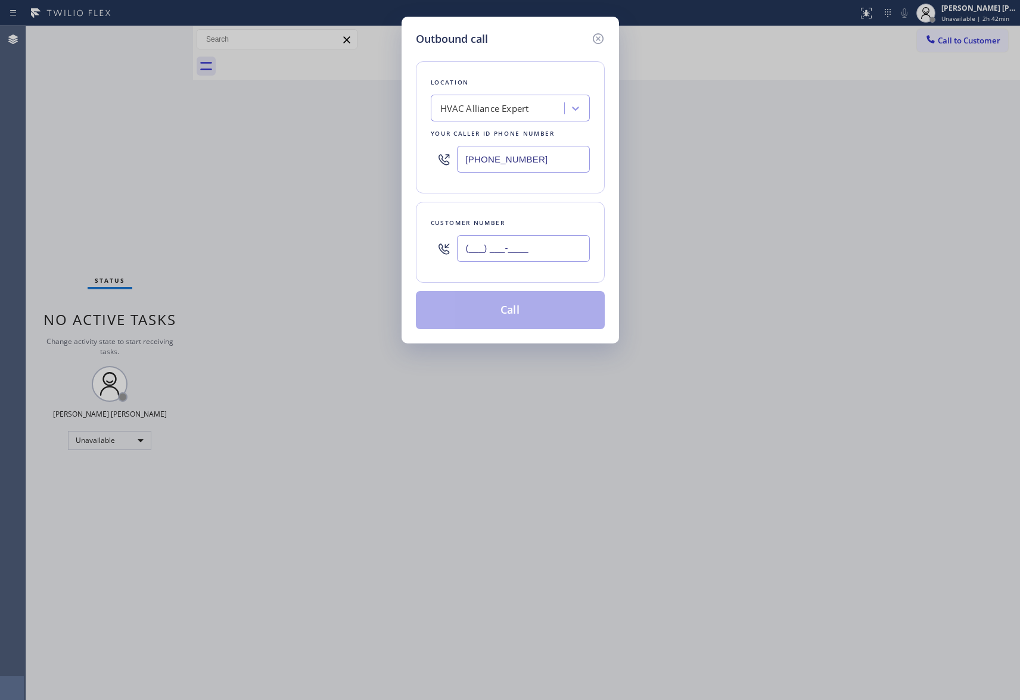
click at [499, 237] on input "(___) ___-____" at bounding box center [523, 248] width 133 height 27
paste input "760) 704-9424"
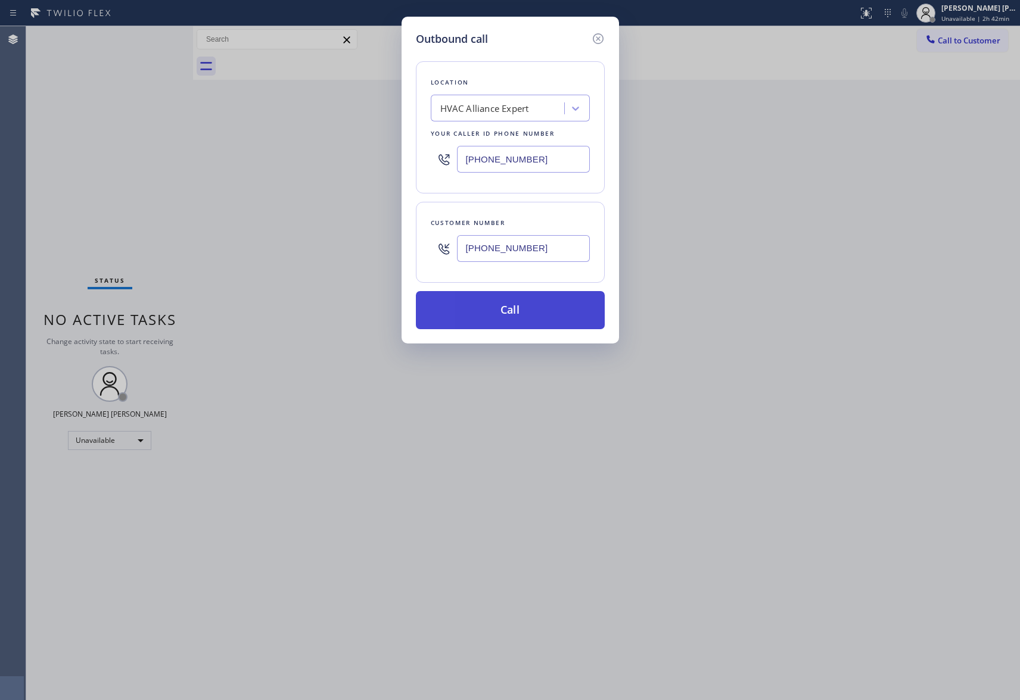
type input "[PHONE_NUMBER]"
click at [529, 313] on button "Call" at bounding box center [510, 310] width 189 height 38
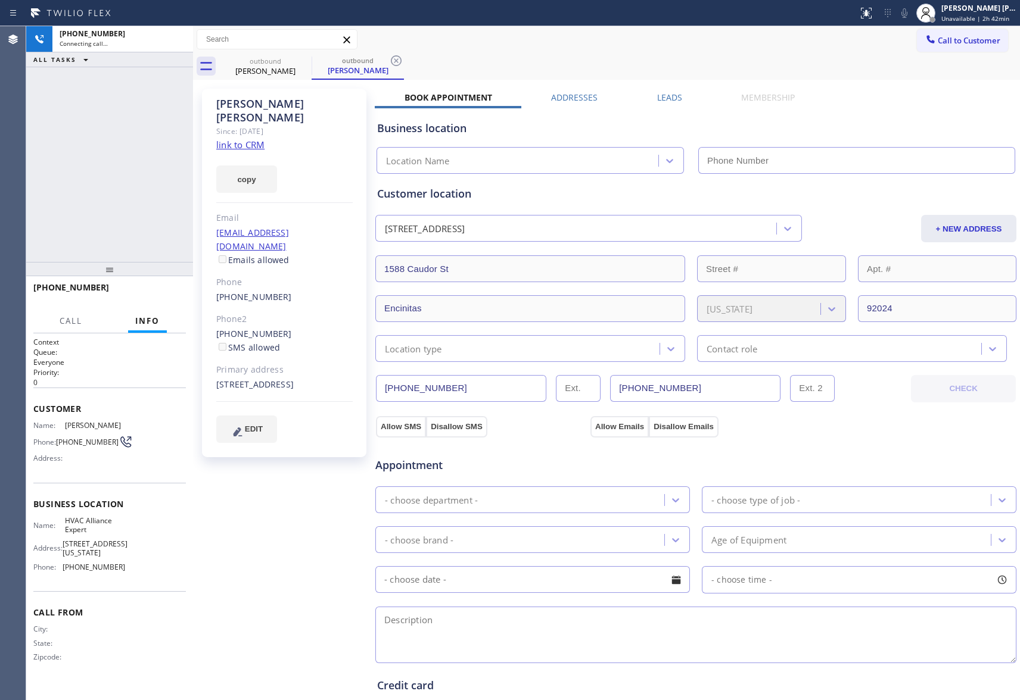
type input "[PHONE_NUMBER]"
click at [161, 291] on span "HANG UP" at bounding box center [158, 293] width 36 height 8
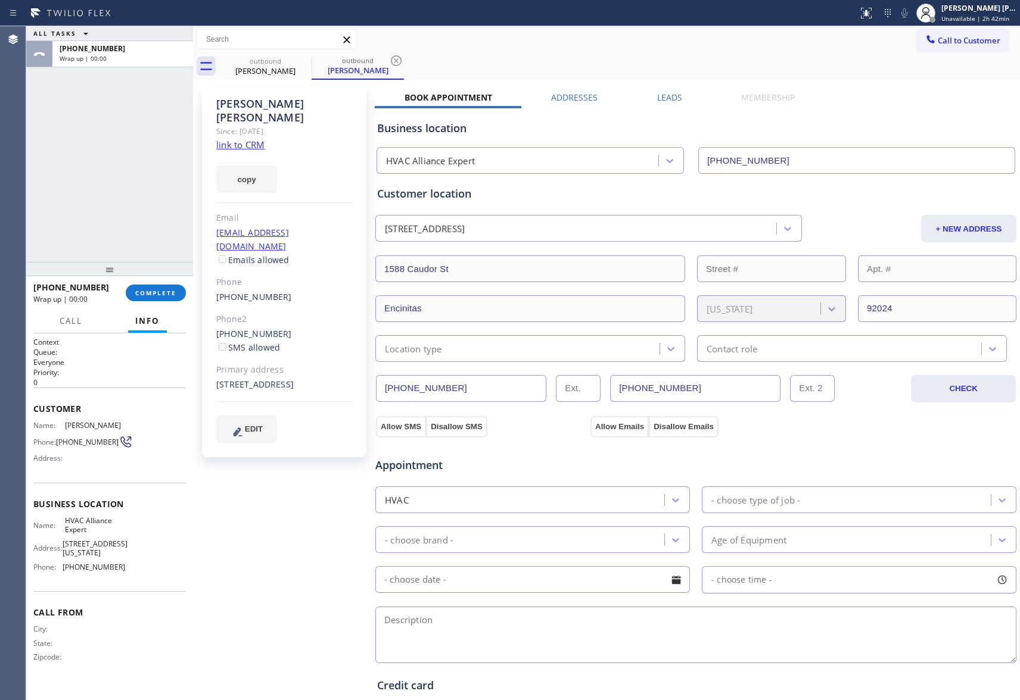
click at [673, 89] on div "[PERSON_NAME] Since: [DATE] link to CRM copy Email [EMAIL_ADDRESS][DOMAIN_NAME]…" at bounding box center [606, 481] width 821 height 796
click at [662, 105] on div "Business location HVAC Alliance Expert [PHONE_NUMBER]" at bounding box center [696, 139] width 642 height 70
click at [672, 101] on label "Leads" at bounding box center [669, 97] width 25 height 11
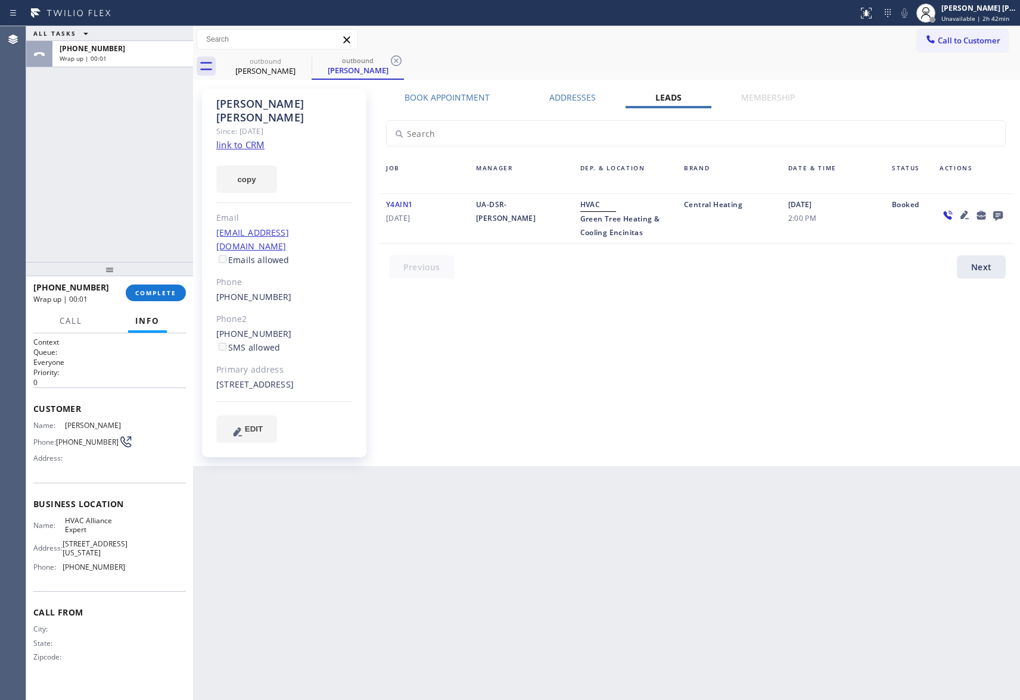
click at [1003, 214] on icon at bounding box center [998, 215] width 14 height 15
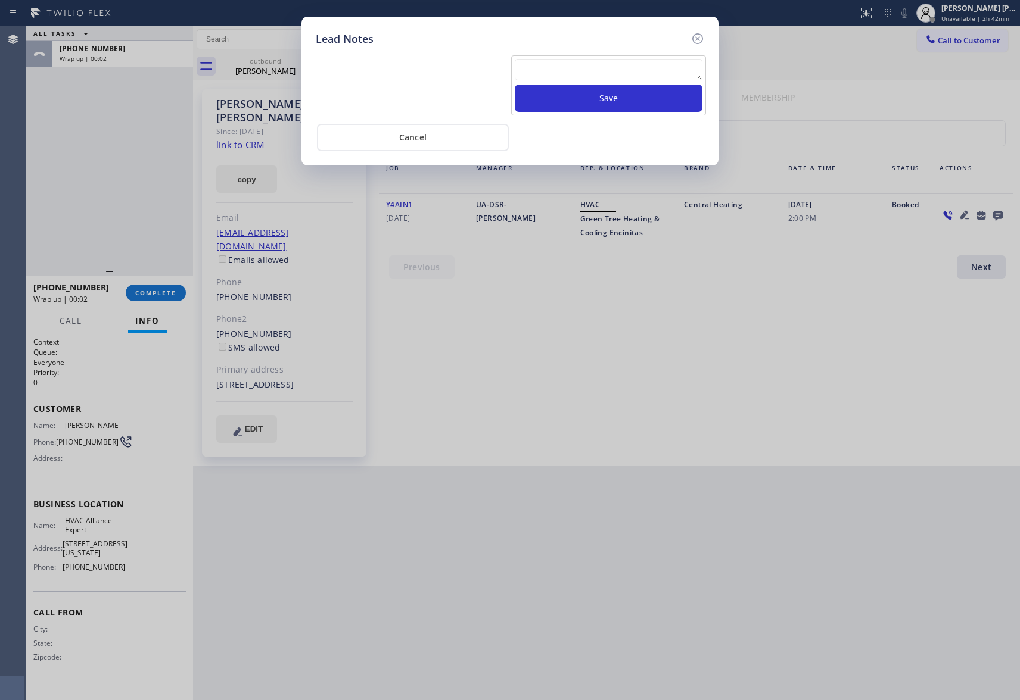
click at [598, 71] on textarea at bounding box center [609, 69] width 188 height 21
paste textarea "VM | please transfer if cx calls back"
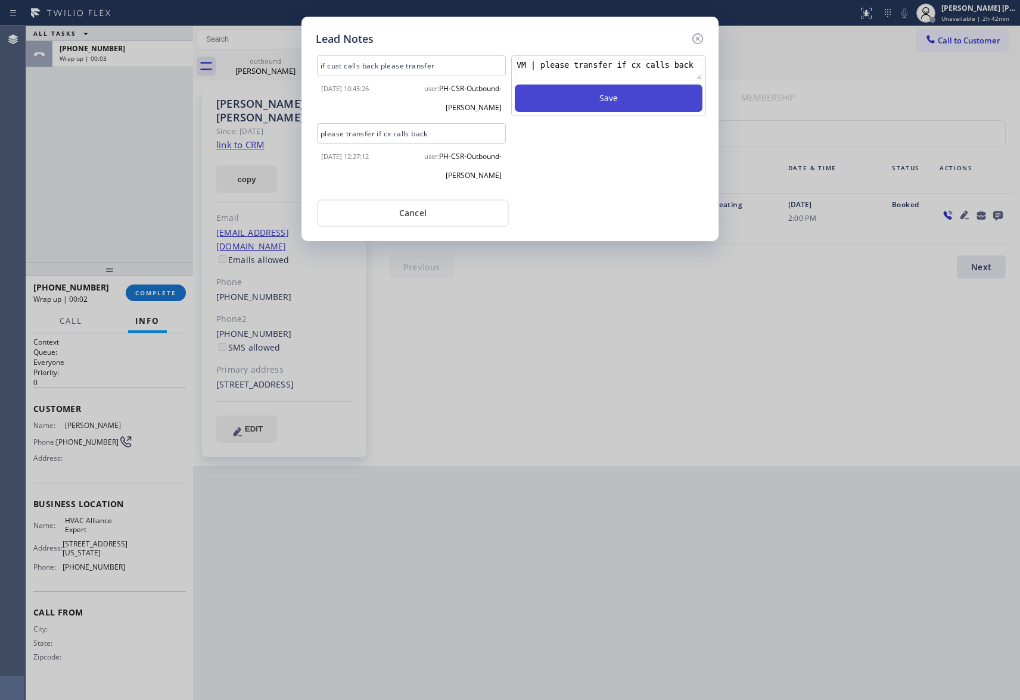
type textarea "VM | please transfer if cx calls back"
click at [619, 105] on button "Save" at bounding box center [609, 98] width 188 height 27
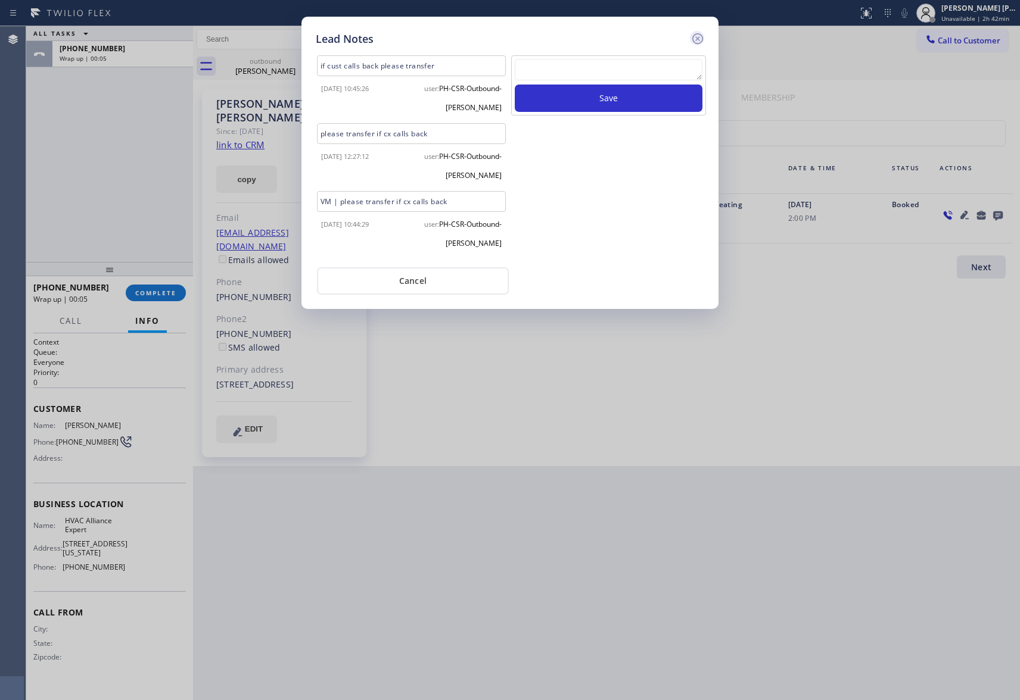
click at [700, 32] on icon at bounding box center [697, 39] width 14 height 14
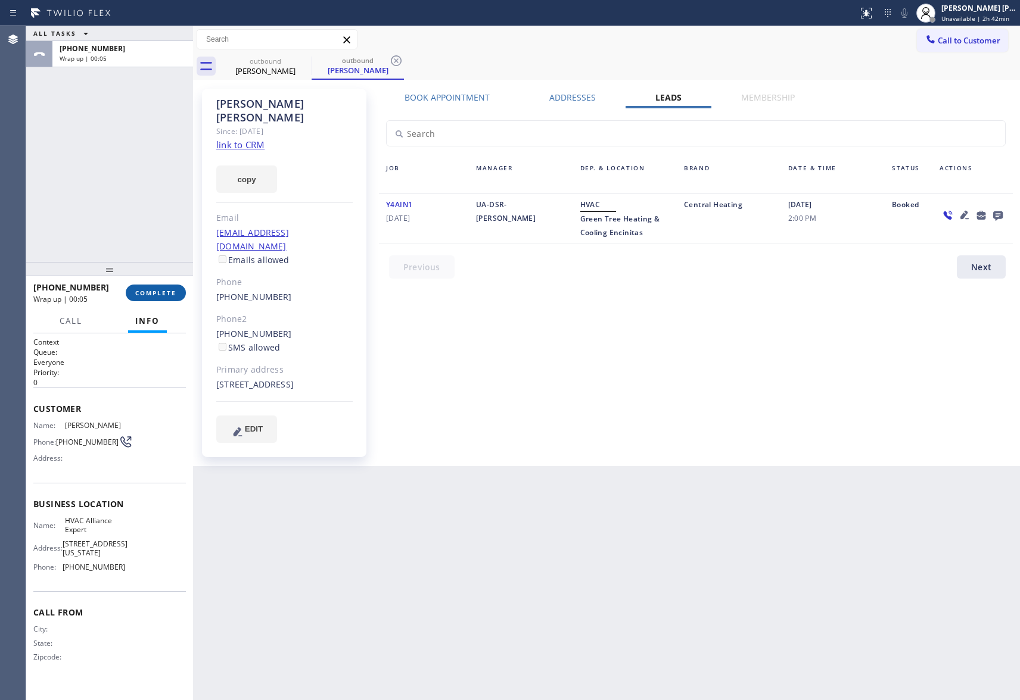
click at [151, 294] on span "COMPLETE" at bounding box center [155, 293] width 41 height 8
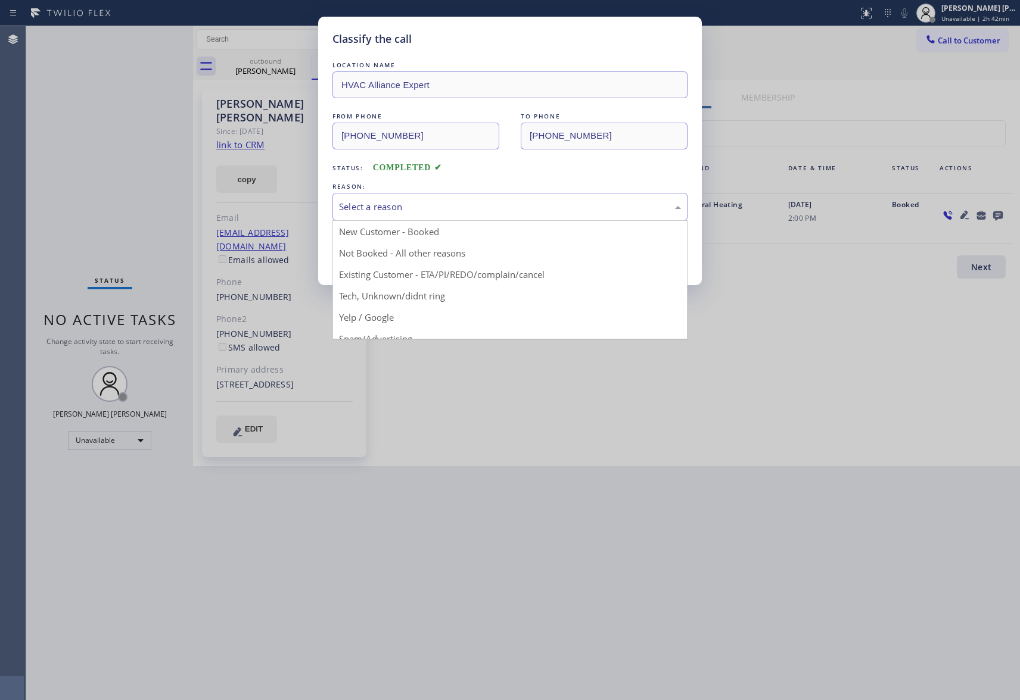
click at [376, 210] on div "Select a reason" at bounding box center [510, 207] width 342 height 14
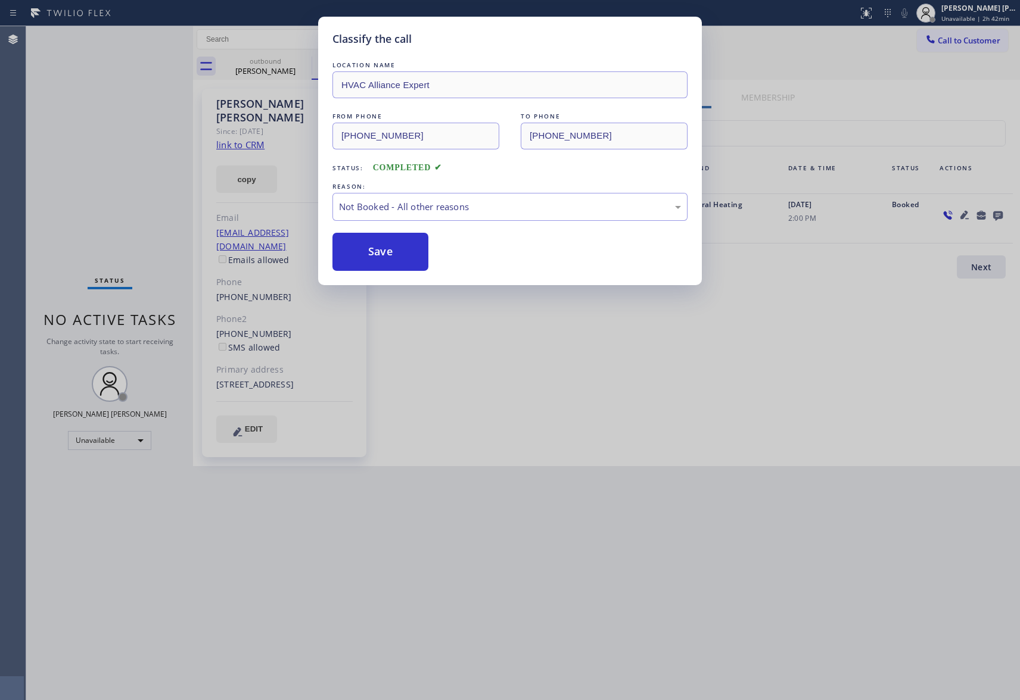
click at [370, 254] on button "Save" at bounding box center [380, 252] width 96 height 38
click at [273, 67] on div "Classify the call LOCATION NAME 4B2.Paid HVAC Alliance Expert FROM PHONE [PHONE…" at bounding box center [522, 363] width 993 height 674
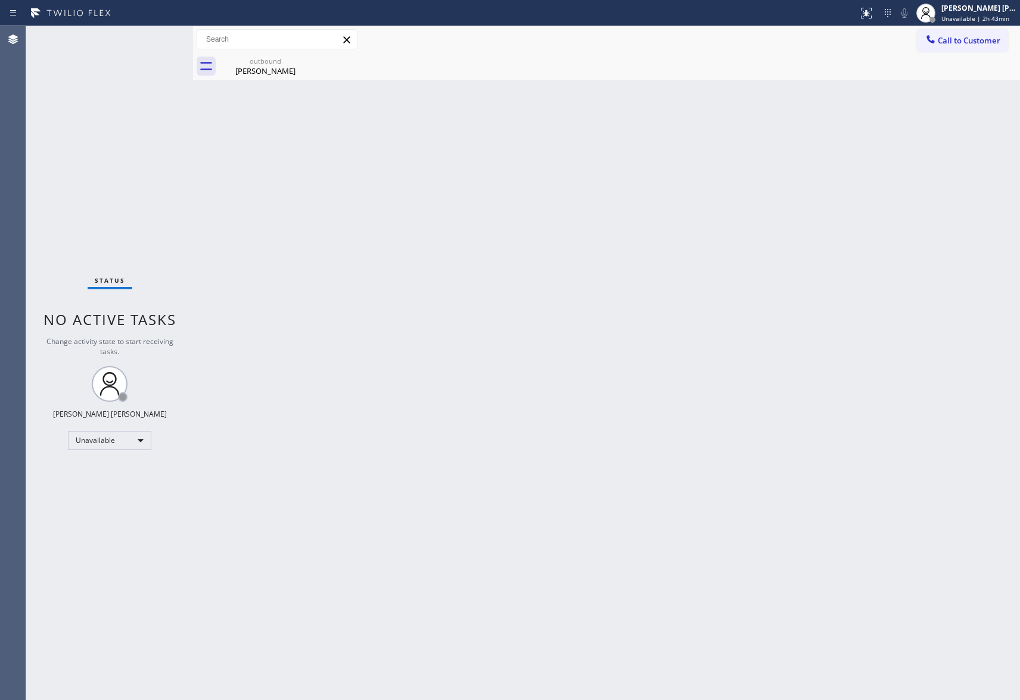
click at [273, 67] on div "[PERSON_NAME]" at bounding box center [265, 71] width 90 height 11
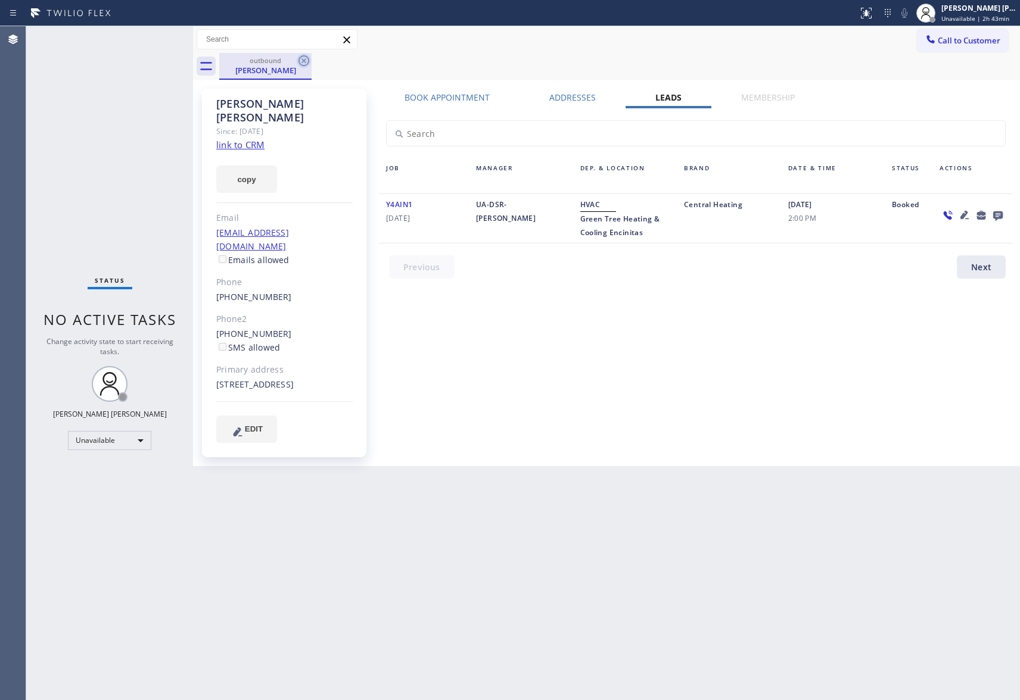
click at [306, 60] on icon at bounding box center [304, 61] width 14 height 14
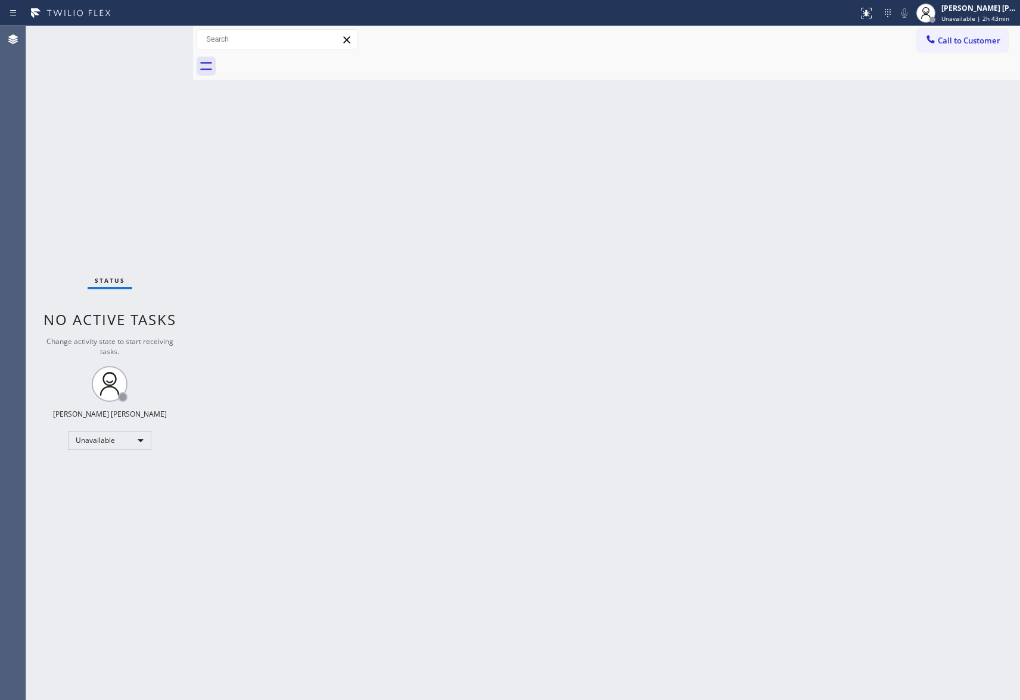
click at [306, 60] on div at bounding box center [619, 66] width 801 height 27
click at [996, 12] on div "[PERSON_NAME] [PERSON_NAME]" at bounding box center [978, 8] width 75 height 10
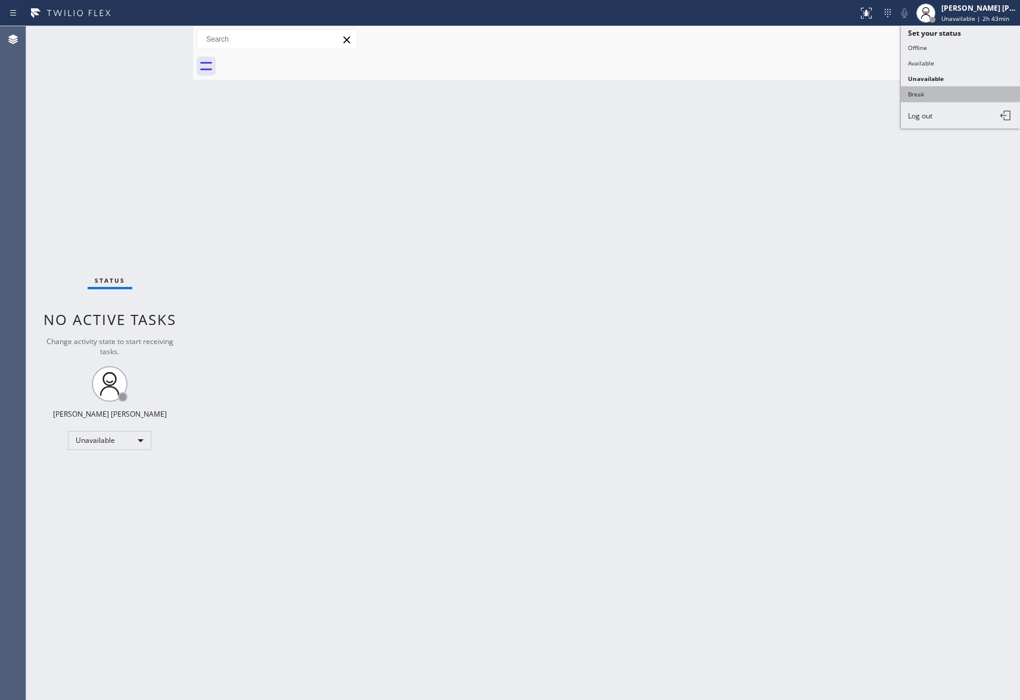
click at [968, 89] on button "Break" at bounding box center [960, 93] width 119 height 15
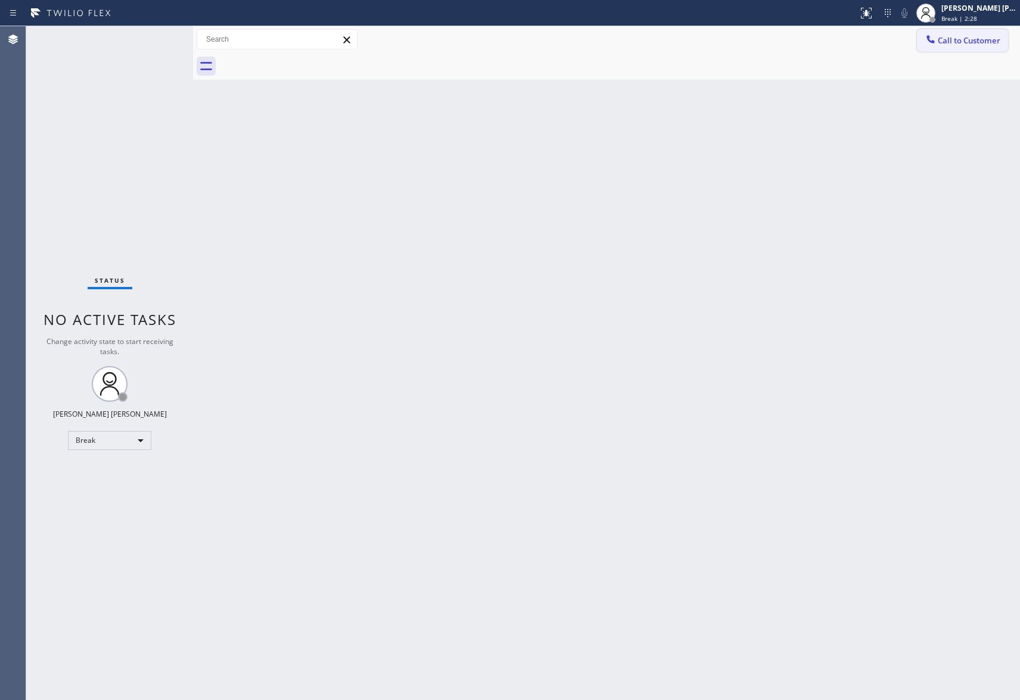
click at [982, 44] on span "Call to Customer" at bounding box center [968, 40] width 63 height 11
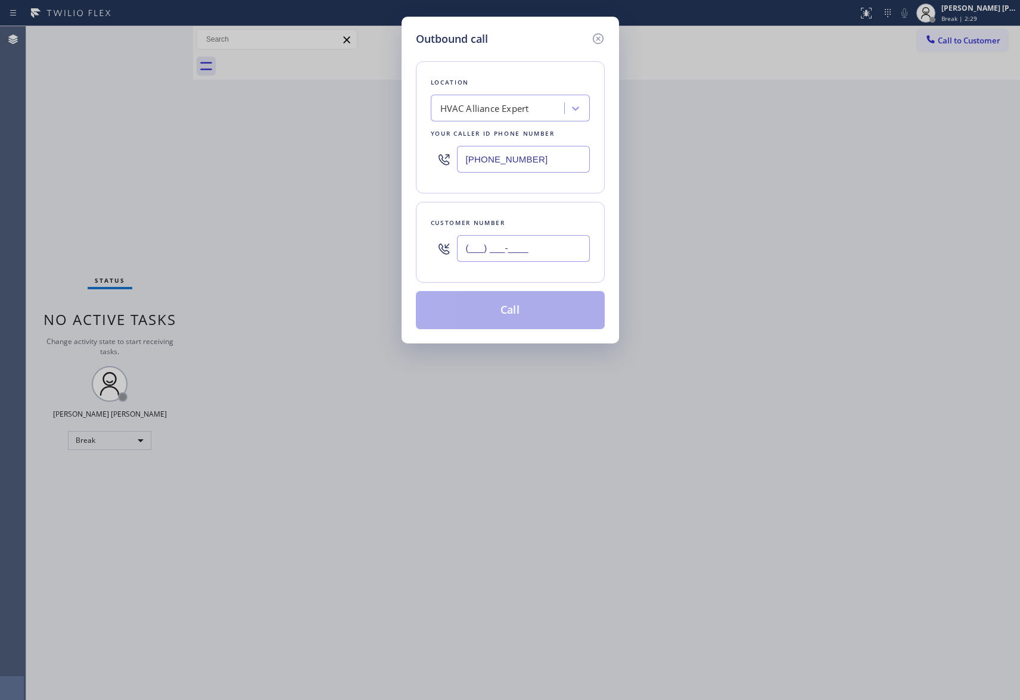
click at [535, 250] on input "(___) ___-____" at bounding box center [523, 248] width 133 height 27
paste input "310) 745-3773"
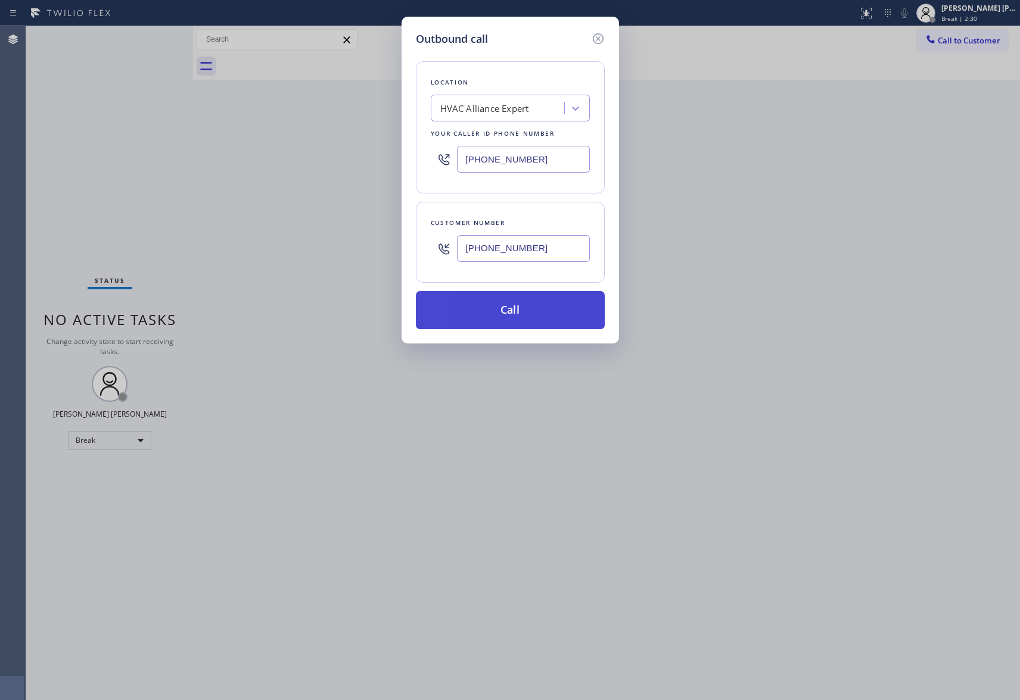
type input "[PHONE_NUMBER]"
click at [525, 306] on button "Call" at bounding box center [510, 310] width 189 height 38
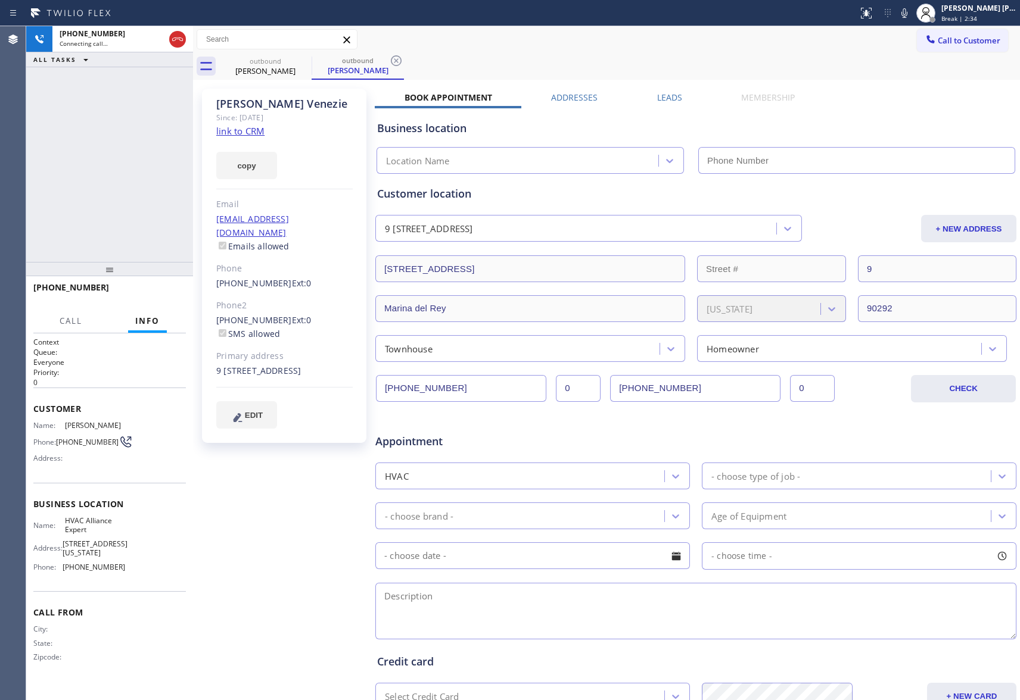
type input "[PHONE_NUMBER]"
click at [165, 294] on span "HANG UP" at bounding box center [158, 293] width 36 height 8
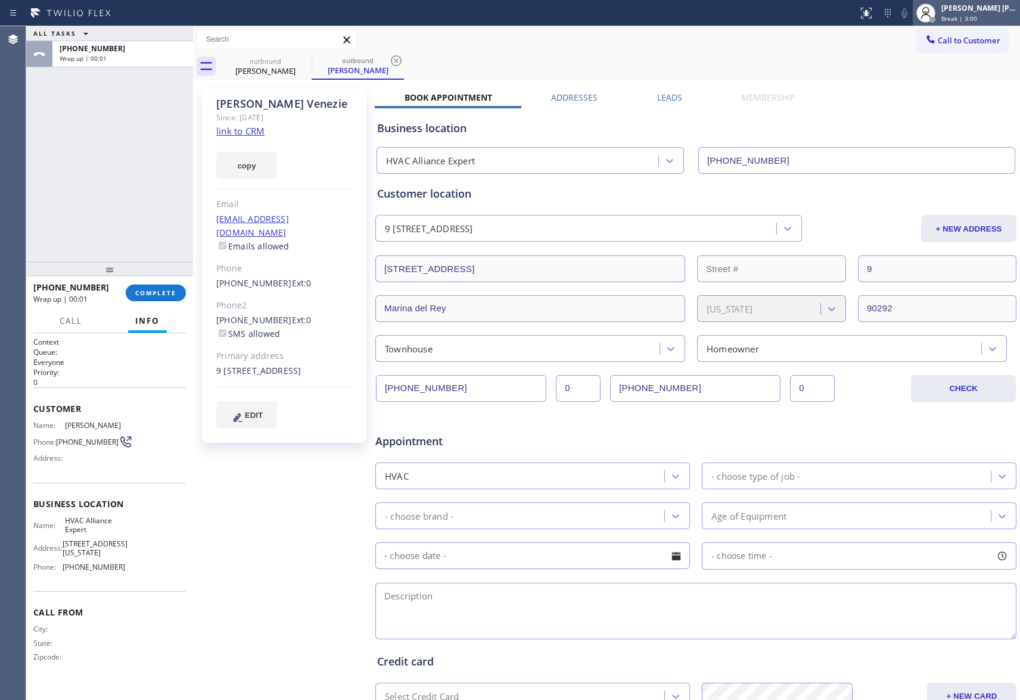
click at [977, 18] on div "Break | 3:00" at bounding box center [978, 18] width 75 height 8
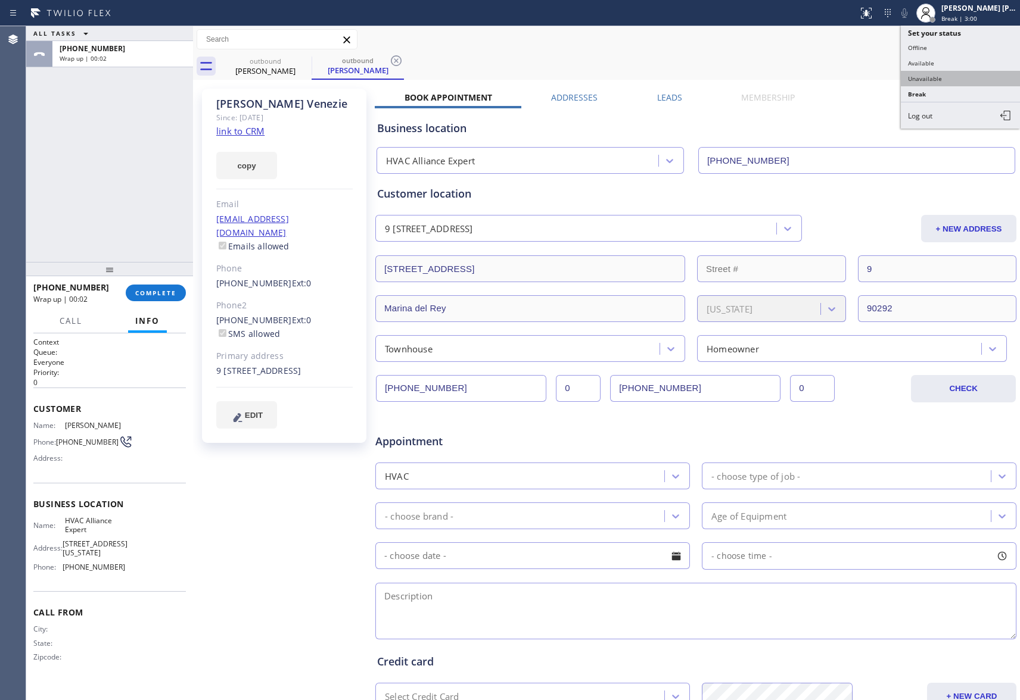
click at [968, 81] on button "Unavailable" at bounding box center [960, 78] width 119 height 15
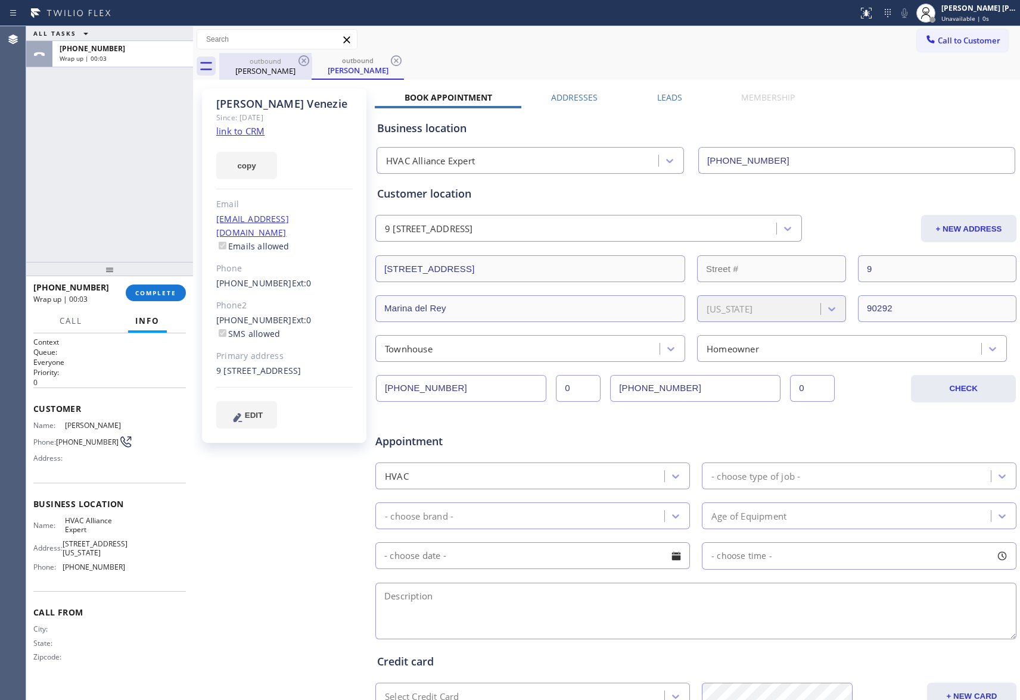
click at [280, 70] on div "[PERSON_NAME]" at bounding box center [265, 71] width 90 height 11
click at [306, 60] on icon at bounding box center [304, 61] width 14 height 14
click at [0, 0] on icon at bounding box center [0, 0] width 0 height 0
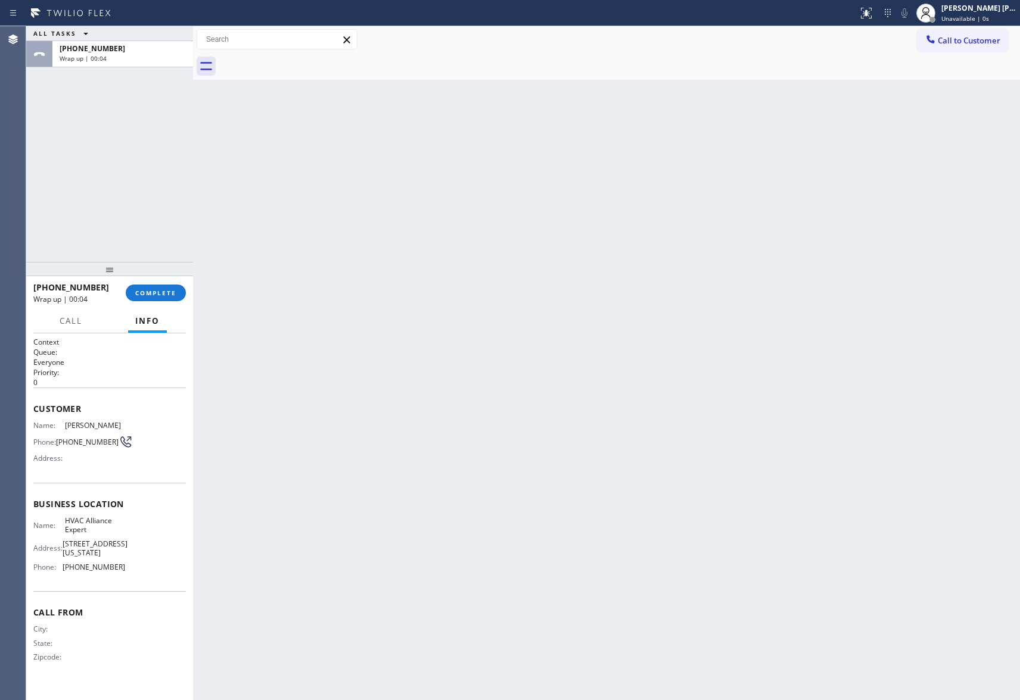
click at [306, 60] on div at bounding box center [619, 66] width 801 height 27
click at [160, 292] on span "COMPLETE" at bounding box center [155, 293] width 41 height 8
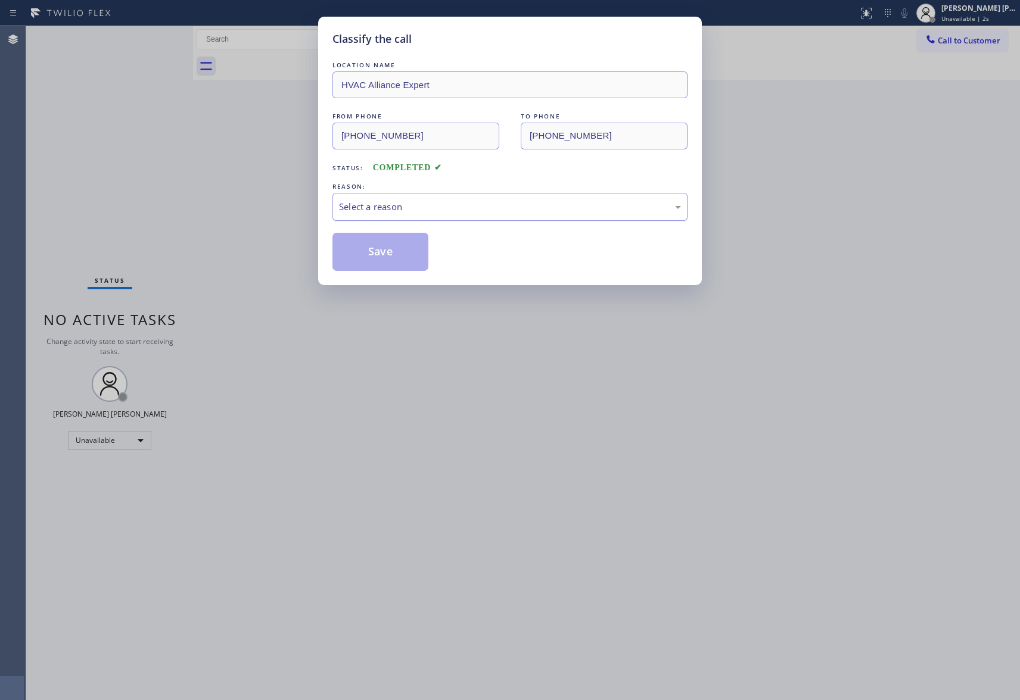
click at [401, 212] on div "Select a reason" at bounding box center [510, 207] width 342 height 14
click at [385, 253] on button "Save" at bounding box center [380, 252] width 96 height 38
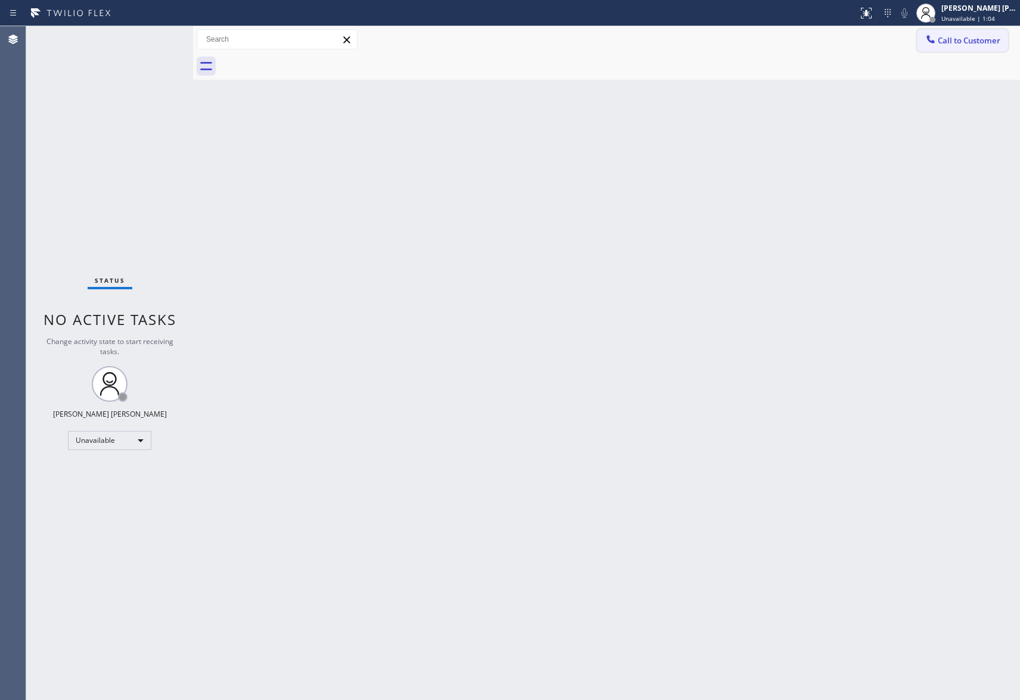
click at [973, 36] on span "Call to Customer" at bounding box center [968, 40] width 63 height 11
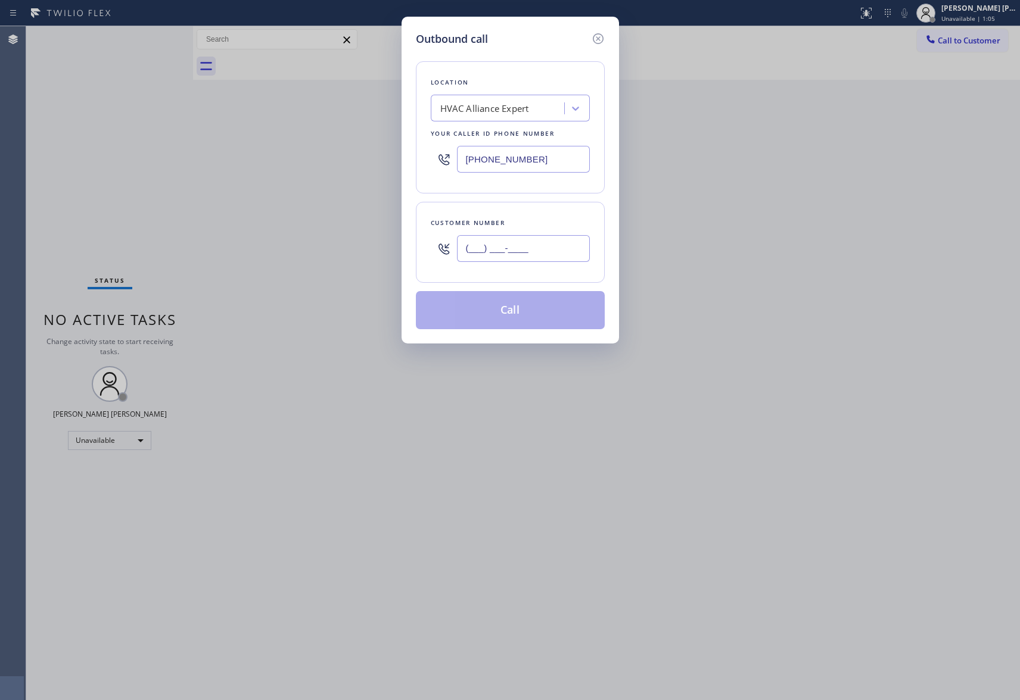
click at [572, 253] on input "(___) ___-____" at bounding box center [523, 248] width 133 height 27
paste input "212) 960-3384"
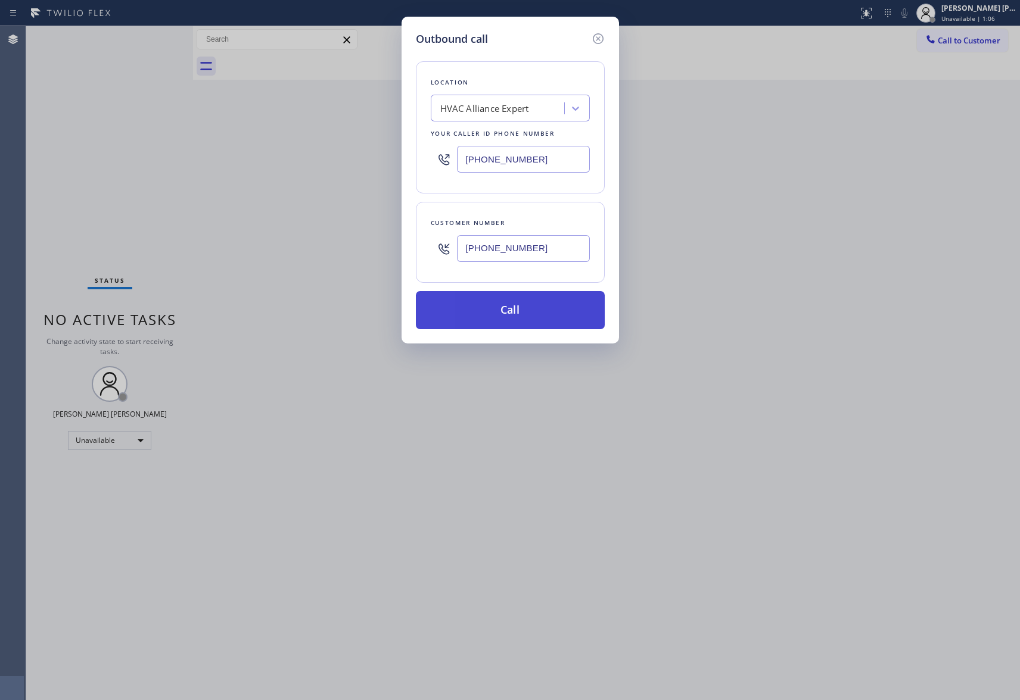
type input "[PHONE_NUMBER]"
click at [539, 310] on button "Call" at bounding box center [510, 310] width 189 height 38
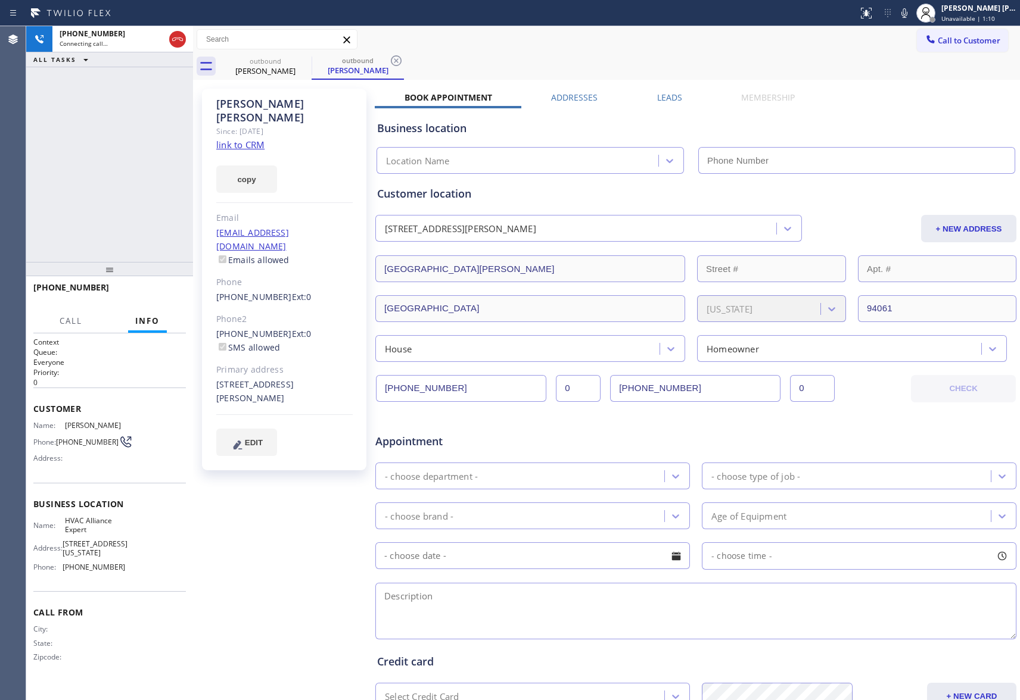
type input "[PHONE_NUMBER]"
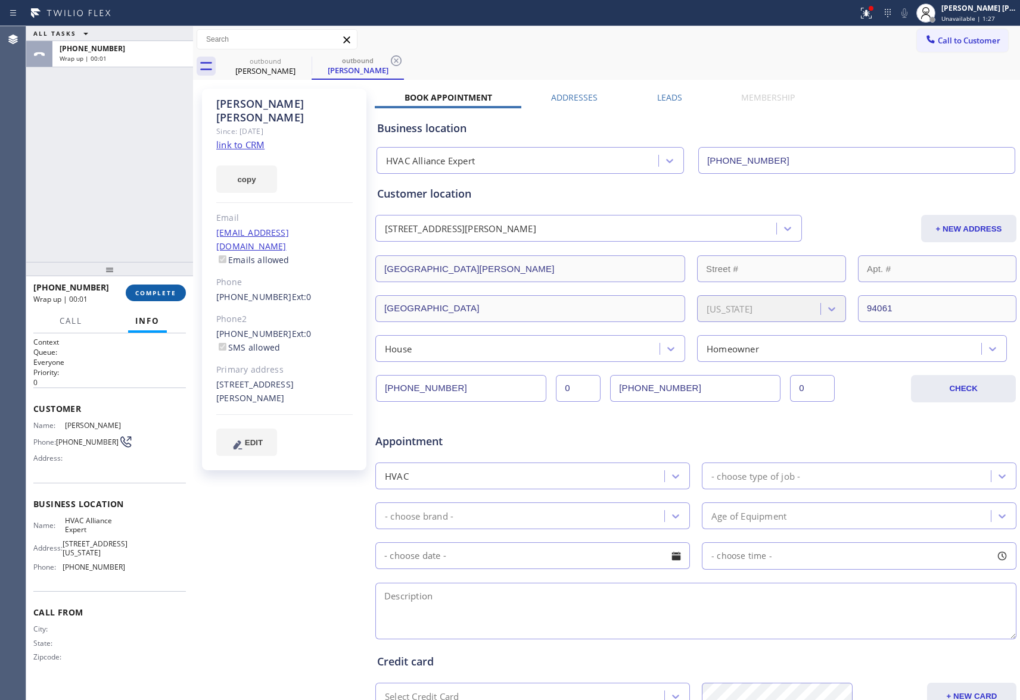
click at [157, 289] on span "COMPLETE" at bounding box center [155, 293] width 41 height 8
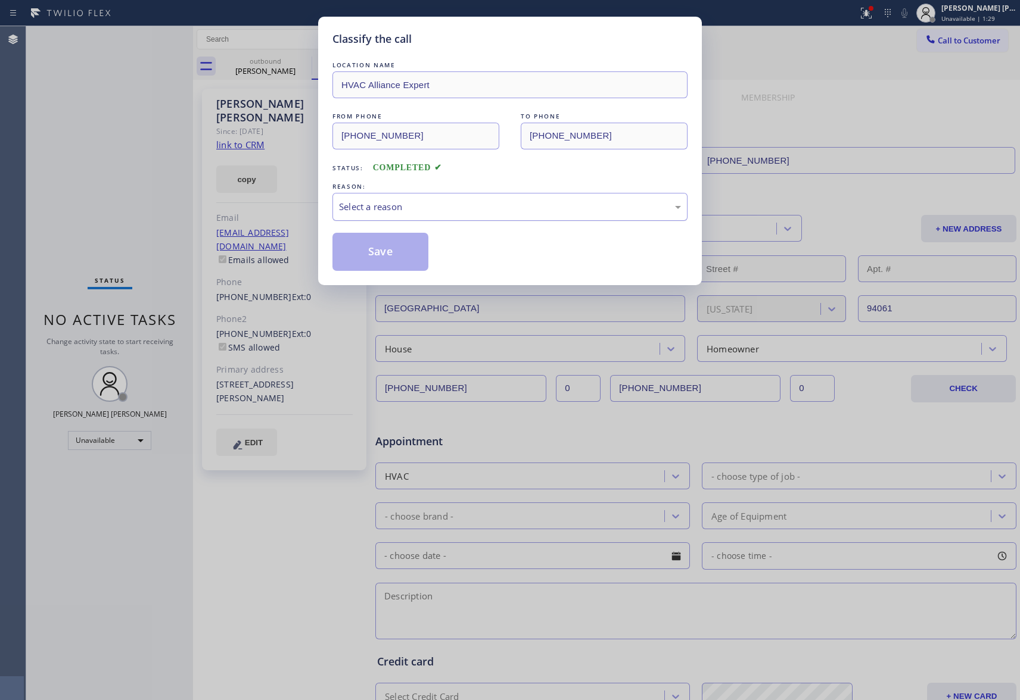
click at [413, 208] on div "Select a reason" at bounding box center [510, 207] width 342 height 14
click at [387, 256] on button "Save" at bounding box center [380, 252] width 96 height 38
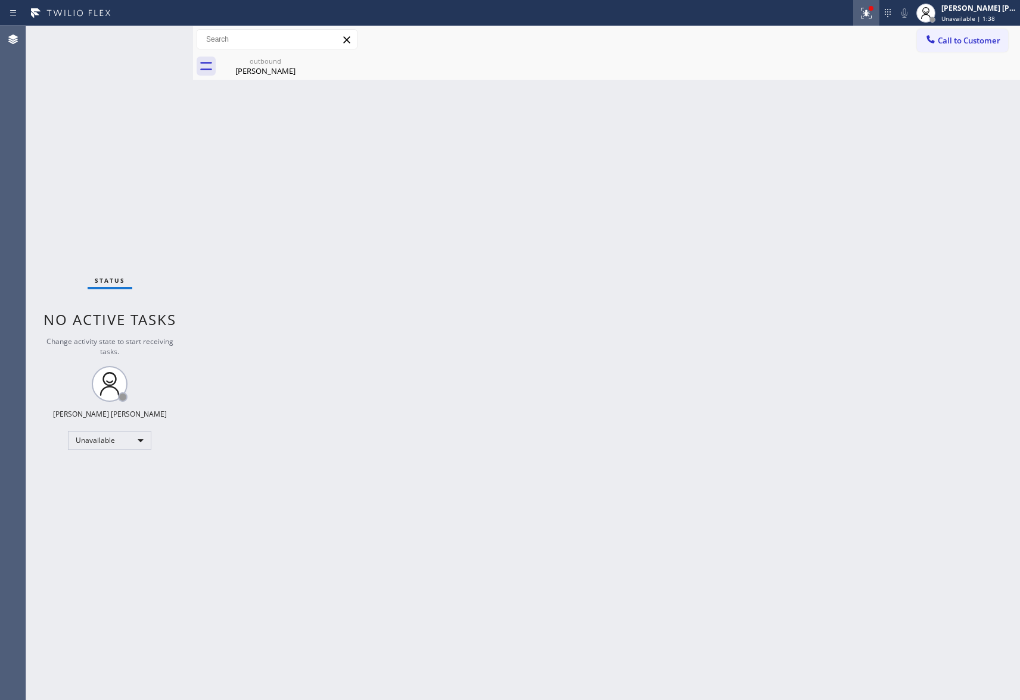
click at [861, 20] on button at bounding box center [866, 13] width 26 height 26
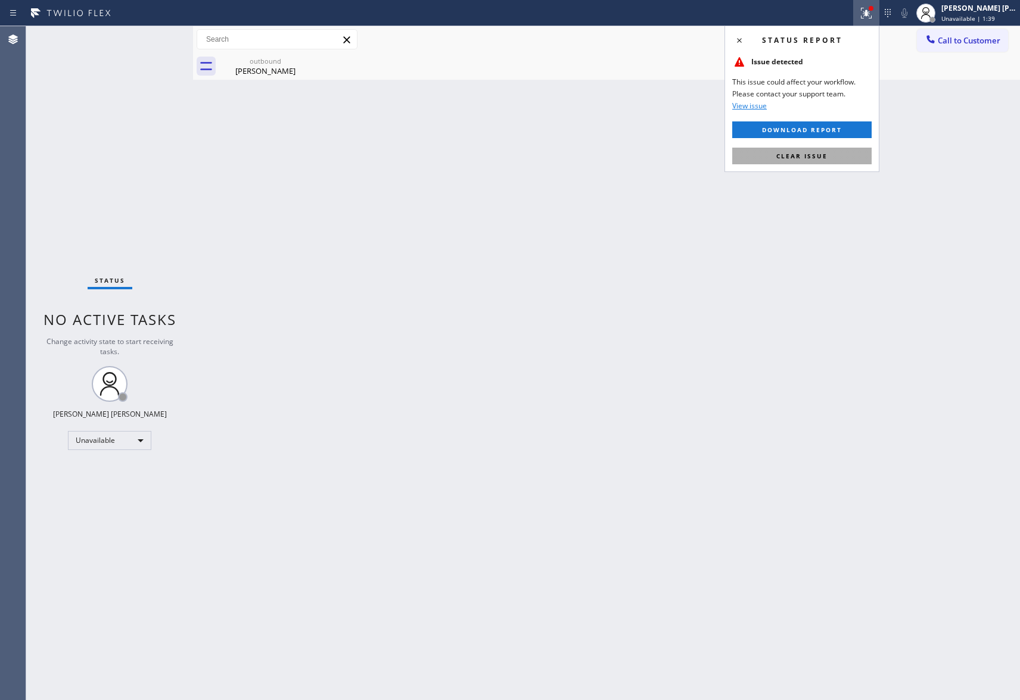
click at [799, 155] on span "Clear issue" at bounding box center [801, 156] width 51 height 8
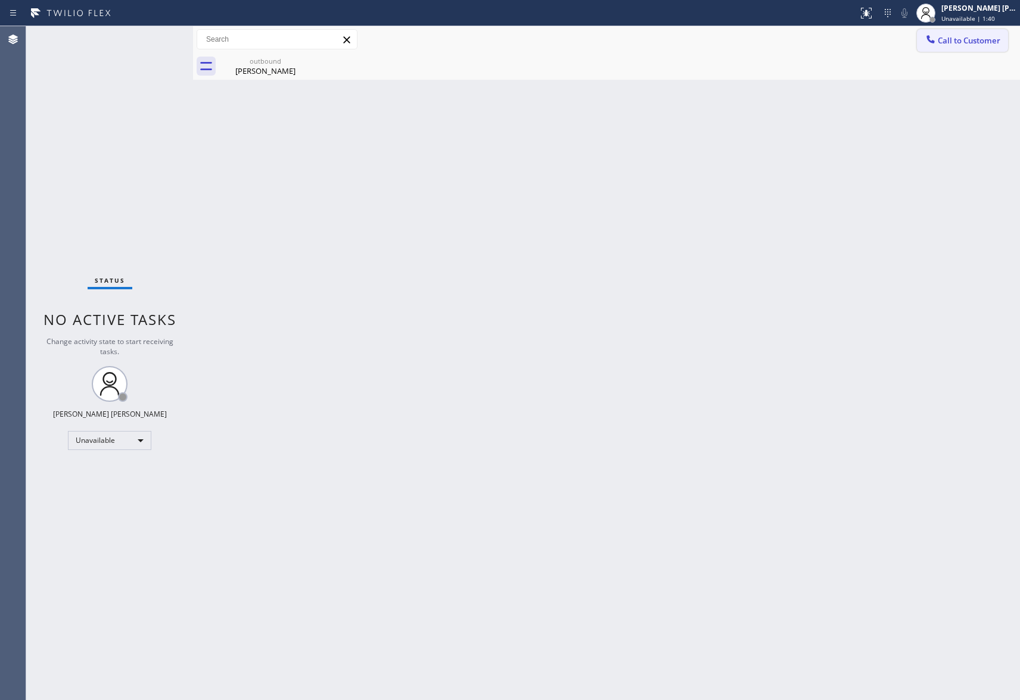
click at [970, 35] on span "Call to Customer" at bounding box center [968, 40] width 63 height 11
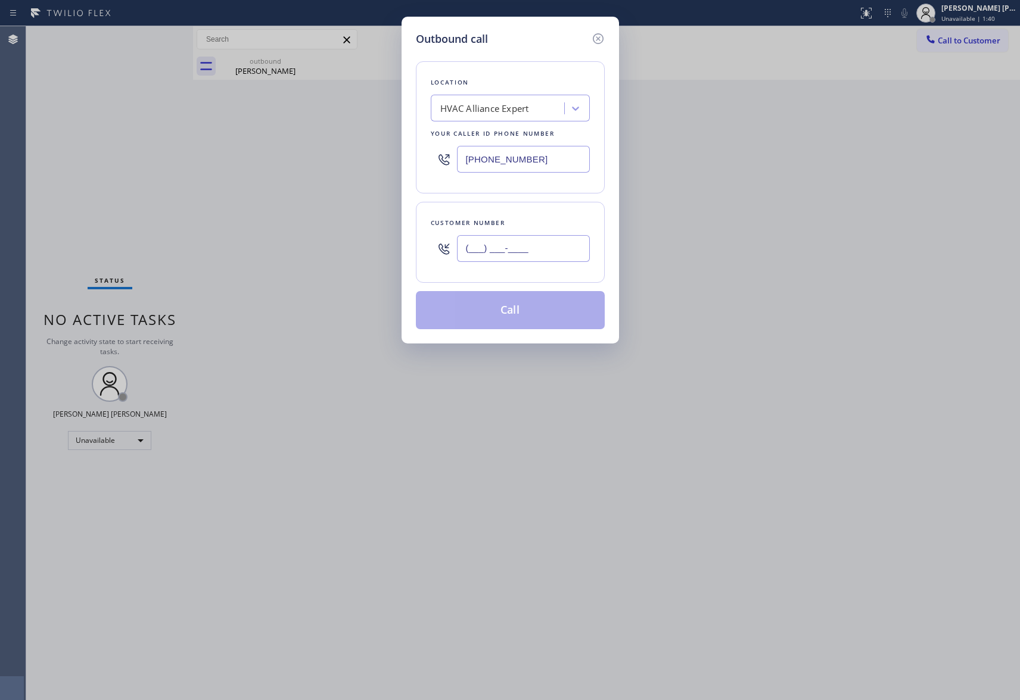
click at [532, 245] on input "(___) ___-____" at bounding box center [523, 248] width 133 height 27
paste input "562) 400-5394"
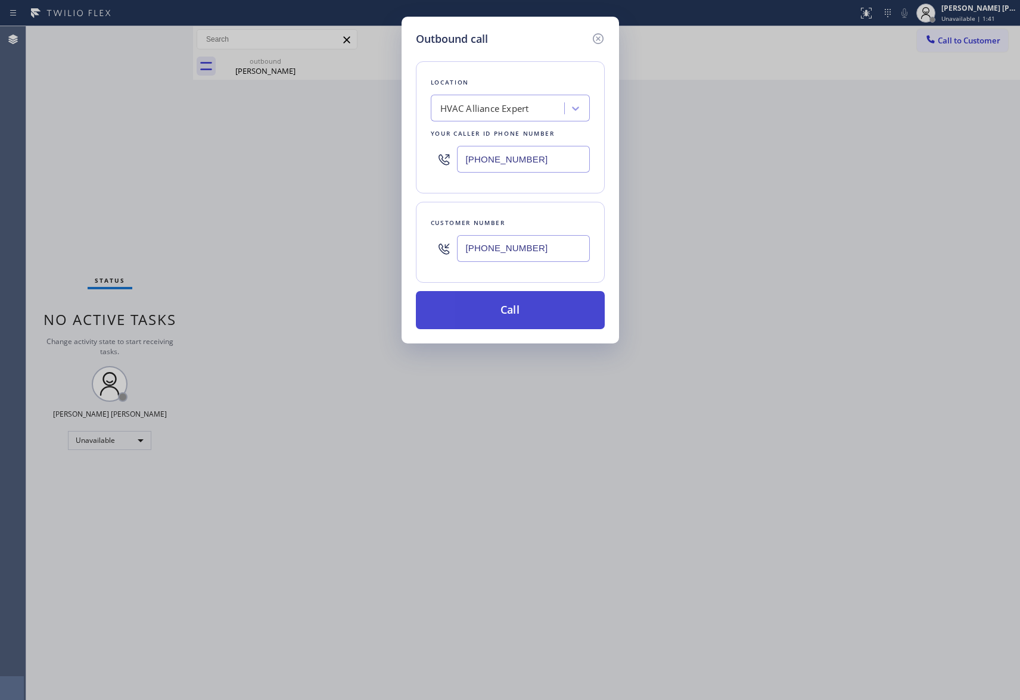
type input "[PHONE_NUMBER]"
click at [528, 312] on button "Call" at bounding box center [510, 310] width 189 height 38
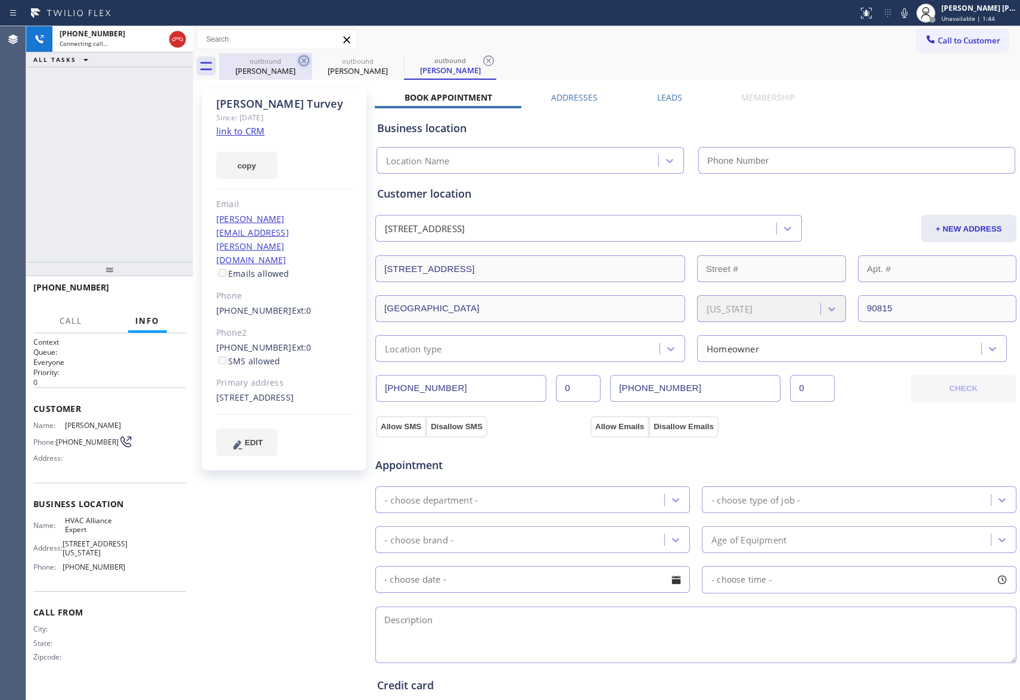
click at [301, 58] on icon at bounding box center [303, 60] width 11 height 11
type input "[PHONE_NUMBER]"
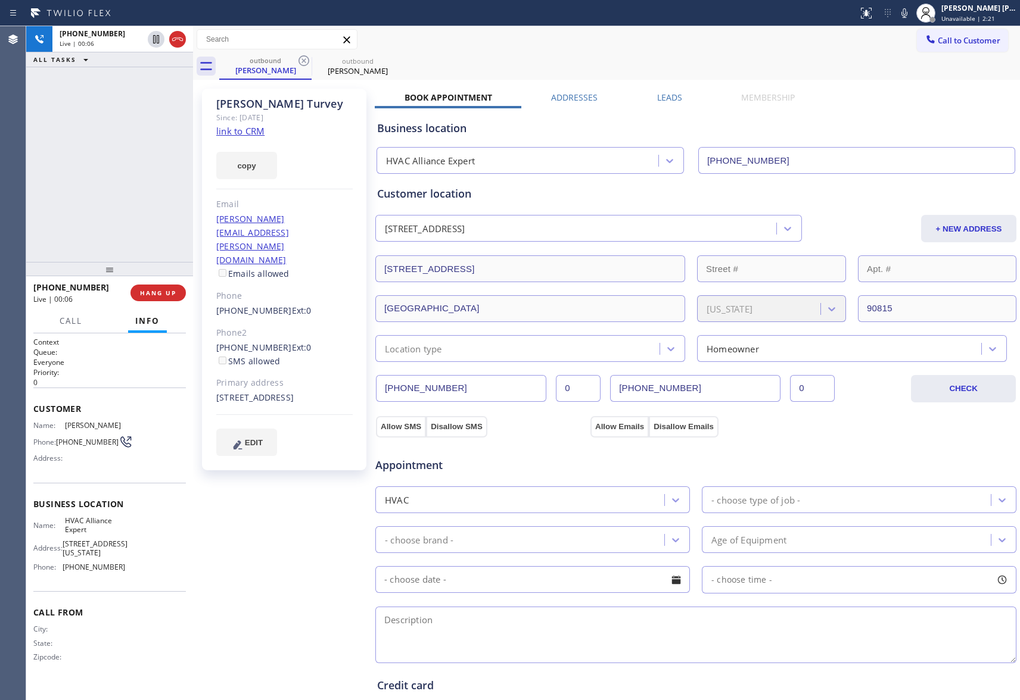
click at [665, 98] on label "Leads" at bounding box center [669, 97] width 25 height 11
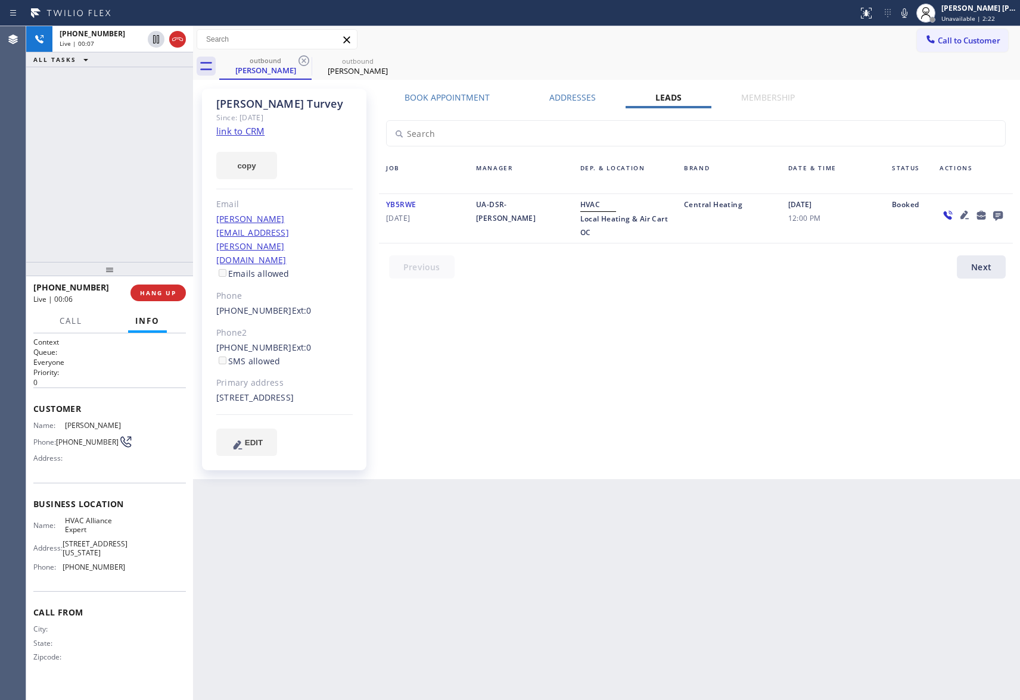
click at [1002, 212] on icon at bounding box center [998, 216] width 10 height 10
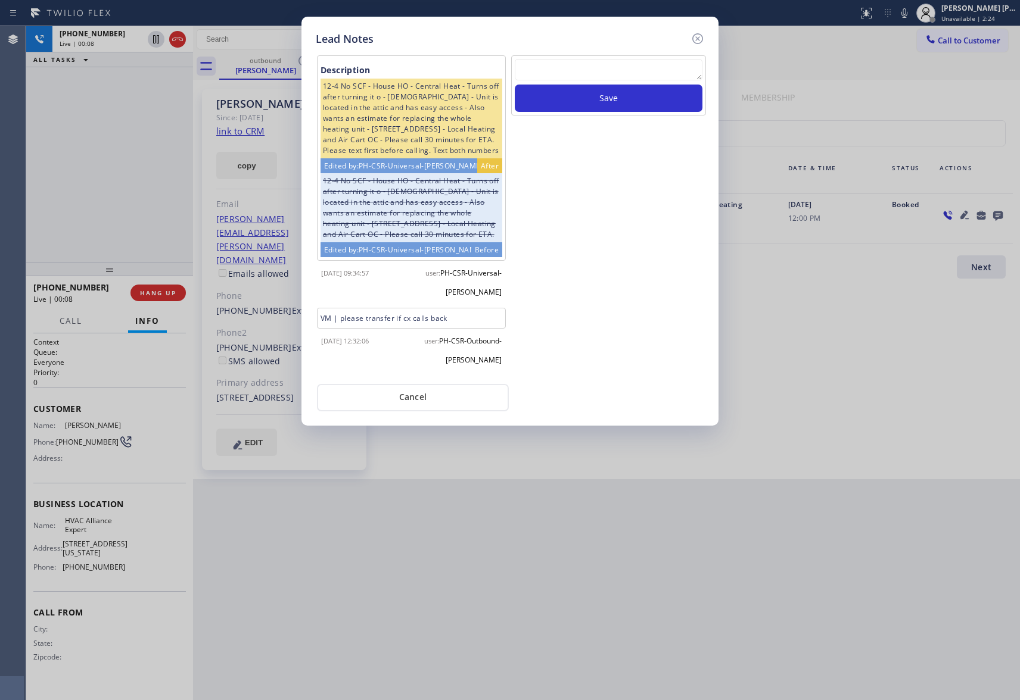
scroll to position [11, 0]
drag, startPoint x: 579, startPoint y: 75, endPoint x: 582, endPoint y: 91, distance: 15.8
click at [578, 74] on textarea at bounding box center [609, 69] width 188 height 21
paste textarea "VM | please transfer if cx calls back"
type textarea "VM | please transfer if cx calls back"
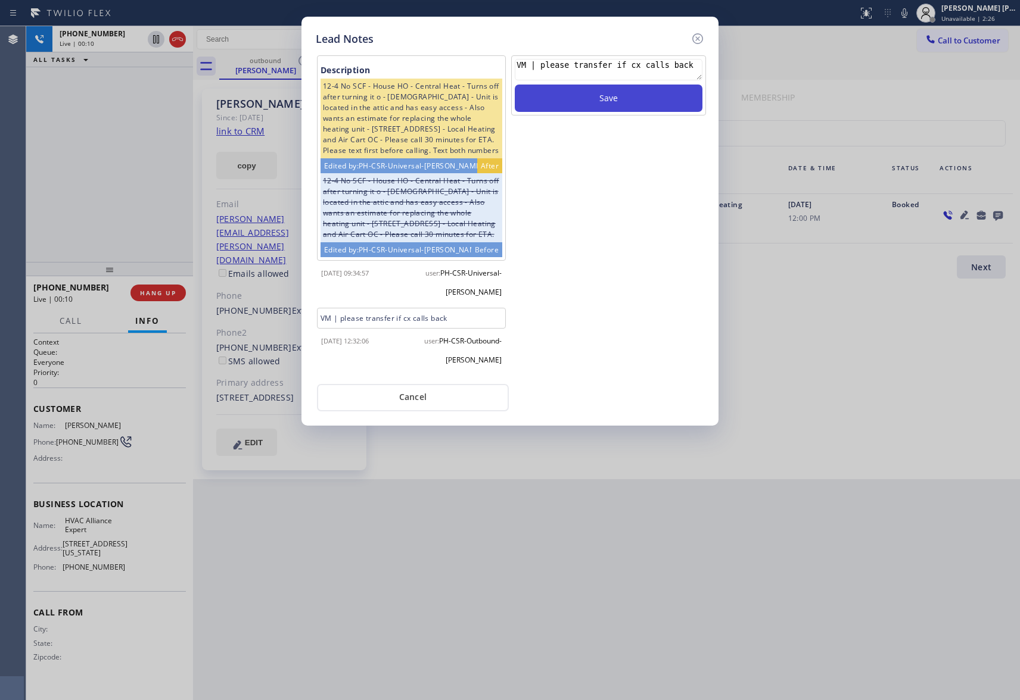
click at [596, 105] on button "Save" at bounding box center [609, 98] width 188 height 27
click at [696, 39] on icon at bounding box center [697, 38] width 11 height 11
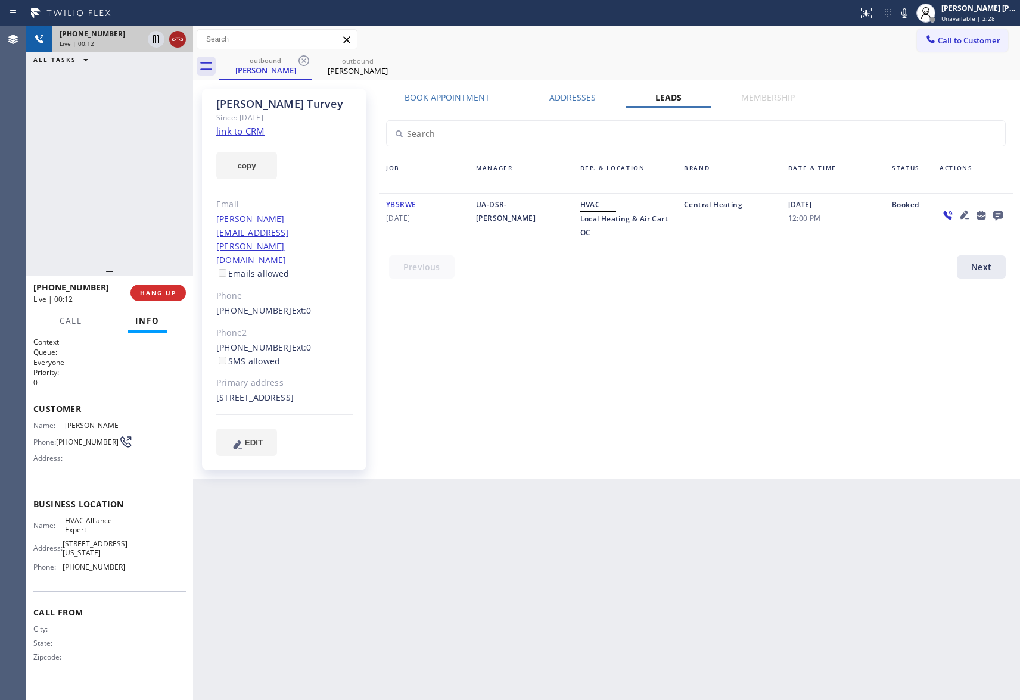
click at [177, 35] on icon at bounding box center [177, 39] width 14 height 14
click at [304, 63] on icon at bounding box center [304, 61] width 14 height 14
click at [389, 60] on icon at bounding box center [396, 61] width 14 height 14
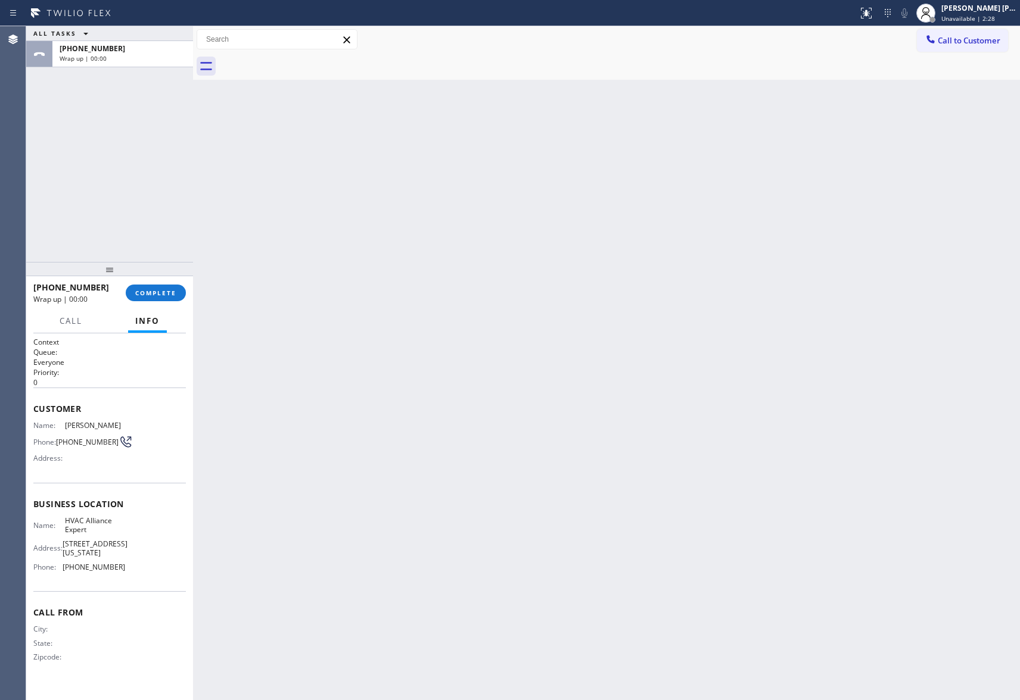
click at [301, 60] on div at bounding box center [619, 66] width 801 height 27
click at [148, 292] on span "COMPLETE" at bounding box center [155, 293] width 41 height 8
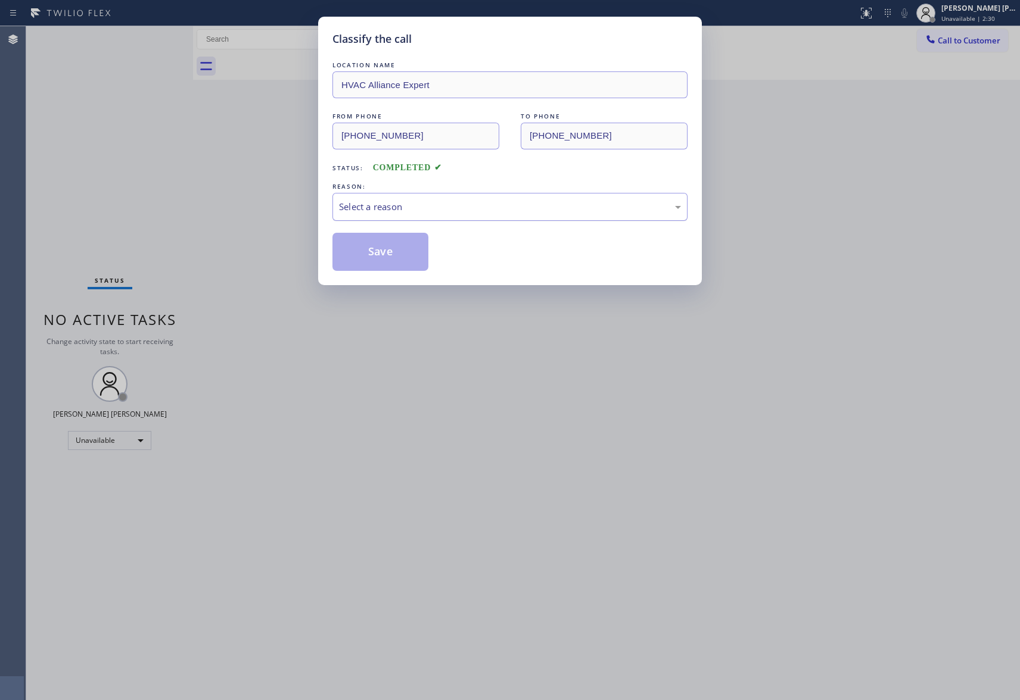
click at [370, 199] on div "Select a reason" at bounding box center [509, 207] width 355 height 28
click at [363, 258] on button "Save" at bounding box center [380, 252] width 96 height 38
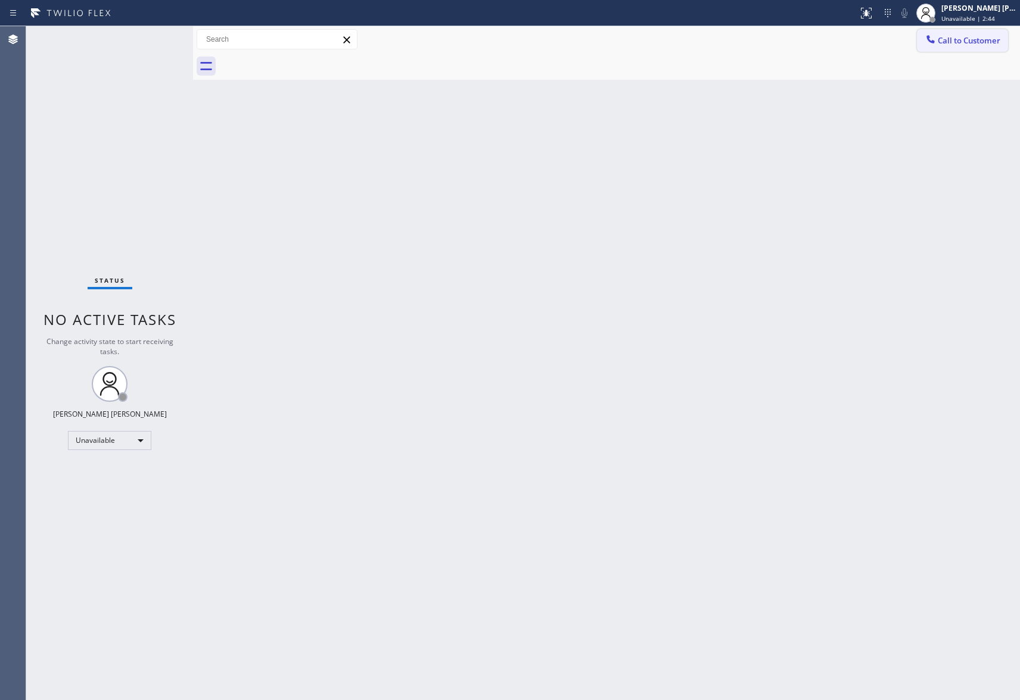
click at [989, 39] on span "Call to Customer" at bounding box center [968, 40] width 63 height 11
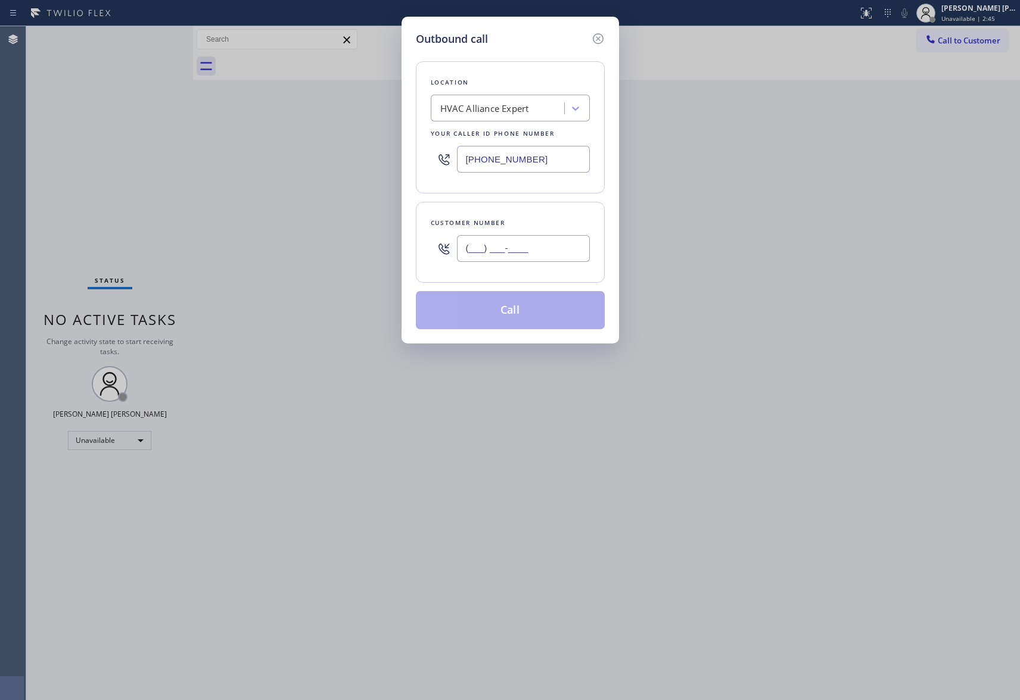
click at [537, 260] on input "(___) ___-____" at bounding box center [523, 248] width 133 height 27
paste input "703) 887-9445"
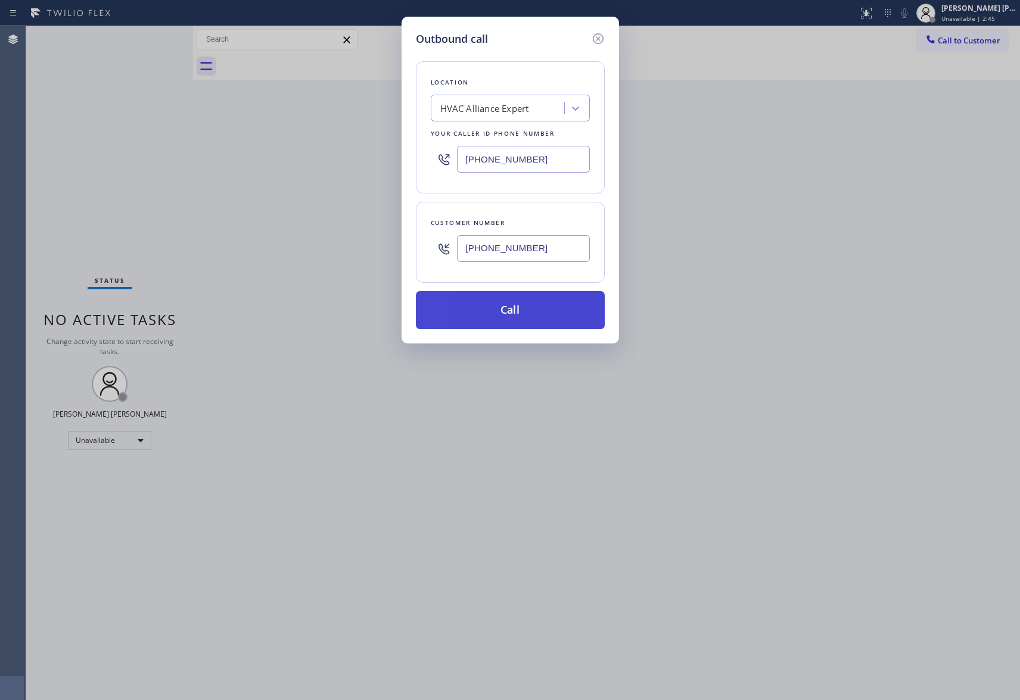
type input "[PHONE_NUMBER]"
click at [540, 316] on button "Call" at bounding box center [510, 310] width 189 height 38
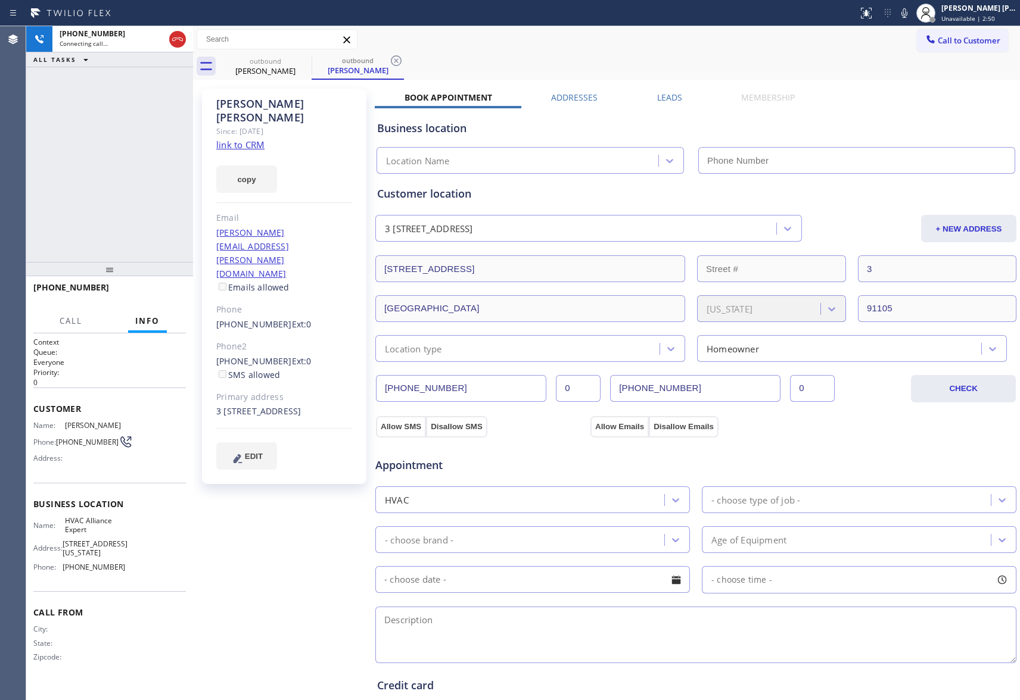
type input "[PHONE_NUMBER]"
click at [168, 289] on span "HANG UP" at bounding box center [158, 293] width 36 height 8
click at [168, 292] on span "COMPLETE" at bounding box center [155, 293] width 41 height 8
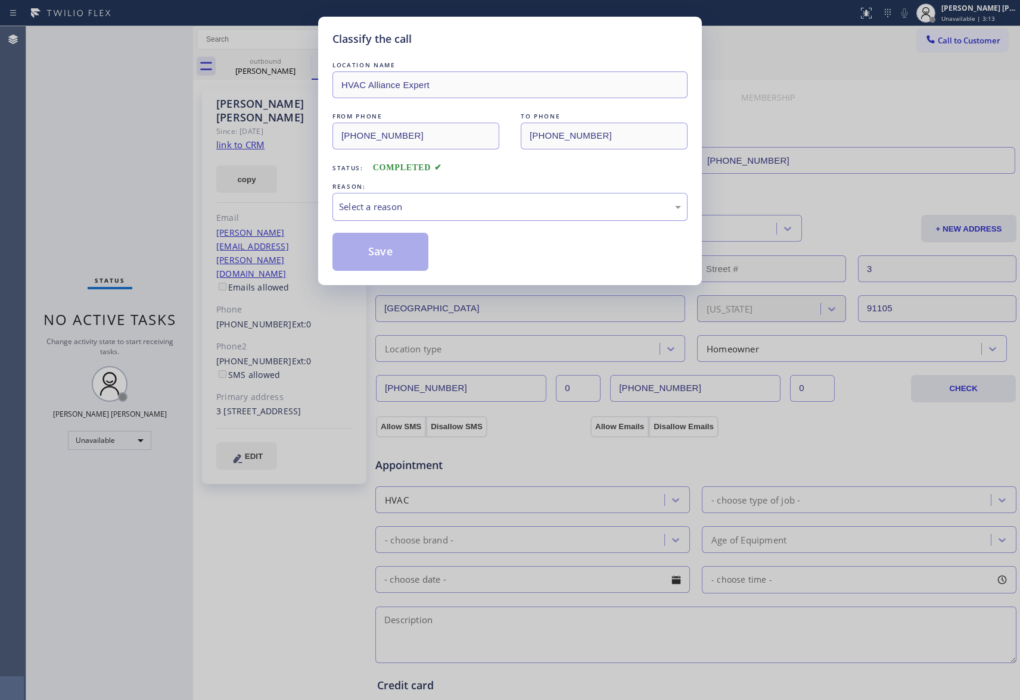
click at [458, 199] on div "Select a reason" at bounding box center [509, 207] width 355 height 28
click at [382, 256] on button "Save" at bounding box center [380, 252] width 96 height 38
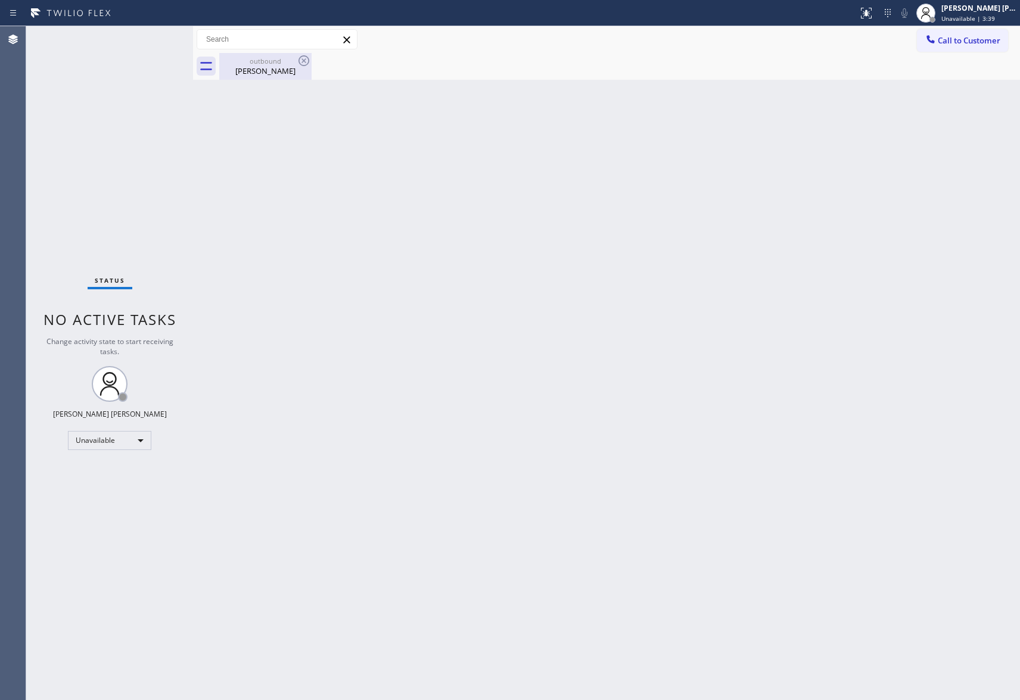
click at [276, 63] on div "outbound" at bounding box center [265, 61] width 90 height 9
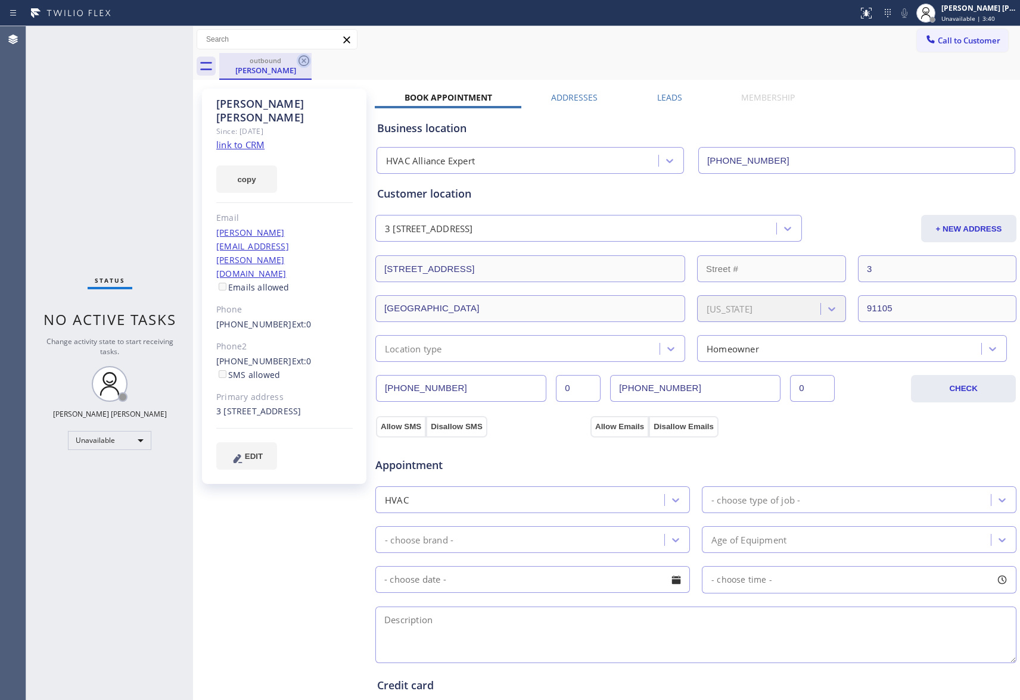
click at [306, 62] on icon at bounding box center [304, 61] width 14 height 14
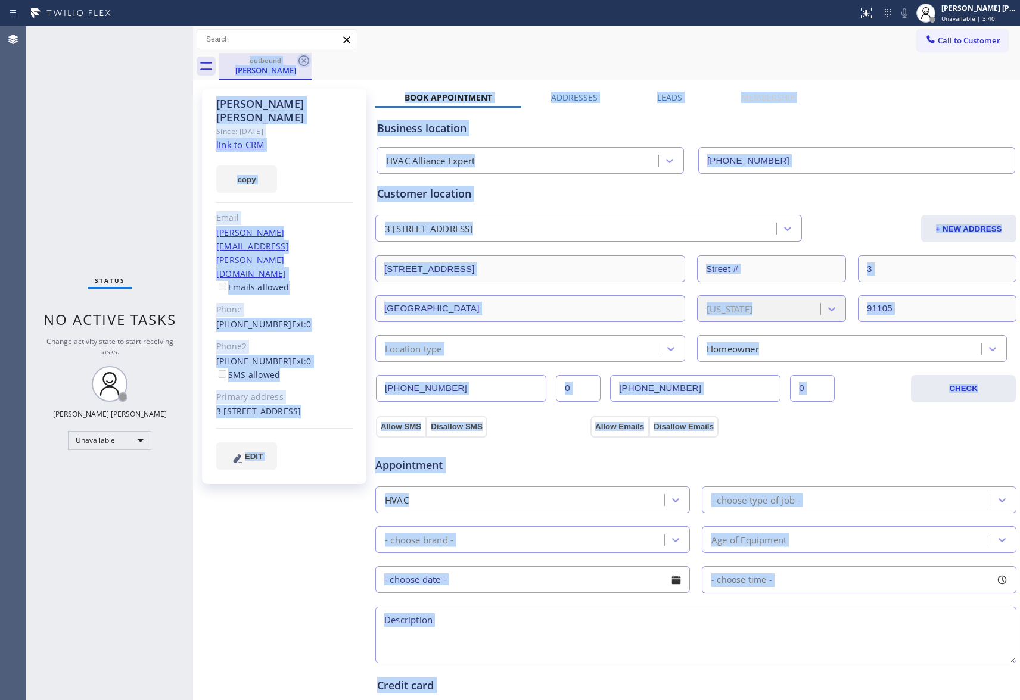
click at [306, 62] on div "outbound [PERSON_NAME]" at bounding box center [619, 66] width 801 height 27
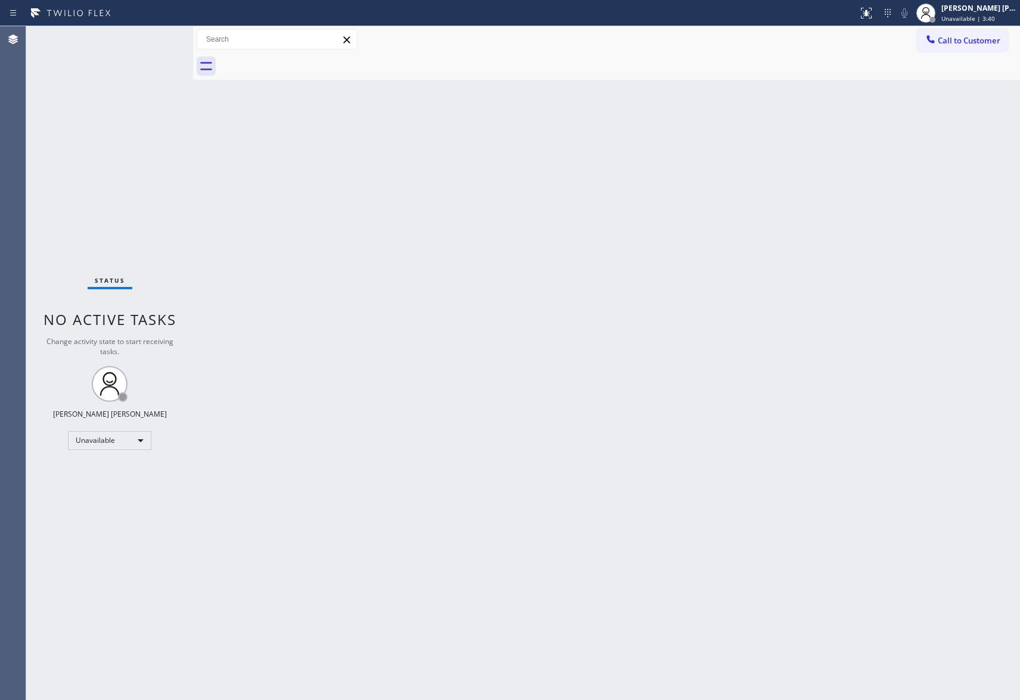
drag, startPoint x: 306, startPoint y: 62, endPoint x: 220, endPoint y: 6, distance: 101.9
click at [303, 61] on div at bounding box center [619, 66] width 801 height 27
click at [977, 38] on span "Call to Customer" at bounding box center [968, 40] width 63 height 11
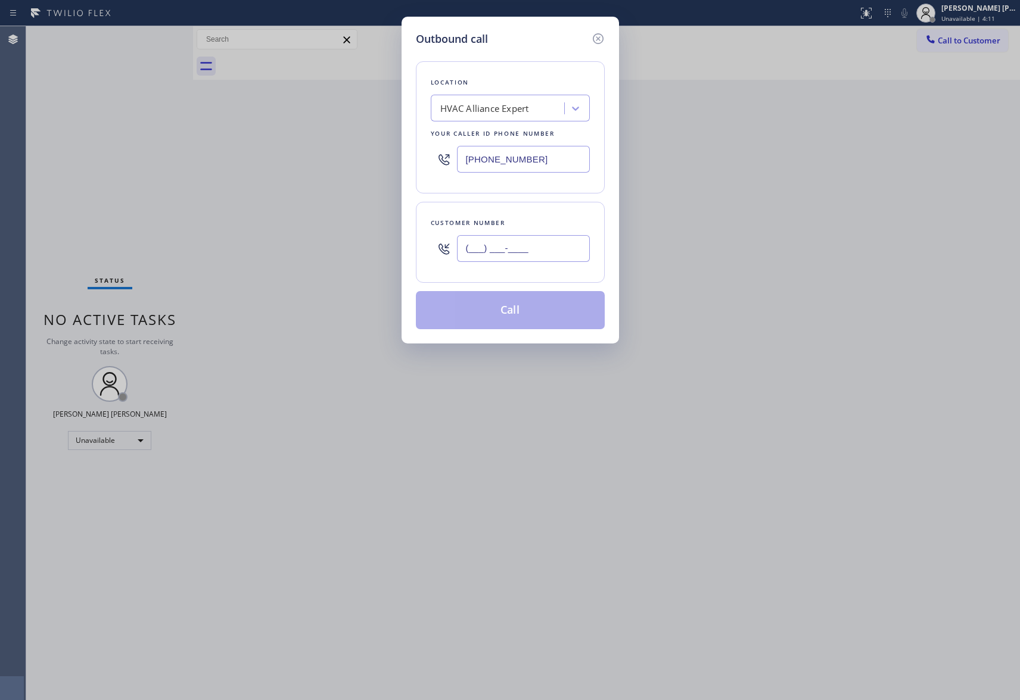
click at [518, 247] on input "(___) ___-____" at bounding box center [523, 248] width 133 height 27
paste input "310) 962-0937"
type input "[PHONE_NUMBER]"
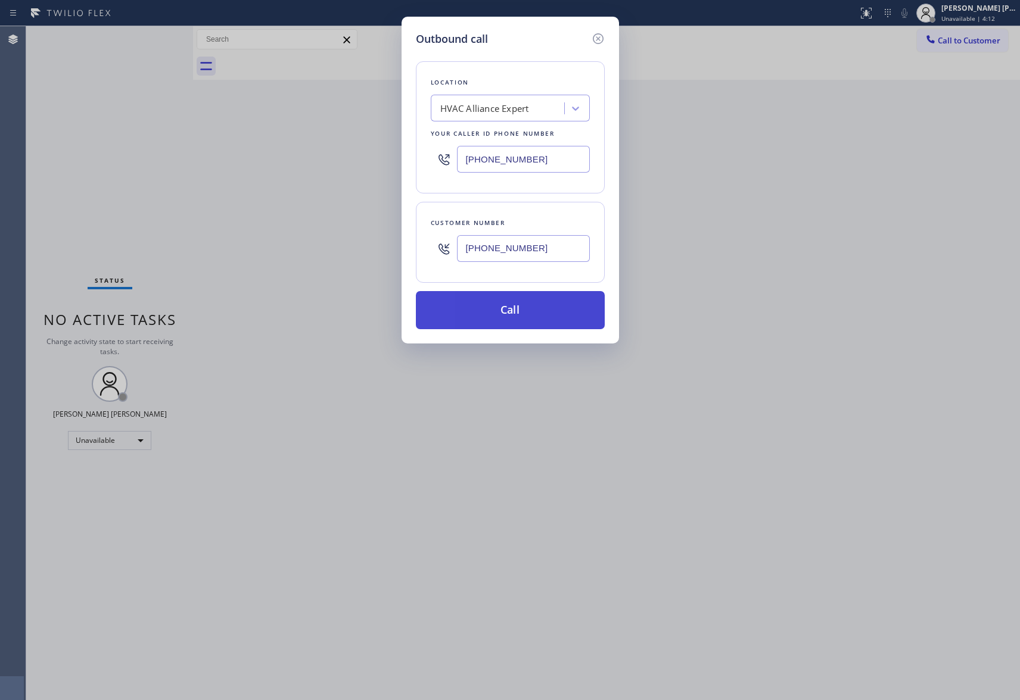
click at [525, 315] on button "Call" at bounding box center [510, 310] width 189 height 38
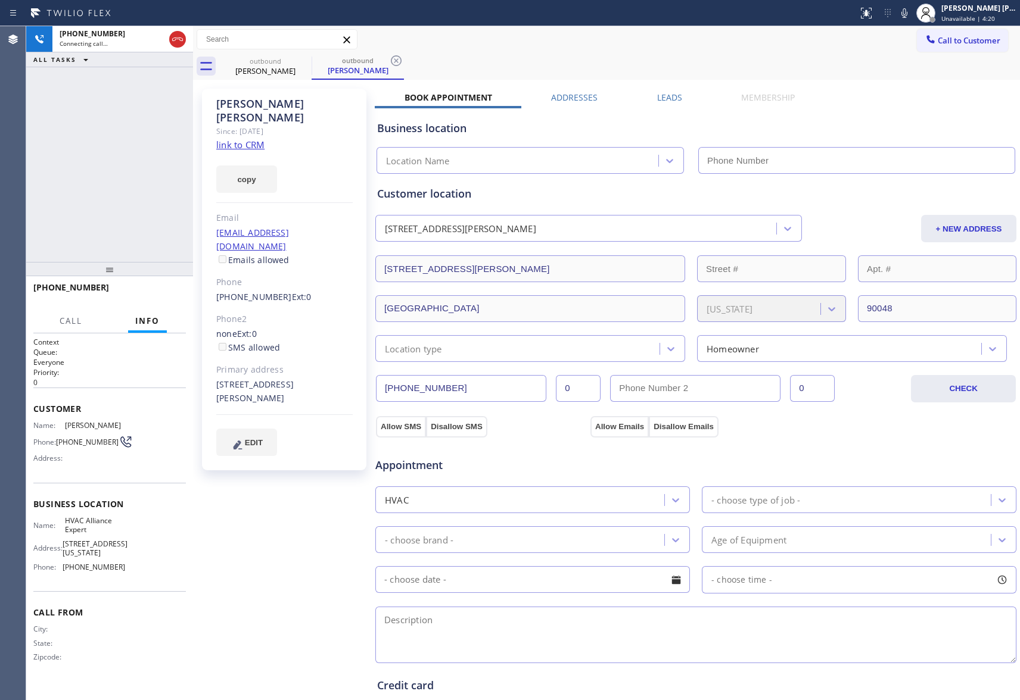
type input "[PHONE_NUMBER]"
click at [661, 88] on div "[PERSON_NAME] Since: [DATE] link to CRM copy Email [EMAIL_ADDRESS][DOMAIN_NAME]…" at bounding box center [606, 481] width 821 height 796
click at [664, 96] on label "Leads" at bounding box center [669, 97] width 25 height 11
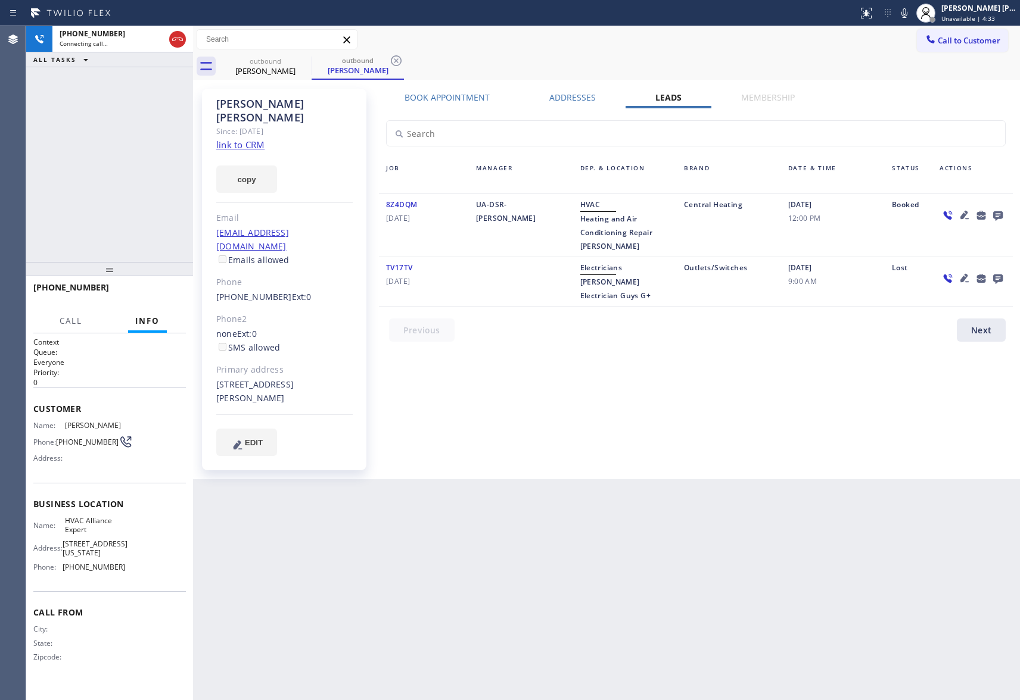
click at [999, 212] on icon at bounding box center [998, 216] width 10 height 10
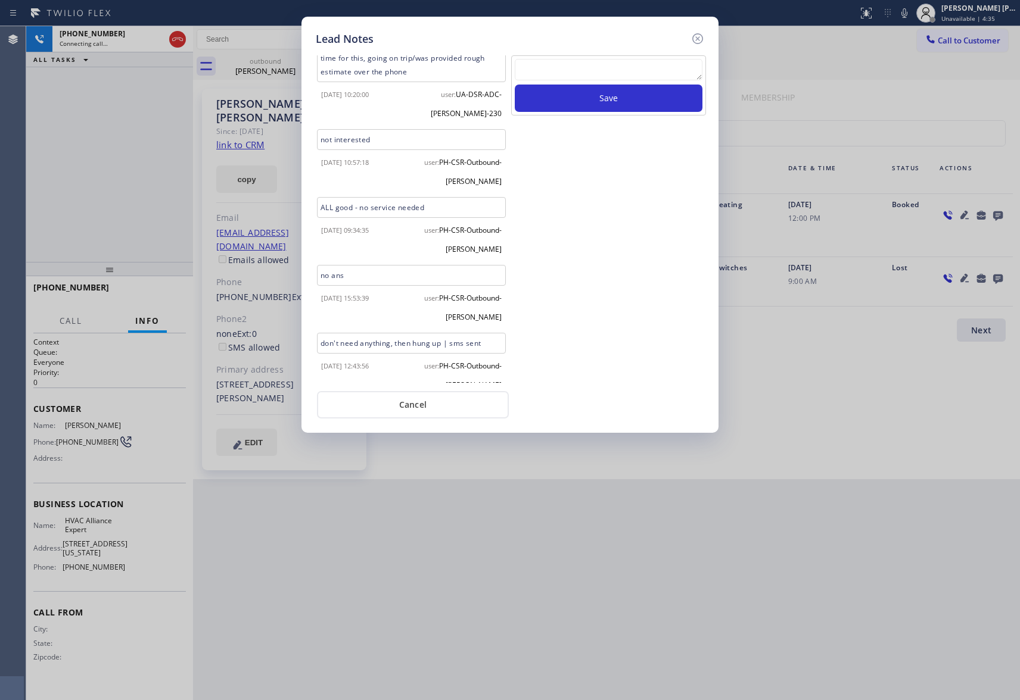
scroll to position [33, 0]
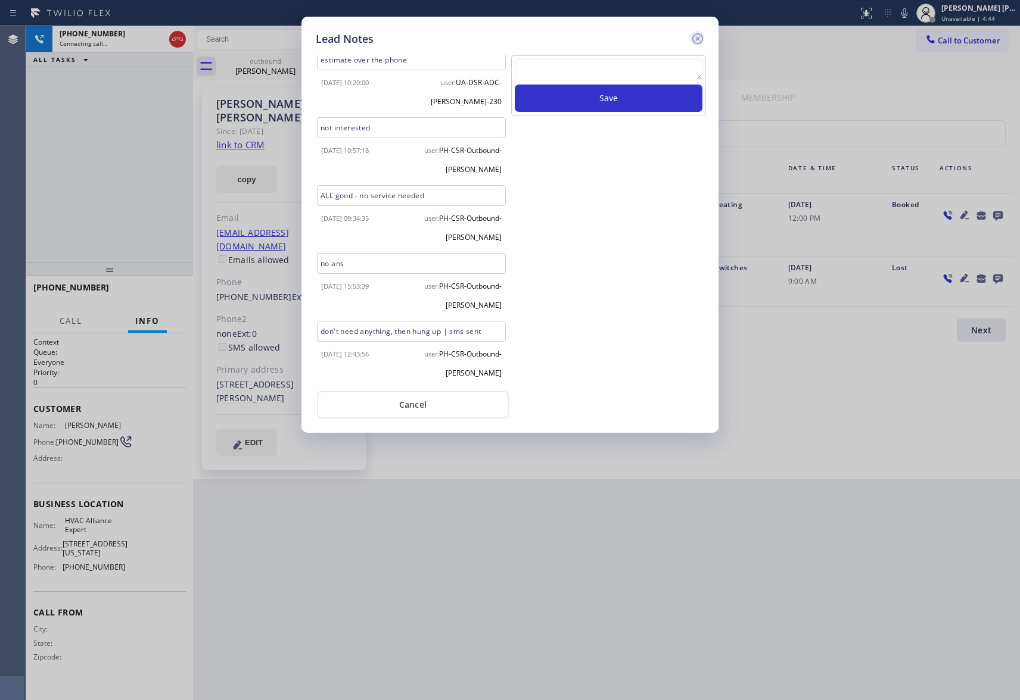
click at [703, 35] on icon at bounding box center [697, 39] width 14 height 14
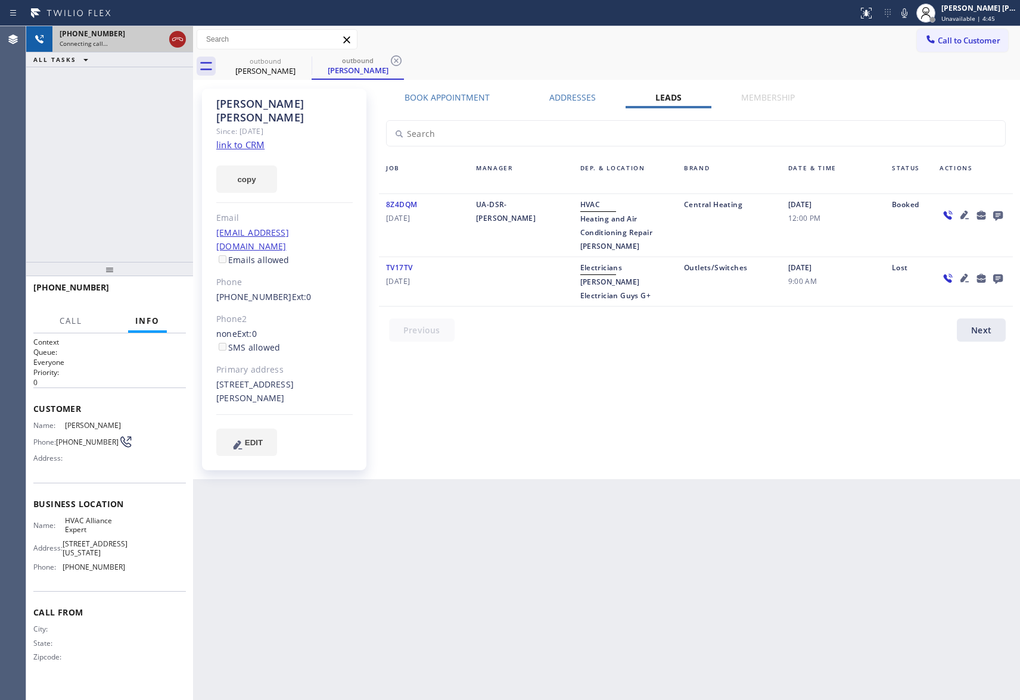
click at [179, 36] on icon at bounding box center [177, 39] width 14 height 14
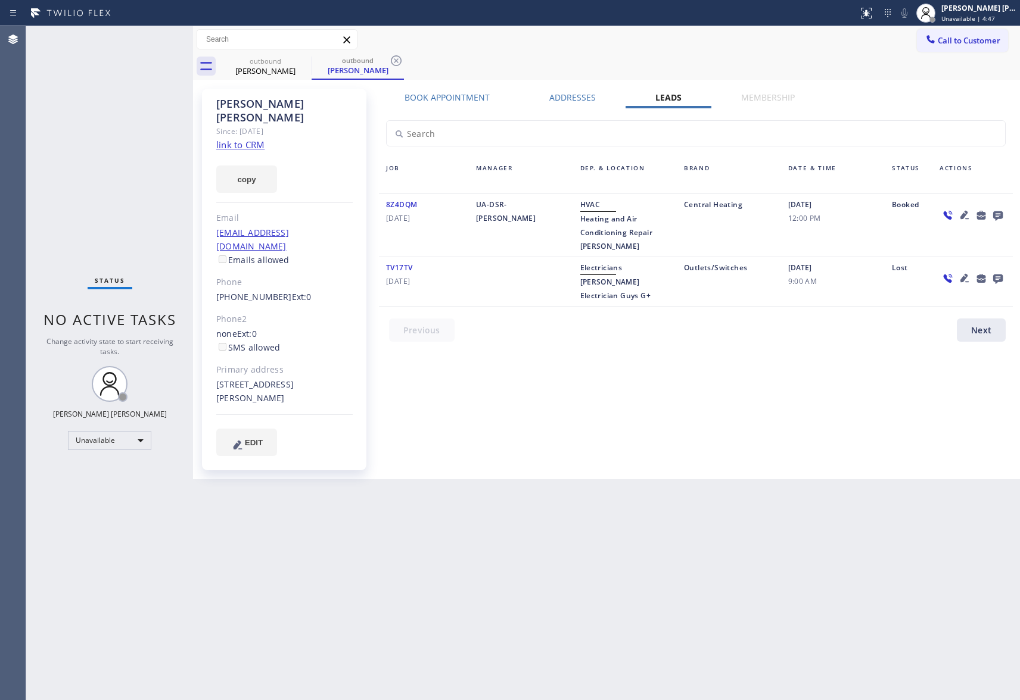
click at [999, 215] on icon at bounding box center [998, 215] width 14 height 15
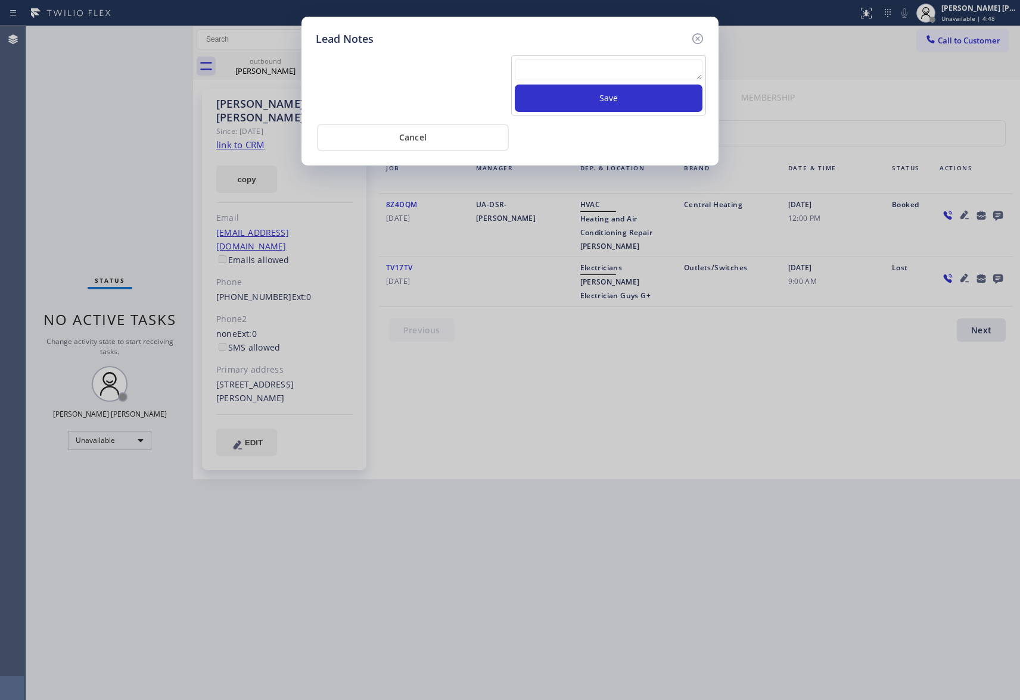
click at [577, 74] on textarea at bounding box center [609, 69] width 188 height 21
paste textarea "please transfer if cx calls back"
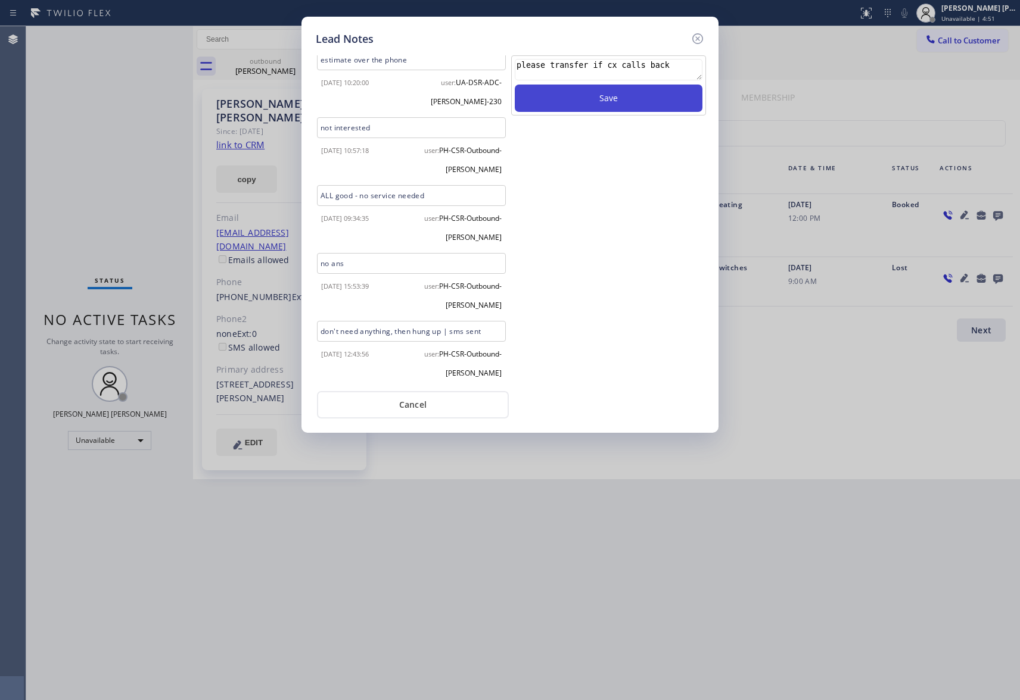
type textarea "please transfer if cx calls back"
click at [647, 100] on button "Save" at bounding box center [609, 98] width 188 height 27
click at [698, 38] on icon at bounding box center [697, 38] width 11 height 11
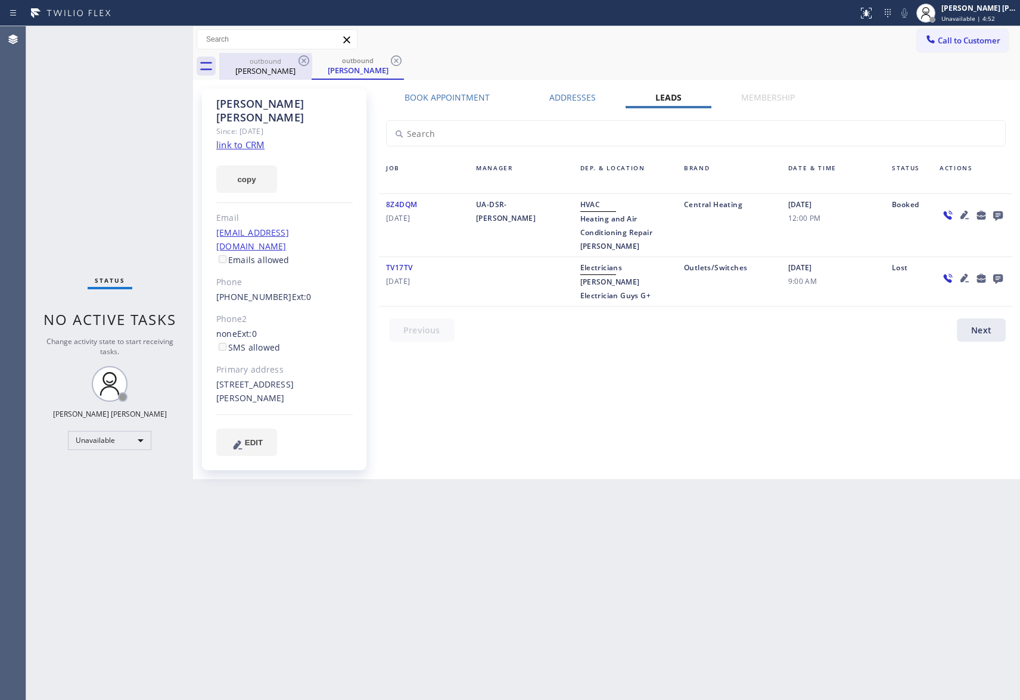
click at [267, 63] on div "outbound" at bounding box center [265, 61] width 90 height 9
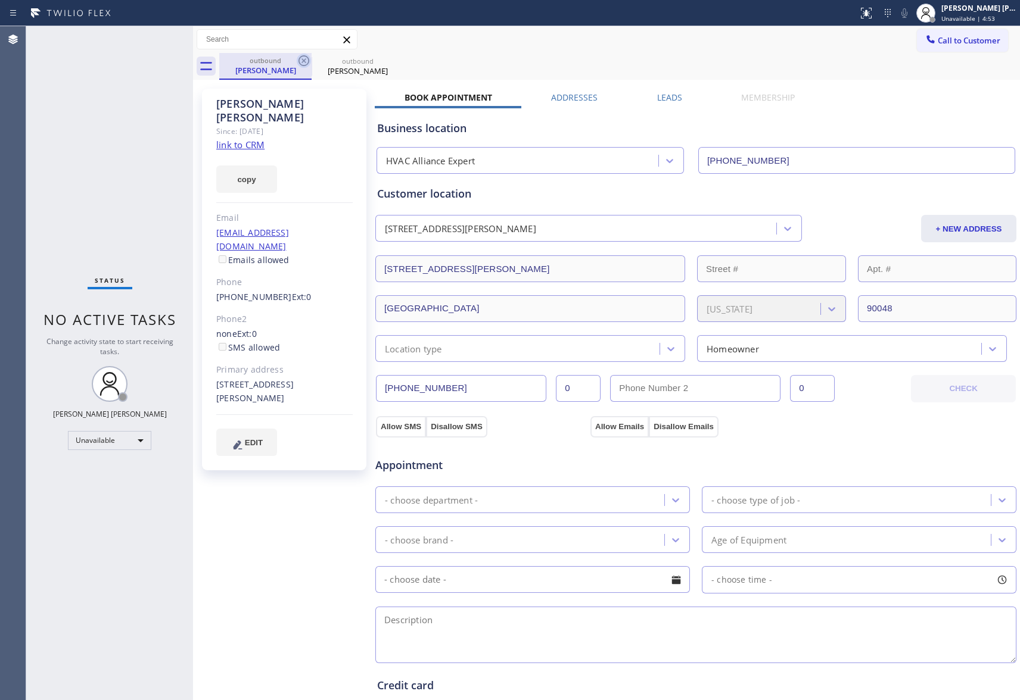
click at [309, 63] on icon at bounding box center [304, 61] width 14 height 14
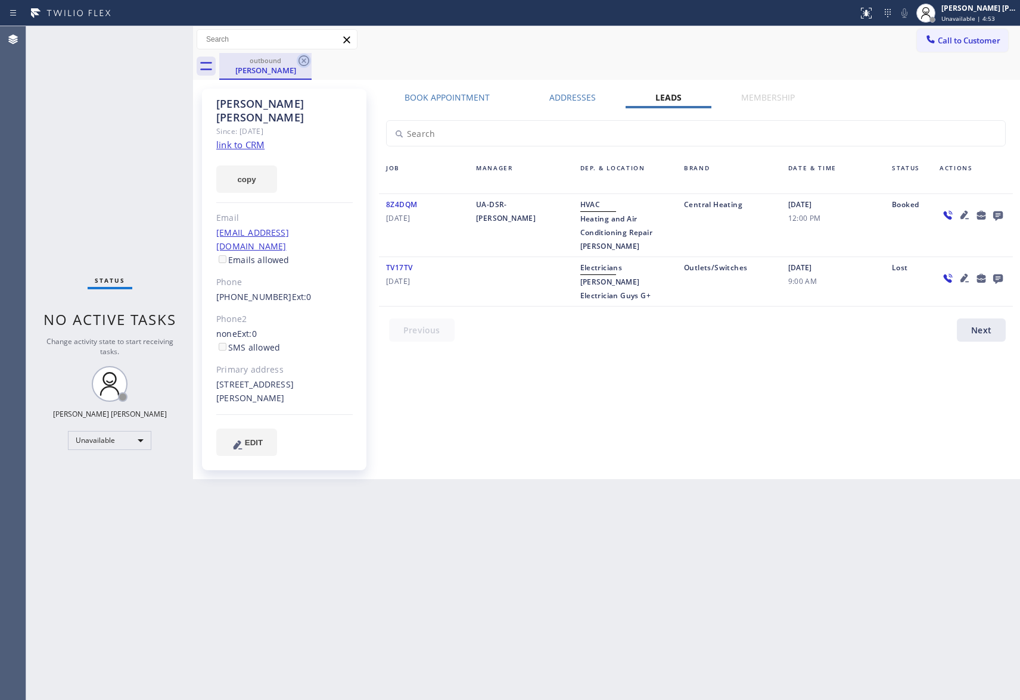
click at [307, 60] on icon at bounding box center [304, 61] width 14 height 14
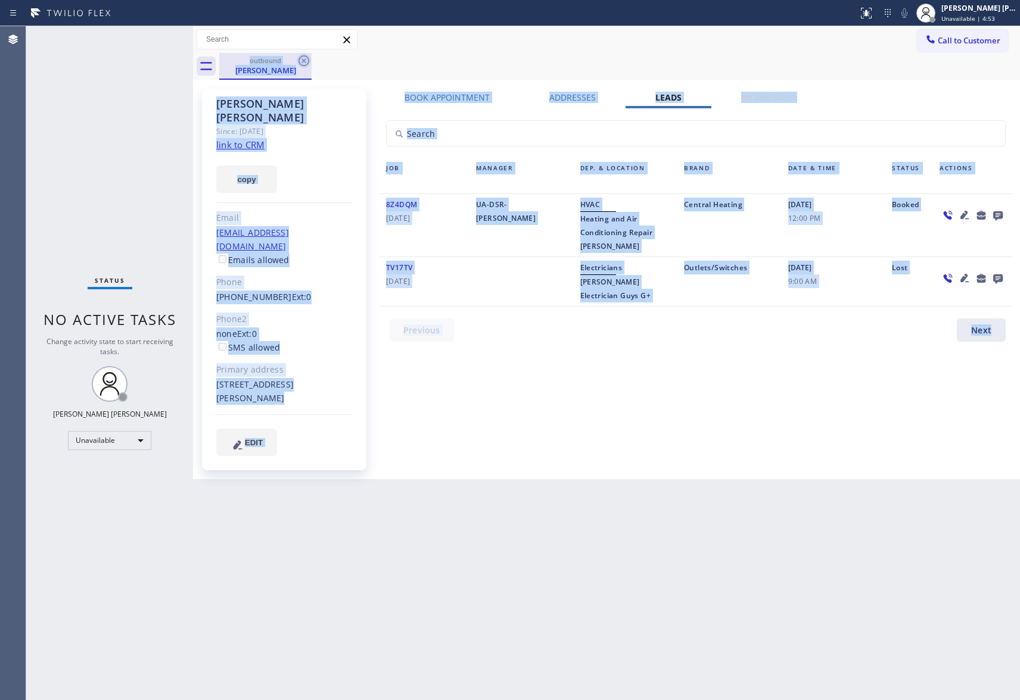
click at [307, 60] on div "outbound [PERSON_NAME]" at bounding box center [619, 66] width 801 height 27
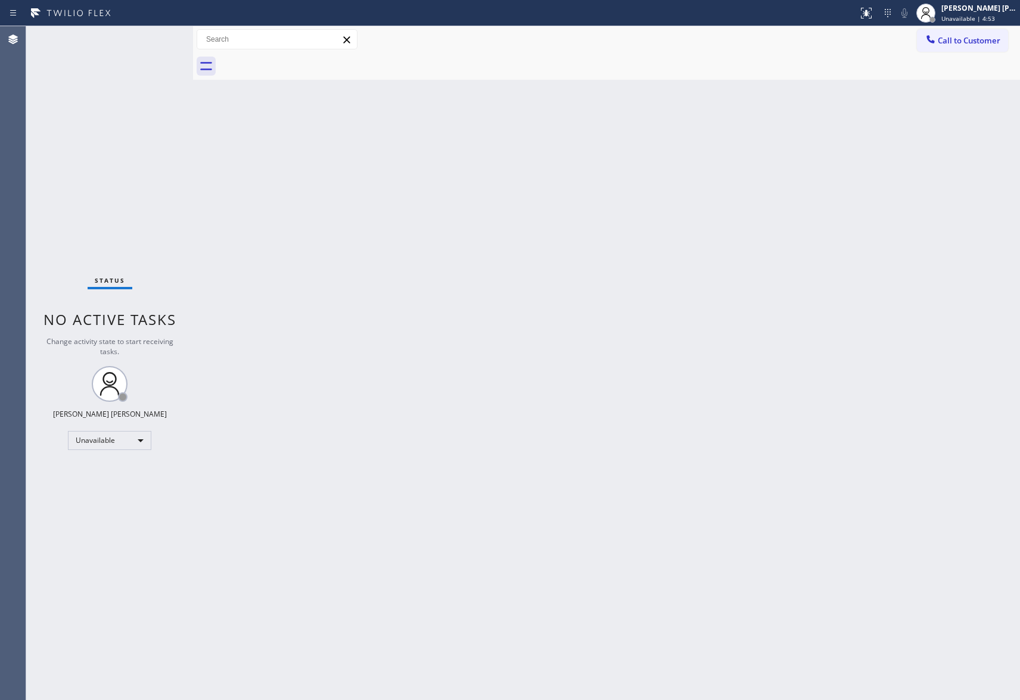
click at [307, 60] on div at bounding box center [619, 66] width 801 height 27
click at [973, 36] on span "Call to Customer" at bounding box center [968, 40] width 63 height 11
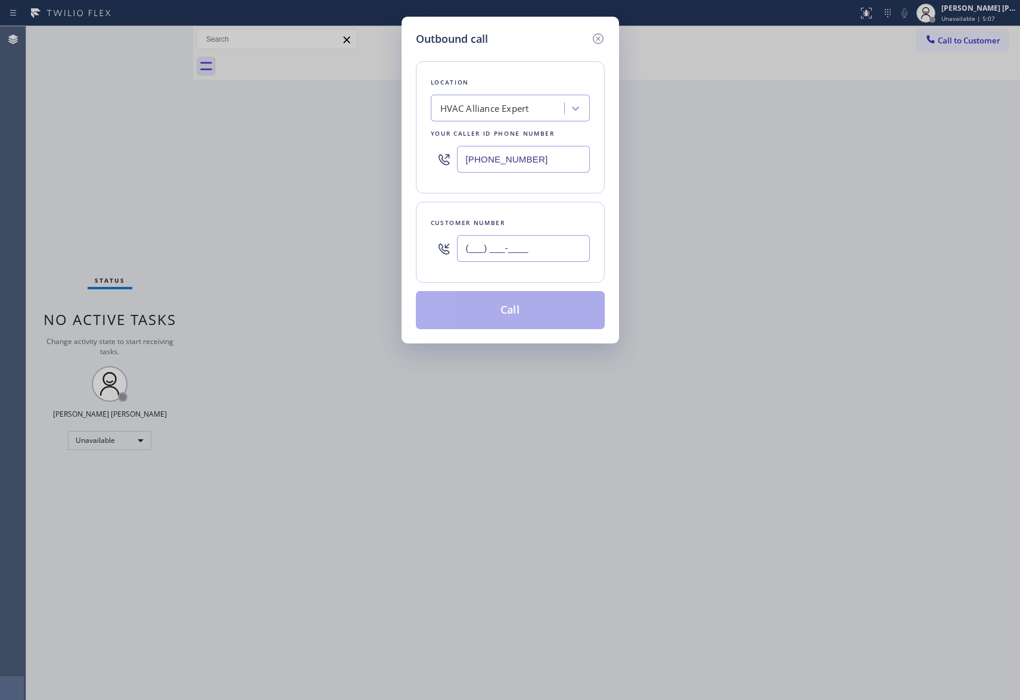
click at [541, 258] on input "(___) ___-____" at bounding box center [523, 248] width 133 height 27
paste input "562) 480-0489"
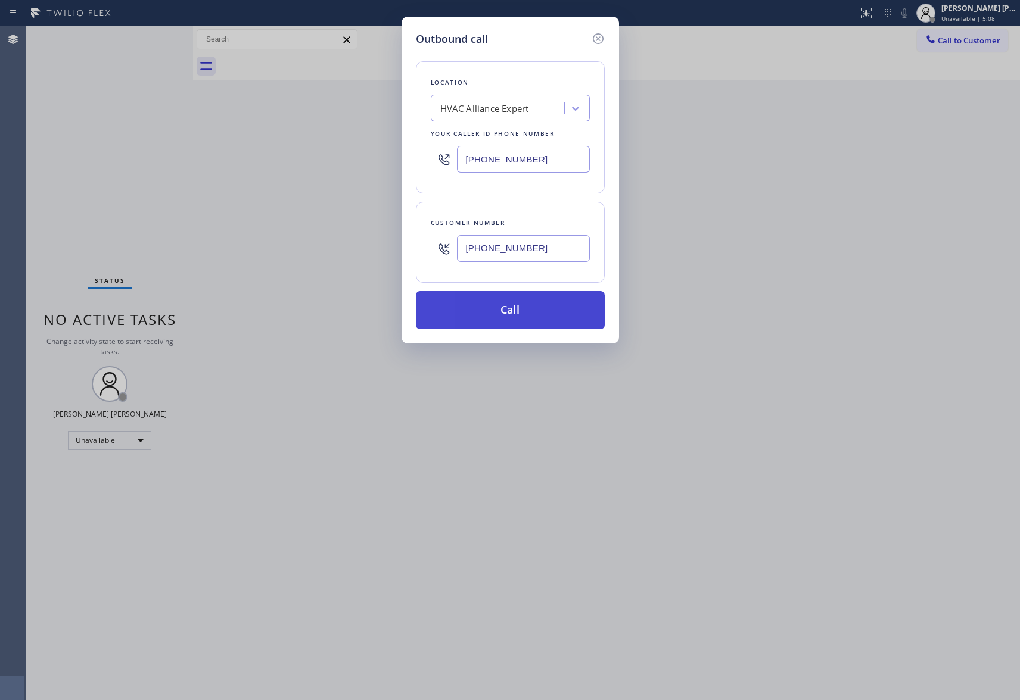
type input "[PHONE_NUMBER]"
click at [521, 312] on button "Call" at bounding box center [510, 310] width 189 height 38
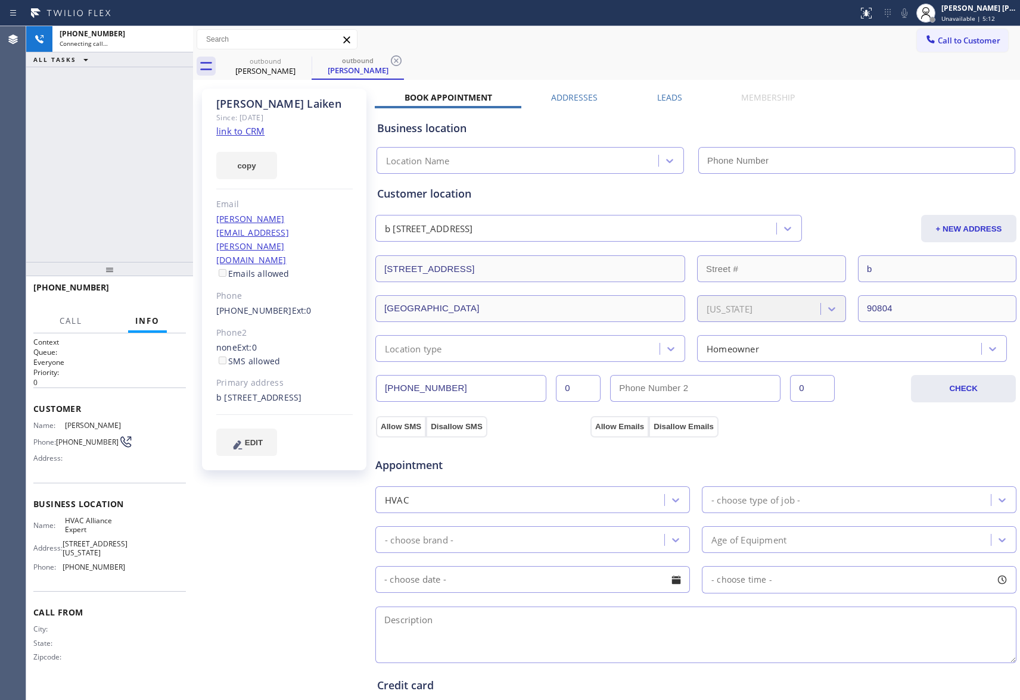
type input "[PHONE_NUMBER]"
click at [665, 98] on label "Leads" at bounding box center [669, 97] width 25 height 11
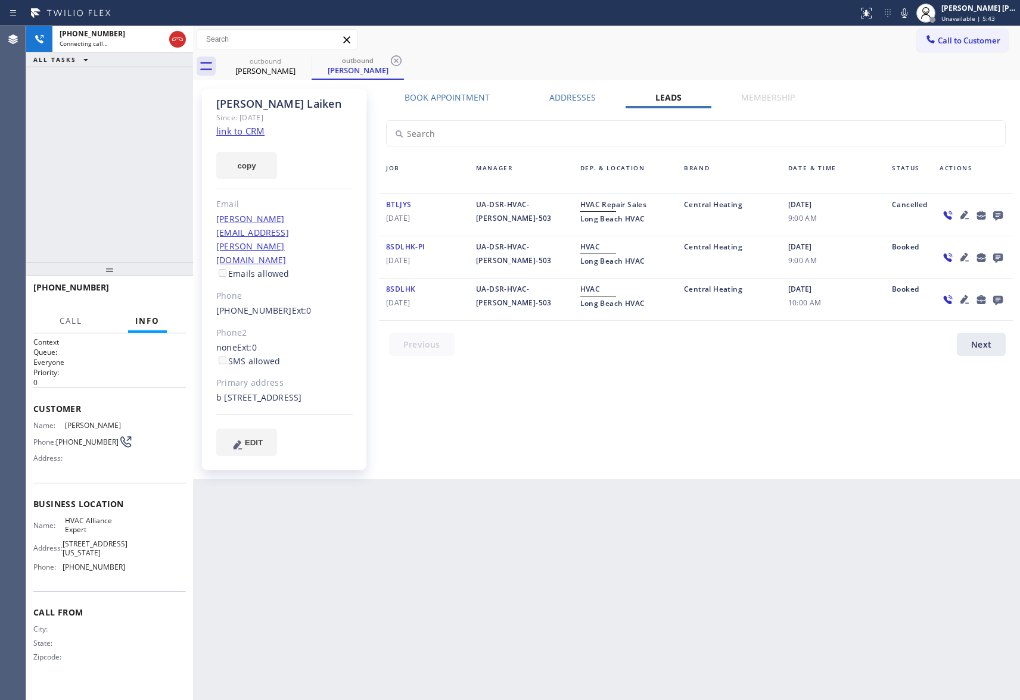
click at [993, 216] on icon at bounding box center [998, 216] width 10 height 10
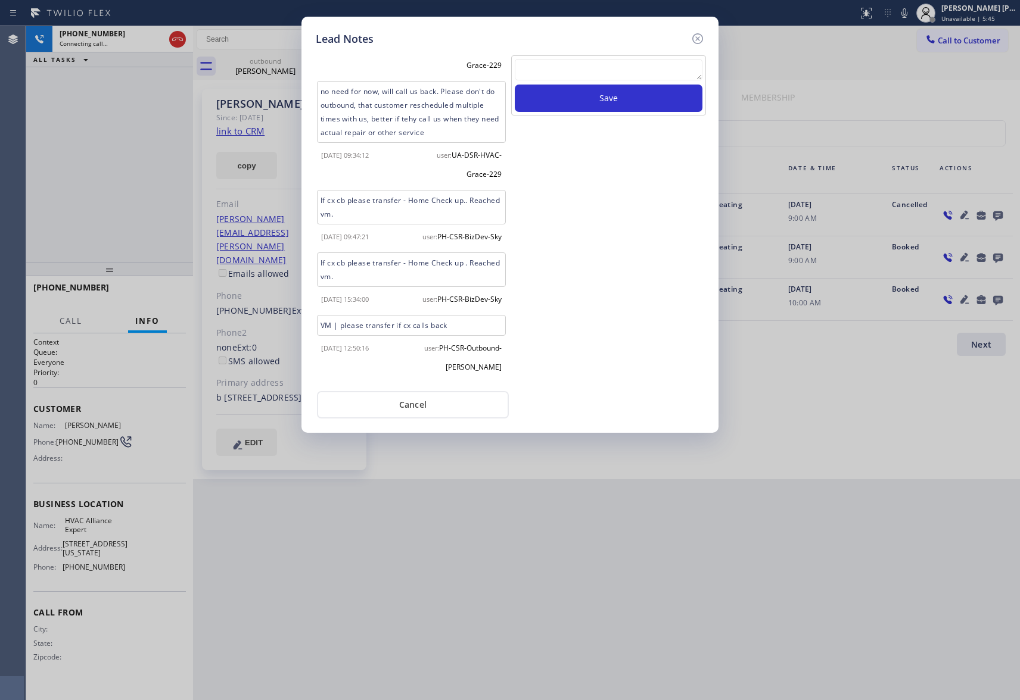
scroll to position [1213, 0]
click at [591, 67] on textarea at bounding box center [609, 69] width 188 height 21
paste textarea "please transfer if cx calls back"
type textarea "please transfer if cx calls back"
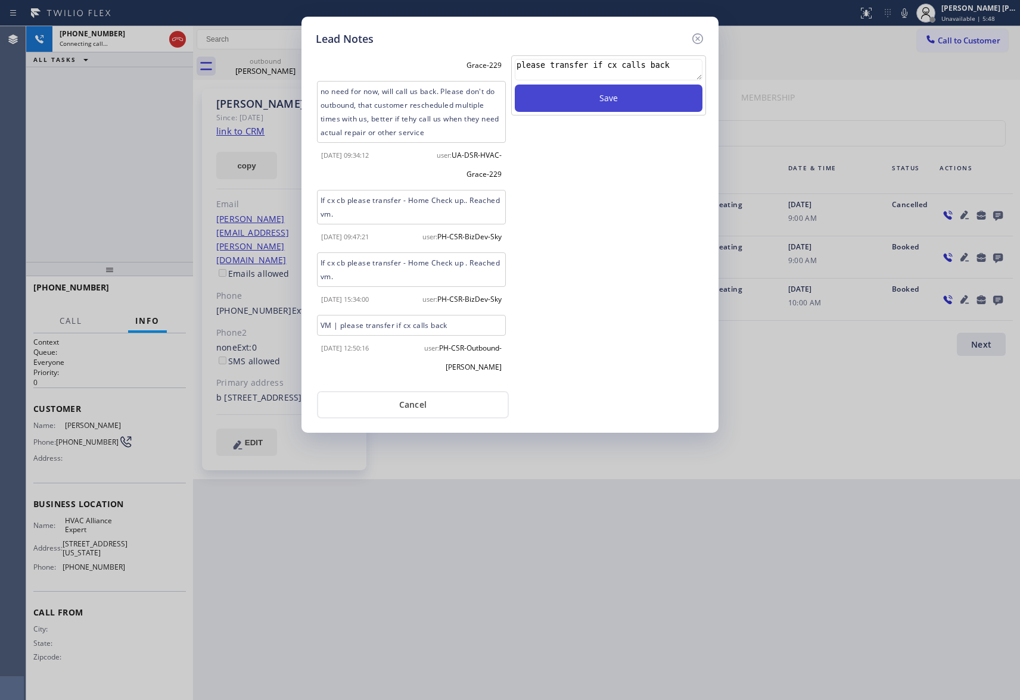
click at [593, 105] on button "Save" at bounding box center [609, 98] width 188 height 27
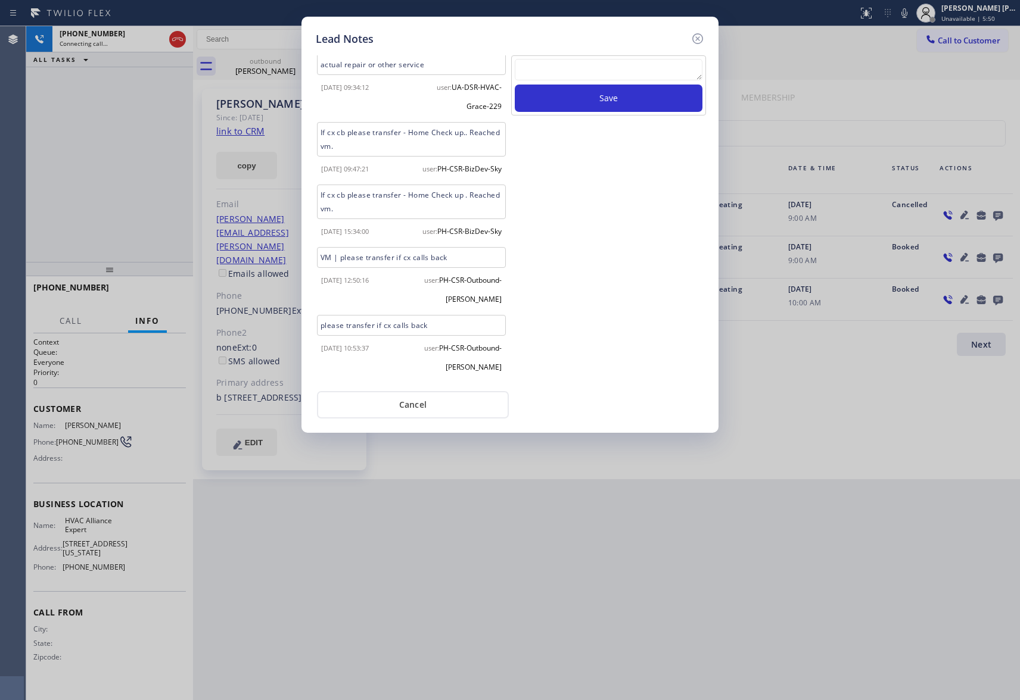
scroll to position [1280, 0]
click at [694, 35] on icon at bounding box center [697, 38] width 11 height 11
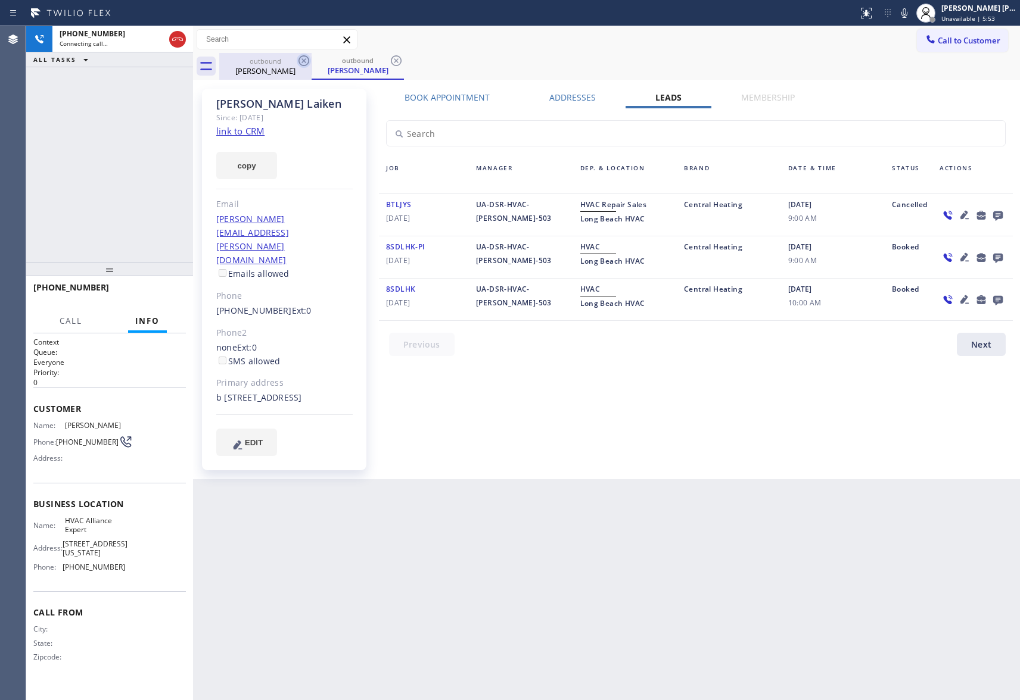
click at [313, 64] on div "outbound" at bounding box center [358, 60] width 90 height 9
click at [301, 63] on icon at bounding box center [303, 60] width 11 height 11
click at [391, 63] on icon at bounding box center [396, 60] width 11 height 11
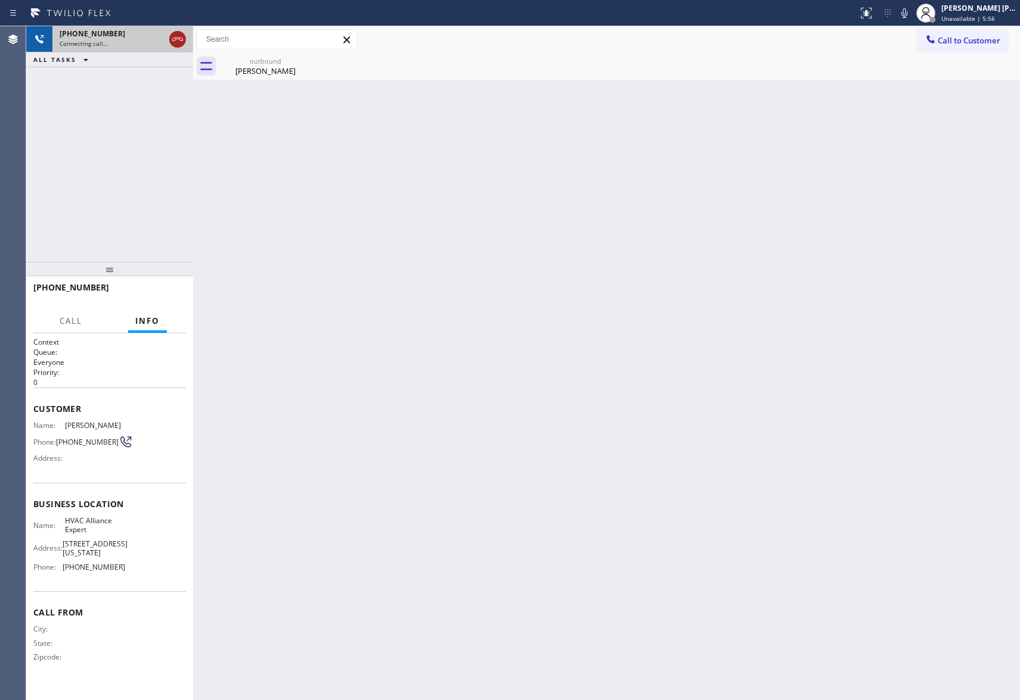
click at [179, 43] on icon at bounding box center [177, 39] width 14 height 14
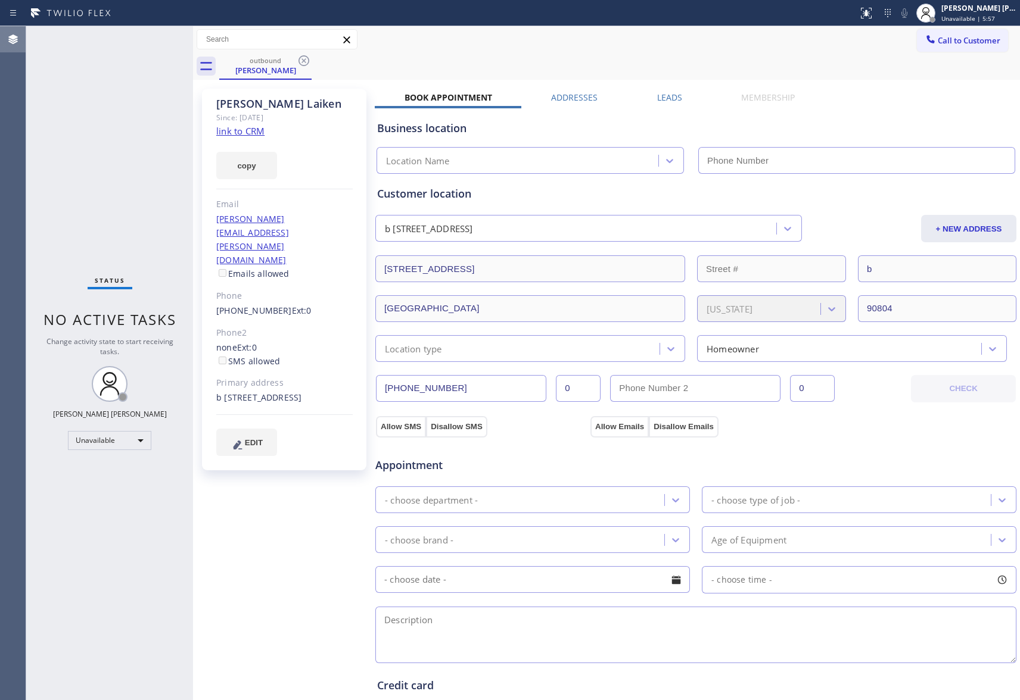
type input "[PHONE_NUMBER]"
click at [305, 60] on icon at bounding box center [304, 61] width 14 height 14
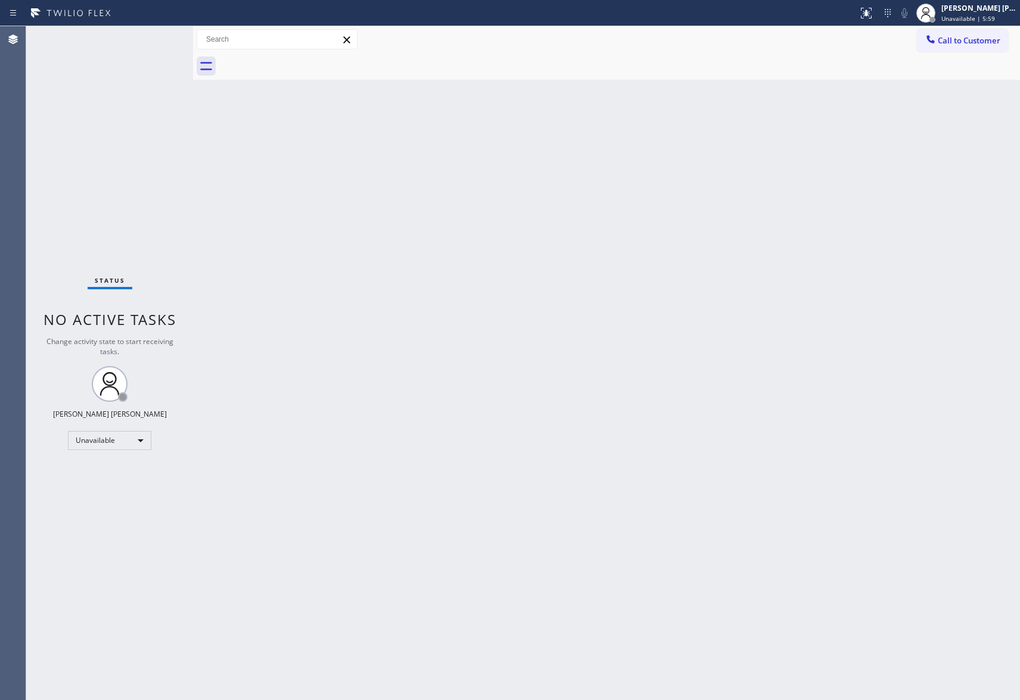
click at [305, 60] on div at bounding box center [619, 66] width 801 height 27
click at [961, 43] on span "Call to Customer" at bounding box center [968, 40] width 63 height 11
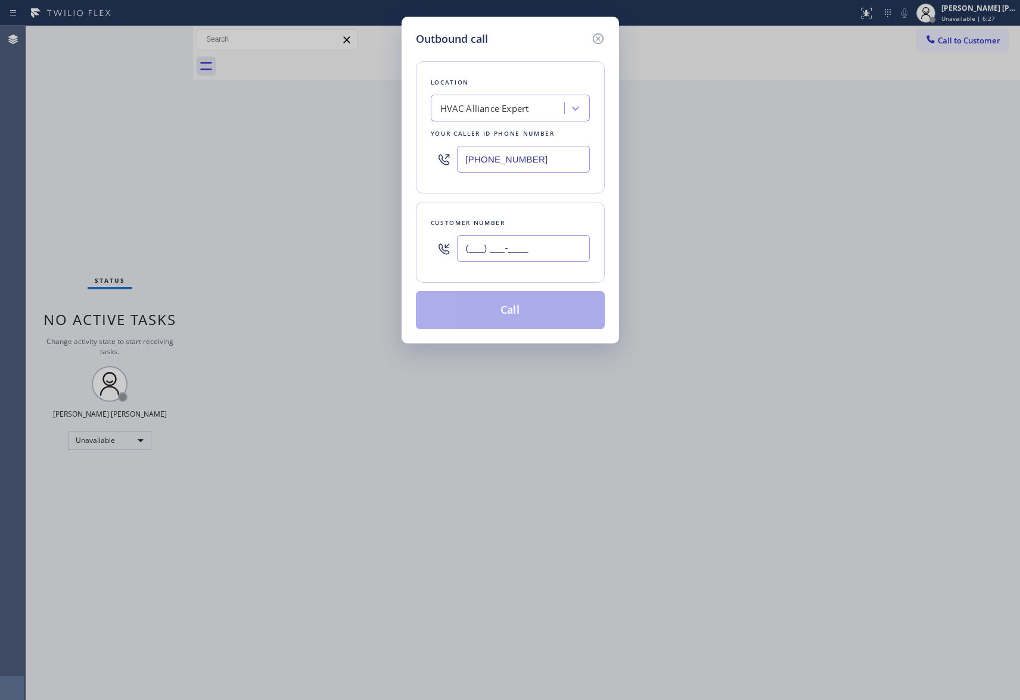
click at [583, 243] on input "(___) ___-____" at bounding box center [523, 248] width 133 height 27
paste input "847) 707-2695"
type input "[PHONE_NUMBER]"
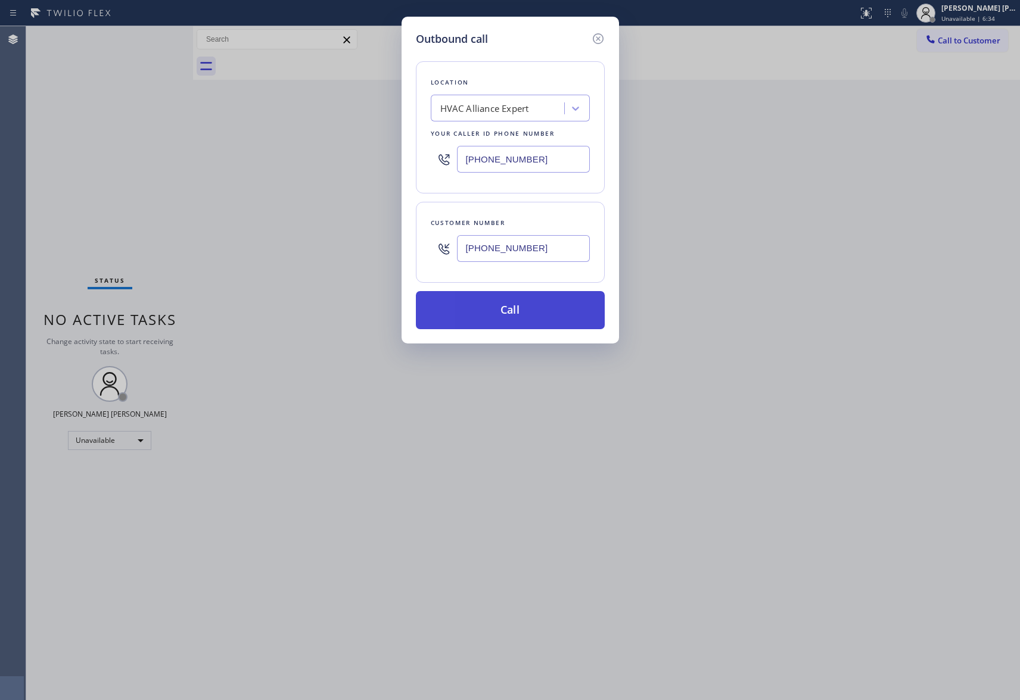
click at [537, 307] on button "Call" at bounding box center [510, 310] width 189 height 38
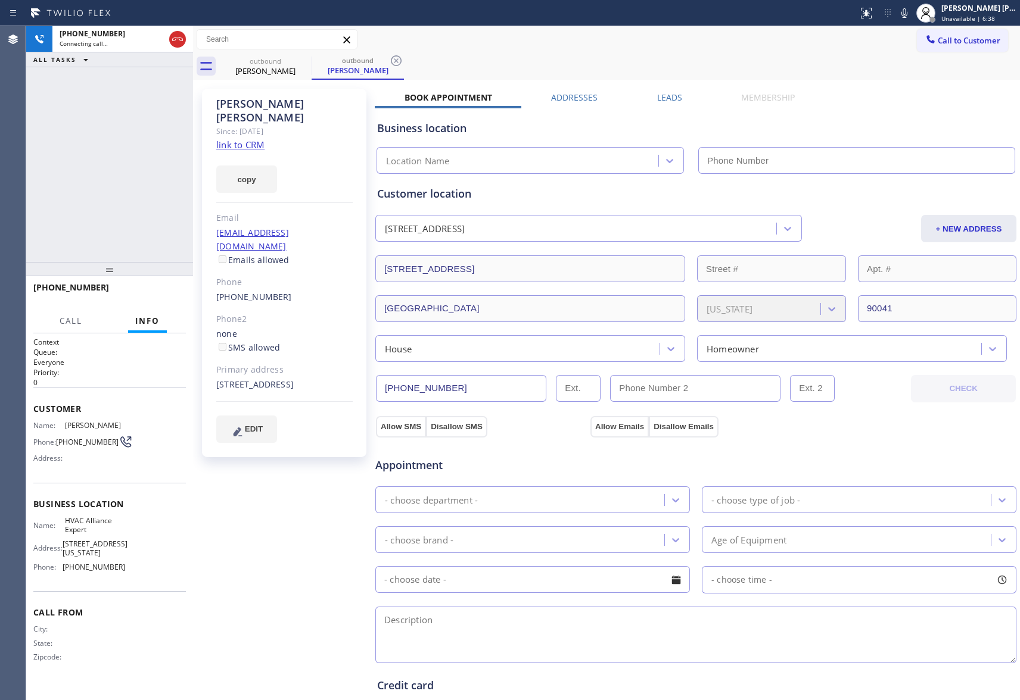
type input "[PHONE_NUMBER]"
click at [661, 98] on label "Leads" at bounding box center [669, 97] width 25 height 11
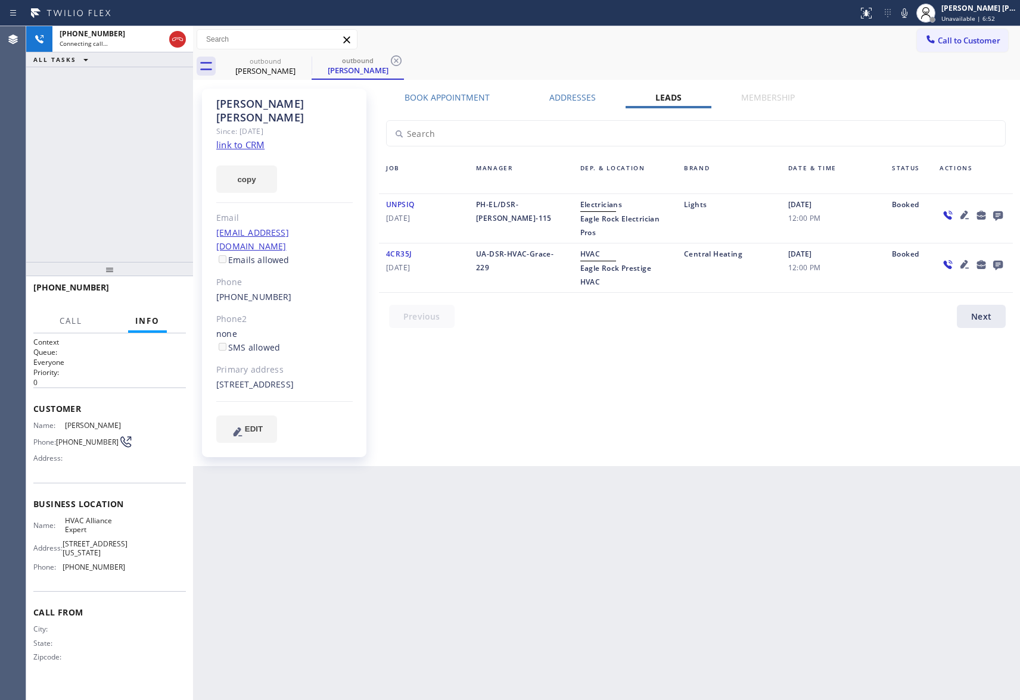
click at [999, 212] on icon at bounding box center [998, 216] width 10 height 10
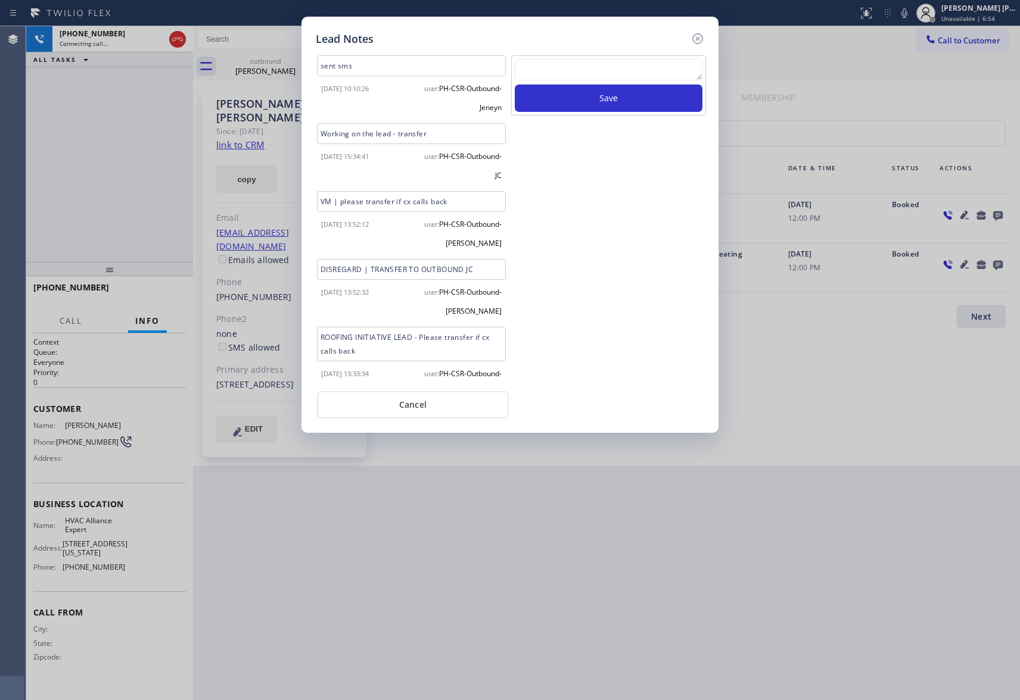
scroll to position [134, 0]
click at [617, 64] on textarea at bounding box center [609, 69] width 188 height 21
paste textarea "please transfer if cx calls back"
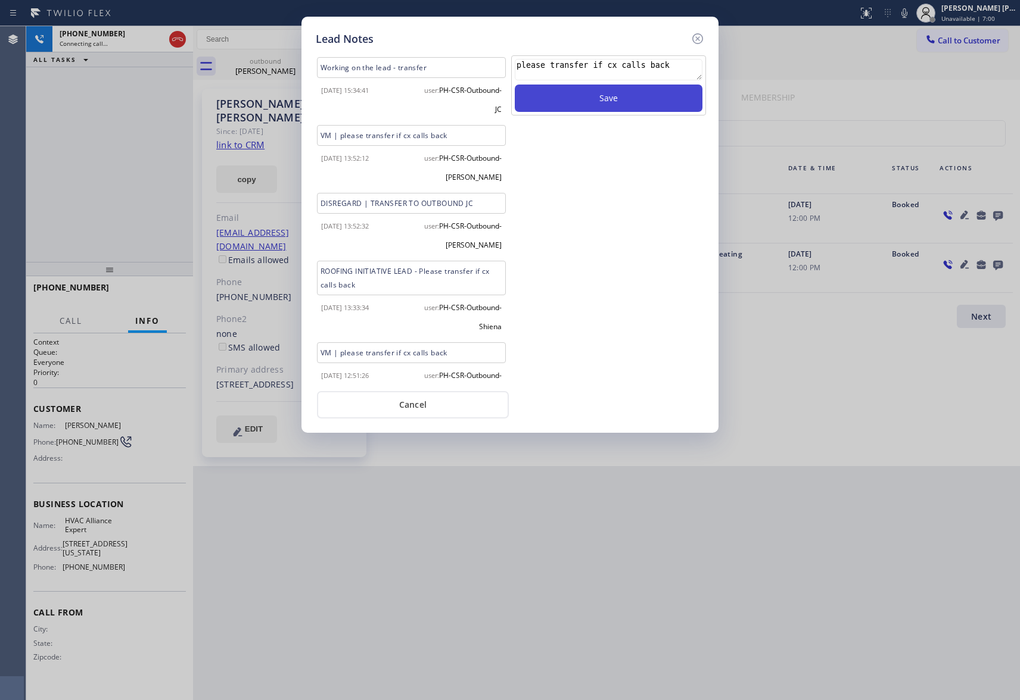
type textarea "please transfer if cx calls back"
click at [630, 96] on button "Save" at bounding box center [609, 98] width 188 height 27
click at [698, 37] on icon at bounding box center [697, 38] width 11 height 11
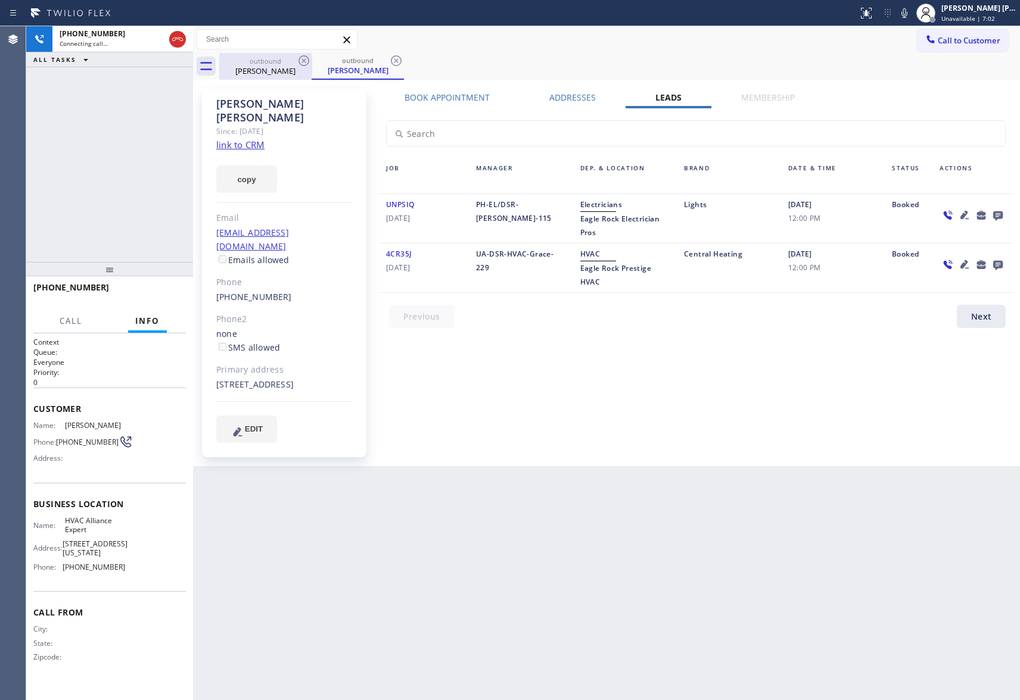
click at [296, 71] on div "[PERSON_NAME]" at bounding box center [265, 71] width 90 height 11
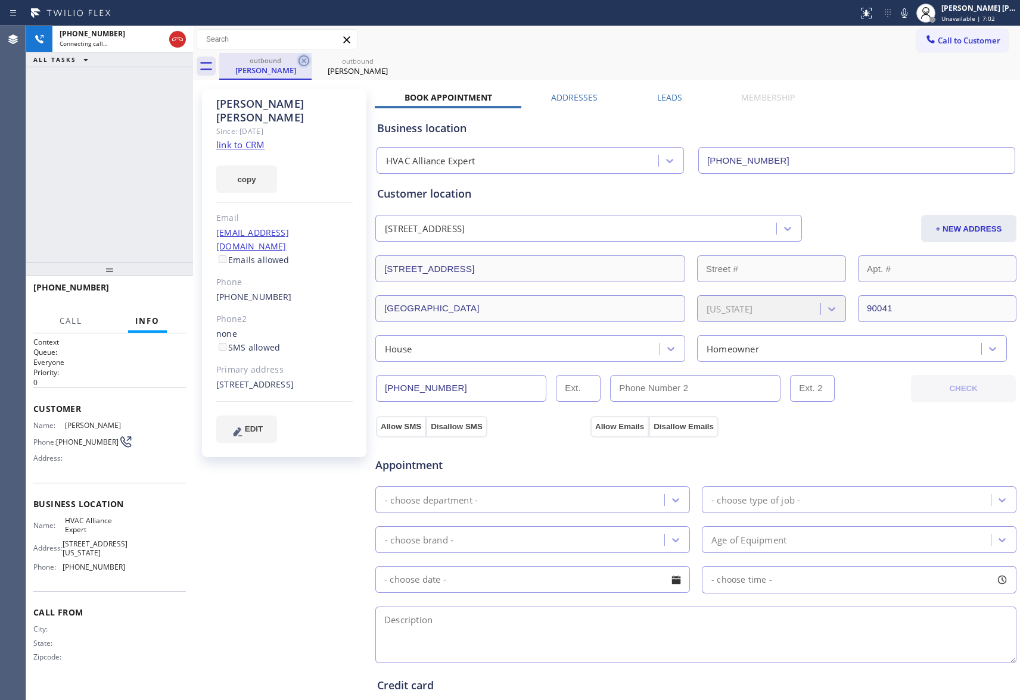
click at [305, 63] on icon at bounding box center [304, 61] width 14 height 14
click at [0, 0] on icon at bounding box center [0, 0] width 0 height 0
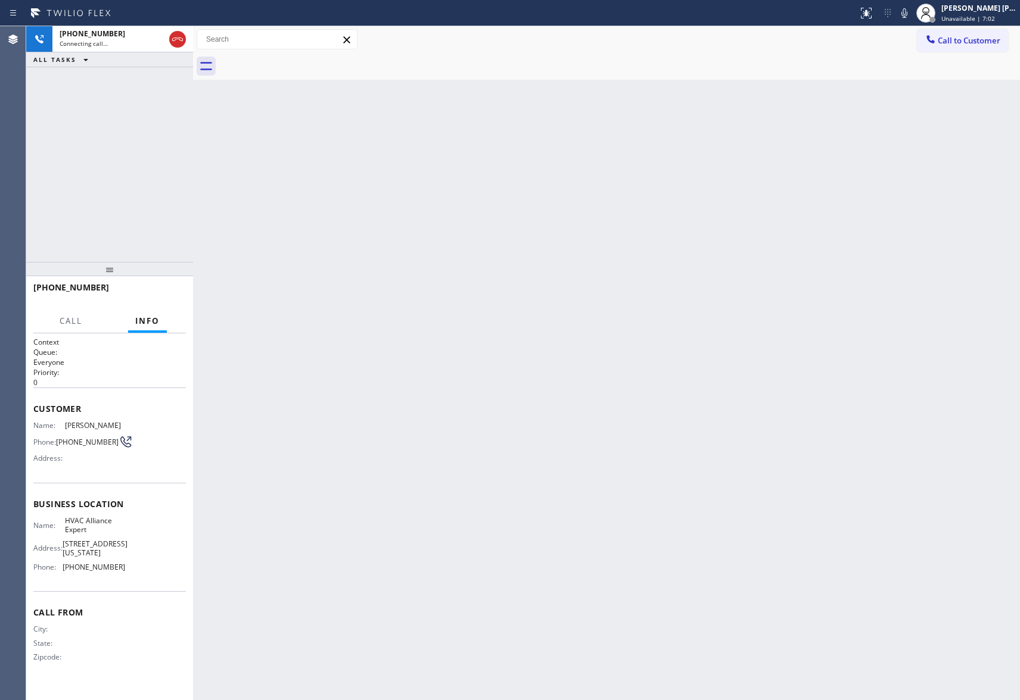
click at [305, 63] on div at bounding box center [619, 66] width 801 height 27
click at [179, 41] on icon at bounding box center [177, 39] width 14 height 14
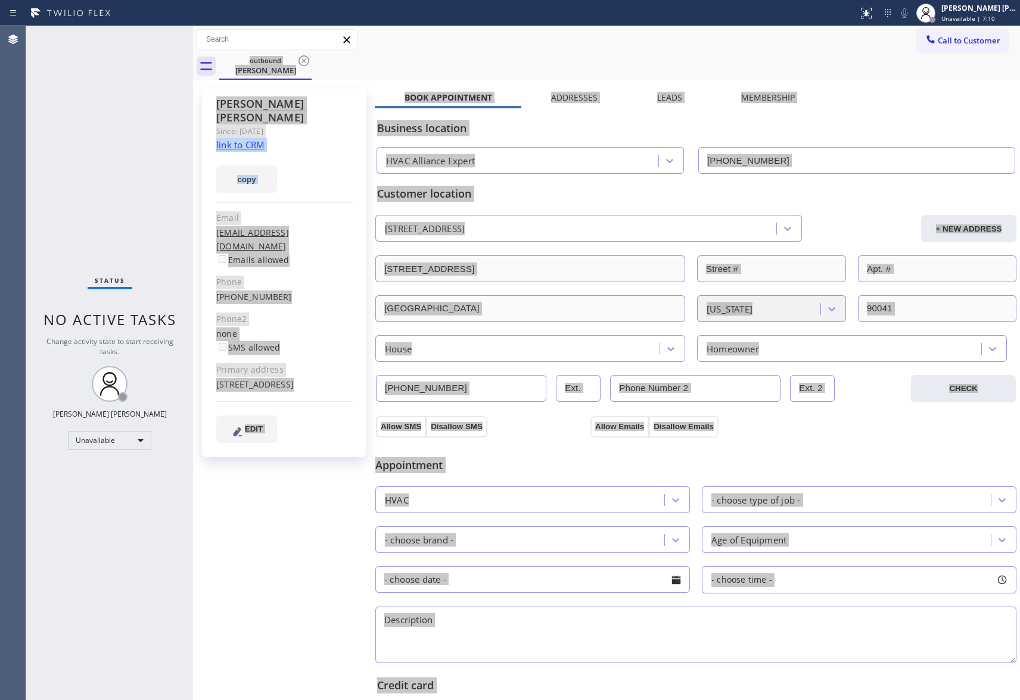
type input "[PHONE_NUMBER]"
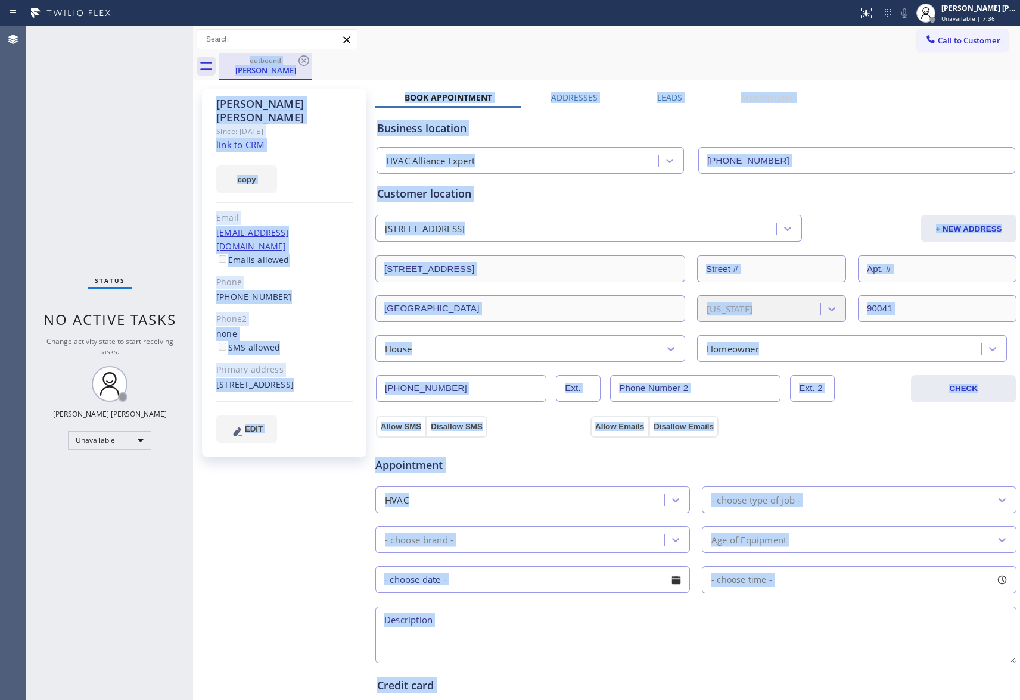
click at [281, 63] on div "outbound" at bounding box center [265, 60] width 90 height 9
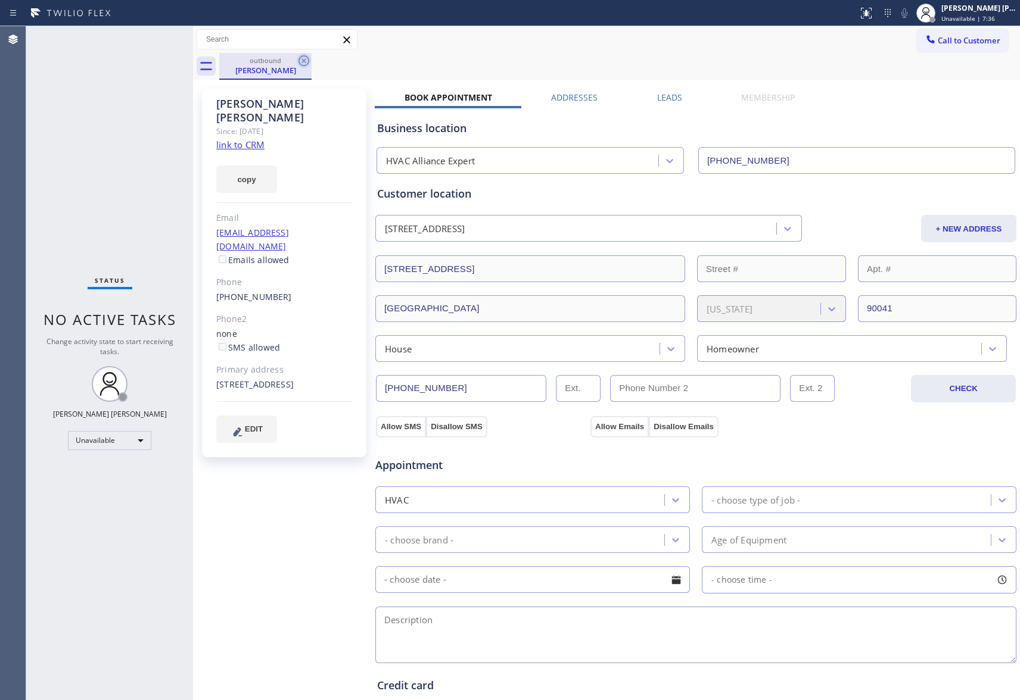
click at [300, 64] on icon at bounding box center [303, 60] width 11 height 11
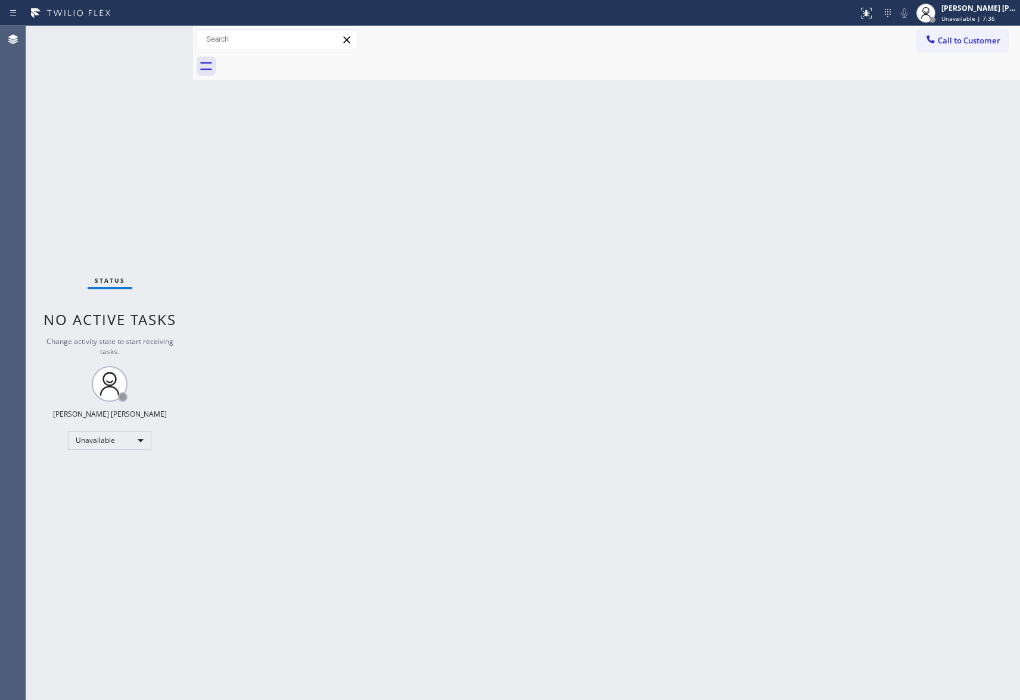
click at [306, 61] on div at bounding box center [619, 66] width 801 height 27
click at [989, 38] on span "Call to Customer" at bounding box center [968, 40] width 63 height 11
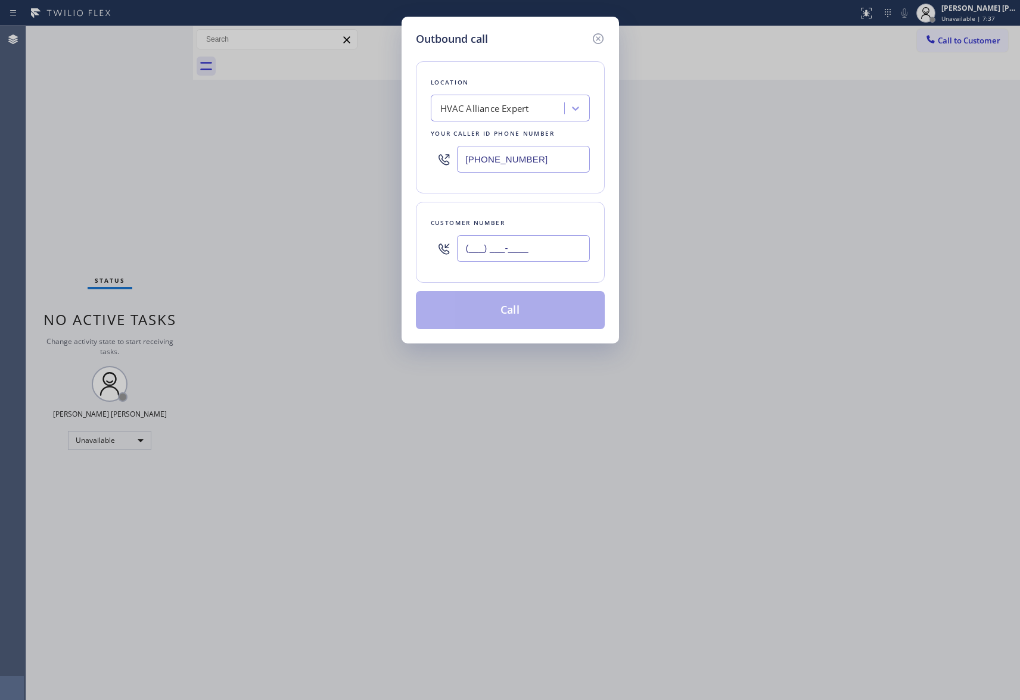
click at [546, 241] on input "(___) ___-____" at bounding box center [523, 248] width 133 height 27
paste input "747) 242-7178"
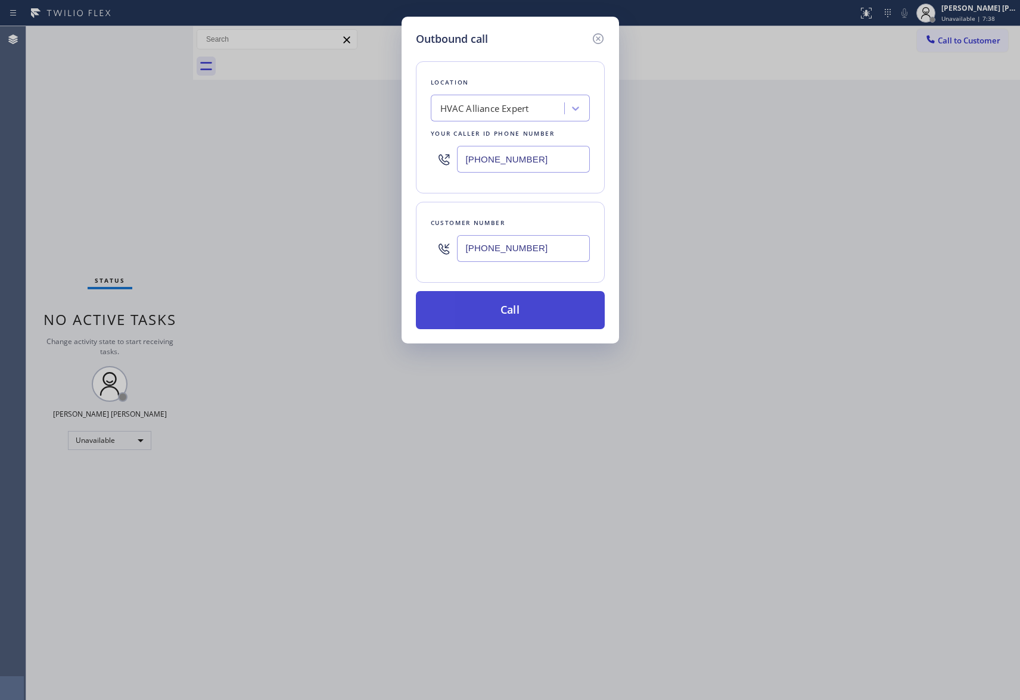
type input "[PHONE_NUMBER]"
click at [546, 304] on button "Call" at bounding box center [510, 310] width 189 height 38
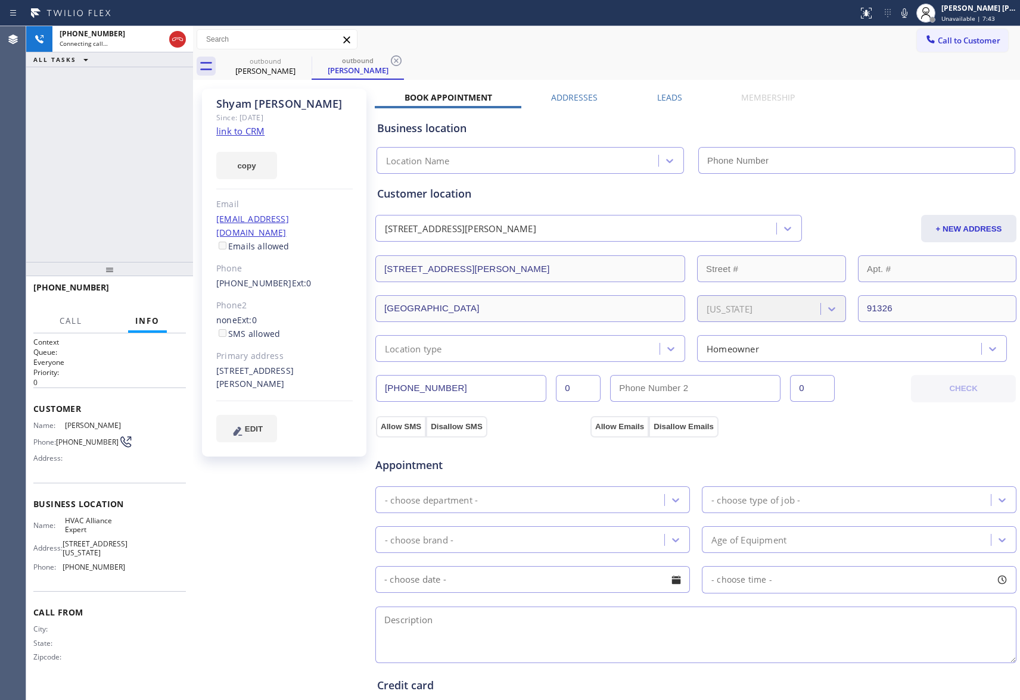
type input "[PHONE_NUMBER]"
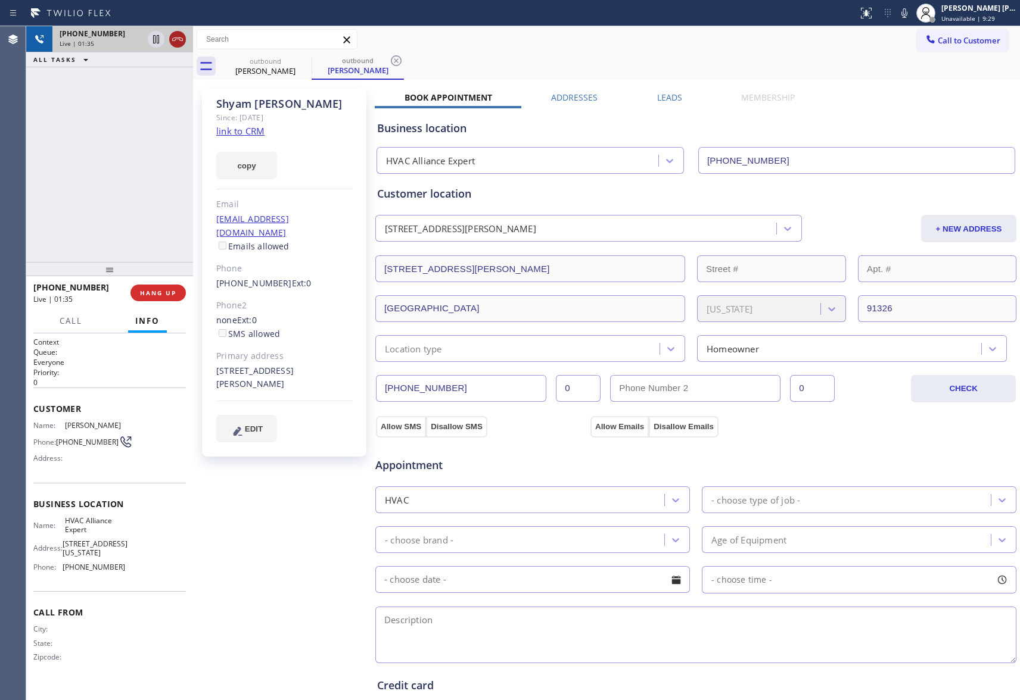
click at [179, 39] on icon at bounding box center [177, 40] width 11 height 4
click at [158, 296] on span "COMPLETE" at bounding box center [155, 293] width 41 height 8
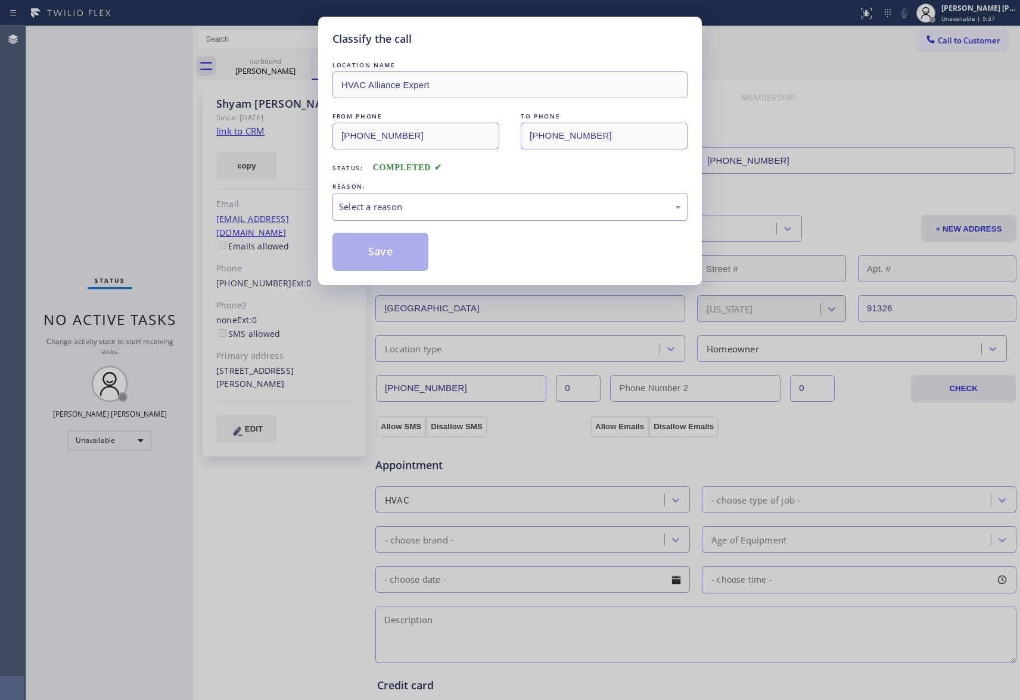
click at [422, 199] on div "Select a reason" at bounding box center [509, 207] width 355 height 28
click at [386, 254] on button "Save" at bounding box center [380, 252] width 96 height 38
click at [263, 67] on div "Classify the call LOCATION NAME HVAC Alliance Expert FROM PHONE [PHONE_NUMBER] …" at bounding box center [510, 350] width 1020 height 700
